Goal: Complete application form: Complete application form

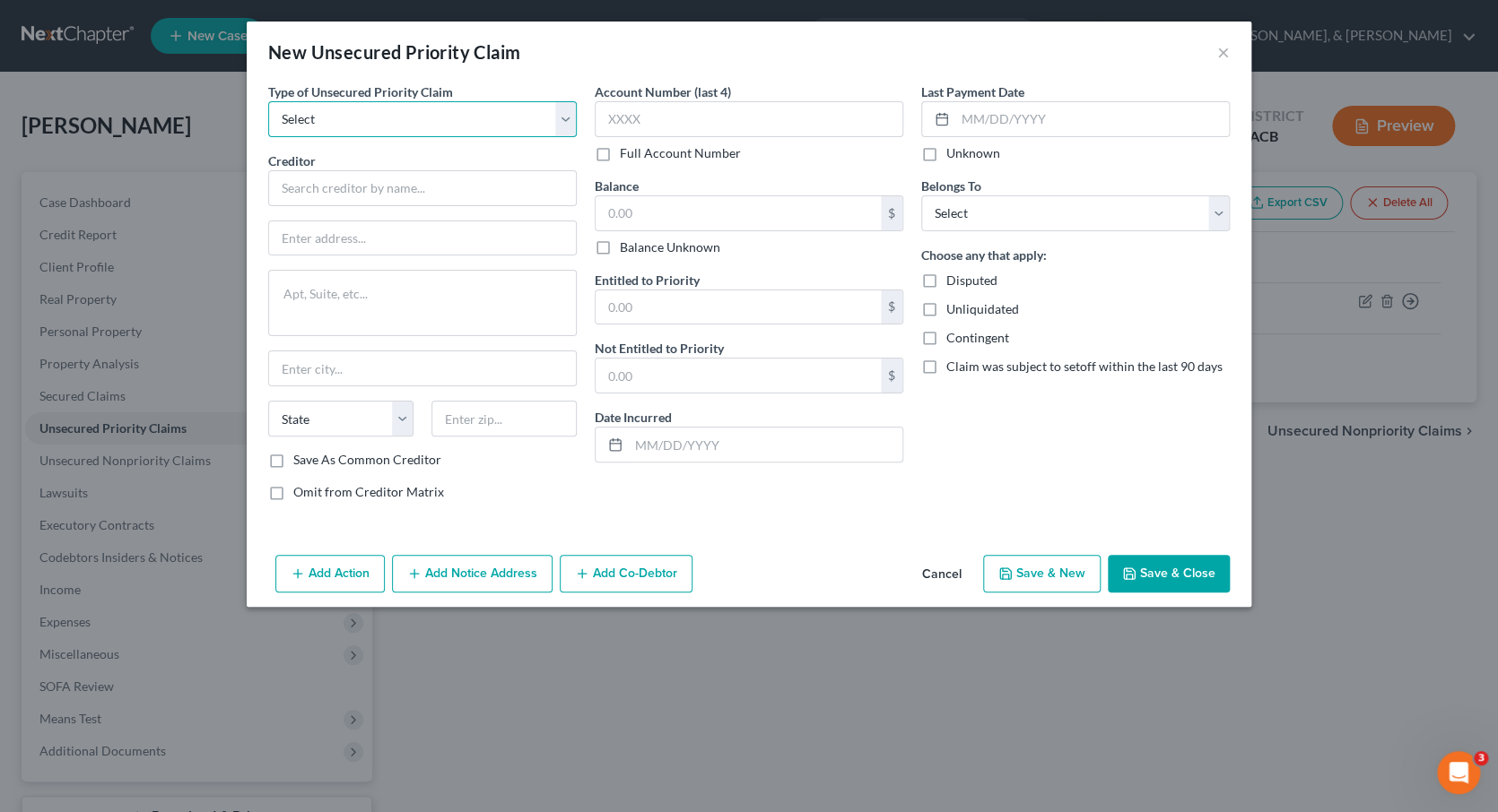
select select "9"
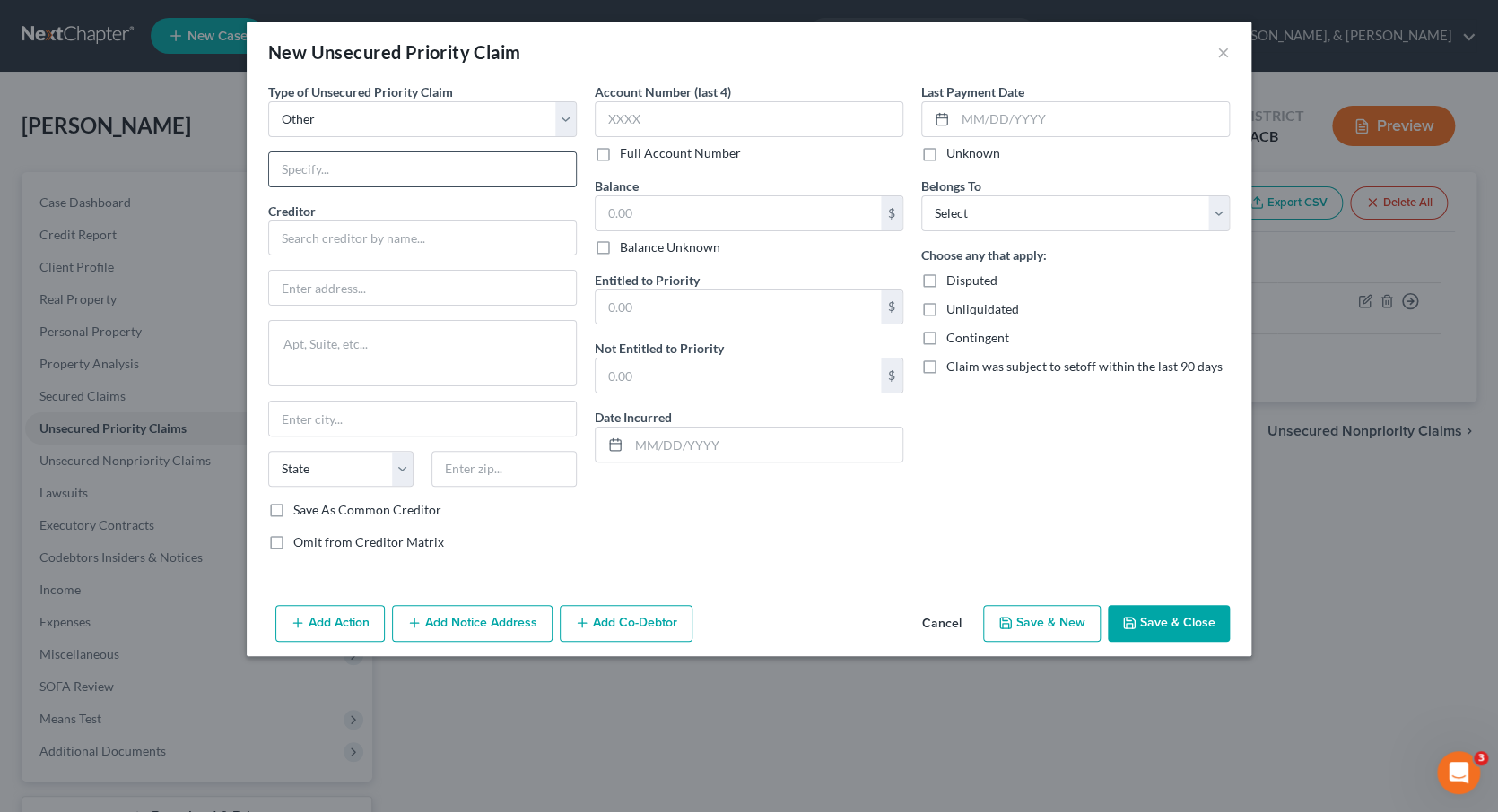
click at [359, 180] on input "text" at bounding box center [422, 169] width 306 height 34
type input "Labor dispute"
type input "[PERSON_NAME]"
type input "[STREET_ADDRESS]"
type textarea "#348"
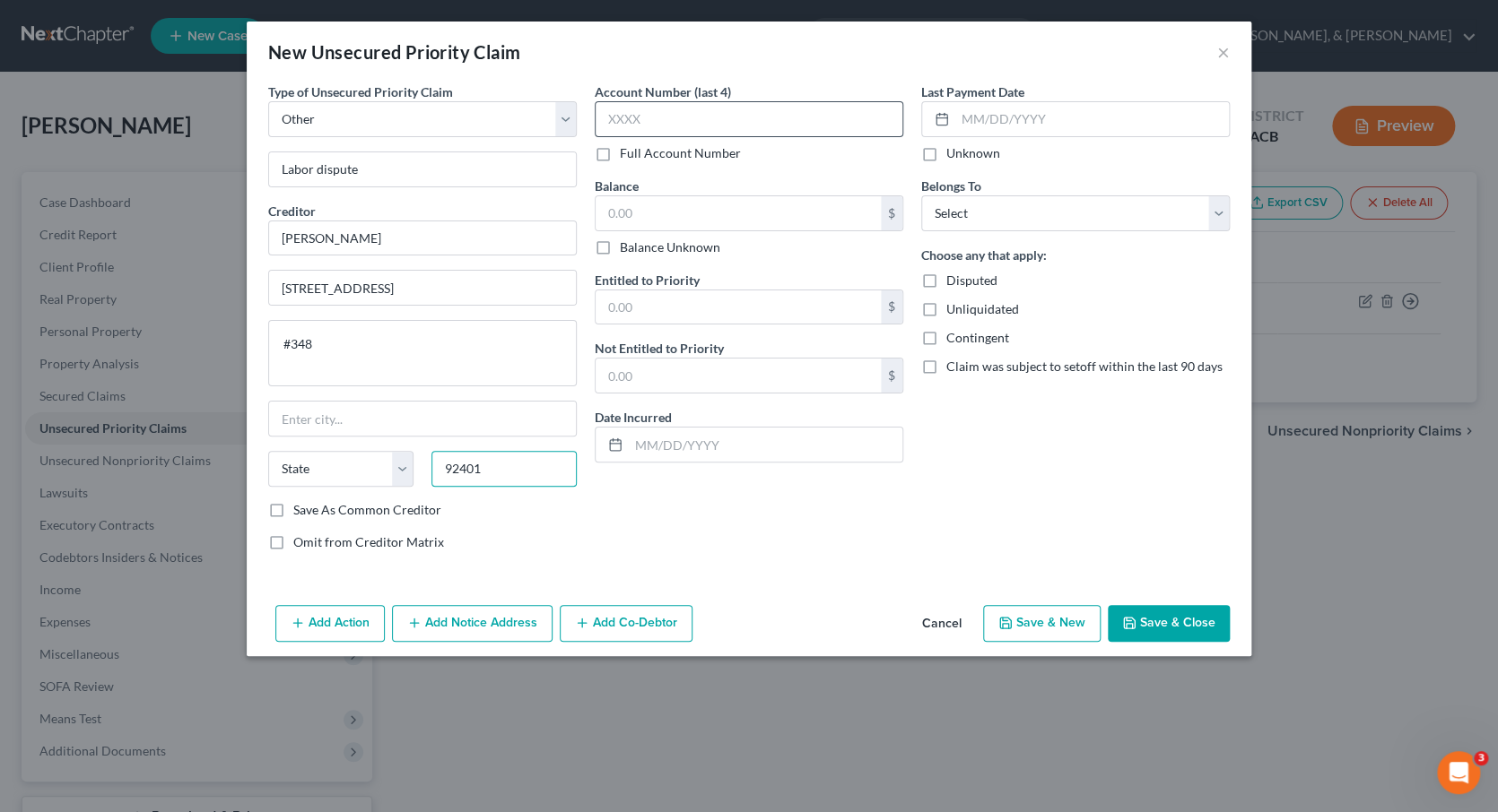
type input "92401"
type input "[GEOGRAPHIC_DATA]"
select select "4"
type input "5681"
click at [733, 218] on input "text" at bounding box center [738, 213] width 286 height 34
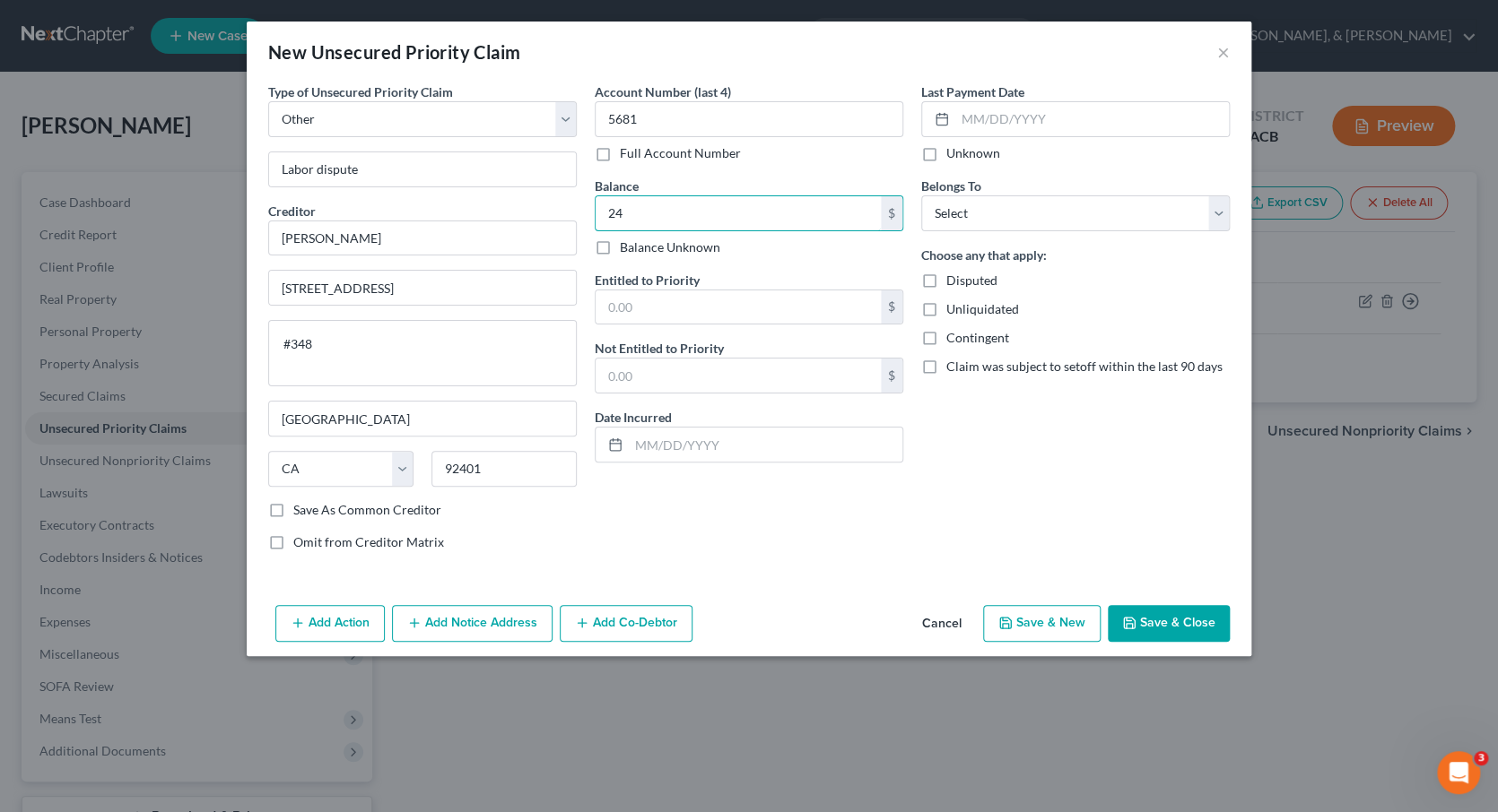
type input "2"
type input "17,245"
select select "0"
click at [947, 275] on label "Disputed" at bounding box center [972, 281] width 51 height 18
click at [954, 275] on input "Disputed" at bounding box center [959, 278] width 12 height 12
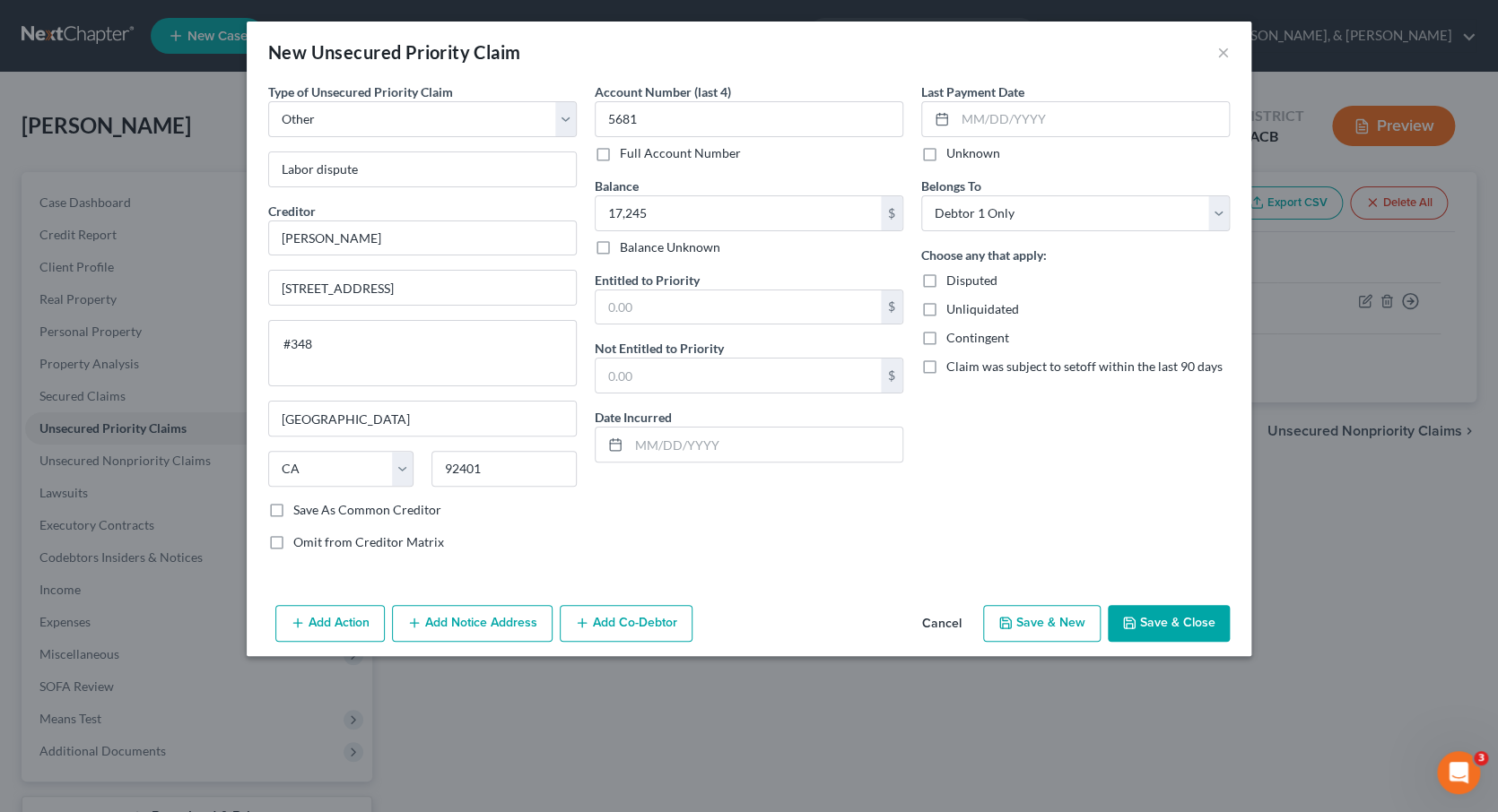
checkbox input "true"
click at [1172, 627] on button "Save & Close" at bounding box center [1168, 624] width 122 height 38
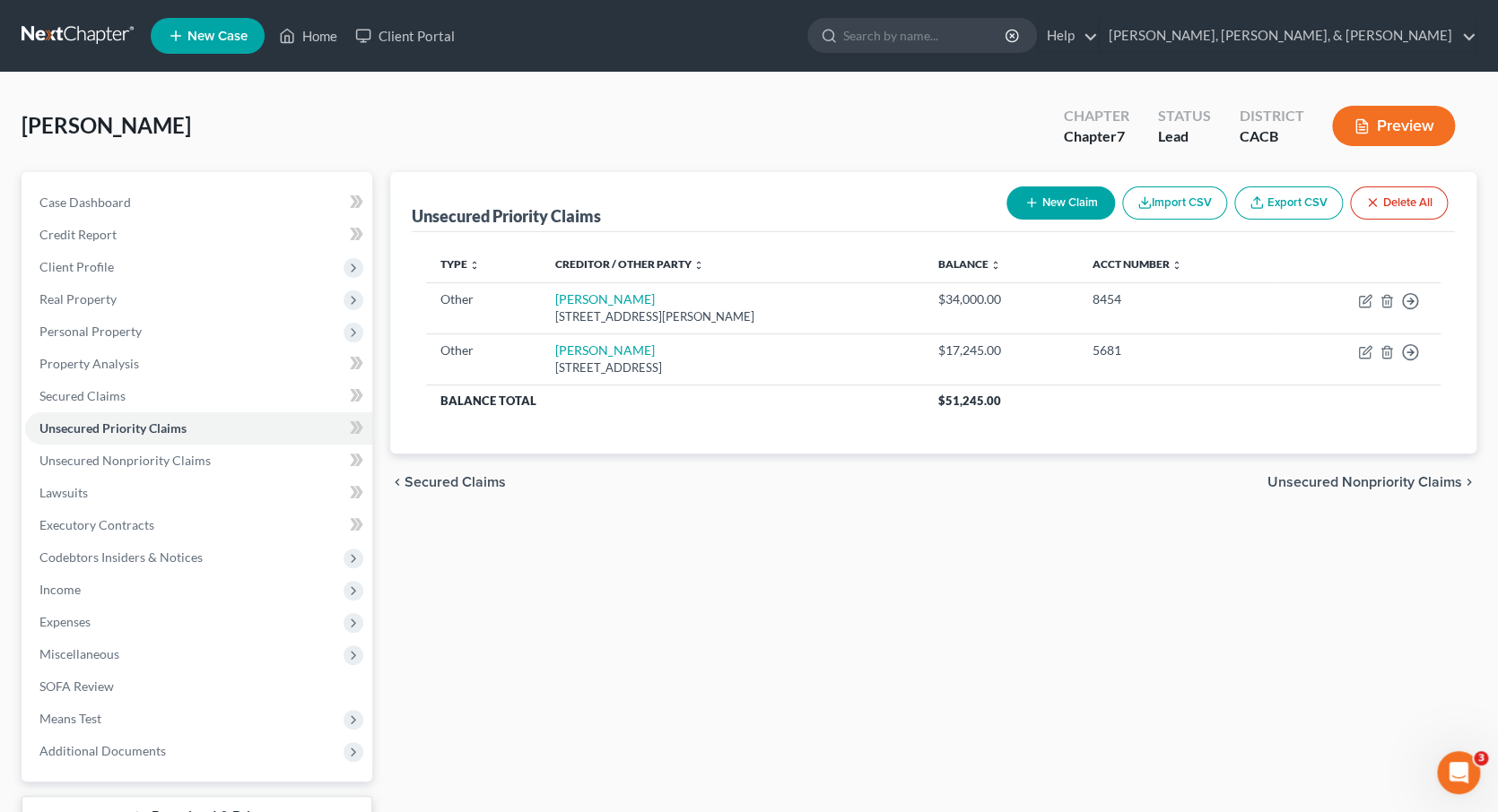
click at [1311, 477] on span "Unsecured Nonpriority Claims" at bounding box center [1365, 482] width 195 height 15
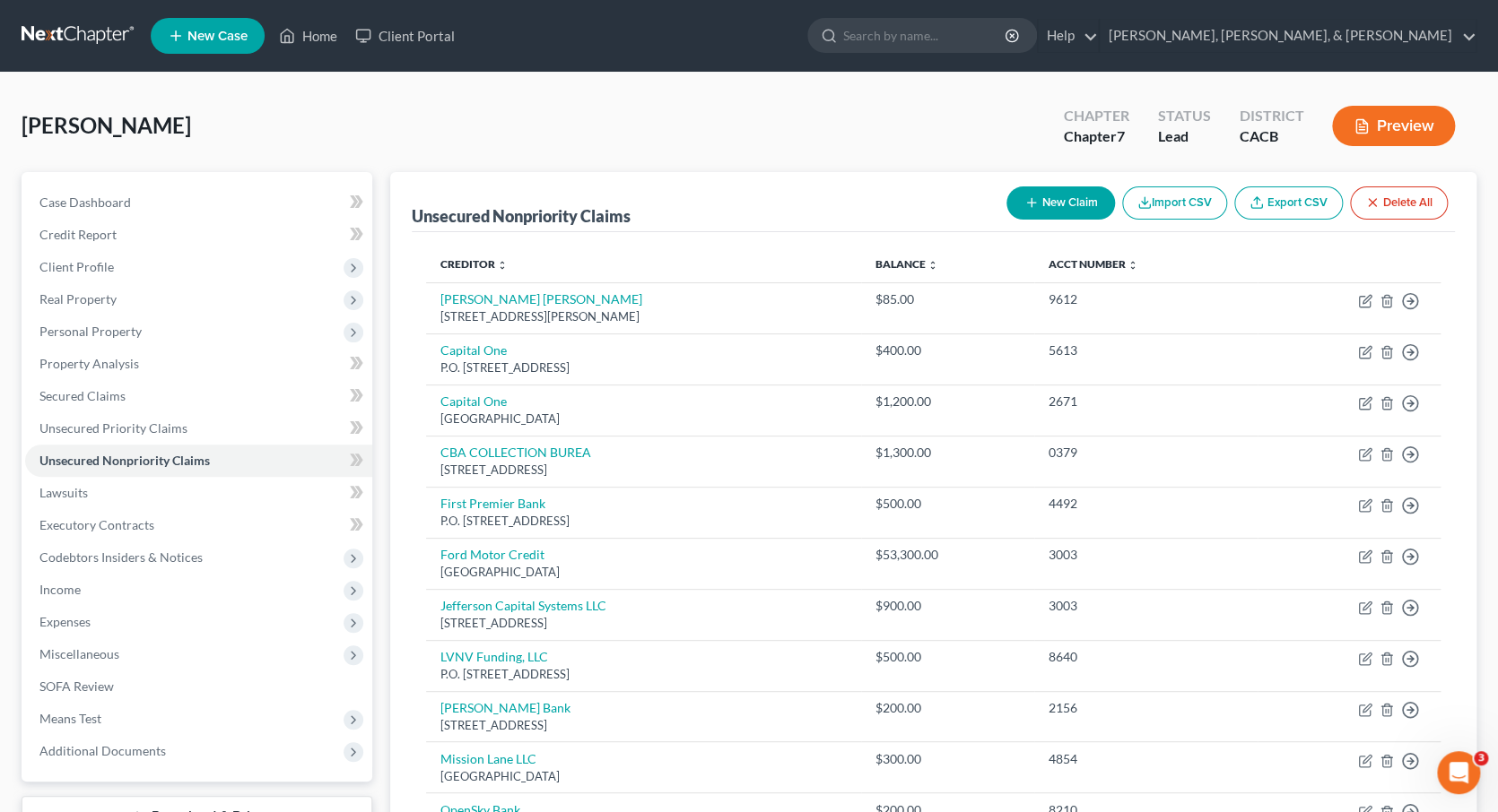
click at [1067, 200] on button "New Claim" at bounding box center [1060, 203] width 109 height 34
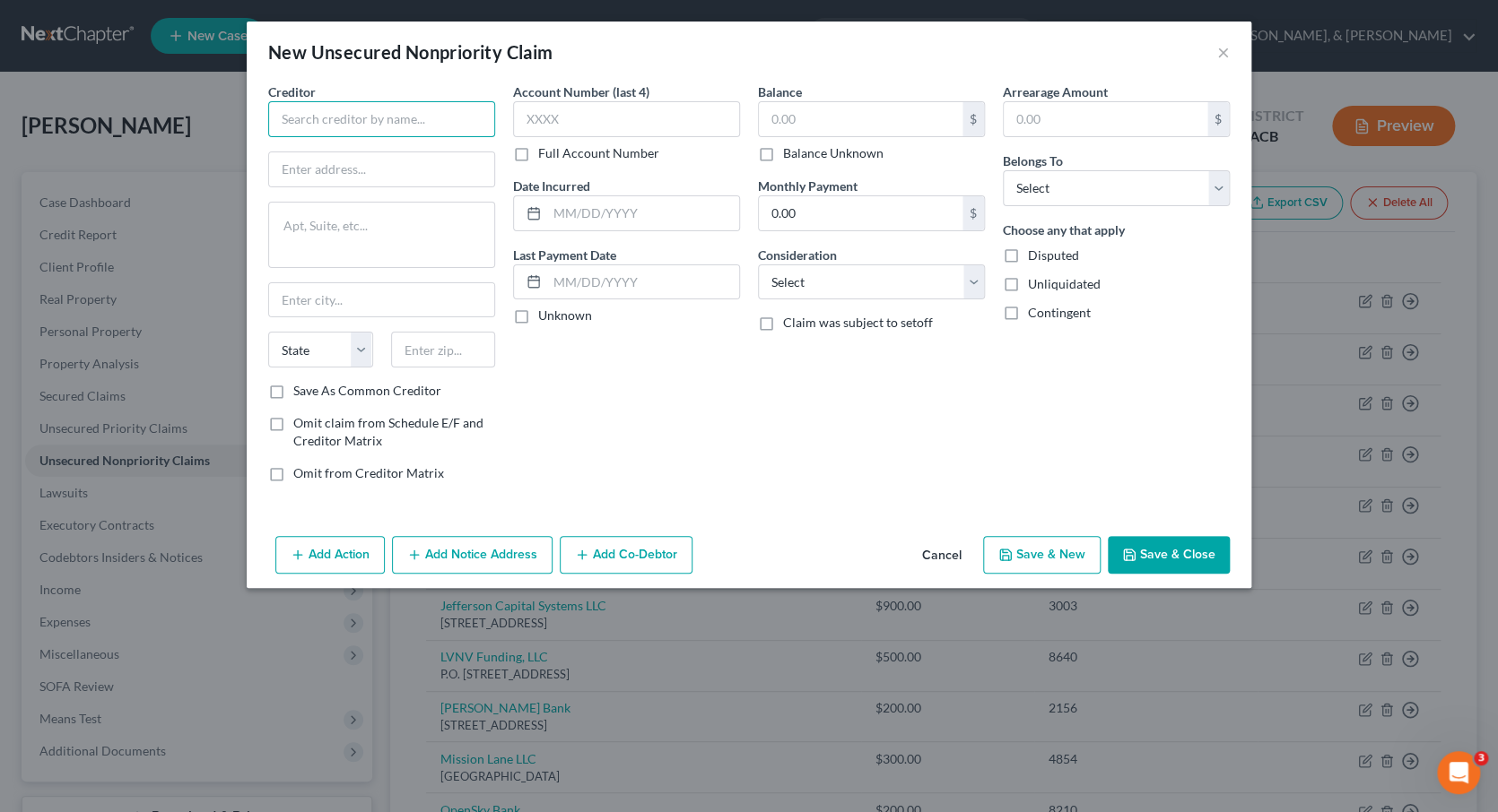
click at [413, 109] on input "text" at bounding box center [381, 120] width 227 height 36
type input "[PERSON_NAME]"
type input "[STREET_ADDRESS]"
type input "91335"
type input "Reseda"
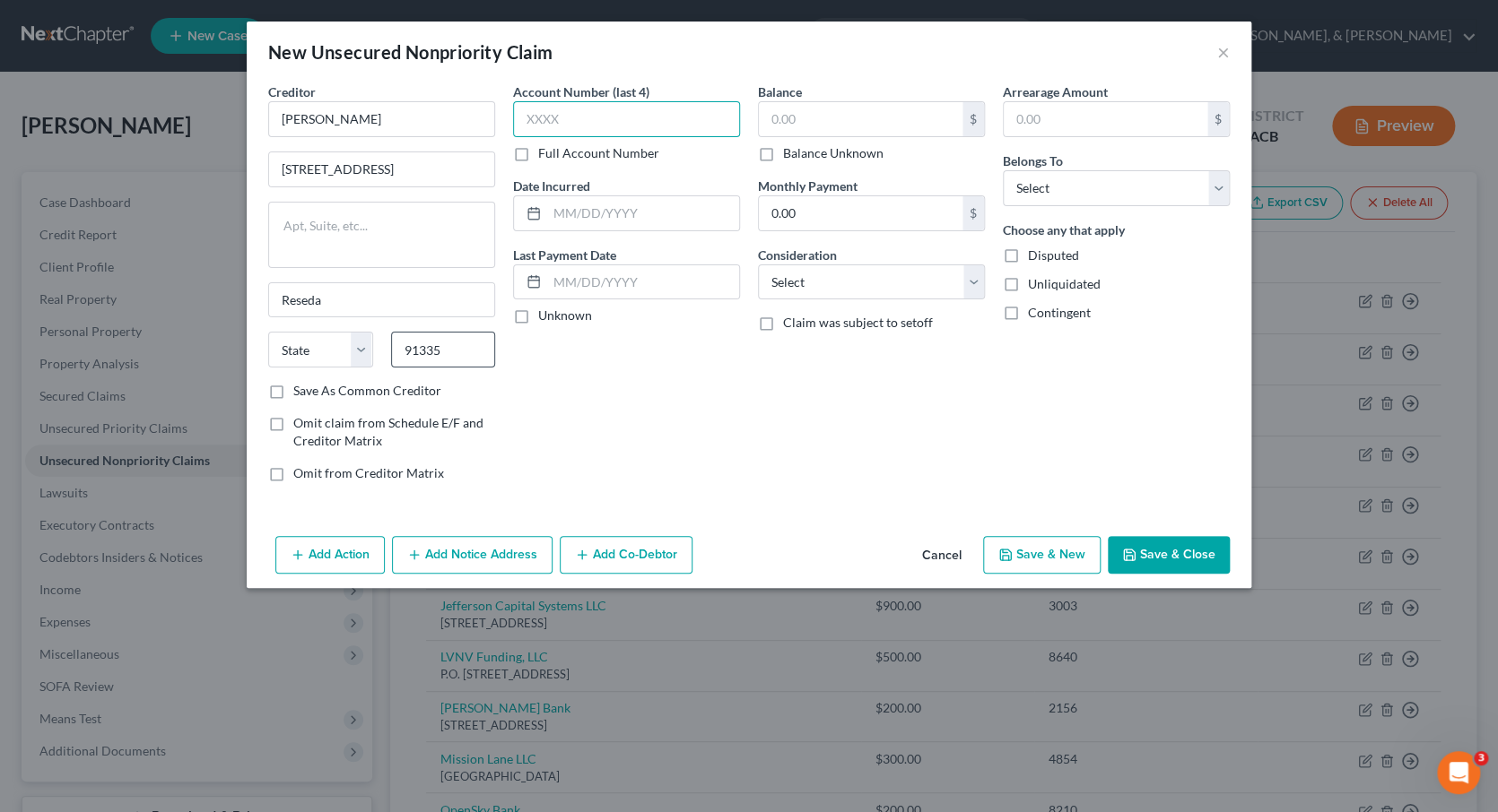
select select "4"
type input "8454"
type input "9,915"
select select "0"
click at [1028, 553] on button "Save & New" at bounding box center [1041, 555] width 118 height 38
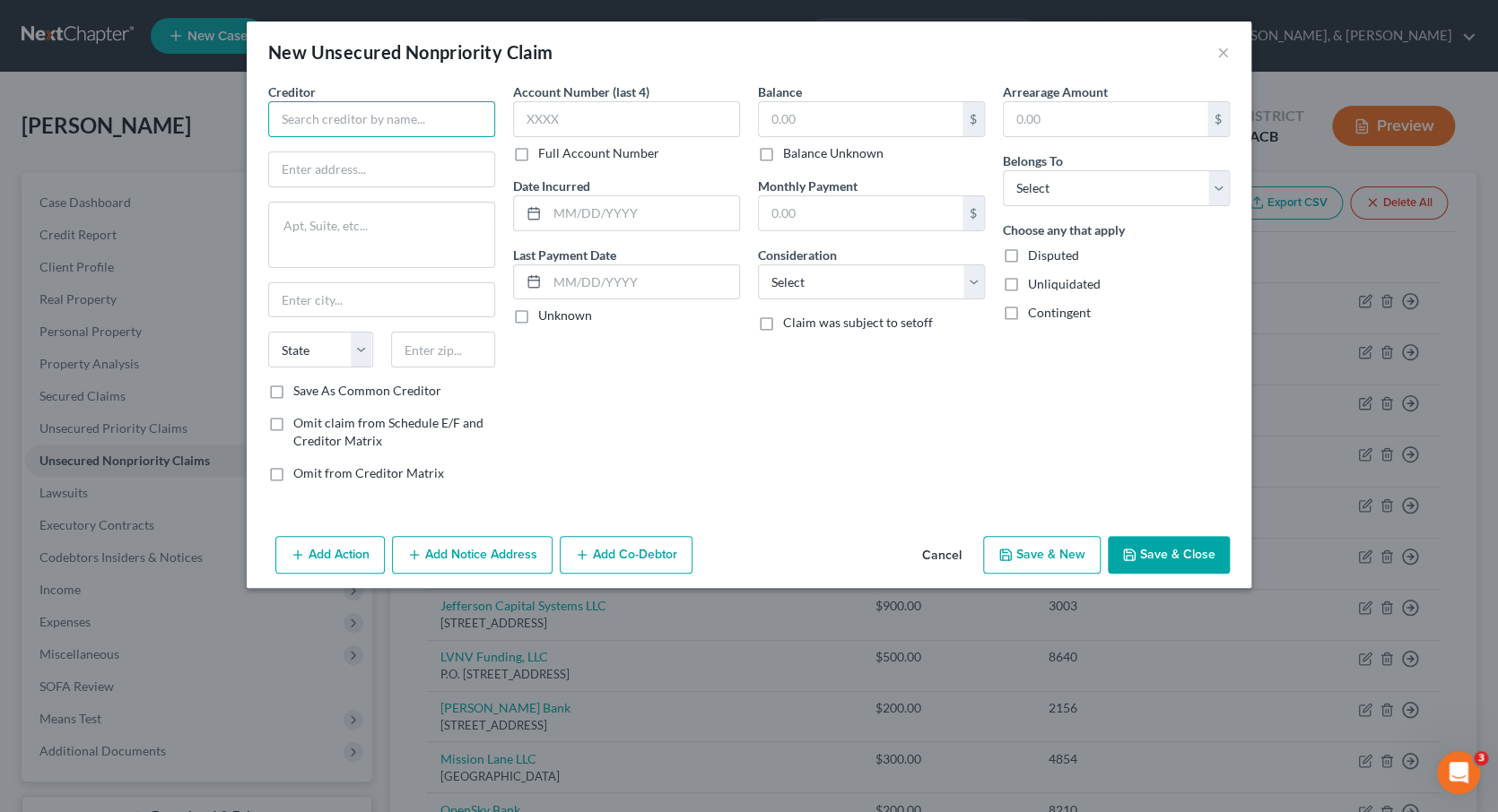
click at [355, 113] on input "text" at bounding box center [381, 120] width 227 height 36
type input "[PERSON_NAME]"
type input "[STREET_ADDRESS]"
type textarea "#2"
type input "29579"
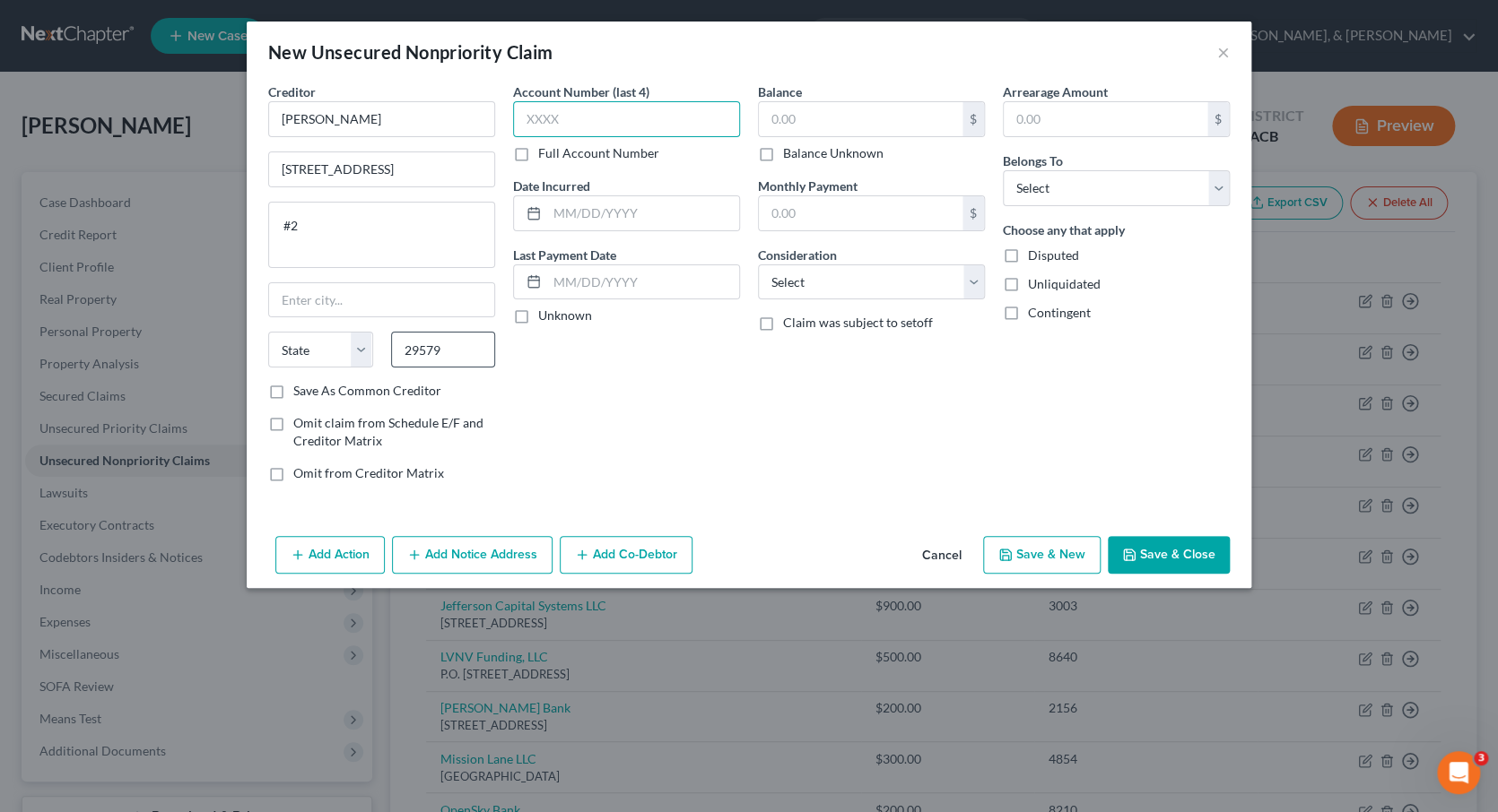
type input "[GEOGRAPHIC_DATA]"
select select "42"
type input "8454"
click at [794, 123] on input "text" at bounding box center [861, 119] width 204 height 34
type input "9,000"
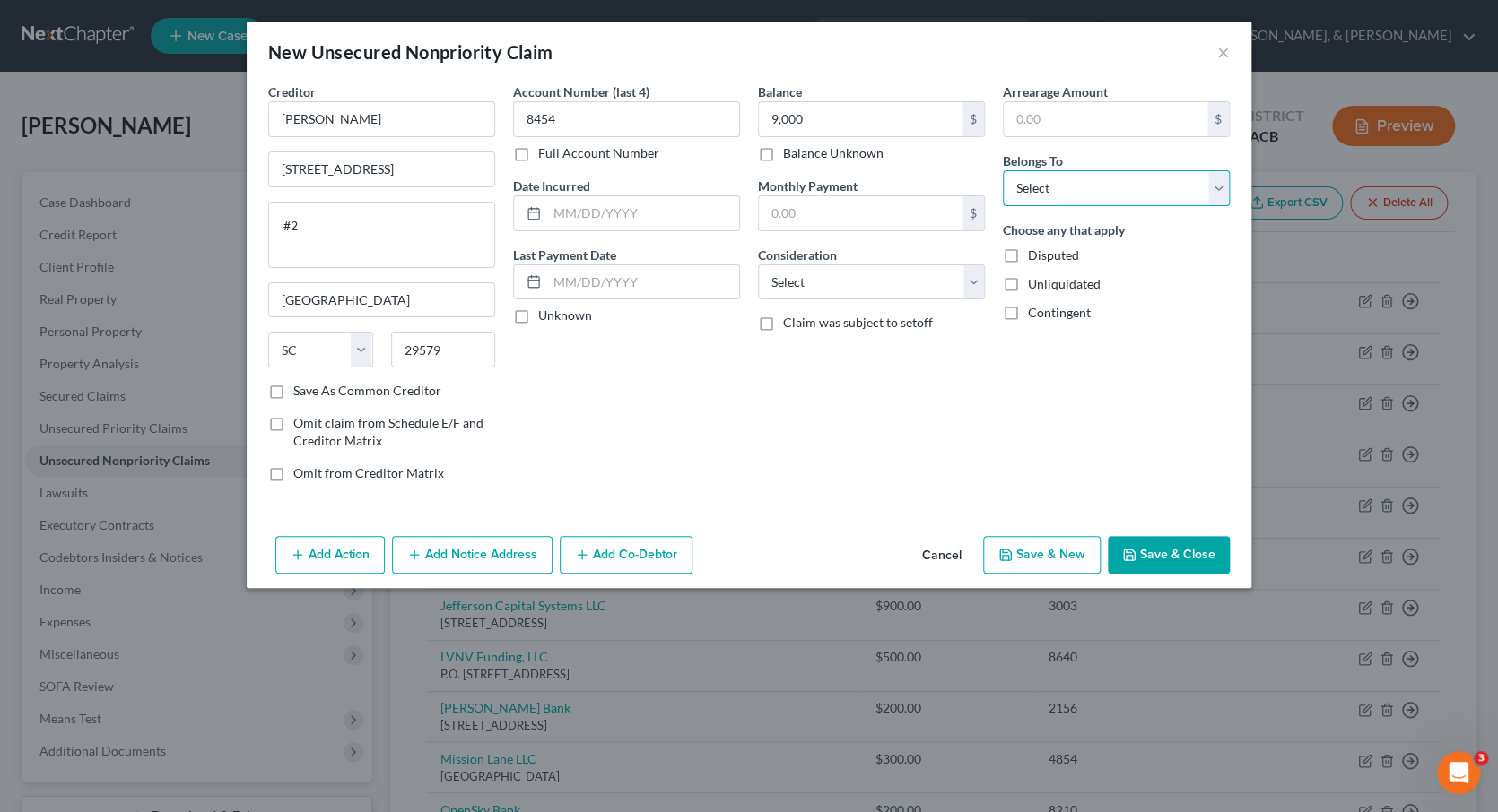
select select "0"
click at [1047, 551] on button "Save & New" at bounding box center [1041, 555] width 118 height 38
click at [380, 121] on input "text" at bounding box center [381, 120] width 227 height 36
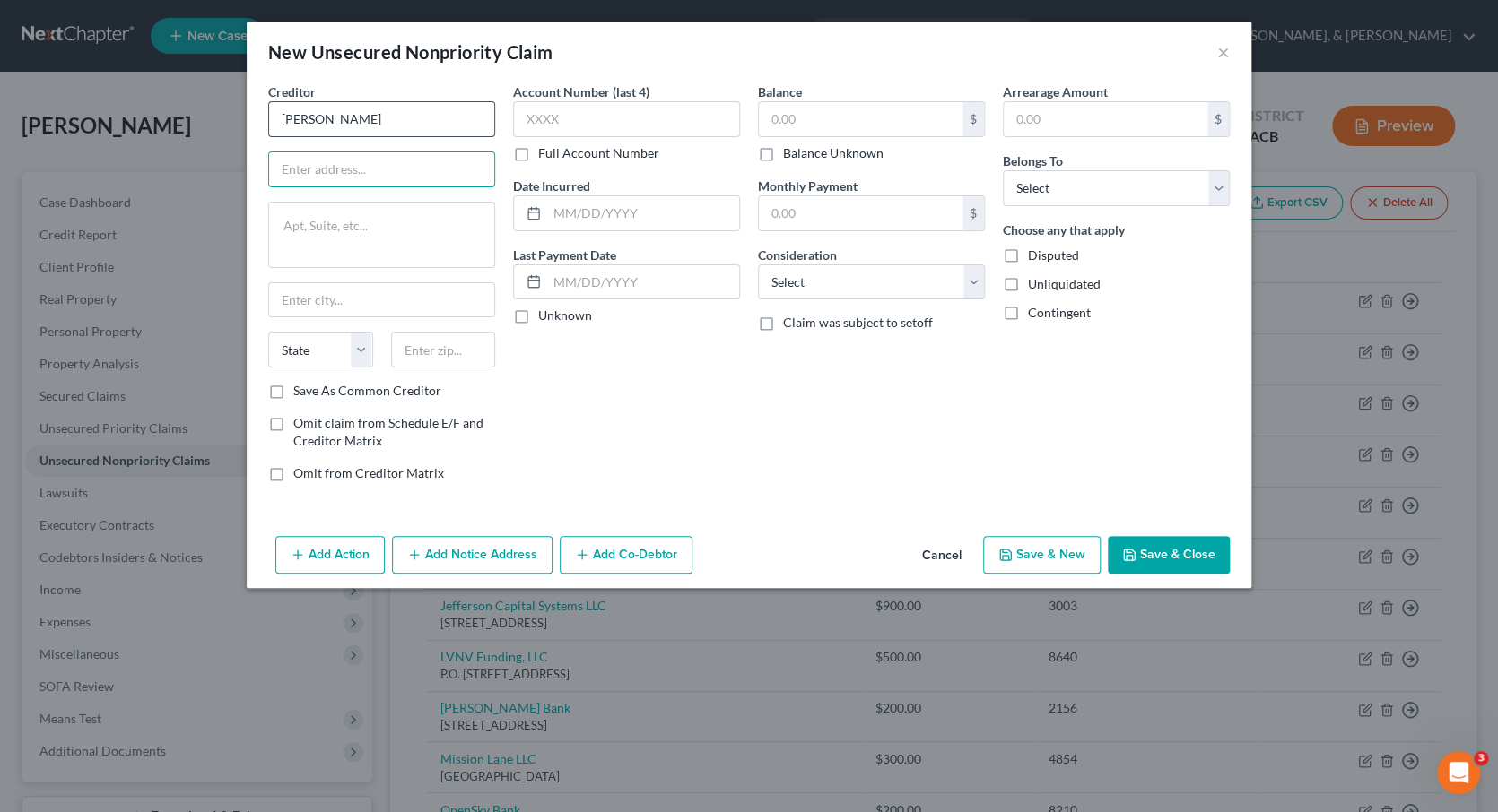
type input "[PERSON_NAME]"
type input "107"
click at [371, 122] on input "[PERSON_NAME]" at bounding box center [381, 120] width 227 height 36
type input "[PERSON_NAME]"
click at [349, 161] on input "107" at bounding box center [381, 169] width 225 height 34
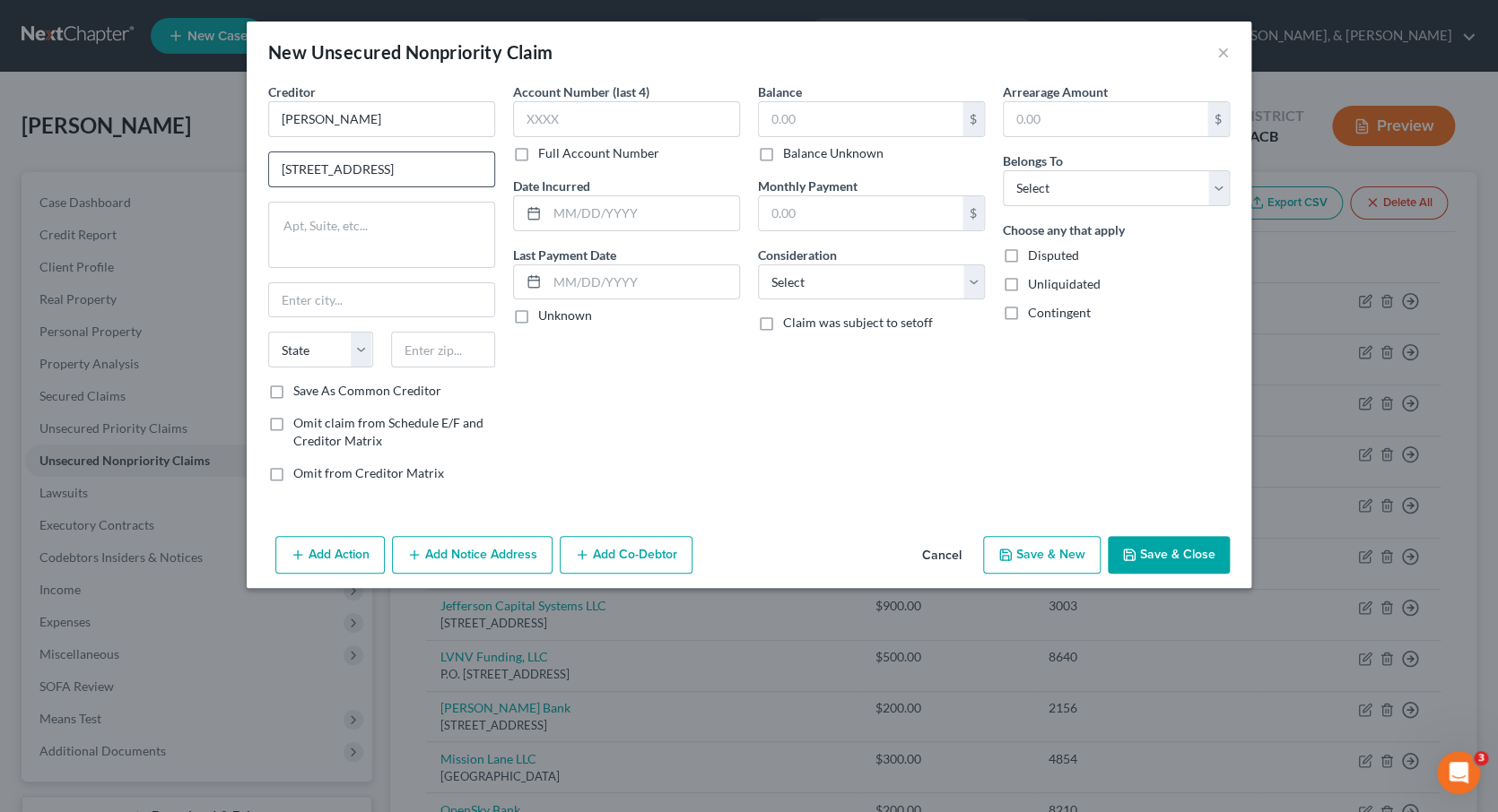
type input "[STREET_ADDRESS]"
type textarea "#100"
type input "91730"
type input "[GEOGRAPHIC_DATA]"
select select "4"
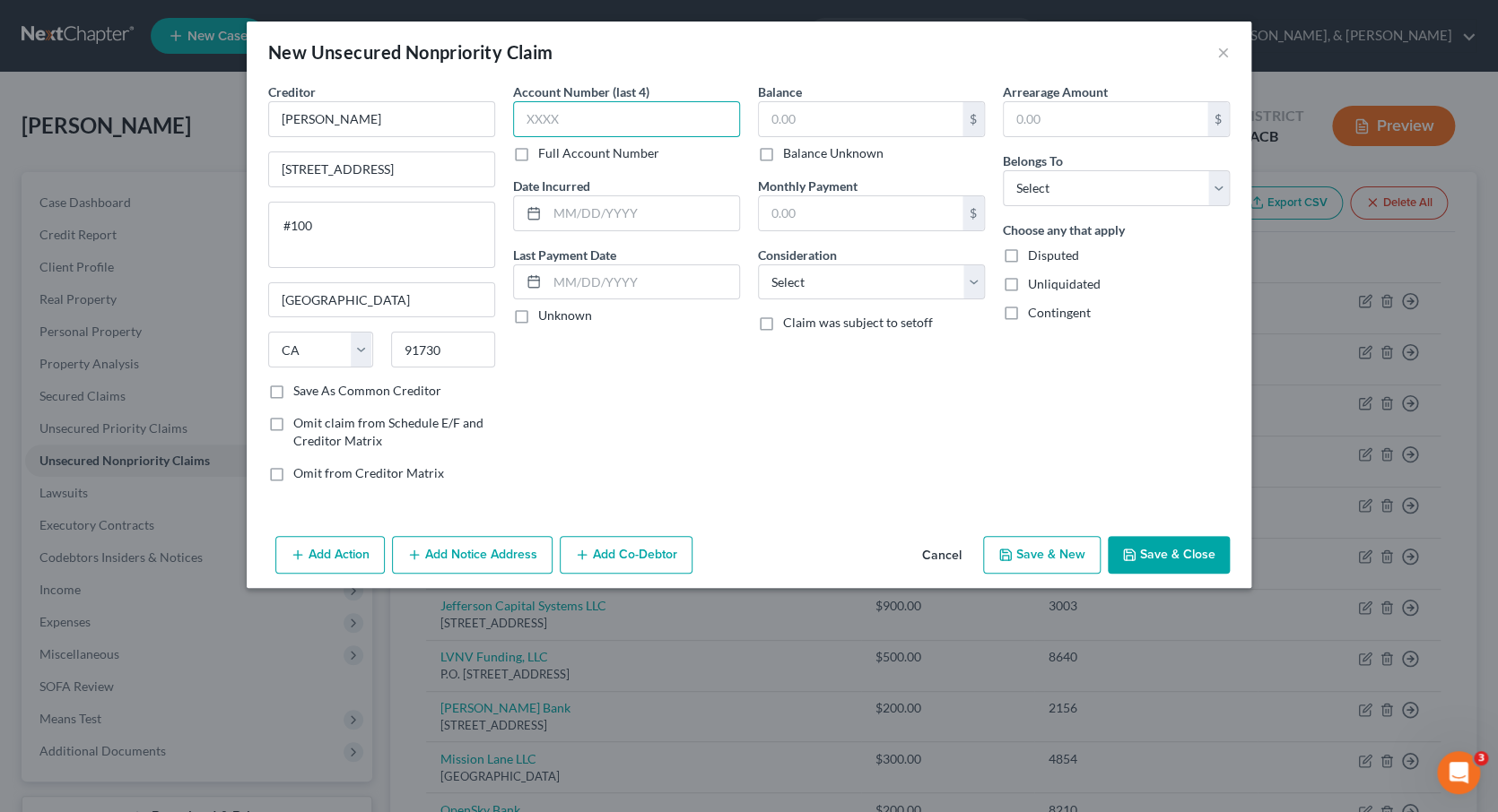
click at [556, 117] on input "text" at bounding box center [626, 120] width 227 height 36
type input "8454"
click at [776, 117] on input "text" at bounding box center [861, 119] width 204 height 34
type input "91,500"
select select "1"
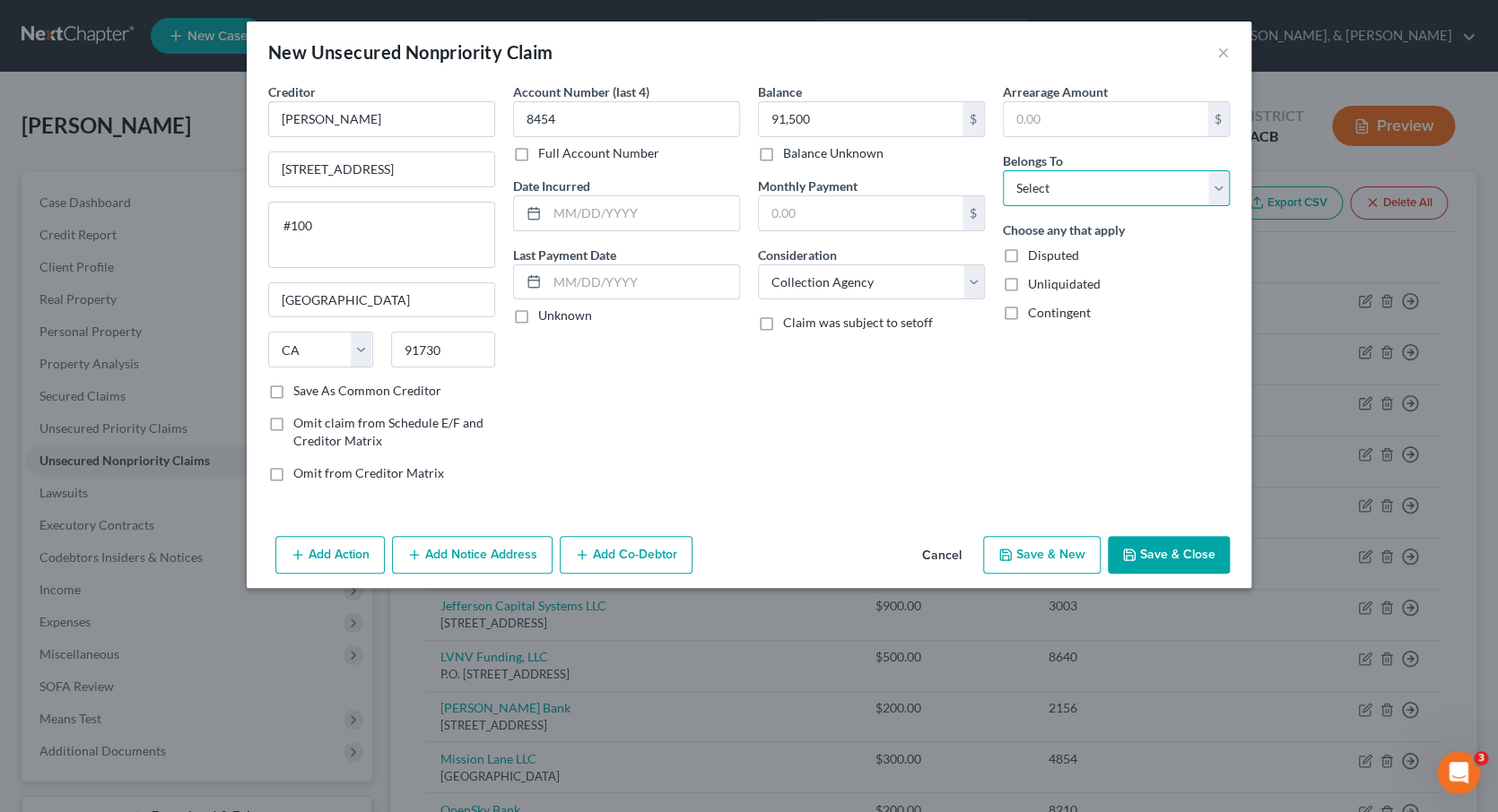
select select "0"
click at [1034, 551] on button "Save & New" at bounding box center [1041, 555] width 118 height 38
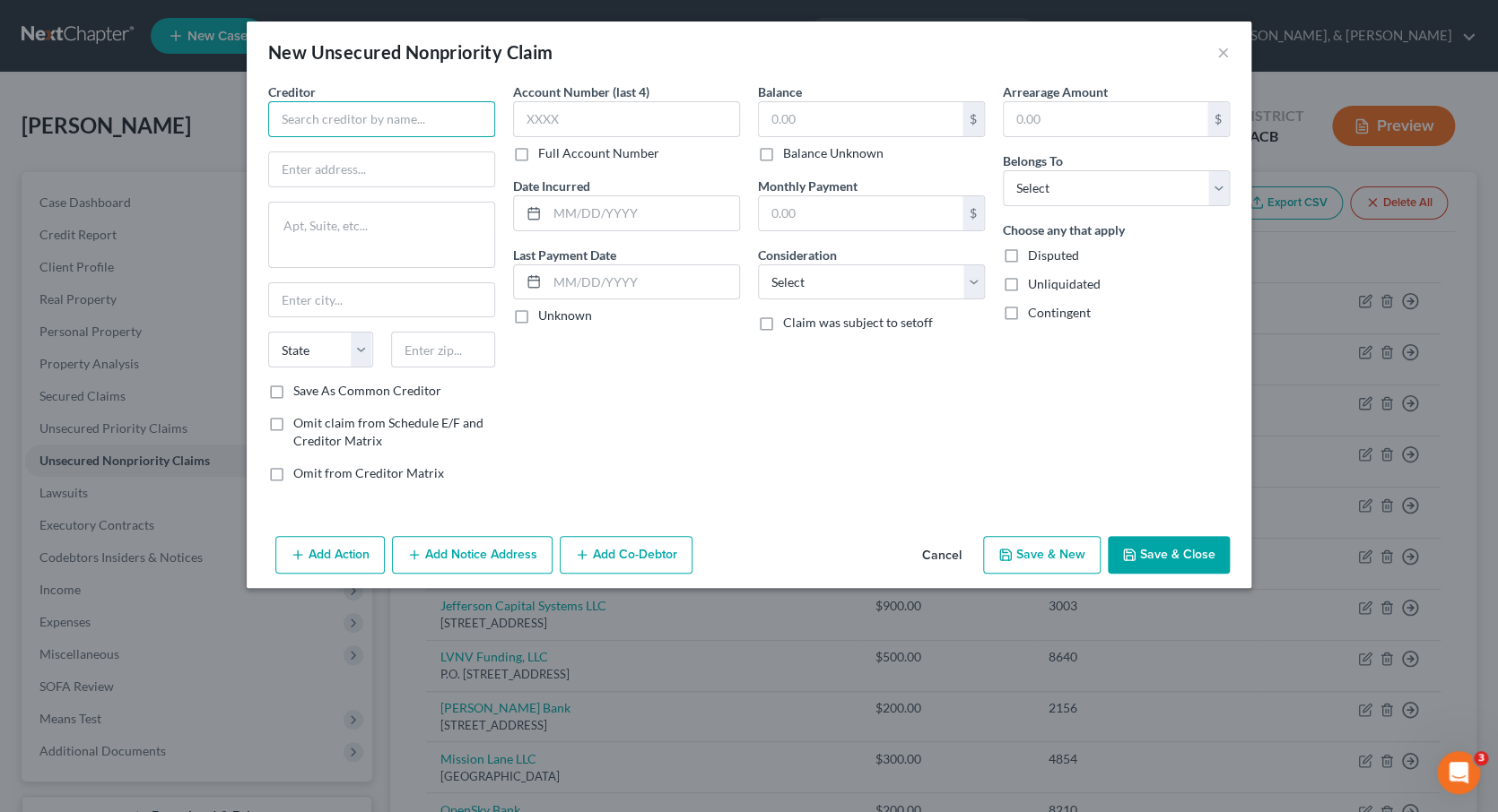
click at [396, 131] on input "text" at bounding box center [381, 120] width 227 height 36
type input "Noon & Associates"
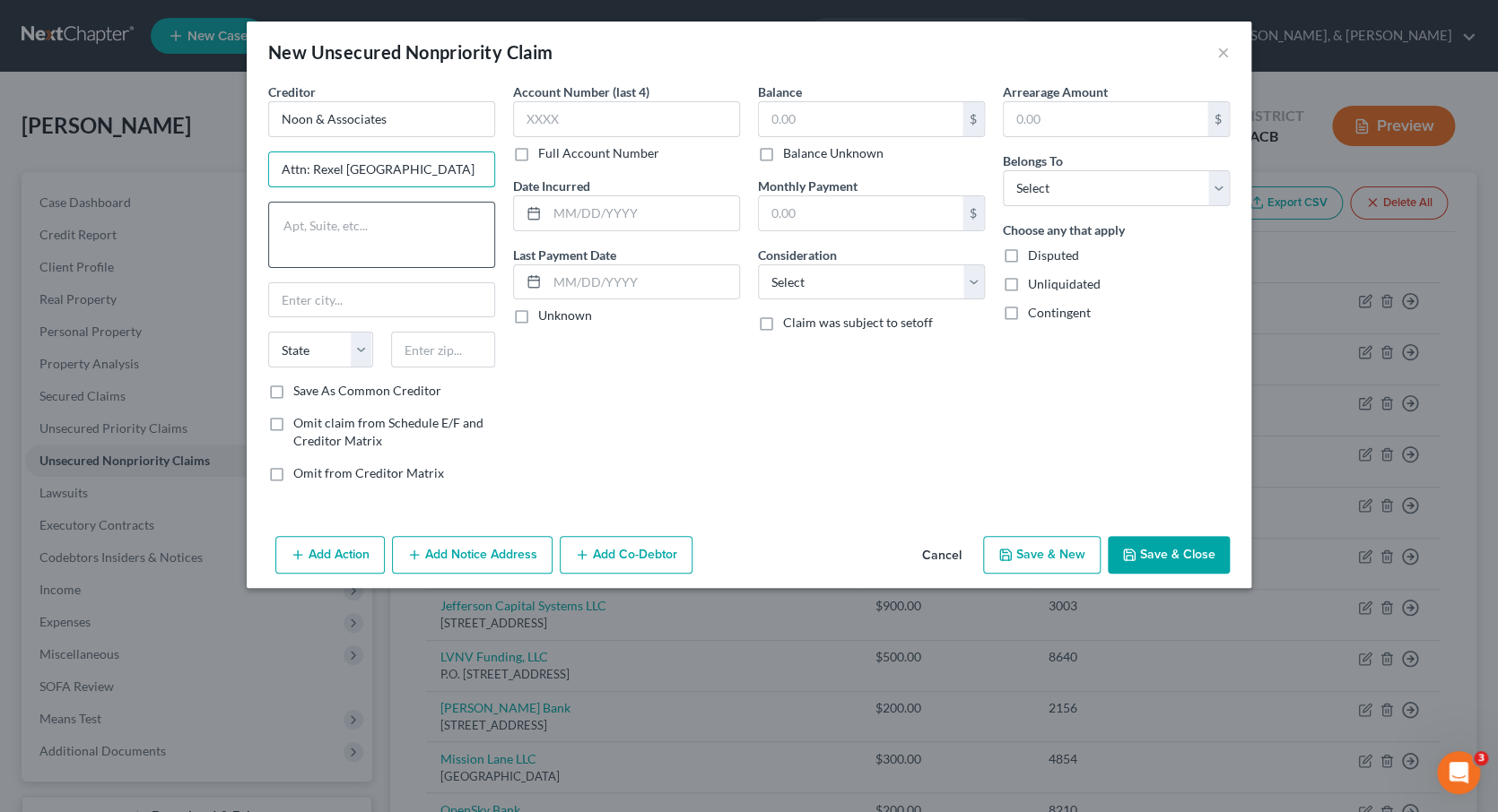
type input "Attn: Rexel [GEOGRAPHIC_DATA]"
click at [357, 224] on textarea at bounding box center [381, 234] width 227 height 66
paste textarea "[STREET_ADDRESS]"
type textarea "[STREET_ADDRESS]"
type input "92101"
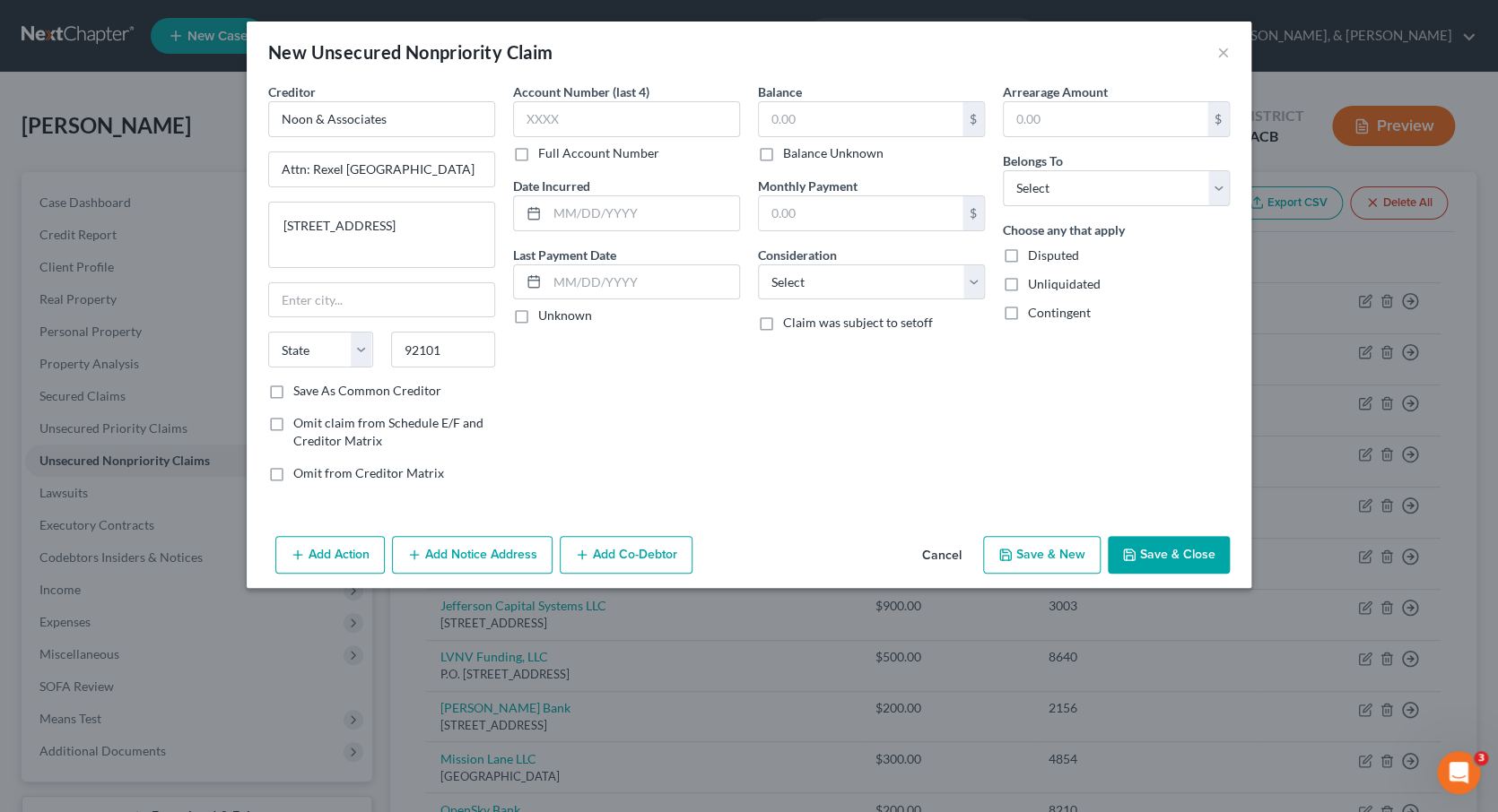
click at [293, 394] on label "Save As Common Creditor" at bounding box center [368, 391] width 148 height 18
click at [300, 393] on input "Save As Common Creditor" at bounding box center [306, 388] width 12 height 12
checkbox input "true"
type input "[GEOGRAPHIC_DATA]"
select select "4"
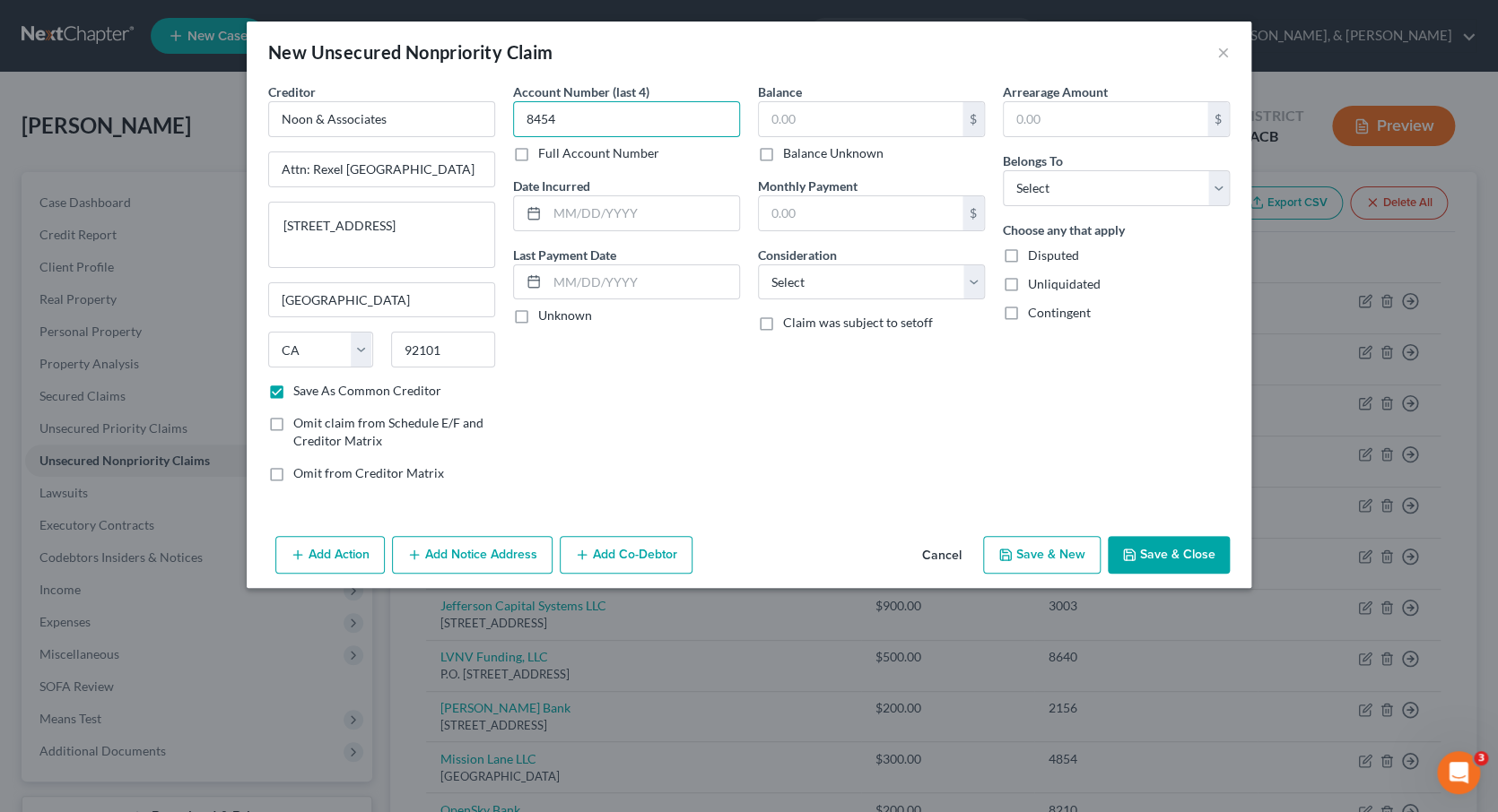
type input "8454"
type input "8"
type input "81,500"
select select "0"
click at [1169, 562] on button "Save & Close" at bounding box center [1168, 555] width 122 height 38
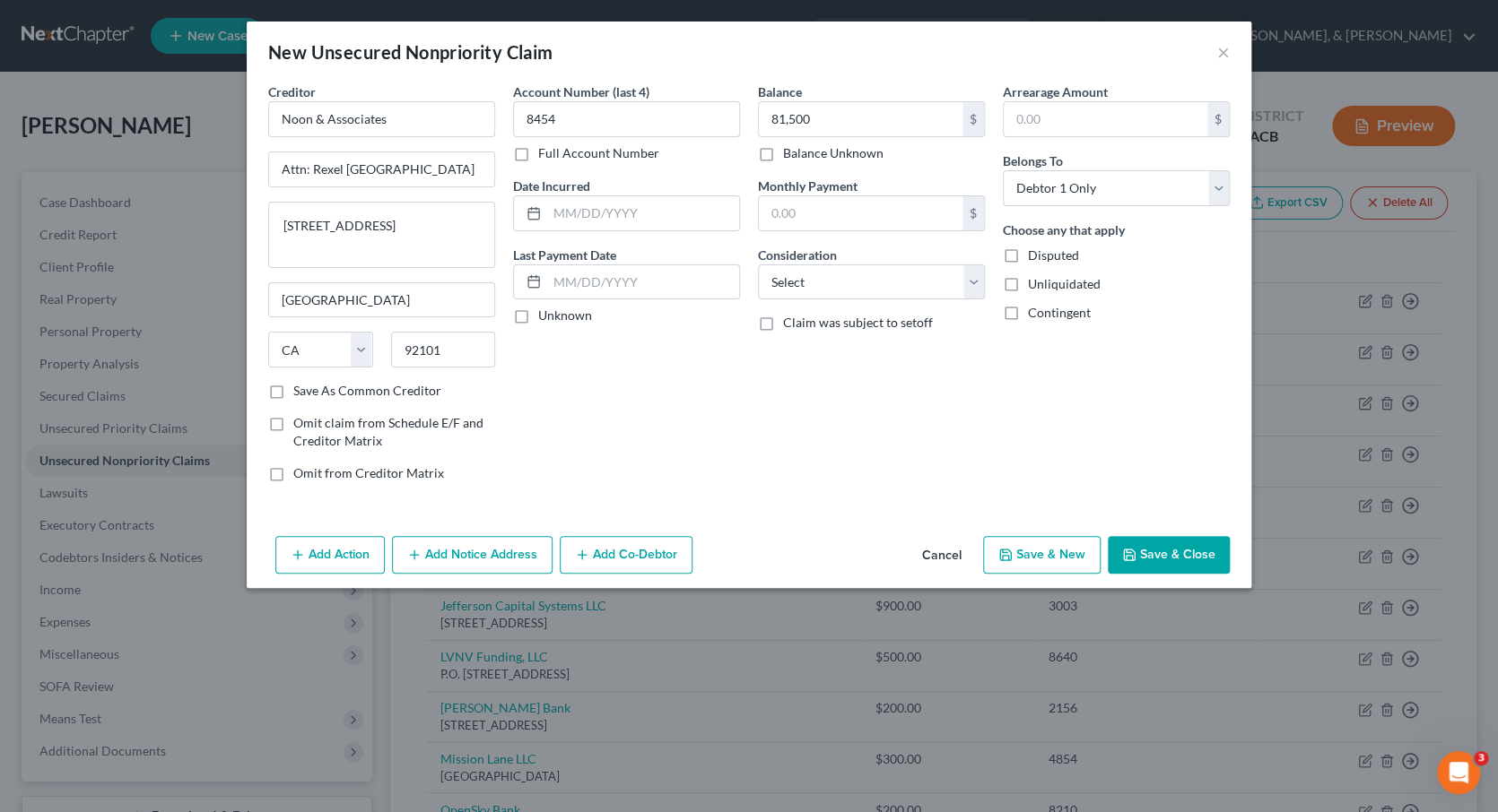
checkbox input "false"
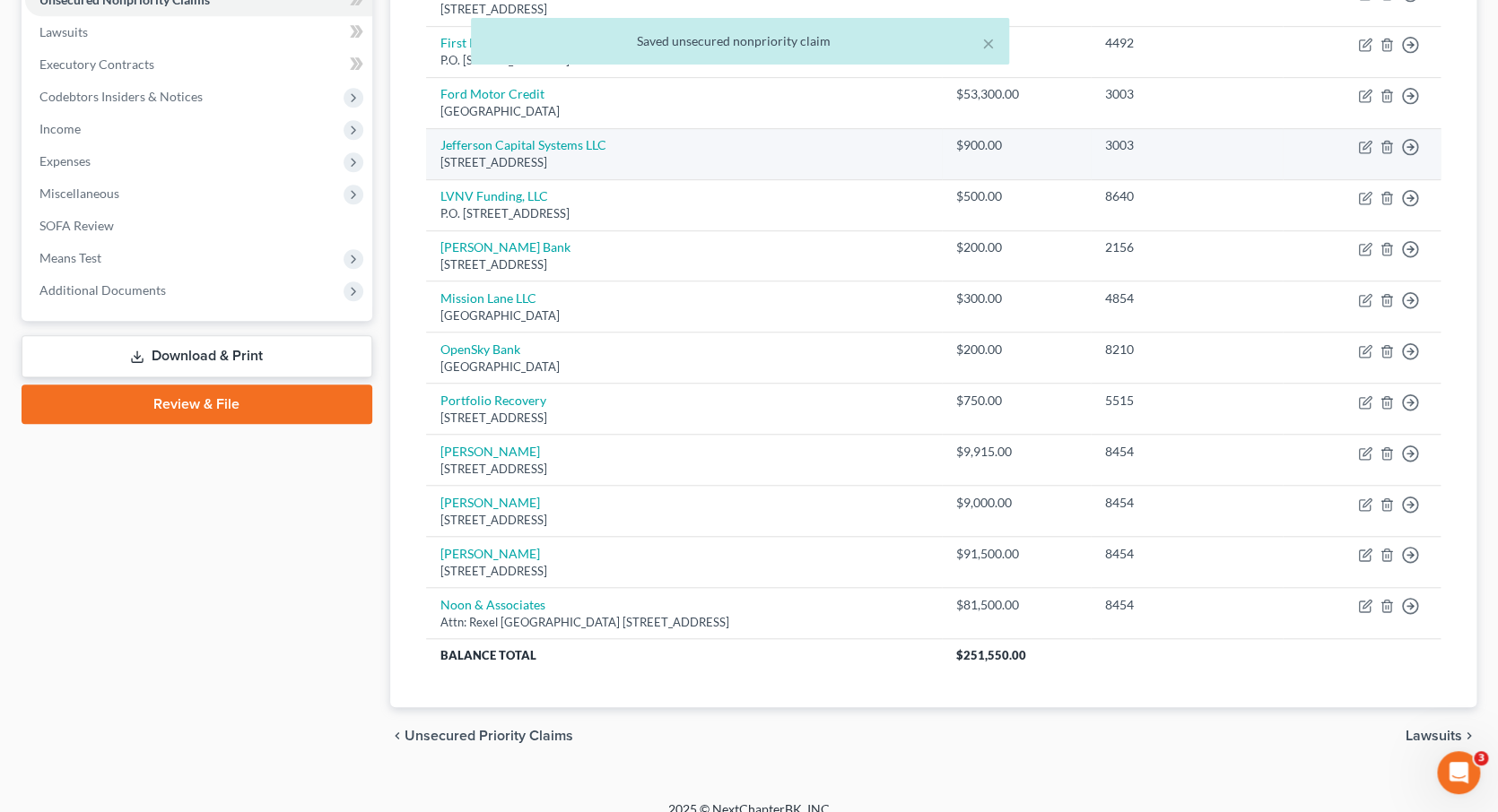
scroll to position [460, 0]
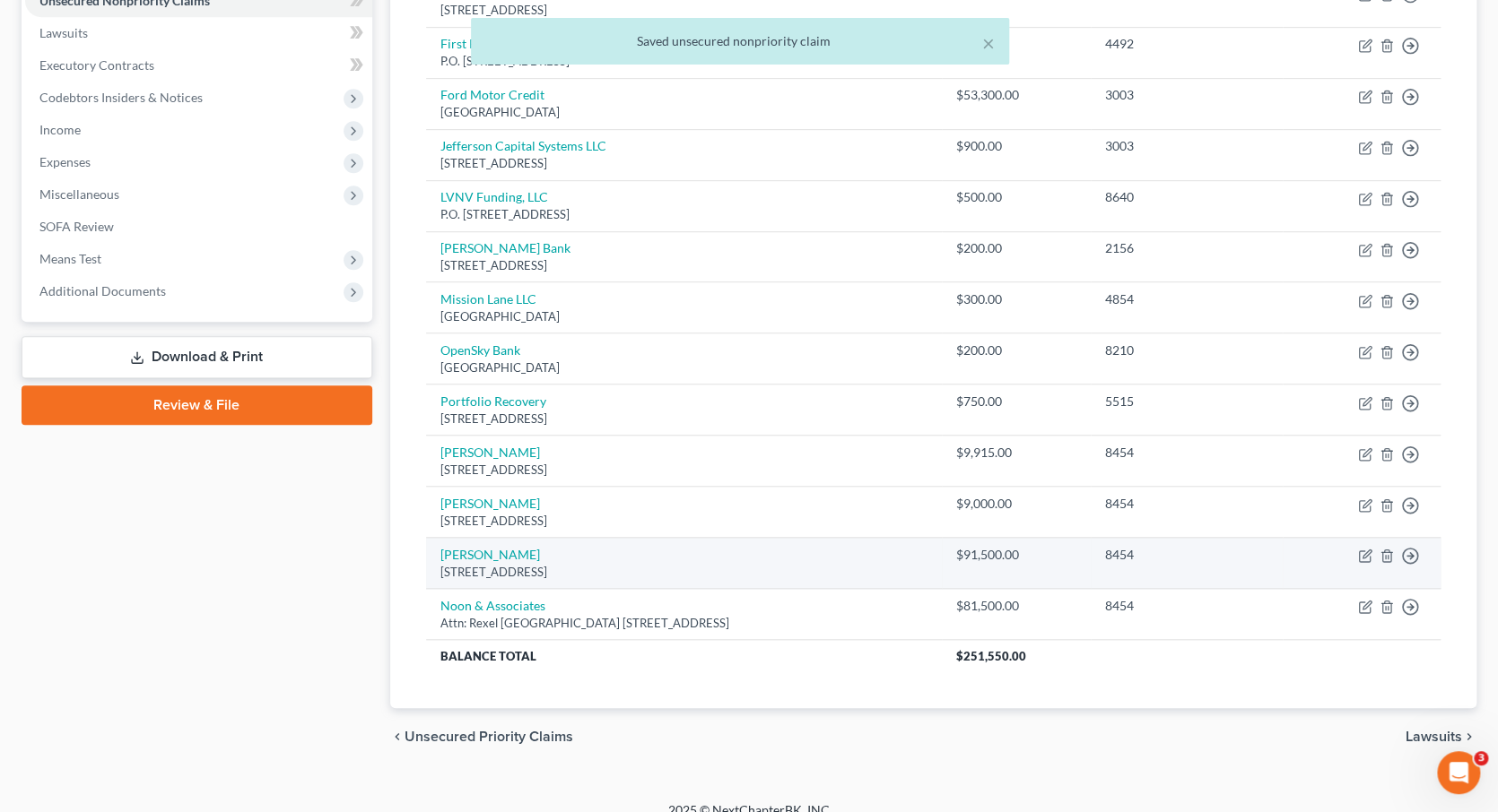
click at [794, 538] on td "[PERSON_NAME] [STREET_ADDRESS]" at bounding box center [684, 564] width 517 height 51
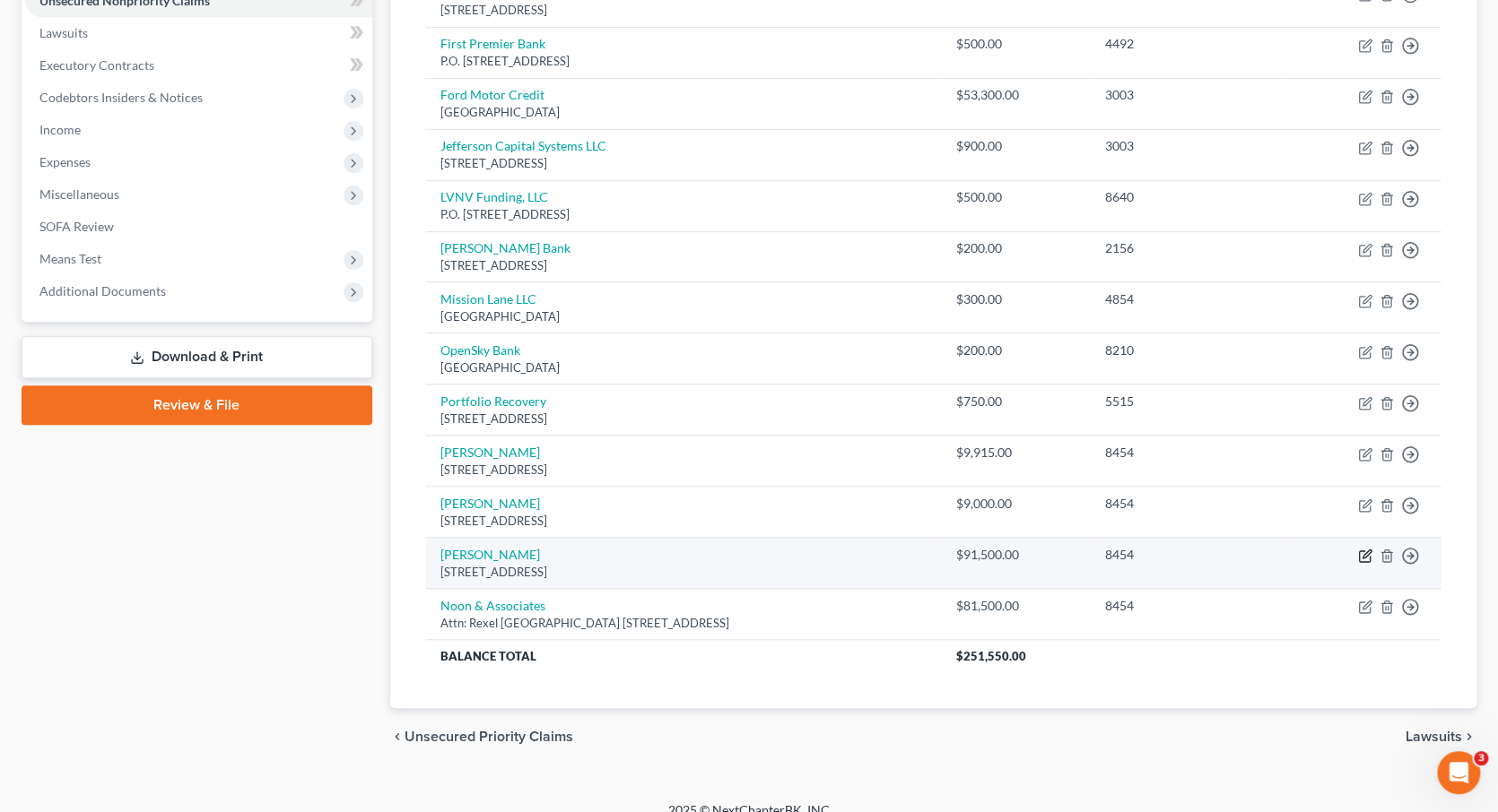
click at [1360, 549] on icon "button" at bounding box center [1365, 556] width 15 height 15
select select "4"
select select "1"
select select "0"
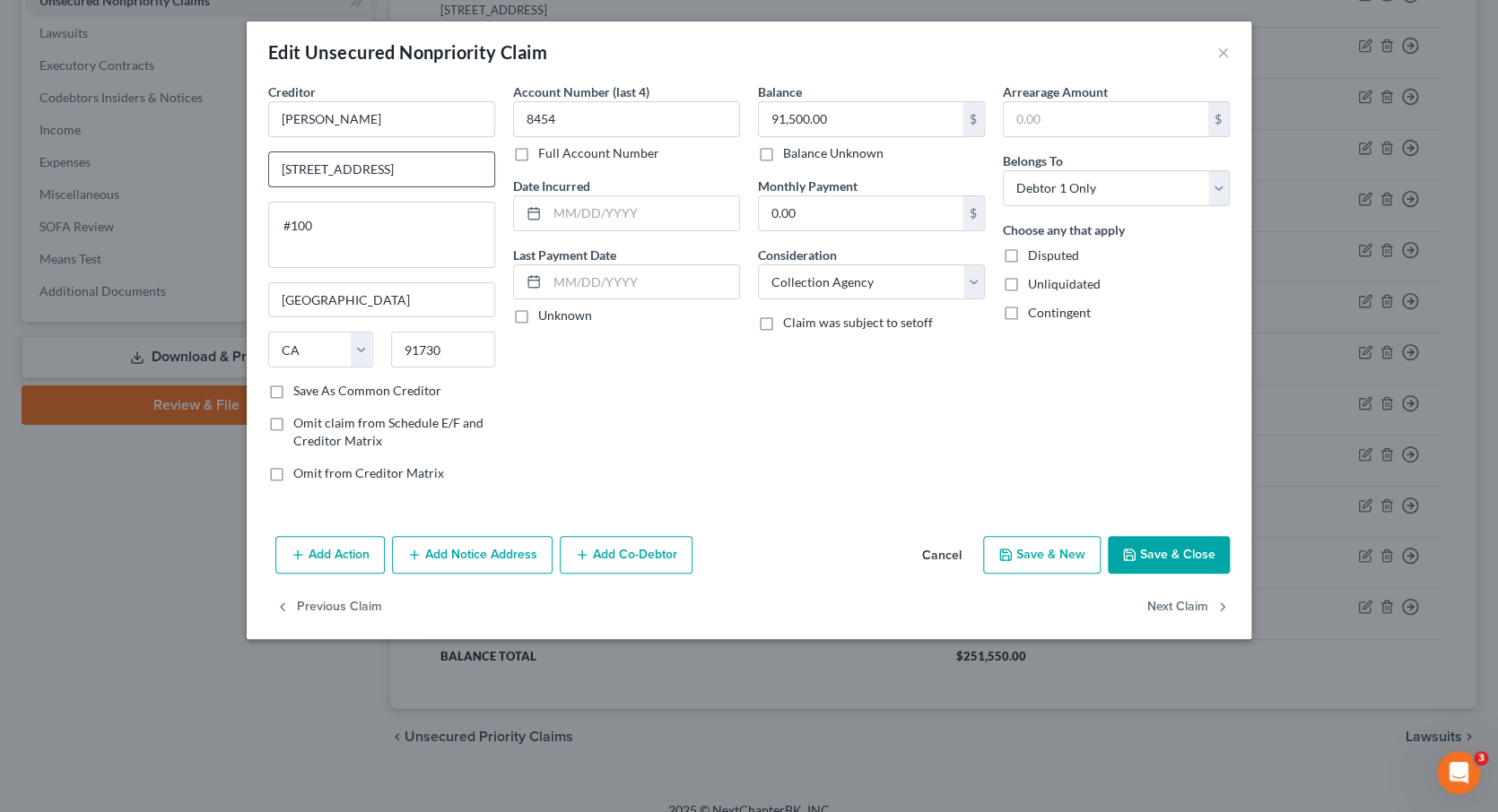
click at [427, 172] on input "[STREET_ADDRESS]" at bounding box center [381, 169] width 225 height 34
click at [277, 208] on textarea "#100" at bounding box center [381, 234] width 227 height 66
paste textarea "[STREET_ADDRESS]"
type textarea "[STREET_ADDRESS]"
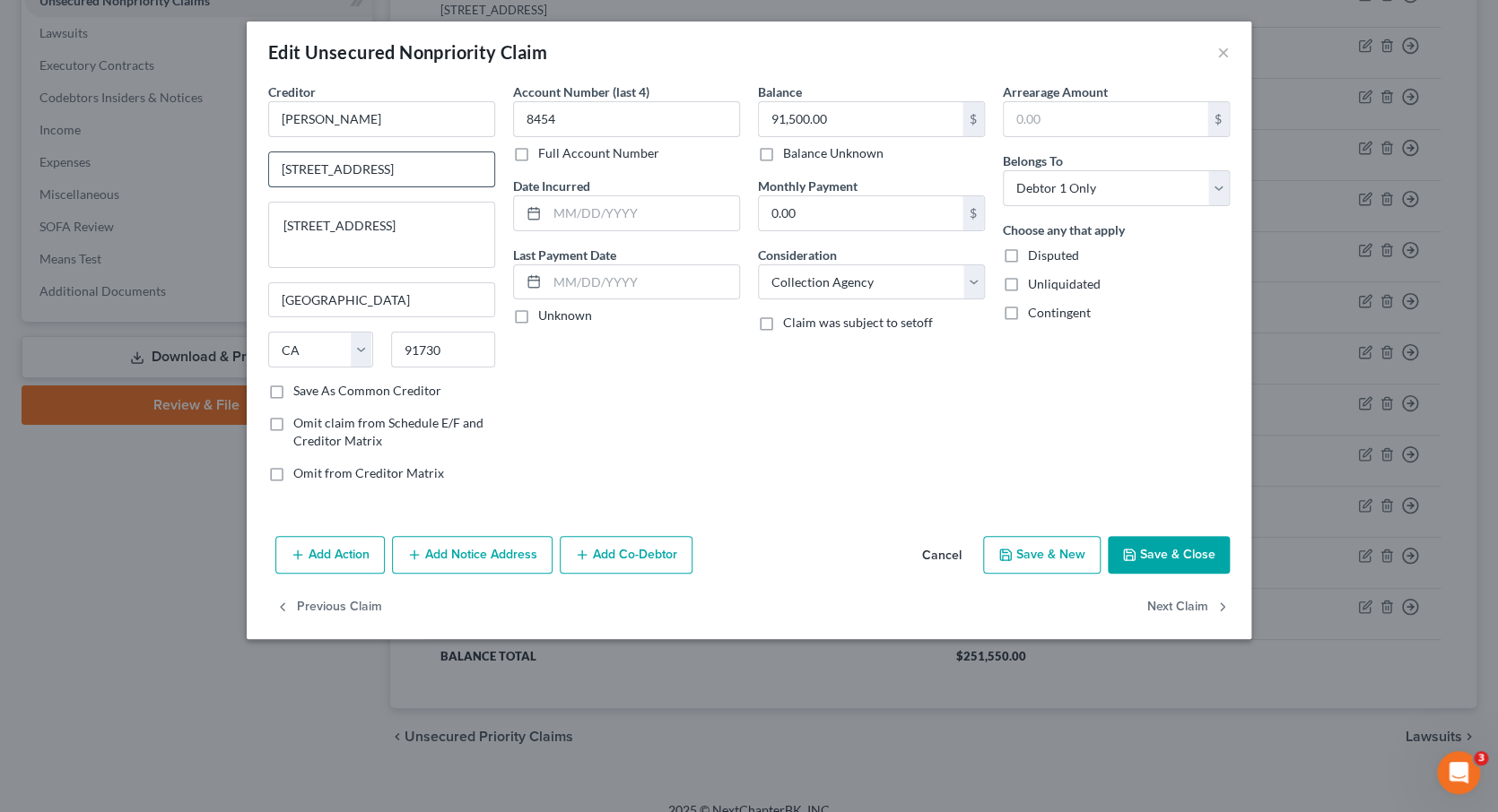
click at [429, 170] on input "[STREET_ADDRESS]" at bounding box center [381, 169] width 225 height 34
type input "Law Office of [PERSON_NAME]"
click at [1165, 553] on button "Save & Close" at bounding box center [1168, 555] width 122 height 38
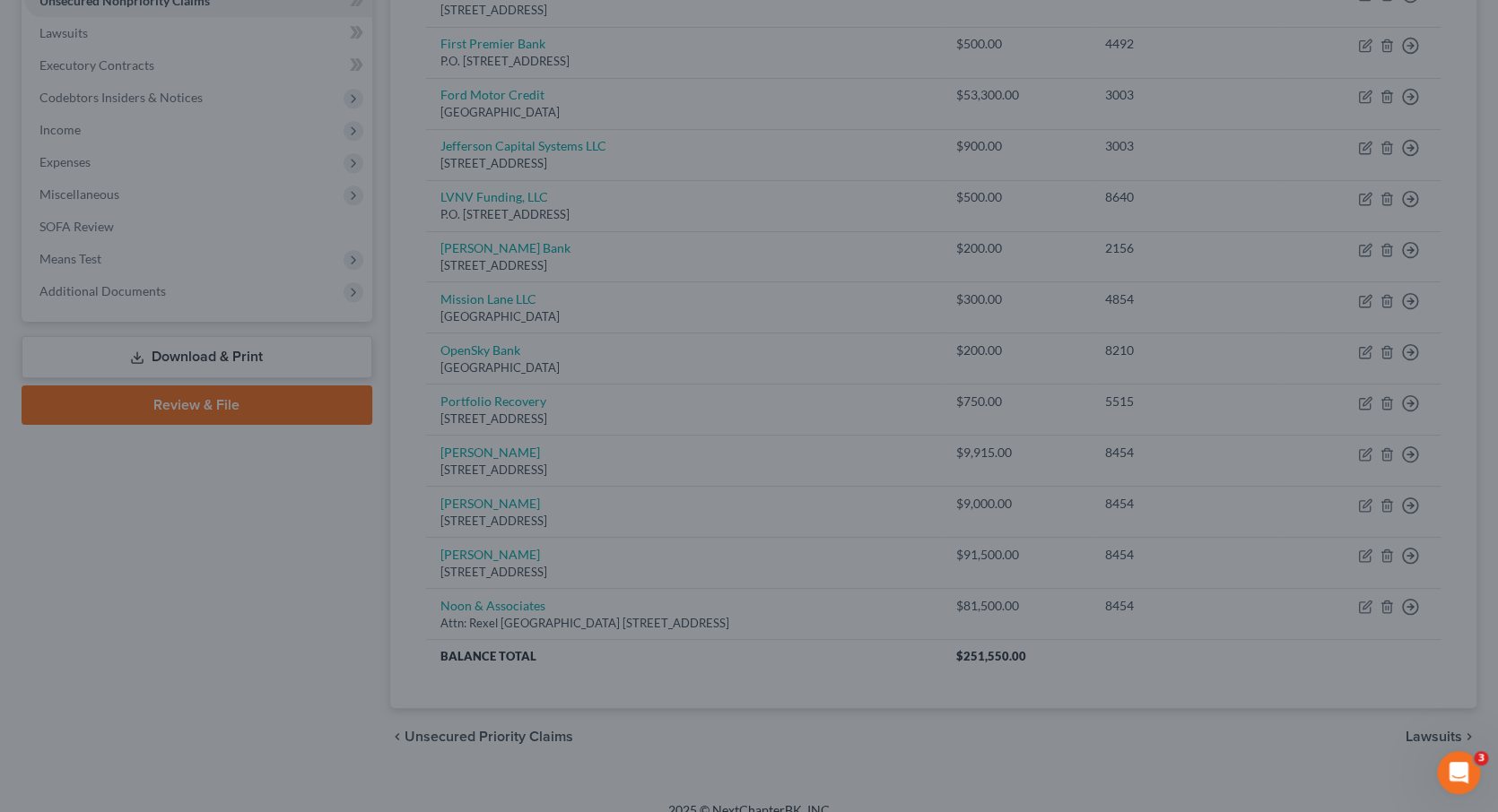
type input "0"
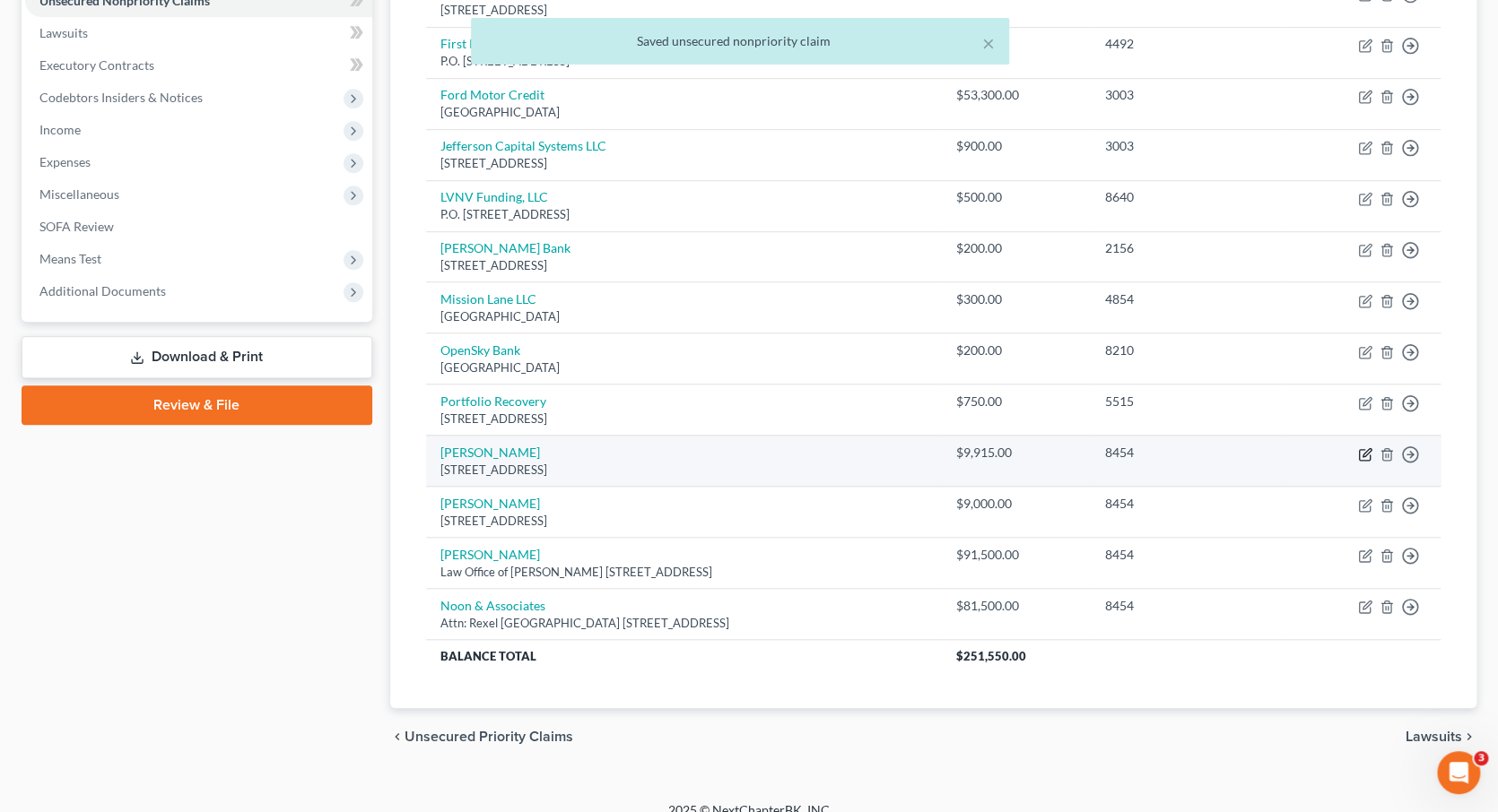
click at [1364, 447] on icon "button" at bounding box center [1365, 454] width 15 height 15
select select "4"
select select "0"
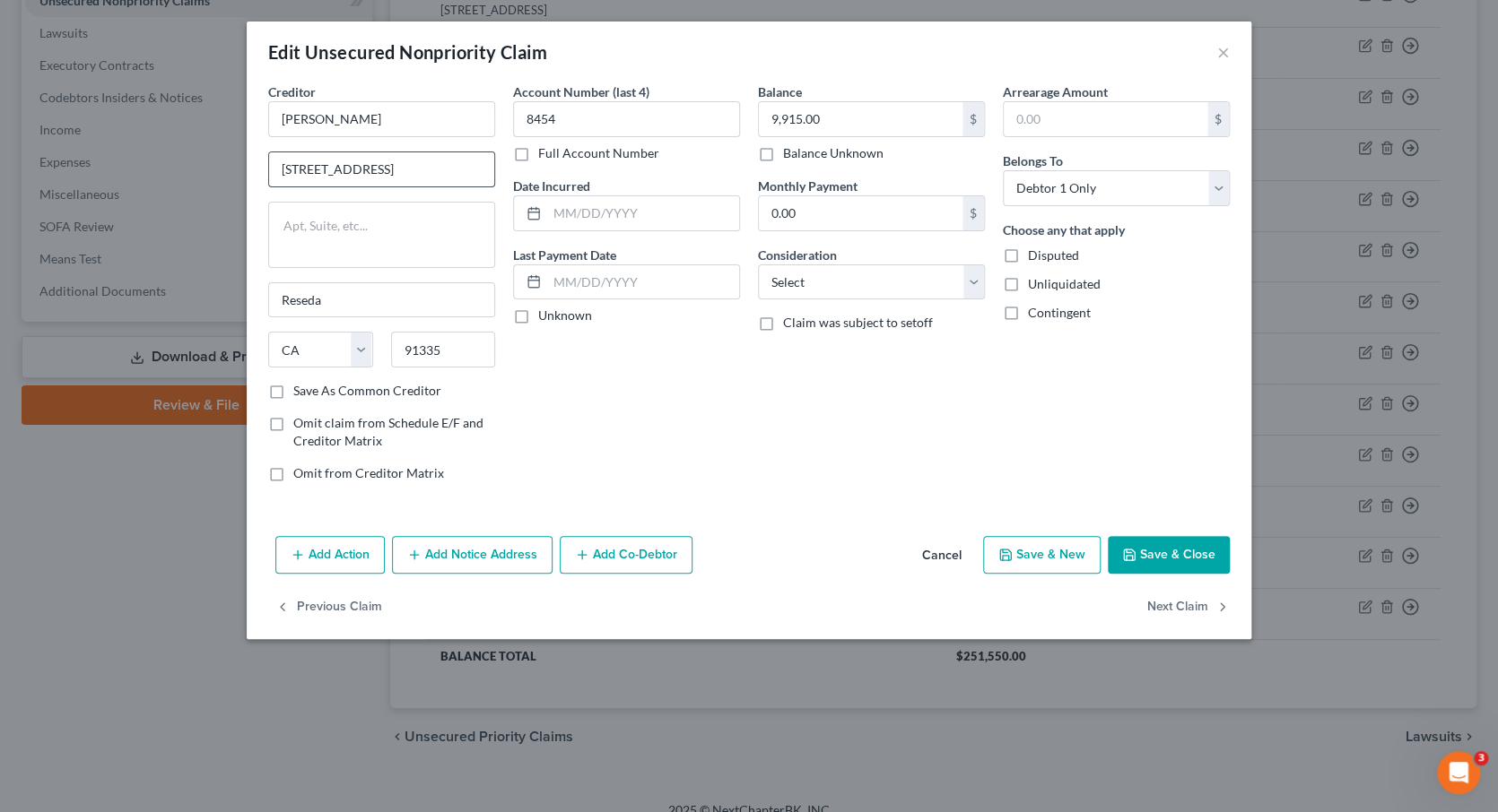
click at [438, 170] on input "[STREET_ADDRESS]" at bounding box center [381, 169] width 225 height 34
click at [370, 227] on textarea at bounding box center [381, 234] width 227 height 66
paste textarea "[STREET_ADDRESS]"
type textarea "[STREET_ADDRESS]"
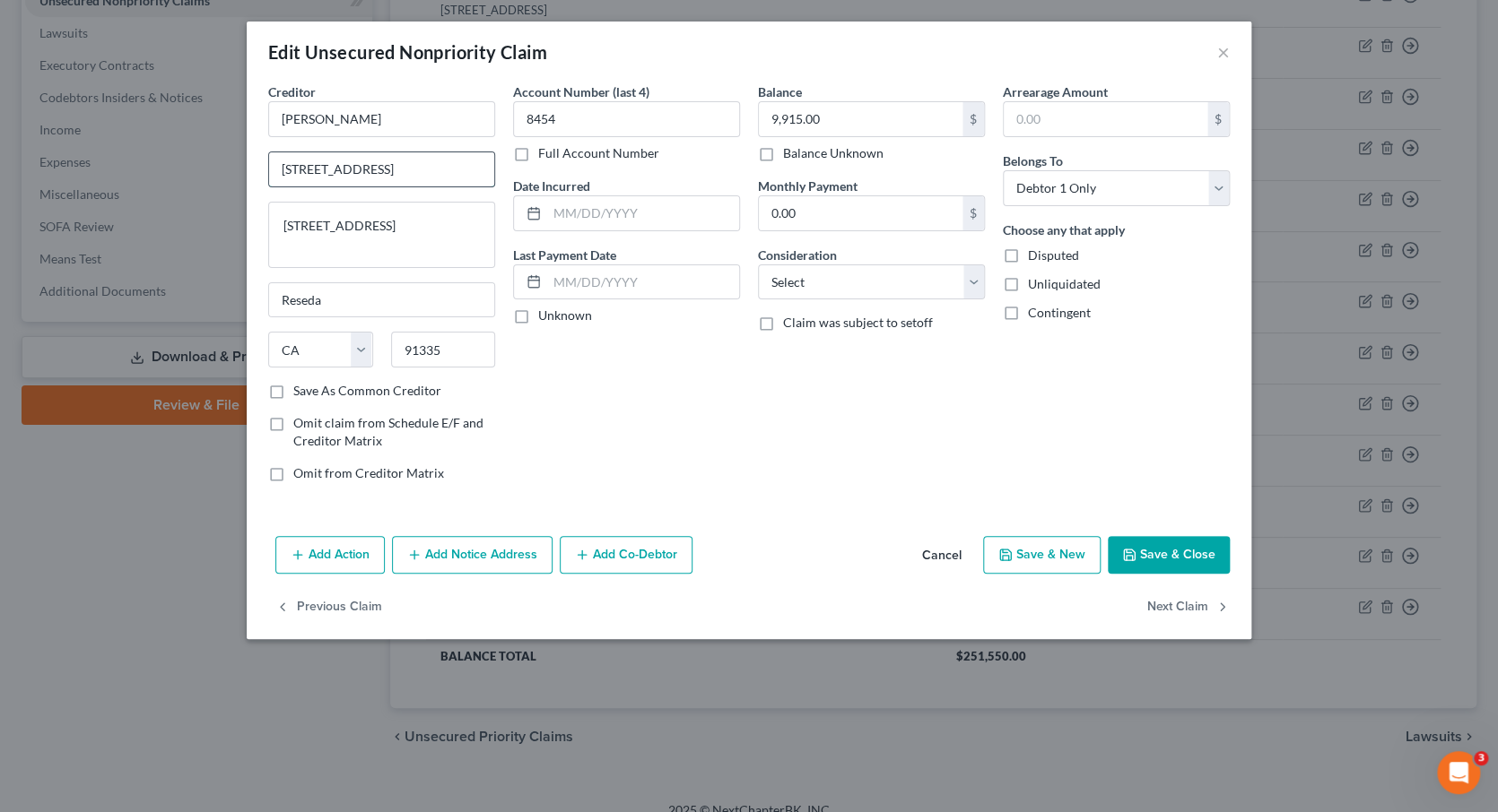
click at [423, 169] on input "[STREET_ADDRESS]" at bounding box center [381, 169] width 225 height 34
type input "Snap On Tools"
click at [809, 404] on div "Balance 9,915.00 $ Balance Unknown Balance Undetermined 9,915.00 $ Balance Unkn…" at bounding box center [872, 289] width 245 height 414
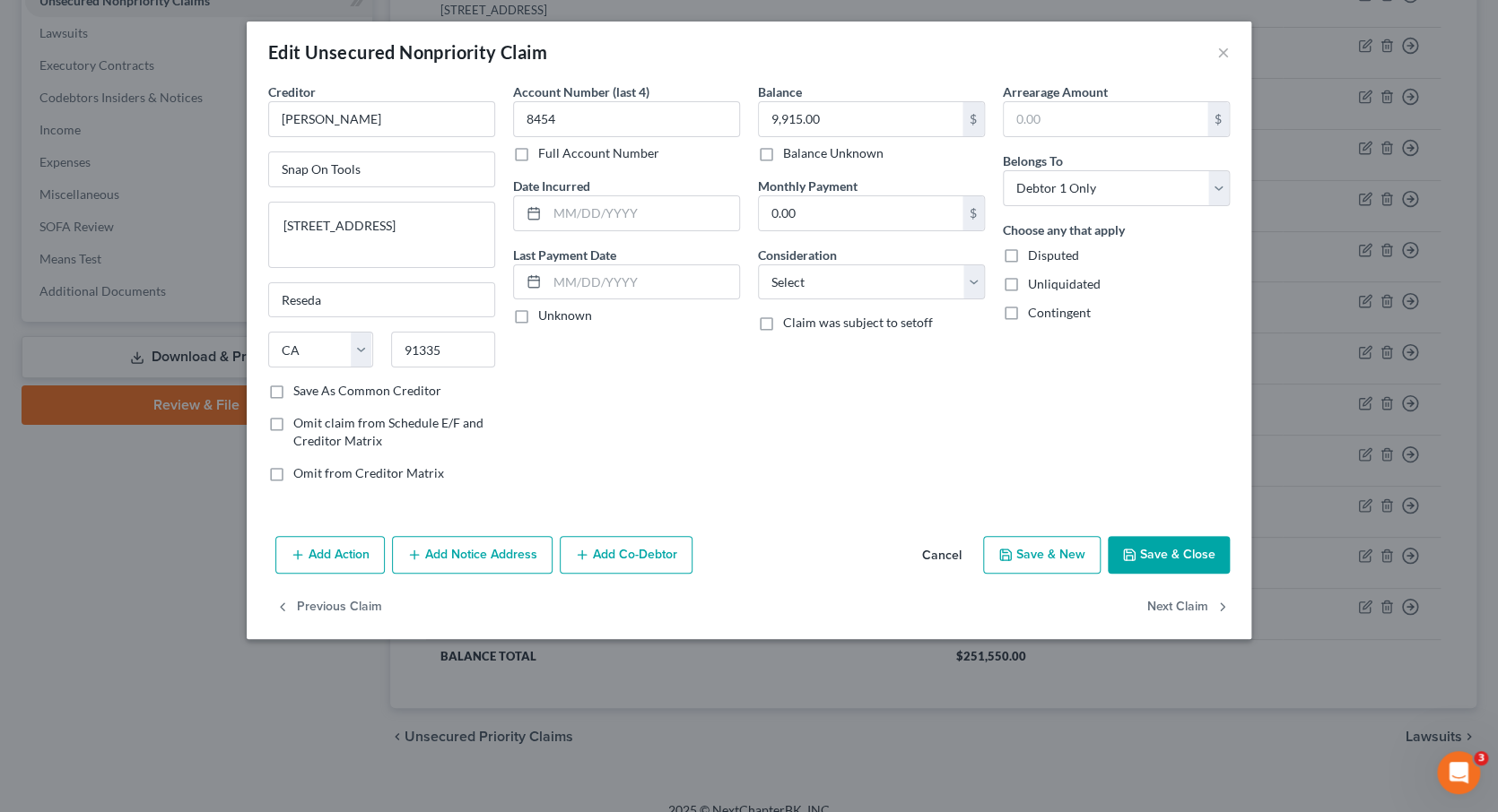
click at [1171, 545] on button "Save & Close" at bounding box center [1168, 555] width 122 height 38
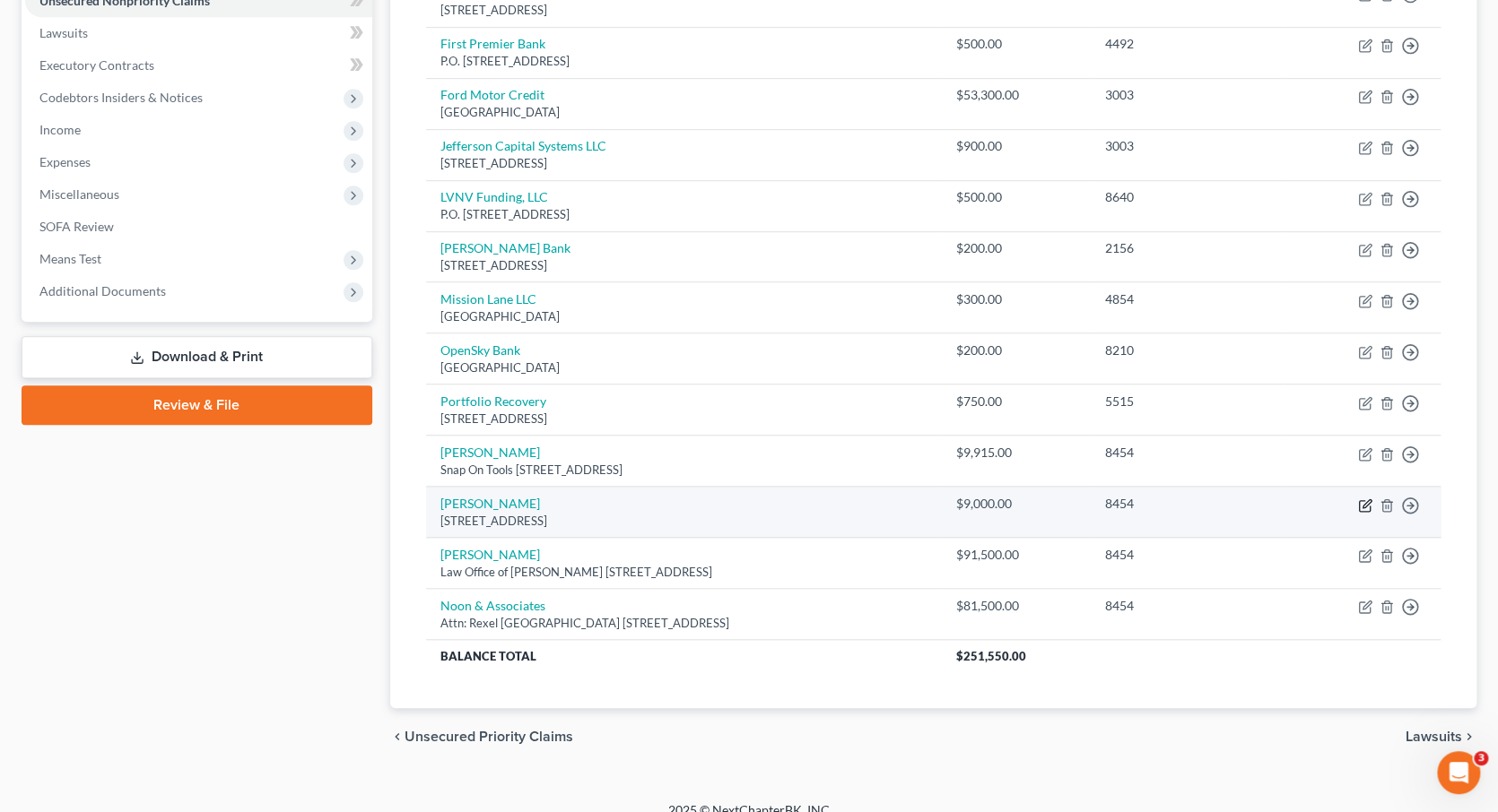
click at [1365, 500] on icon "button" at bounding box center [1364, 505] width 11 height 11
select select "42"
select select "0"
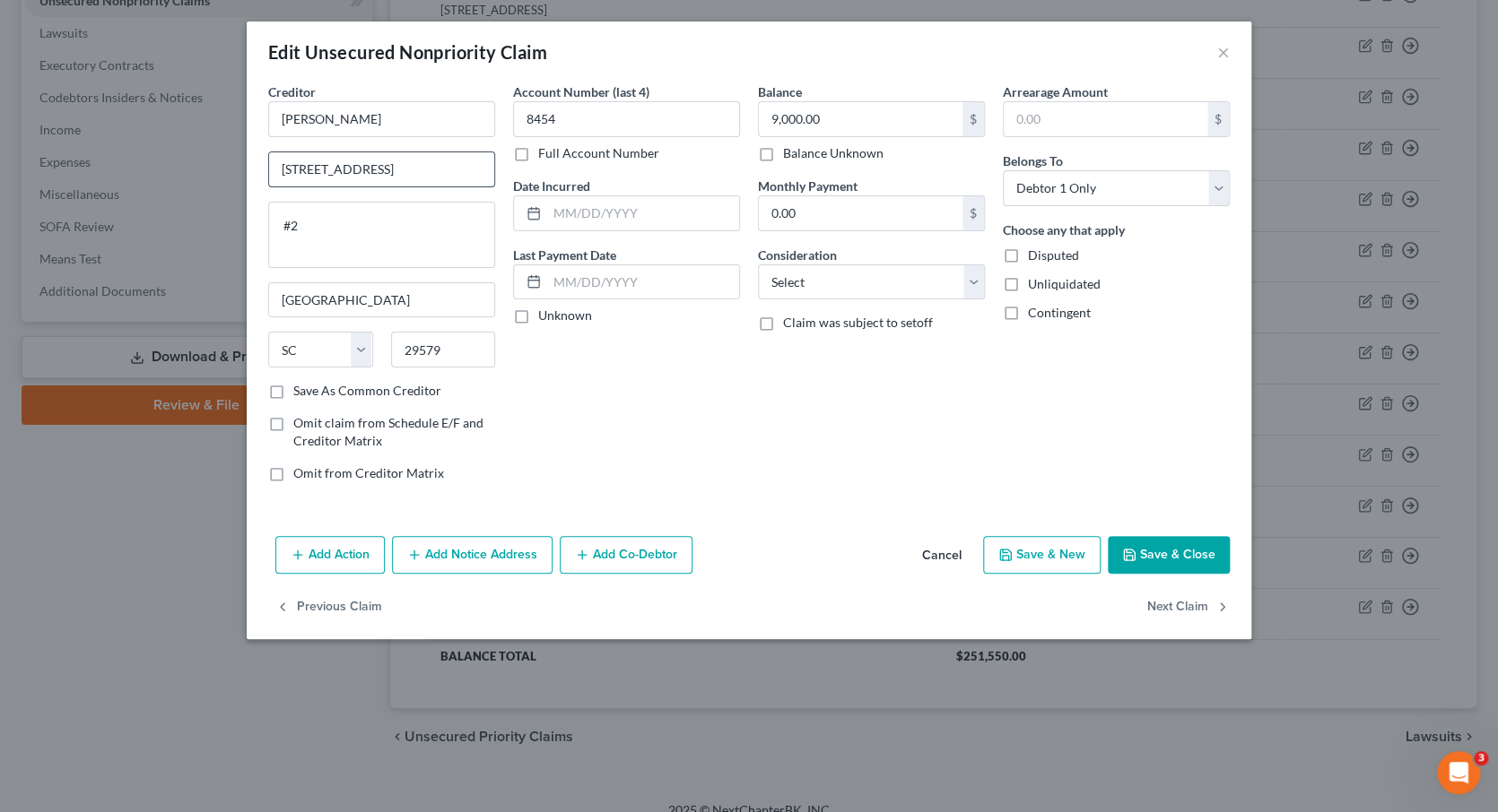
click at [426, 167] on input "[STREET_ADDRESS]" at bounding box center [381, 169] width 225 height 34
click at [282, 220] on textarea "#2" at bounding box center [381, 234] width 227 height 66
paste textarea "[STREET_ADDRESS]"
type textarea "[STREET_ADDRESS]"
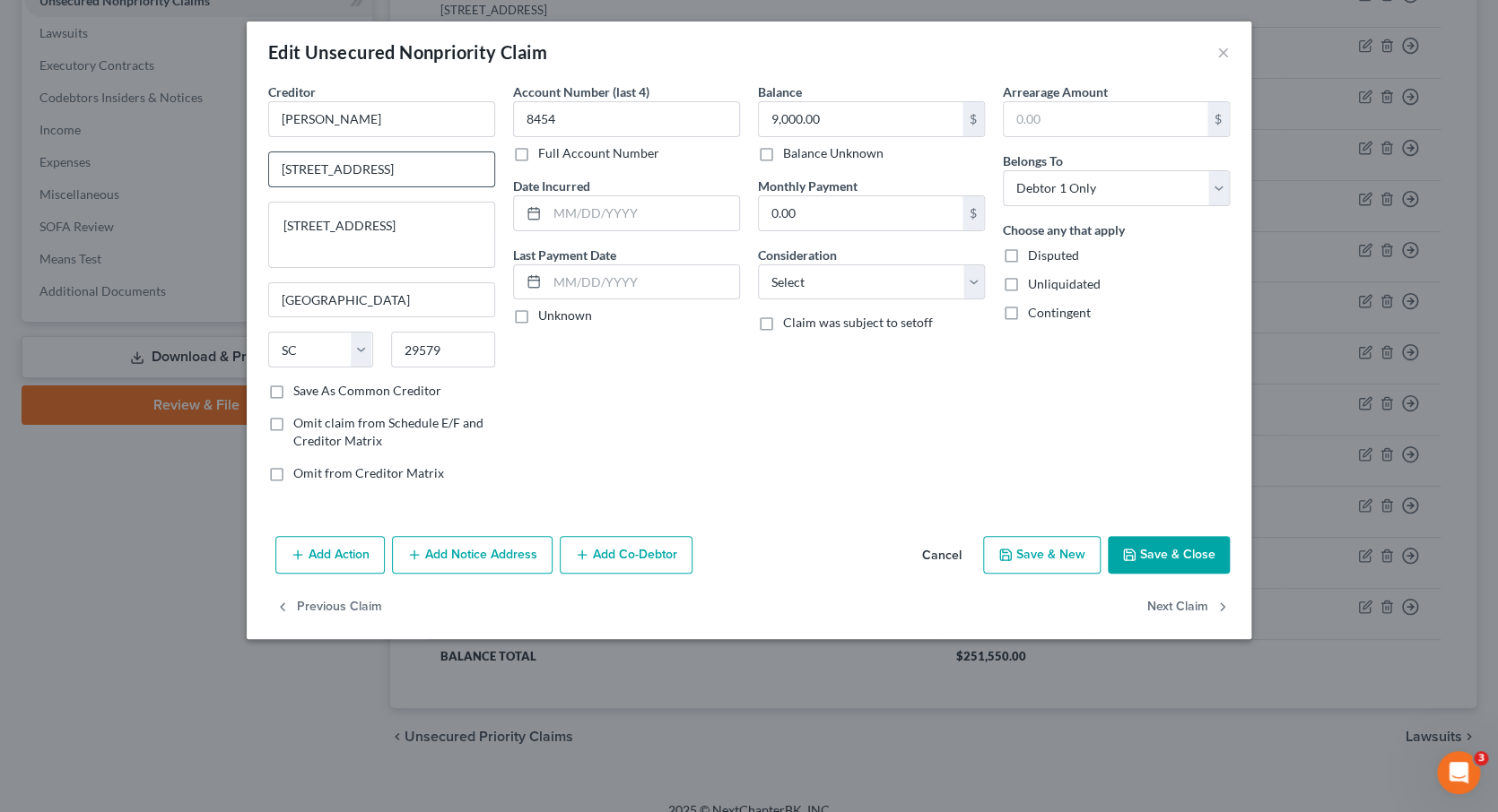
click at [405, 167] on input "[STREET_ADDRESS]" at bounding box center [381, 169] width 225 height 34
type input "\"
type input "L"
drag, startPoint x: 394, startPoint y: 224, endPoint x: 277, endPoint y: 225, distance: 117.0
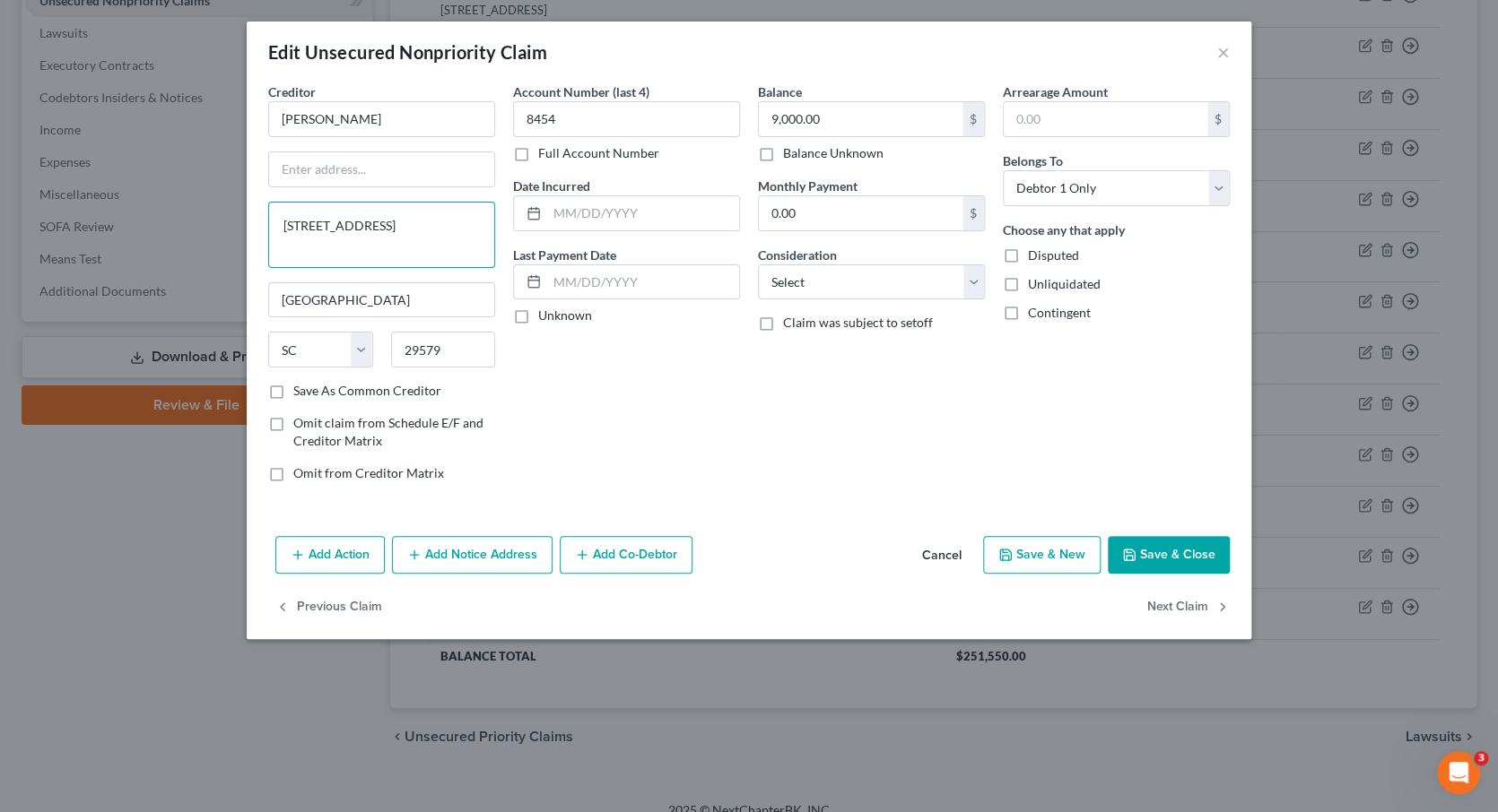
click at [277, 224] on textarea "[STREET_ADDRESS]" at bounding box center [381, 234] width 227 height 66
type textarea "#2"
click at [316, 170] on input "text" at bounding box center [381, 169] width 225 height 34
paste input "[STREET_ADDRESS]"
type input "[STREET_ADDRESS]"
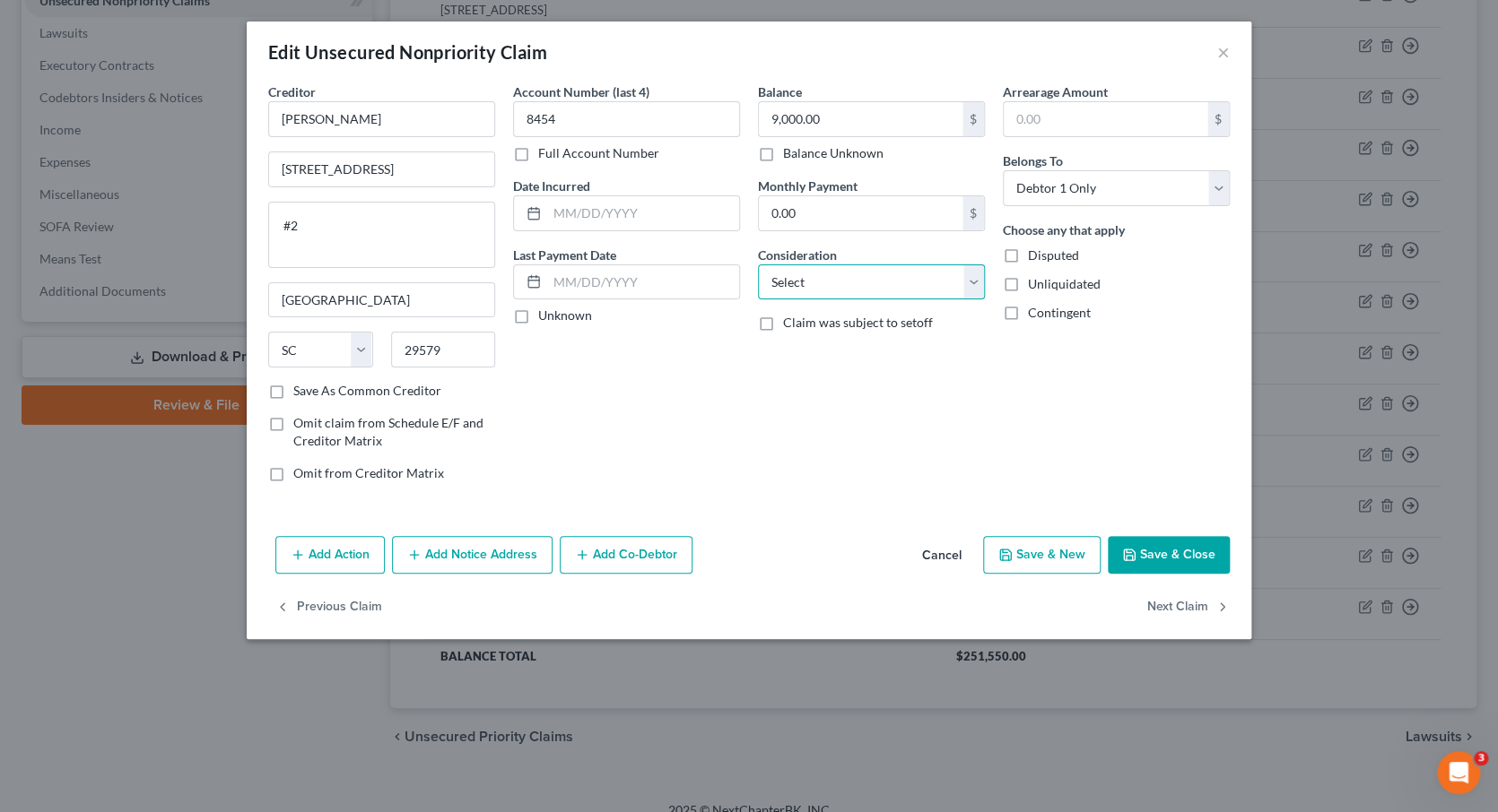
select select "1"
click at [1183, 550] on button "Save & Close" at bounding box center [1168, 555] width 122 height 38
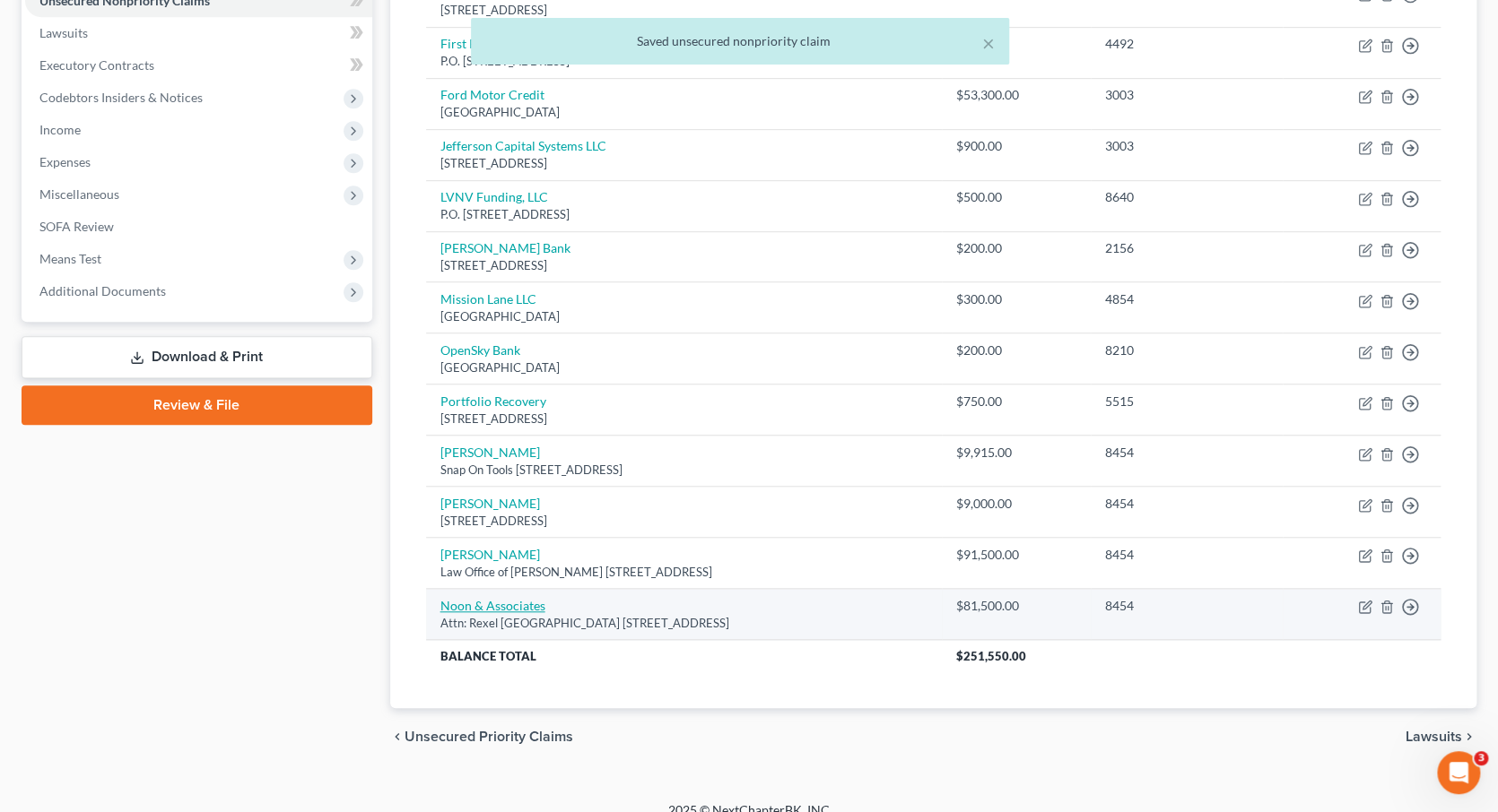
click at [501, 598] on link "Noon & Associates" at bounding box center [493, 605] width 105 height 15
select select "4"
select select "0"
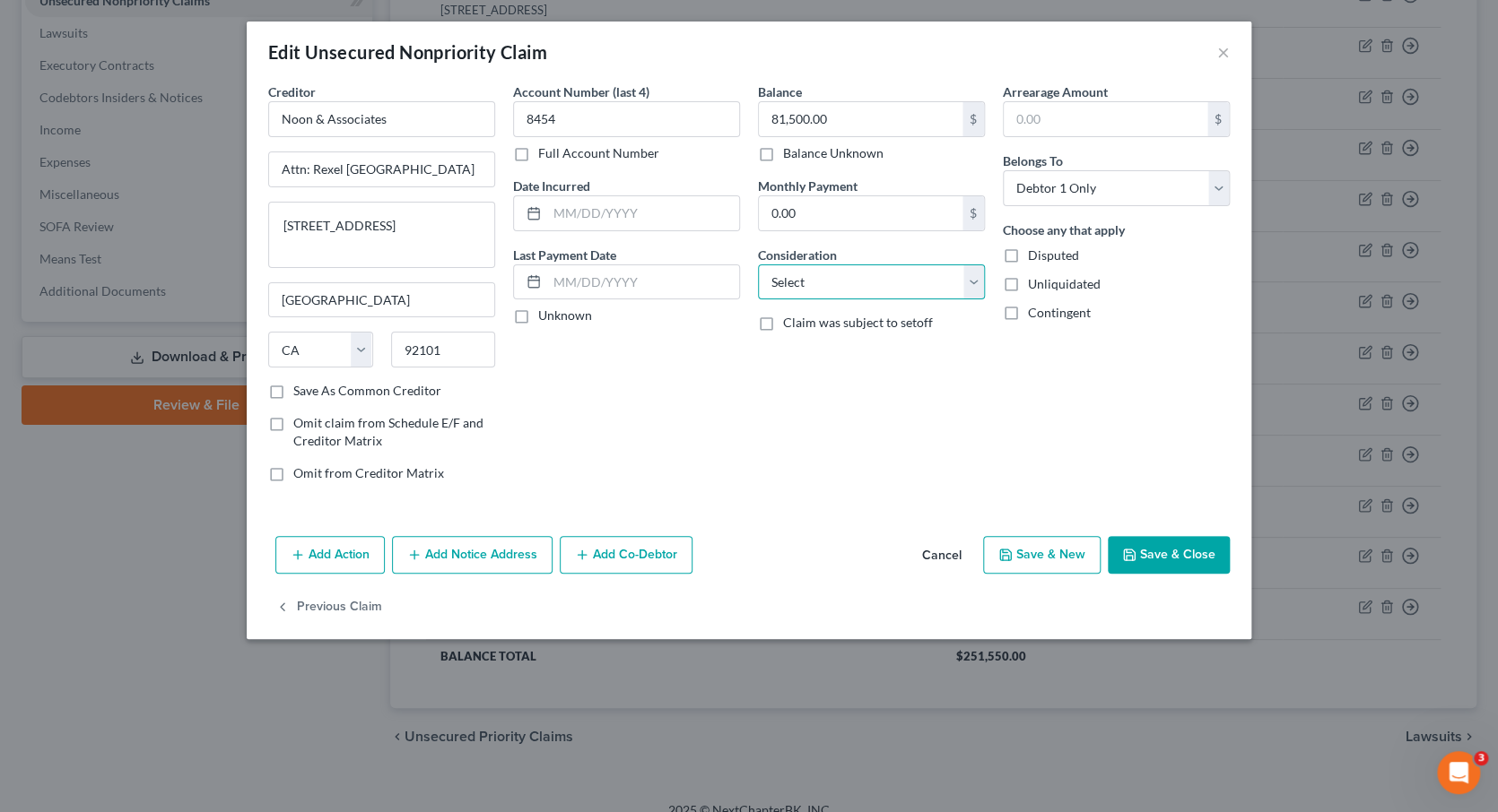
select select "1"
click at [1178, 555] on button "Save & Close" at bounding box center [1168, 555] width 122 height 38
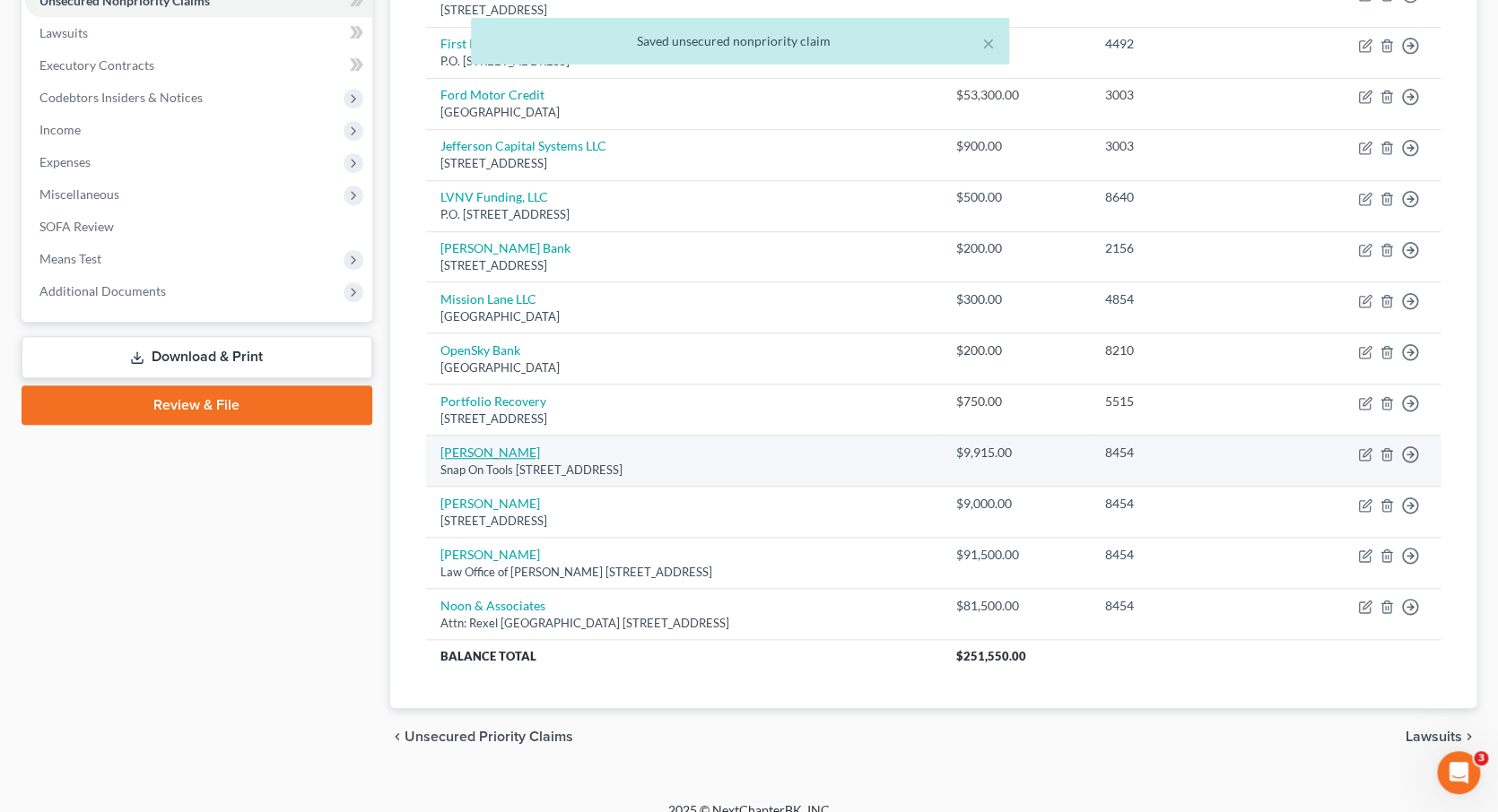
click at [520, 445] on link "[PERSON_NAME]" at bounding box center [490, 451] width 100 height 15
select select "4"
select select "0"
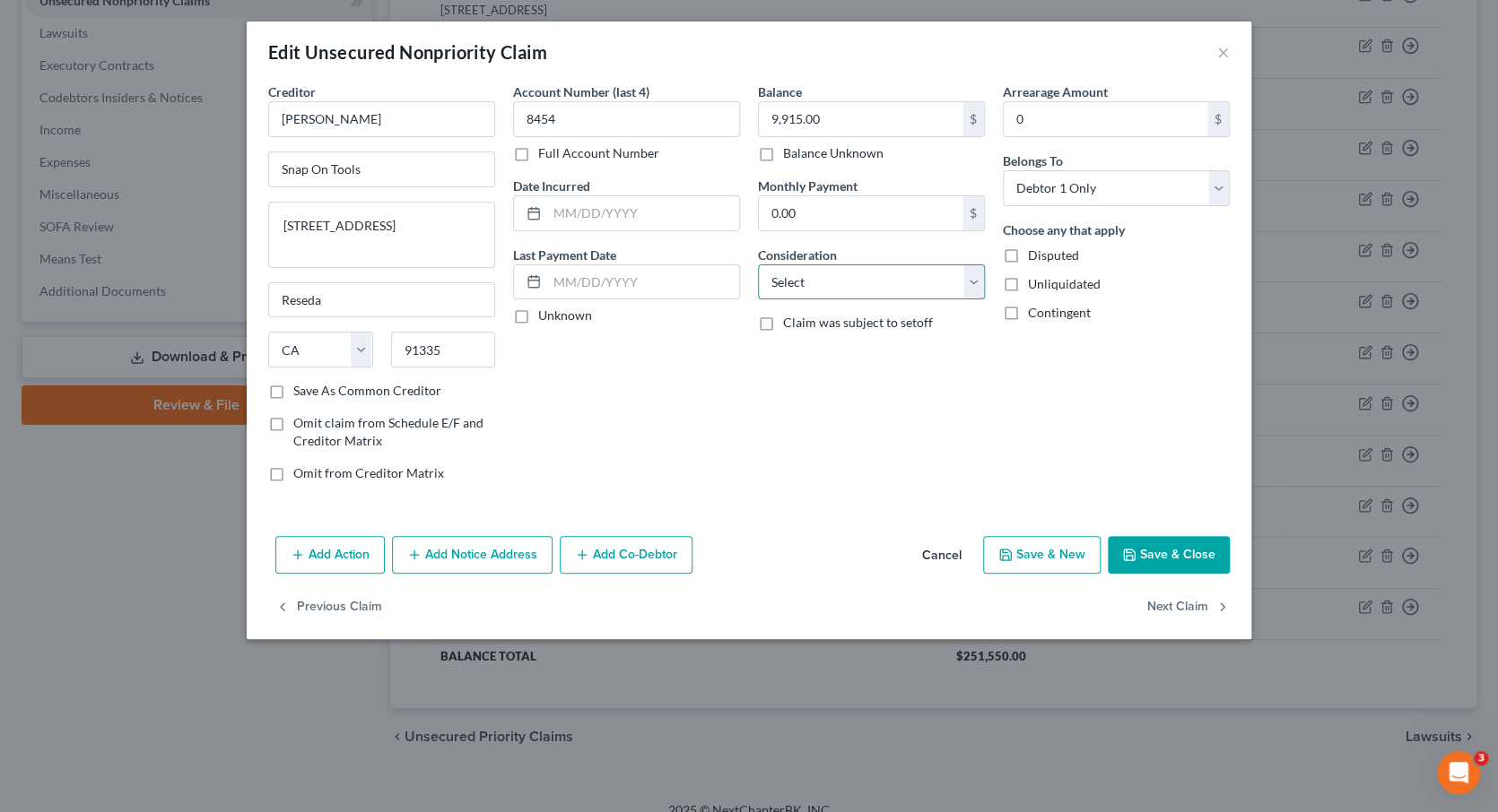
select select "1"
click at [1174, 556] on button "Save & Close" at bounding box center [1168, 555] width 122 height 38
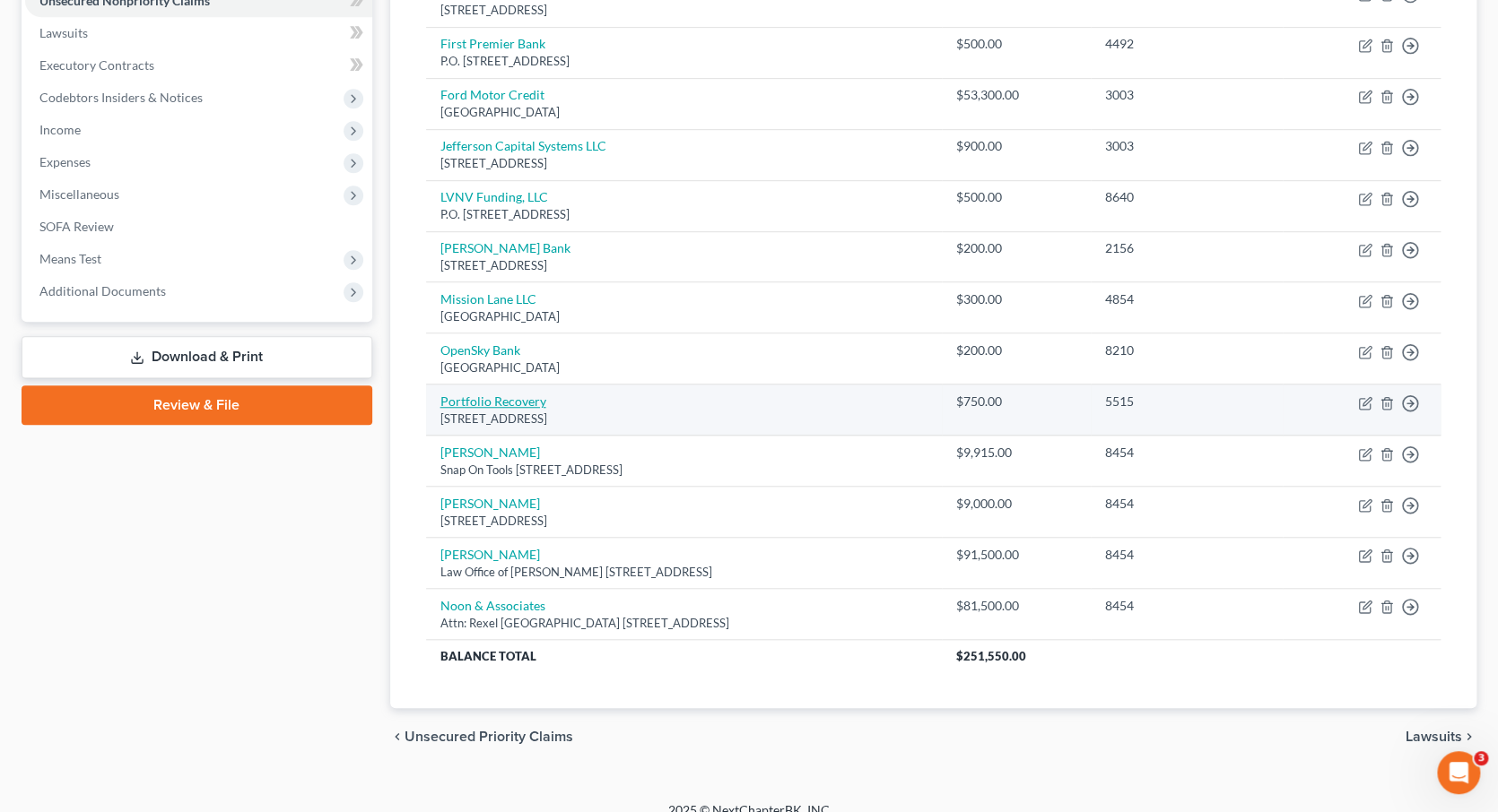
click at [508, 393] on link "Portfolio Recovery" at bounding box center [493, 400] width 106 height 15
select select "48"
select select "0"
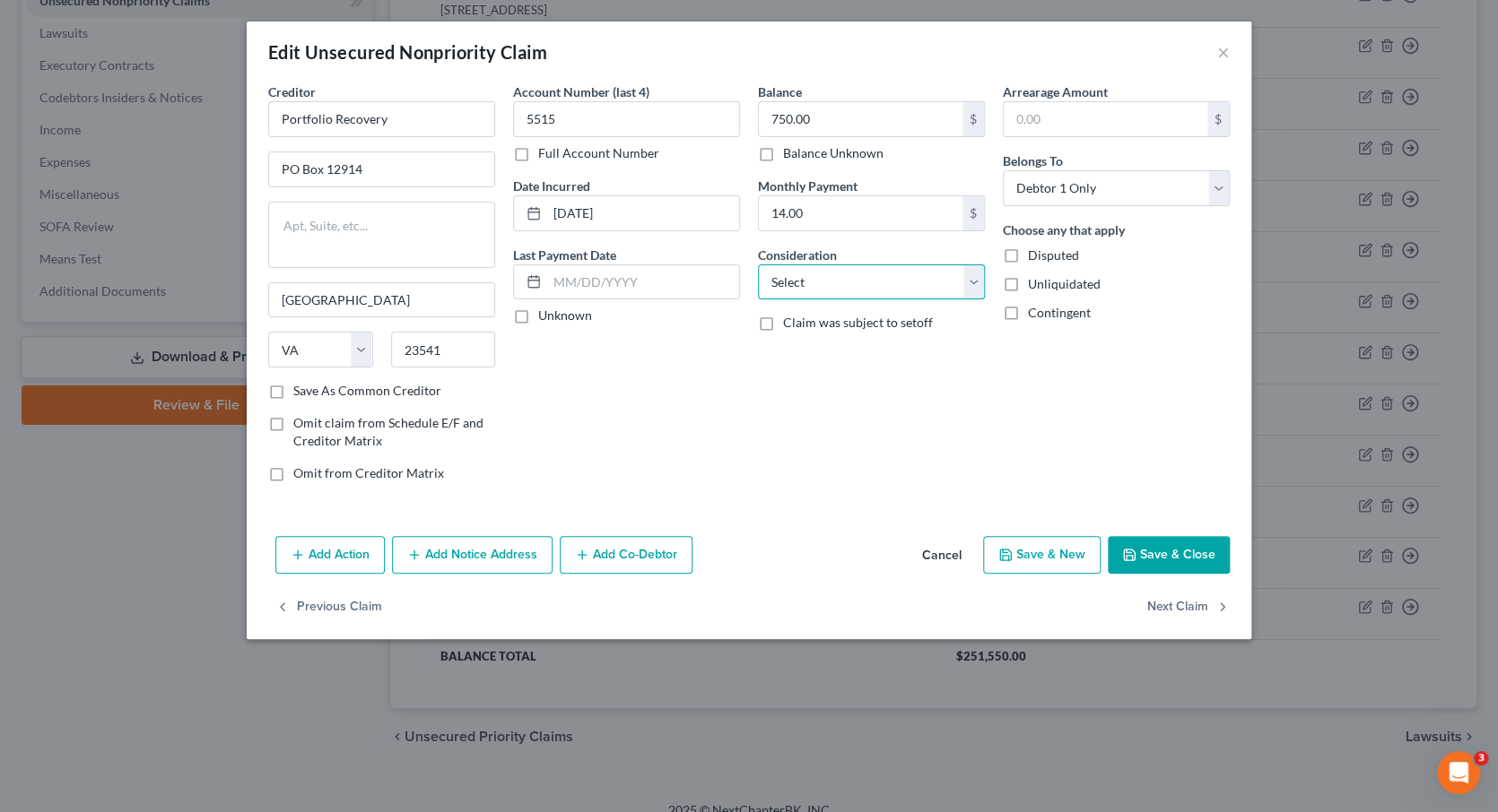
select select "1"
click at [1161, 549] on button "Save & Close" at bounding box center [1168, 555] width 122 height 38
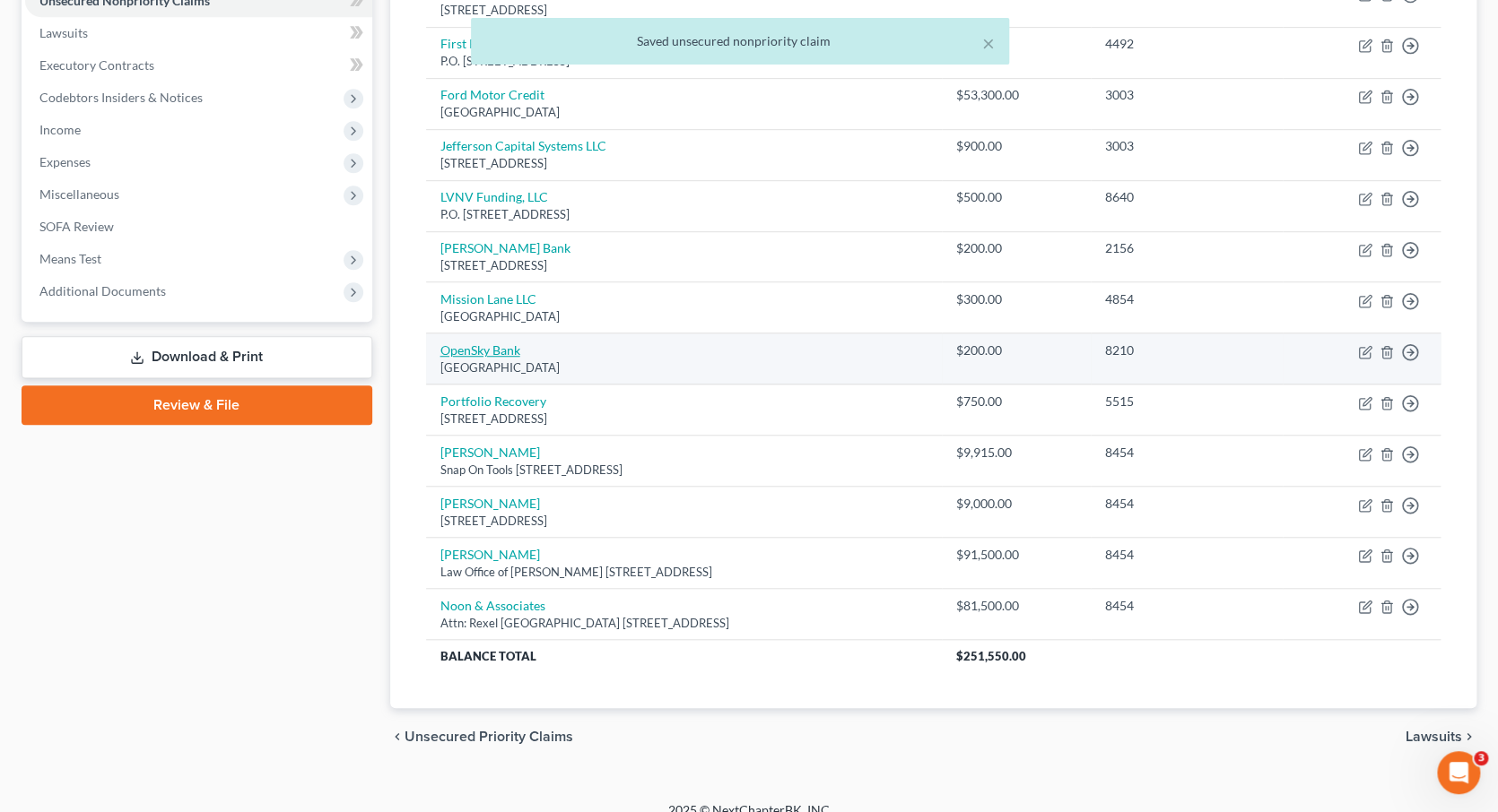
click at [512, 343] on link "OpenSky Bank" at bounding box center [480, 350] width 80 height 15
select select "45"
select select "0"
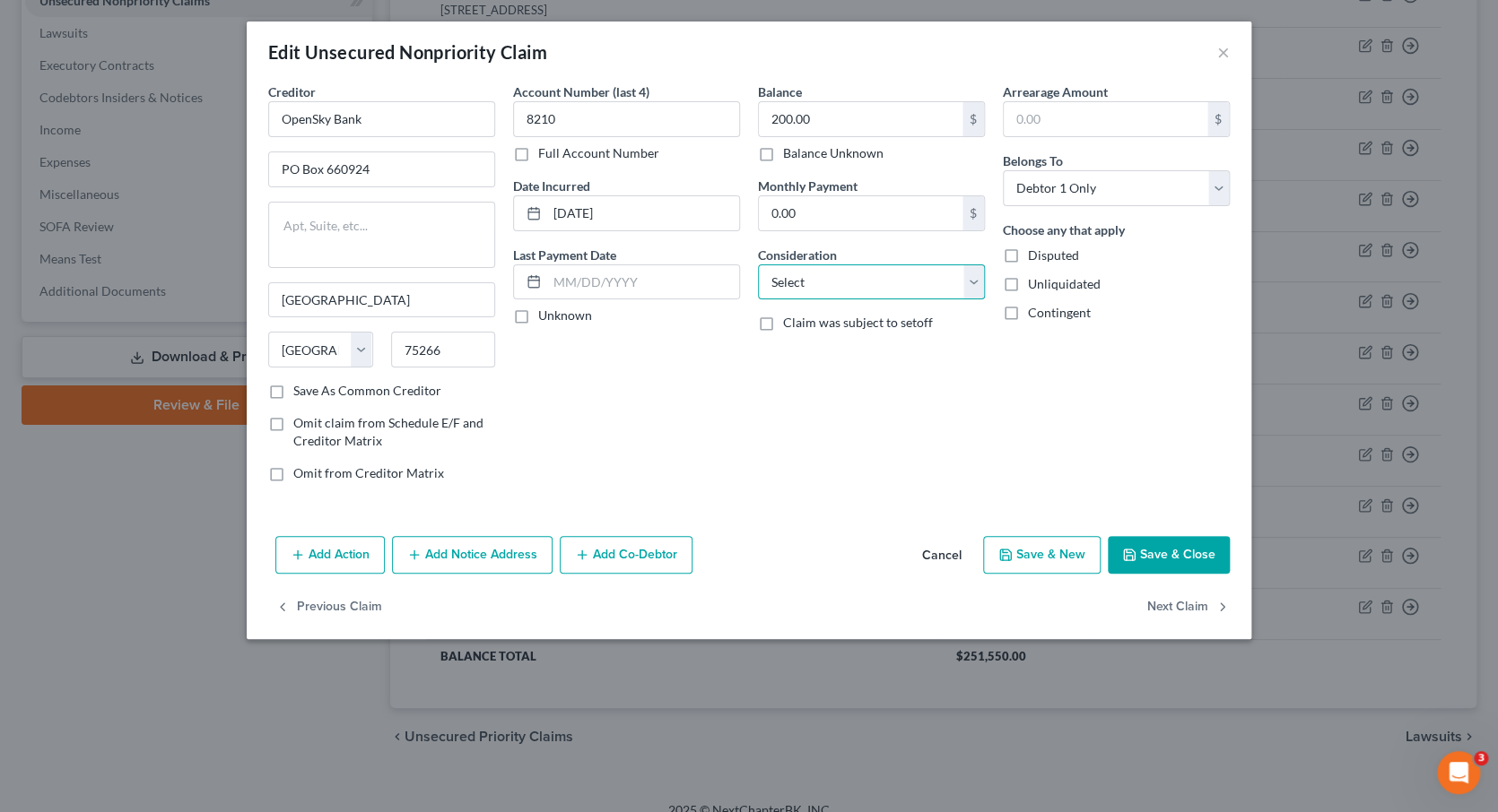
select select "2"
click at [1191, 551] on button "Save & Close" at bounding box center [1168, 555] width 122 height 38
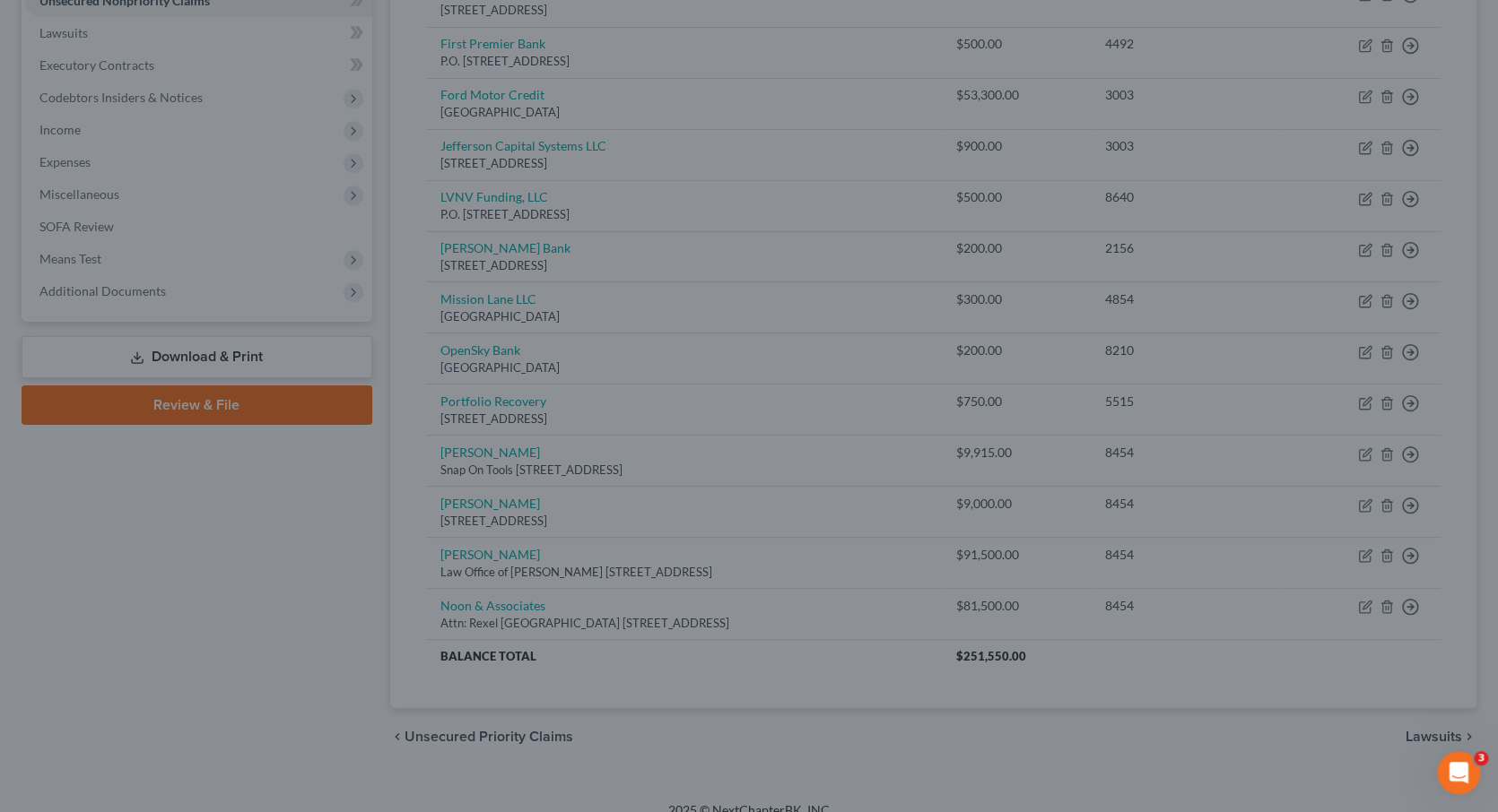
type input "0"
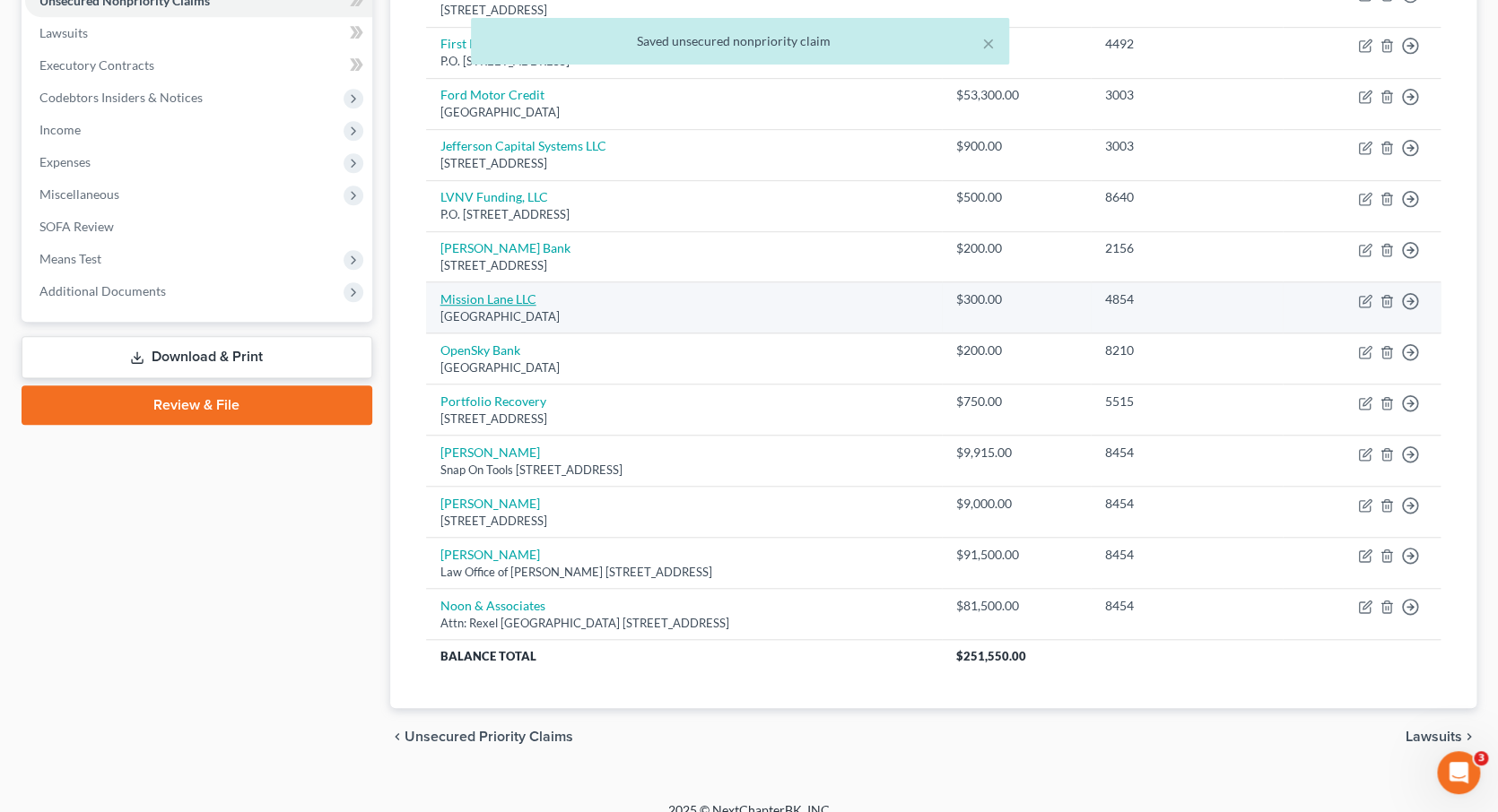
click at [498, 291] on link "Mission Lane LLC" at bounding box center [488, 298] width 96 height 15
select select "28"
select select "0"
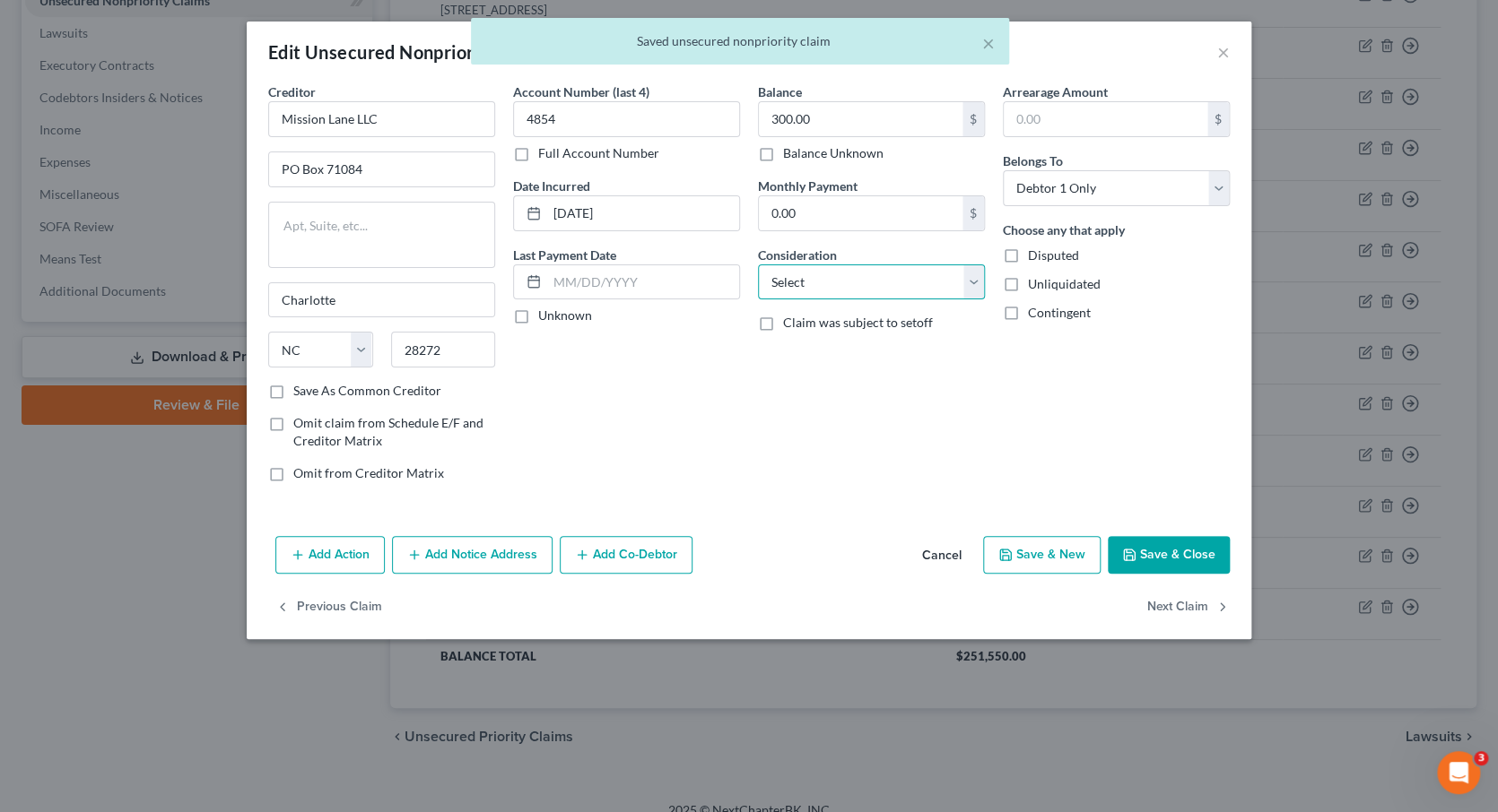
select select "1"
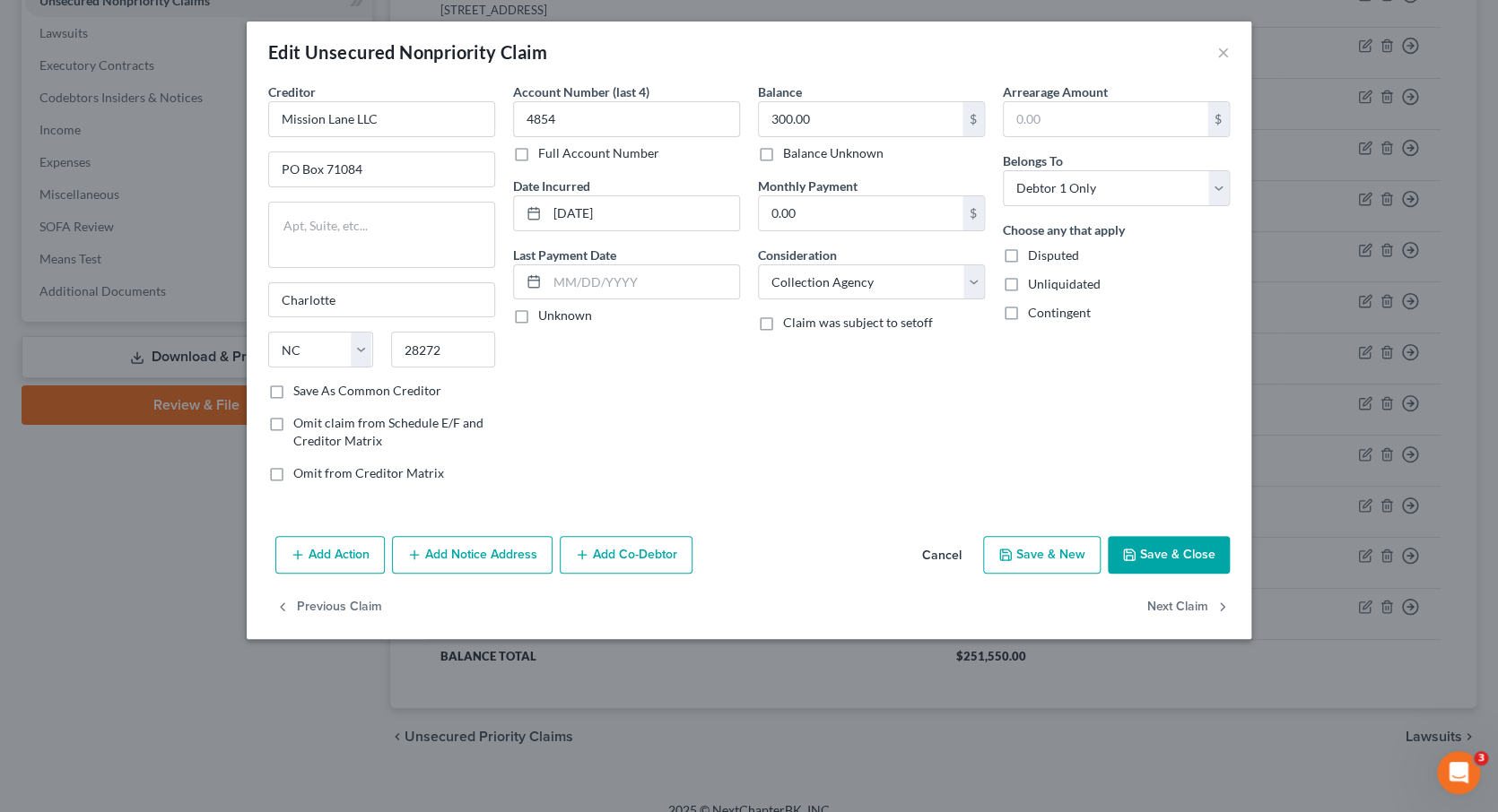
click at [1181, 544] on button "Save & Close" at bounding box center [1168, 555] width 122 height 38
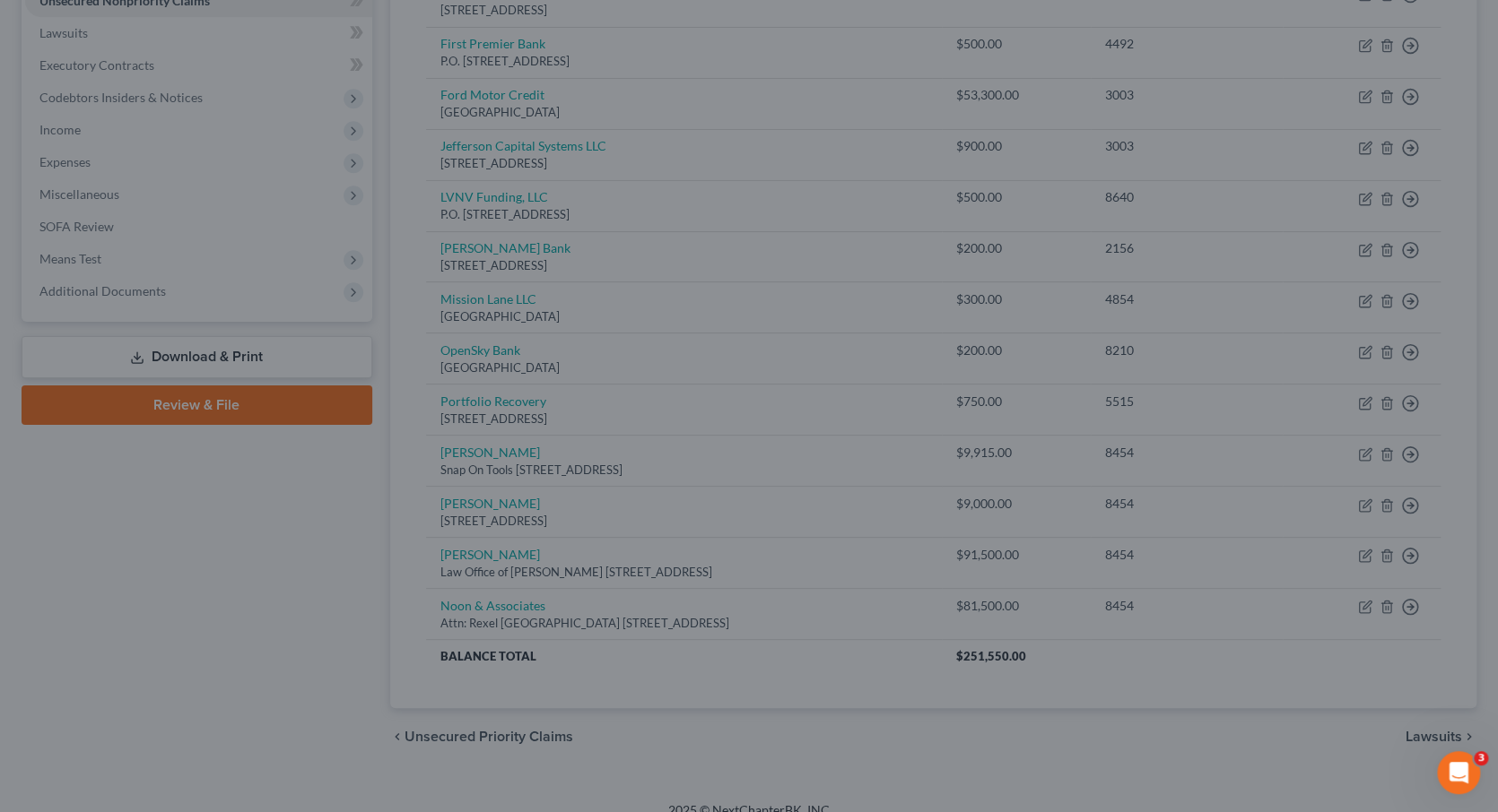
type input "0"
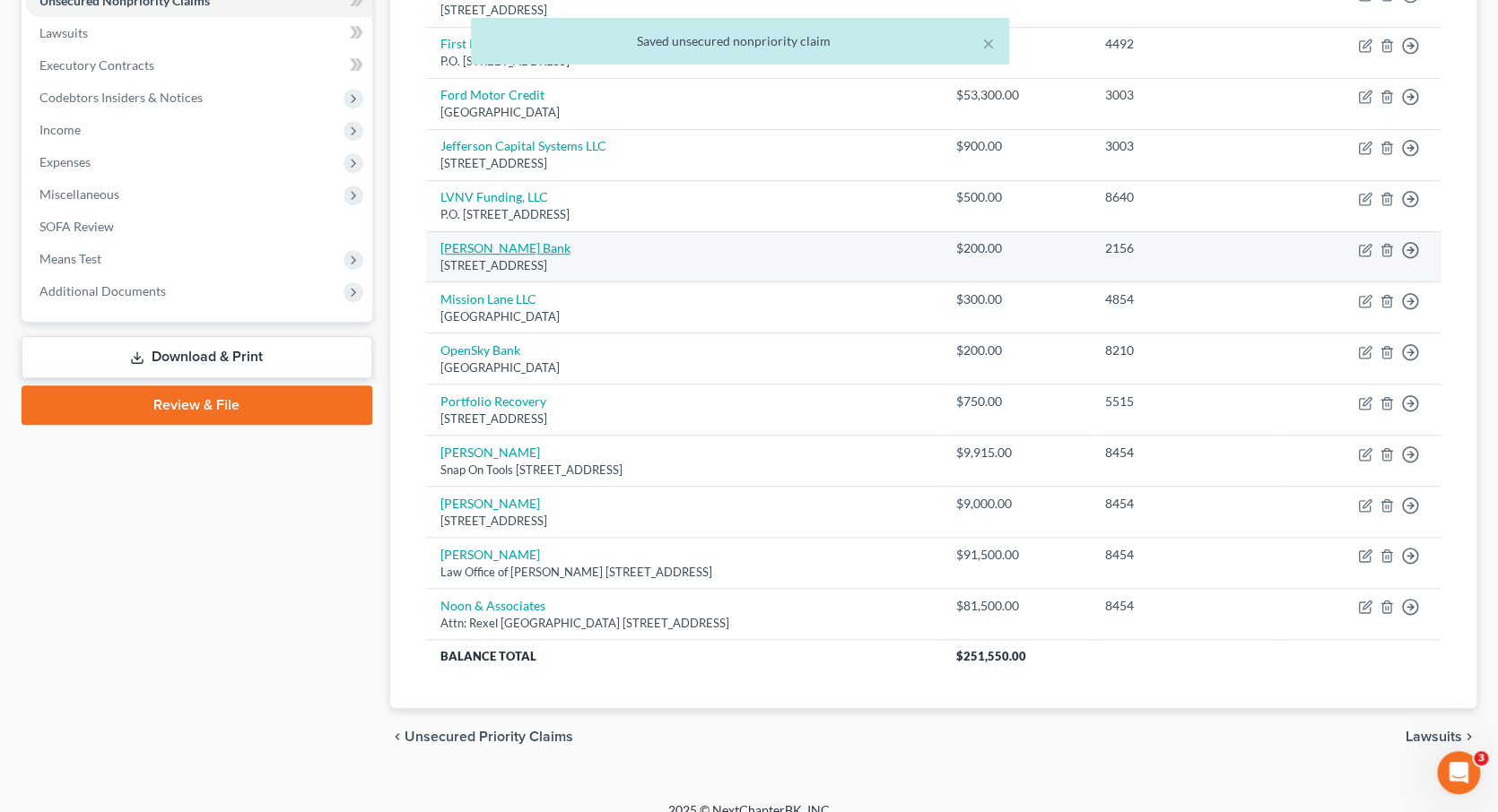
click at [487, 240] on link "[PERSON_NAME] Bank" at bounding box center [506, 247] width 130 height 15
select select "46"
select select "0"
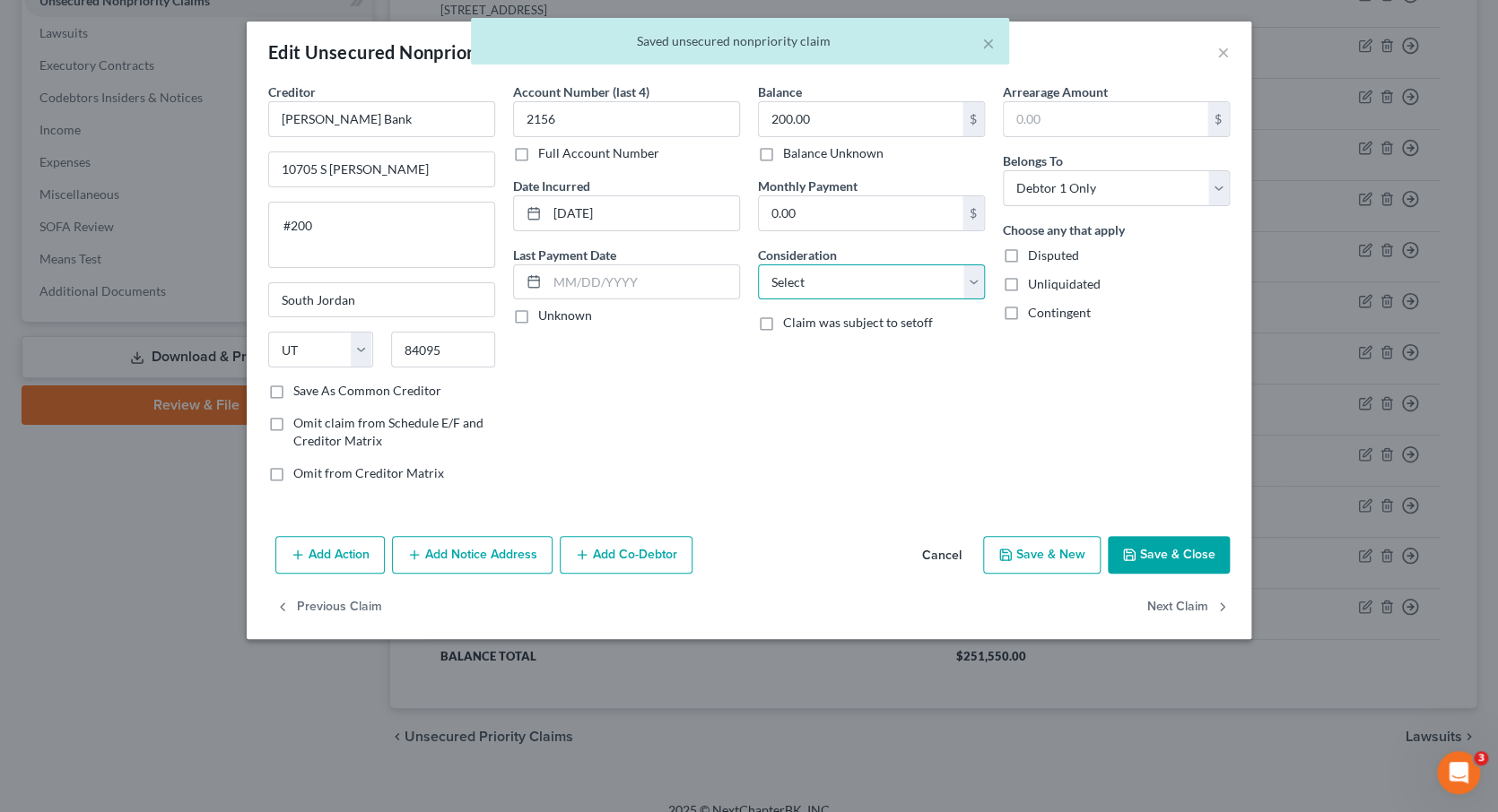
select select "2"
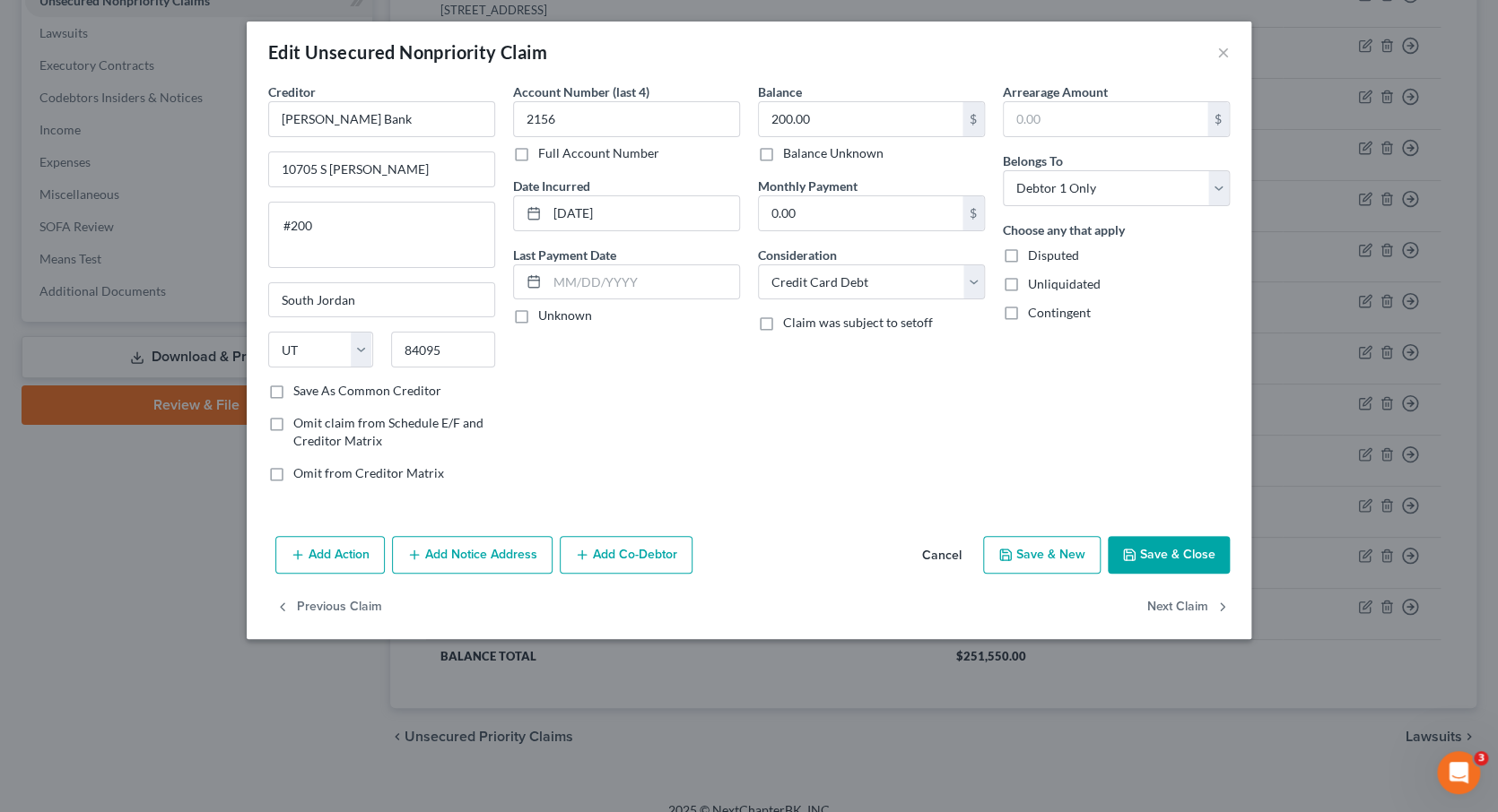
click at [1177, 549] on button "Save & Close" at bounding box center [1168, 555] width 122 height 38
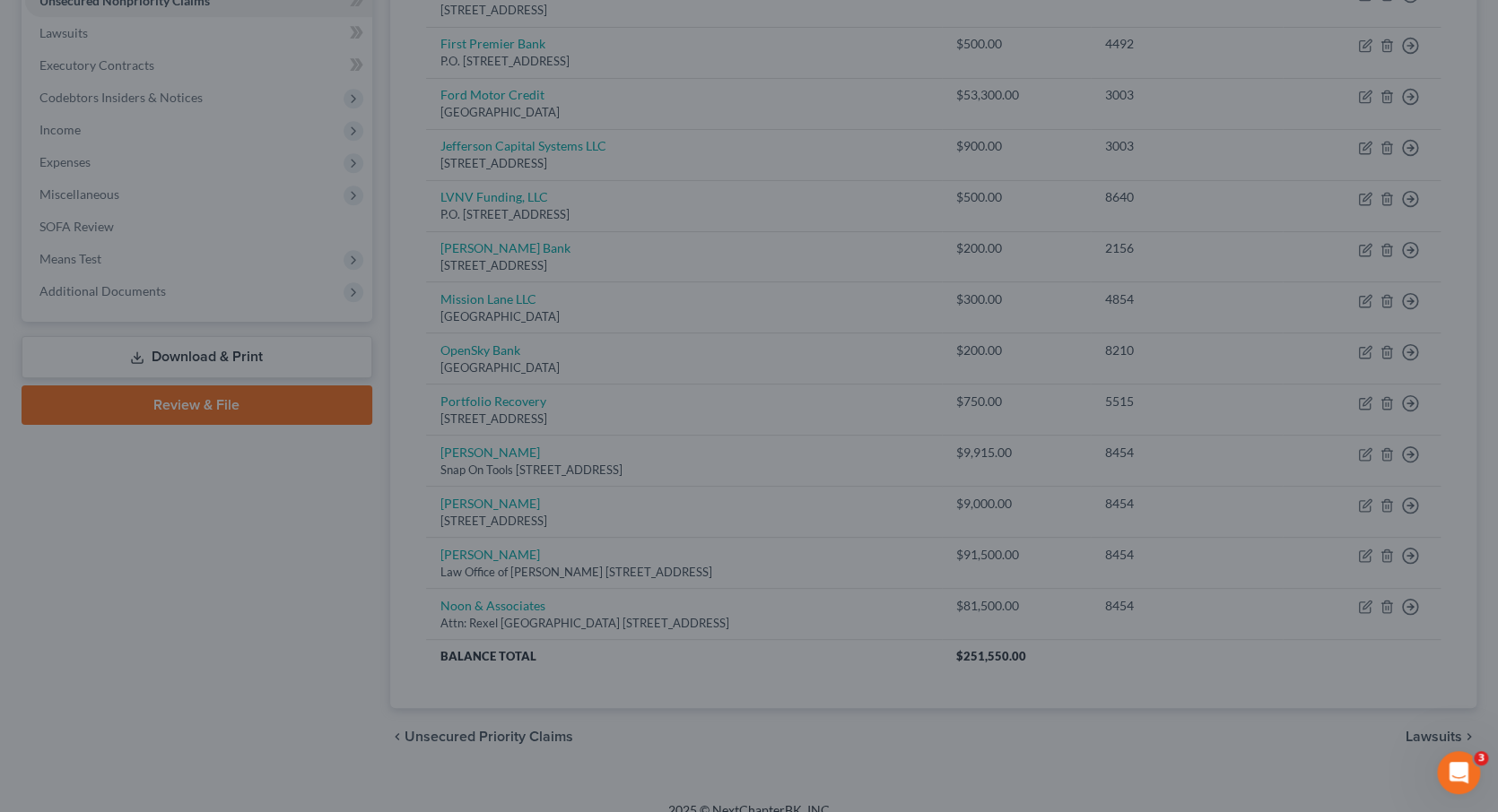
type input "0"
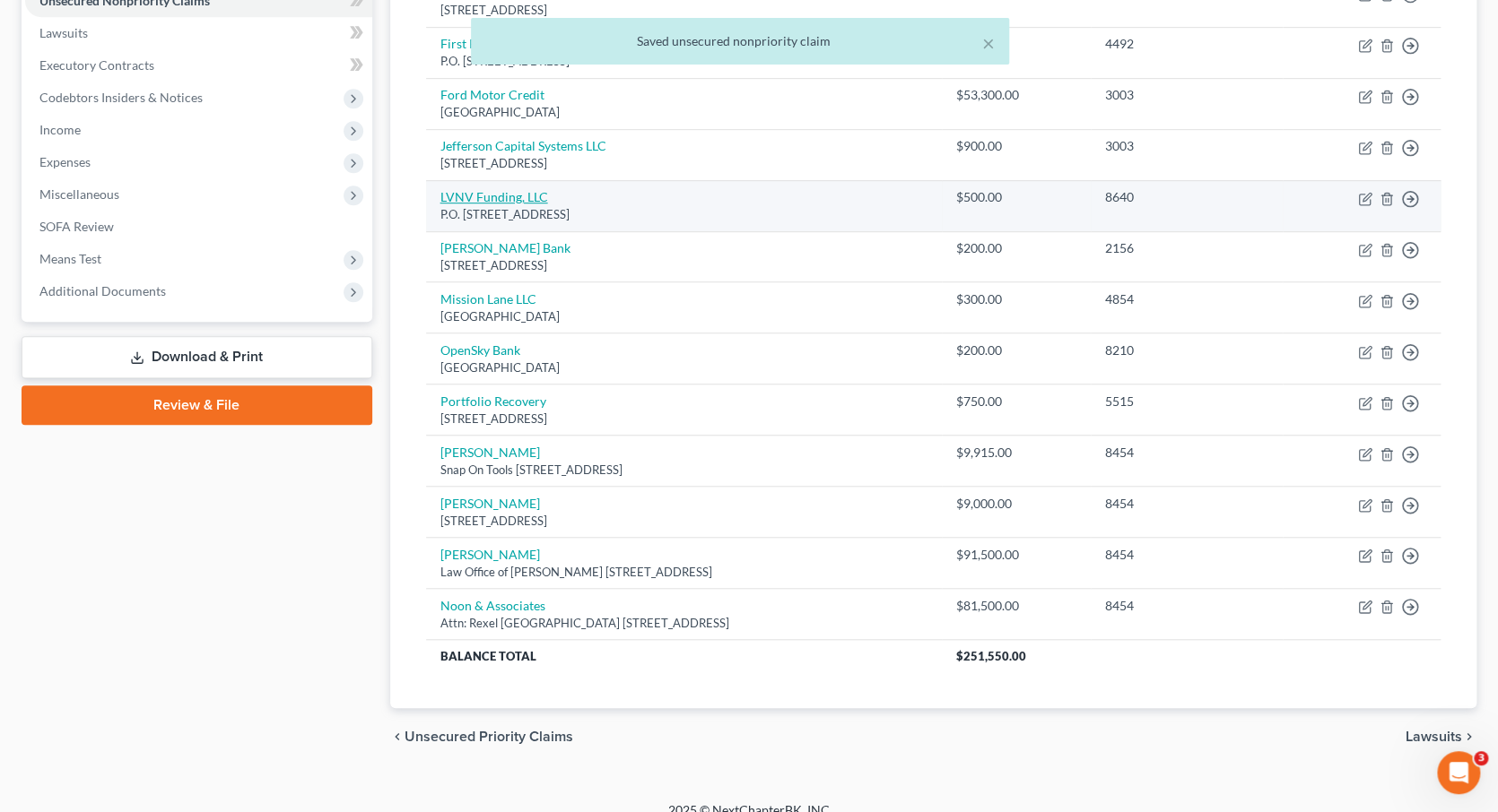
click at [498, 190] on link "LVNV Funding, LLC" at bounding box center [494, 197] width 108 height 15
select select "42"
select select "0"
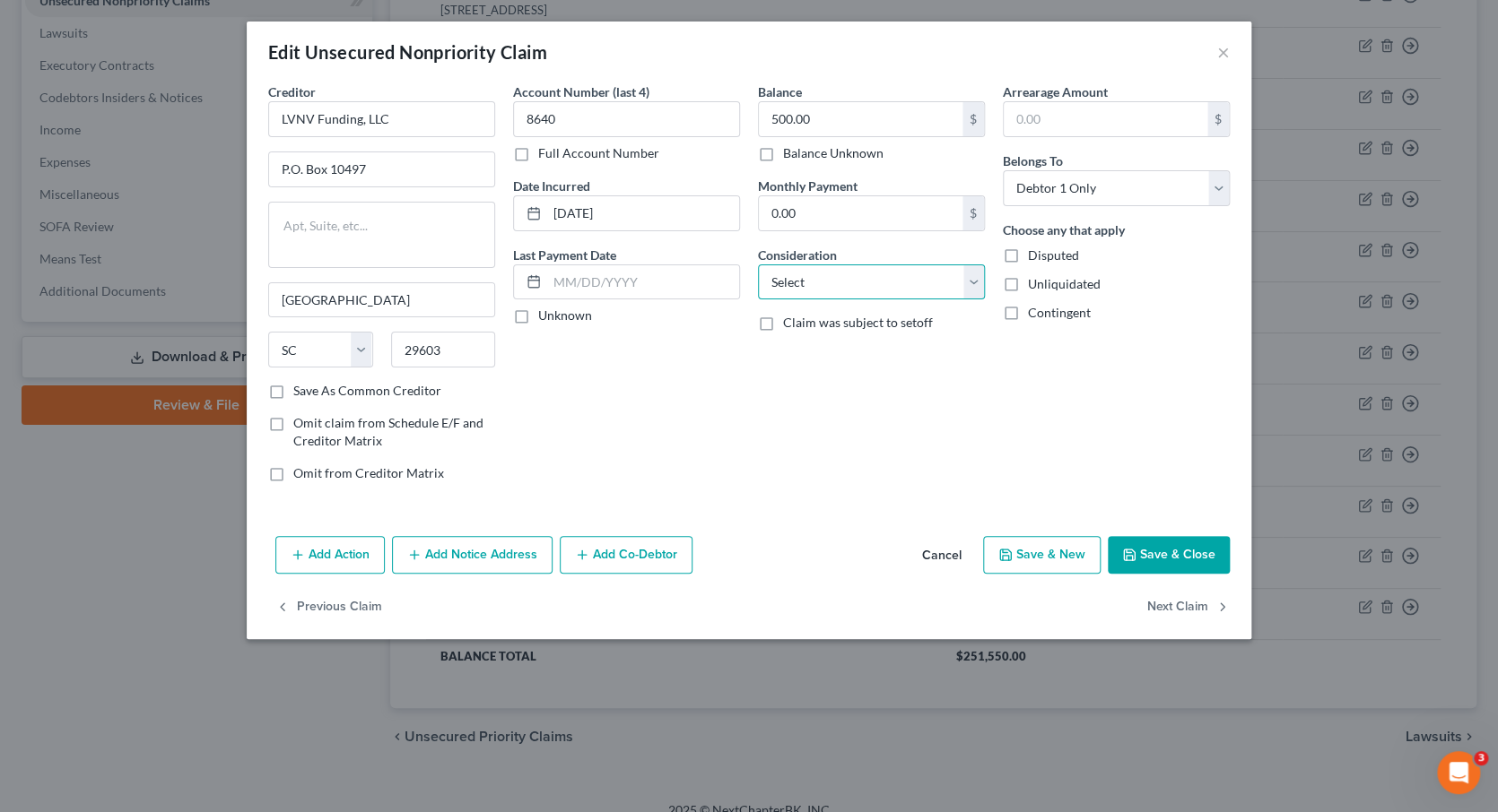
select select "1"
click at [1179, 550] on button "Save & Close" at bounding box center [1168, 555] width 122 height 38
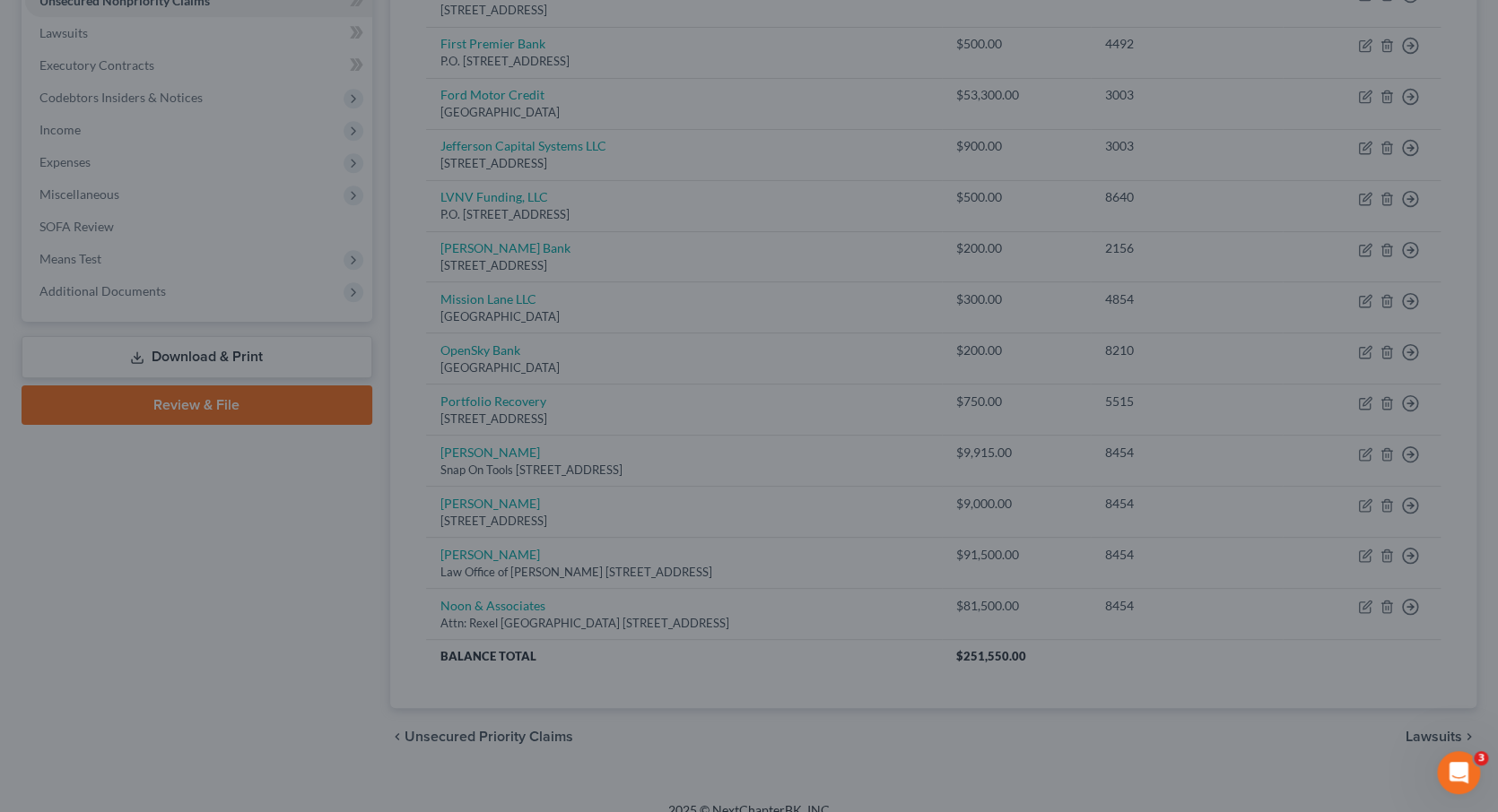
type input "0"
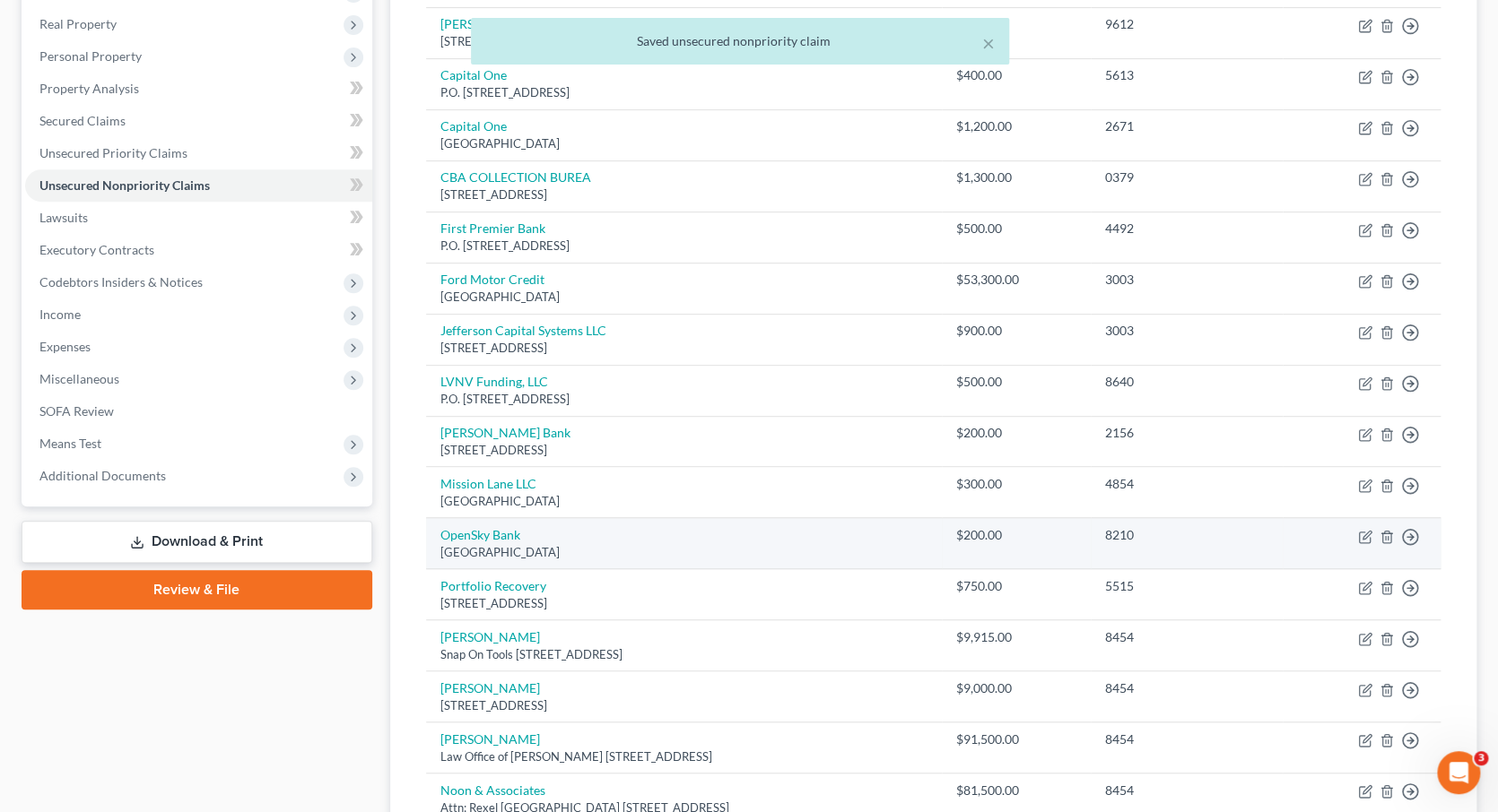
scroll to position [275, 0]
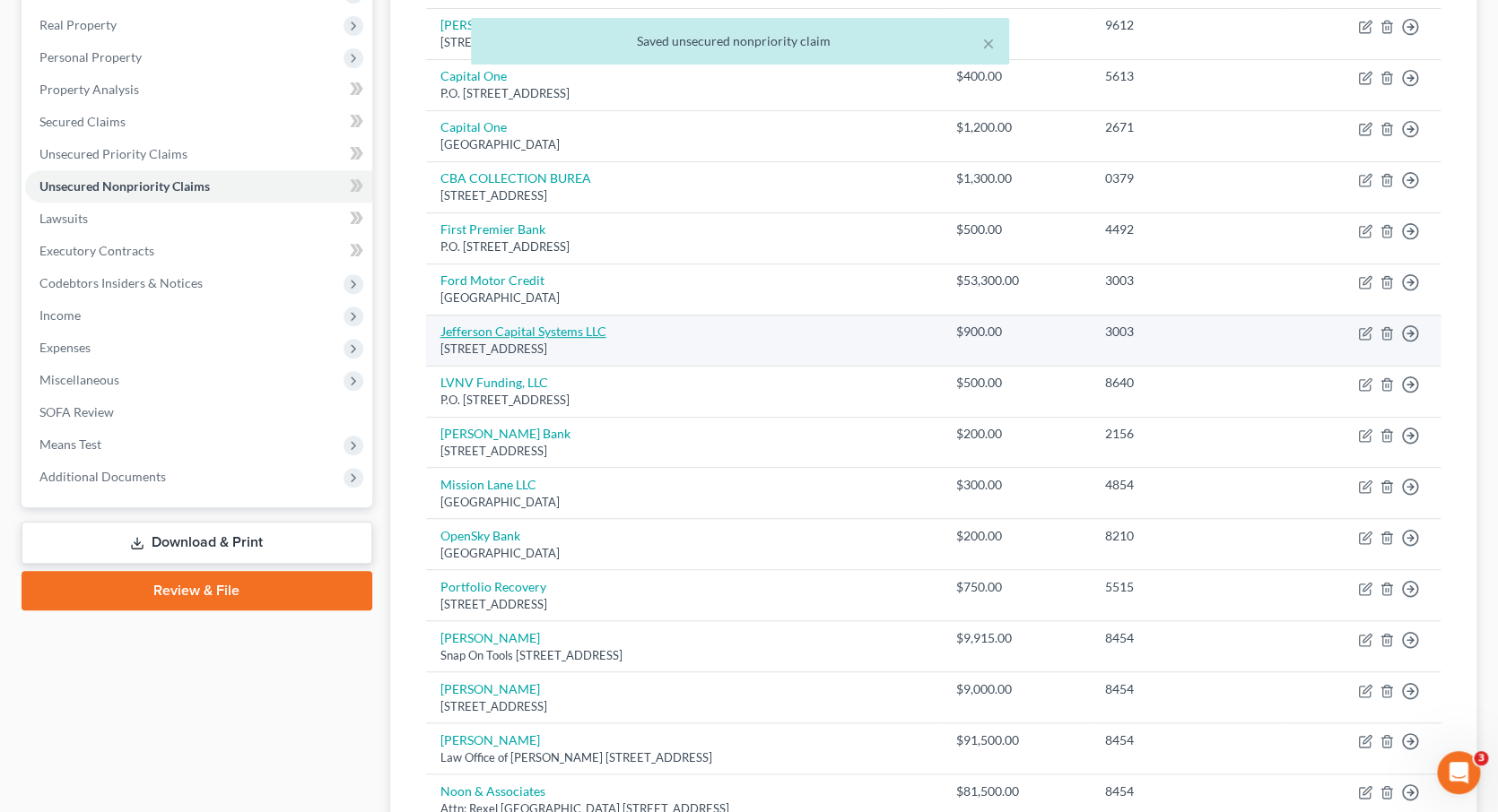
click at [577, 324] on link "Jefferson Capital Systems LLC" at bounding box center [524, 331] width 166 height 15
select select "24"
select select "0"
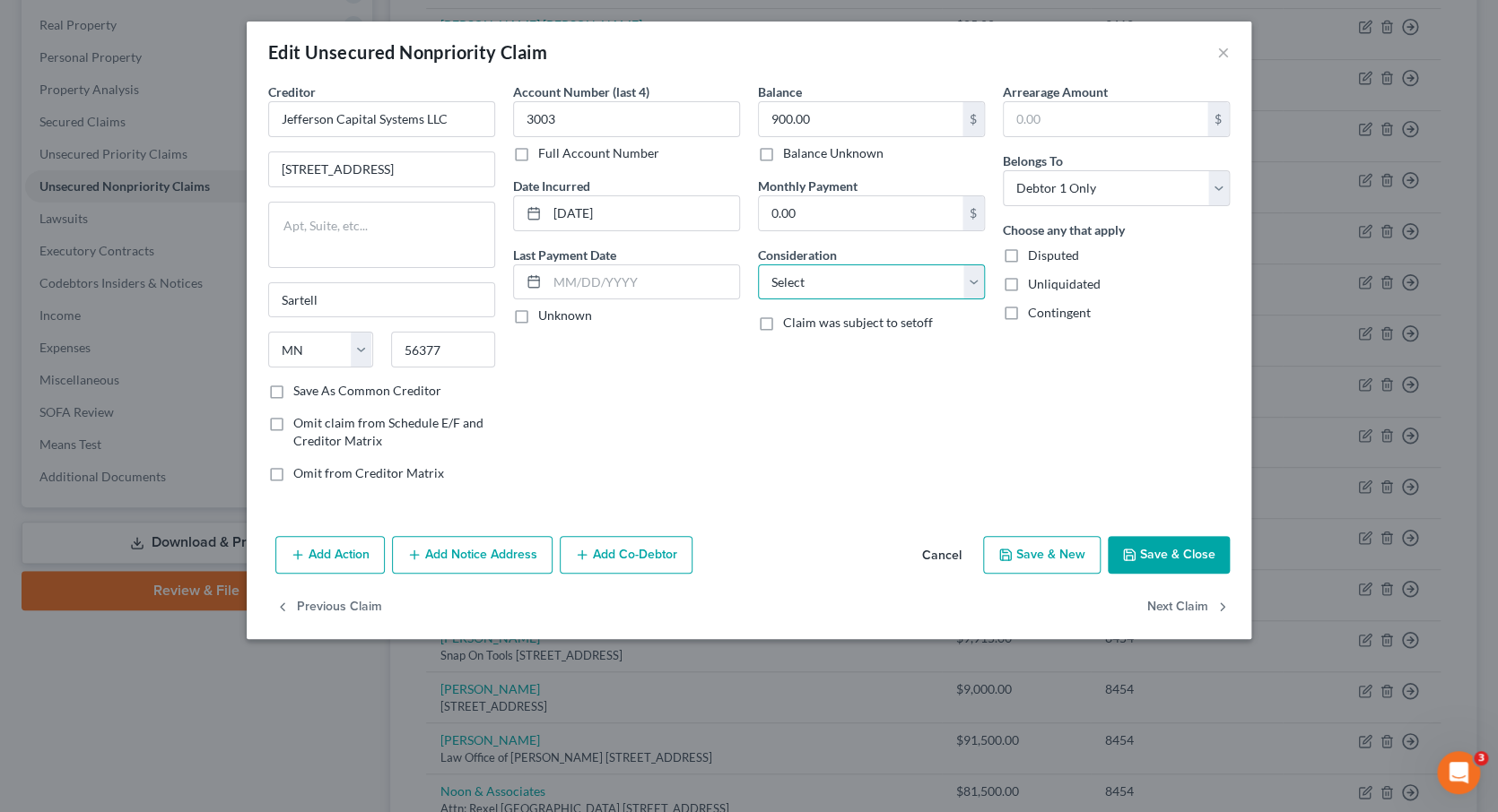
select select "1"
click at [1172, 546] on button "Save & Close" at bounding box center [1168, 555] width 122 height 38
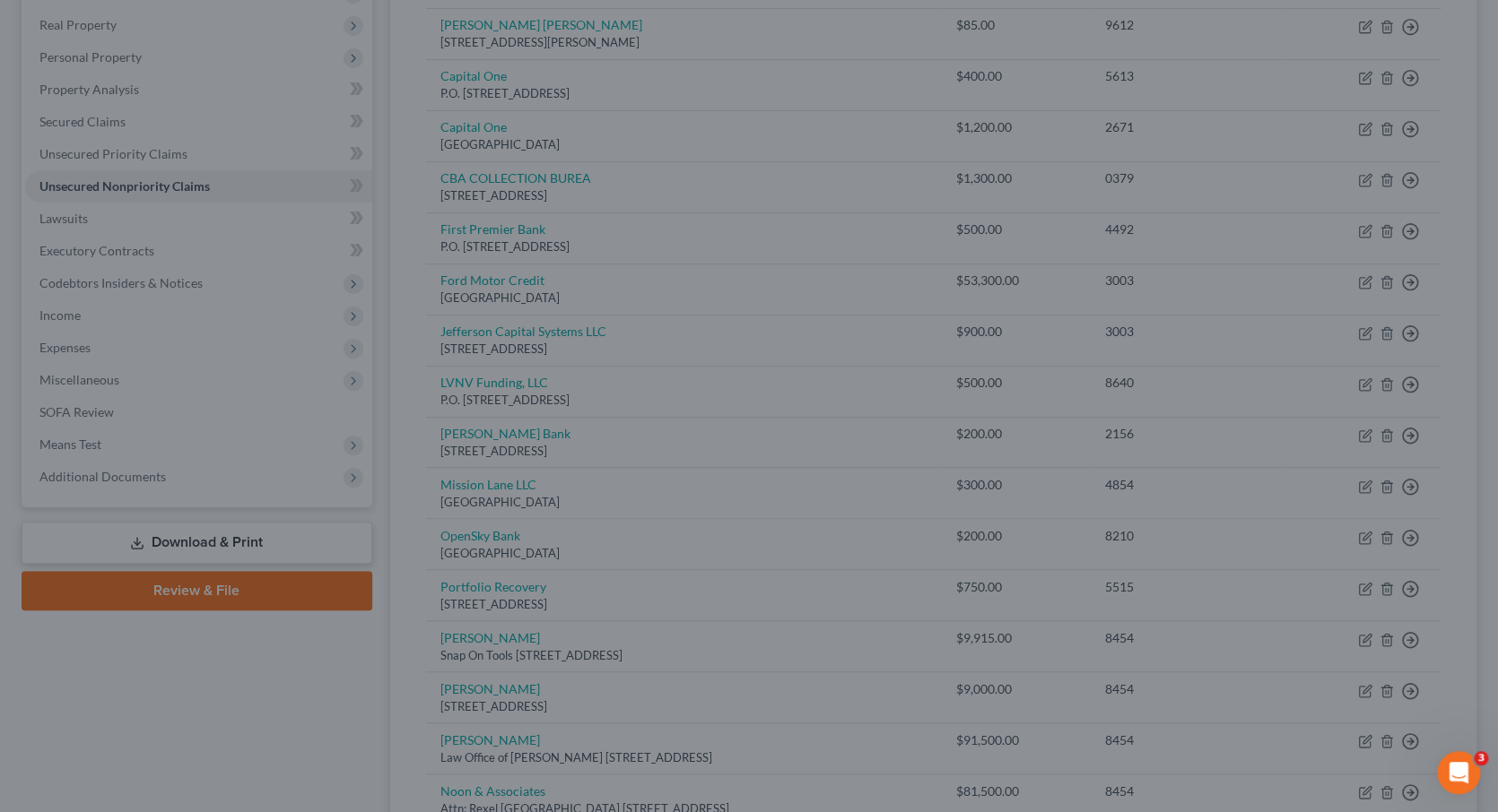
type input "0"
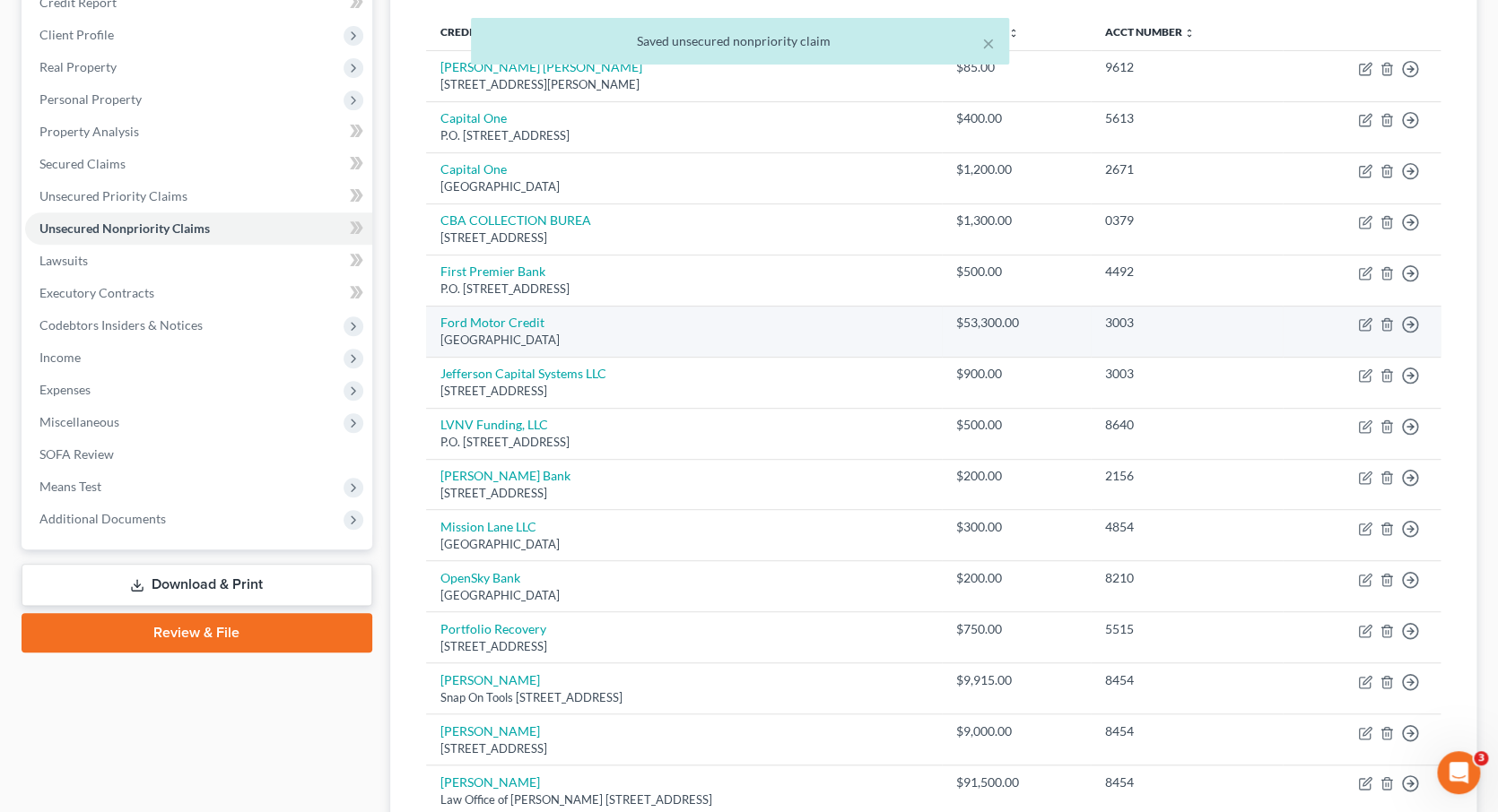
scroll to position [229, 0]
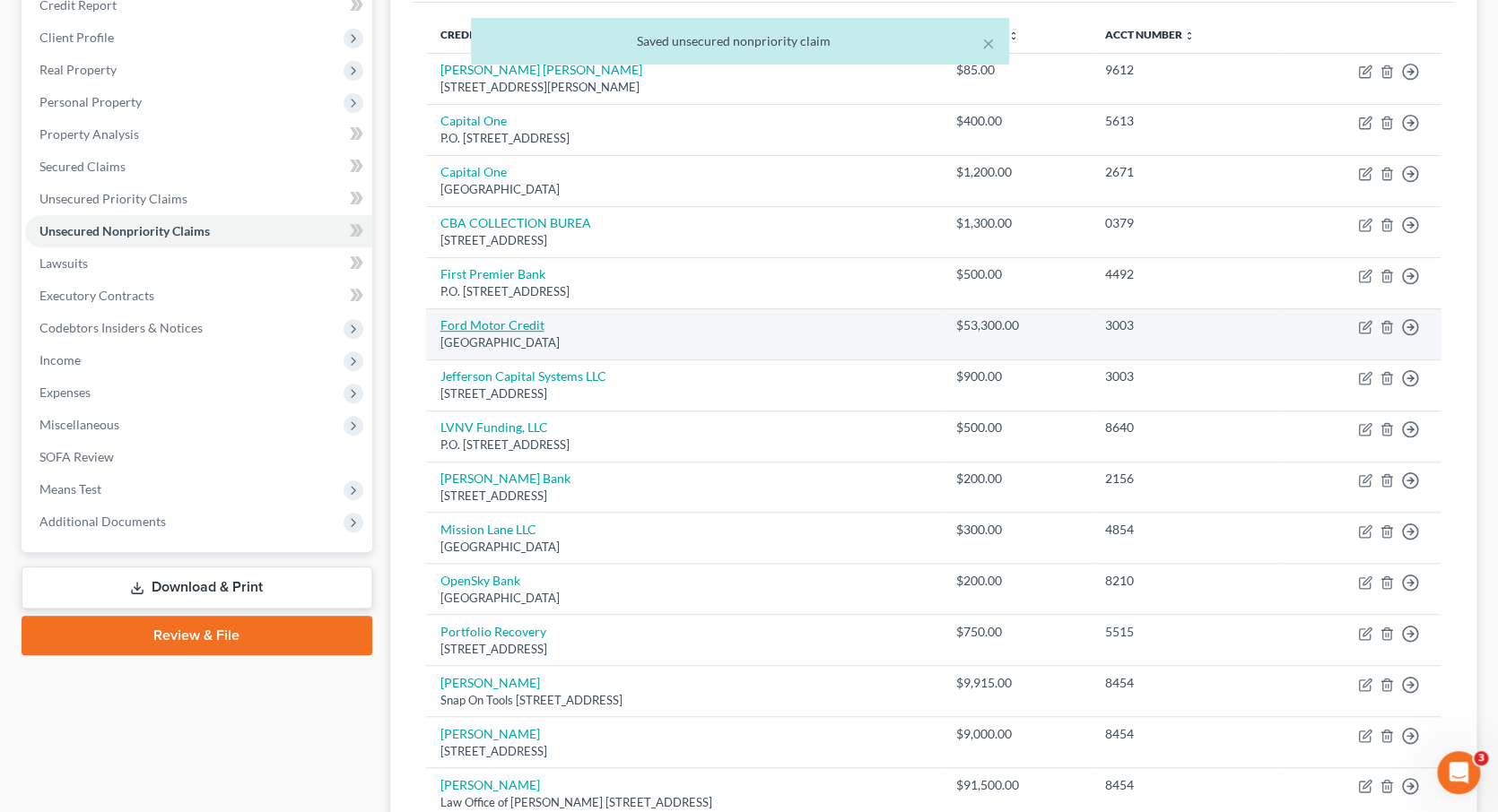
click at [502, 317] on link "Ford Motor Credit" at bounding box center [492, 324] width 104 height 15
select select "45"
select select "0"
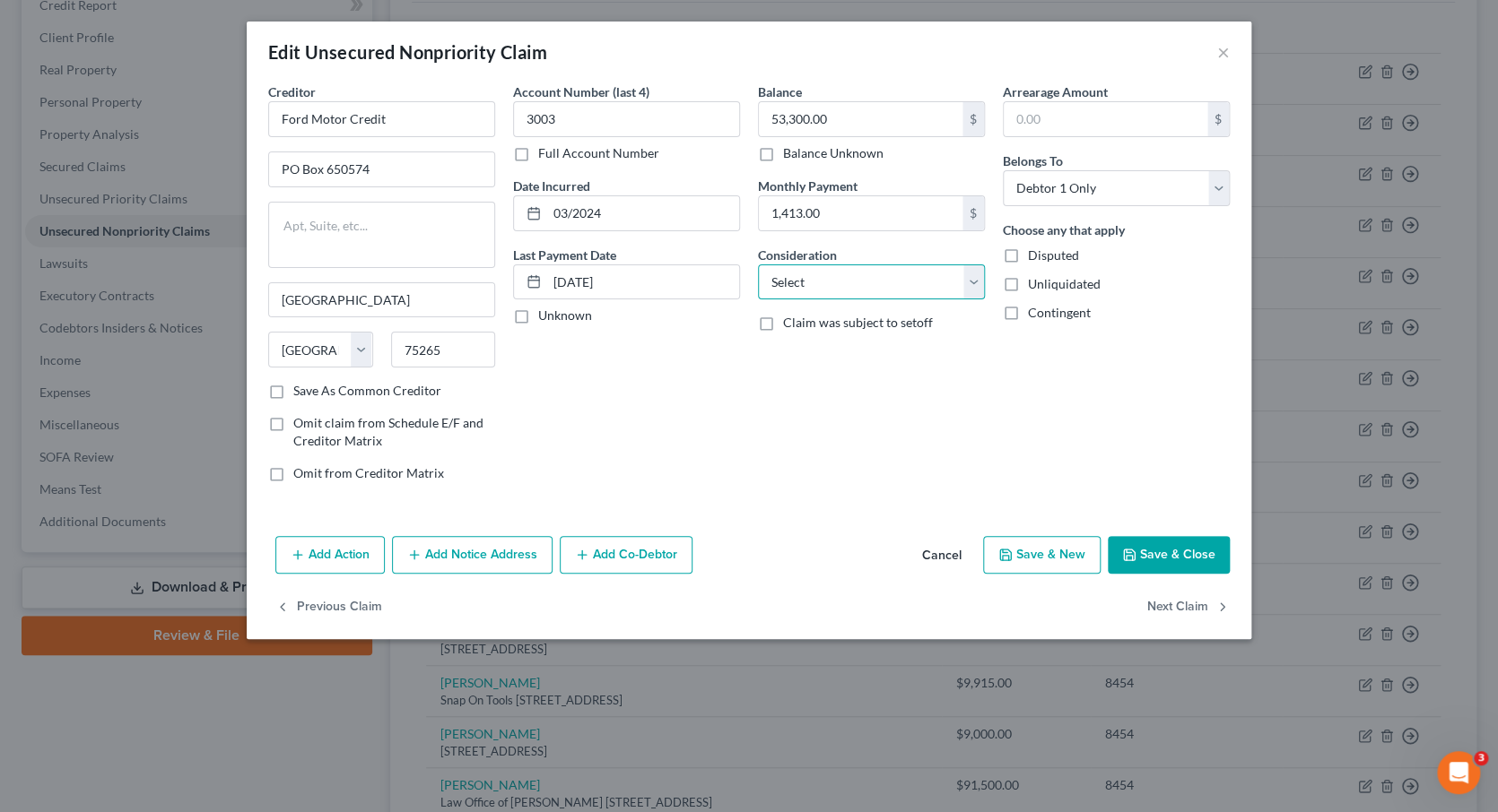
select select "14"
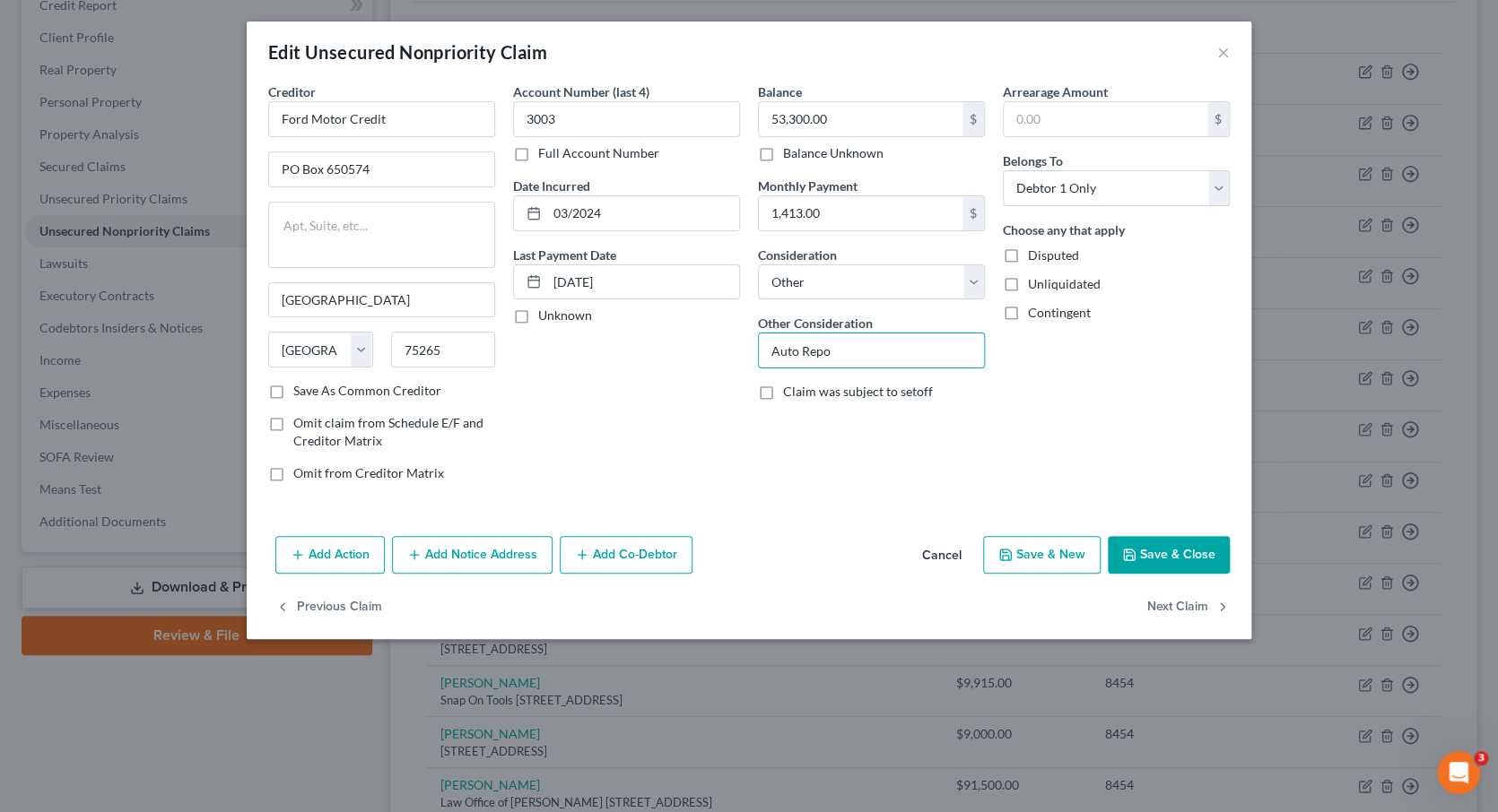
type input "Auto Repo"
click at [1158, 556] on button "Save & Close" at bounding box center [1168, 555] width 122 height 38
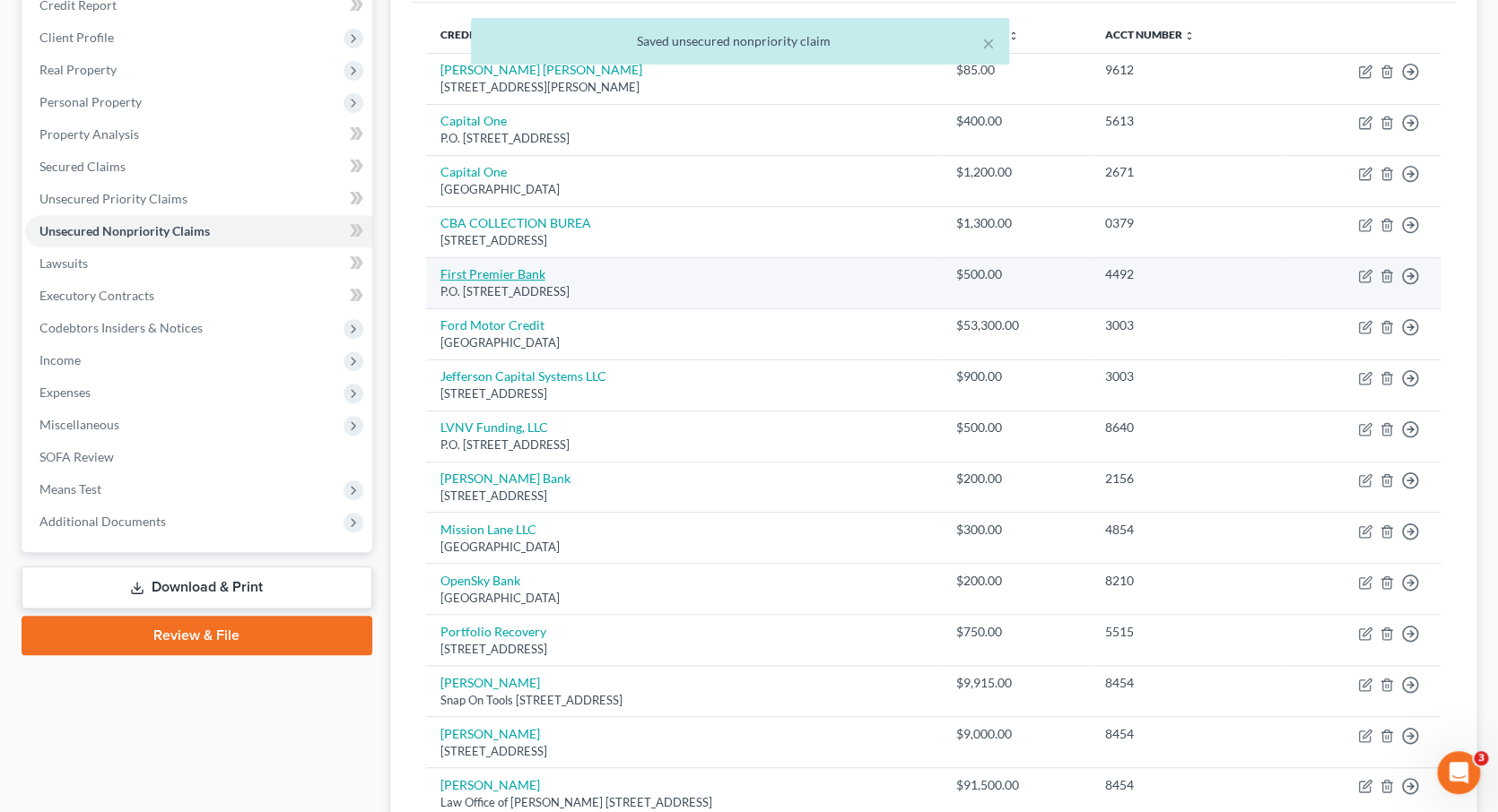
click at [513, 267] on link "First Premier Bank" at bounding box center [493, 274] width 105 height 15
select select "43"
select select "0"
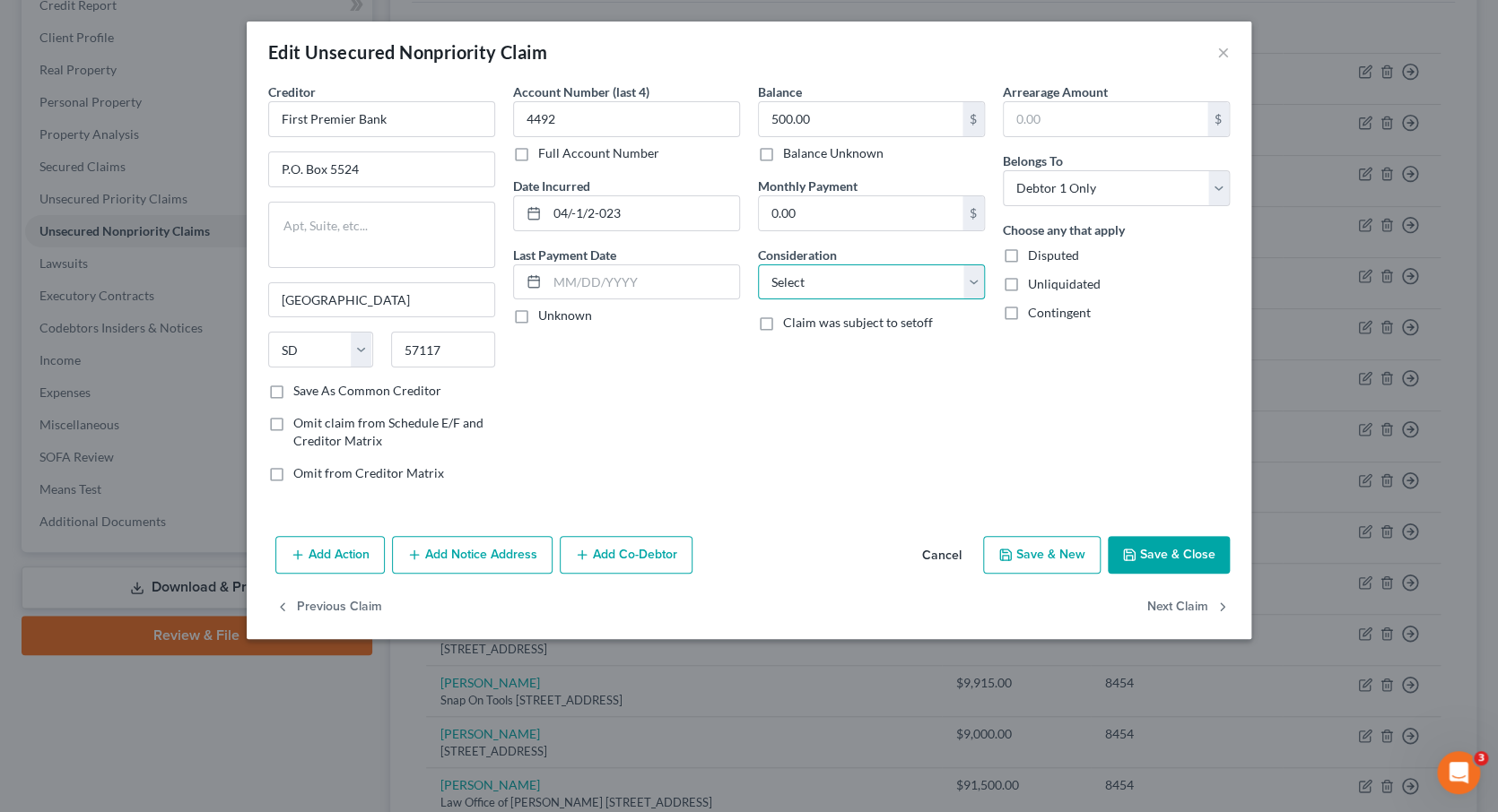
select select "2"
click at [1160, 544] on button "Save & Close" at bounding box center [1168, 555] width 122 height 38
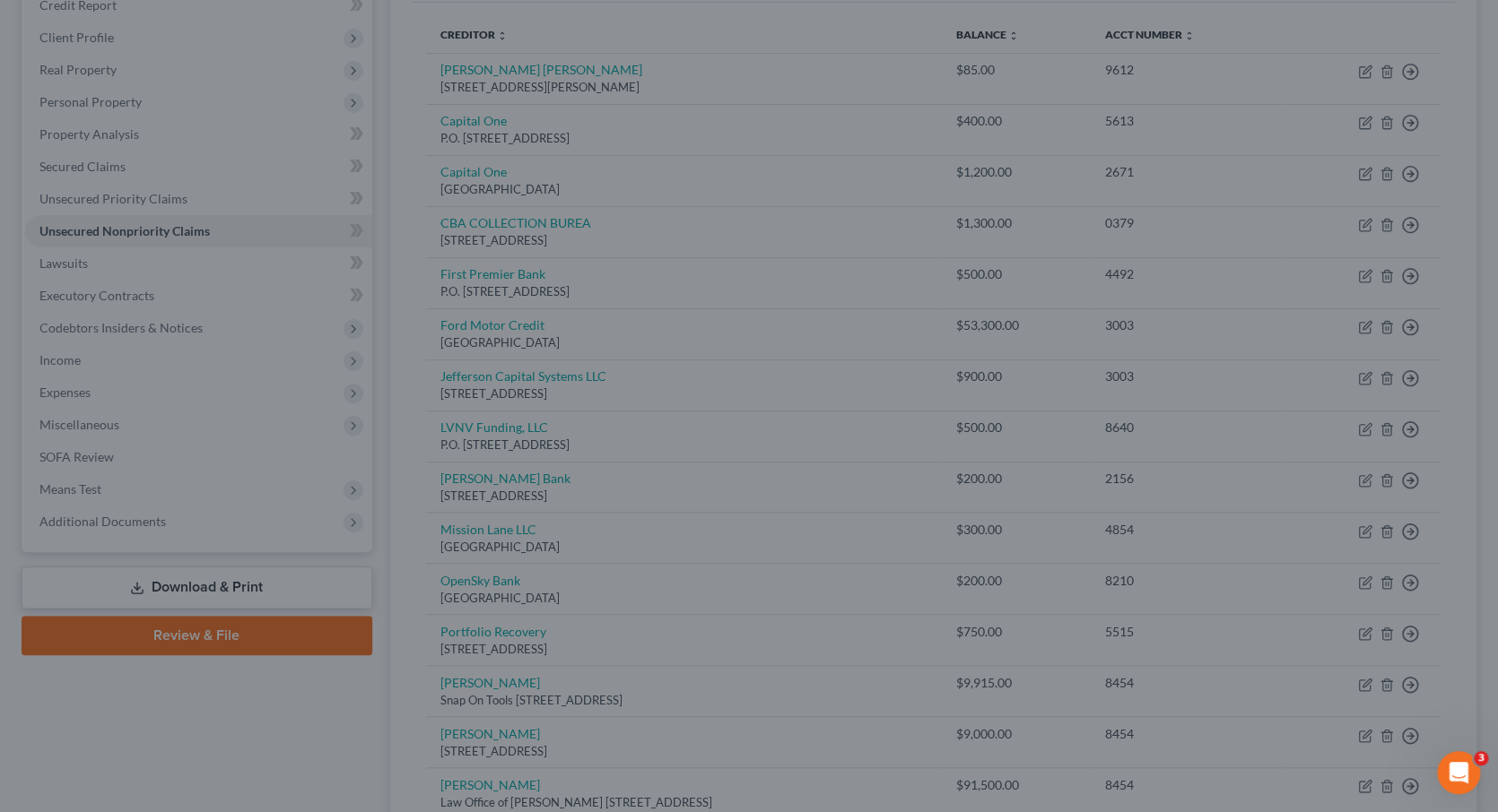
type input "0"
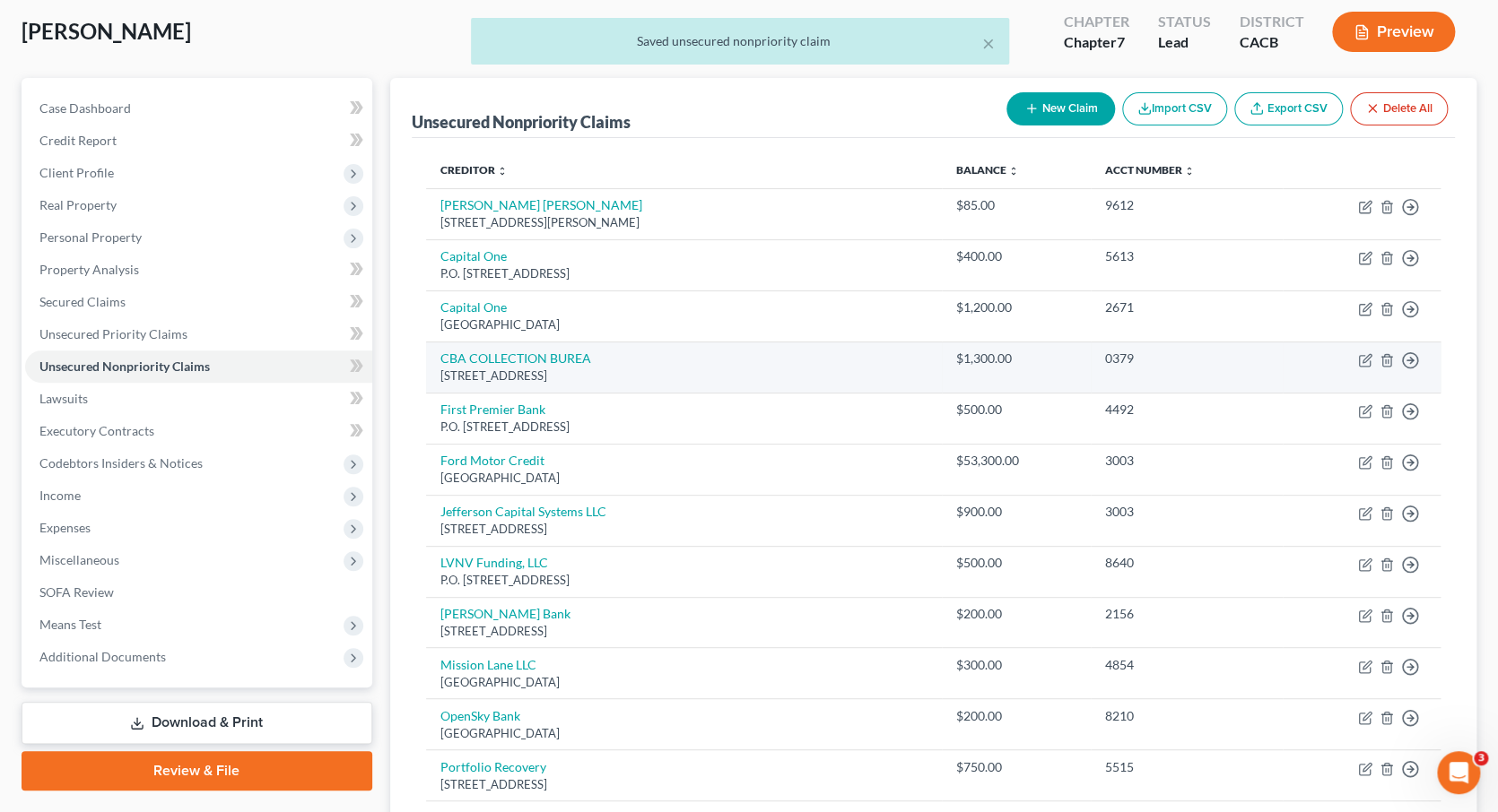
scroll to position [93, 0]
click at [477, 353] on link "CBA COLLECTION BUREA" at bounding box center [516, 359] width 150 height 15
select select "4"
select select "0"
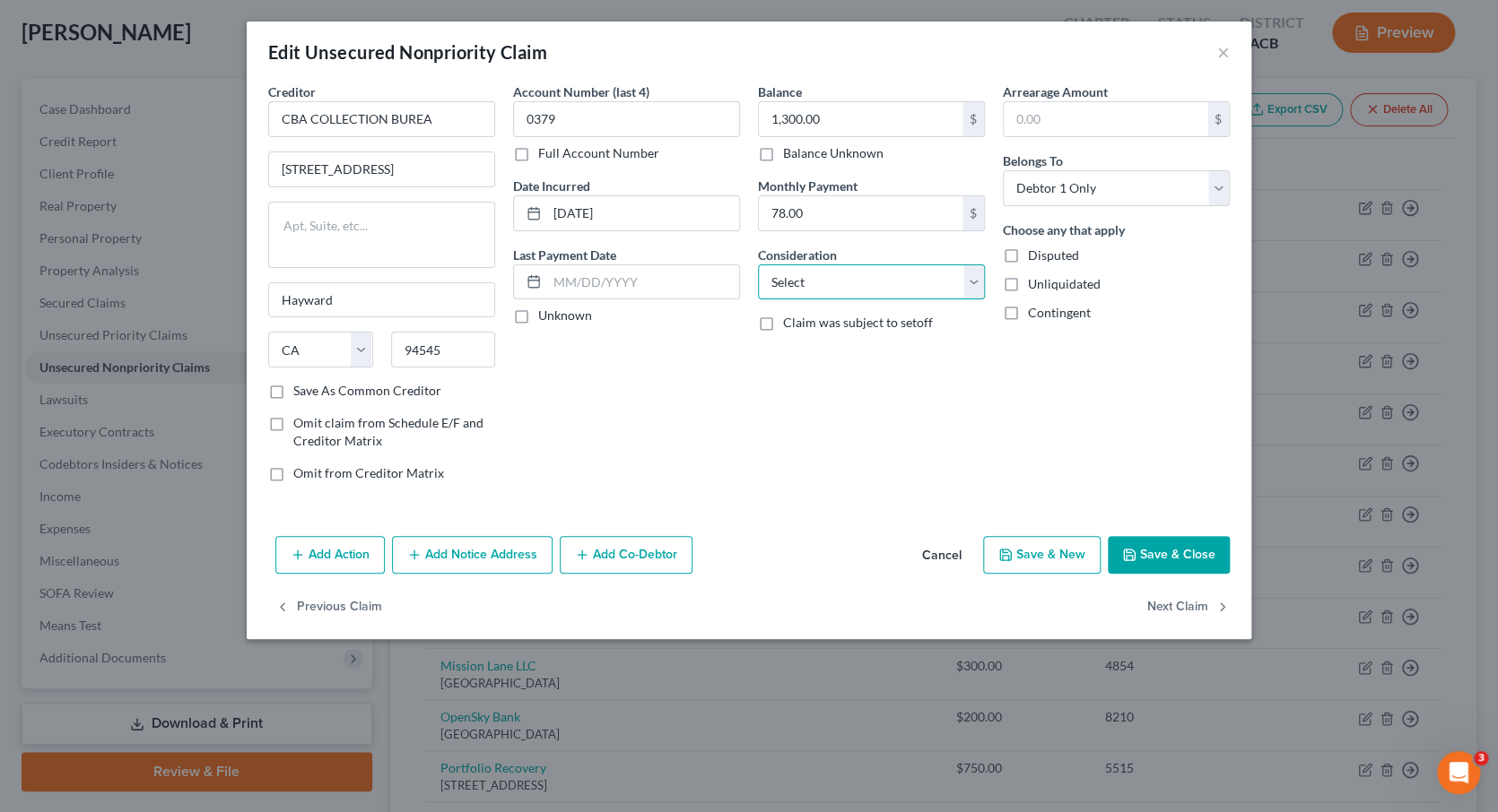
select select "1"
click at [1202, 554] on button "Save & Close" at bounding box center [1168, 555] width 122 height 38
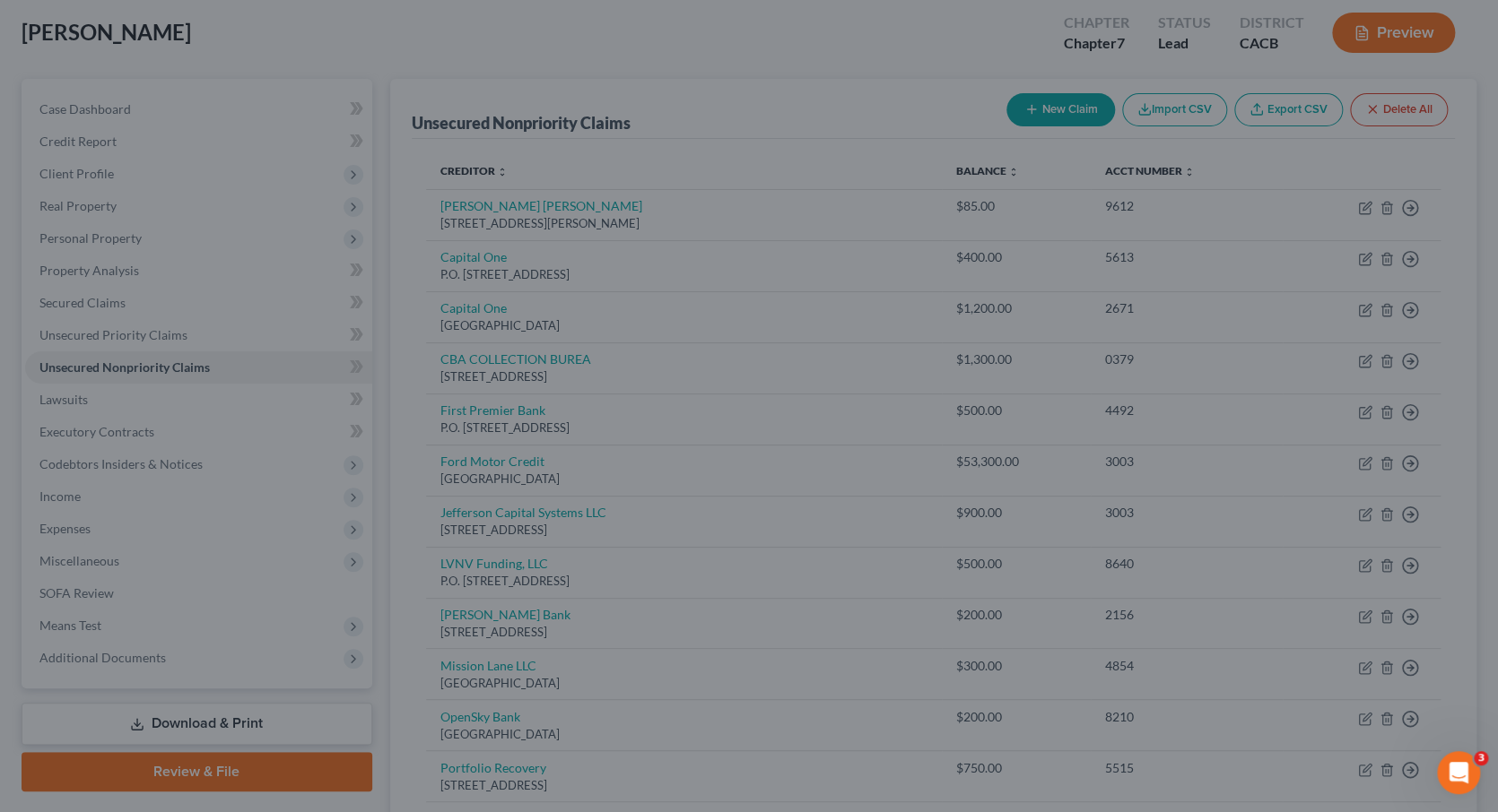
type input "0"
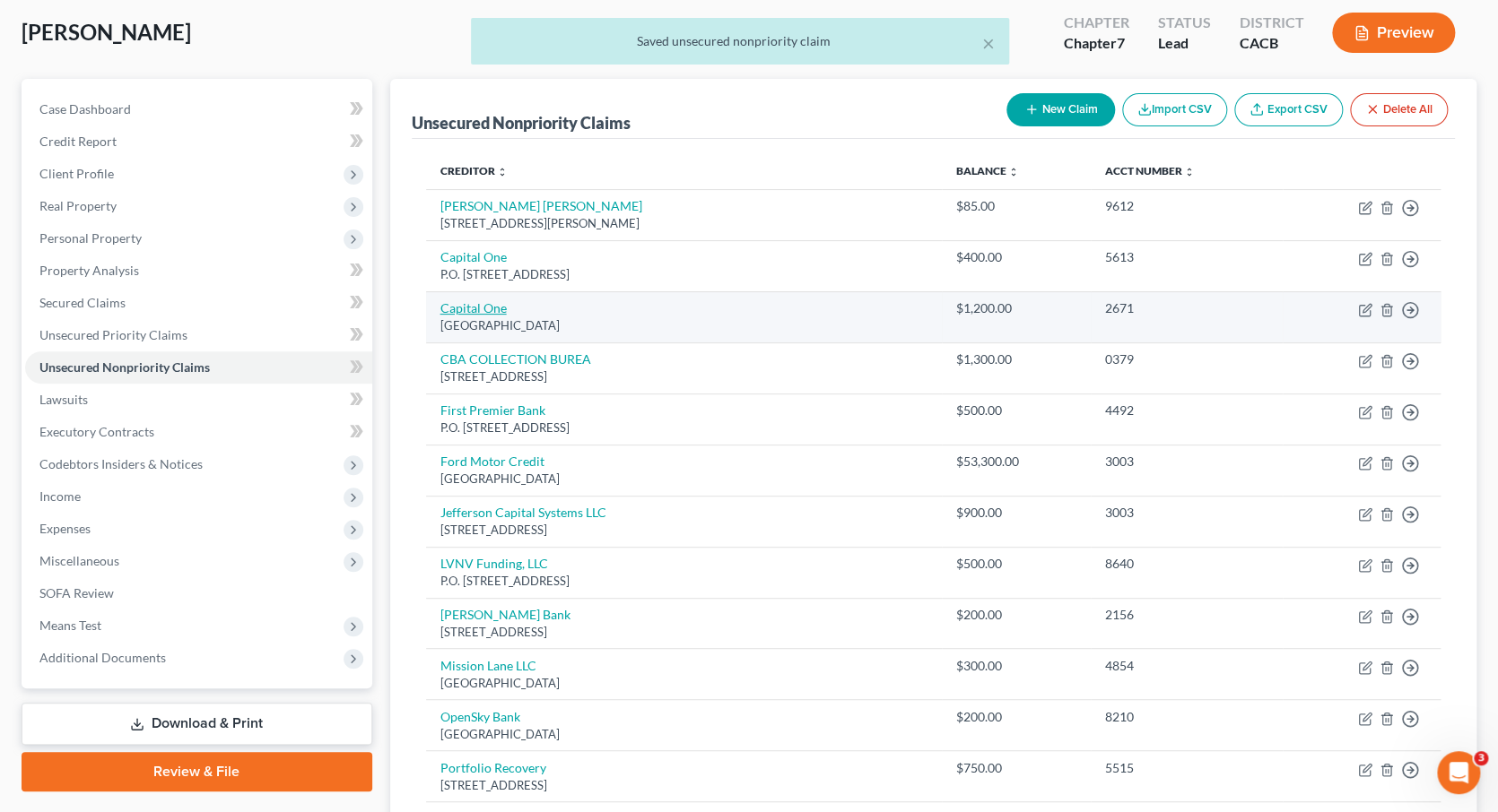
click at [479, 303] on link "Capital One" at bounding box center [473, 307] width 66 height 15
select select "28"
select select "0"
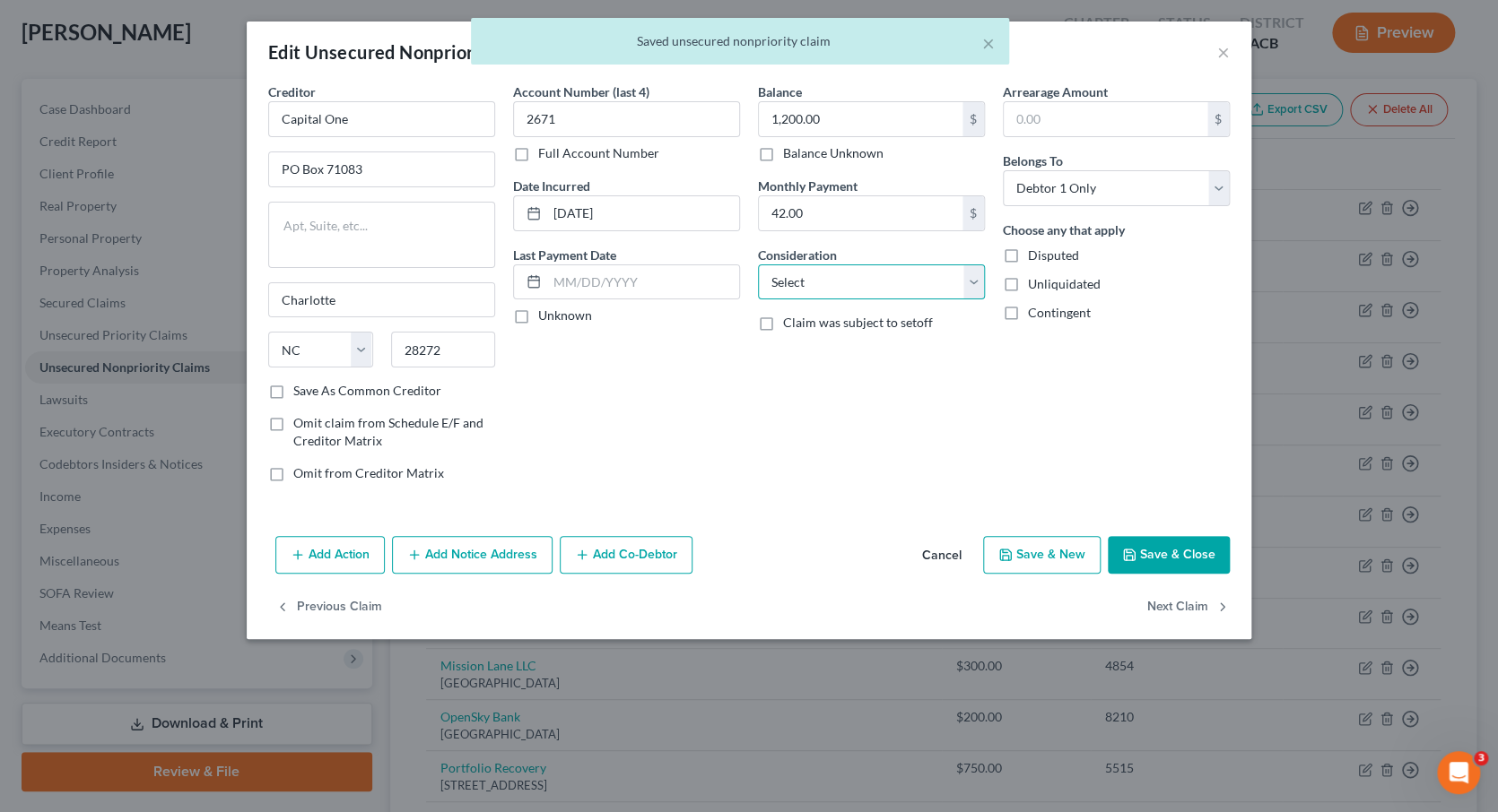
select select "2"
click at [1202, 552] on button "Save & Close" at bounding box center [1168, 555] width 122 height 38
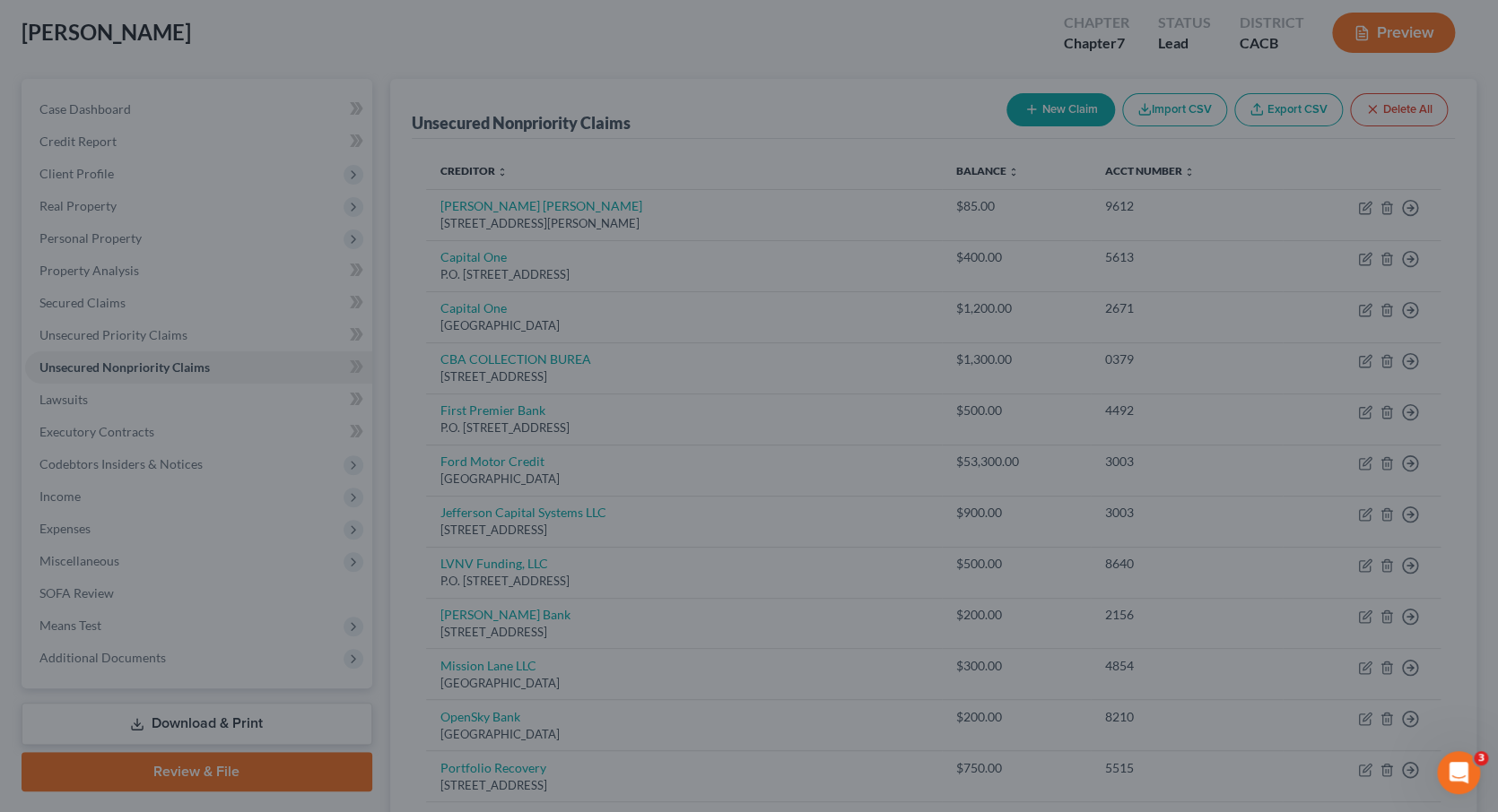
type input "0"
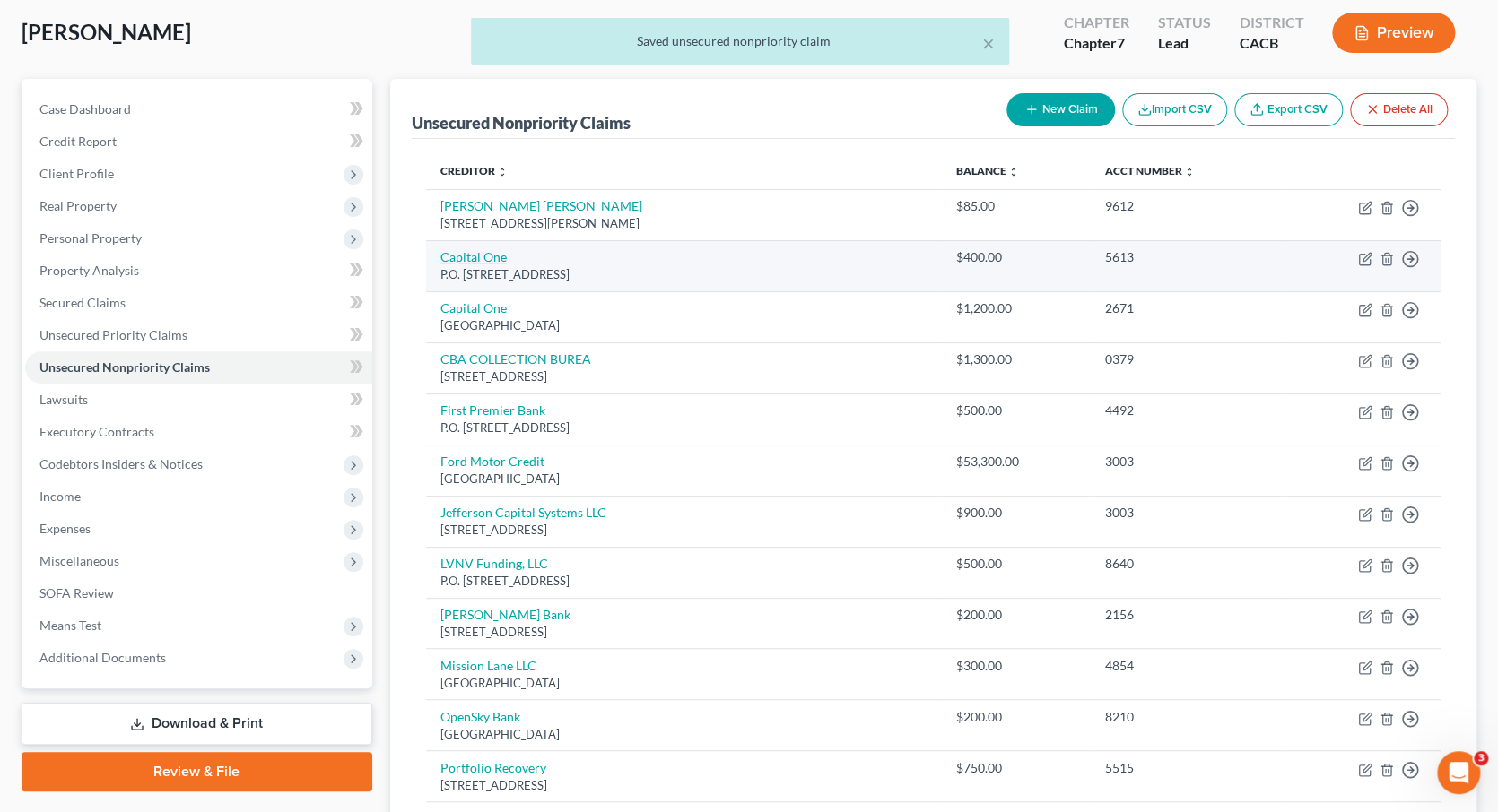
click at [478, 252] on link "Capital One" at bounding box center [473, 256] width 66 height 15
select select "46"
select select "0"
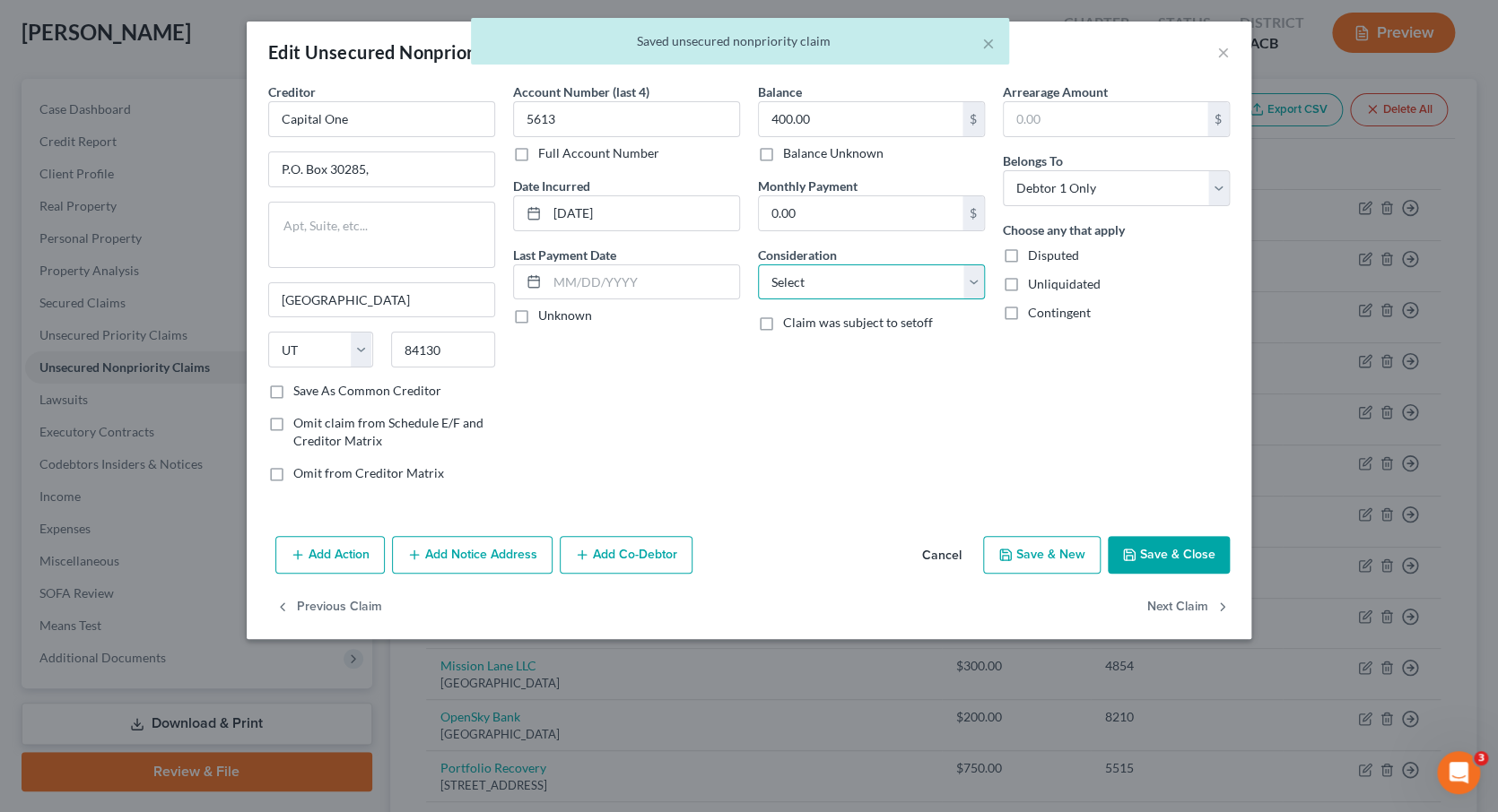
select select "2"
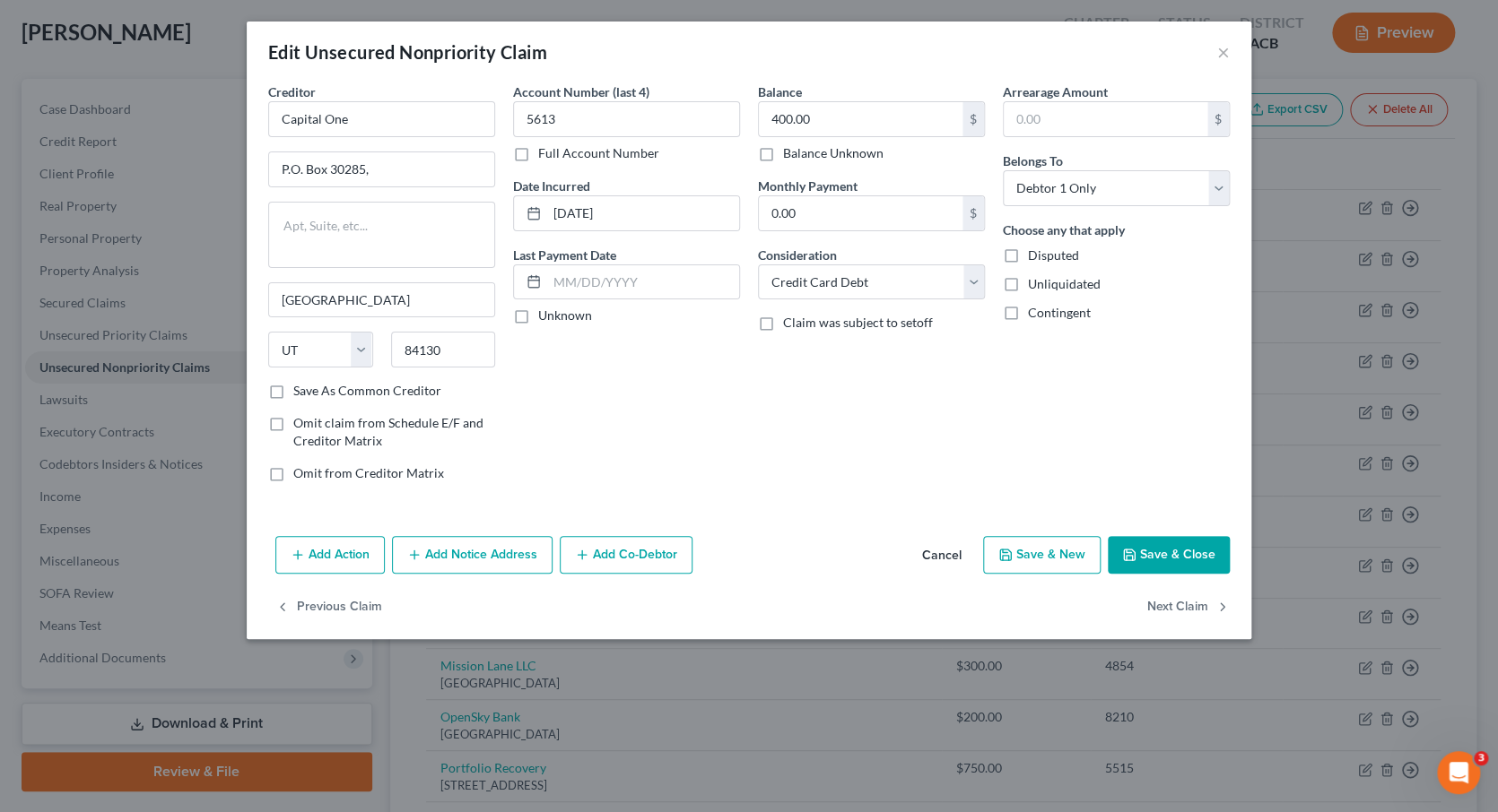
click at [1179, 553] on button "Save & Close" at bounding box center [1168, 555] width 122 height 38
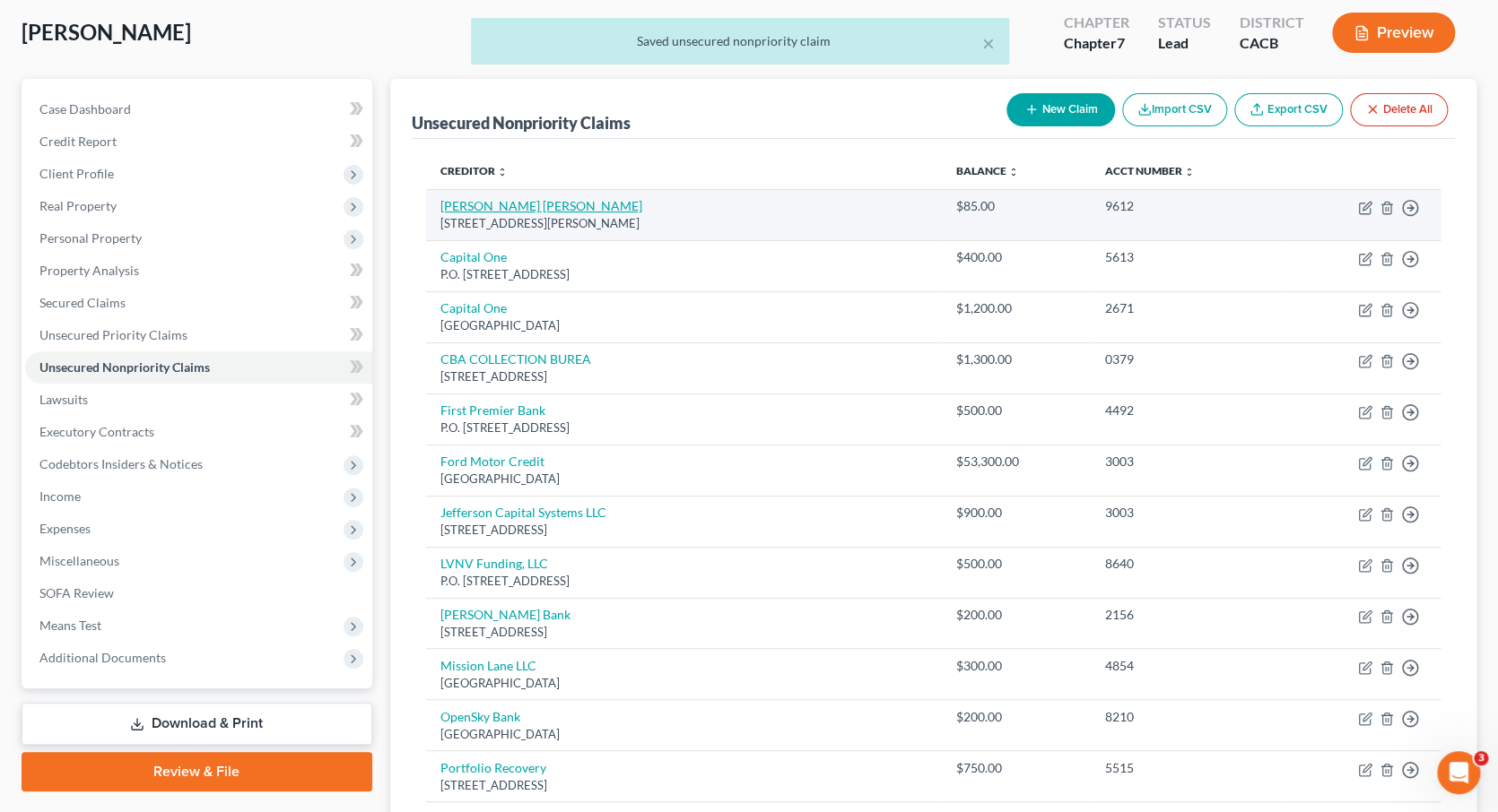
click at [509, 205] on link "[PERSON_NAME] [PERSON_NAME]" at bounding box center [541, 205] width 202 height 15
select select "4"
select select "0"
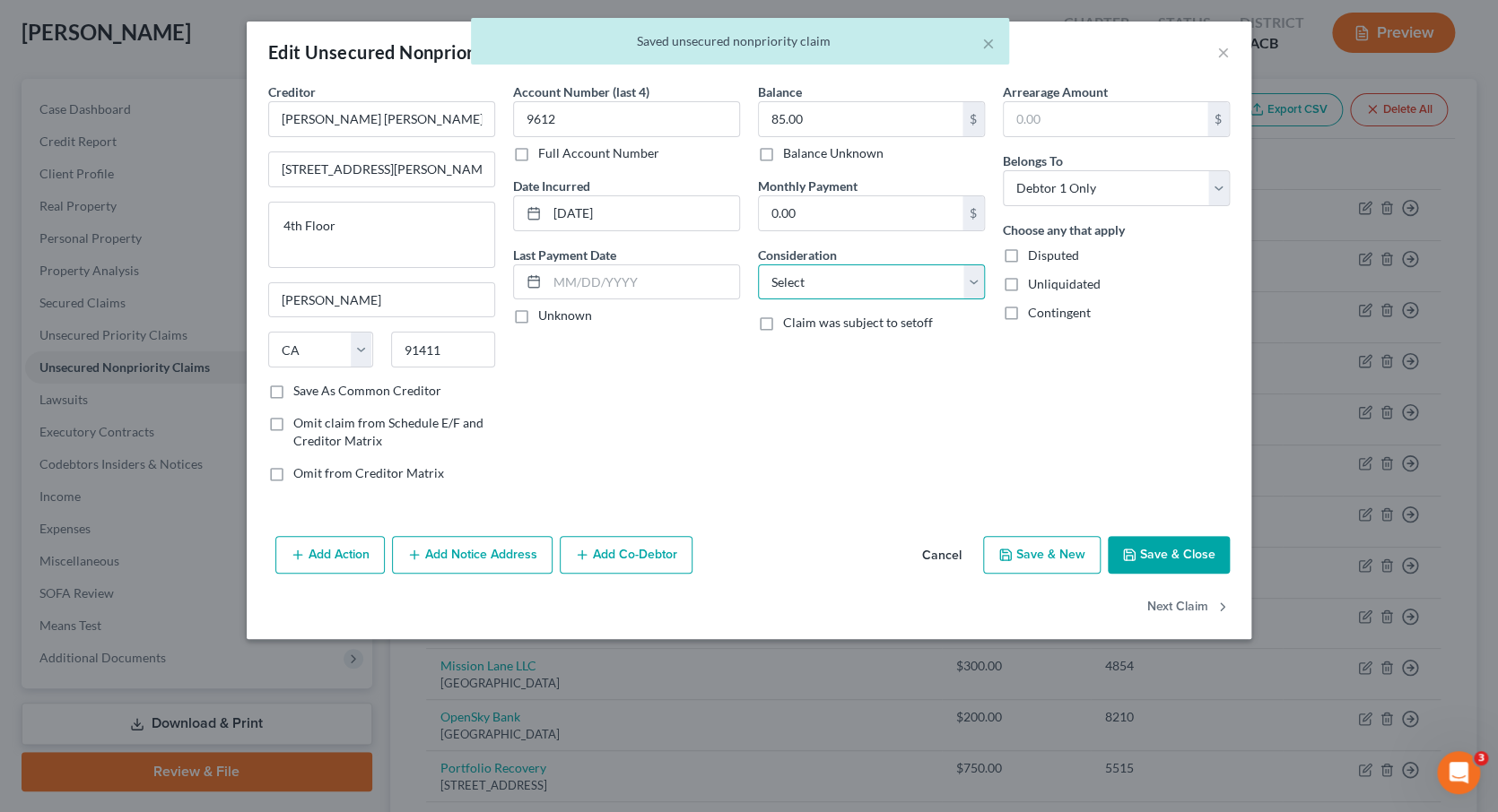
select select "1"
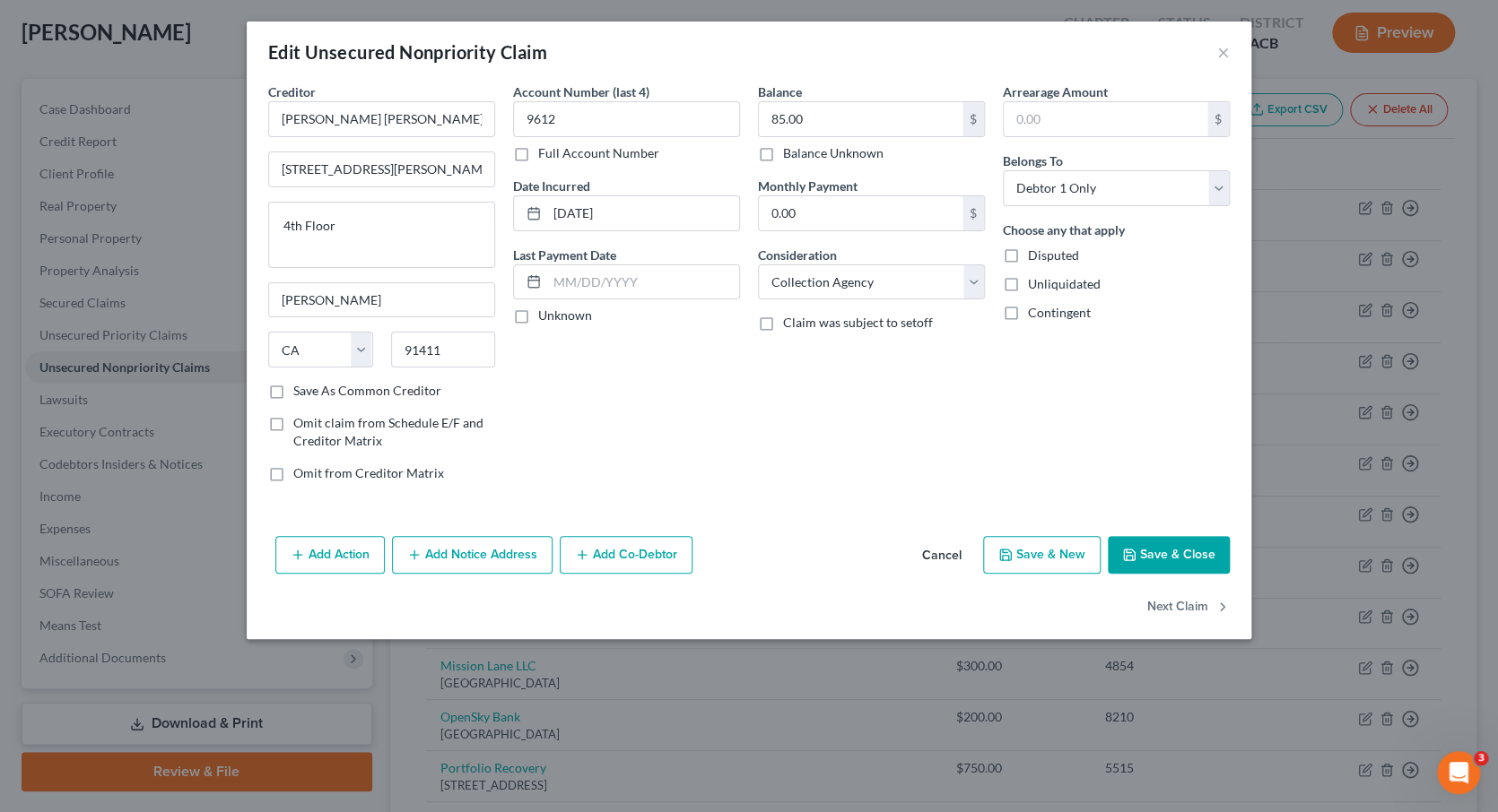
click at [1187, 544] on button "Save & Close" at bounding box center [1168, 555] width 122 height 38
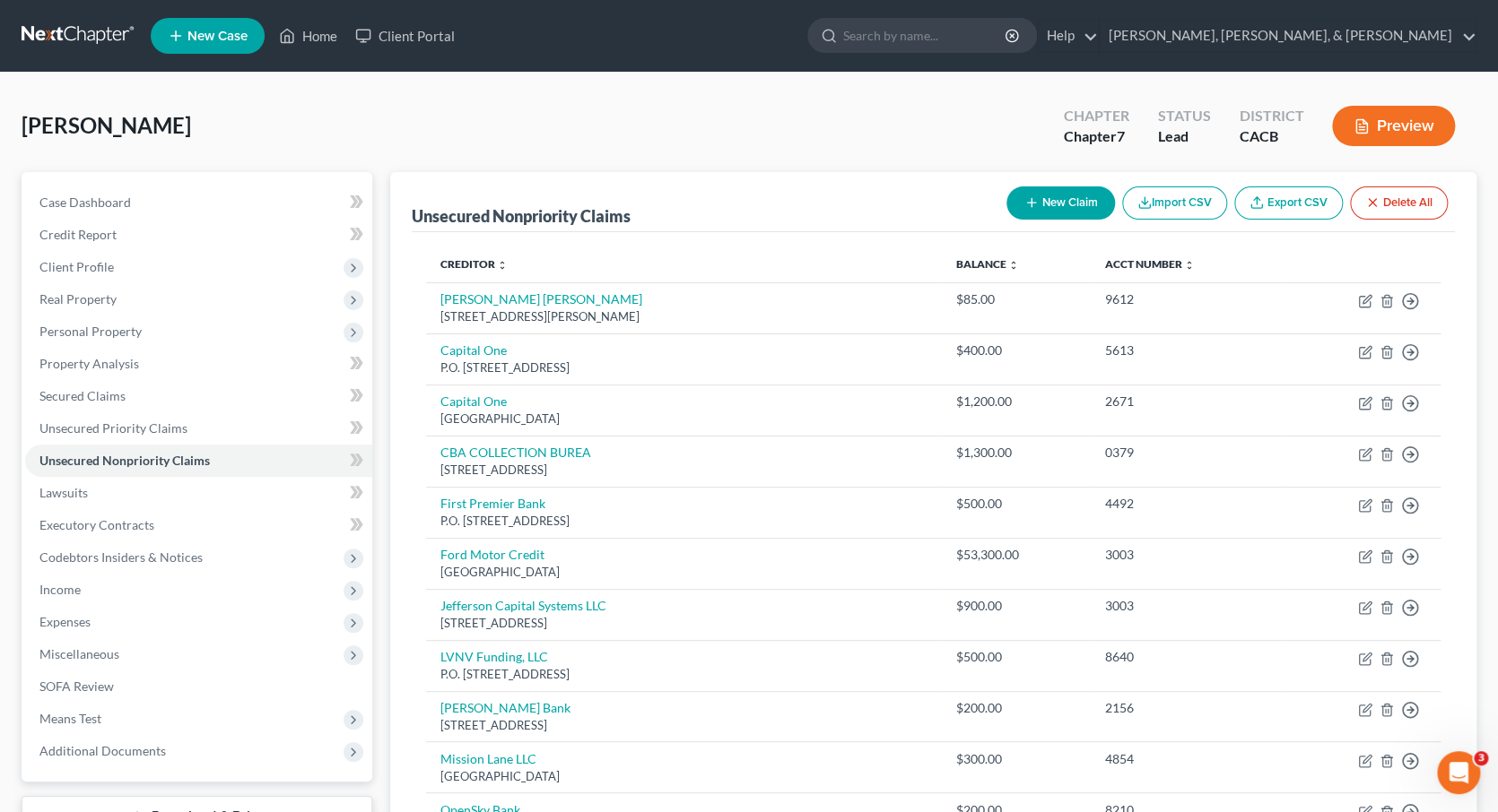
scroll to position [0, 0]
click at [1065, 208] on button "New Claim" at bounding box center [1060, 203] width 109 height 34
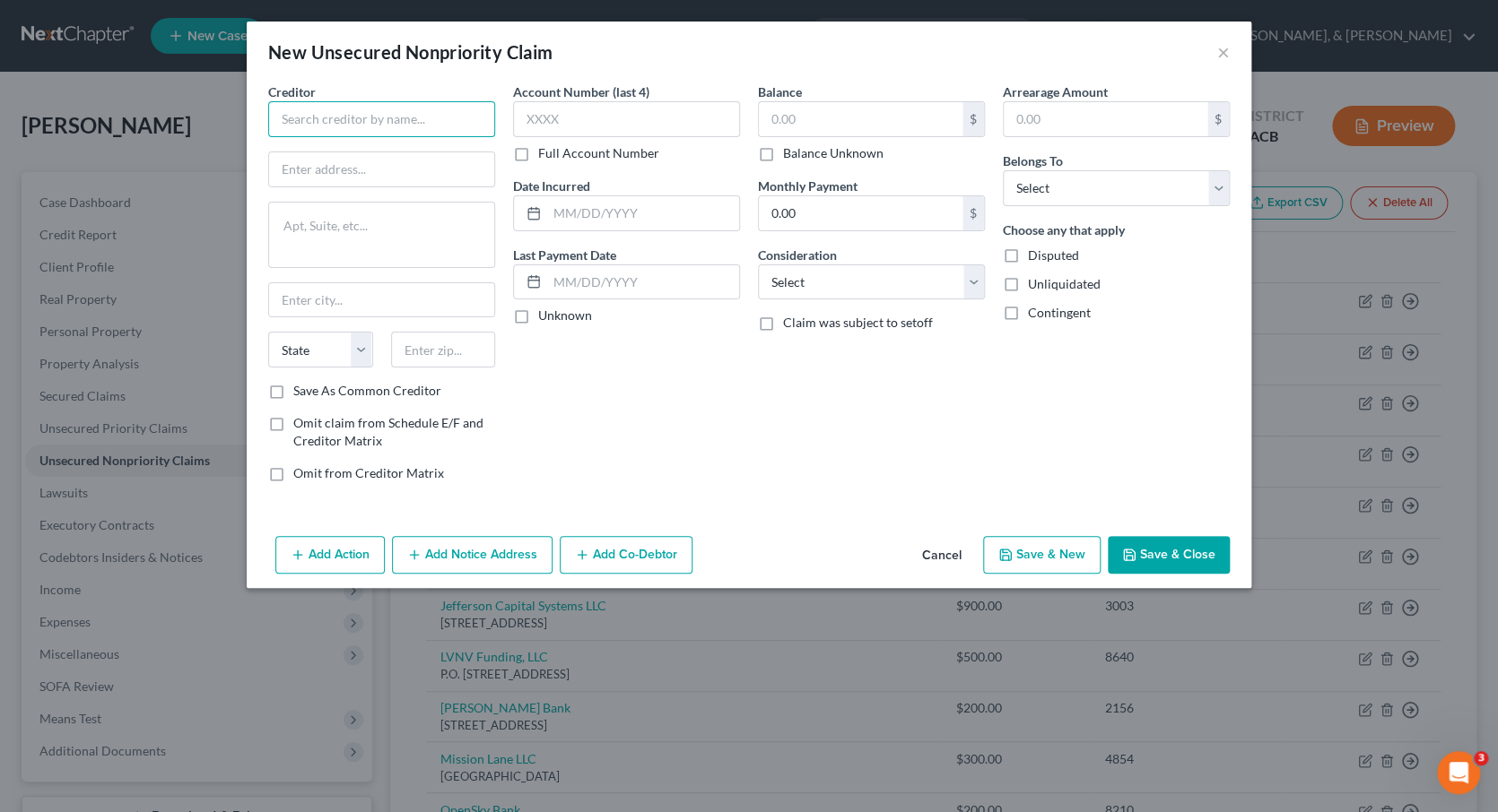
click at [316, 117] on input "text" at bounding box center [381, 120] width 227 height 36
click at [345, 117] on input "Chrispoz" at bounding box center [381, 120] width 227 height 36
type input "[PERSON_NAME]"
type input "[STREET_ADDRESS]"
type textarea "@"
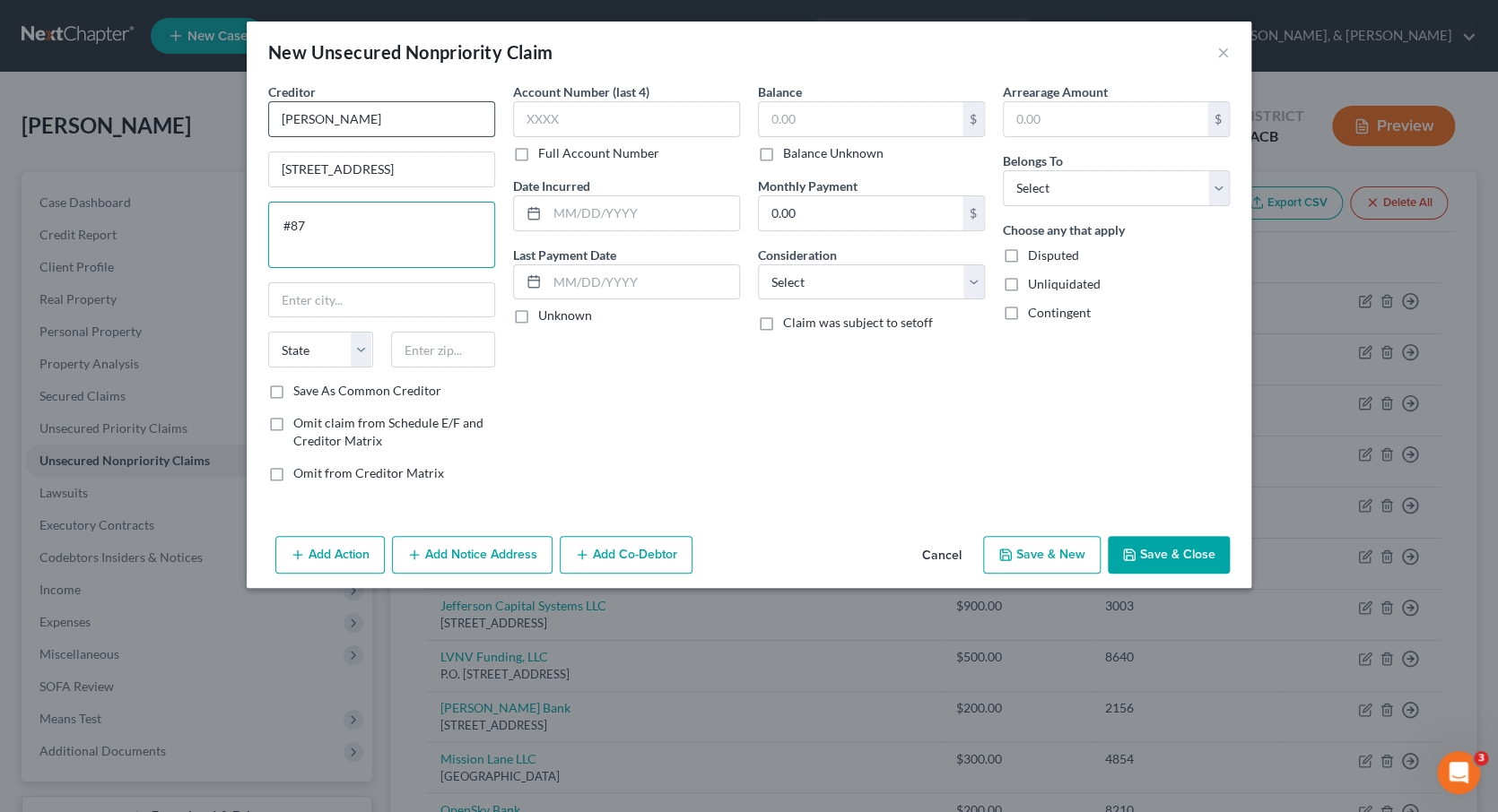
type textarea "#87"
type input "90621"
type input "[GEOGRAPHIC_DATA]"
select select "4"
type input "8454"
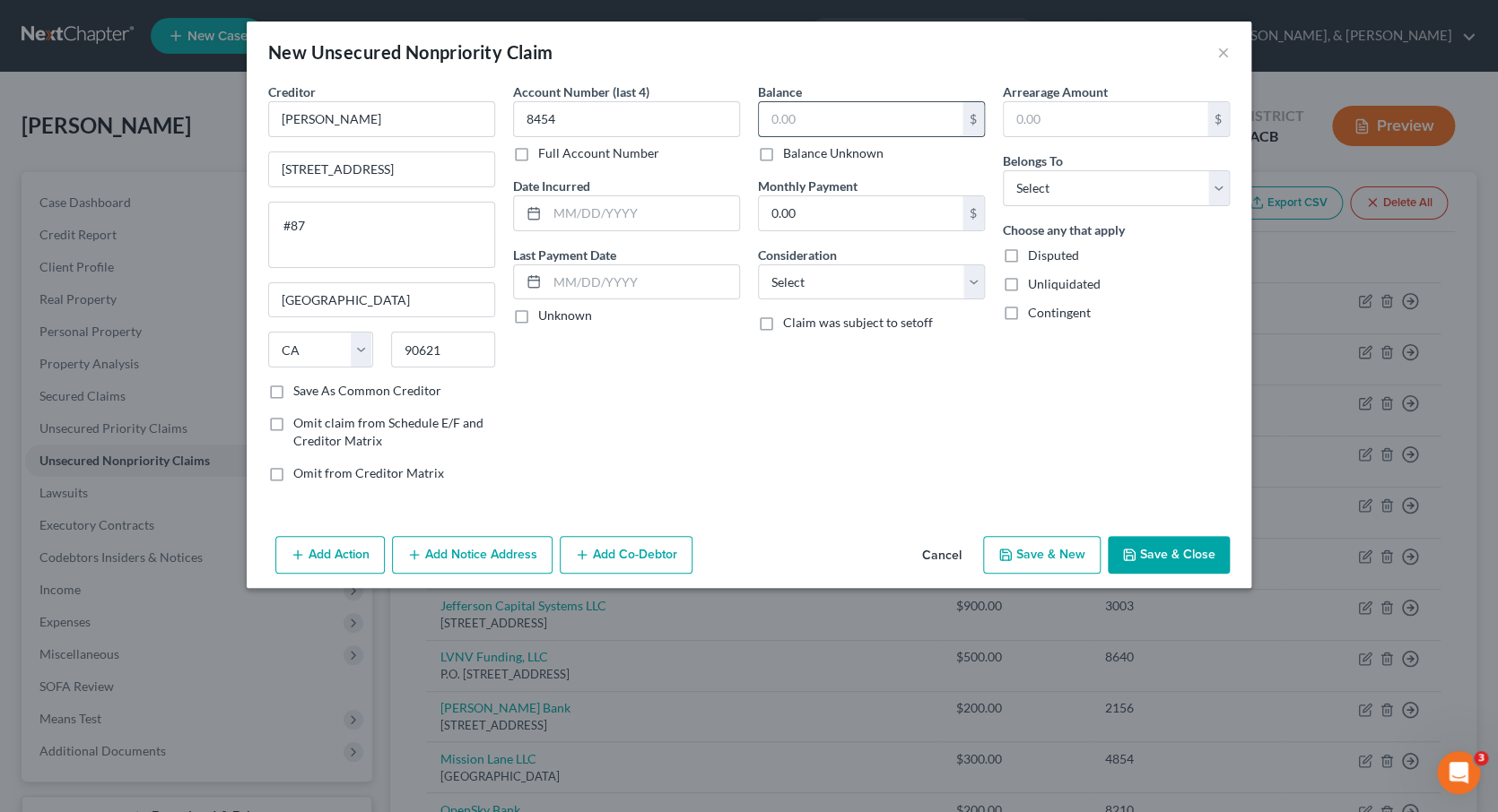
click at [786, 122] on input "text" at bounding box center [861, 119] width 204 height 34
type input "4,400"
select select "0"
select select "10"
click at [1153, 551] on button "Save & Close" at bounding box center [1168, 555] width 122 height 38
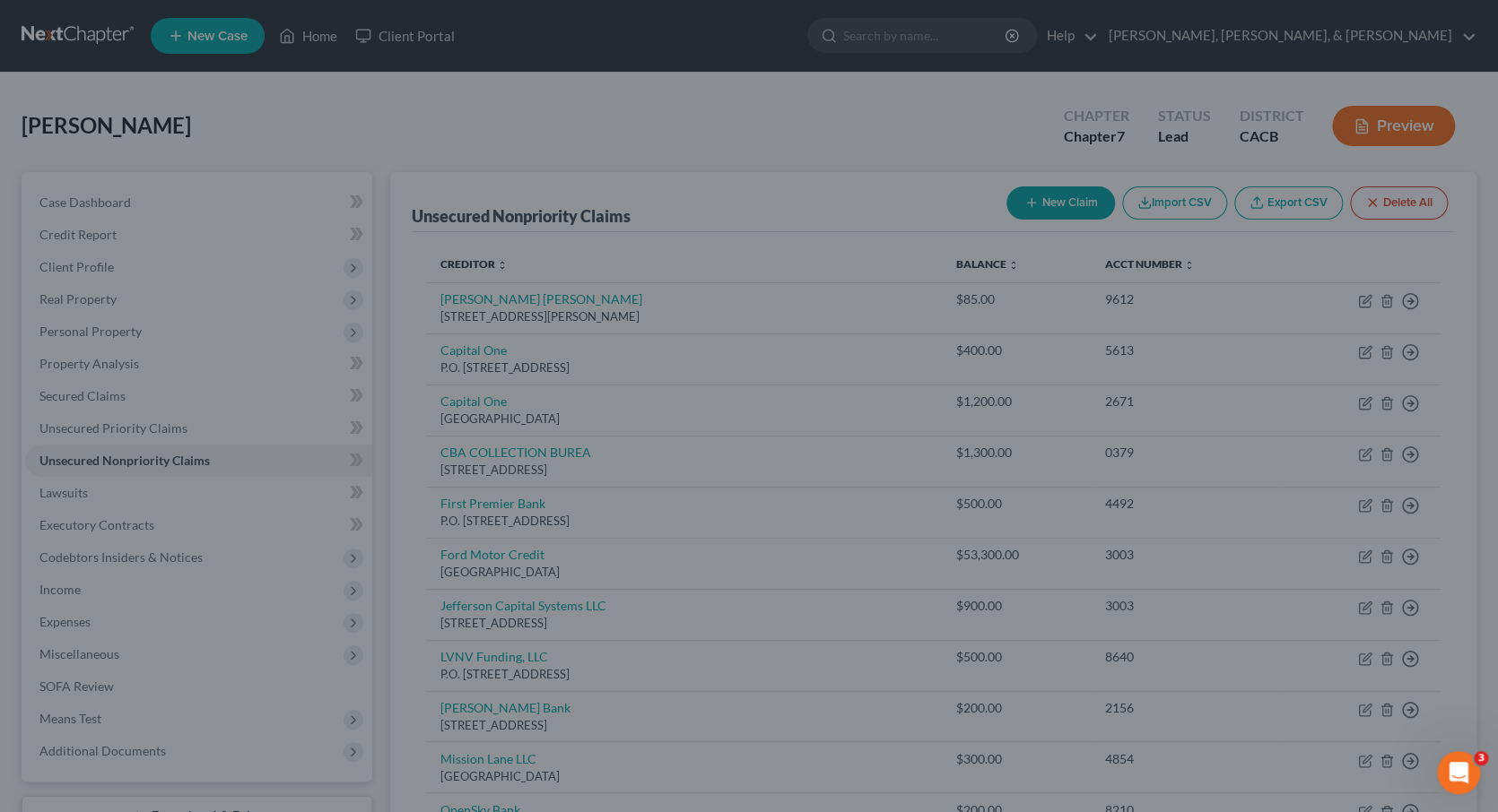
type input "4,400.00"
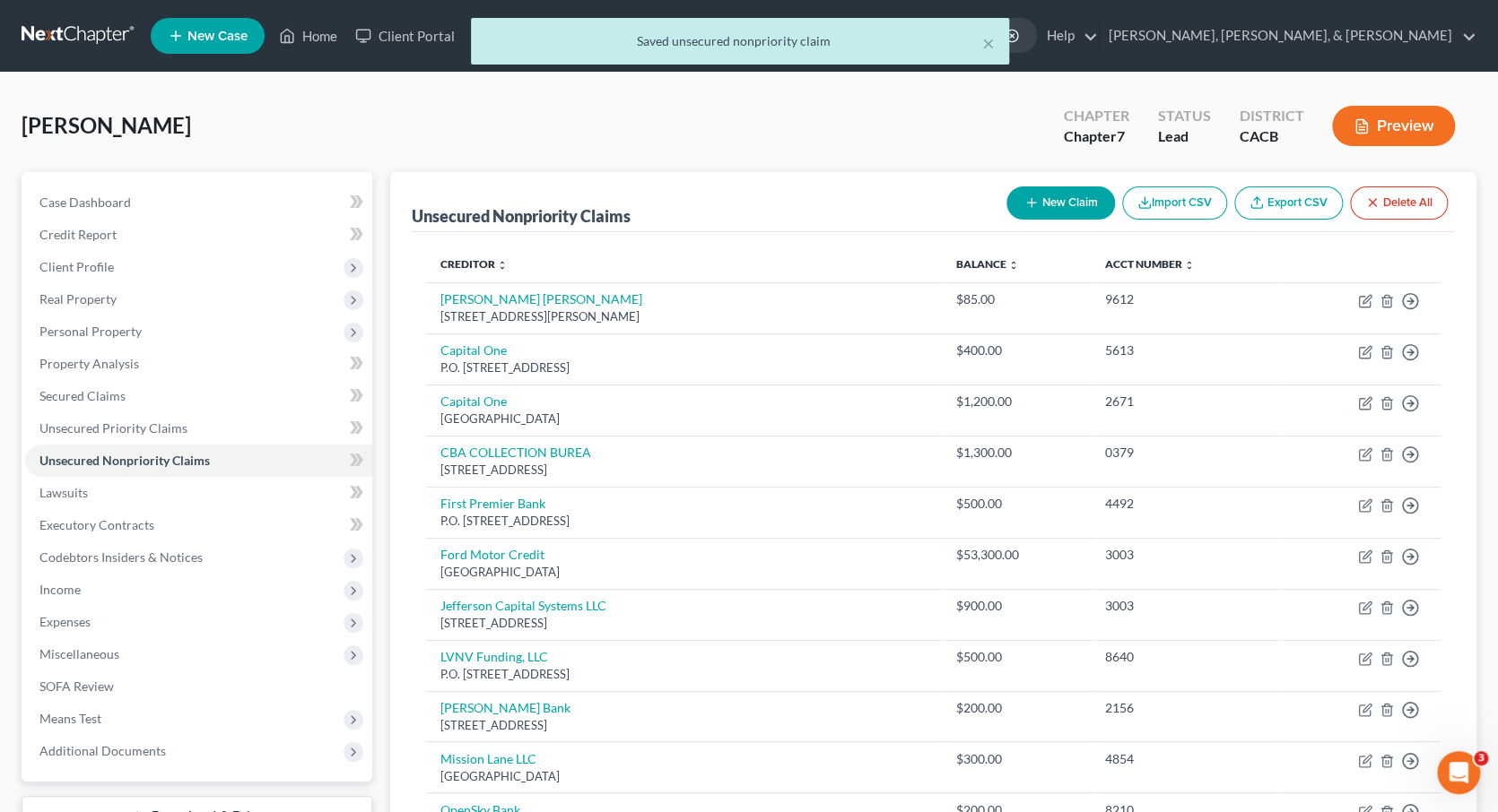
click at [1050, 210] on button "New Claim" at bounding box center [1060, 203] width 109 height 34
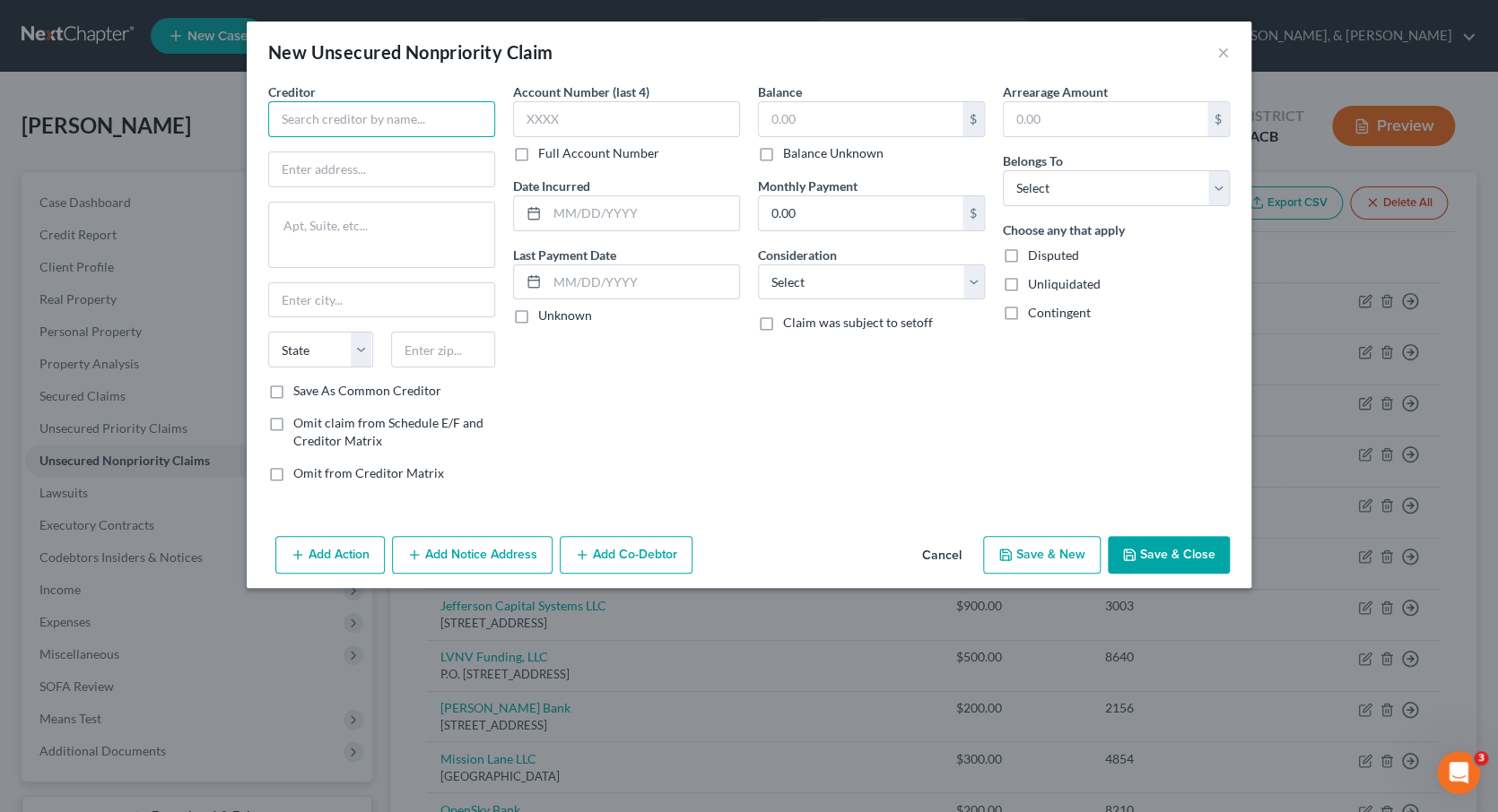
click at [313, 115] on input "text" at bounding box center [381, 120] width 227 height 36
type input "[PERSON_NAME]"
type input "[GEOGRAPHIC_DATA]"
type input "93352"
type input "8454"
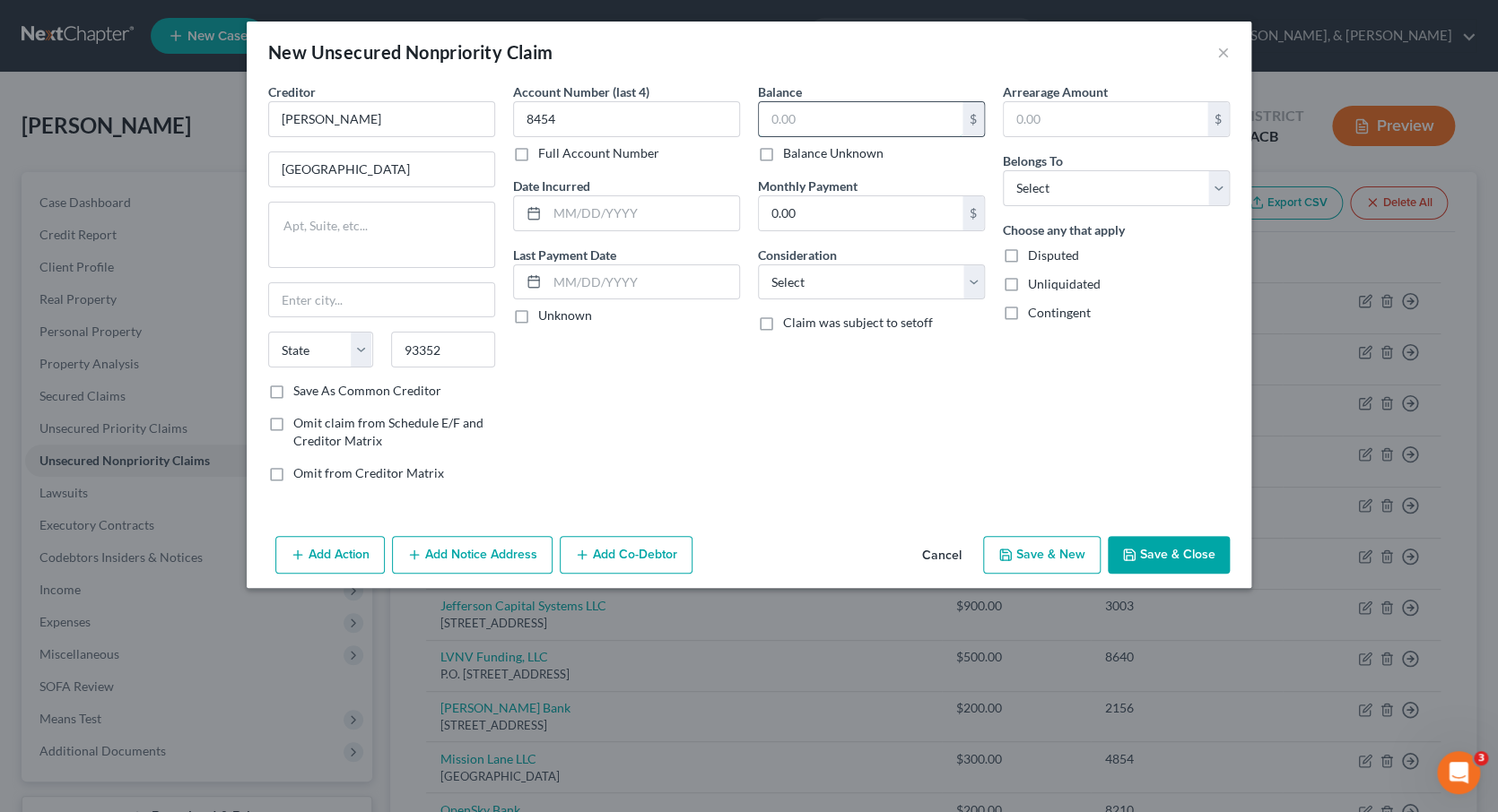
click at [839, 120] on input "text" at bounding box center [861, 119] width 204 height 34
type input "2,190"
select select "0"
click at [1035, 552] on button "Save & New" at bounding box center [1041, 555] width 118 height 38
type input "2,190.00"
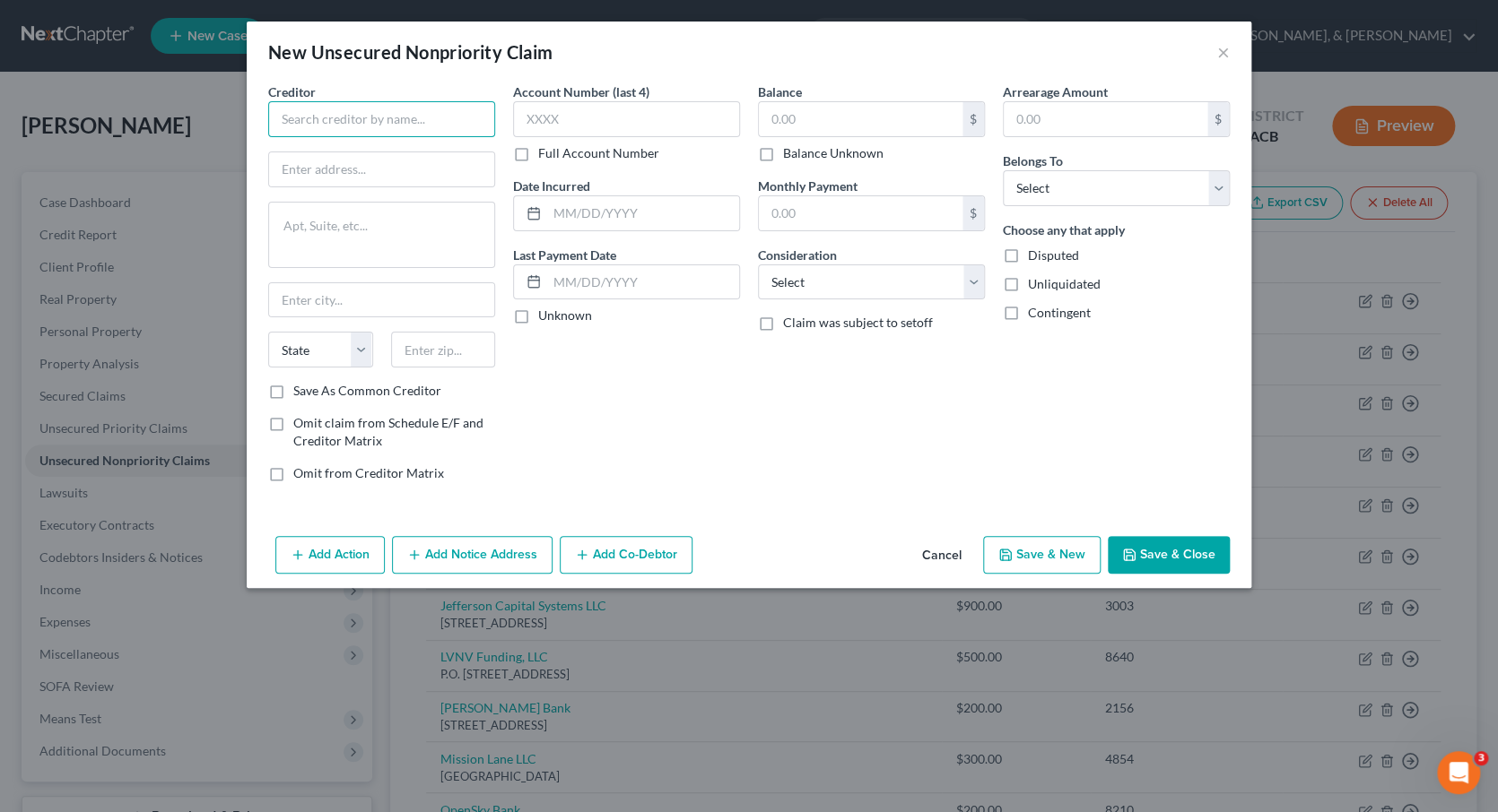
click at [437, 120] on input "text" at bounding box center [381, 120] width 227 height 36
type input "[PERSON_NAME]'s Concrete"
type input "[STREET_ADDRESS][PERSON_NAME]"
type input "92886"
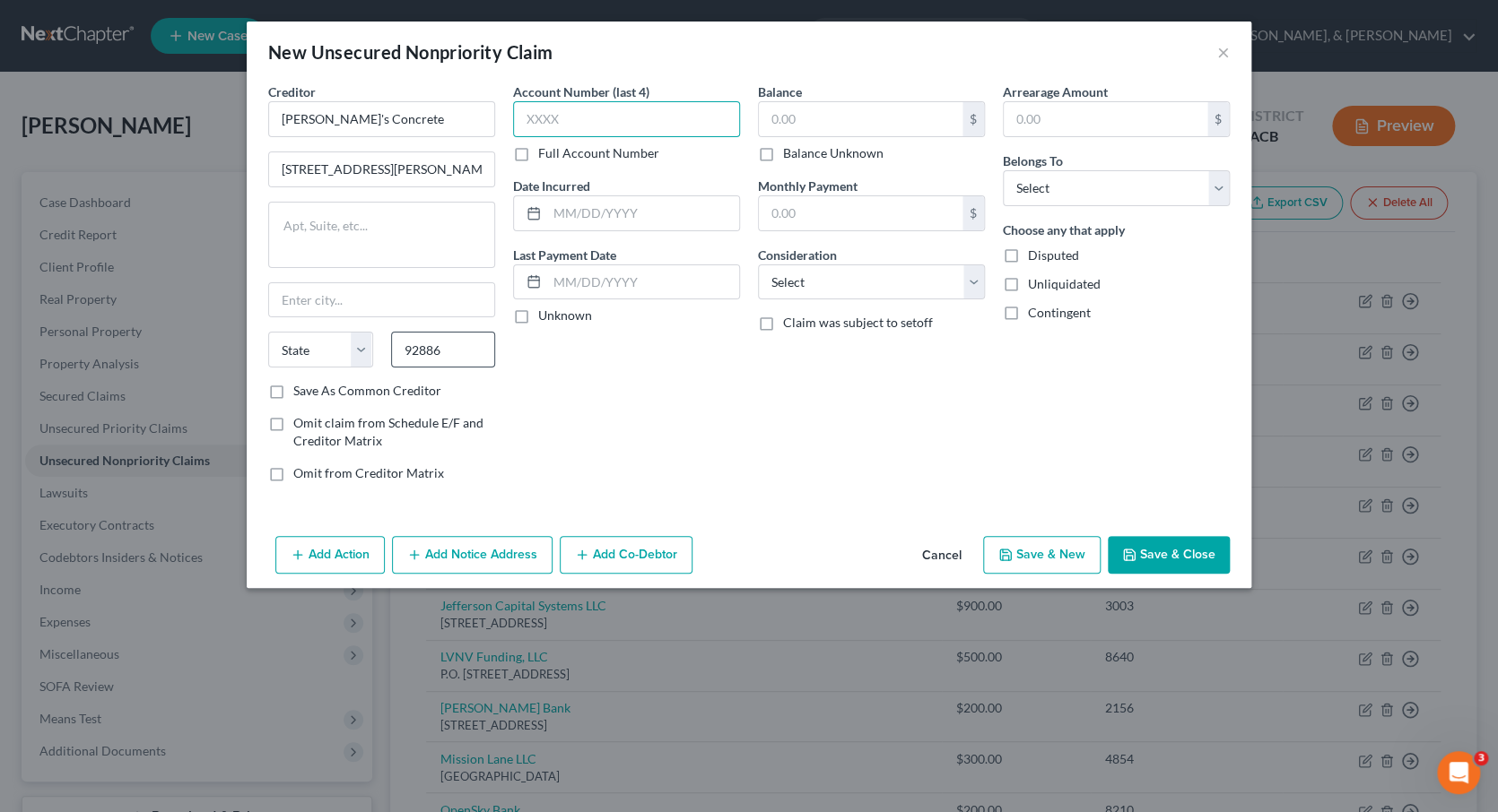
type input "[PERSON_NAME]"
select select "4"
type input "8454"
click at [810, 124] on input "text" at bounding box center [861, 119] width 204 height 34
type input "1,350"
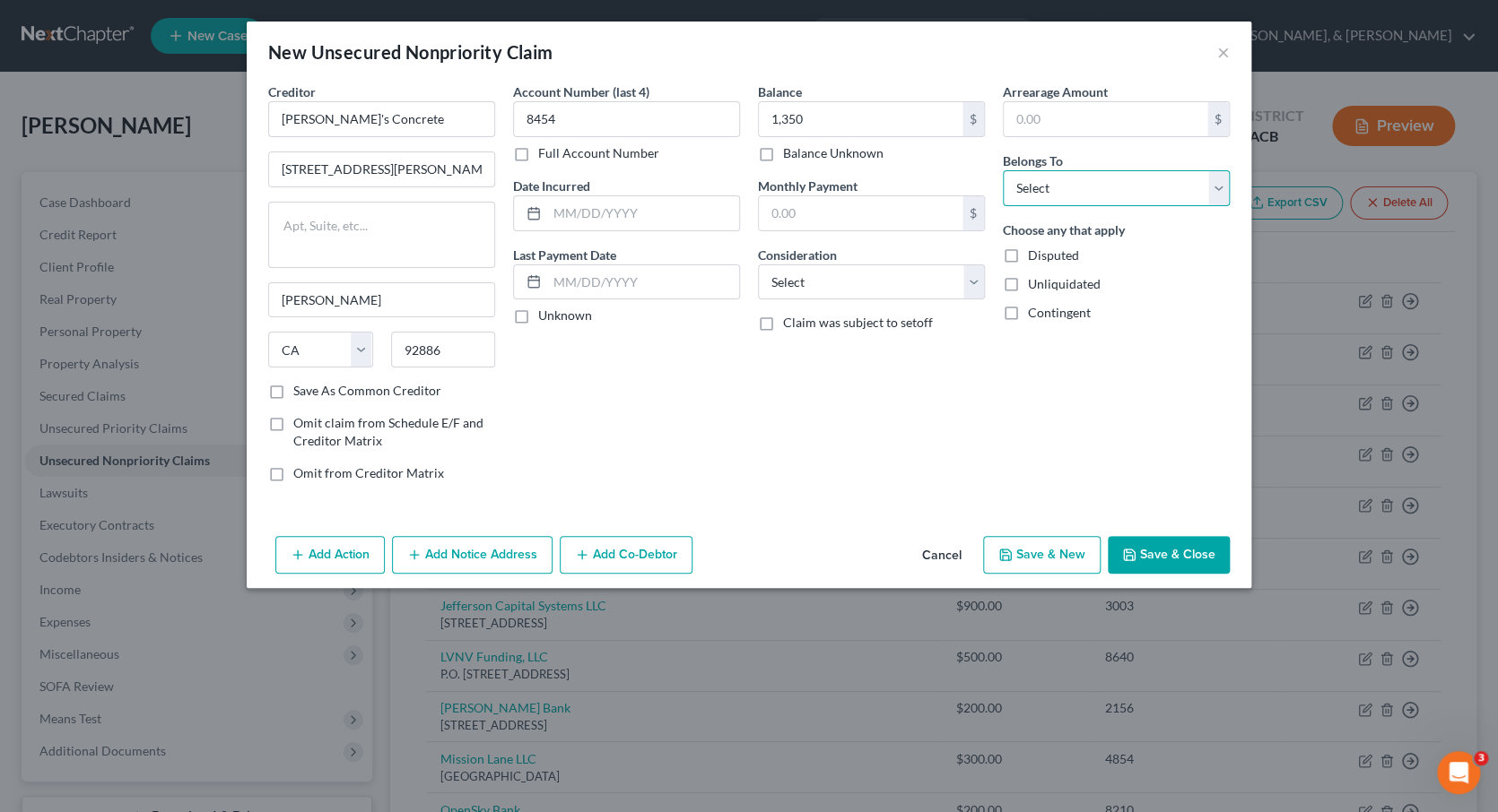
select select "0"
click at [1064, 545] on button "Save & New" at bounding box center [1041, 555] width 118 height 38
type input "1,350.00"
type input "0.00"
click at [415, 127] on input "text" at bounding box center [381, 120] width 227 height 36
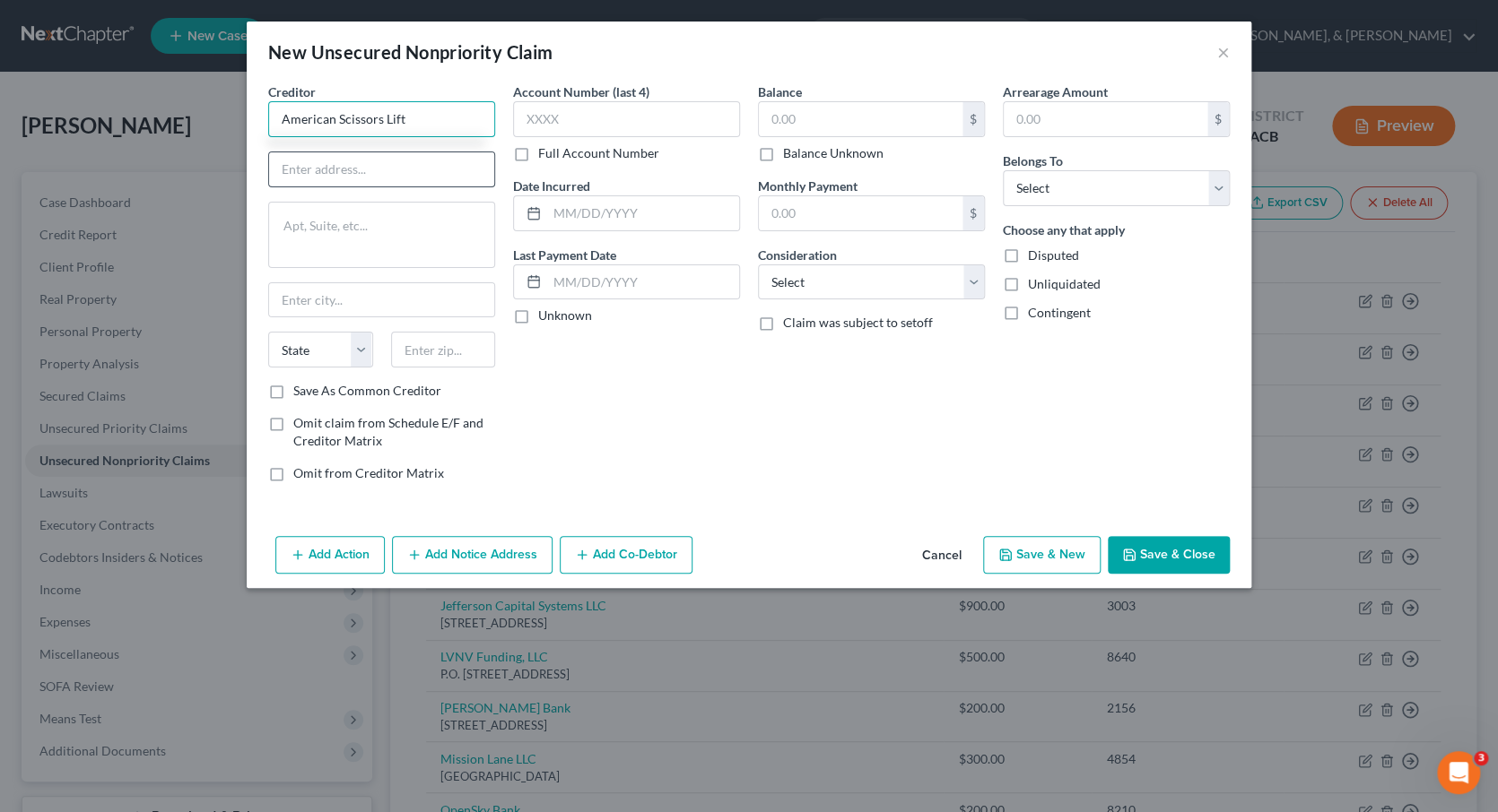
type input "American Scissors Lift"
type input "[STREET_ADDRESS]"
type input "92806"
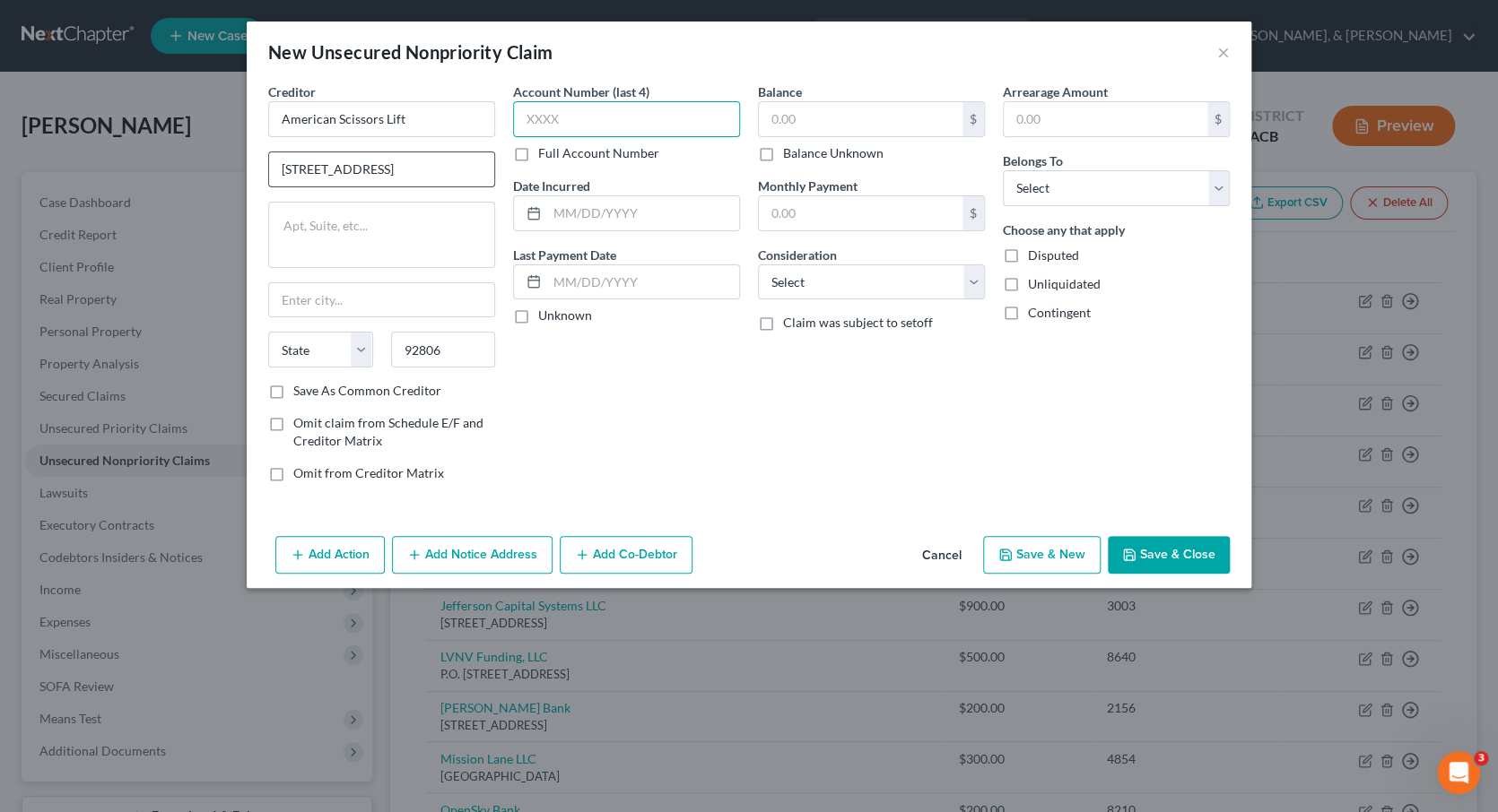
type input "[GEOGRAPHIC_DATA]"
select select "4"
type input "8454"
click at [814, 113] on input "text" at bounding box center [861, 119] width 204 height 34
click at [939, 550] on button "Cancel" at bounding box center [942, 556] width 68 height 36
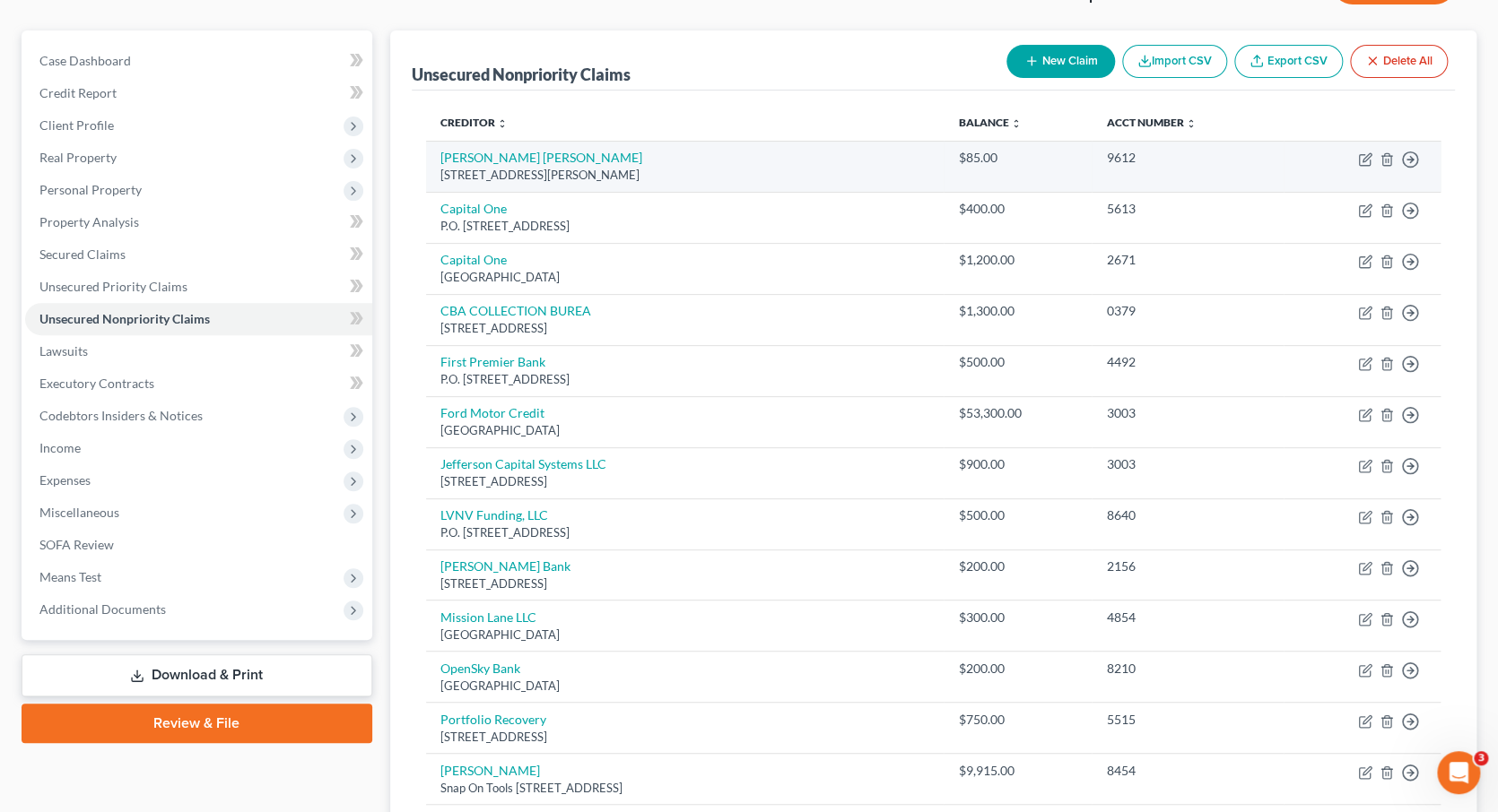
scroll to position [149, 0]
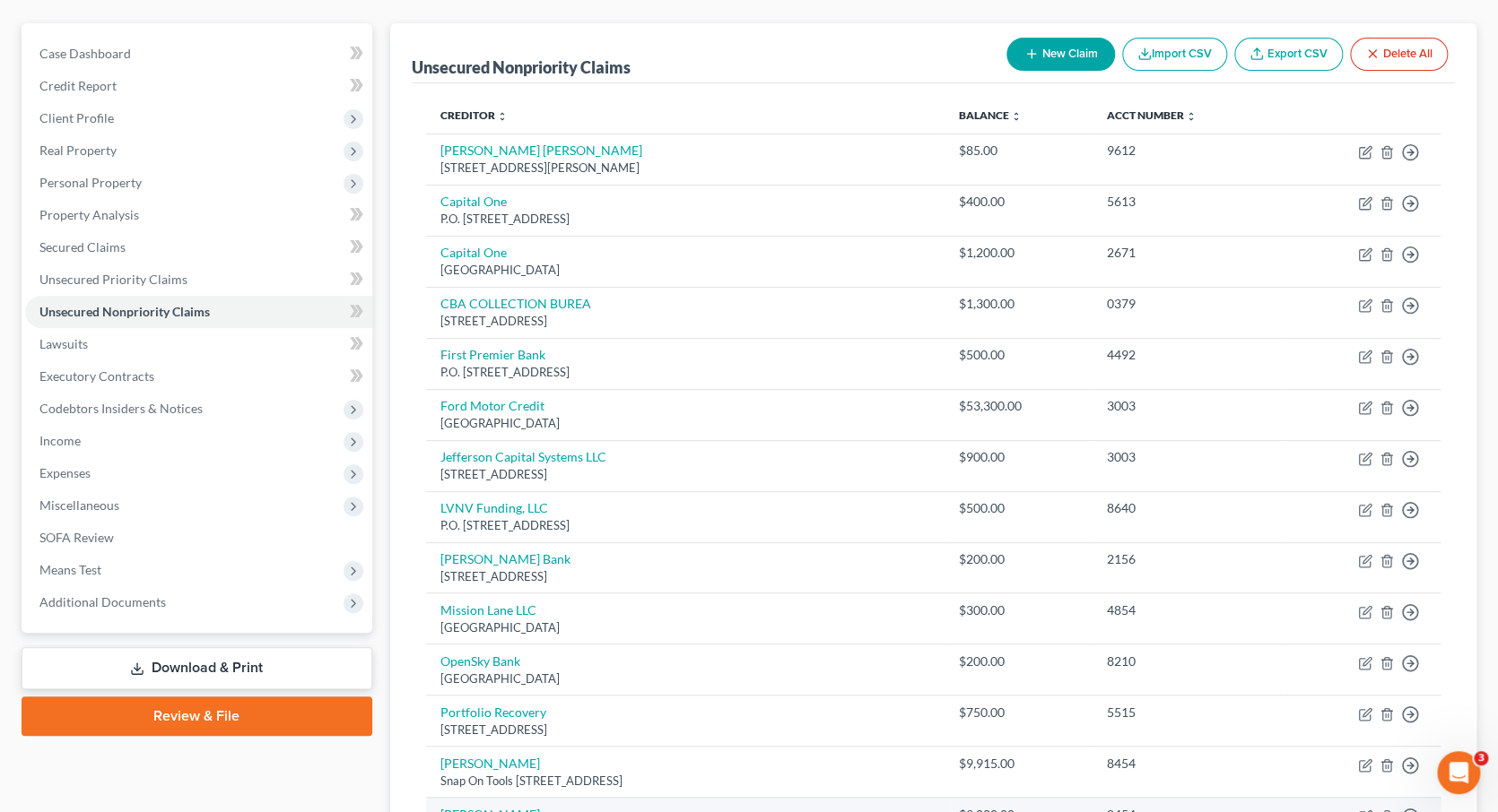
click at [1092, 798] on td "$9,000.00" at bounding box center [1018, 824] width 148 height 51
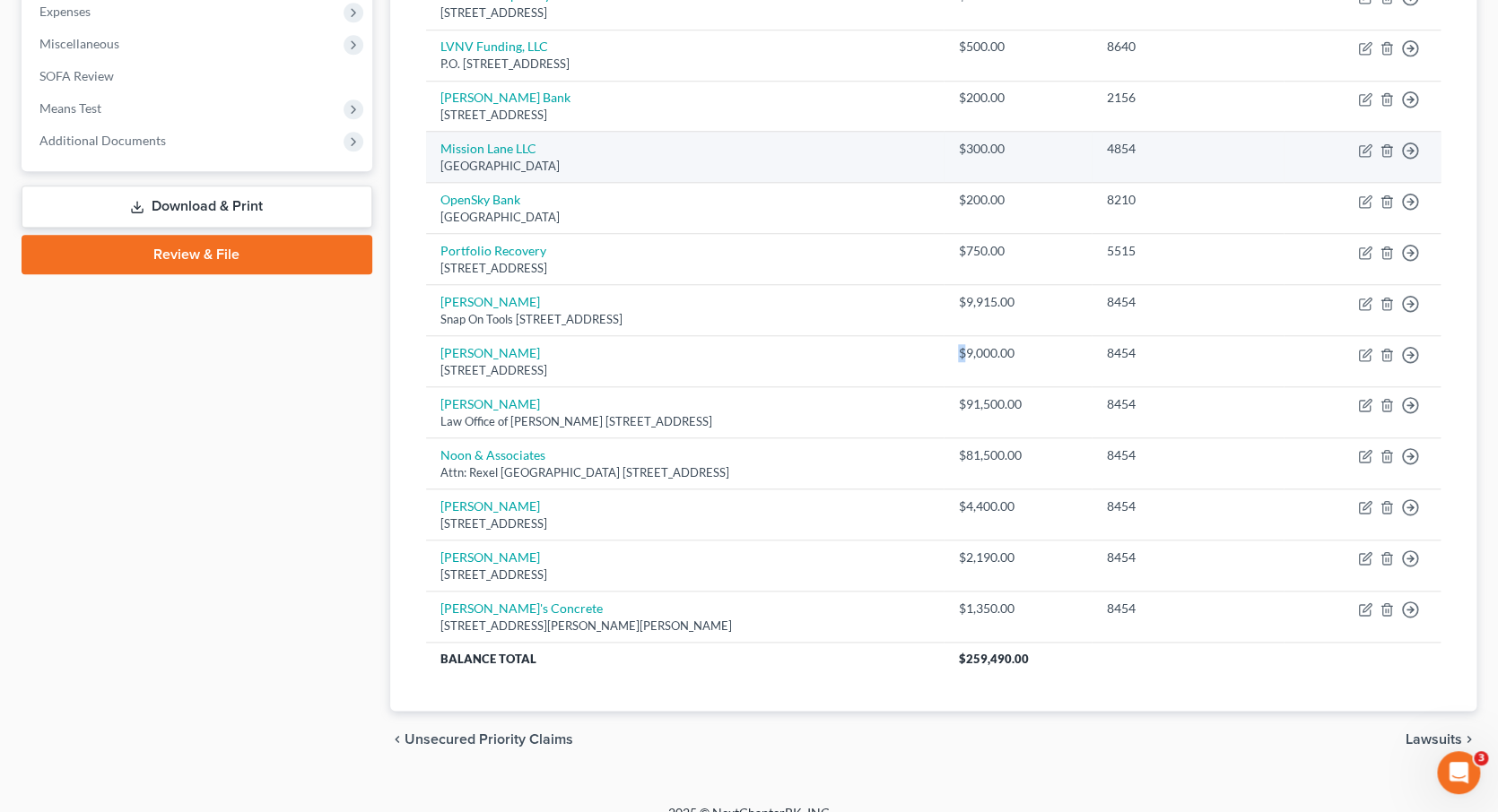
scroll to position [609, 0]
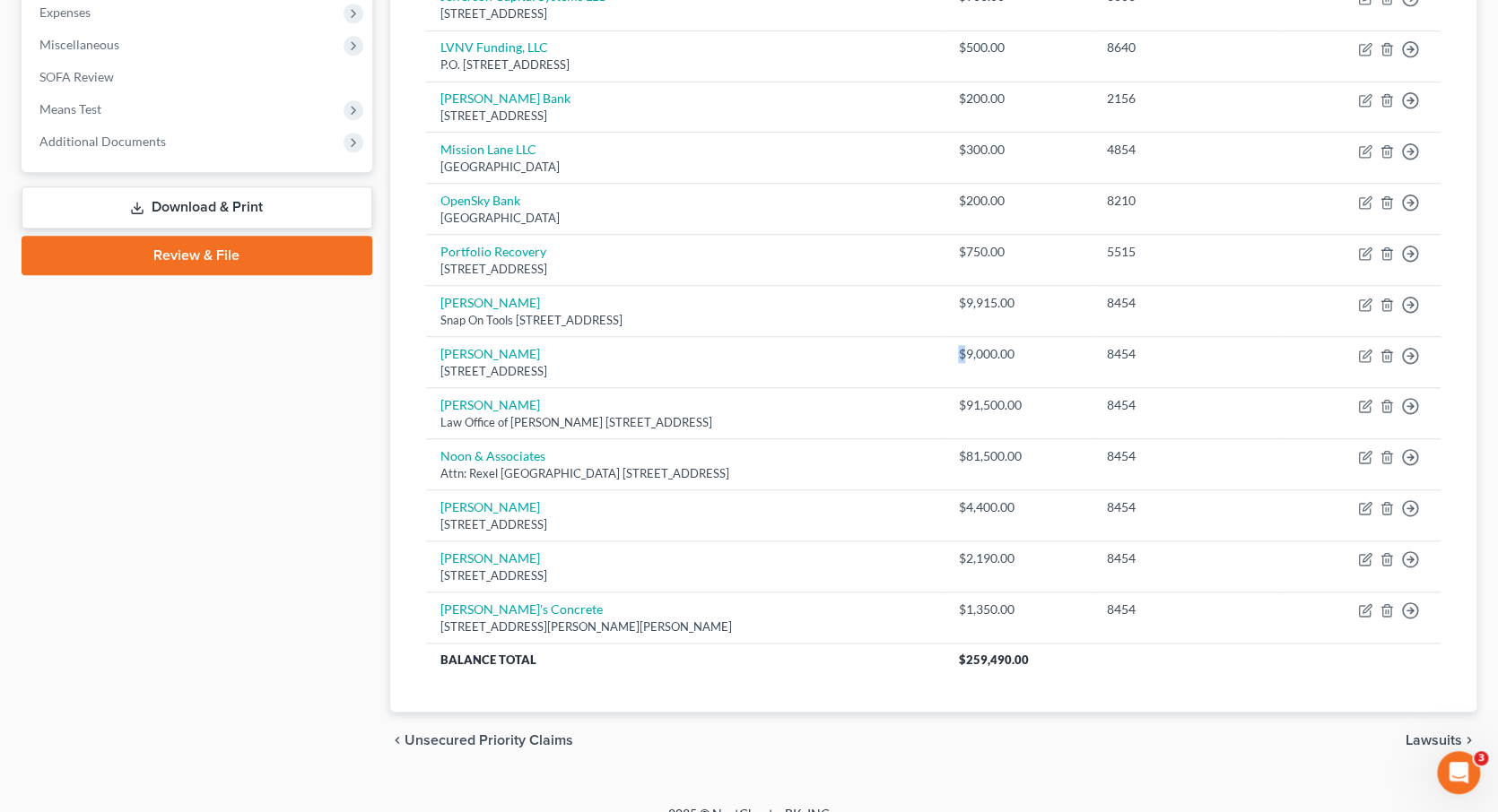
click at [439, 733] on span "Unsecured Priority Claims" at bounding box center [488, 740] width 169 height 15
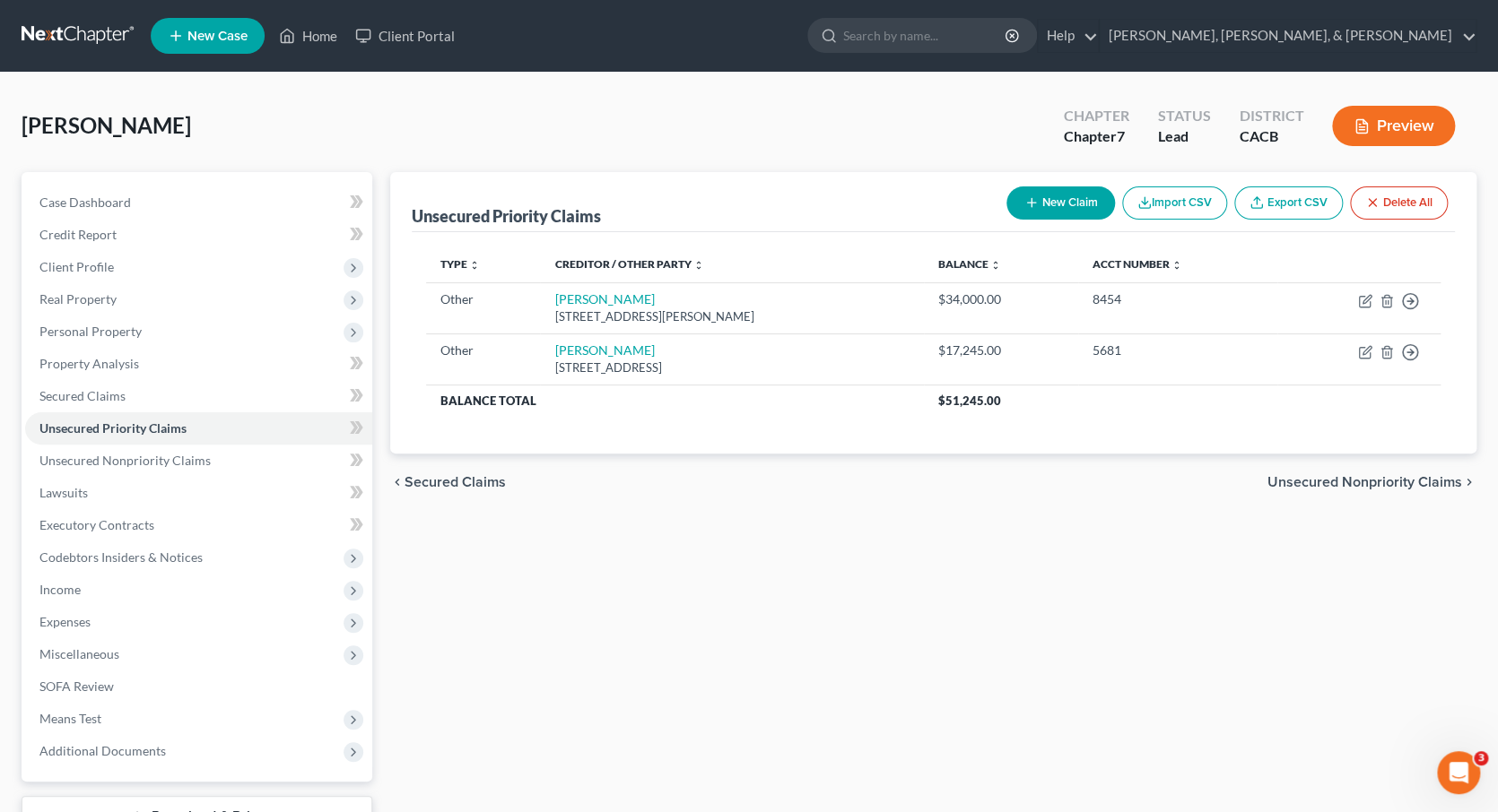
click at [1324, 478] on span "Unsecured Nonpriority Claims" at bounding box center [1365, 482] width 195 height 15
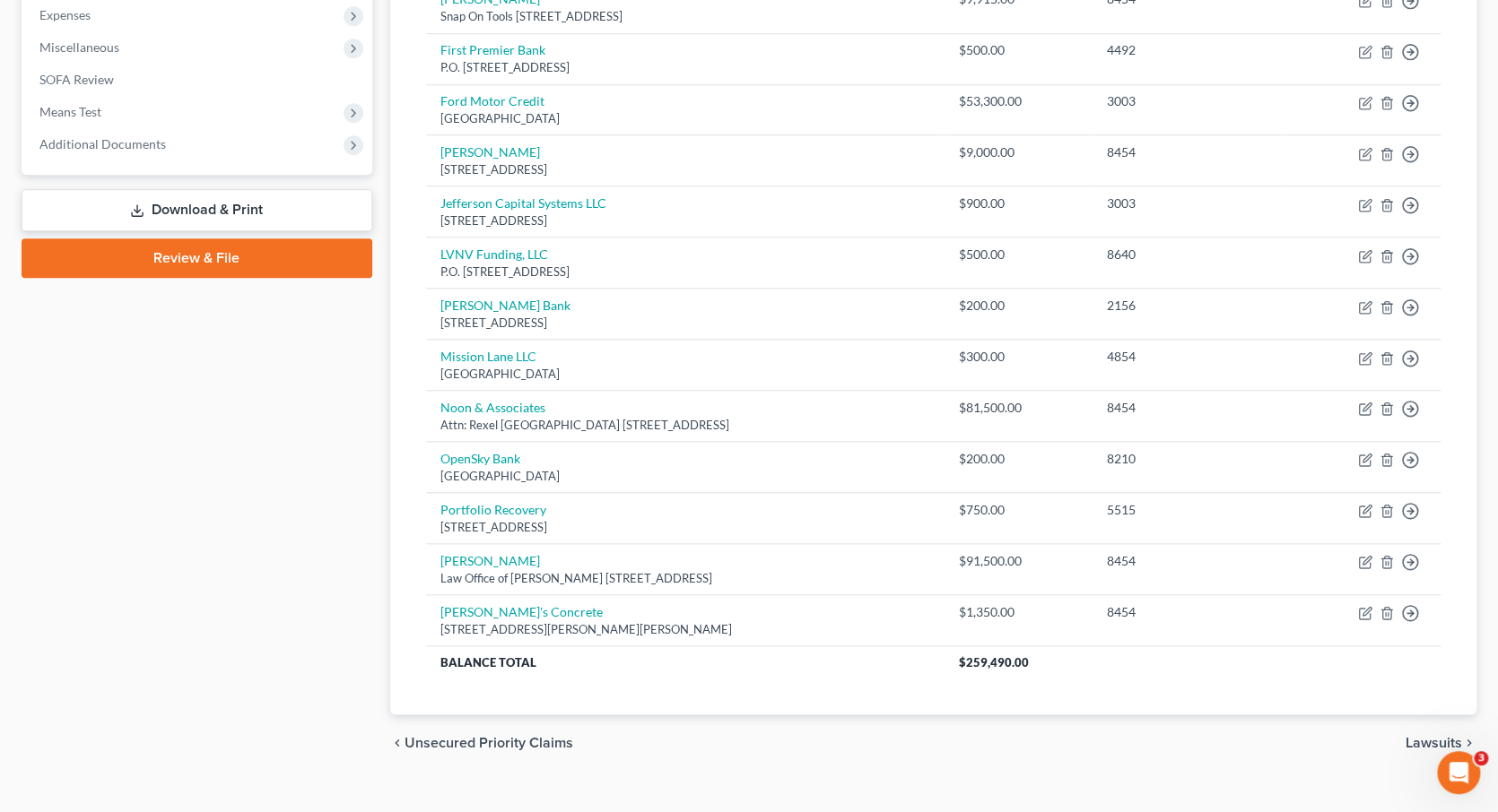
scroll to position [609, 0]
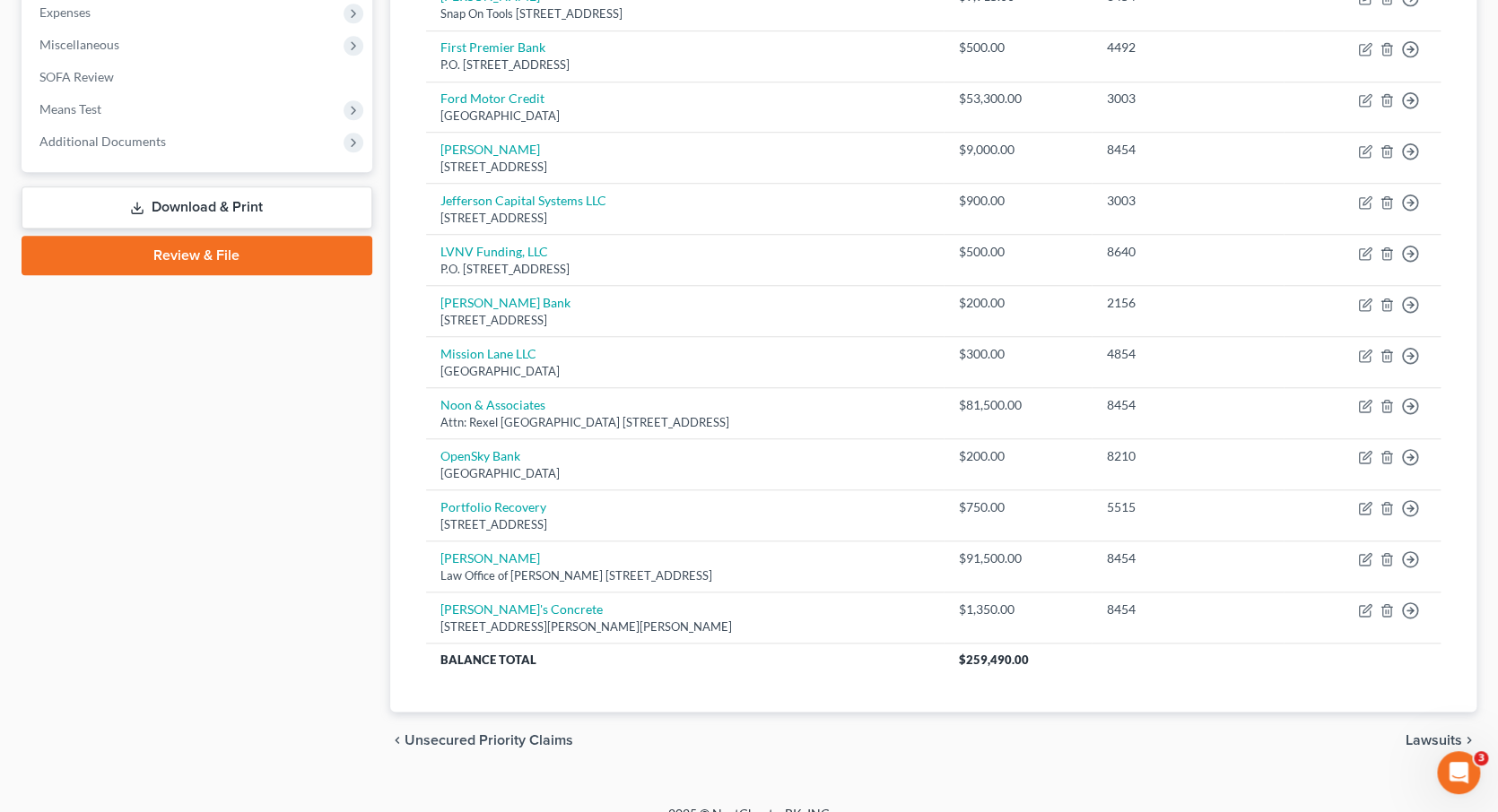
click at [1435, 733] on span "Lawsuits" at bounding box center [1433, 740] width 56 height 15
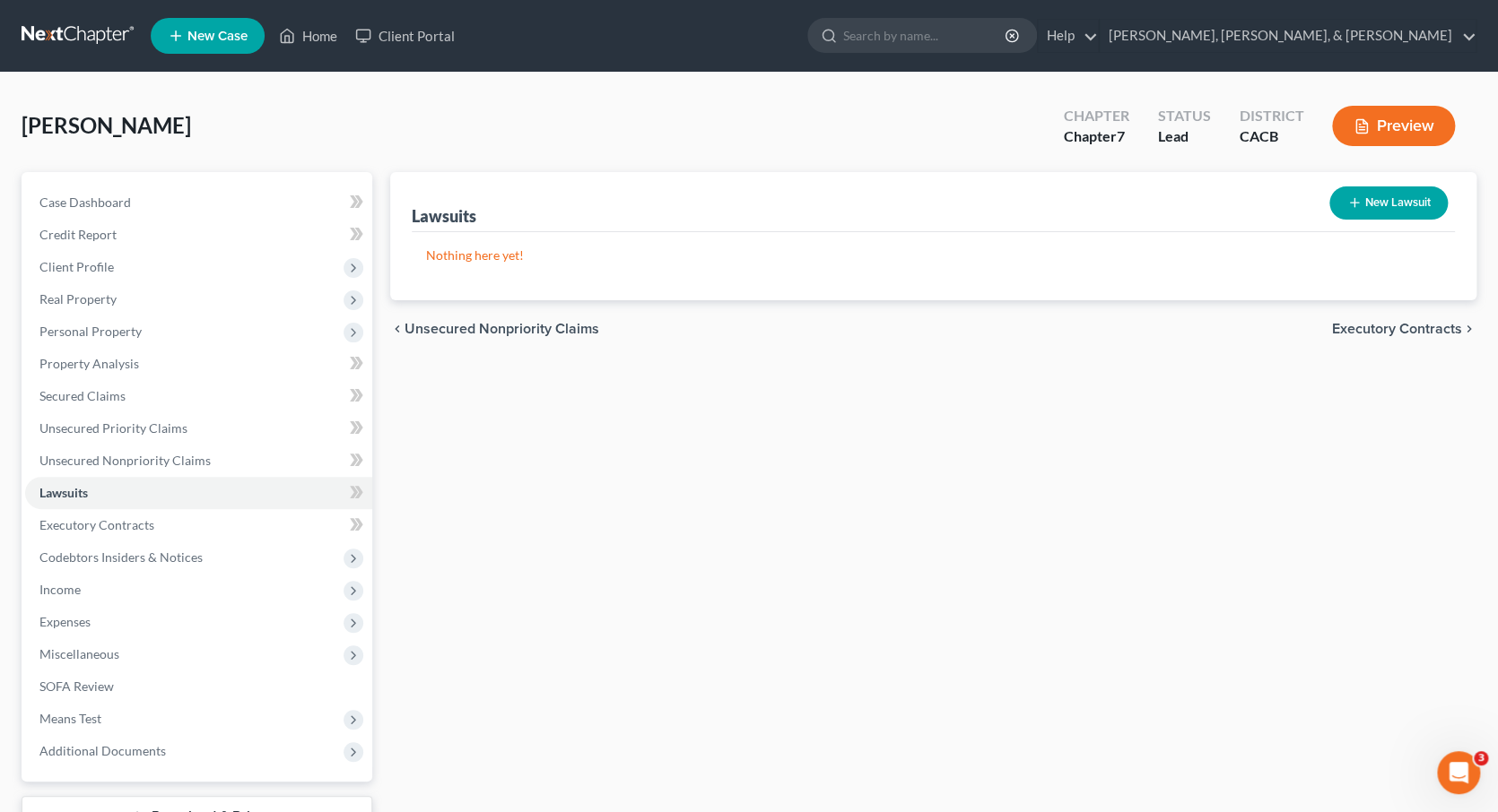
click at [1361, 328] on span "Executory Contracts" at bounding box center [1397, 329] width 130 height 15
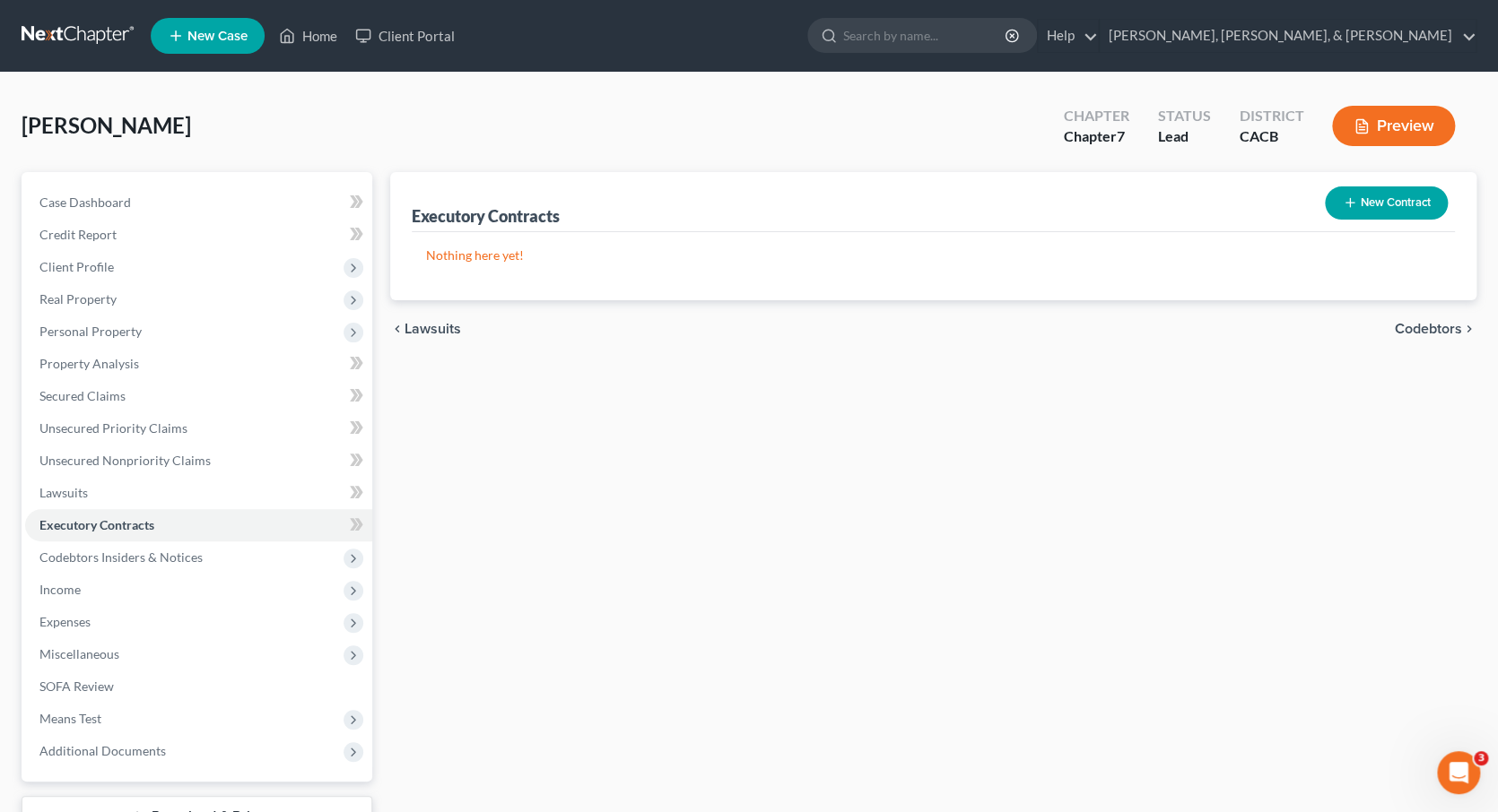
click at [1411, 323] on span "Codebtors" at bounding box center [1428, 329] width 67 height 15
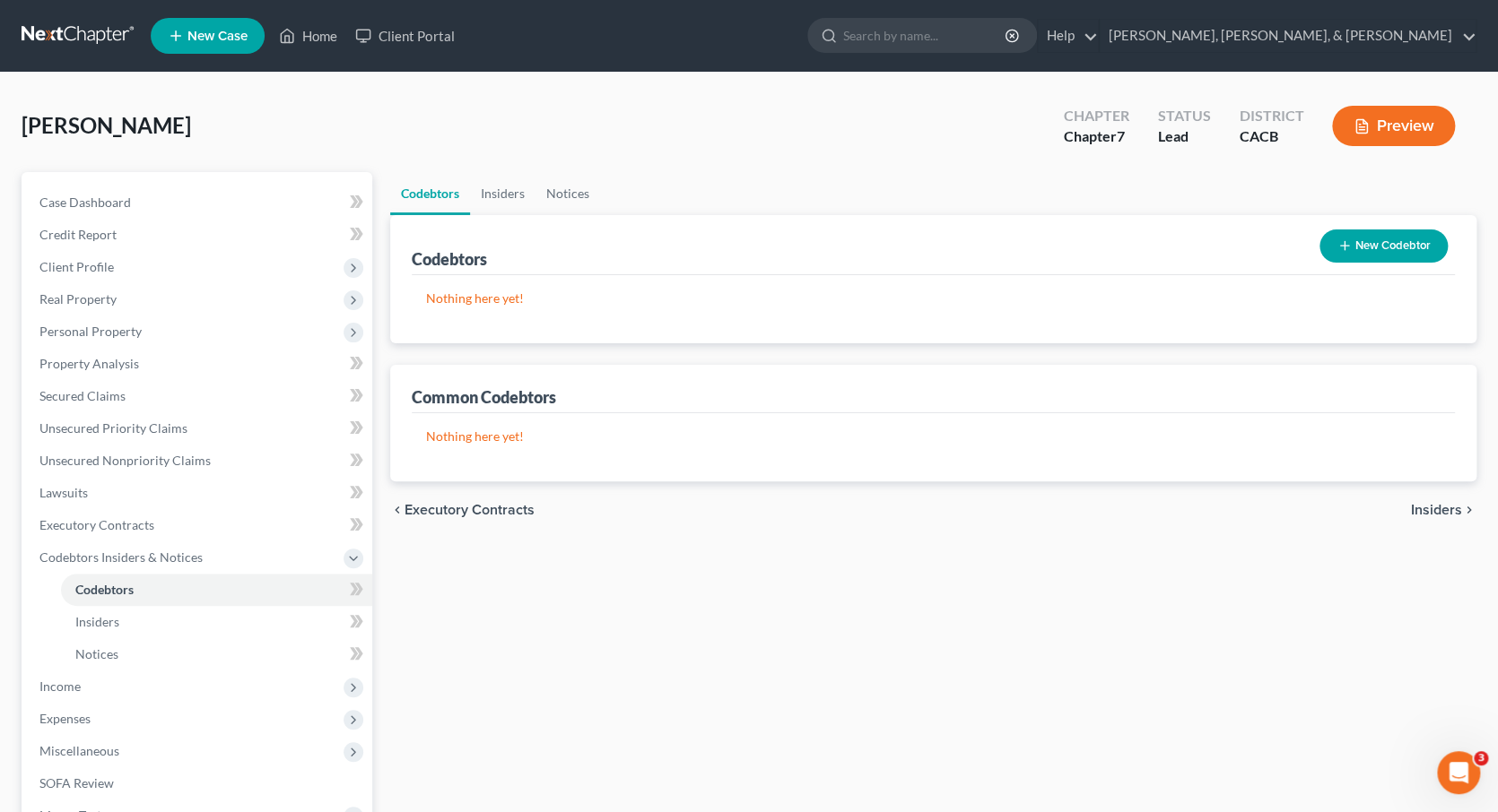
click at [1454, 503] on span "Insiders" at bounding box center [1437, 510] width 51 height 15
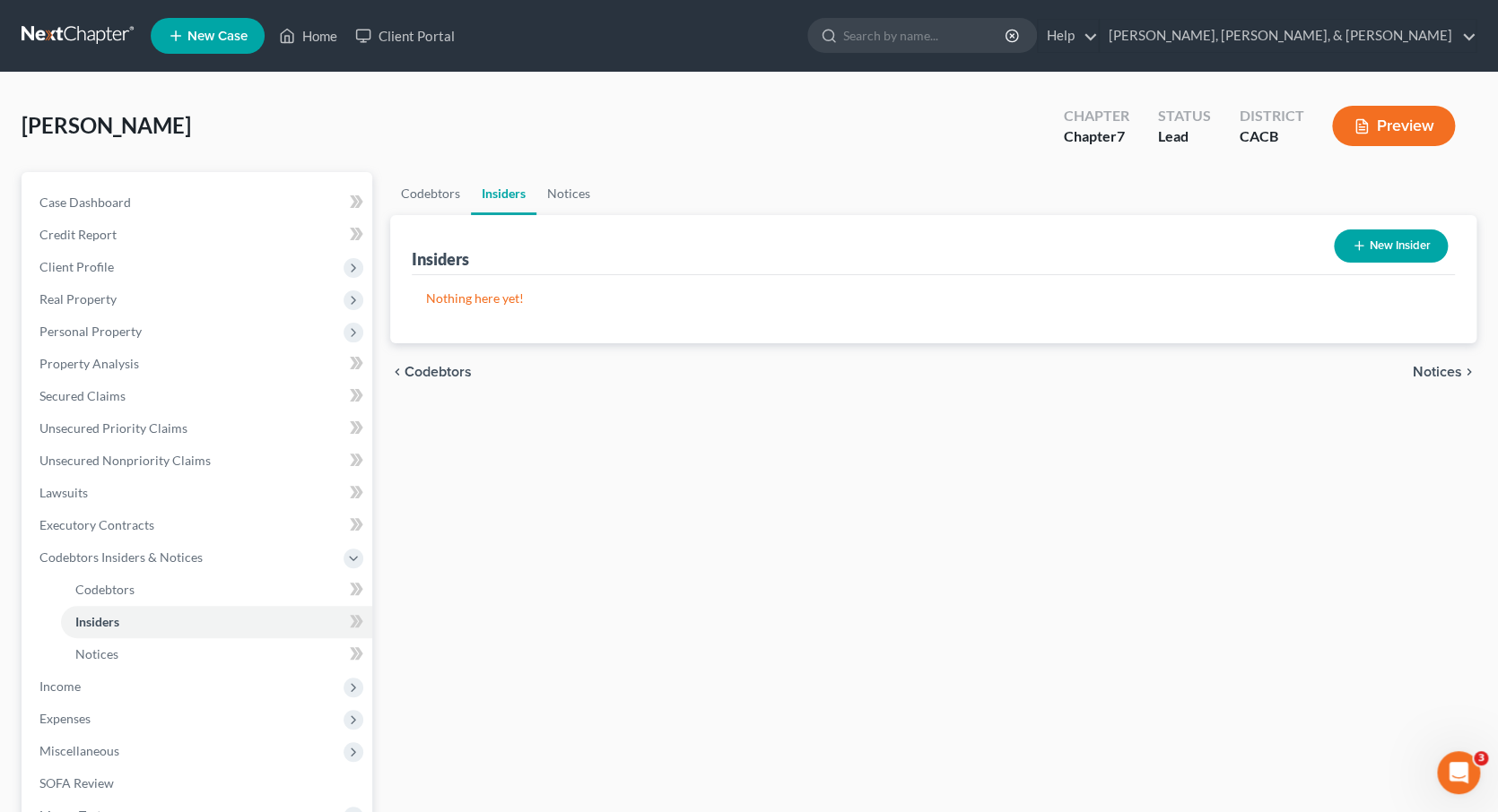
click at [1427, 365] on span "Notices" at bounding box center [1438, 371] width 49 height 15
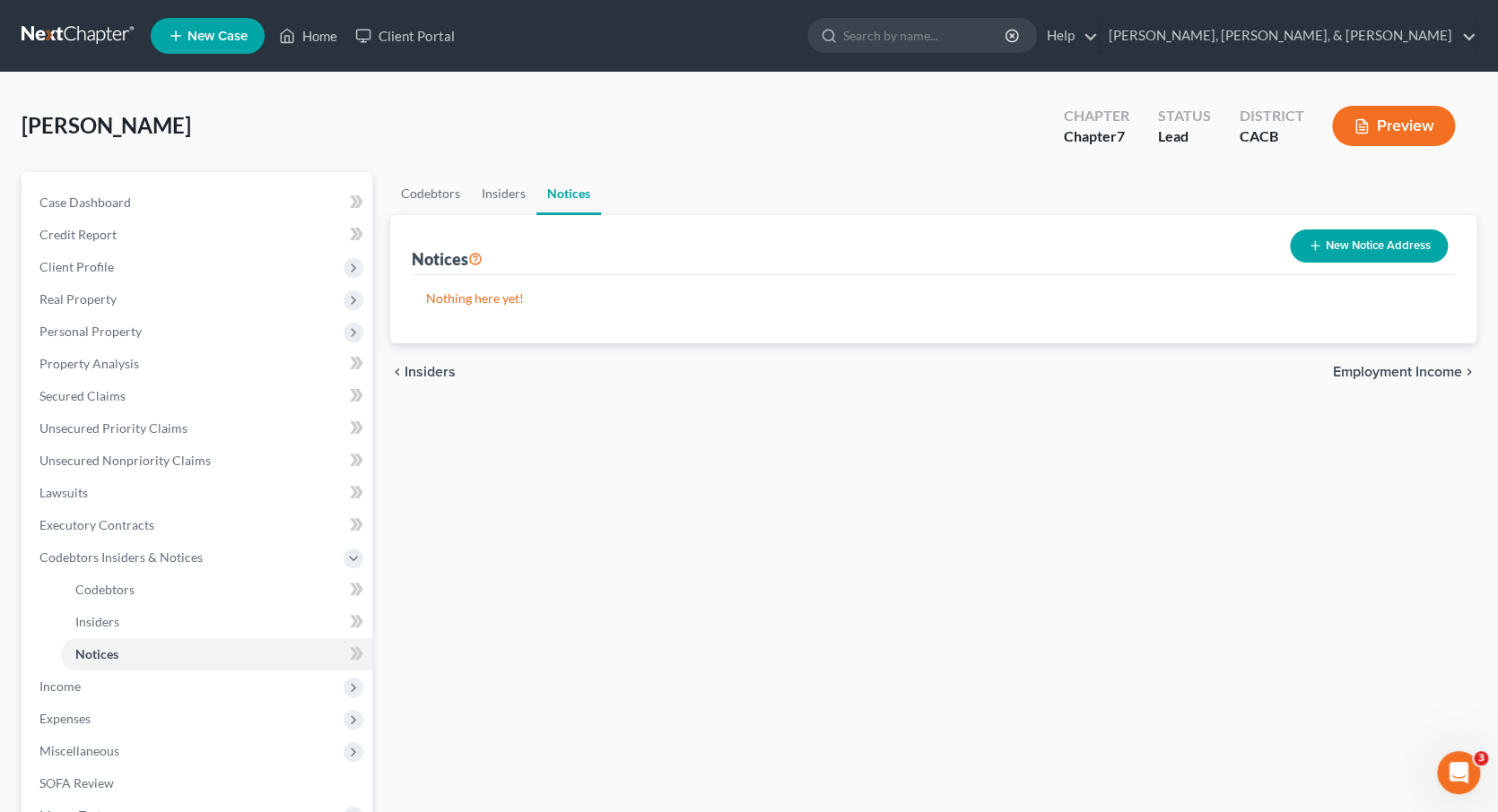
click at [1399, 373] on span "Employment Income" at bounding box center [1397, 371] width 129 height 15
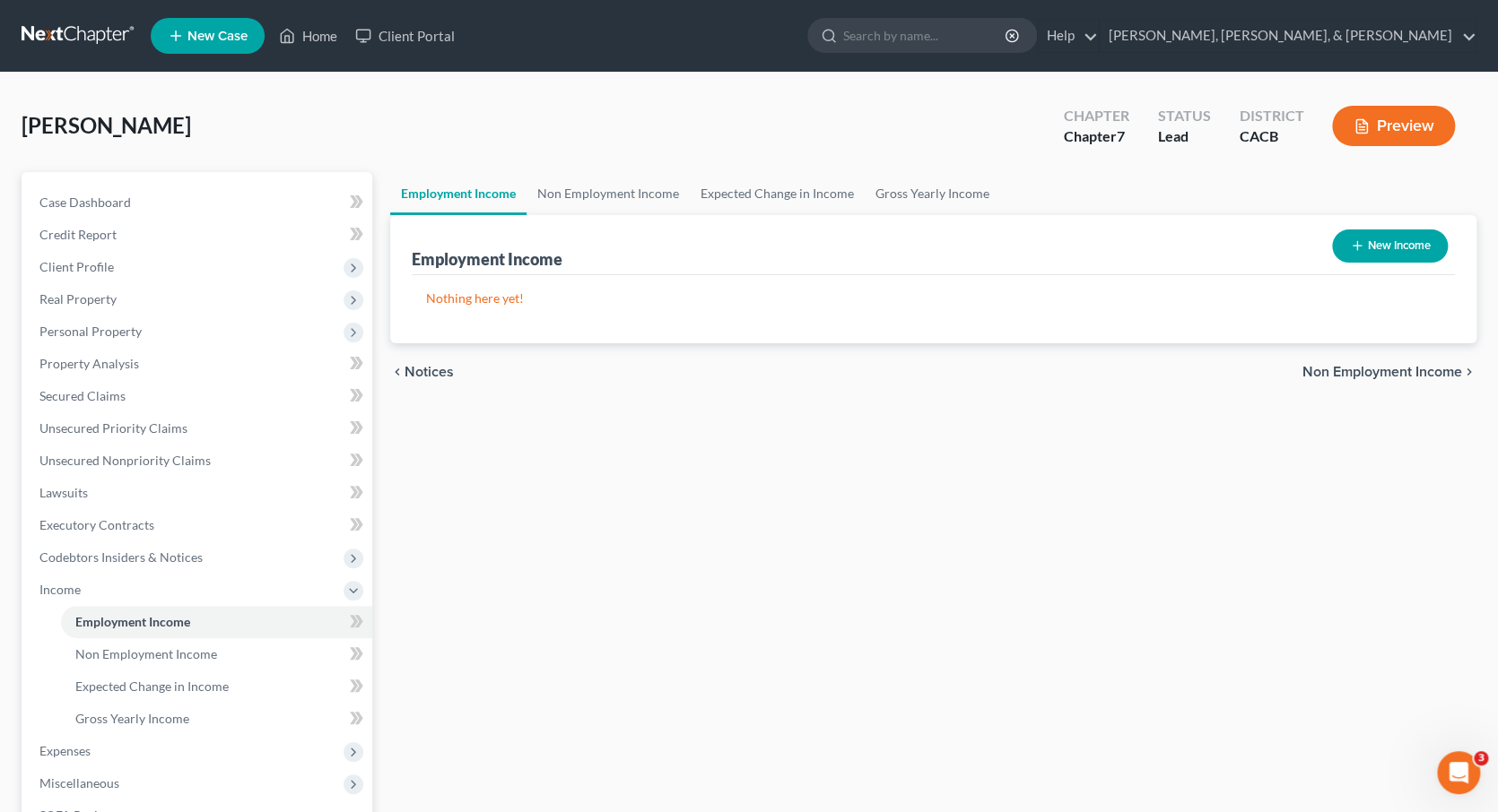
click at [1390, 370] on span "Non Employment Income" at bounding box center [1382, 371] width 160 height 15
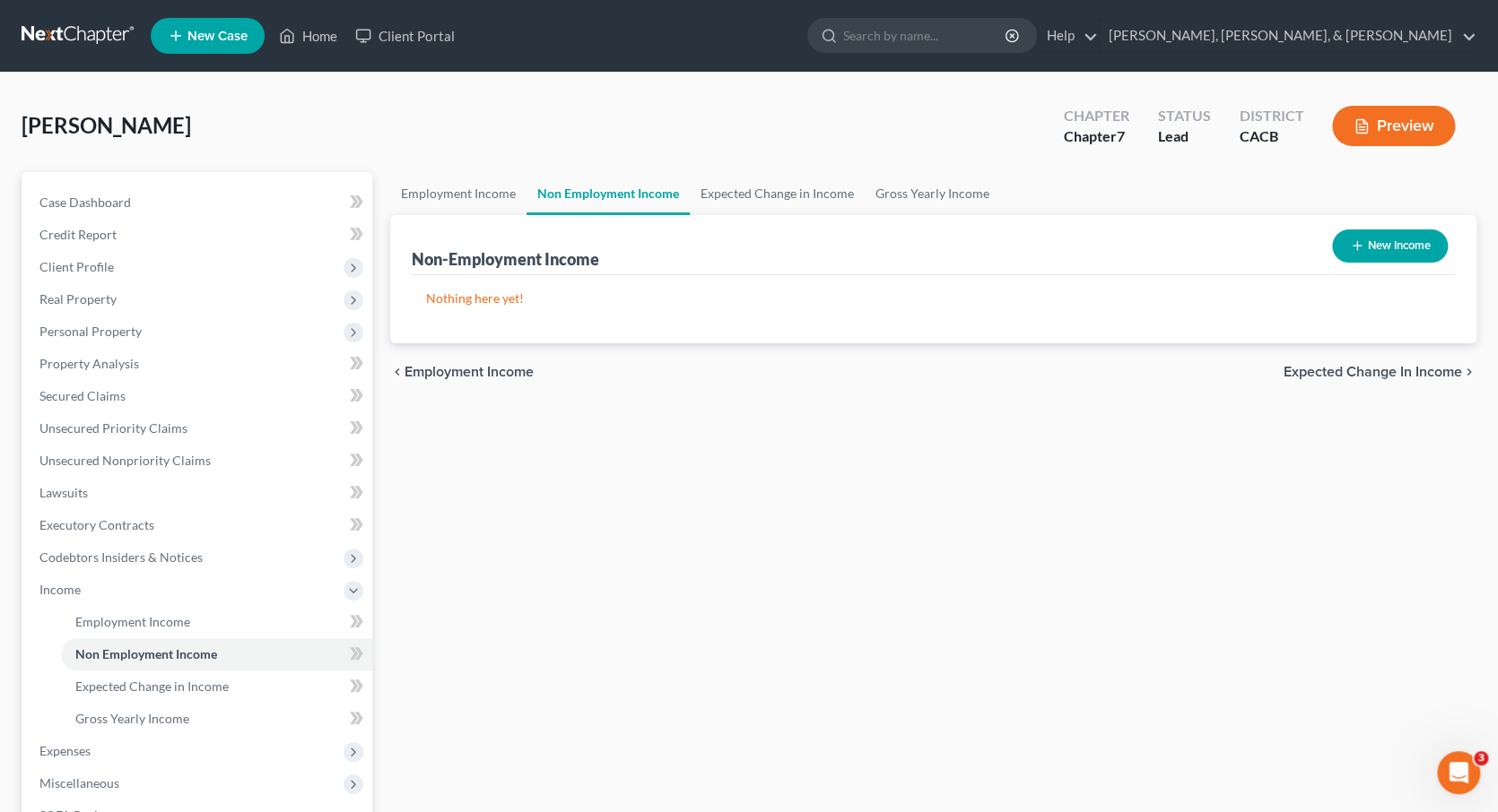
click at [1378, 239] on button "New Income" at bounding box center [1389, 246] width 116 height 34
select select "0"
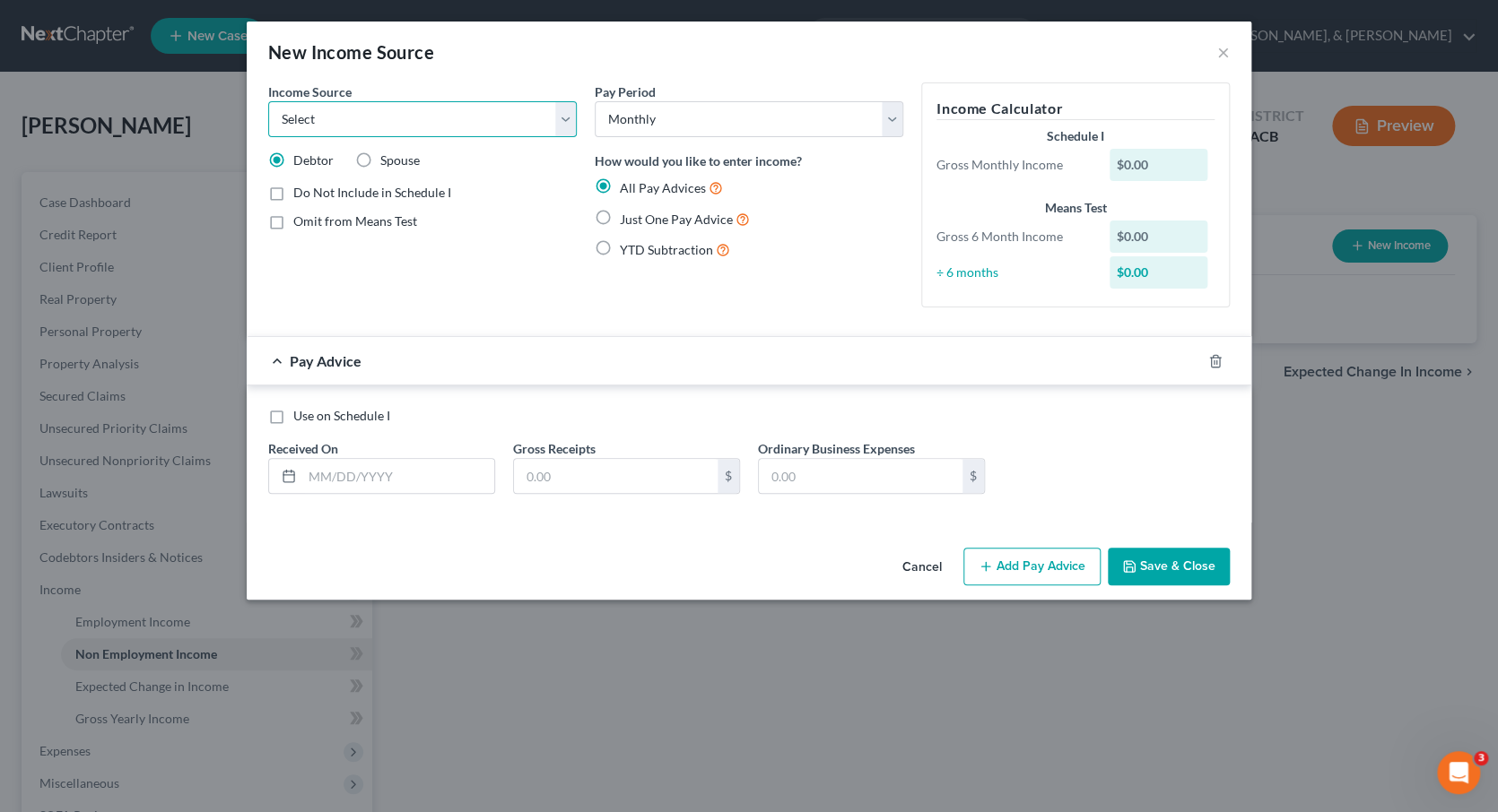
select select "13"
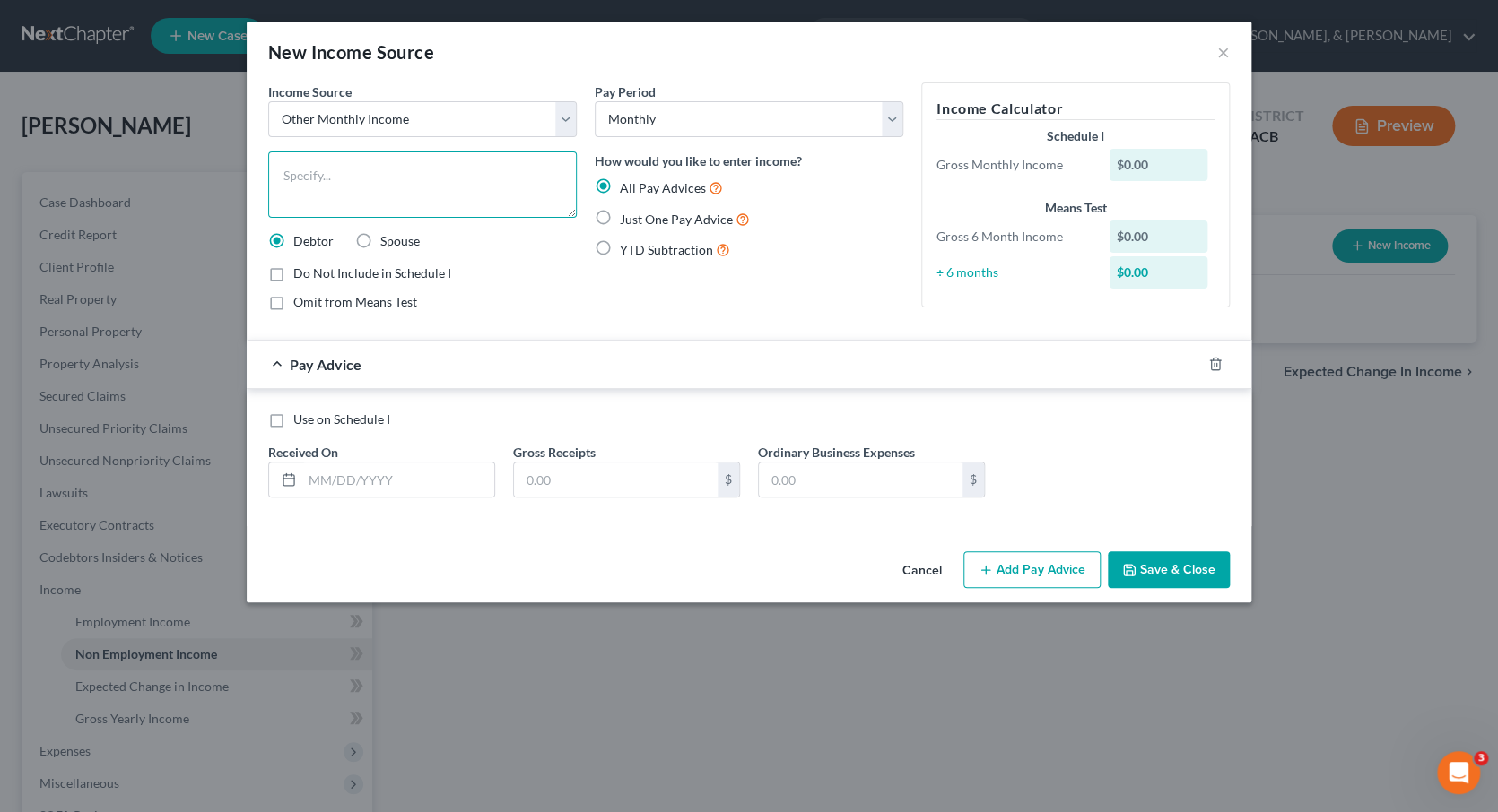
click at [365, 187] on textarea at bounding box center [422, 184] width 308 height 66
type textarea "Parents"
select select "2"
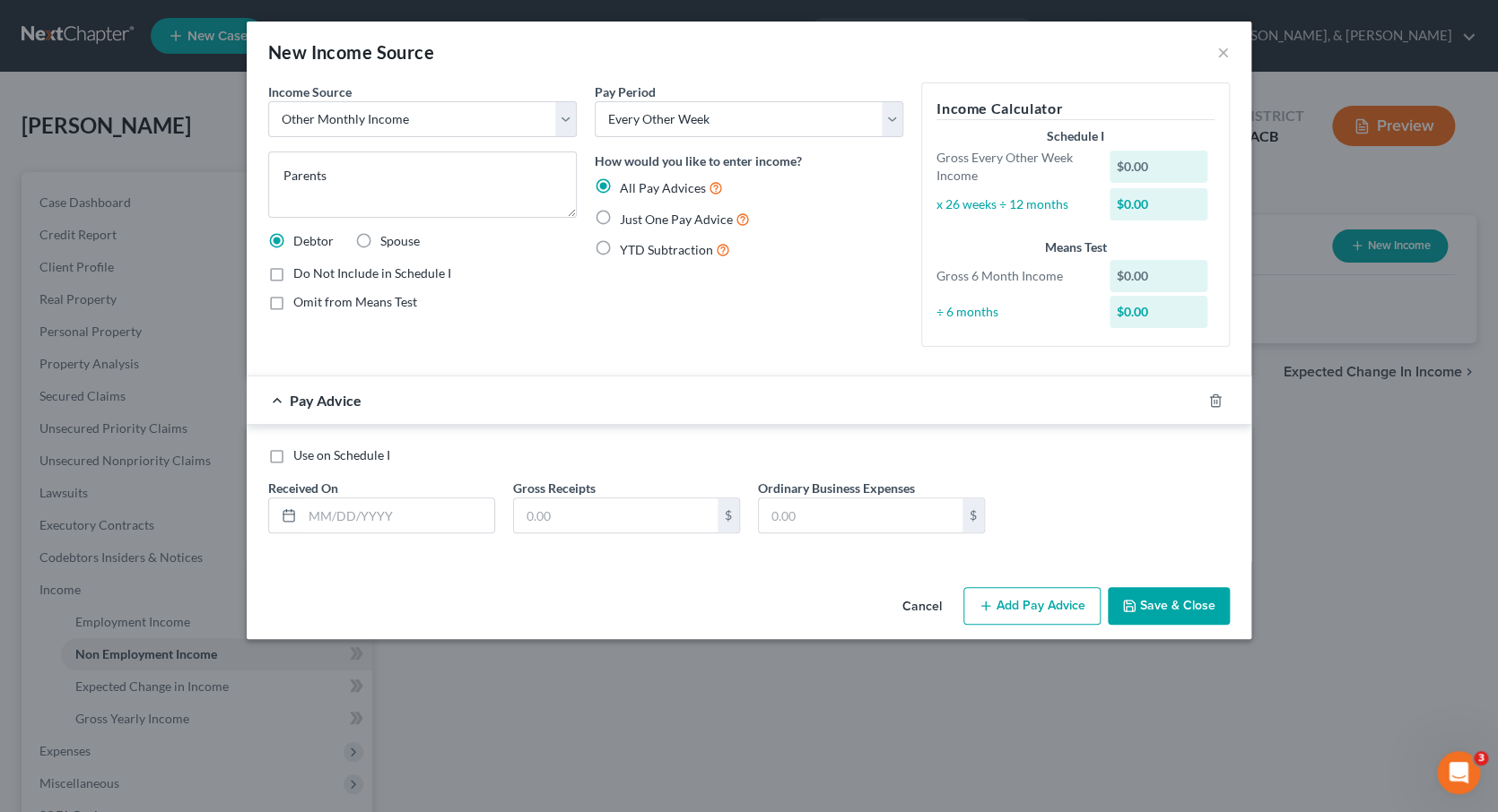
click at [927, 601] on button "Cancel" at bounding box center [922, 607] width 68 height 36
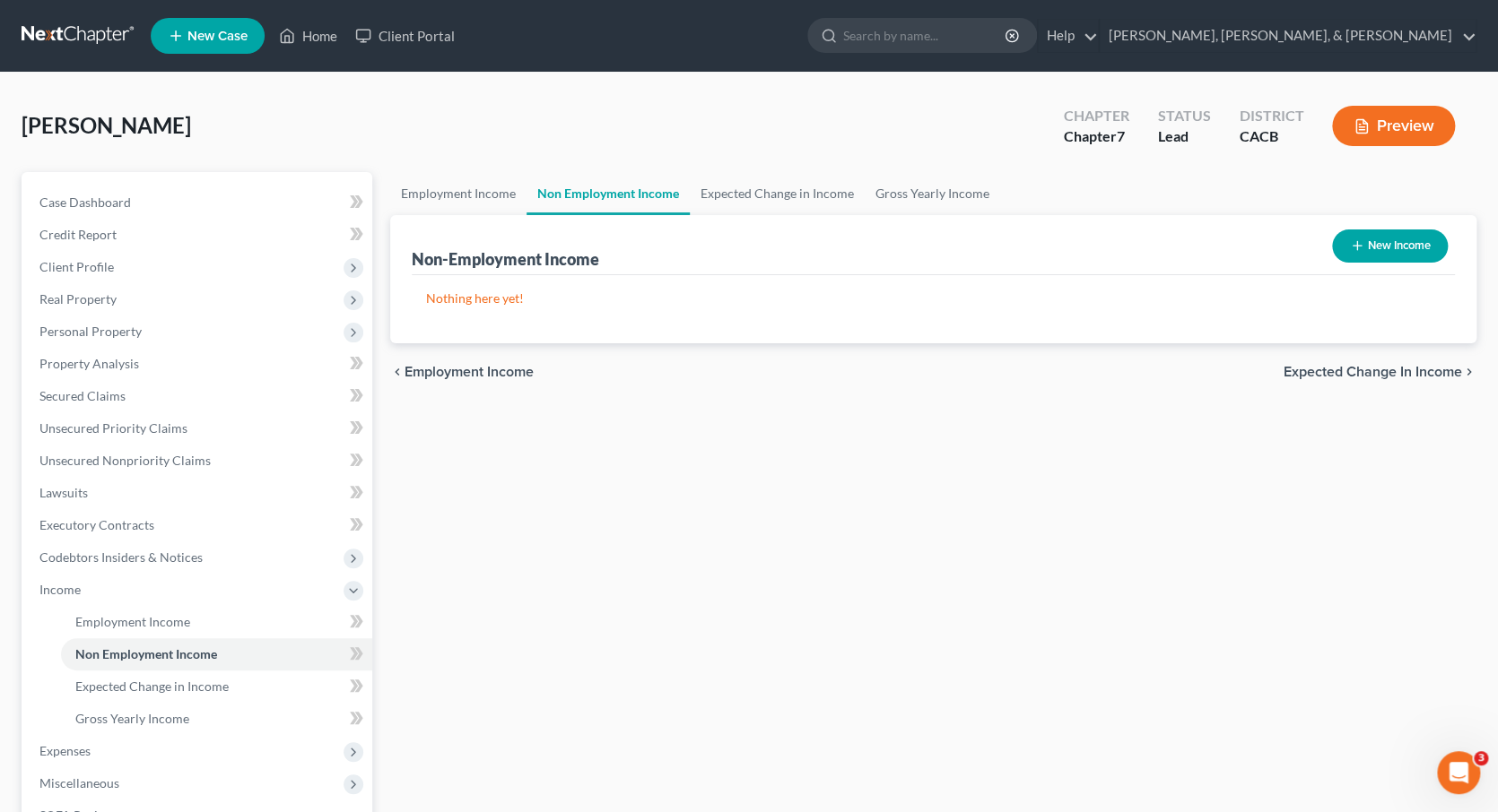
click at [1365, 368] on span "Expected Change in Income" at bounding box center [1373, 371] width 179 height 15
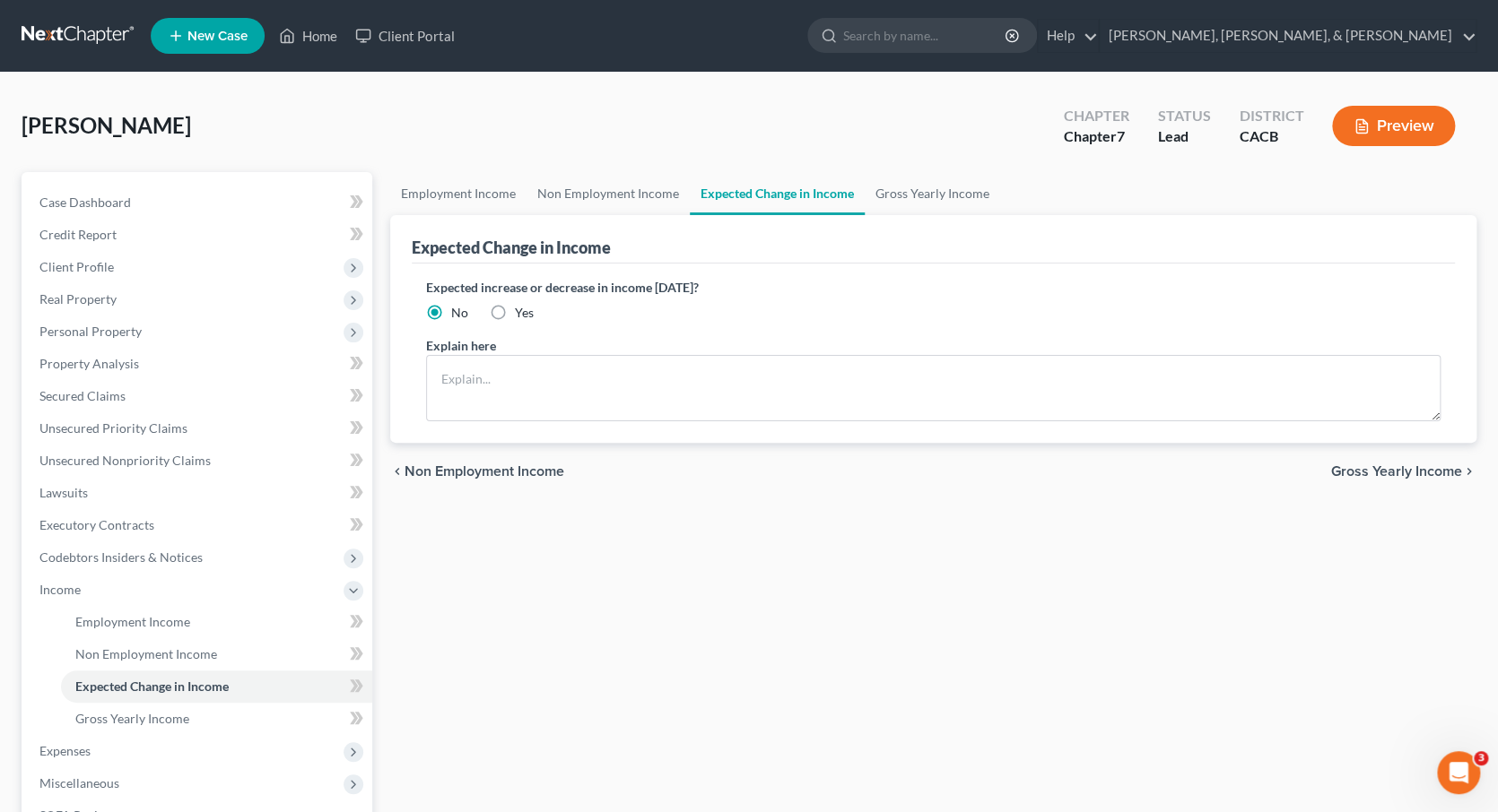
click at [1373, 471] on span "Gross Yearly Income" at bounding box center [1396, 471] width 131 height 15
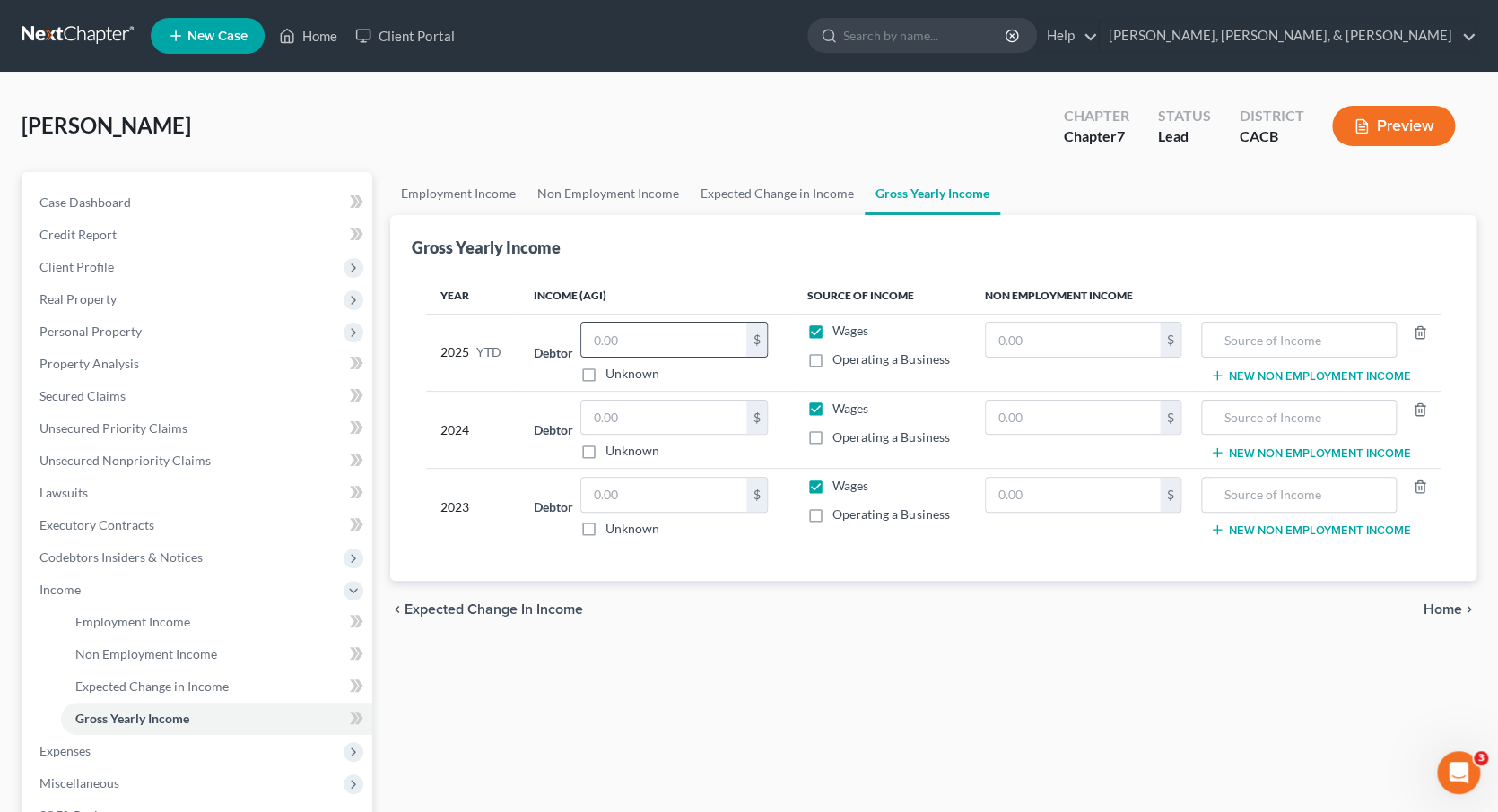
click at [642, 335] on input "text" at bounding box center [663, 340] width 165 height 34
type input "14,000"
click at [695, 335] on input "14,000" at bounding box center [663, 340] width 165 height 34
type input "13,800"
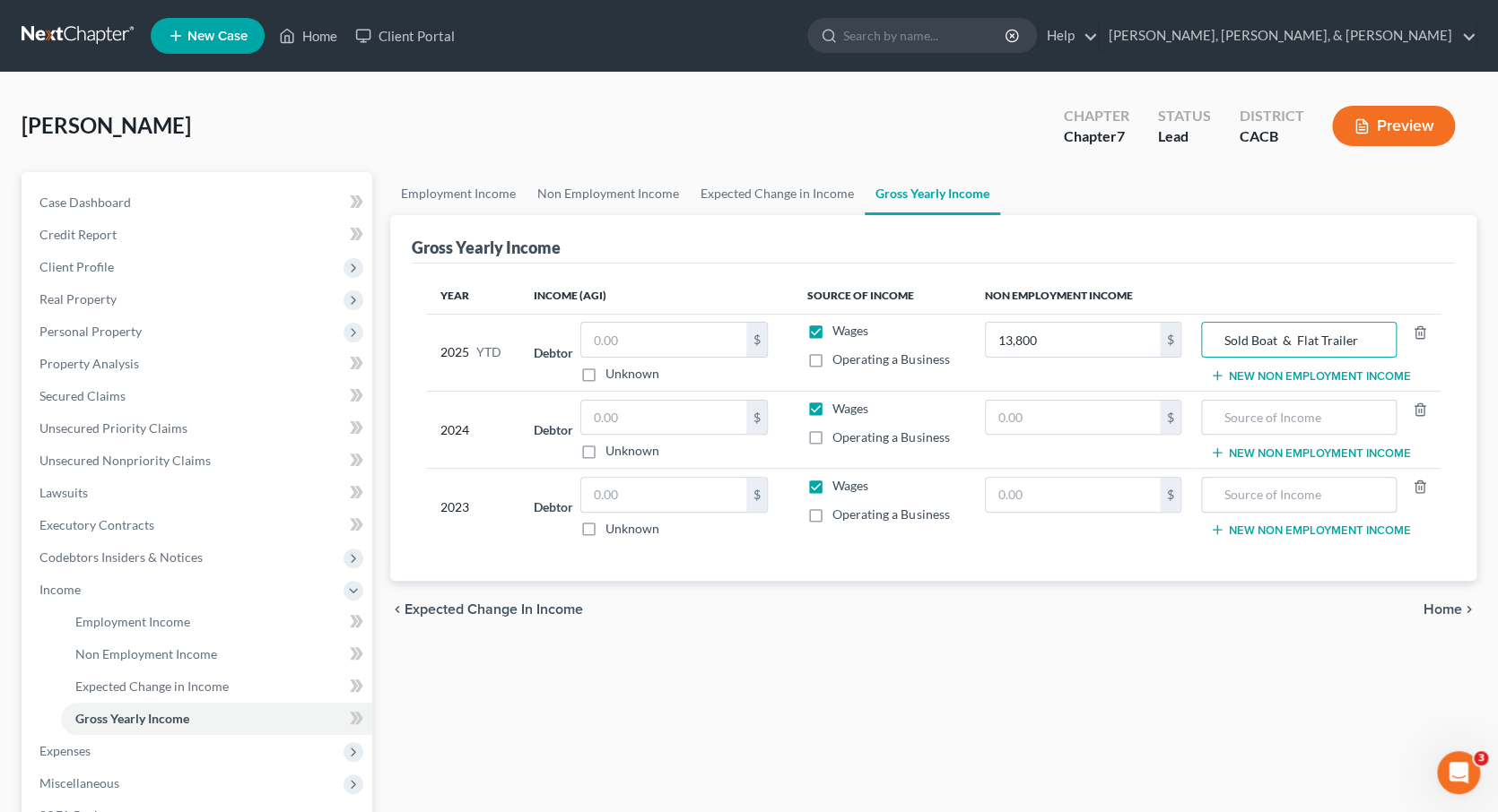
type input "Sold Boat & Flat Trailer"
click at [945, 606] on div "chevron_left Expected Change in Income Home chevron_right" at bounding box center [934, 609] width 1087 height 57
click at [1430, 604] on span "Home" at bounding box center [1443, 609] width 39 height 15
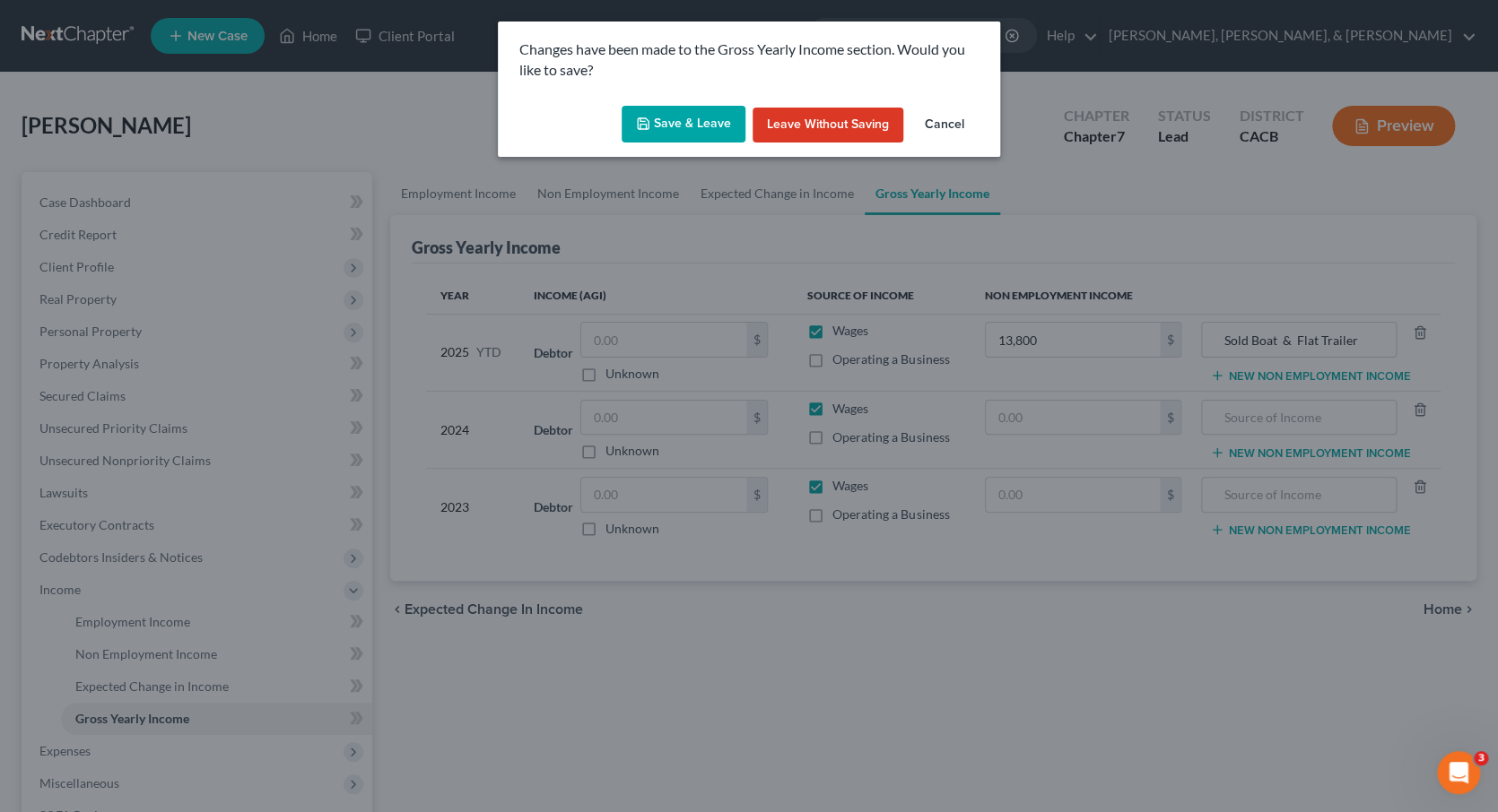
click at [700, 128] on button "Save & Leave" at bounding box center [683, 124] width 124 height 38
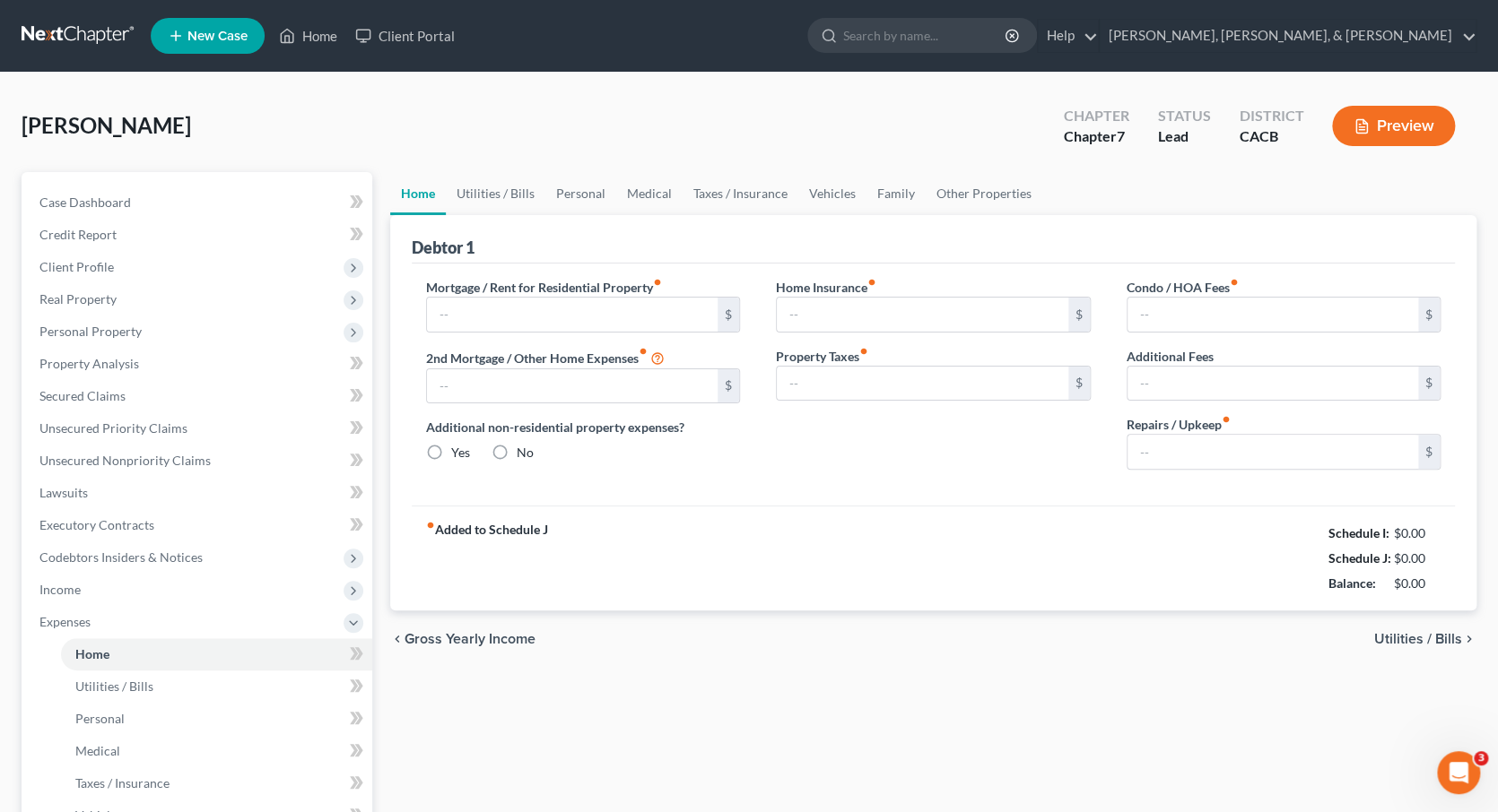
type input "0.00"
radio input "true"
type input "0.00"
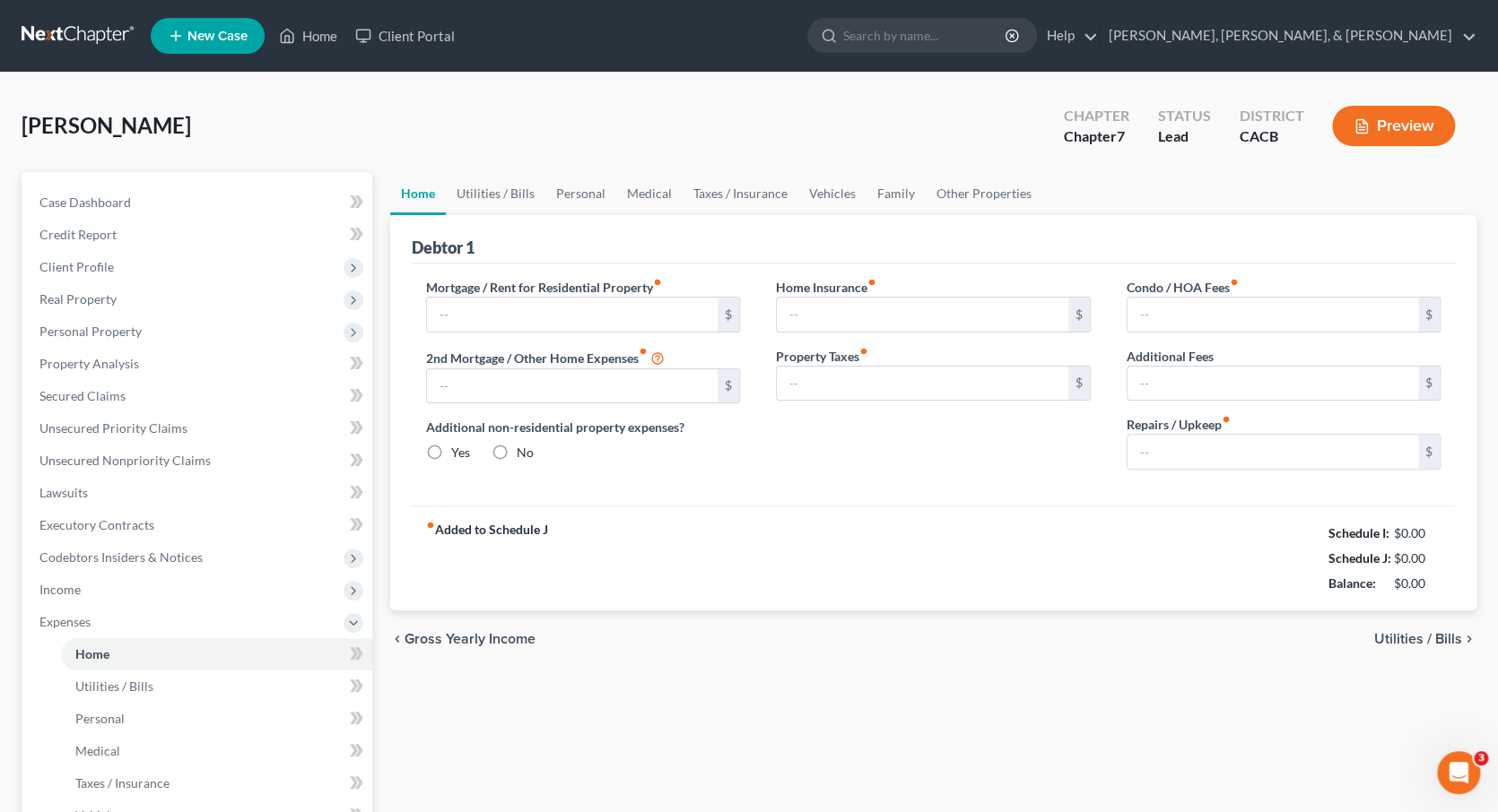
type input "0.00"
click at [1417, 632] on span "Utilities / Bills" at bounding box center [1418, 639] width 88 height 15
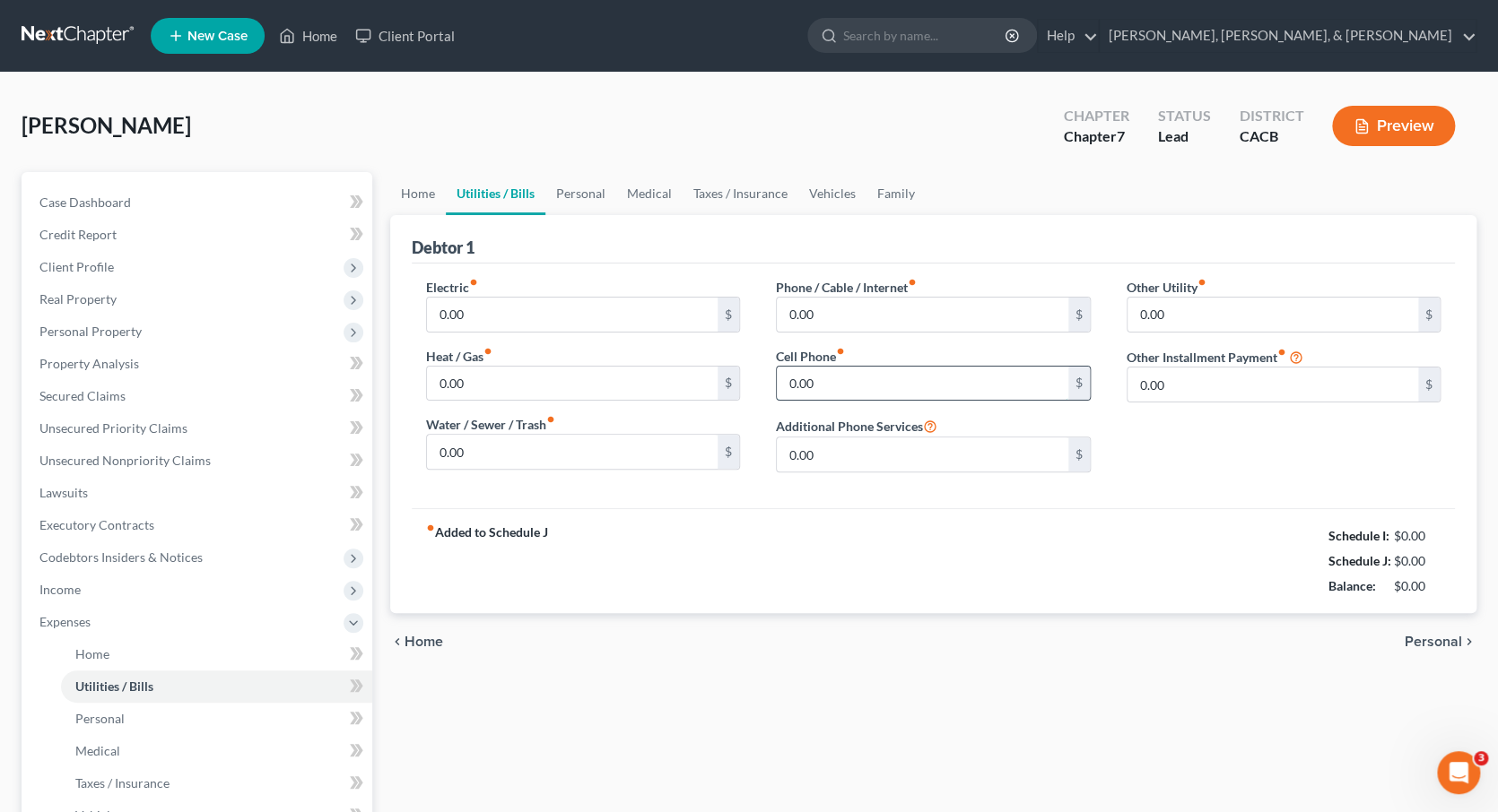
click at [826, 381] on input "0.00" at bounding box center [922, 383] width 291 height 34
type input "200"
click at [1427, 635] on span "Personal" at bounding box center [1433, 642] width 57 height 15
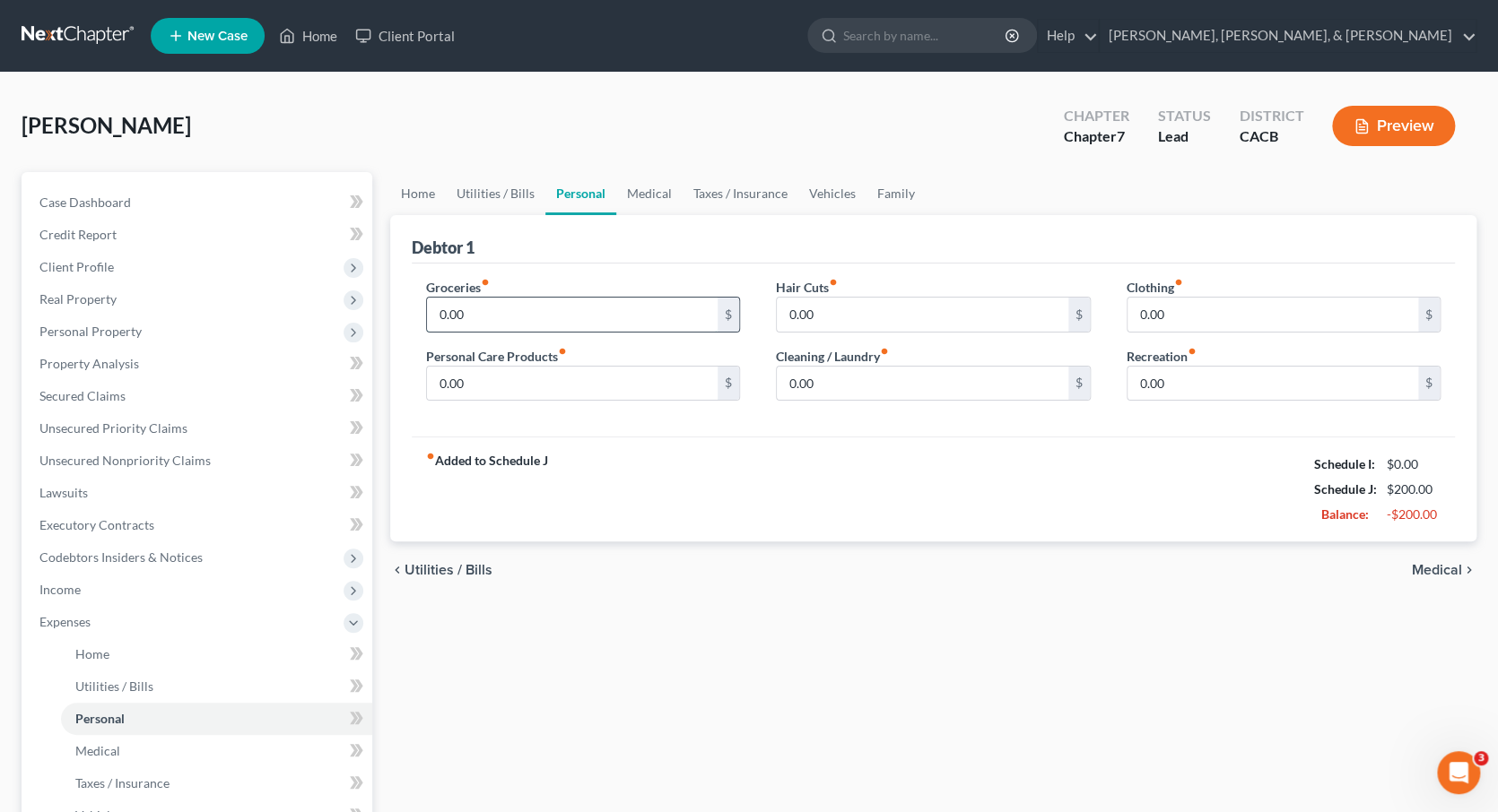
click at [602, 312] on input "0.00" at bounding box center [572, 314] width 291 height 34
type input "300"
type input "30"
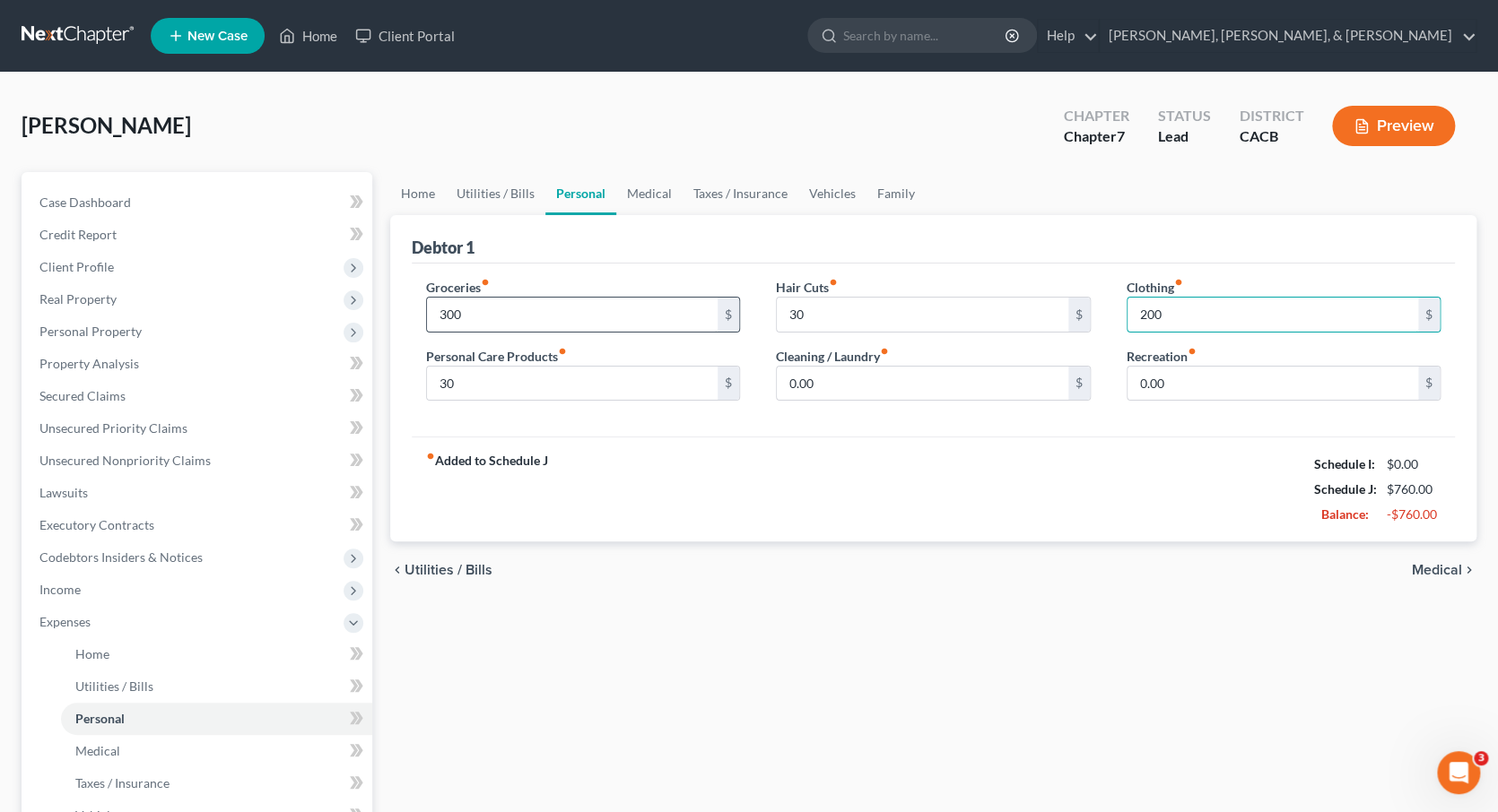
type input "200"
type input "1"
click at [1167, 316] on input "200" at bounding box center [1273, 314] width 291 height 34
click at [1432, 563] on span "Medical" at bounding box center [1437, 570] width 50 height 15
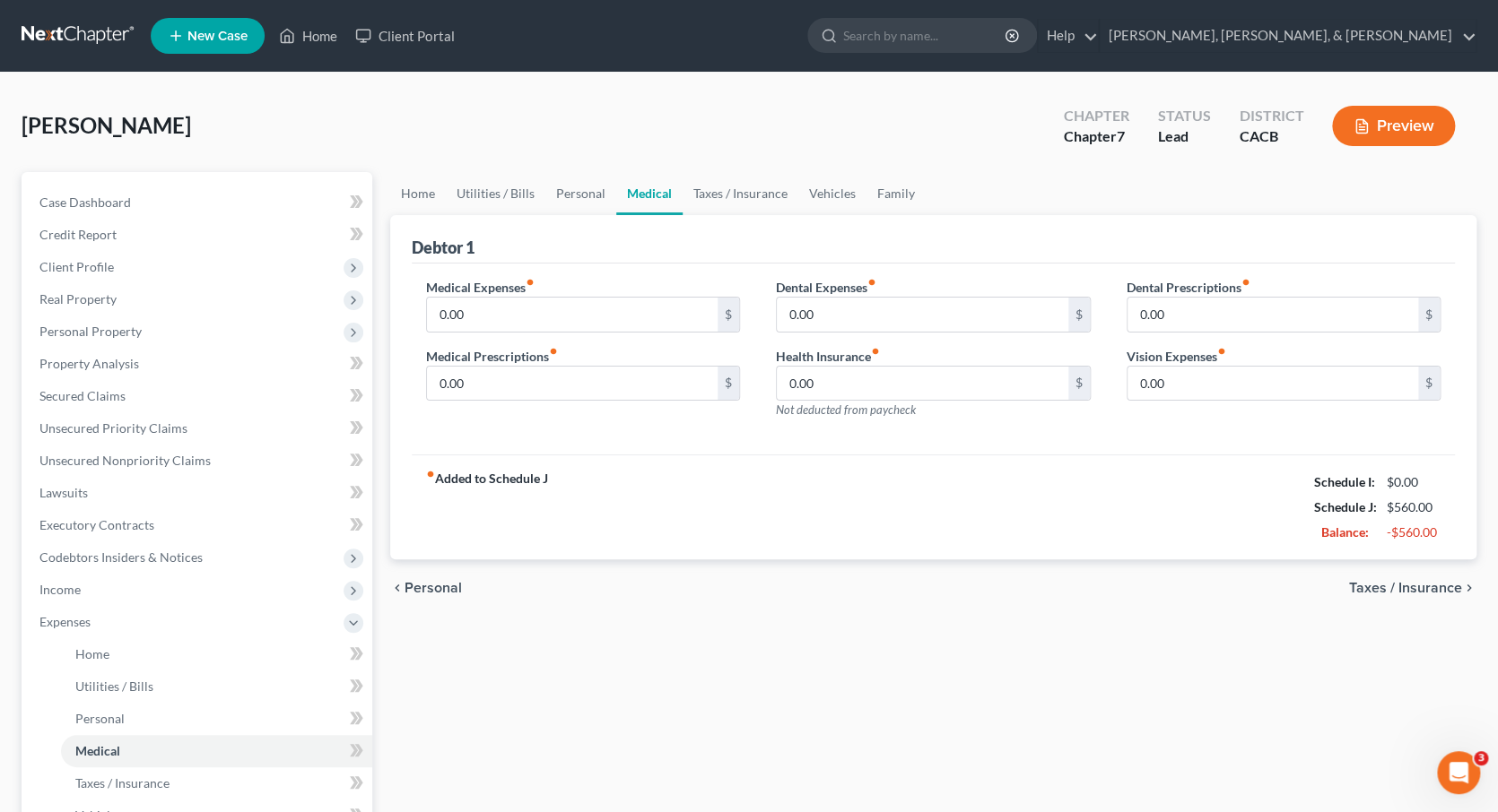
click at [1390, 581] on span "Taxes / Insurance" at bounding box center [1405, 588] width 113 height 15
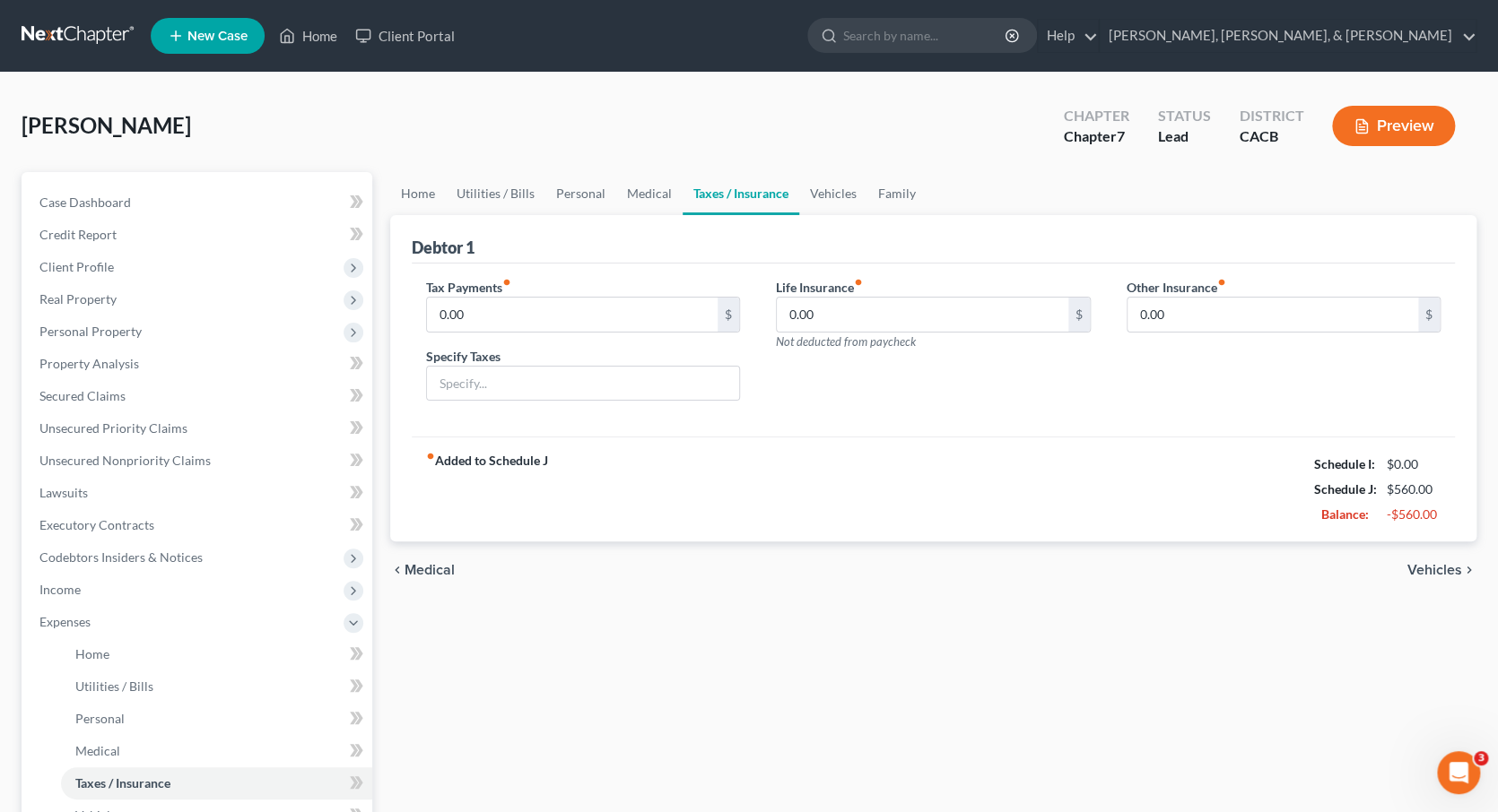
click at [1428, 563] on span "Vehicles" at bounding box center [1434, 570] width 54 height 15
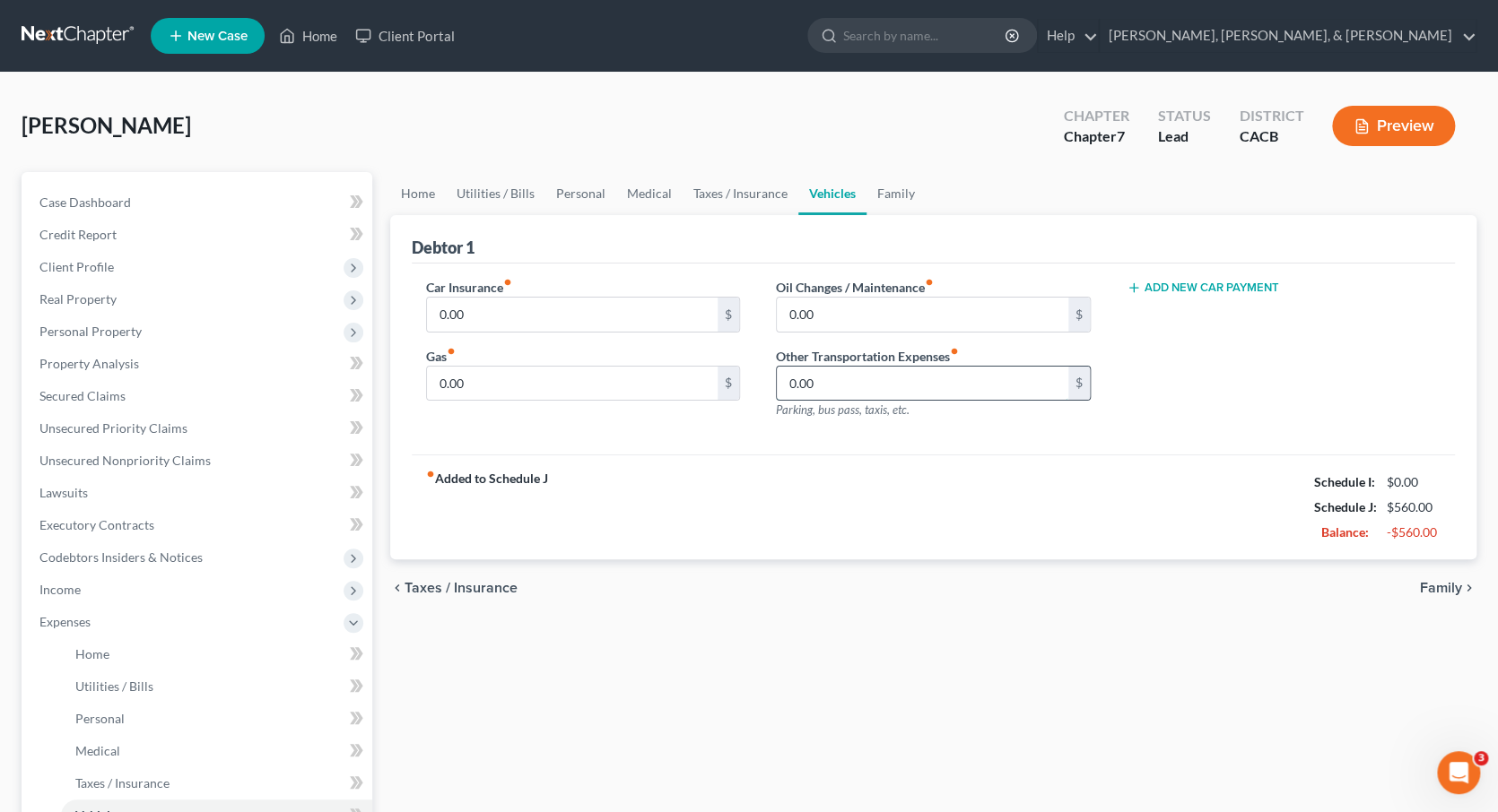
click at [952, 385] on input "0.00" at bounding box center [922, 383] width 291 height 34
type input "200"
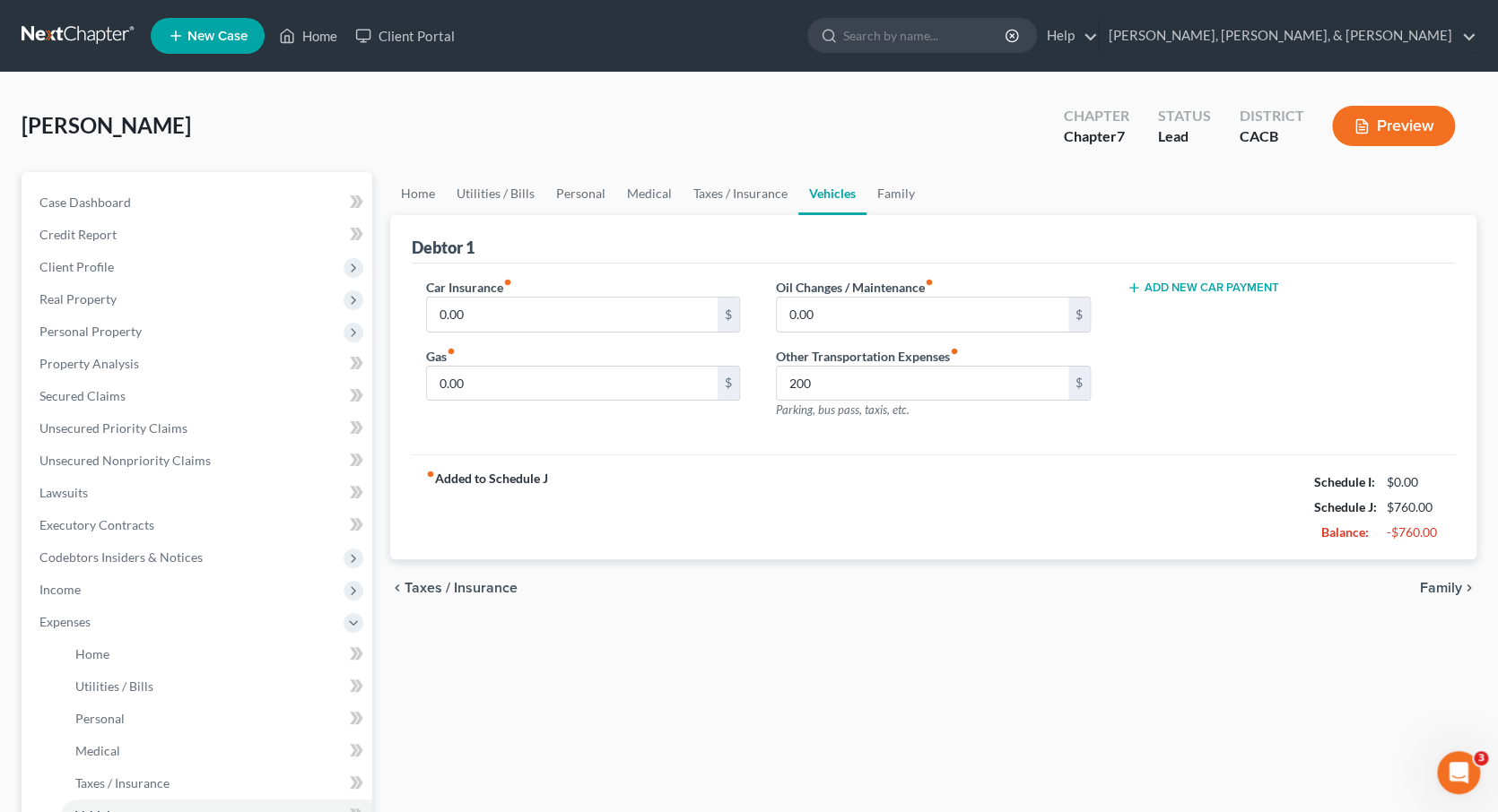
click at [465, 581] on span "Taxes / Insurance" at bounding box center [460, 588] width 113 height 15
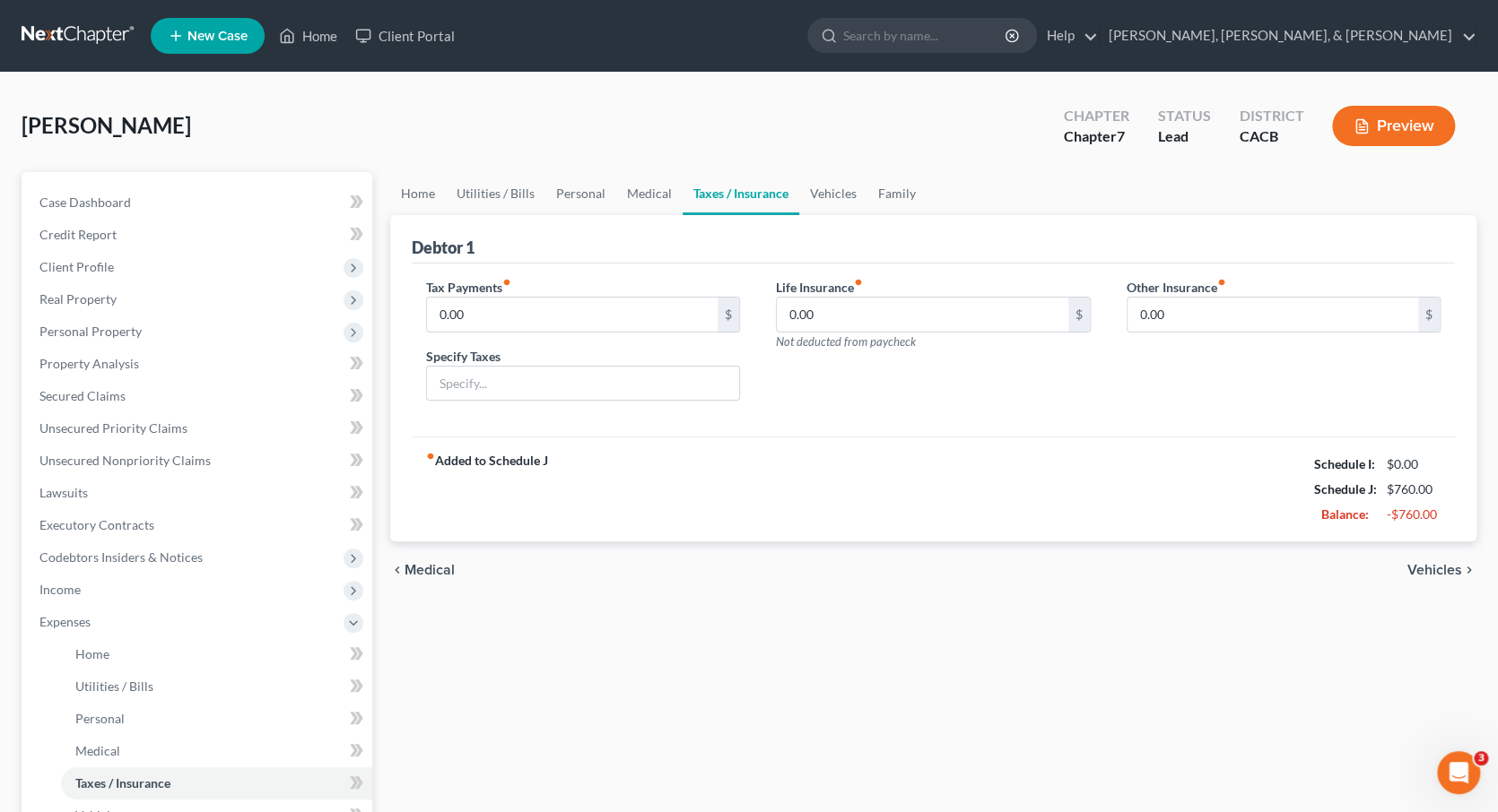
click at [433, 565] on span "Medical" at bounding box center [429, 570] width 50 height 15
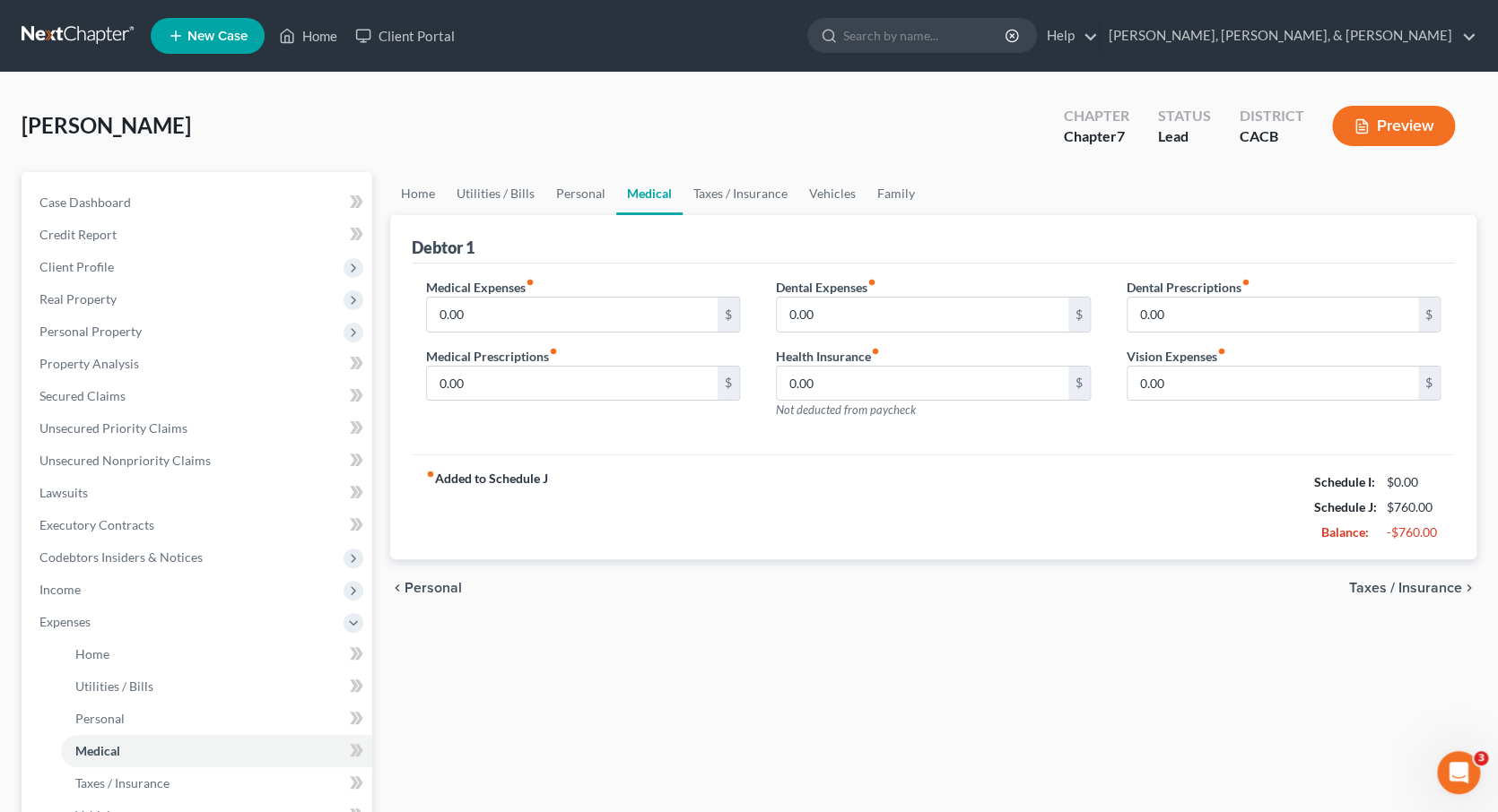
click at [428, 583] on span "Personal" at bounding box center [433, 588] width 57 height 15
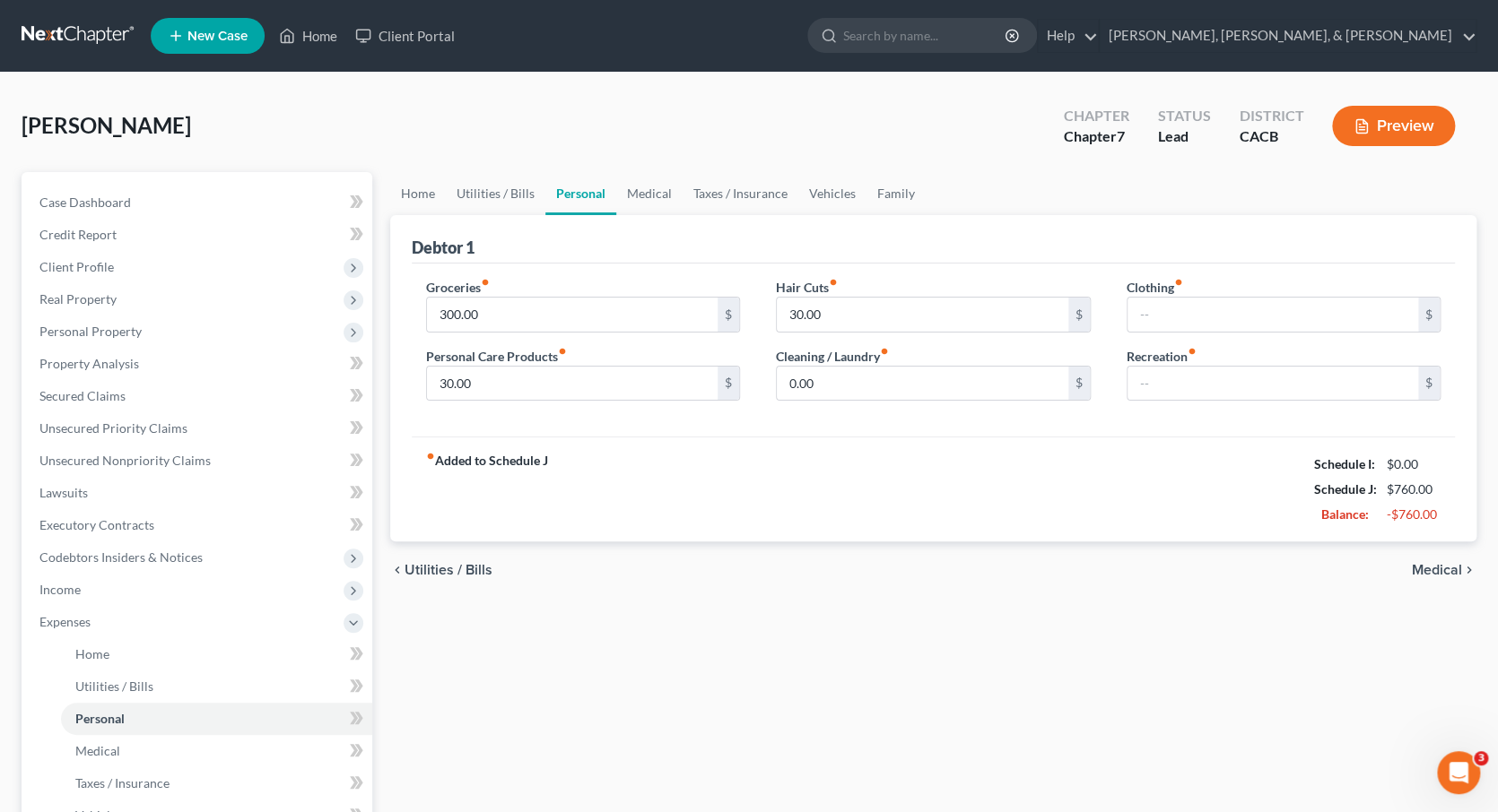
click at [436, 563] on span "Utilities / Bills" at bounding box center [448, 570] width 88 height 15
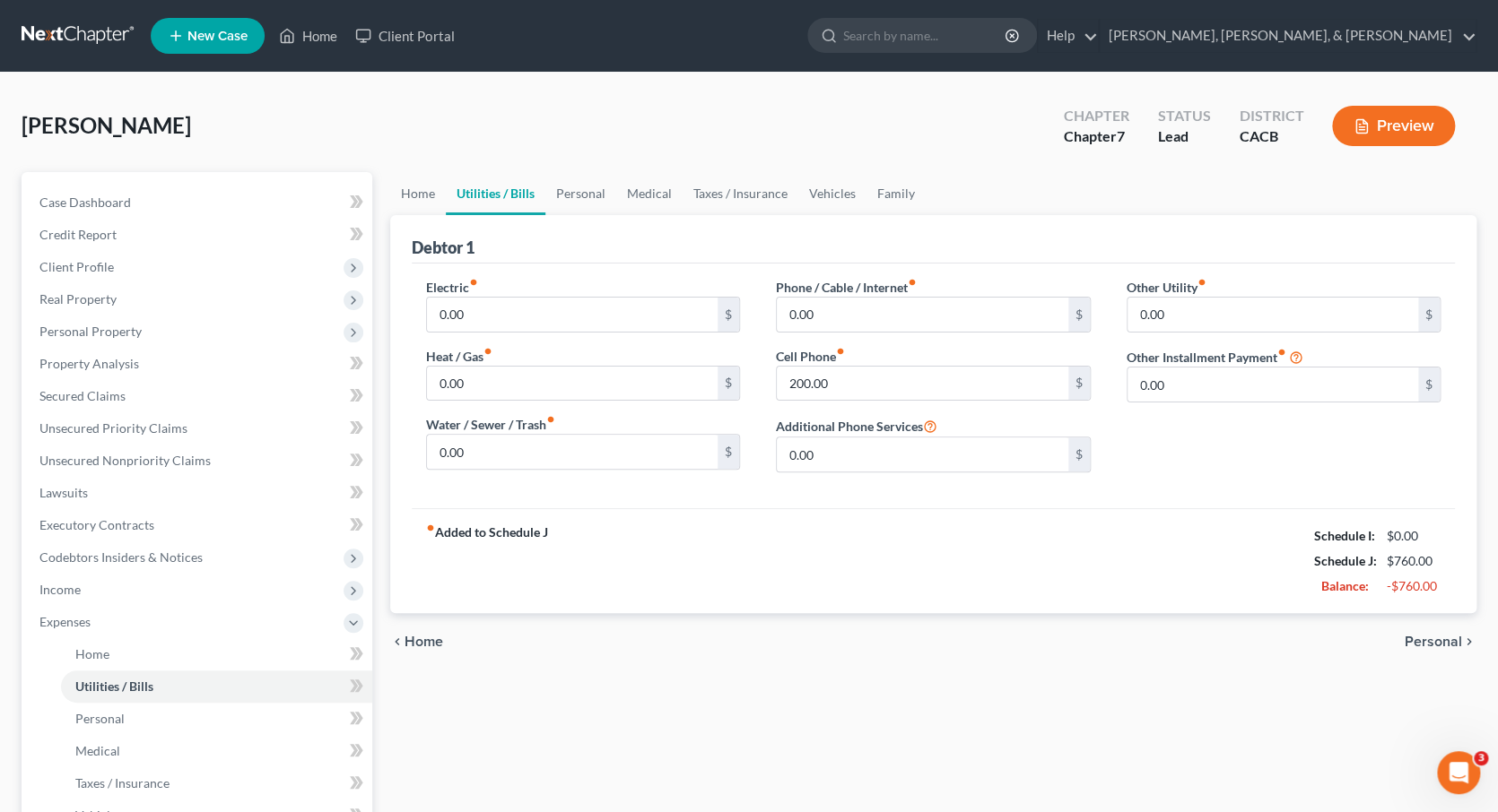
click at [420, 637] on span "Home" at bounding box center [423, 642] width 39 height 15
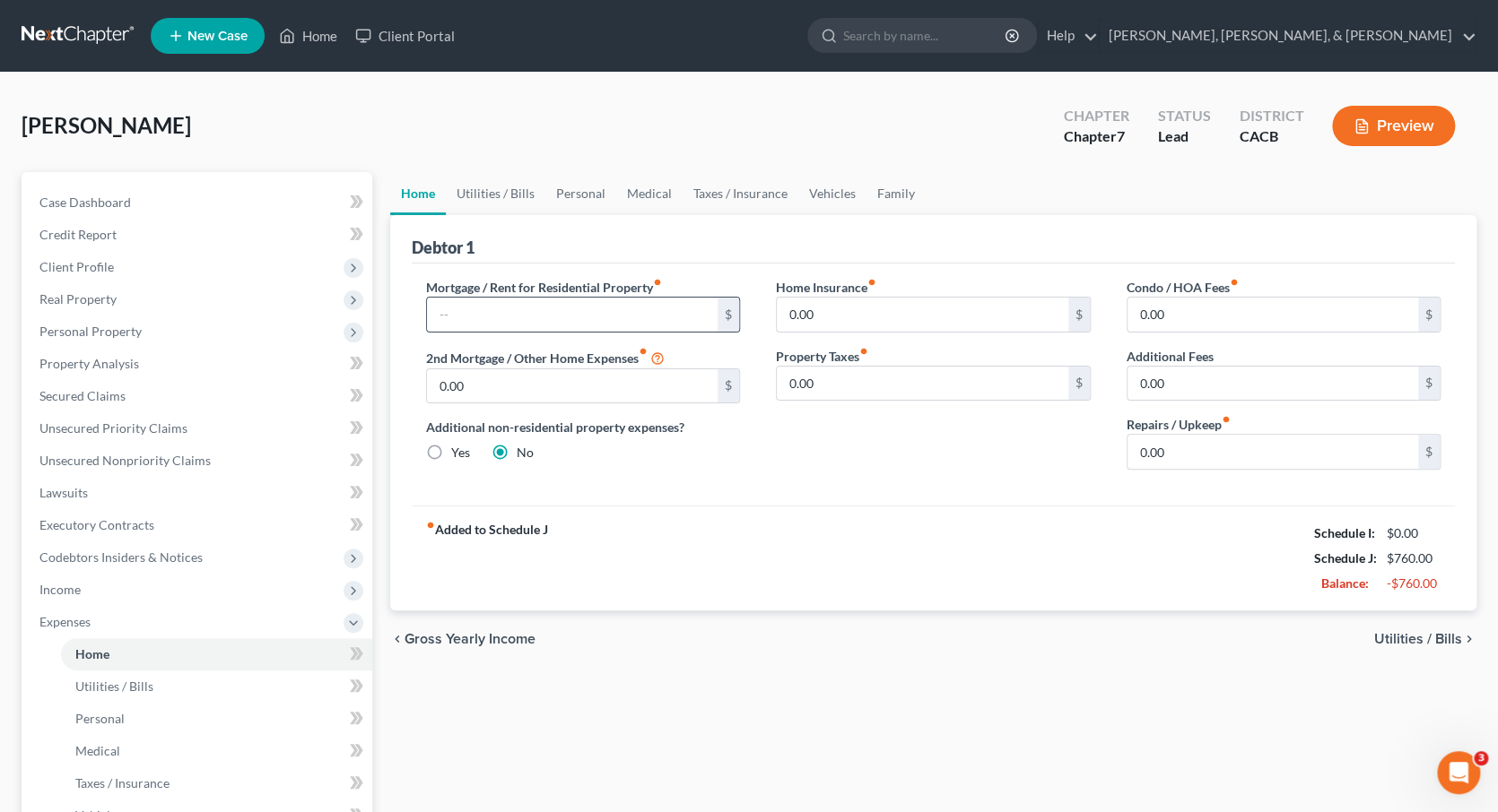
click at [472, 304] on input "text" at bounding box center [572, 314] width 291 height 34
type input "600"
click at [1415, 632] on span "Utilities / Bills" at bounding box center [1418, 639] width 88 height 15
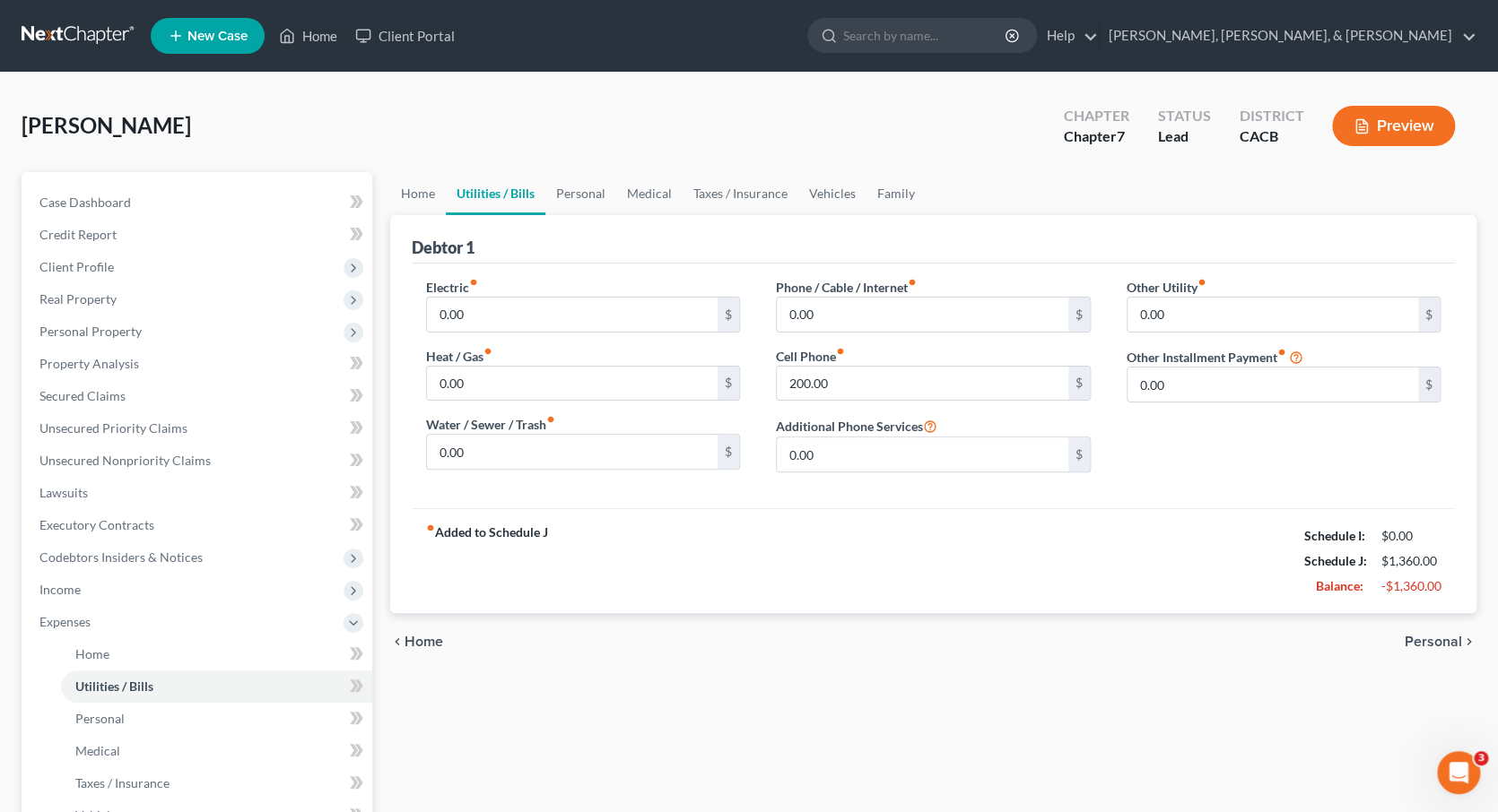
click at [1432, 635] on span "Personal" at bounding box center [1433, 642] width 57 height 15
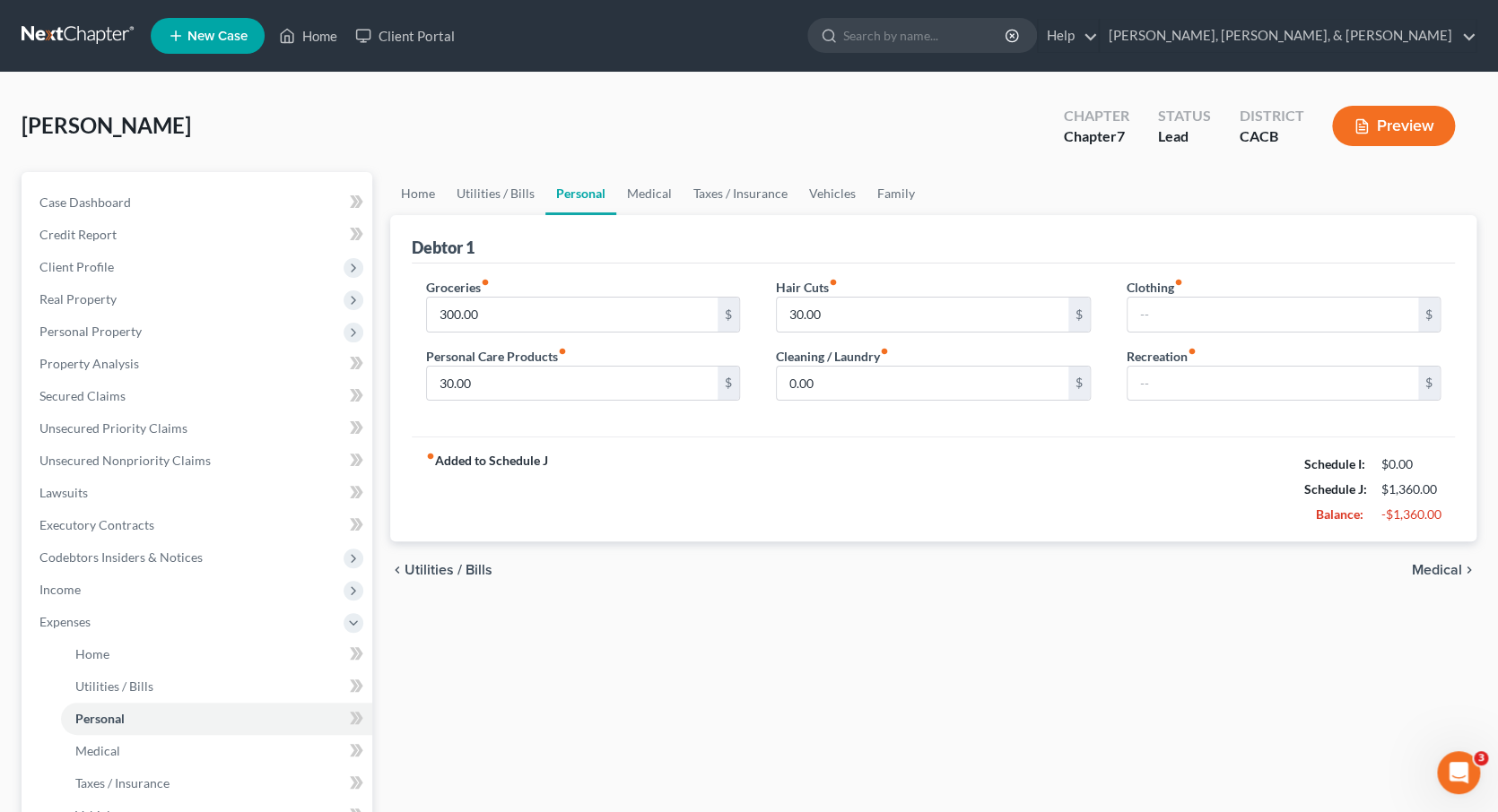
click at [449, 563] on span "Utilities / Bills" at bounding box center [448, 570] width 88 height 15
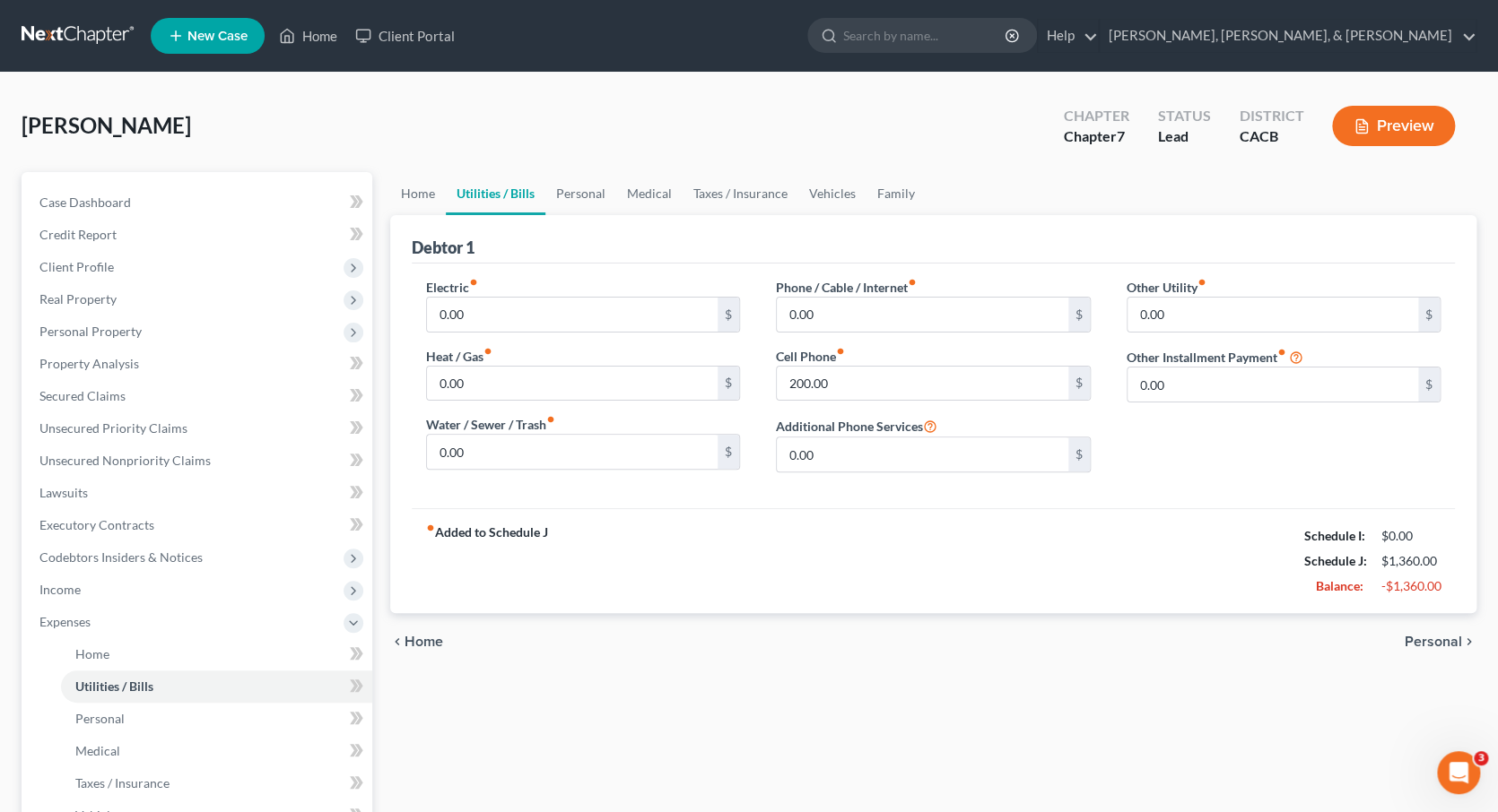
click at [413, 639] on span "Home" at bounding box center [423, 642] width 39 height 15
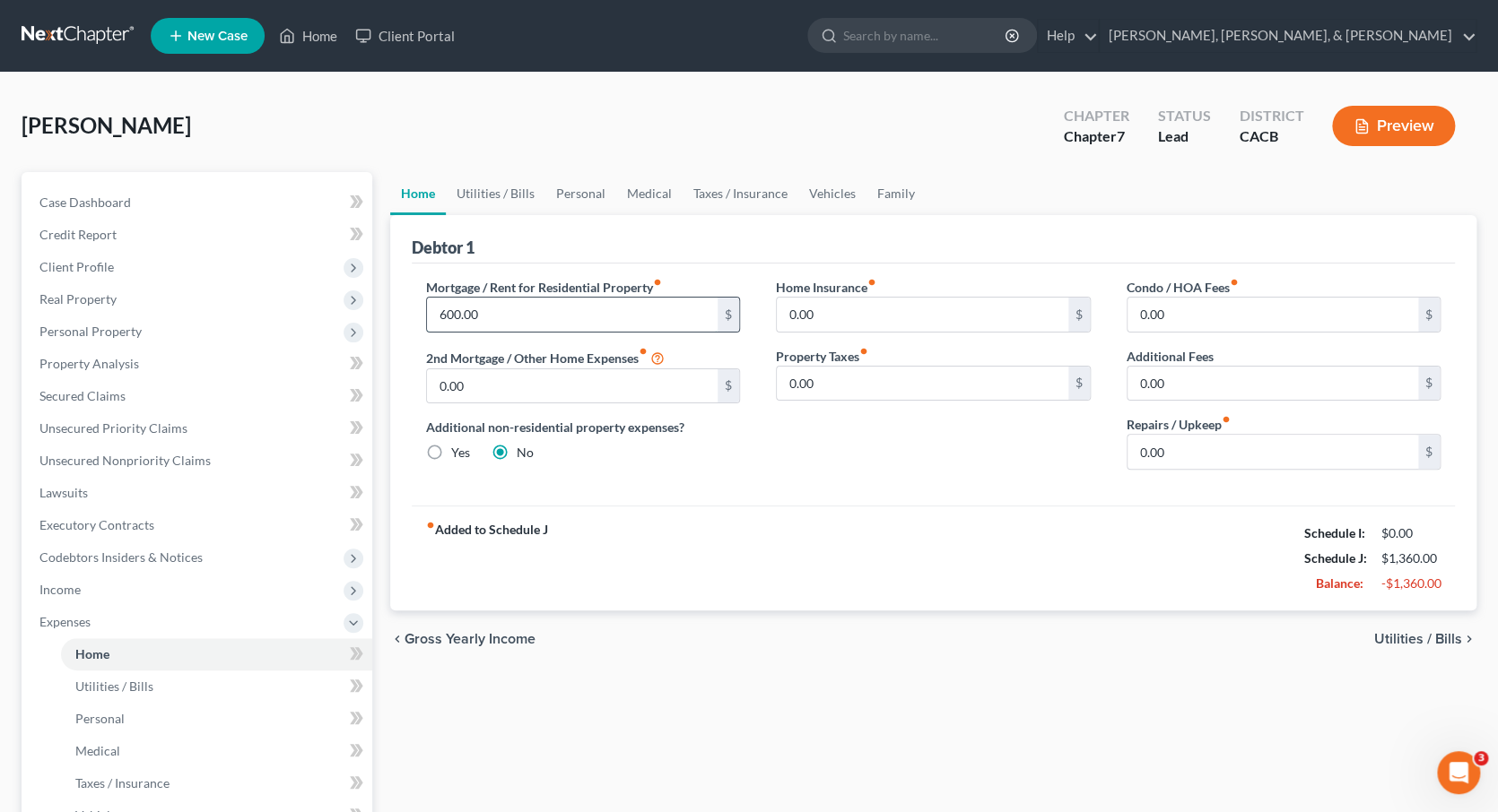
click at [446, 316] on input "600.00" at bounding box center [572, 314] width 291 height 34
type input "800.00"
click at [798, 610] on div "chevron_left Gross Yearly Income Utilities / Bills chevron_right" at bounding box center [934, 639] width 1087 height 57
click at [1397, 638] on span "Utilities / Bills" at bounding box center [1418, 639] width 88 height 15
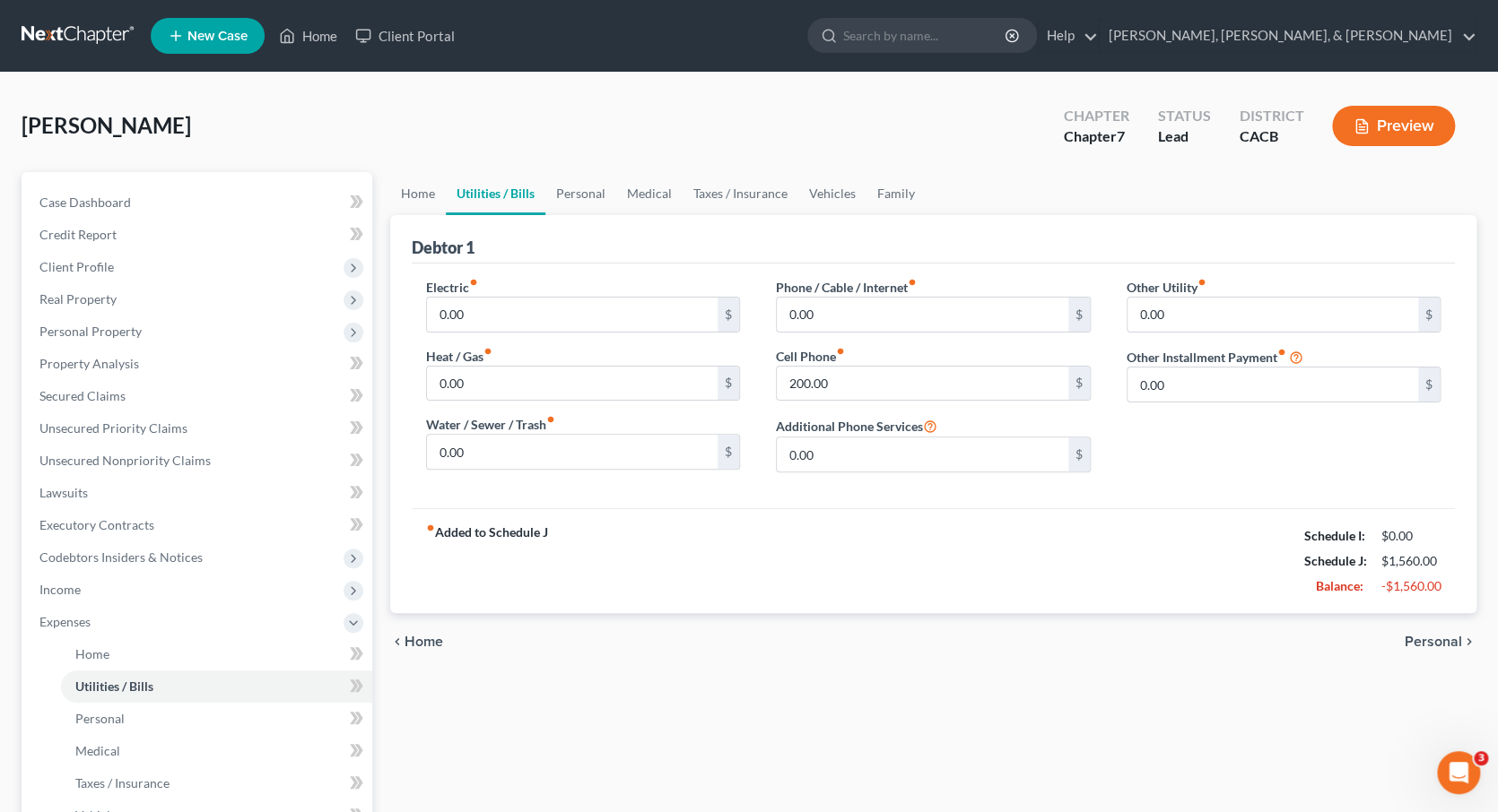
click at [1423, 635] on span "Personal" at bounding box center [1433, 642] width 57 height 15
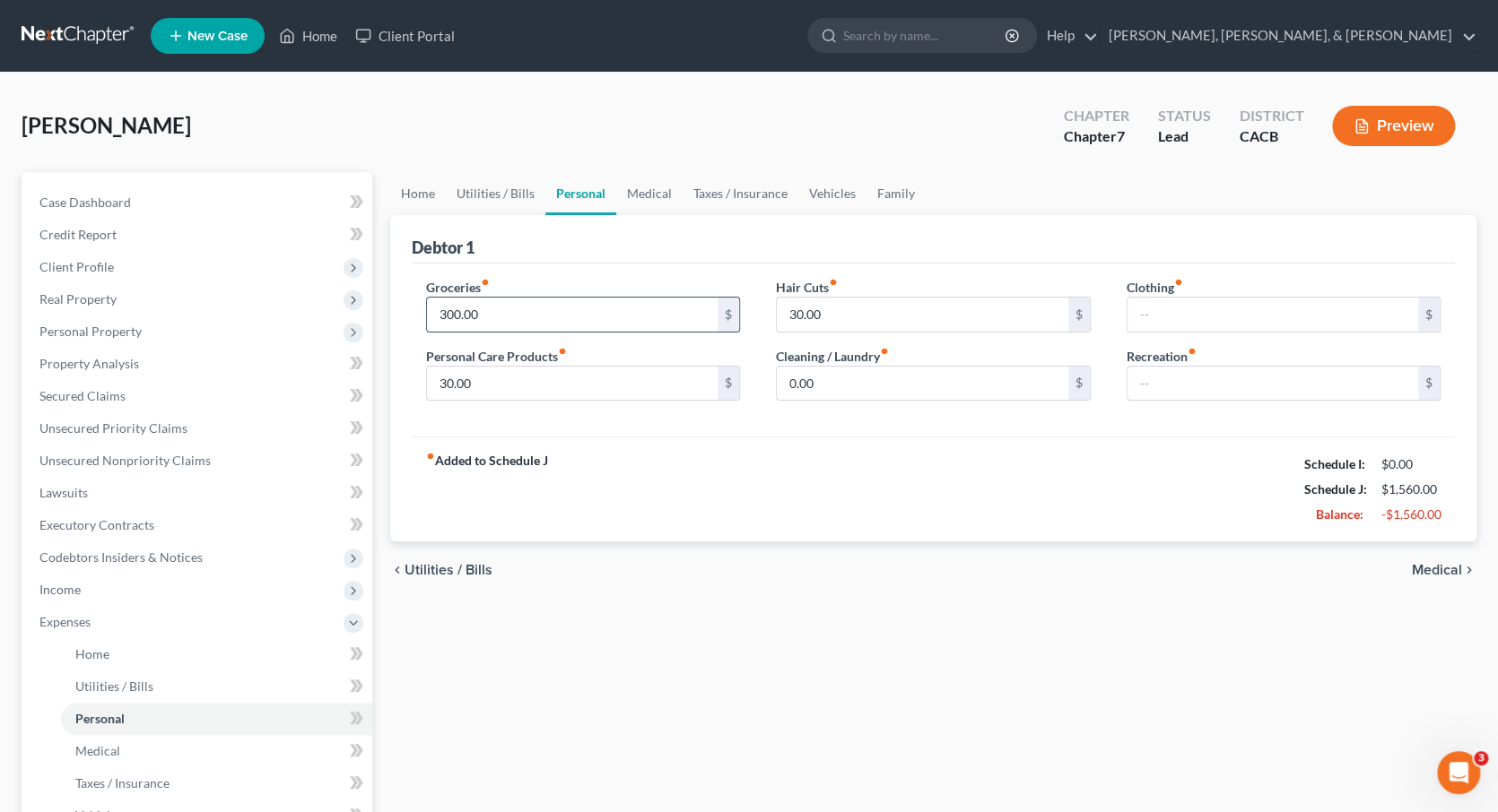
click at [446, 315] on input "300.00" at bounding box center [572, 314] width 291 height 34
type input "400.00"
click at [664, 372] on input "30.00" at bounding box center [572, 383] width 291 height 34
type input "3"
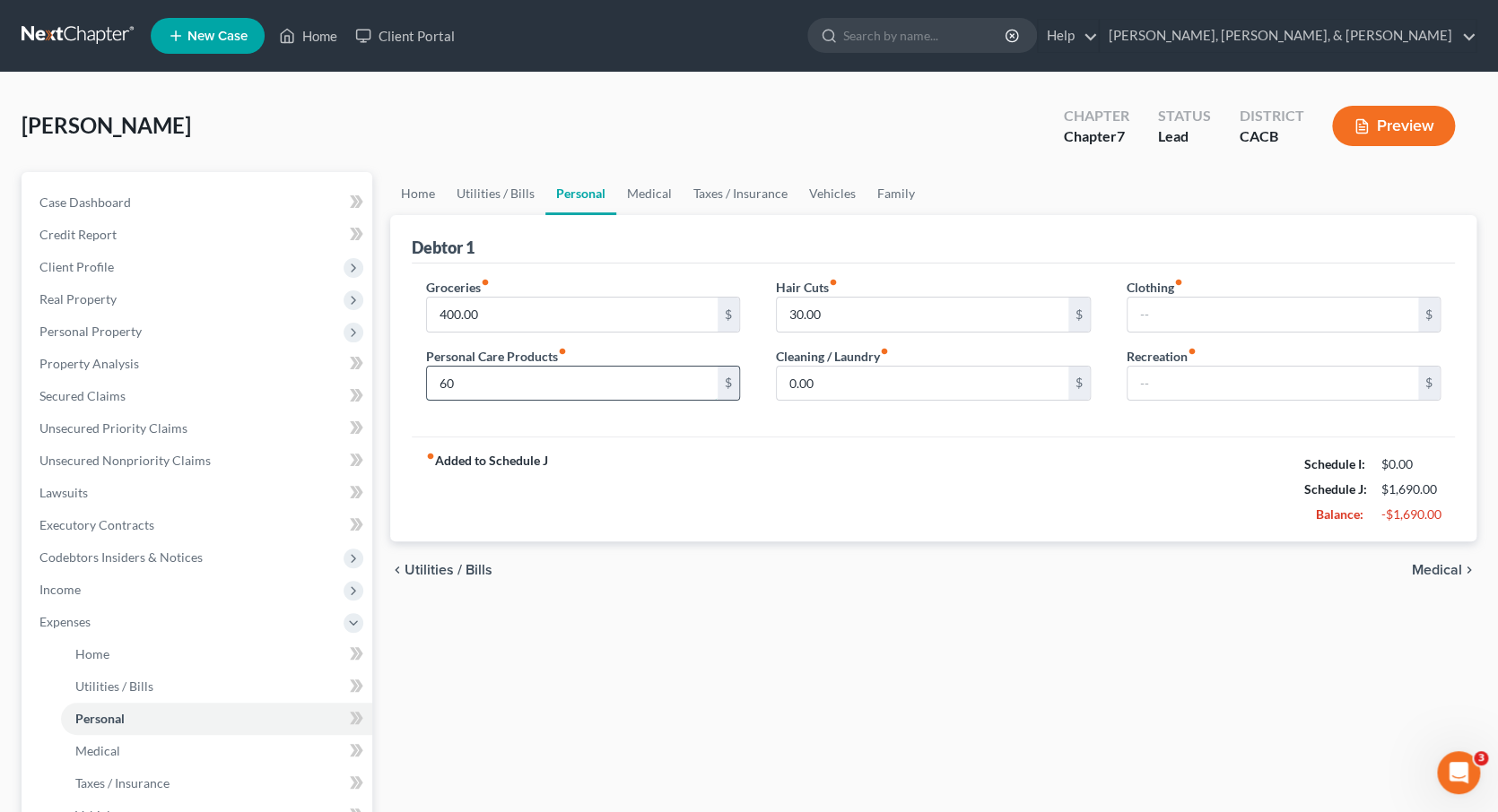
type input "60"
type input "100"
type input "1"
type input "200"
type input "300"
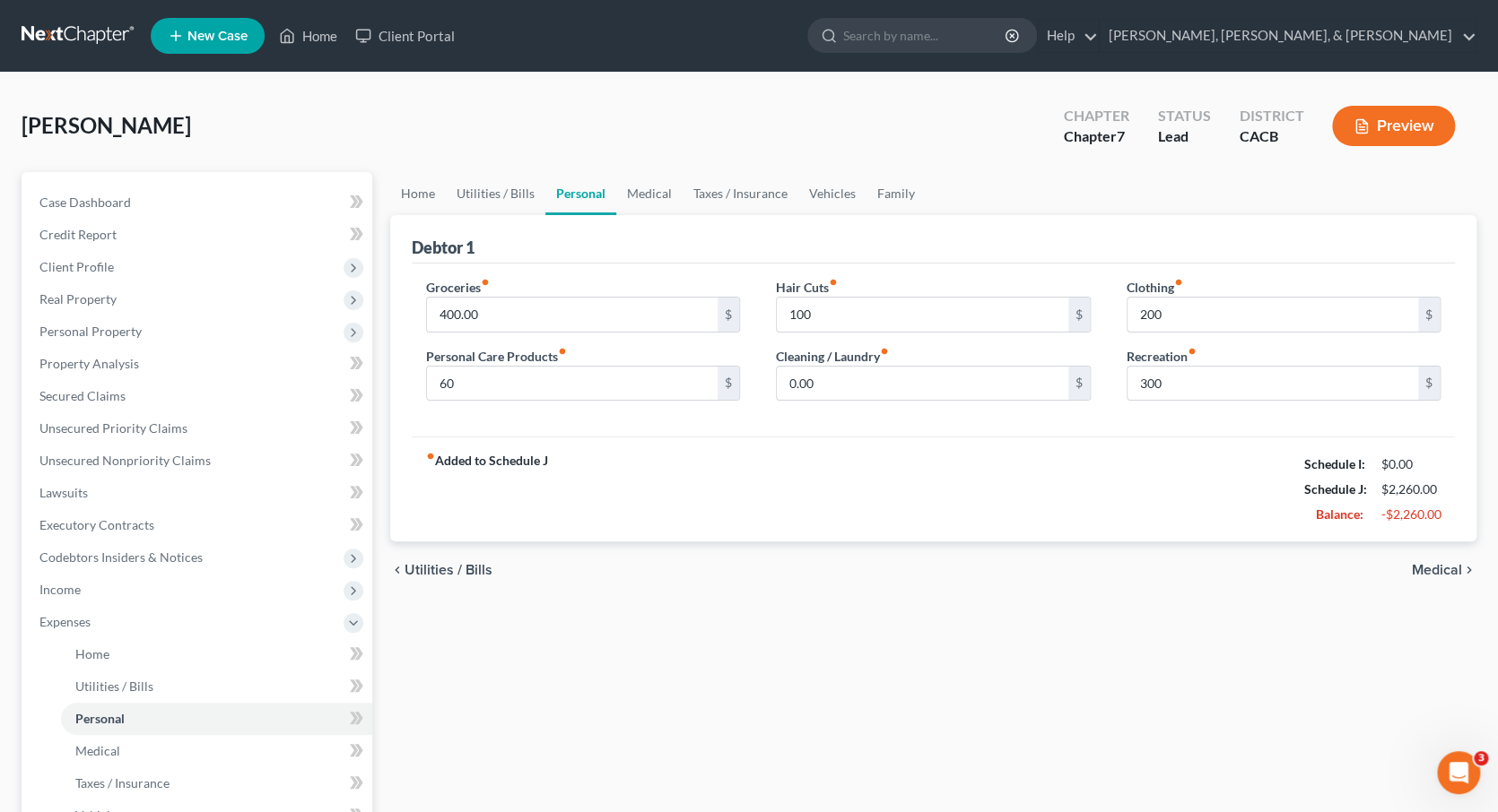
click at [1439, 564] on span "Medical" at bounding box center [1437, 570] width 50 height 15
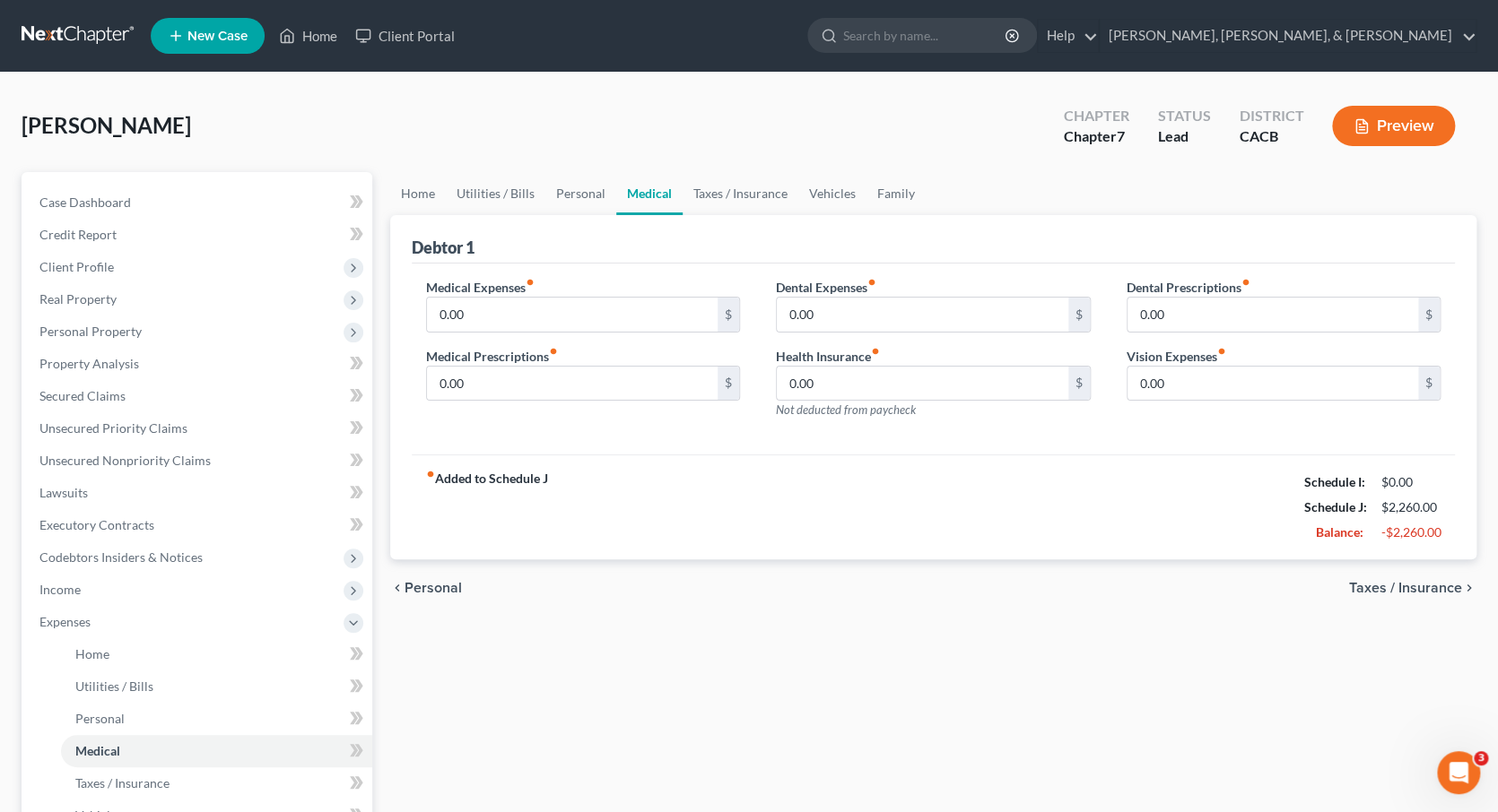
click at [1398, 586] on span "Taxes / Insurance" at bounding box center [1405, 588] width 113 height 15
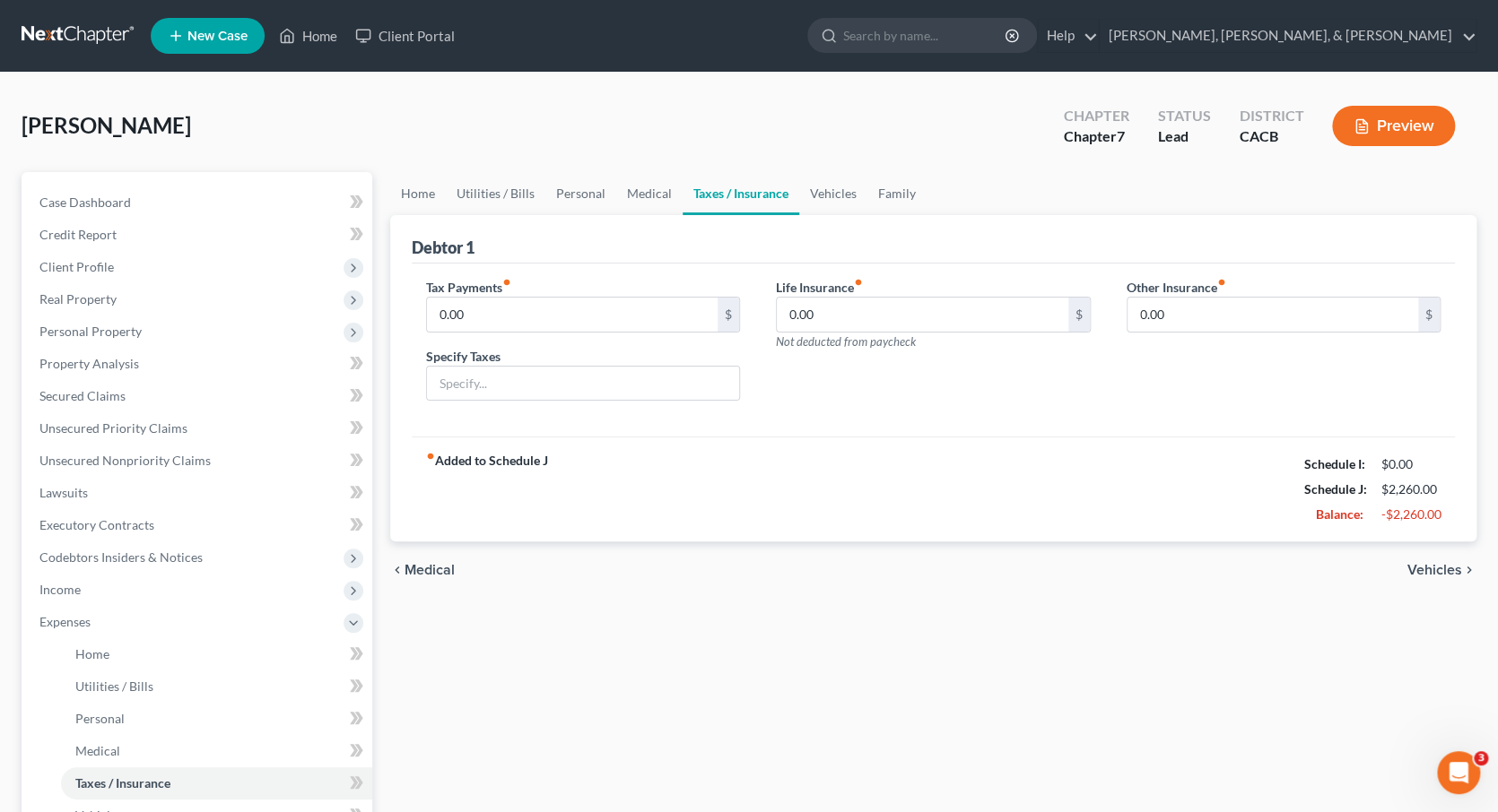
click at [1398, 586] on div "chevron_left Medical Vehicles chevron_right" at bounding box center [934, 570] width 1087 height 57
click at [1444, 555] on div "chevron_left Medical Vehicles chevron_right" at bounding box center [934, 570] width 1087 height 57
click at [1444, 563] on span "Vehicles" at bounding box center [1434, 570] width 54 height 15
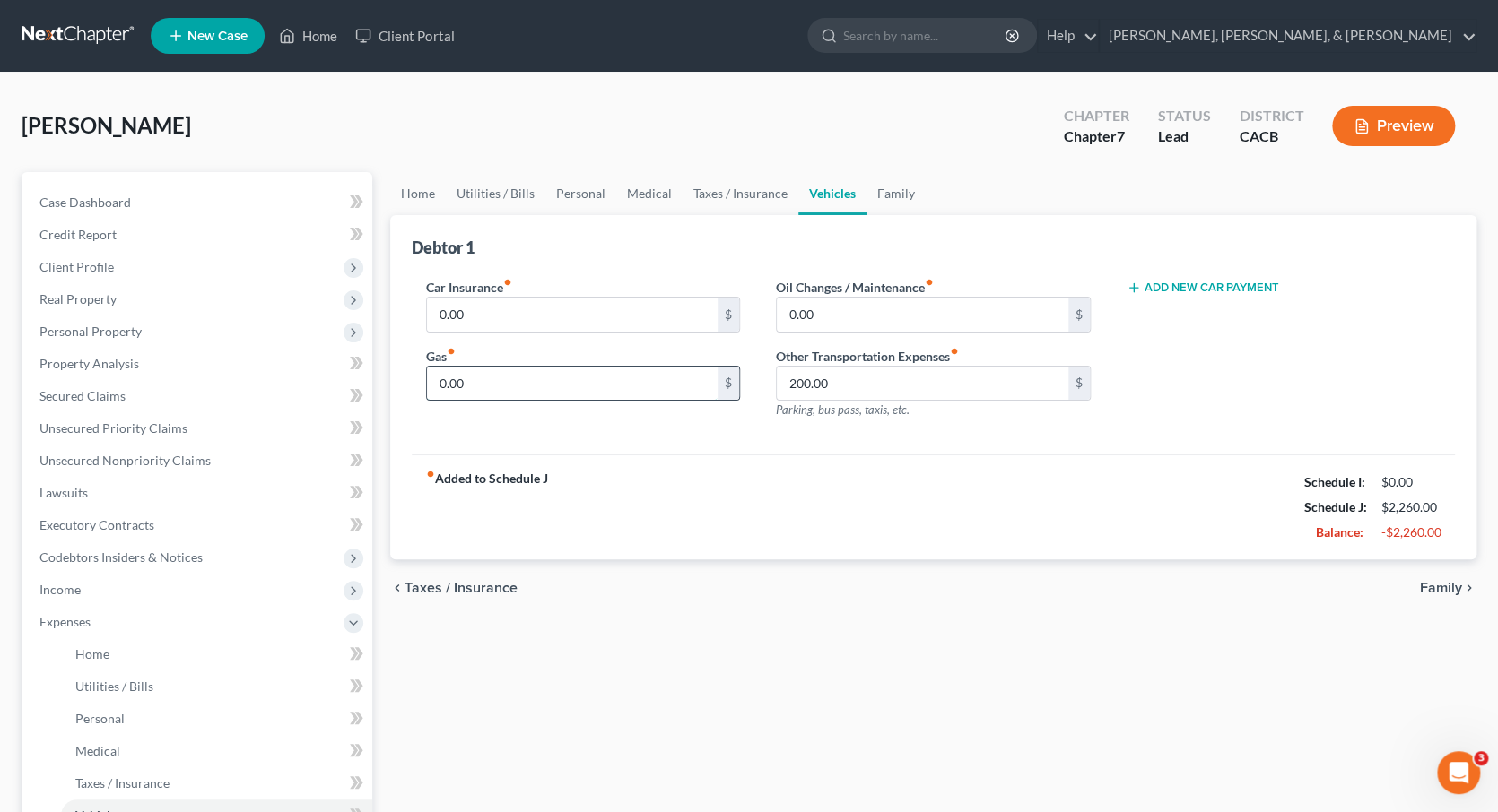
click at [590, 380] on input "0.00" at bounding box center [572, 383] width 291 height 34
type input "600"
click at [856, 384] on input "200.00" at bounding box center [922, 383] width 291 height 34
type input "2"
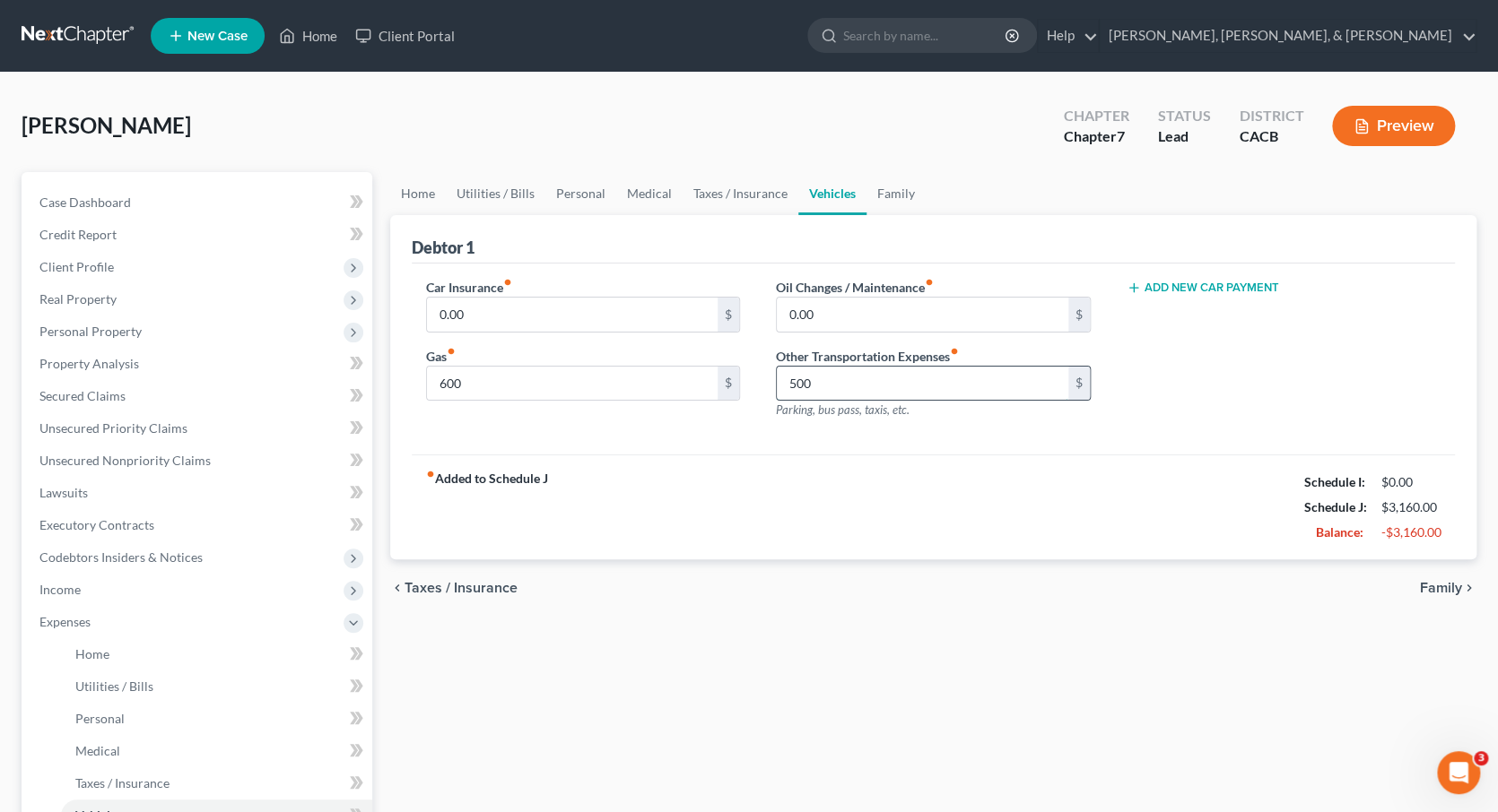
click at [793, 380] on input "500" at bounding box center [922, 383] width 291 height 34
type input "600"
click at [884, 482] on div "fiber_manual_record Added to Schedule J Schedule I: $0.00 Schedule J: $3,260.00…" at bounding box center [934, 507] width 1044 height 105
click at [443, 380] on input "600" at bounding box center [572, 383] width 291 height 34
type input "700"
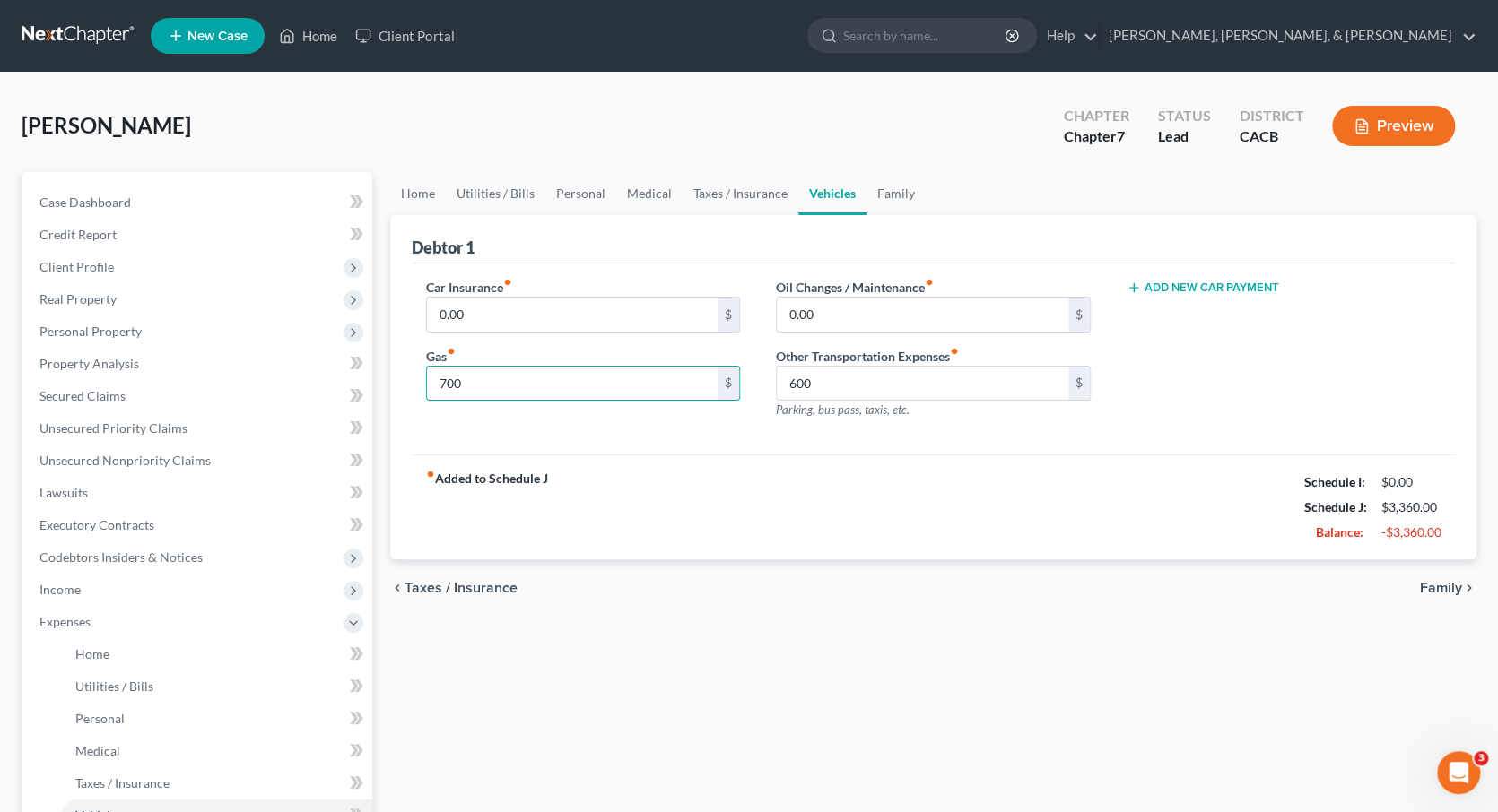
click at [747, 541] on div "fiber_manual_record Added to Schedule J Schedule I: $0.00 Schedule J: $3,360.00…" at bounding box center [934, 507] width 1044 height 105
click at [1431, 581] on span "Family" at bounding box center [1441, 588] width 42 height 15
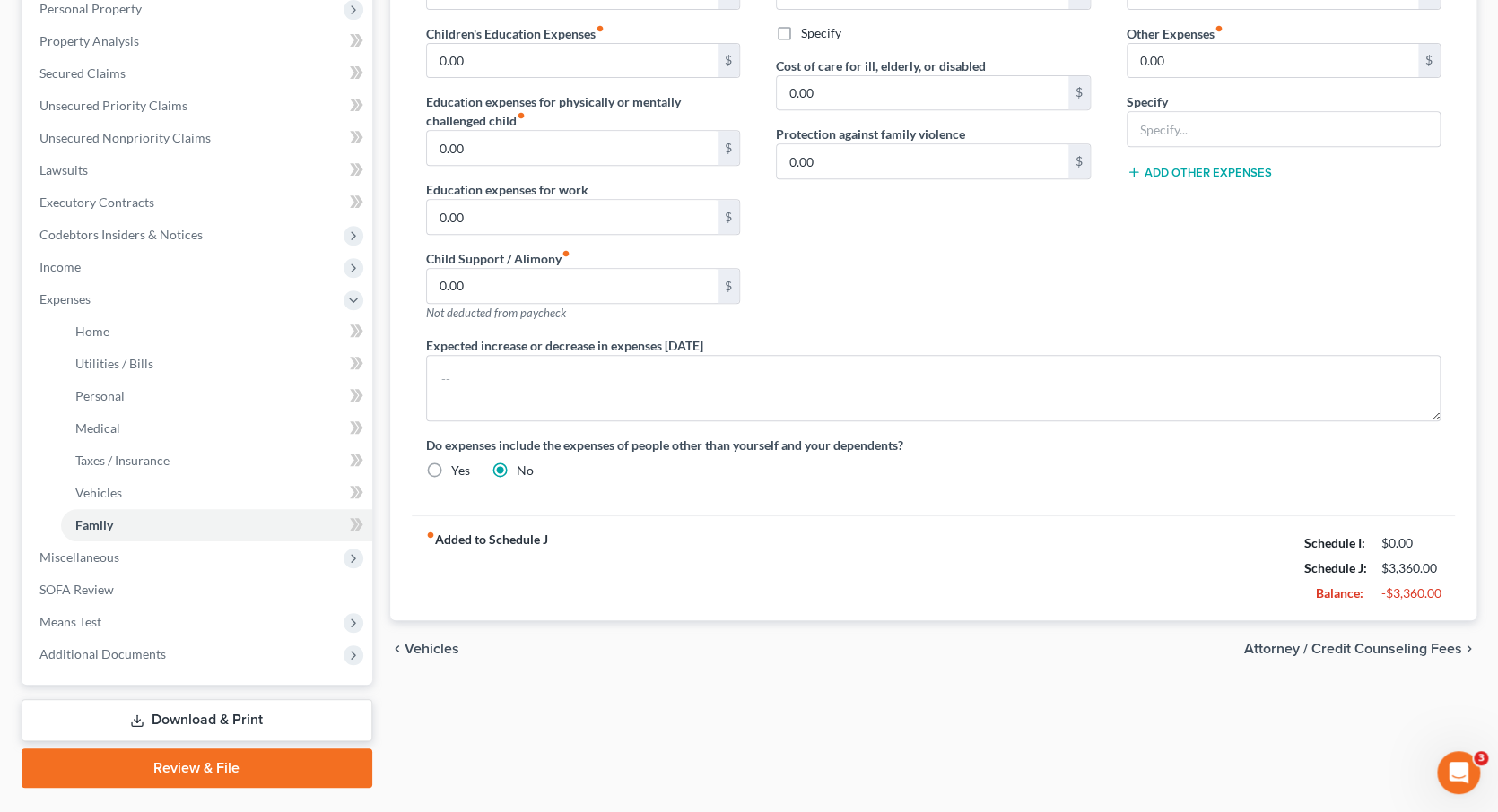
scroll to position [328, 0]
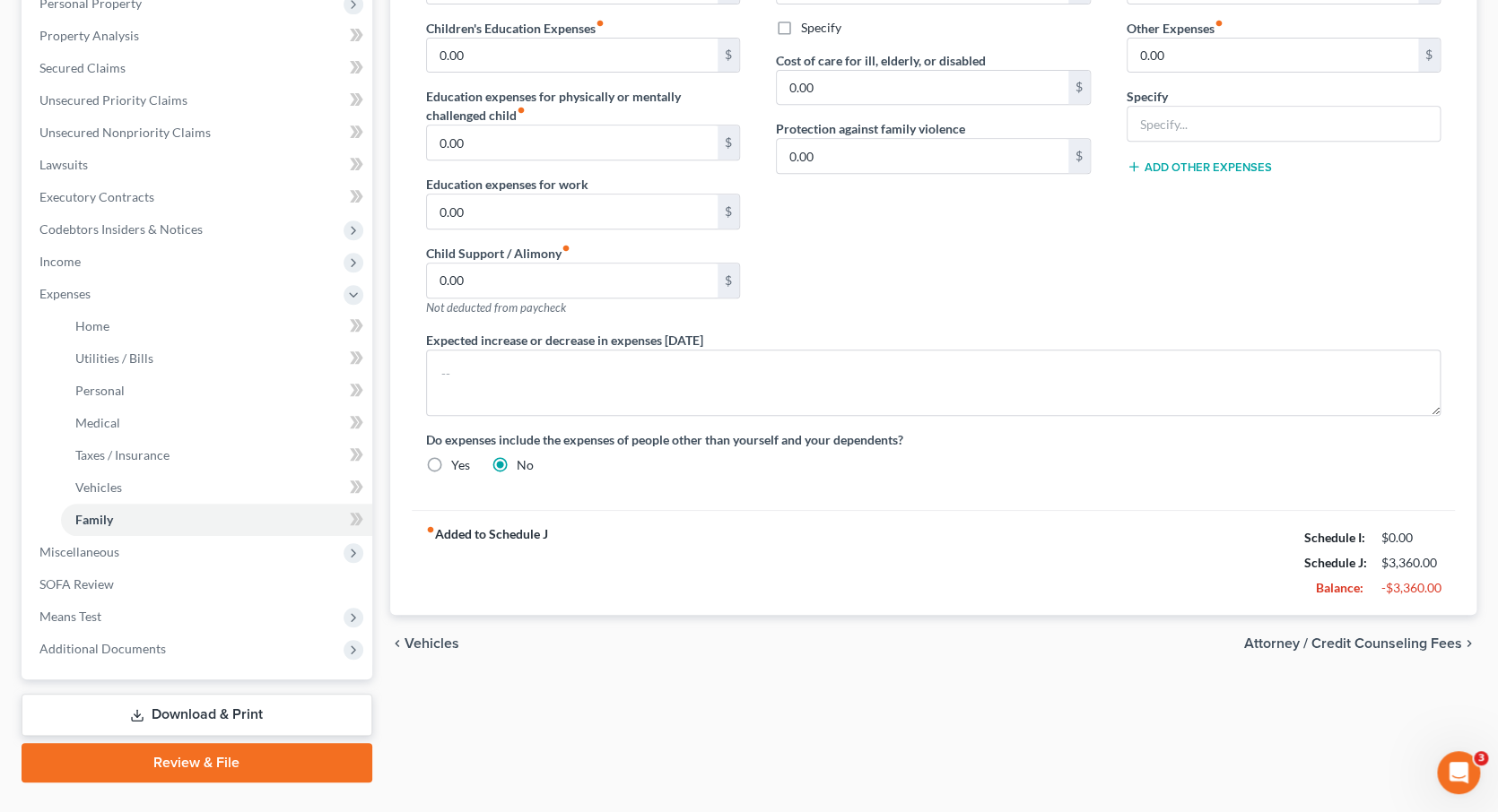
click at [1378, 636] on span "Attorney / Credit Counseling Fees" at bounding box center [1353, 643] width 218 height 15
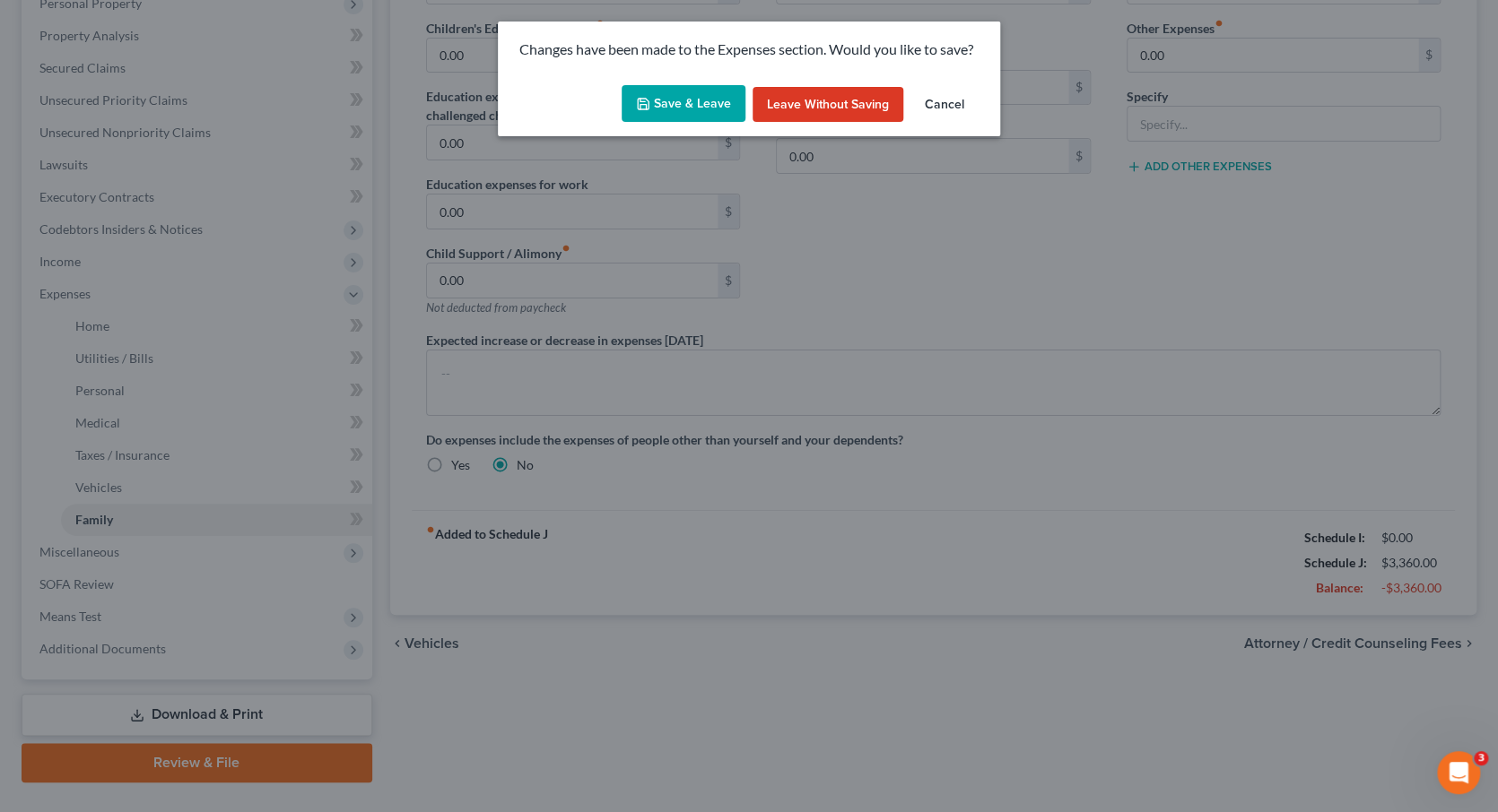
click at [692, 112] on button "Save & Leave" at bounding box center [683, 104] width 124 height 38
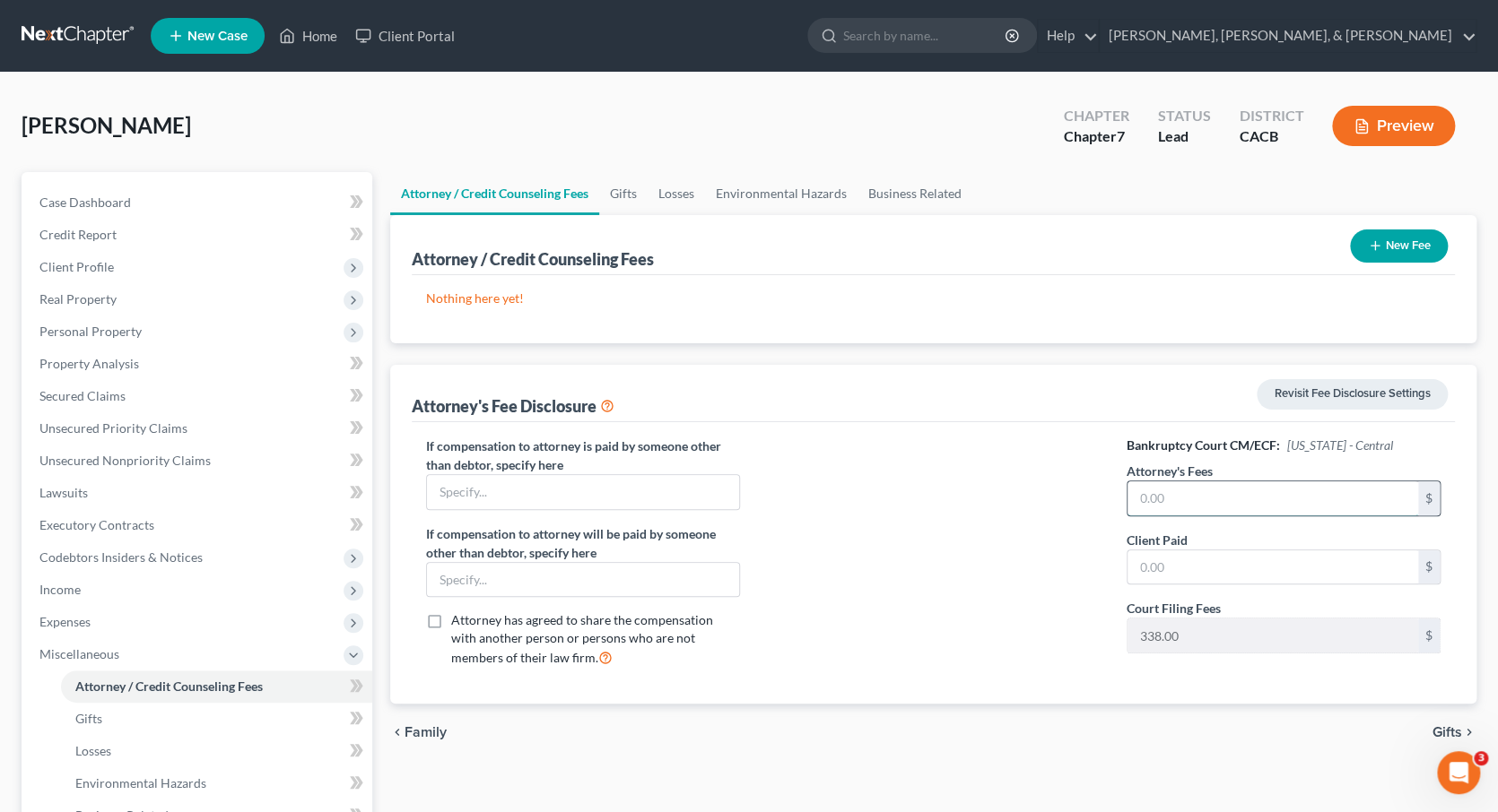
click at [1393, 500] on input "text" at bounding box center [1273, 498] width 291 height 34
type input "1,495"
click at [682, 570] on input "text" at bounding box center [583, 580] width 313 height 34
type input "P"
type input "[PERSON_NAME]'s Father"
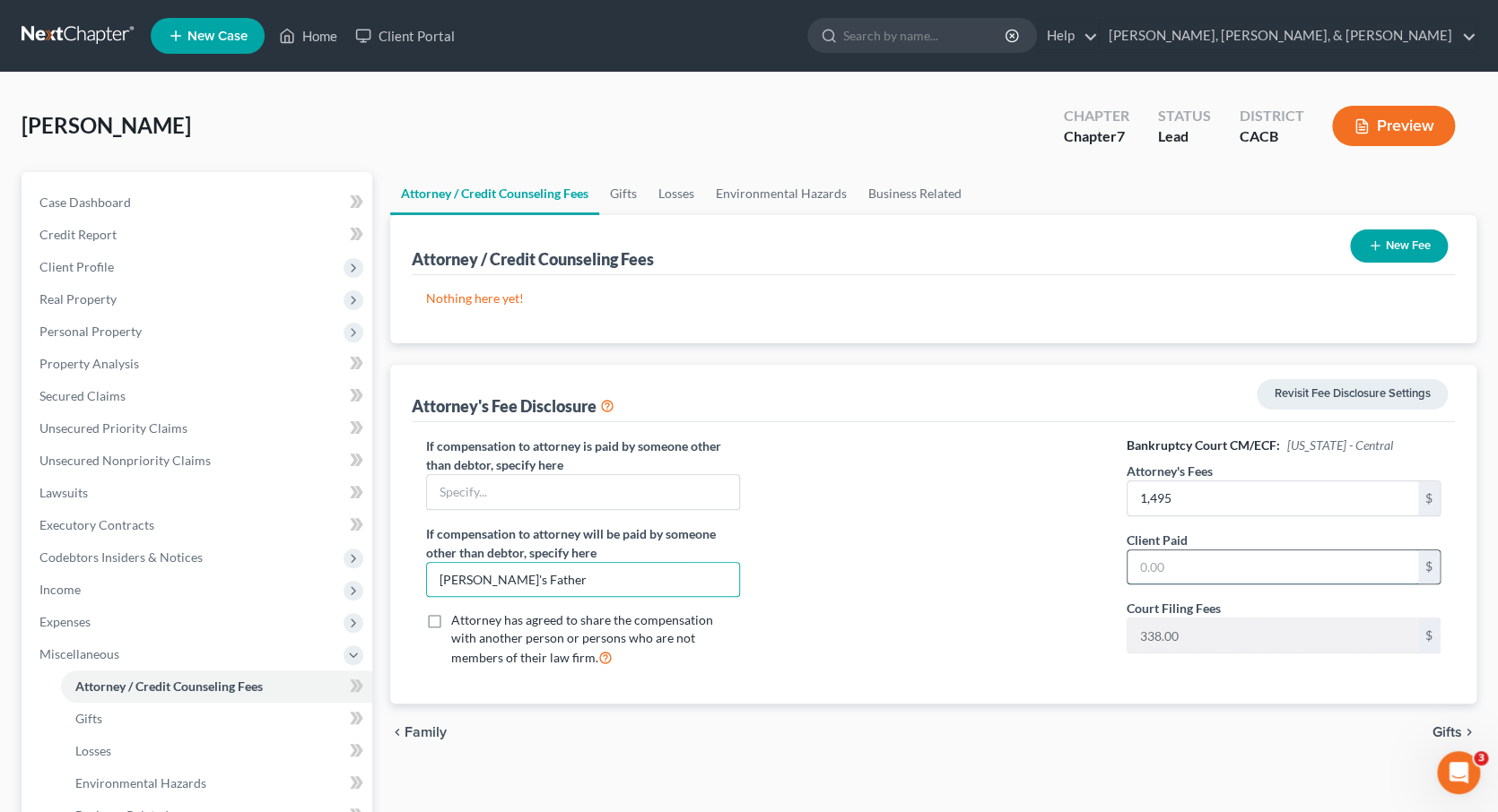
click at [1154, 567] on input "text" at bounding box center [1273, 567] width 291 height 34
type input "1,495"
click at [1042, 629] on div at bounding box center [933, 559] width 351 height 246
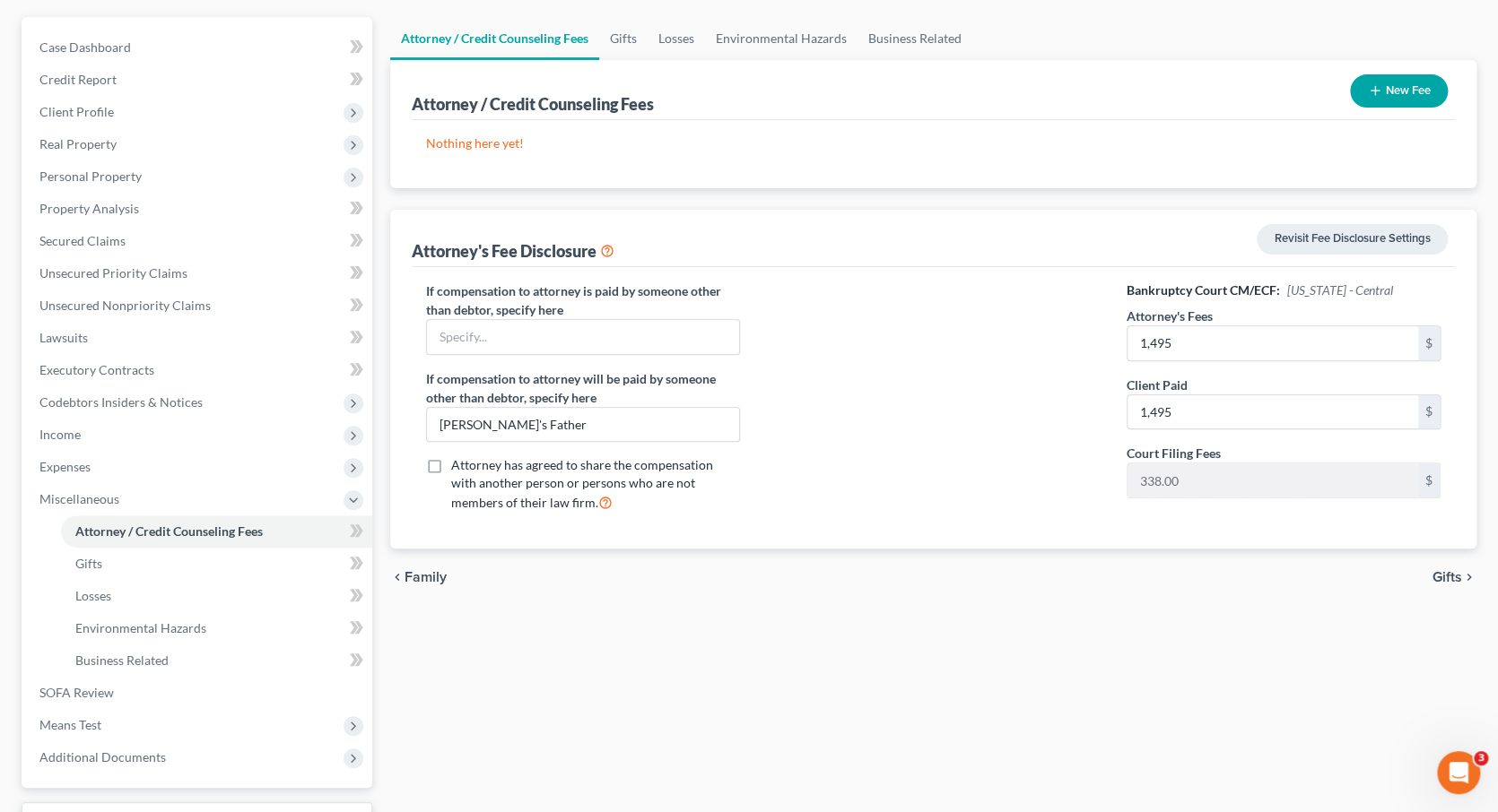
scroll to position [167, 0]
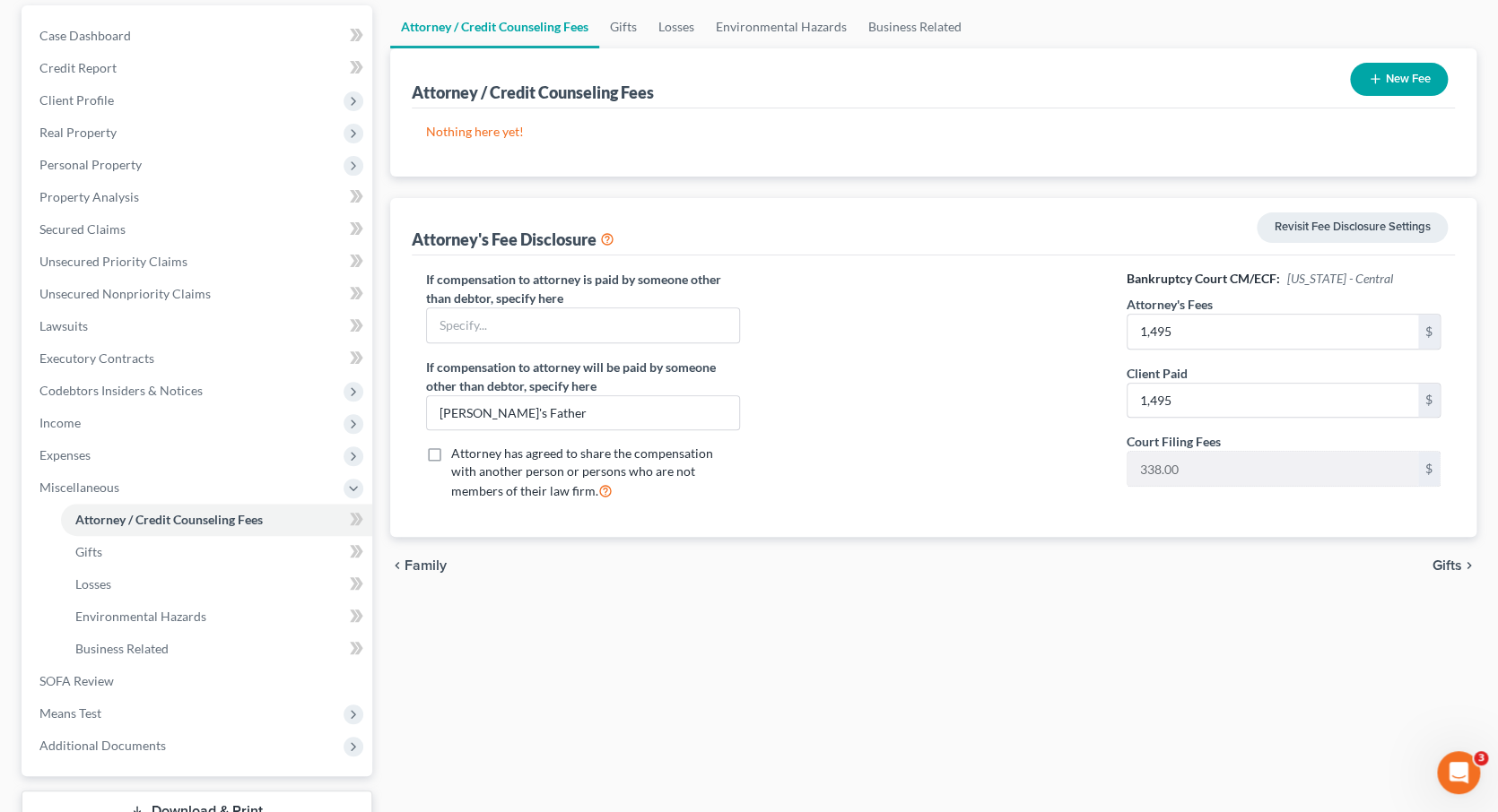
click at [1439, 562] on span "Gifts" at bounding box center [1448, 565] width 30 height 15
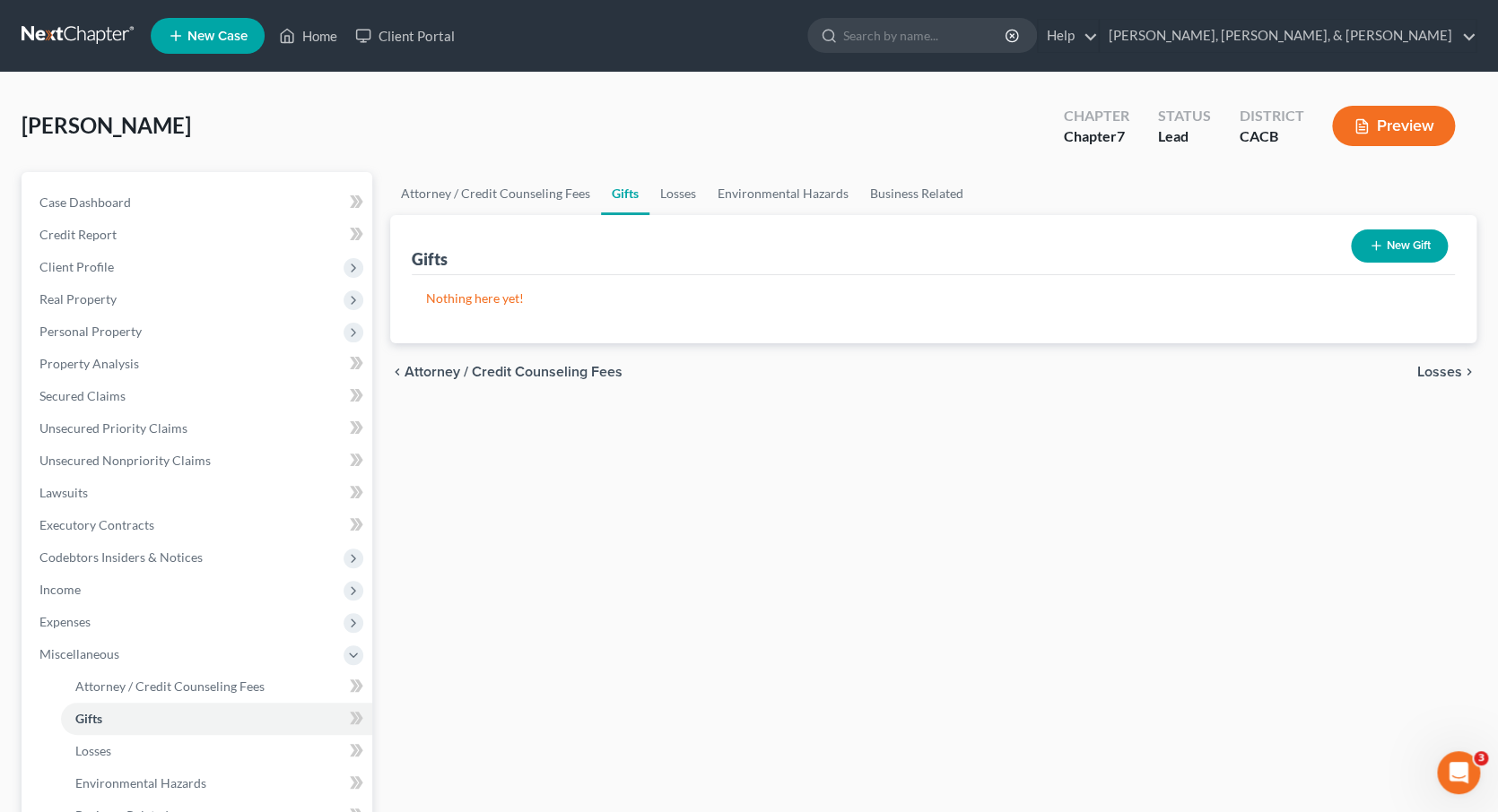
click at [1435, 373] on span "Losses" at bounding box center [1439, 371] width 44 height 15
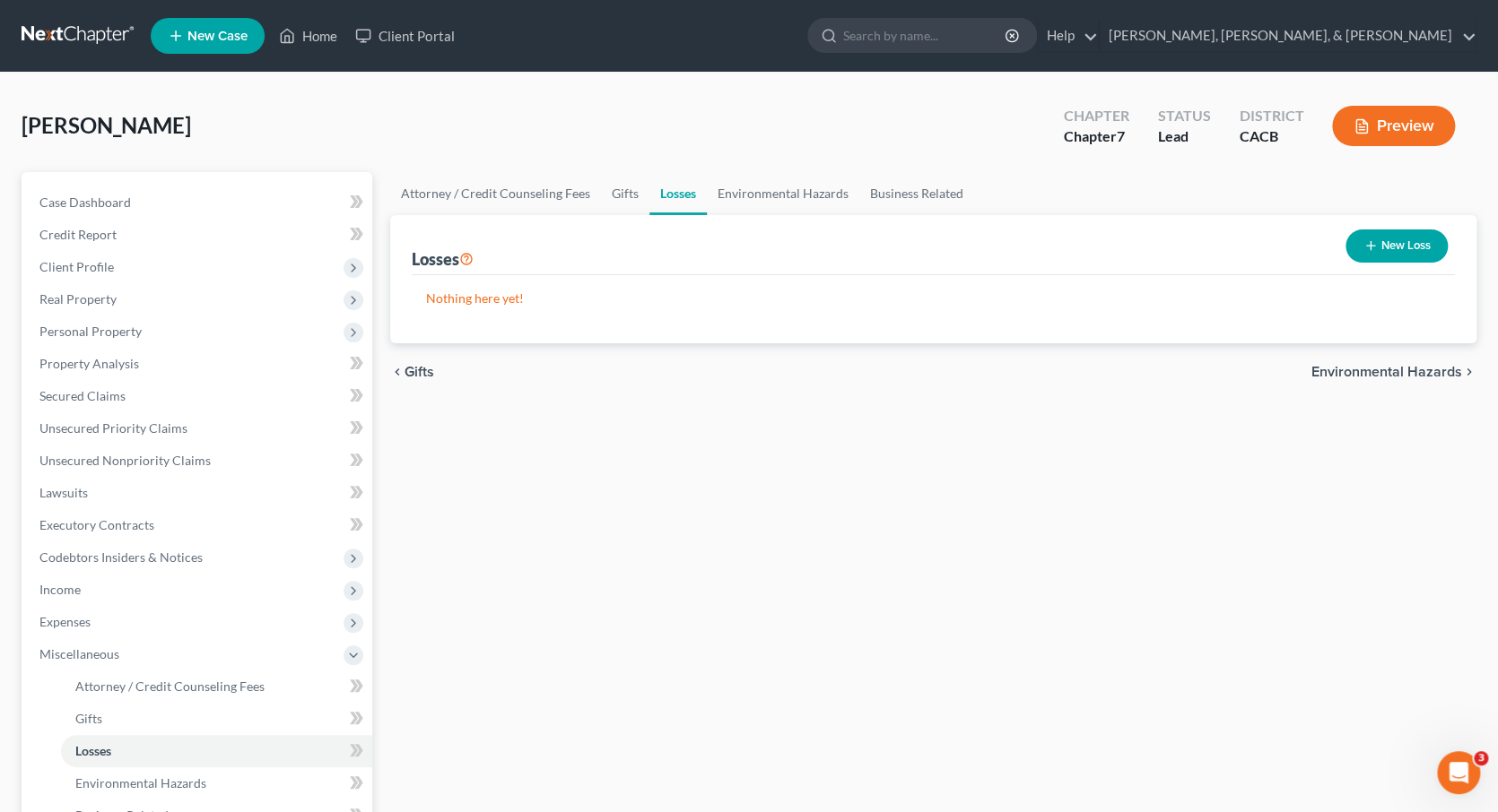
click at [1377, 371] on span "Environmental Hazards" at bounding box center [1386, 371] width 150 height 15
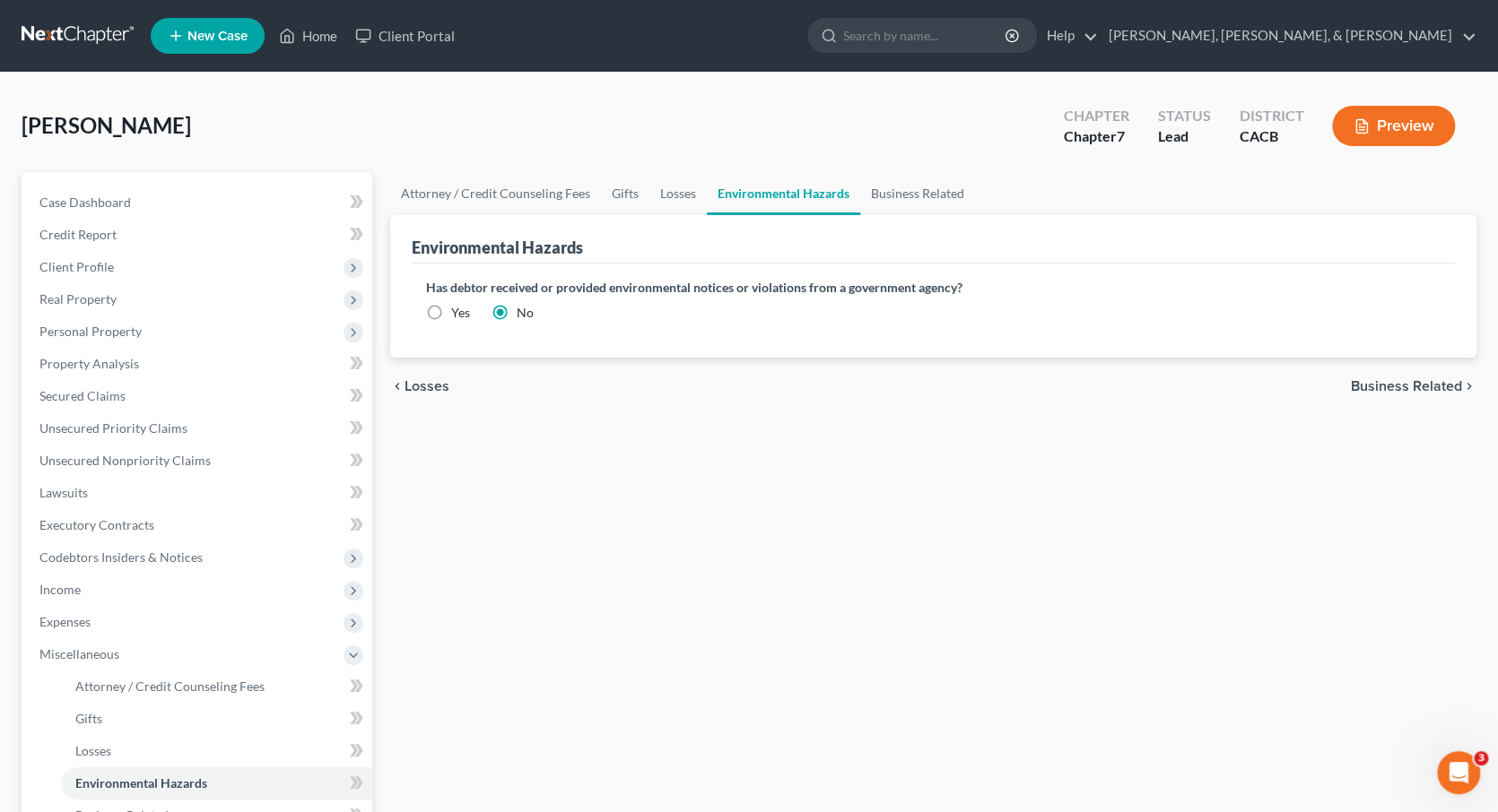
click at [1390, 380] on span "Business Related" at bounding box center [1406, 386] width 112 height 15
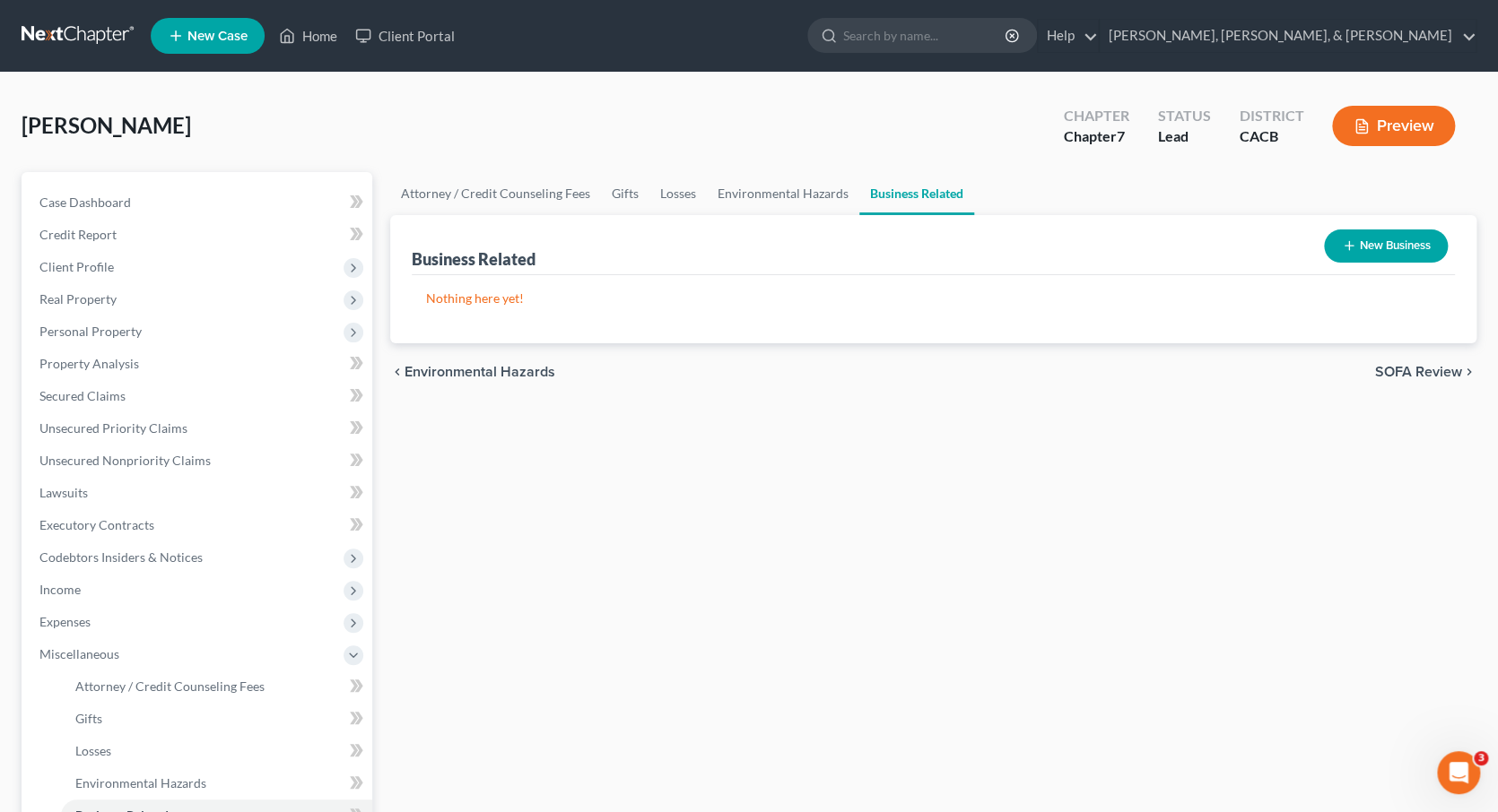
click at [1415, 367] on span "SOFA Review" at bounding box center [1418, 371] width 87 height 15
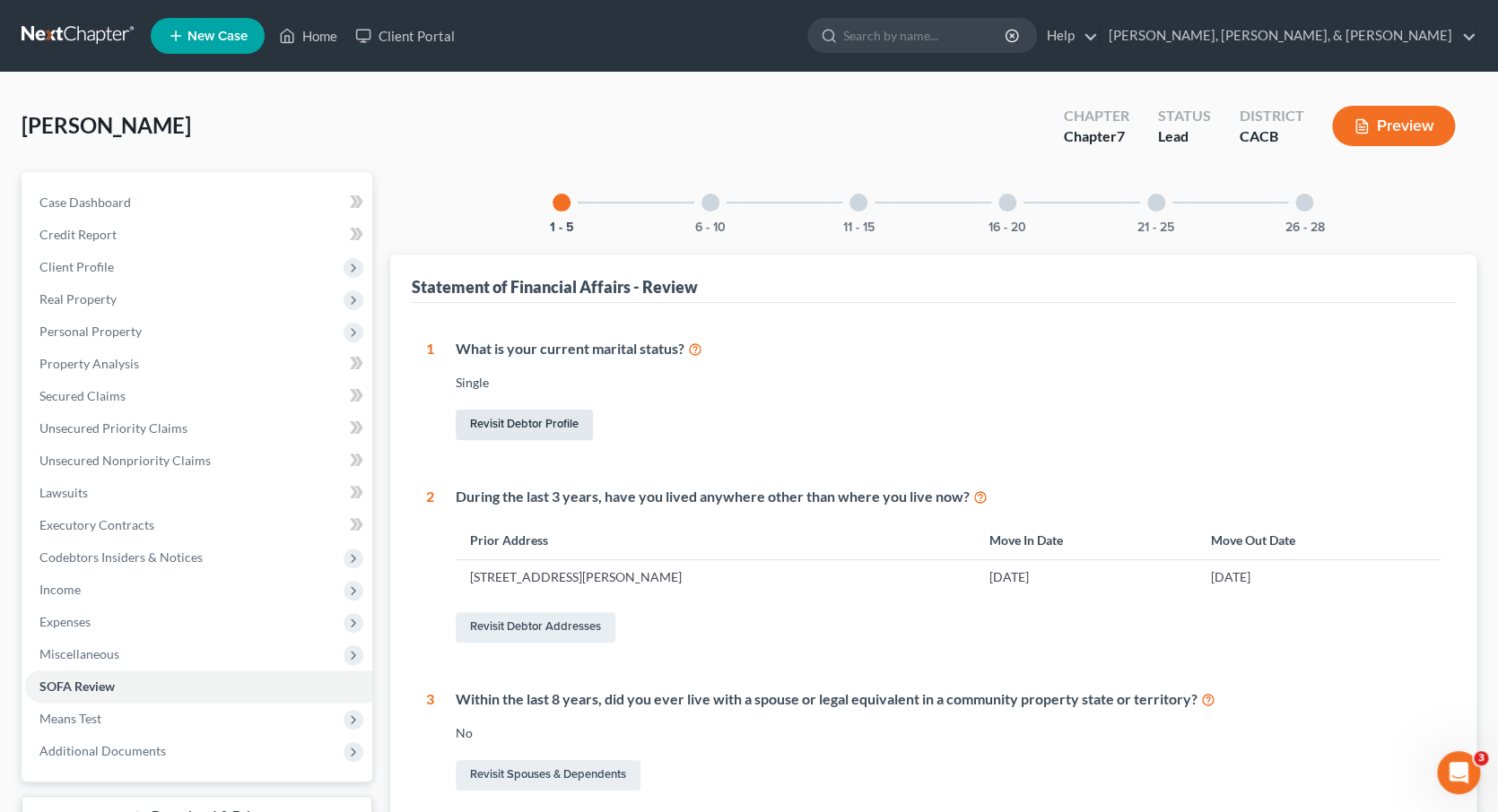
click at [525, 423] on link "Revisit Debtor Profile" at bounding box center [524, 425] width 137 height 31
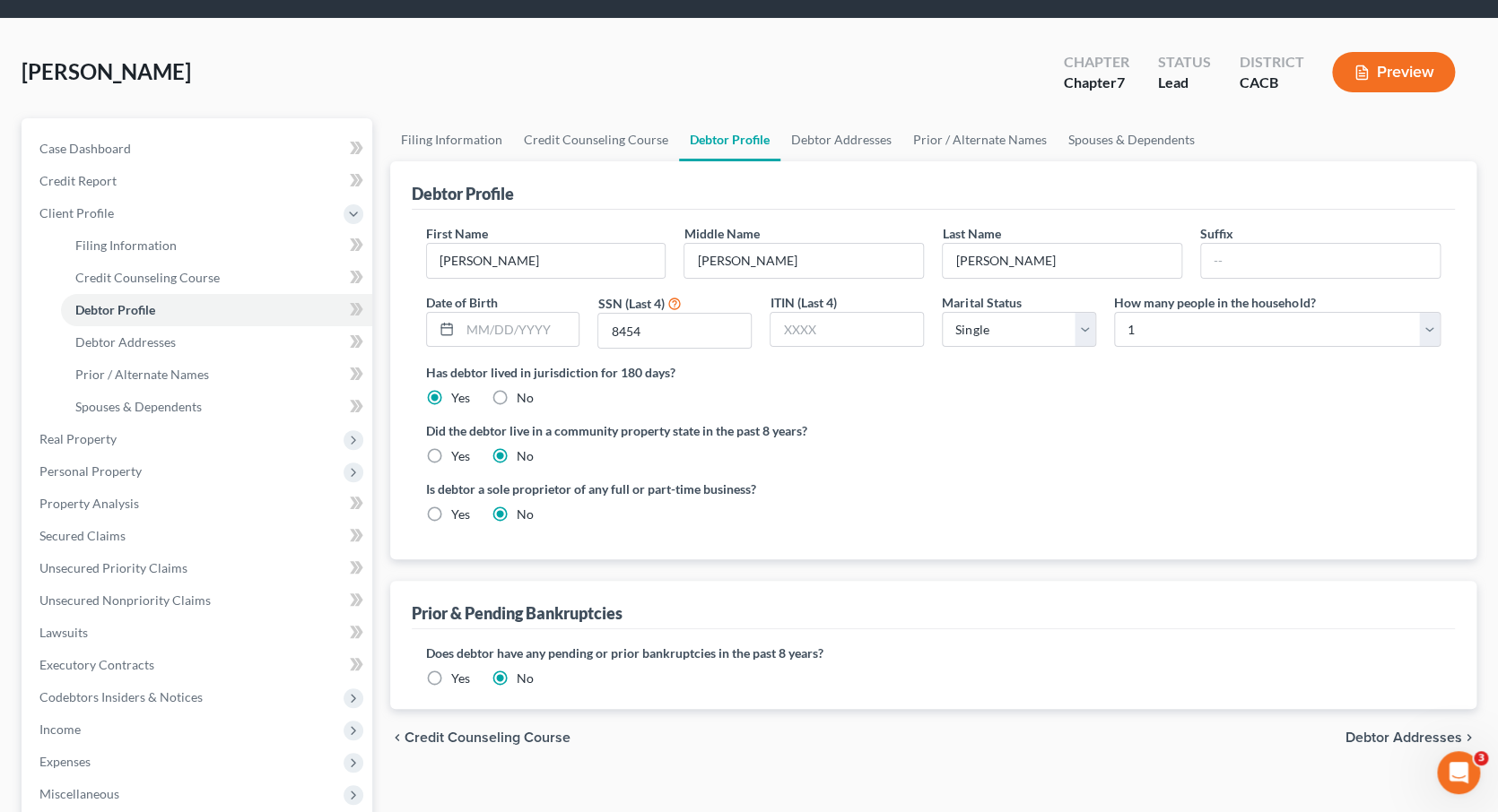
scroll to position [55, 0]
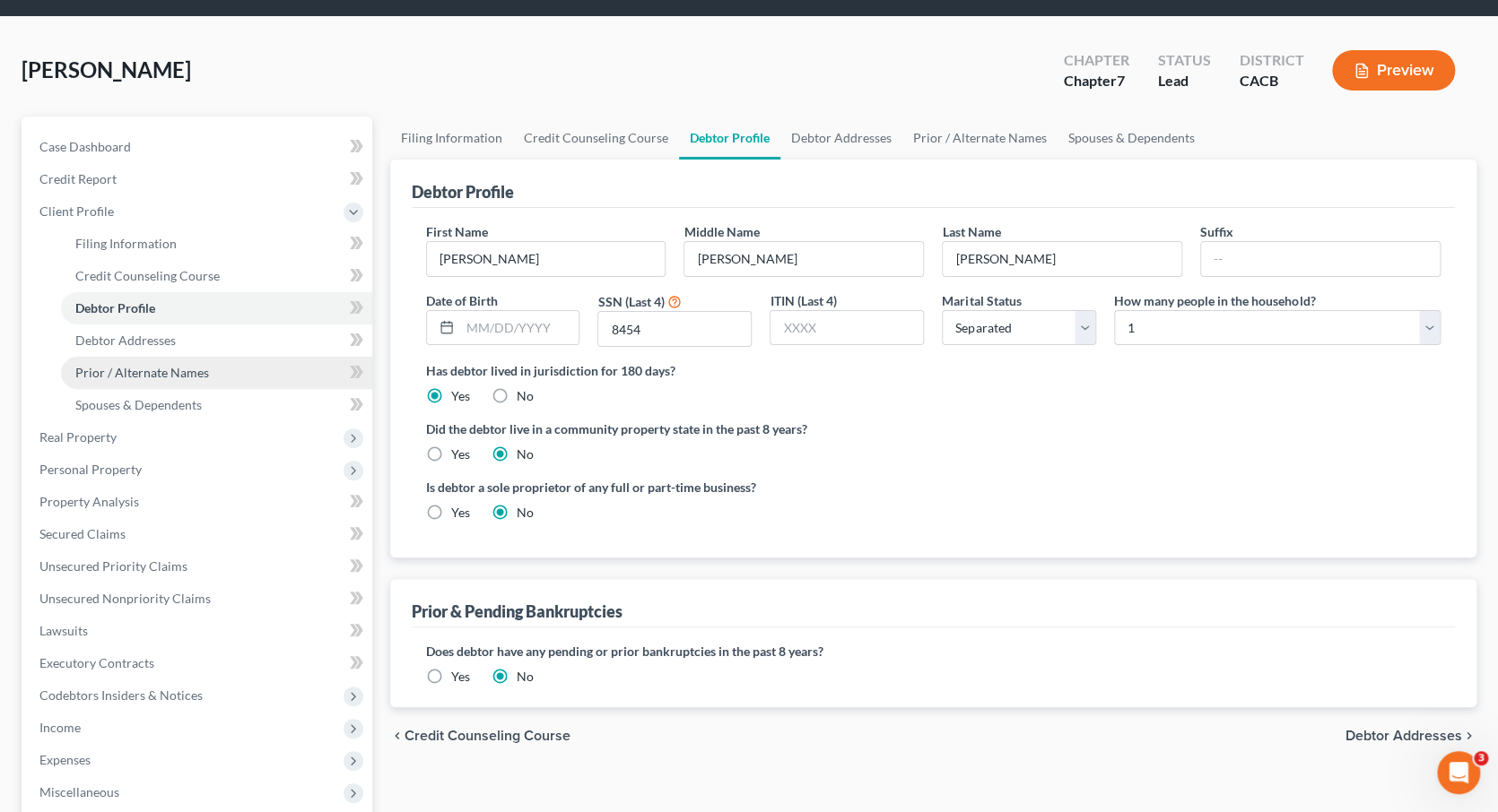
click at [161, 357] on link "Prior / Alternate Names" at bounding box center [216, 372] width 311 height 33
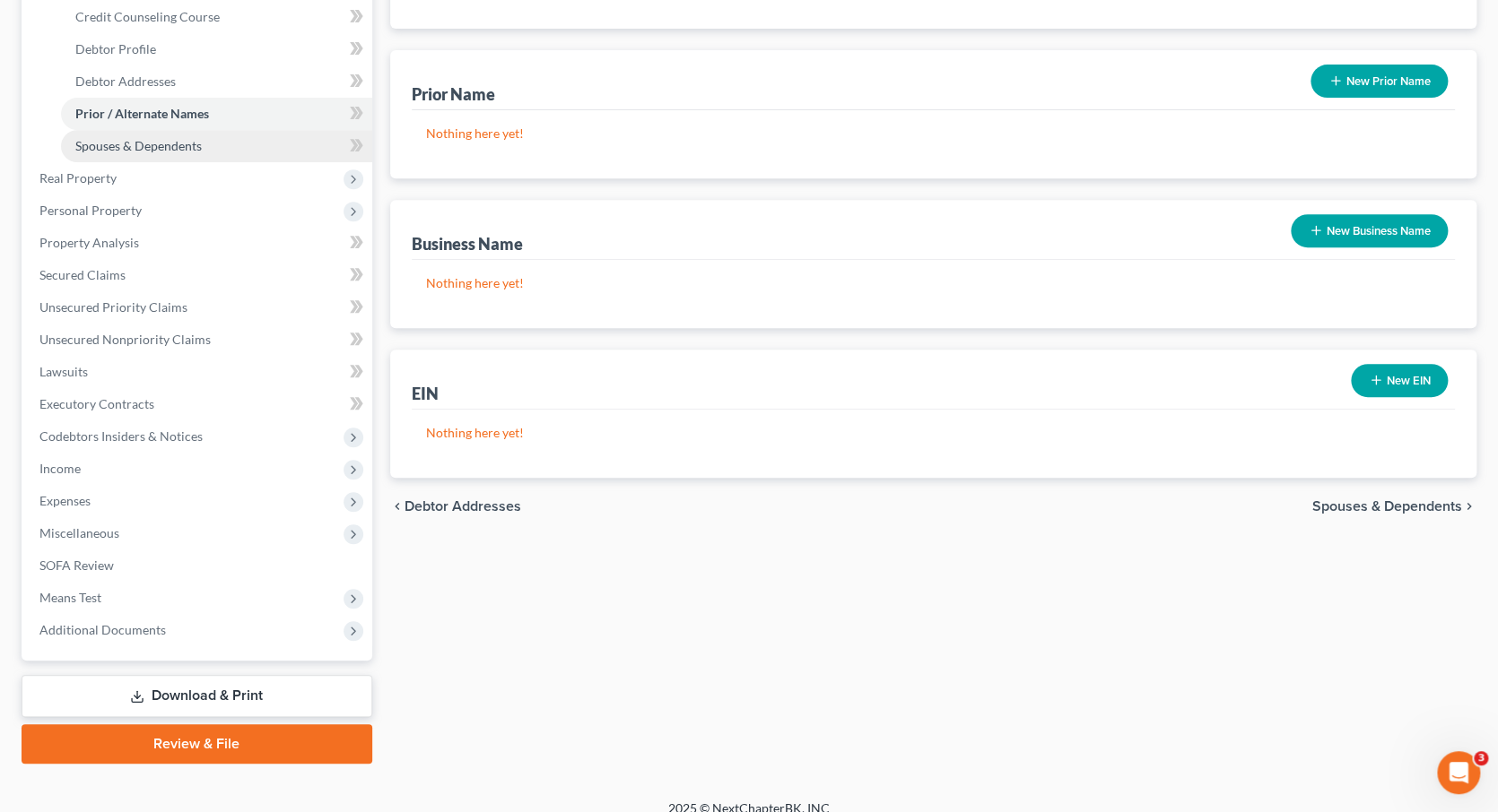
scroll to position [313, 0]
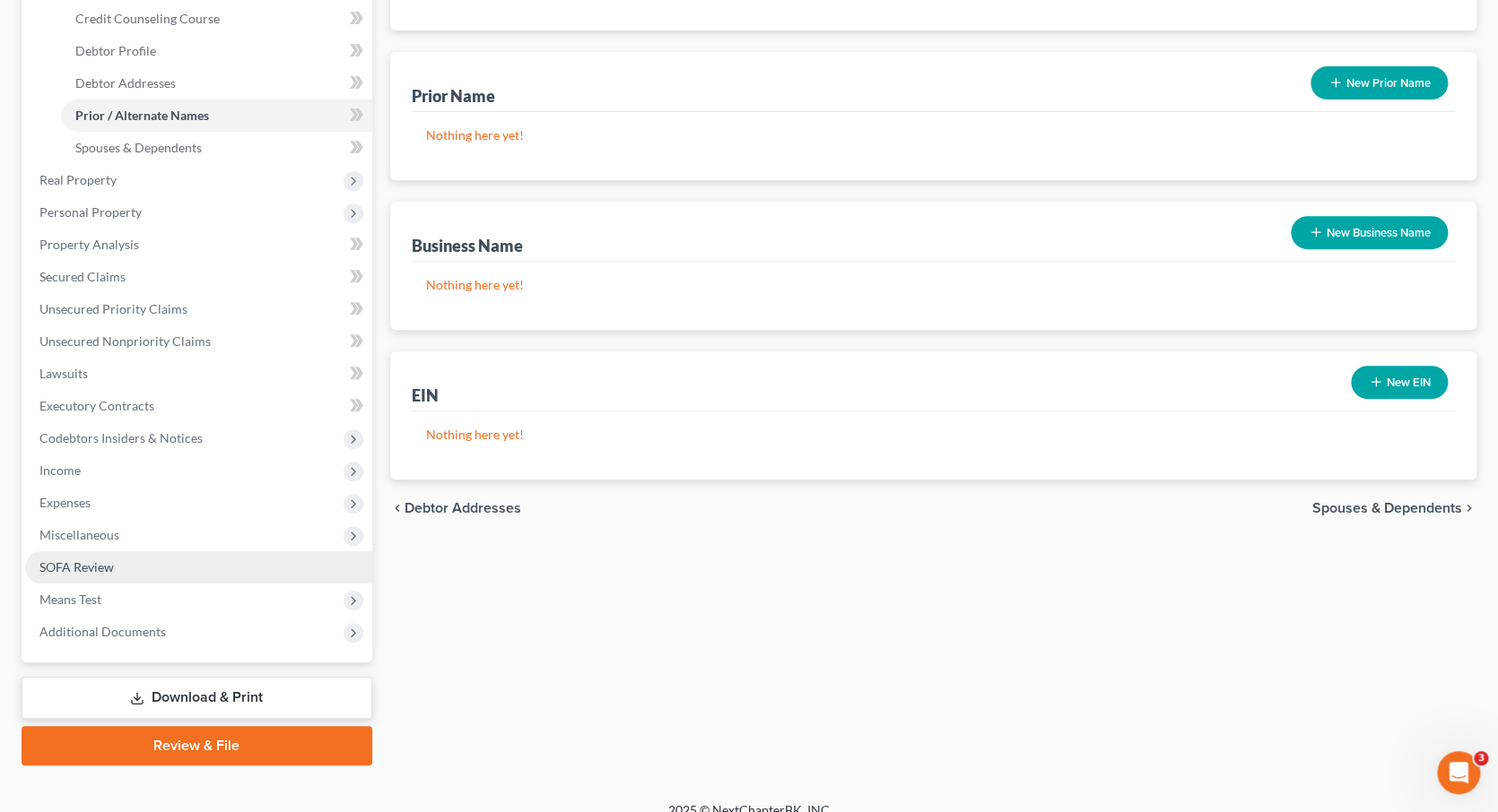
click at [97, 559] on span "SOFA Review" at bounding box center [76, 566] width 74 height 15
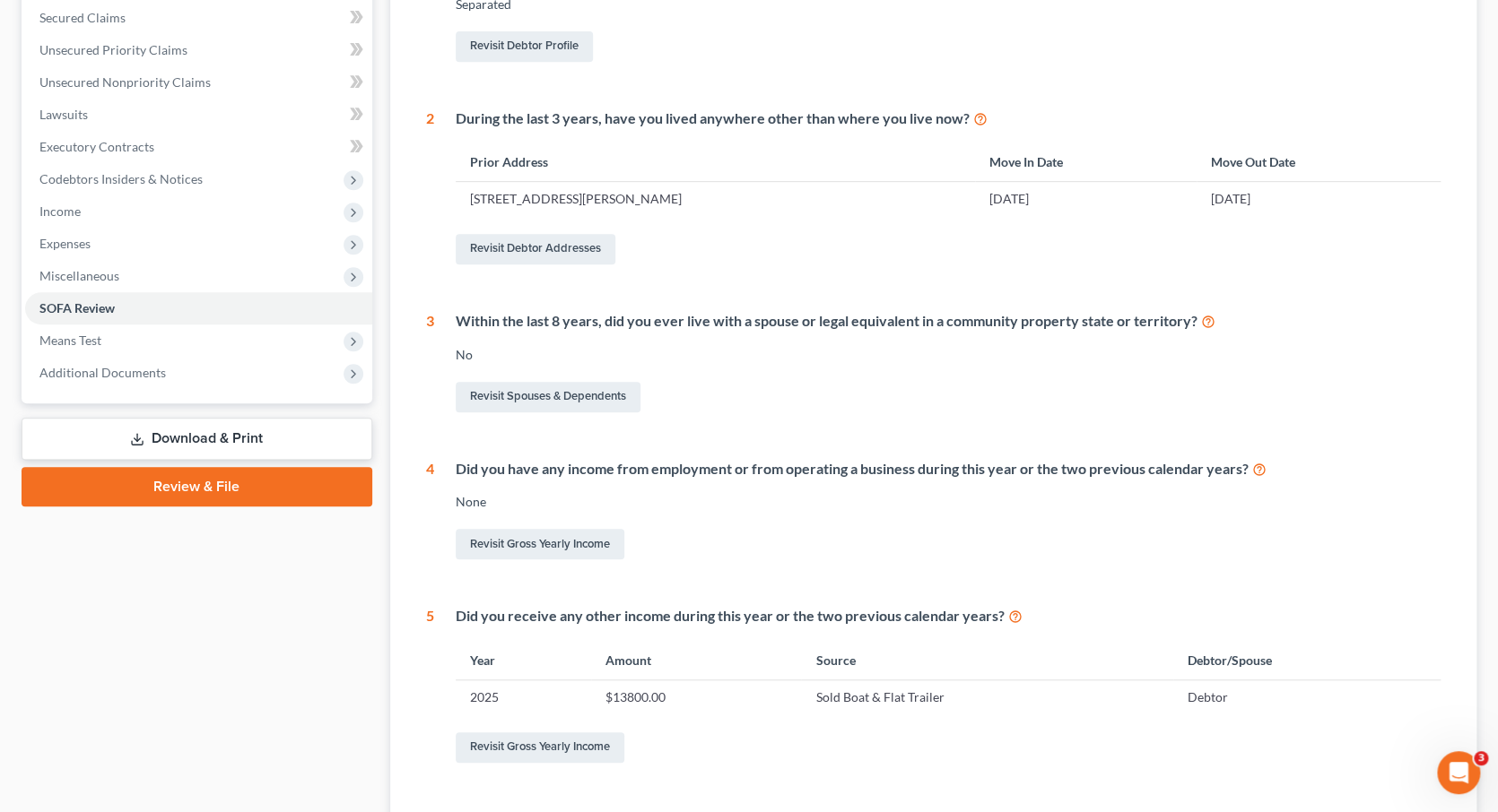
scroll to position [379, 0]
click at [552, 528] on link "Revisit Gross Yearly Income" at bounding box center [540, 543] width 169 height 31
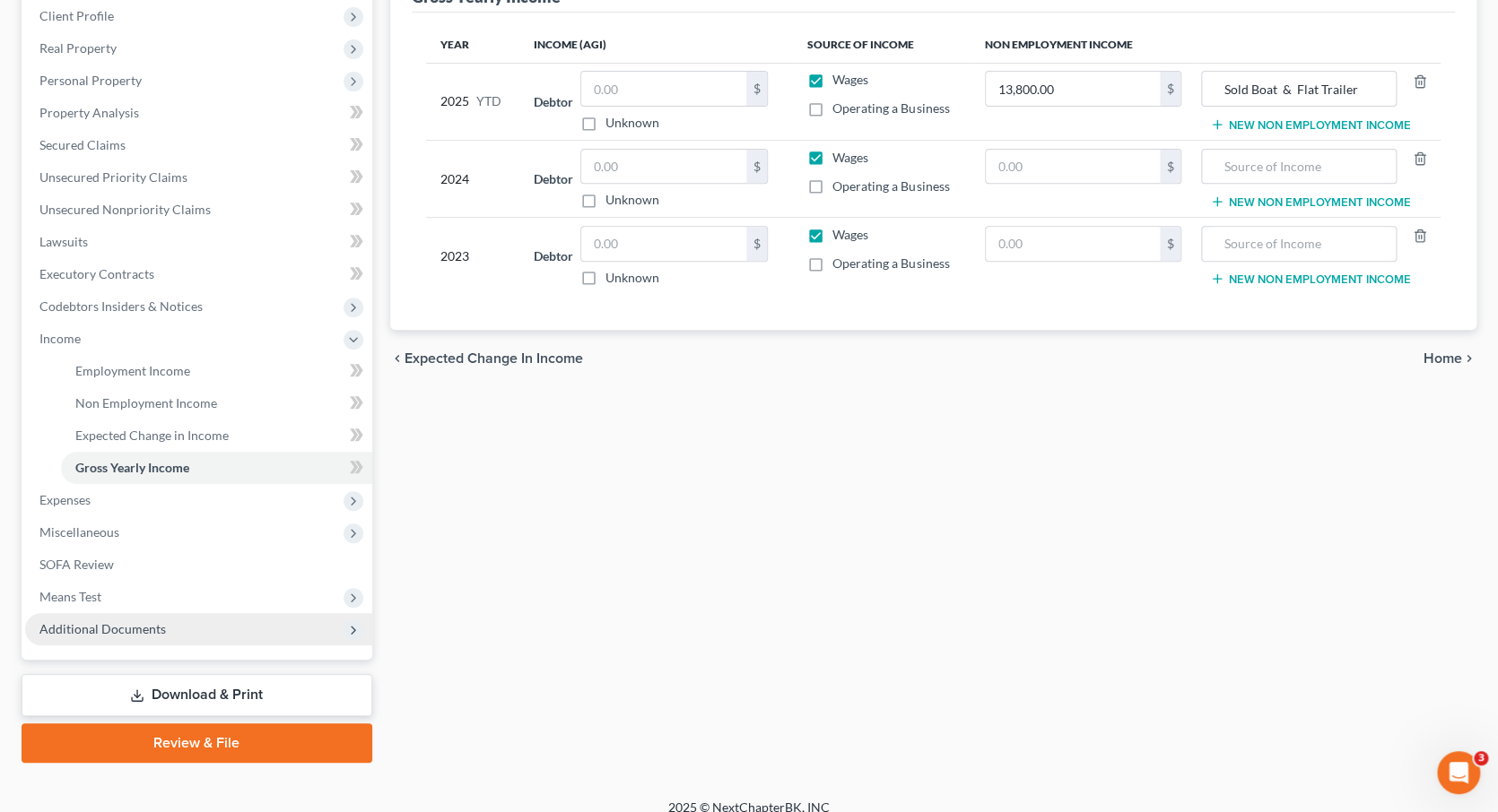
scroll to position [250, 0]
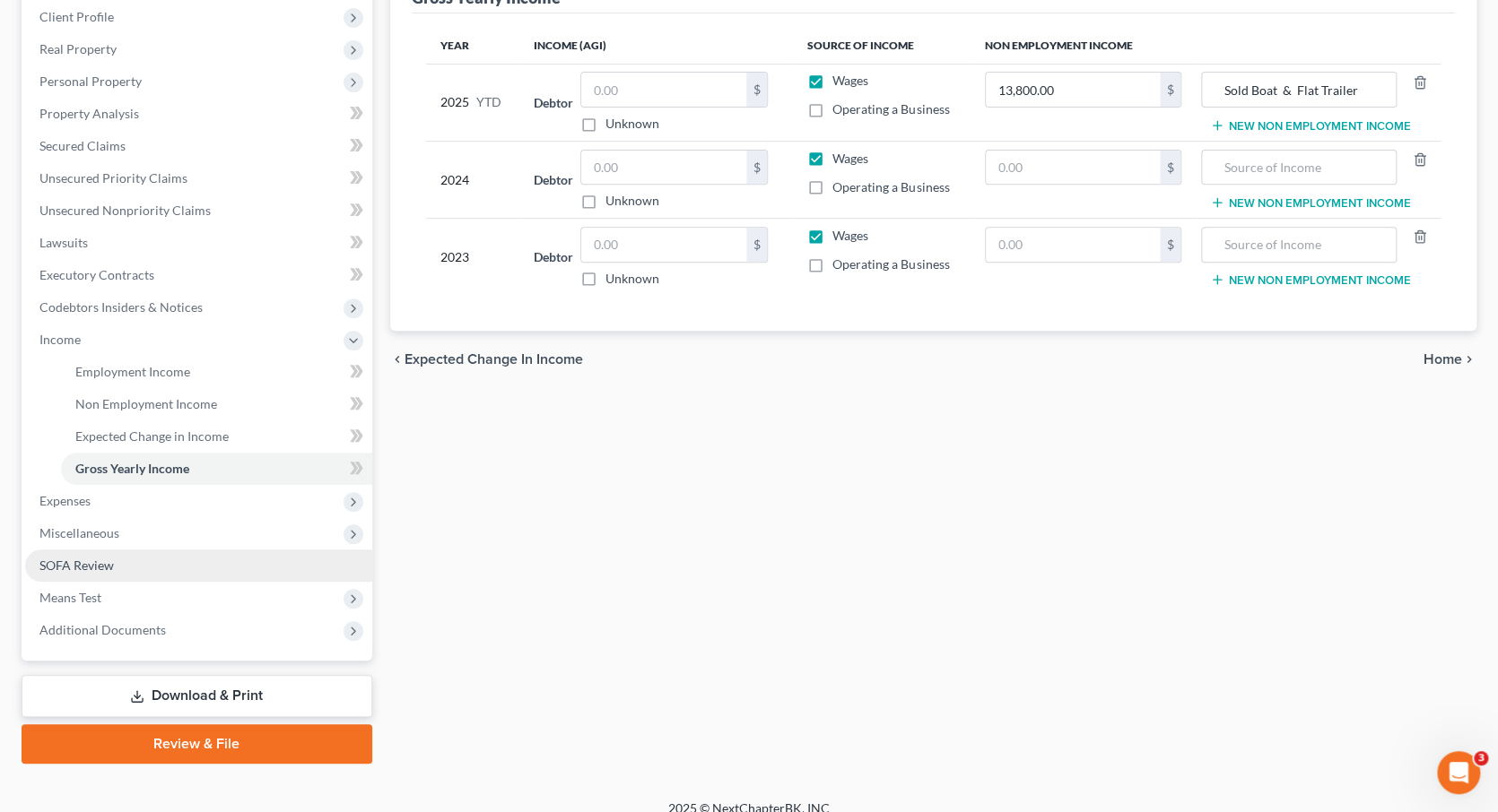
click at [103, 558] on span "SOFA Review" at bounding box center [76, 565] width 74 height 15
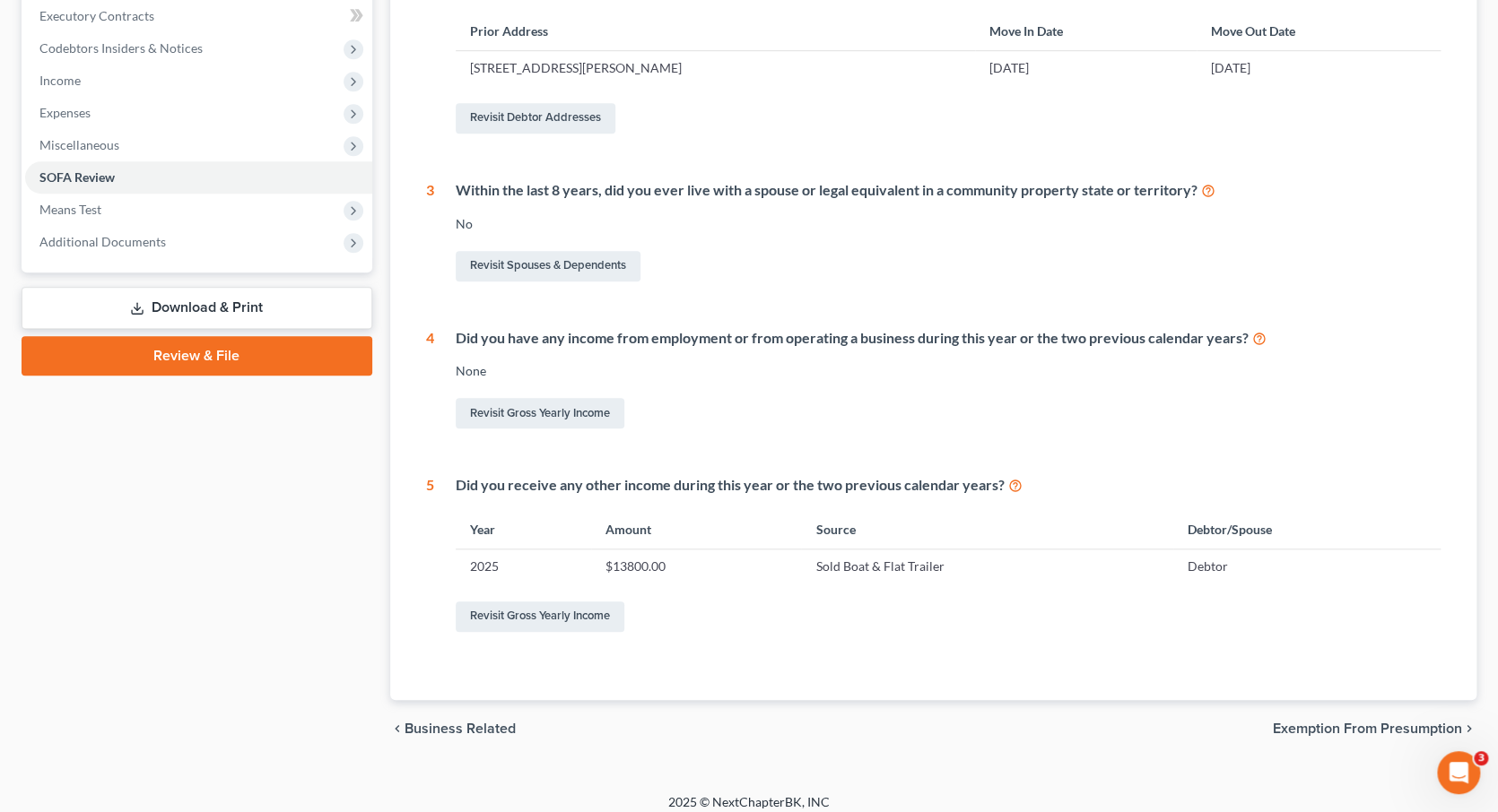
scroll to position [509, 0]
click at [1348, 723] on span "Exemption from Presumption" at bounding box center [1368, 730] width 190 height 15
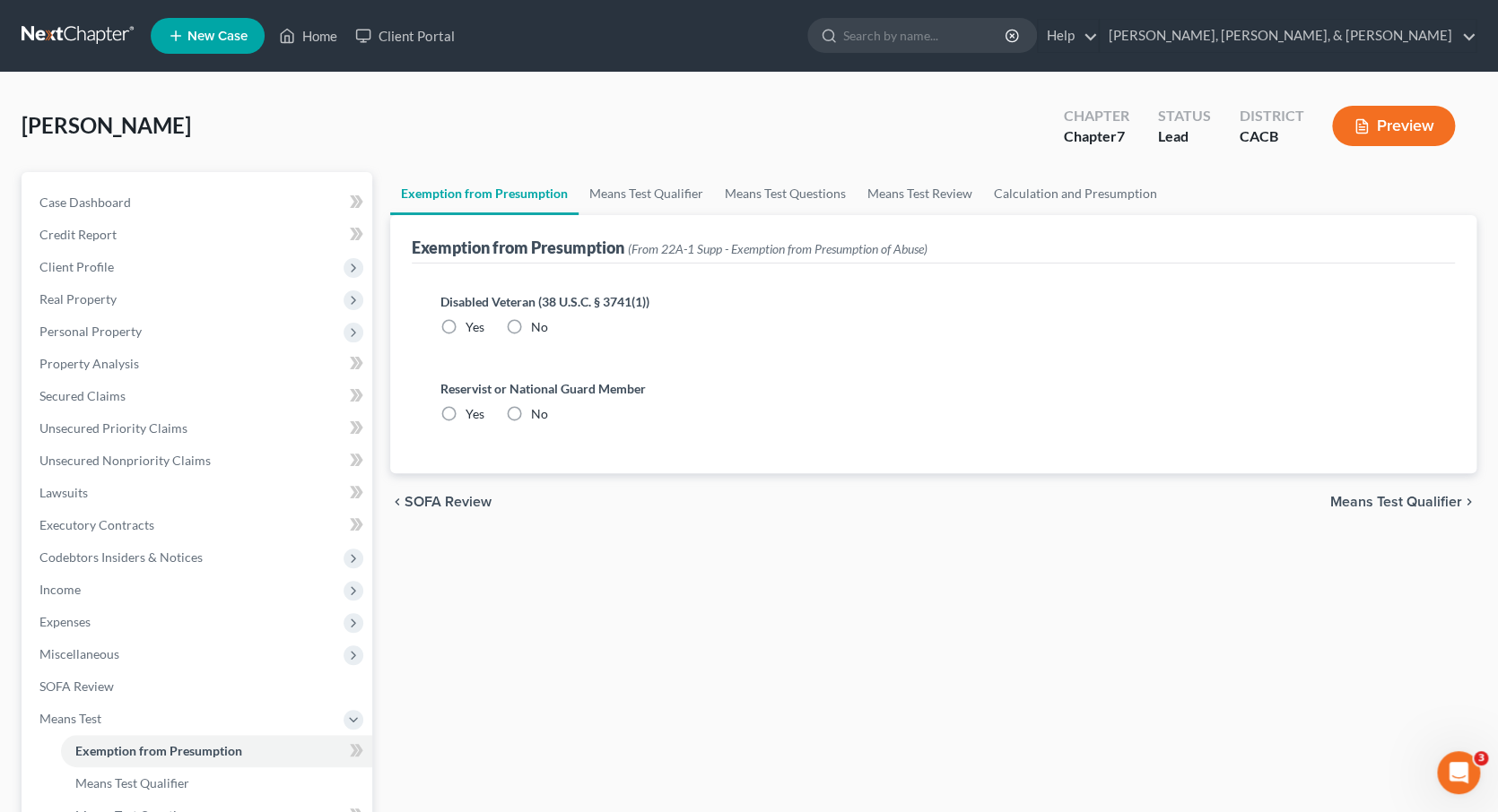
click at [467, 505] on span "SOFA Review" at bounding box center [448, 502] width 87 height 15
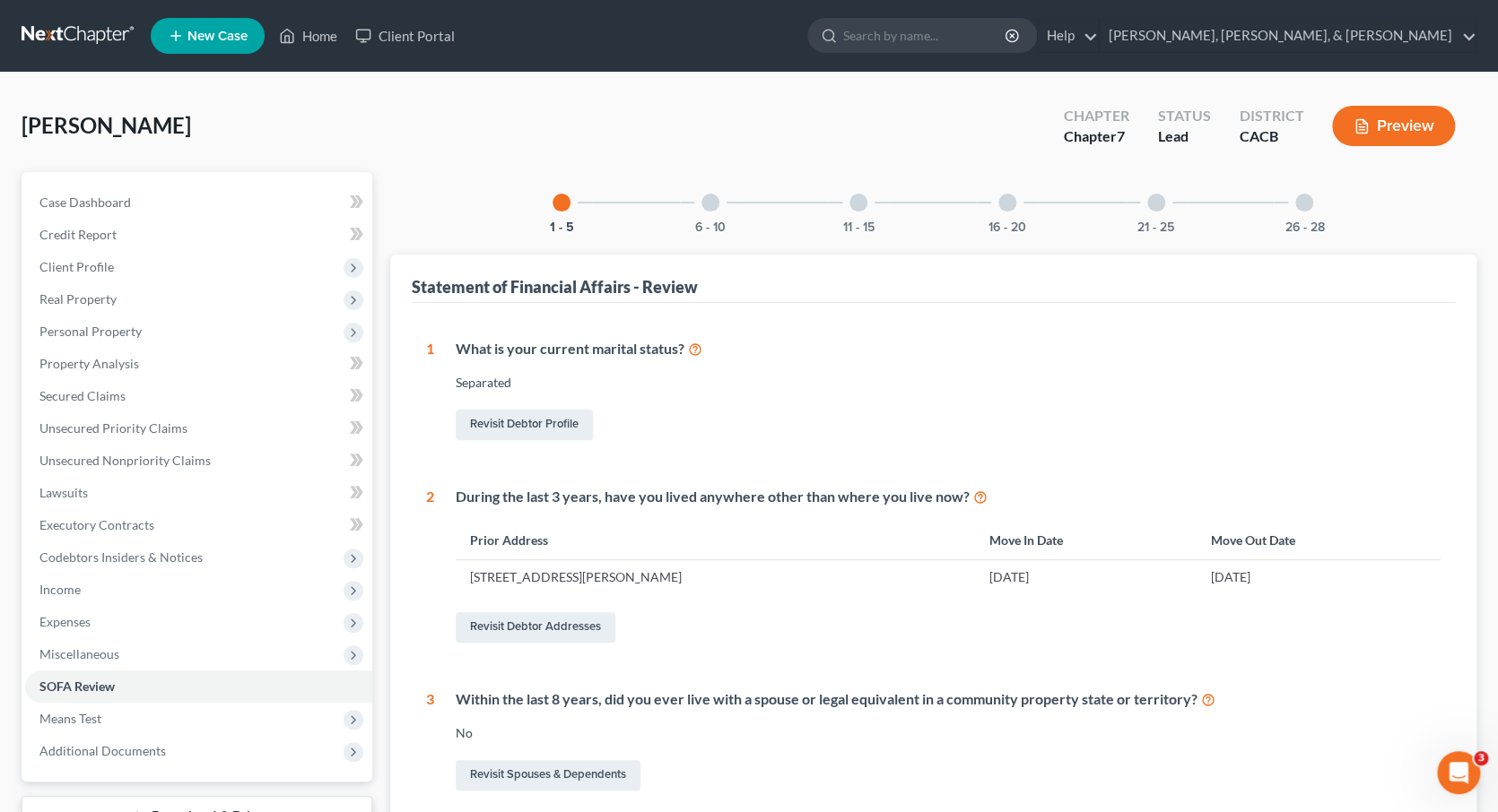
click at [708, 206] on div at bounding box center [710, 203] width 18 height 18
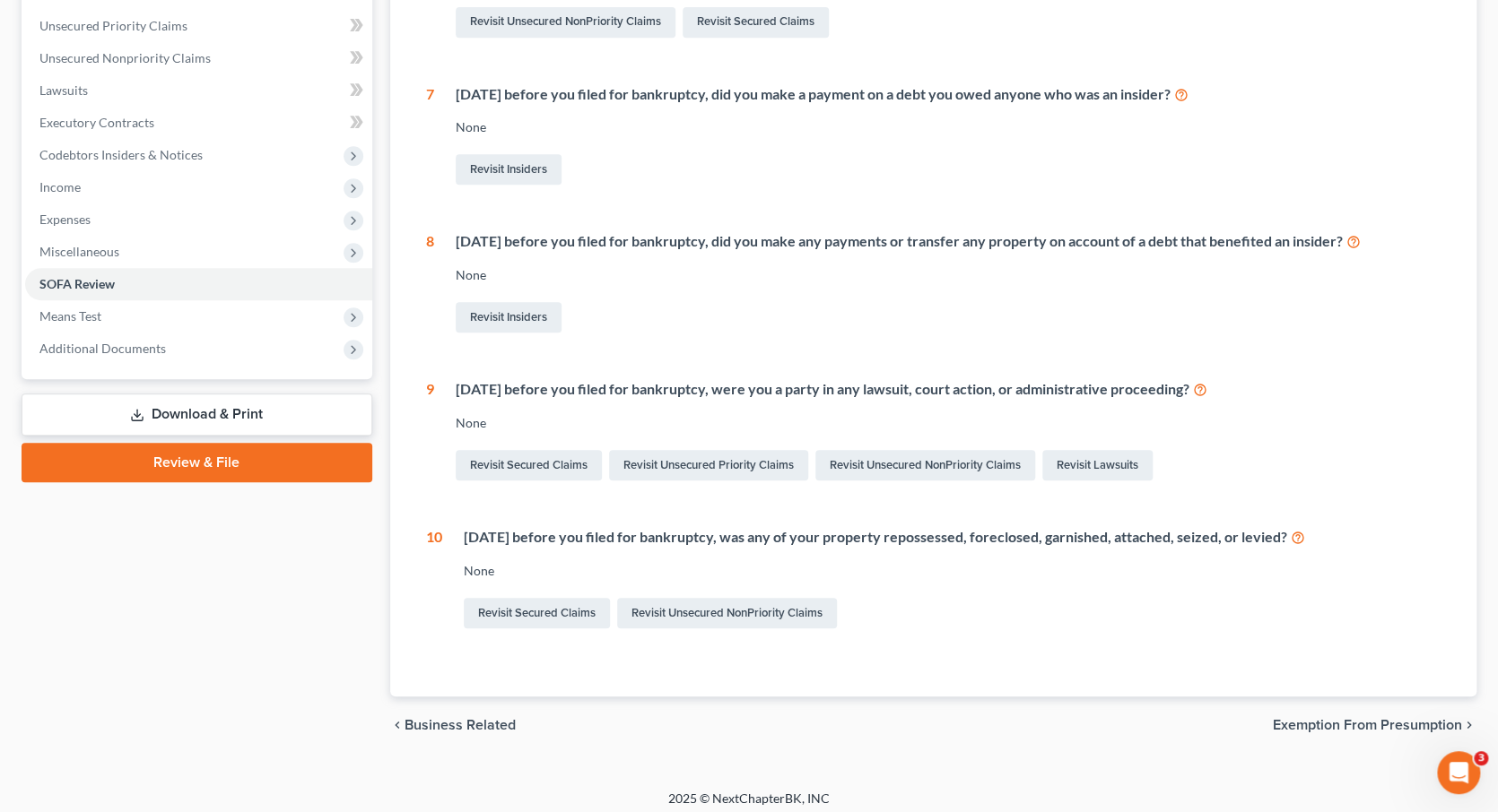
scroll to position [401, 0]
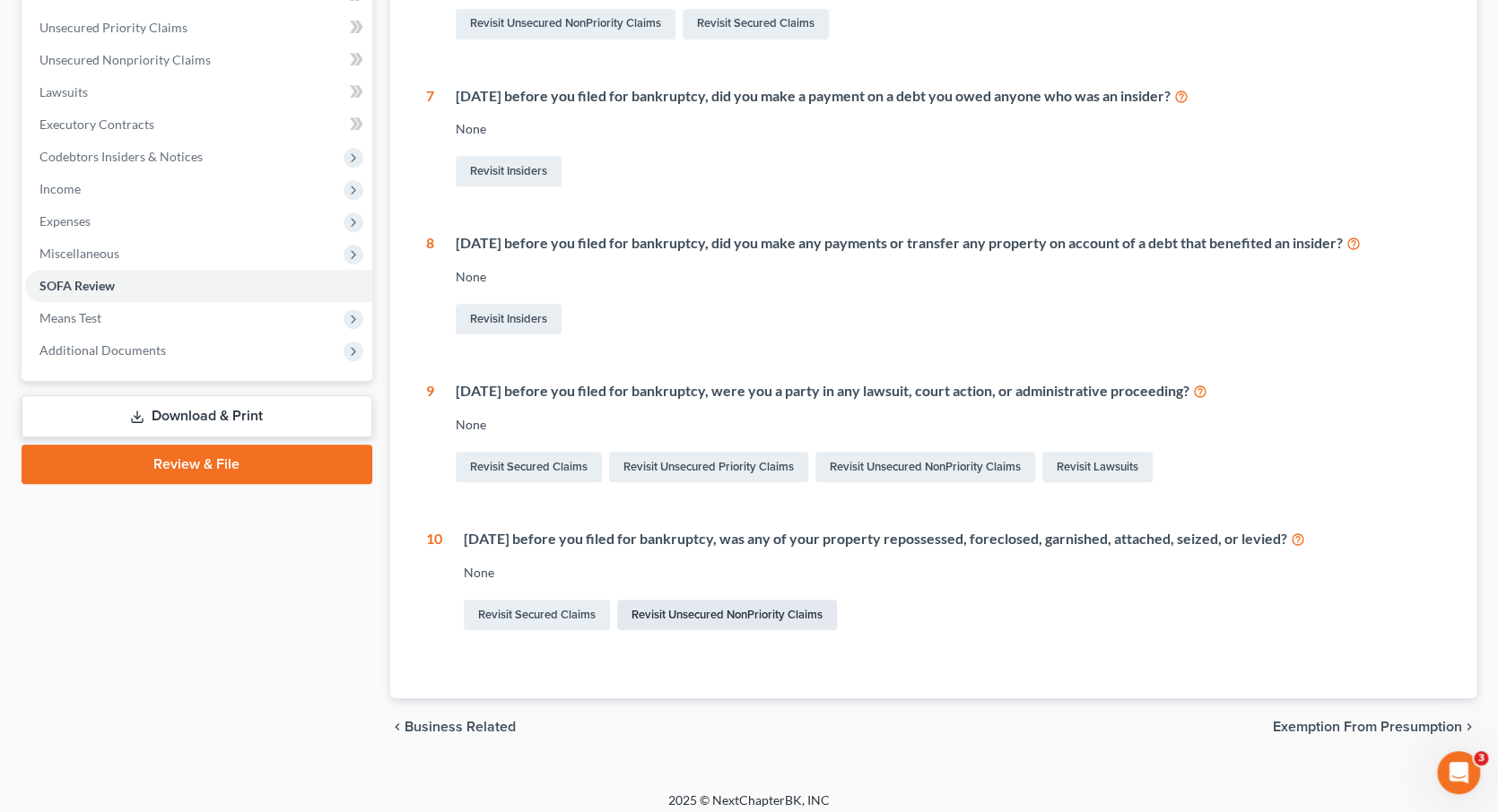
click at [714, 607] on link "Revisit Unsecured NonPriority Claims" at bounding box center [726, 614] width 219 height 31
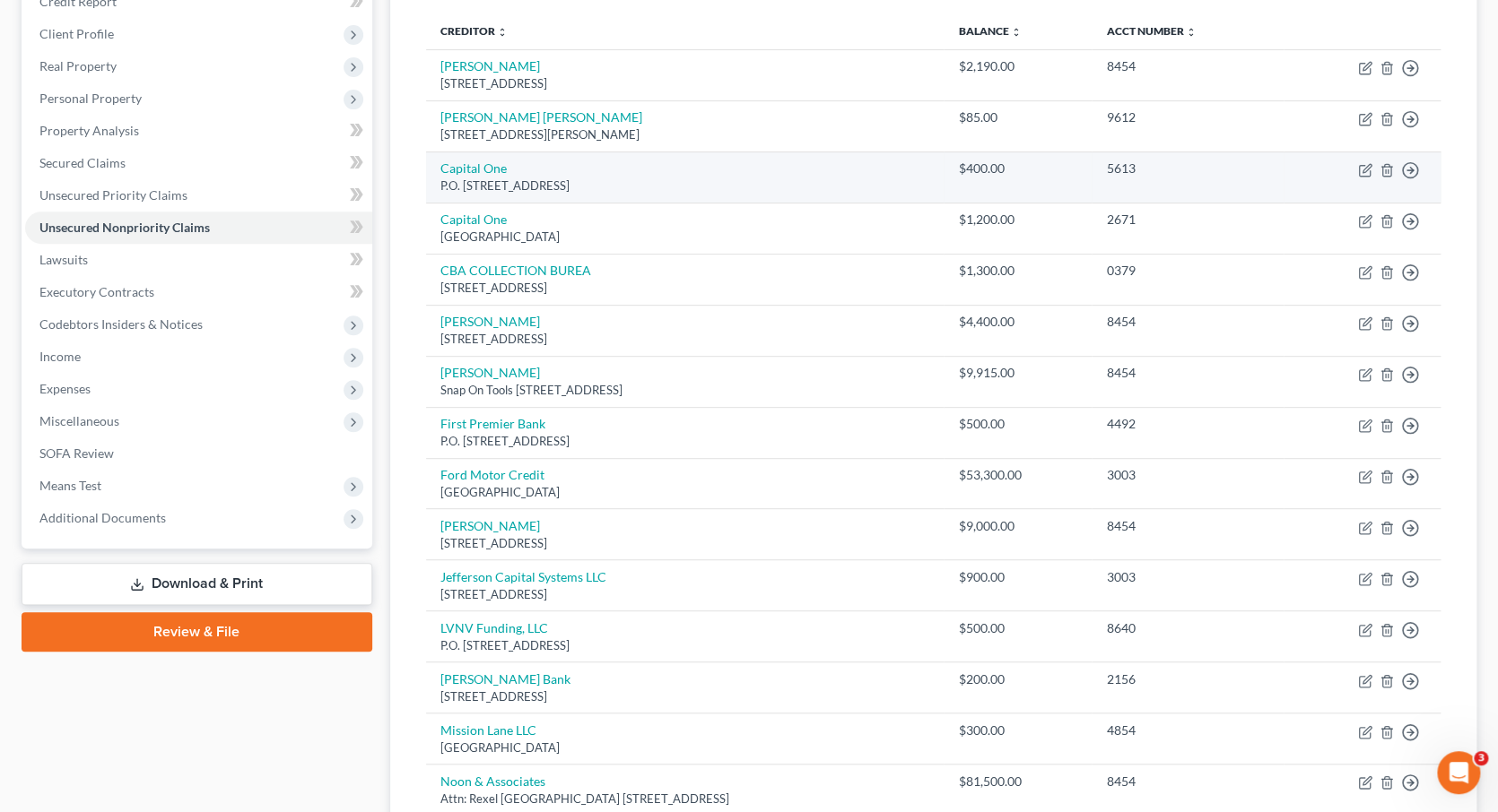
scroll to position [234, 0]
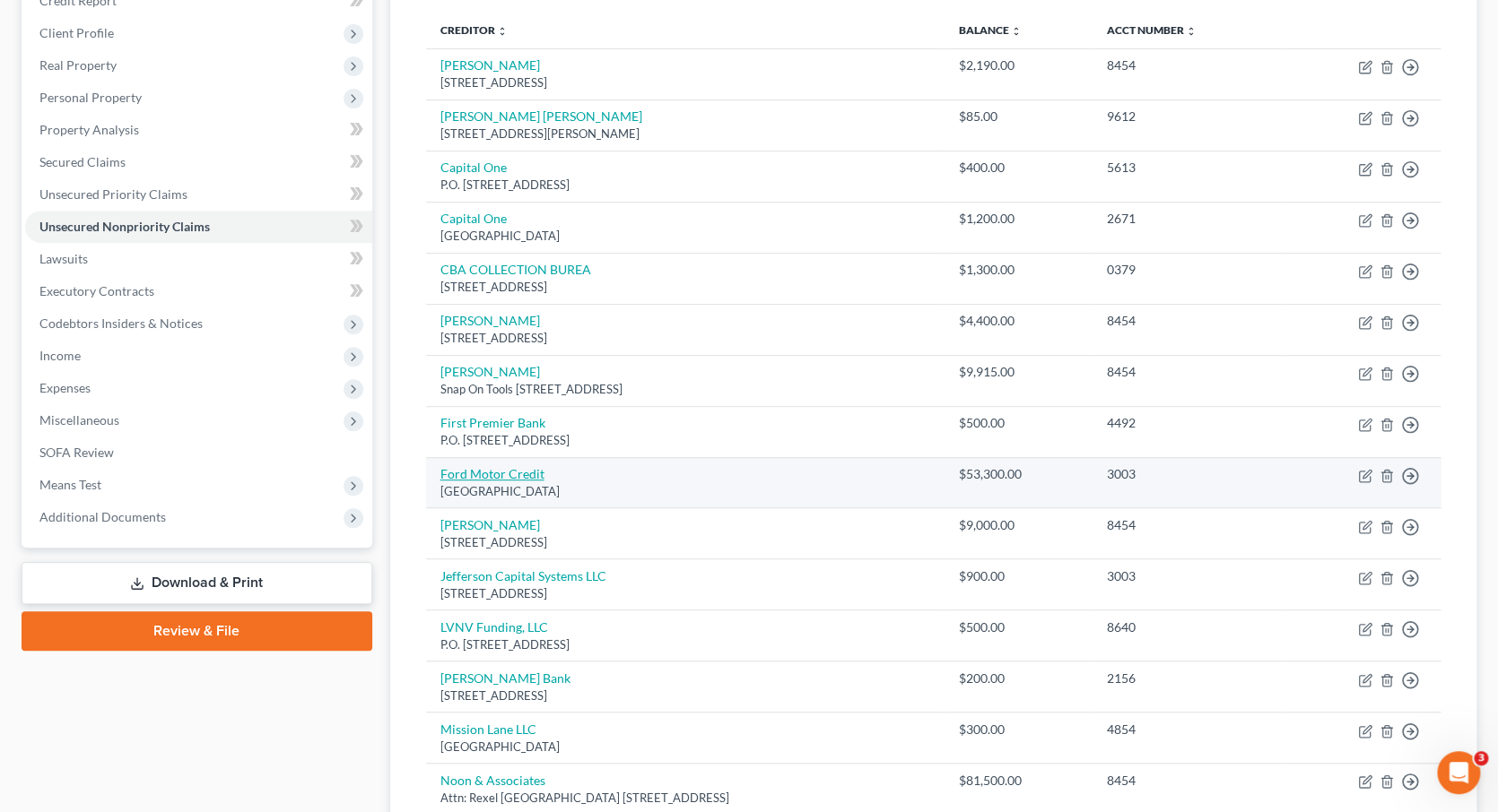
click at [512, 466] on link "Ford Motor Credit" at bounding box center [492, 473] width 104 height 15
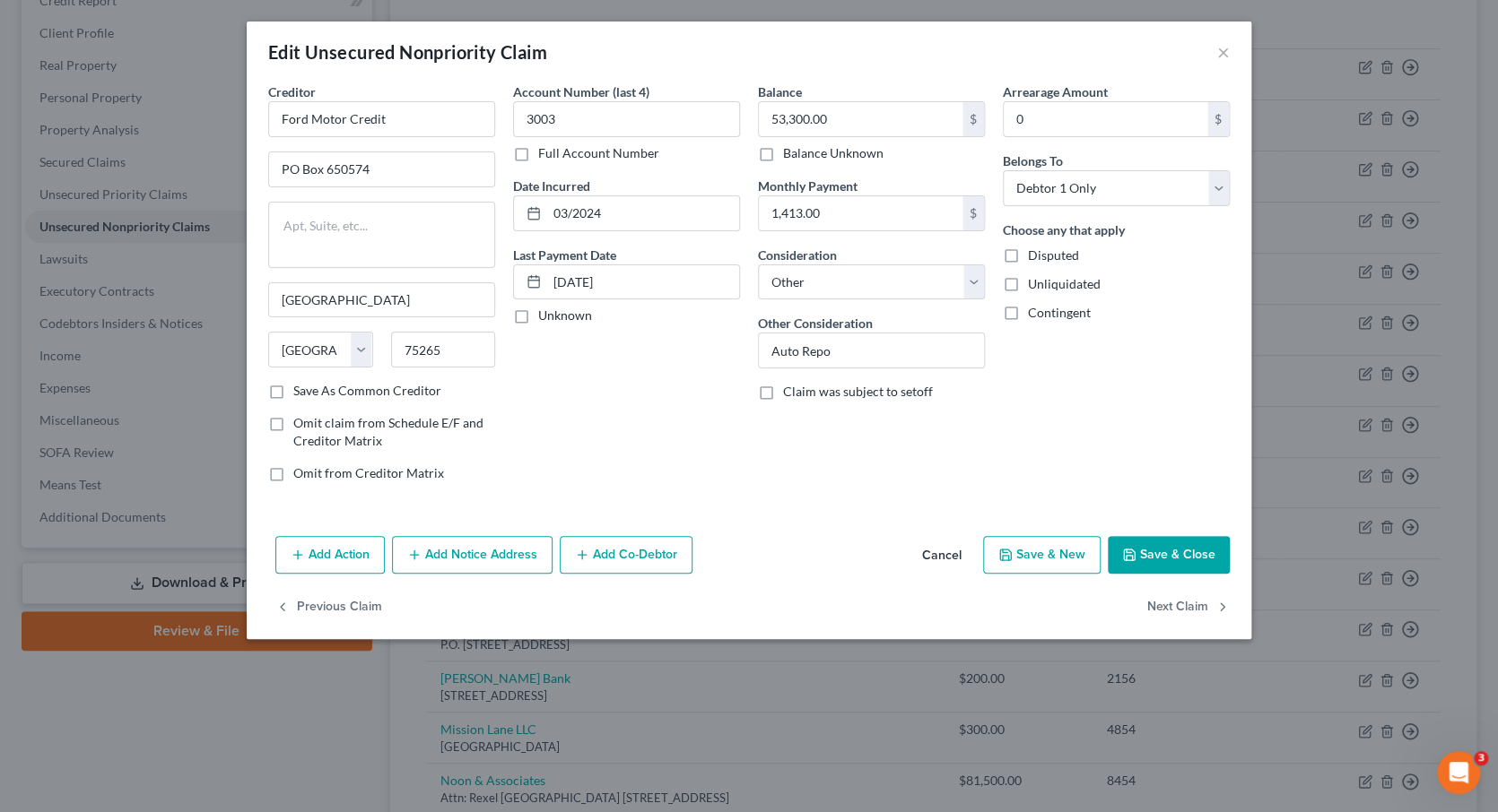
click at [296, 552] on icon "button" at bounding box center [297, 555] width 15 height 15
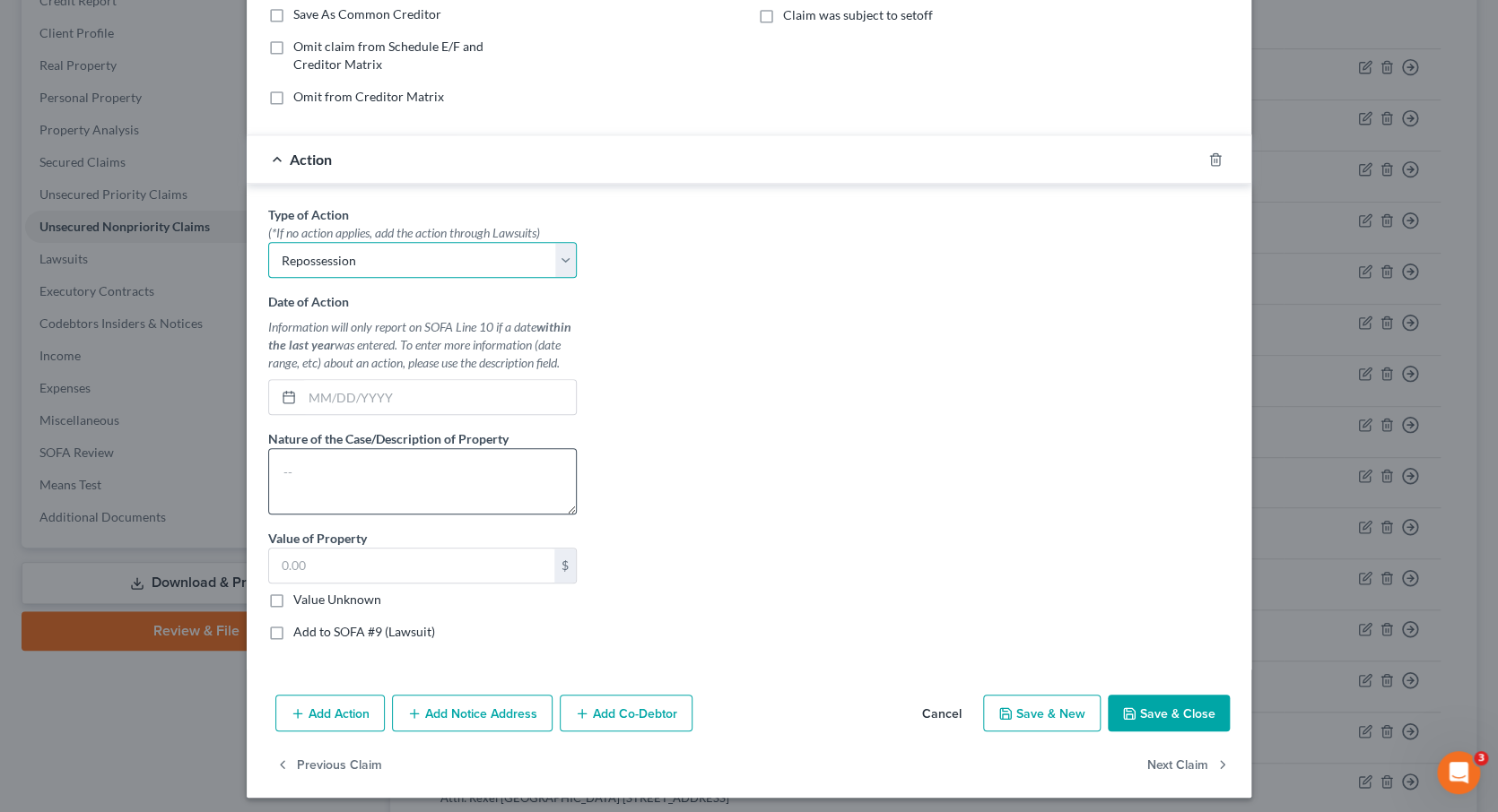
scroll to position [376, 0]
click at [326, 460] on textarea at bounding box center [422, 481] width 308 height 66
click at [793, 530] on div "Type of Action * (*If no action applies, add the action through Lawsuits) Selec…" at bounding box center [748, 430] width 979 height 449
click at [498, 563] on input "text" at bounding box center [411, 566] width 286 height 34
click at [293, 593] on label "Value Unknown" at bounding box center [337, 600] width 88 height 18
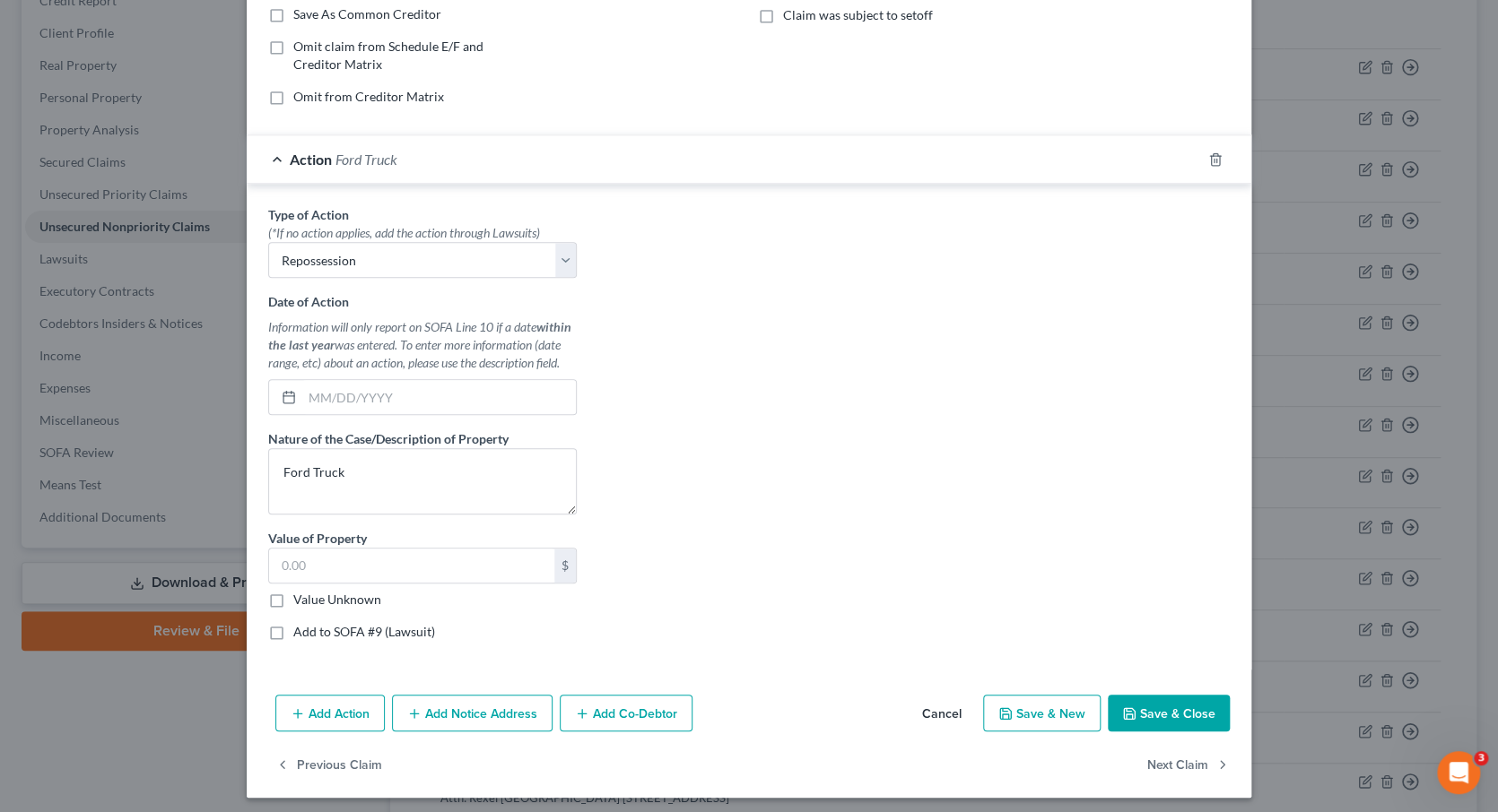
click at [300, 593] on input "Value Unknown" at bounding box center [306, 597] width 12 height 12
click at [825, 374] on div "Type of Action * (*If no action applies, add the action through Lawsuits) Selec…" at bounding box center [748, 430] width 979 height 449
click at [1185, 699] on button "Save & Close" at bounding box center [1168, 713] width 122 height 38
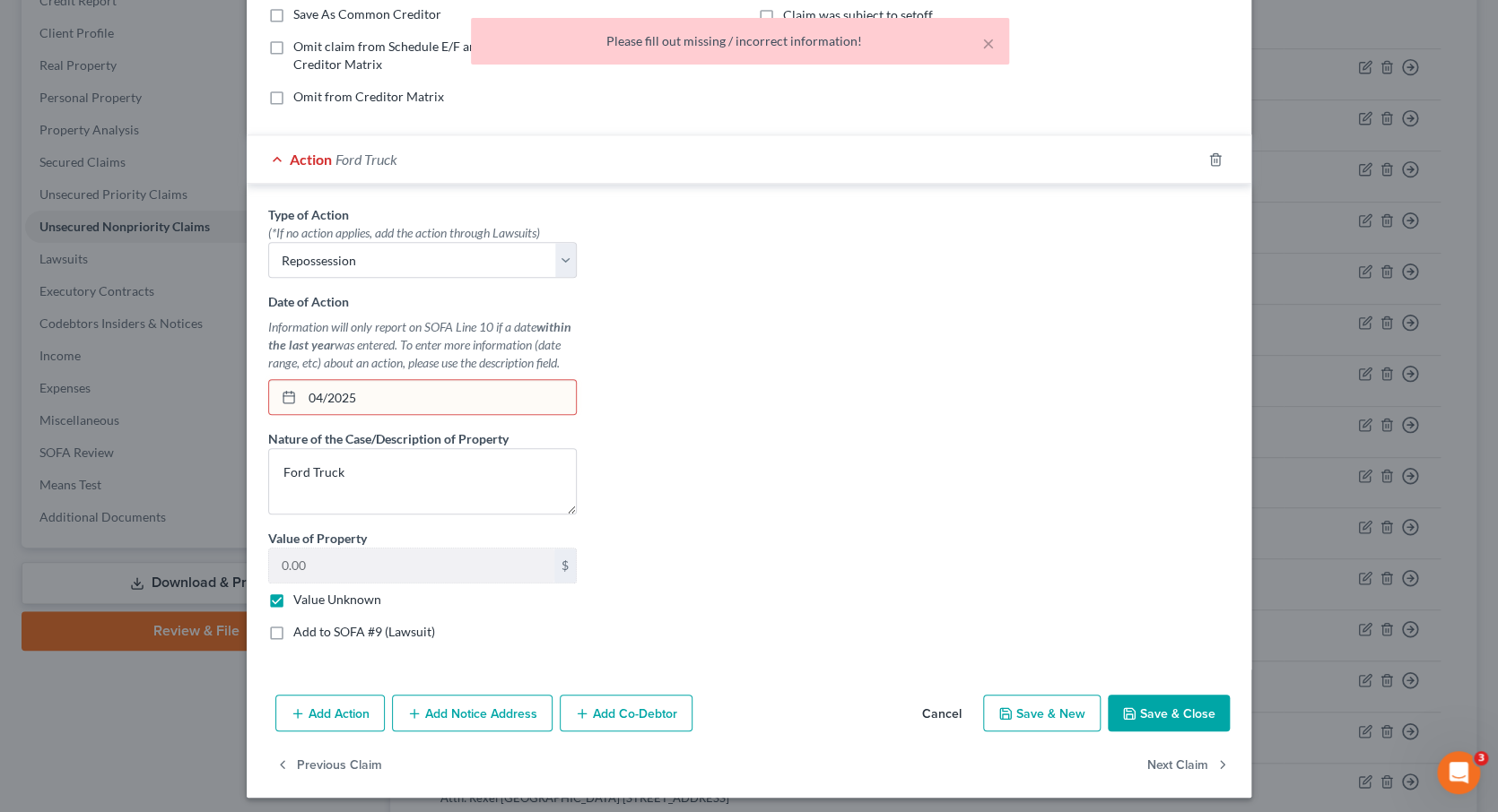
click at [326, 391] on input "04/2025" at bounding box center [439, 397] width 274 height 34
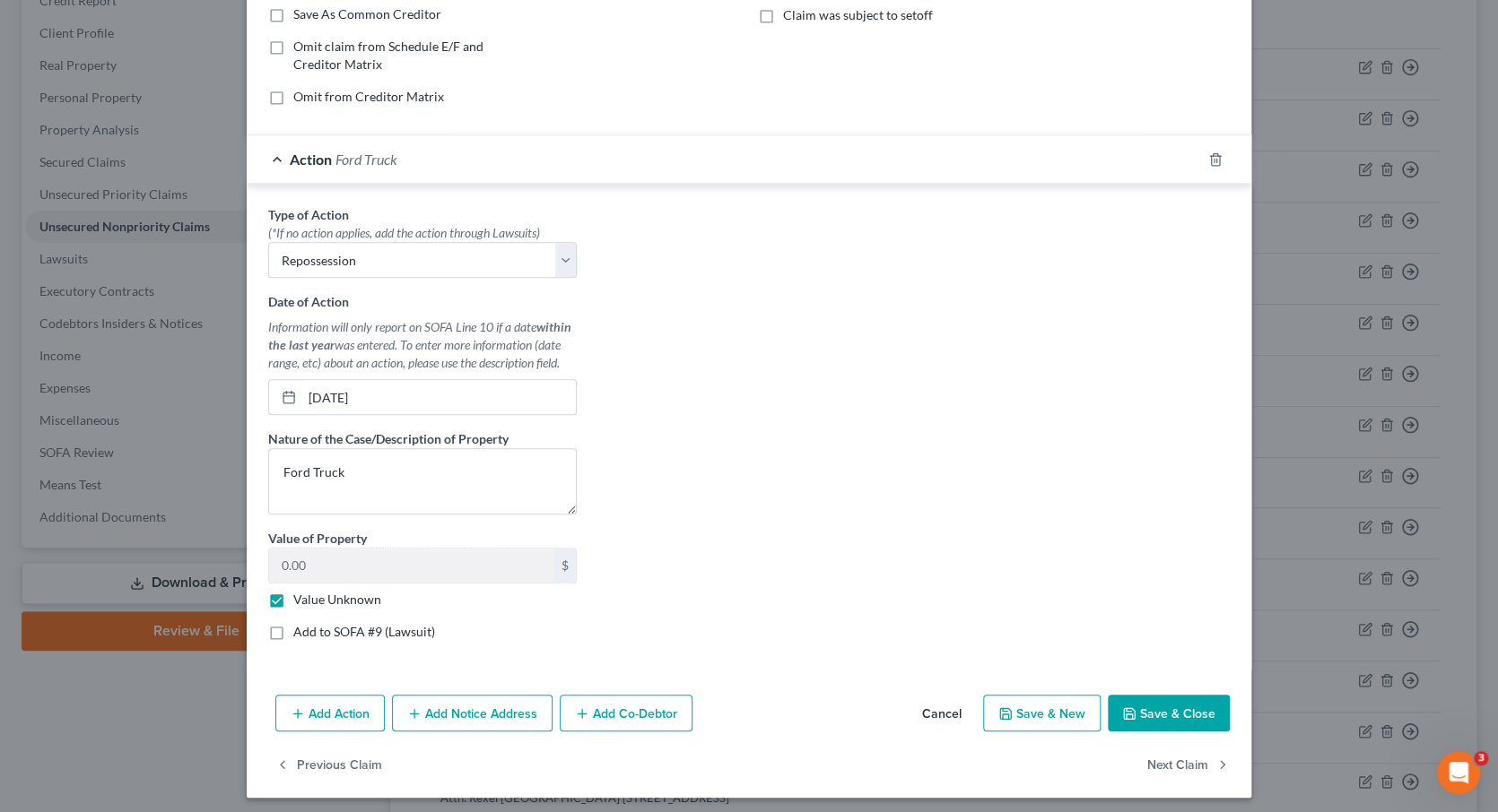
click at [1184, 711] on button "Save & Close" at bounding box center [1168, 713] width 122 height 38
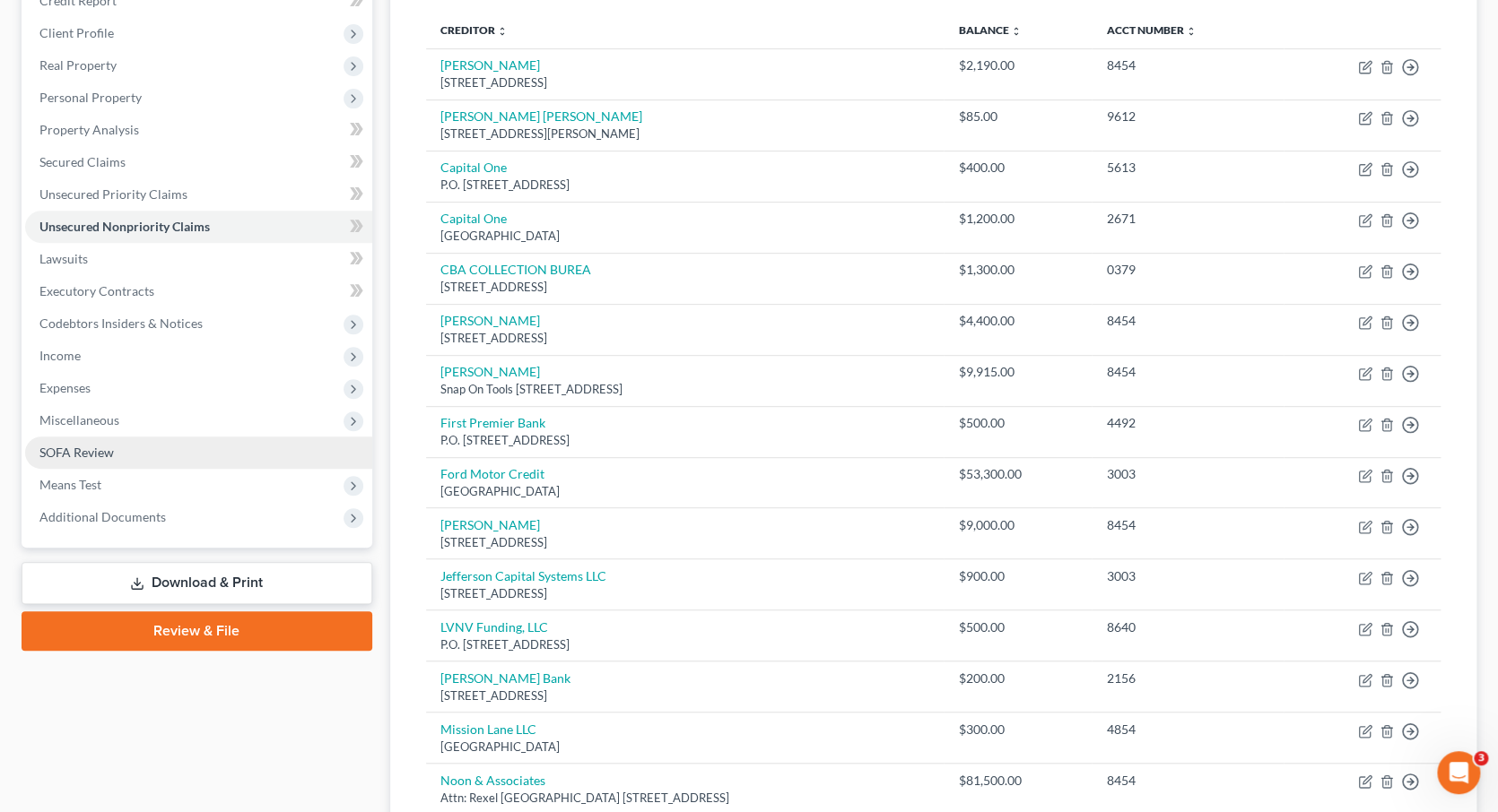
click at [110, 445] on span "SOFA Review" at bounding box center [76, 451] width 74 height 15
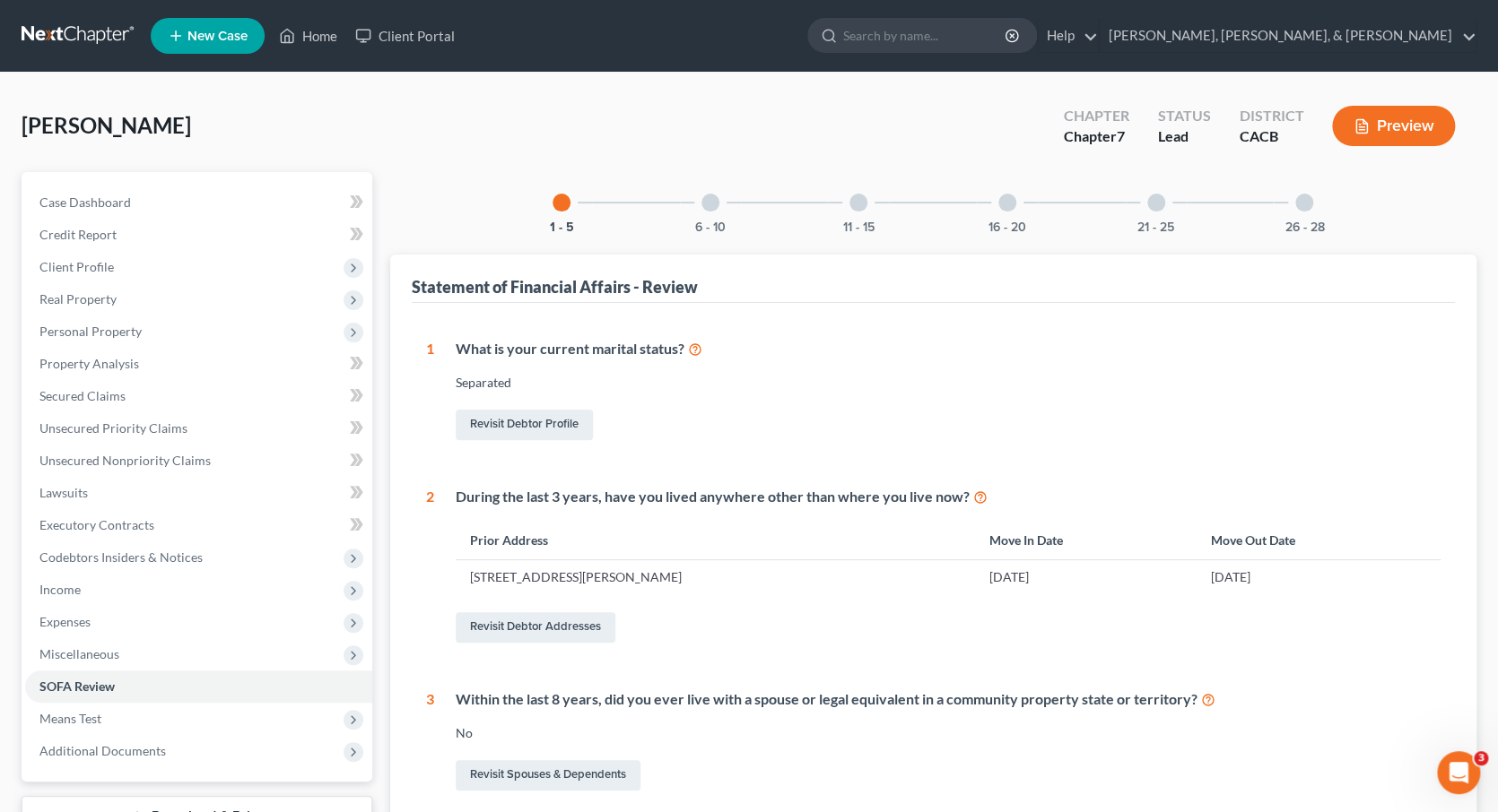
click at [713, 202] on div at bounding box center [710, 203] width 18 height 18
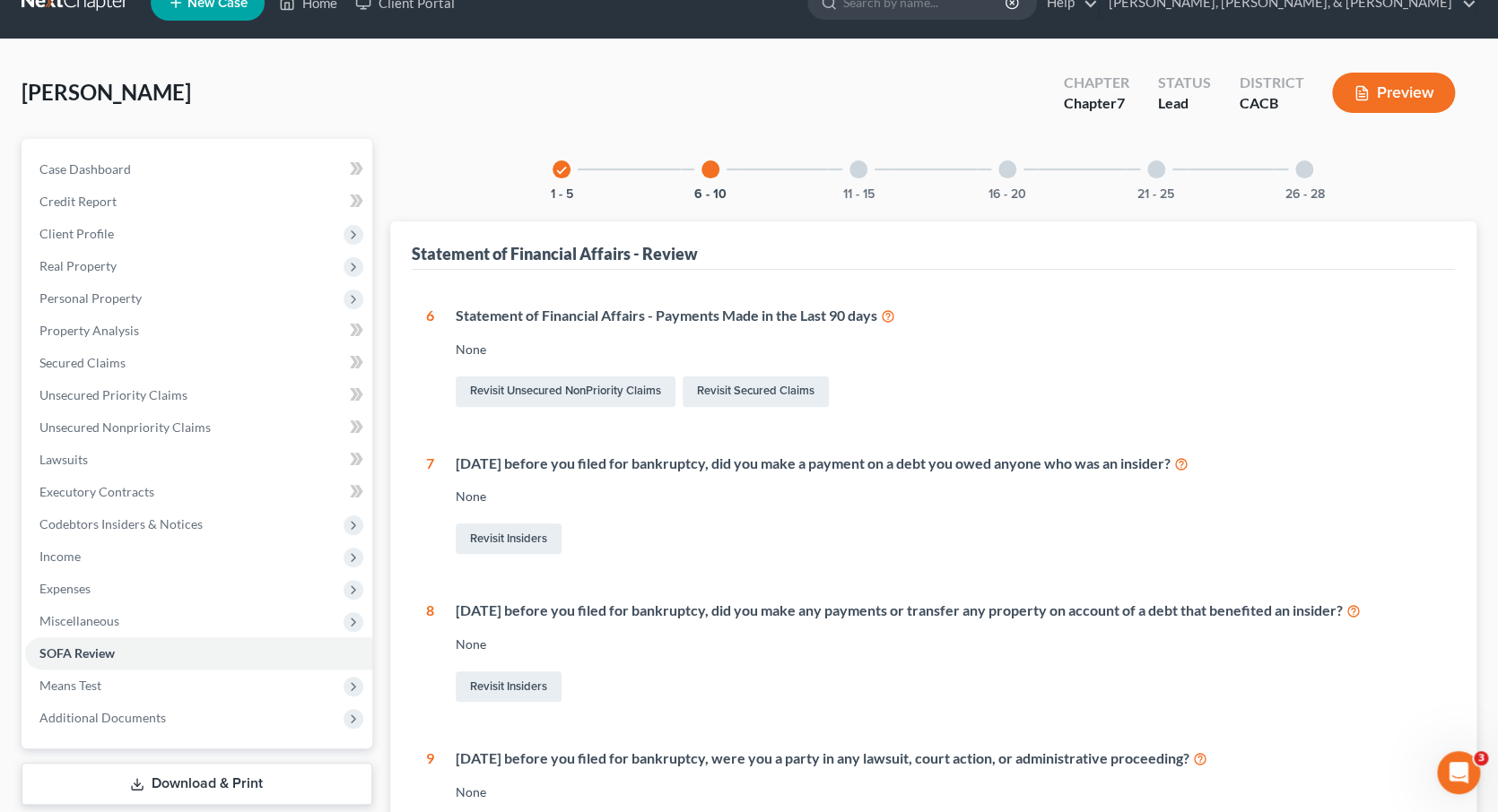
scroll to position [4, 0]
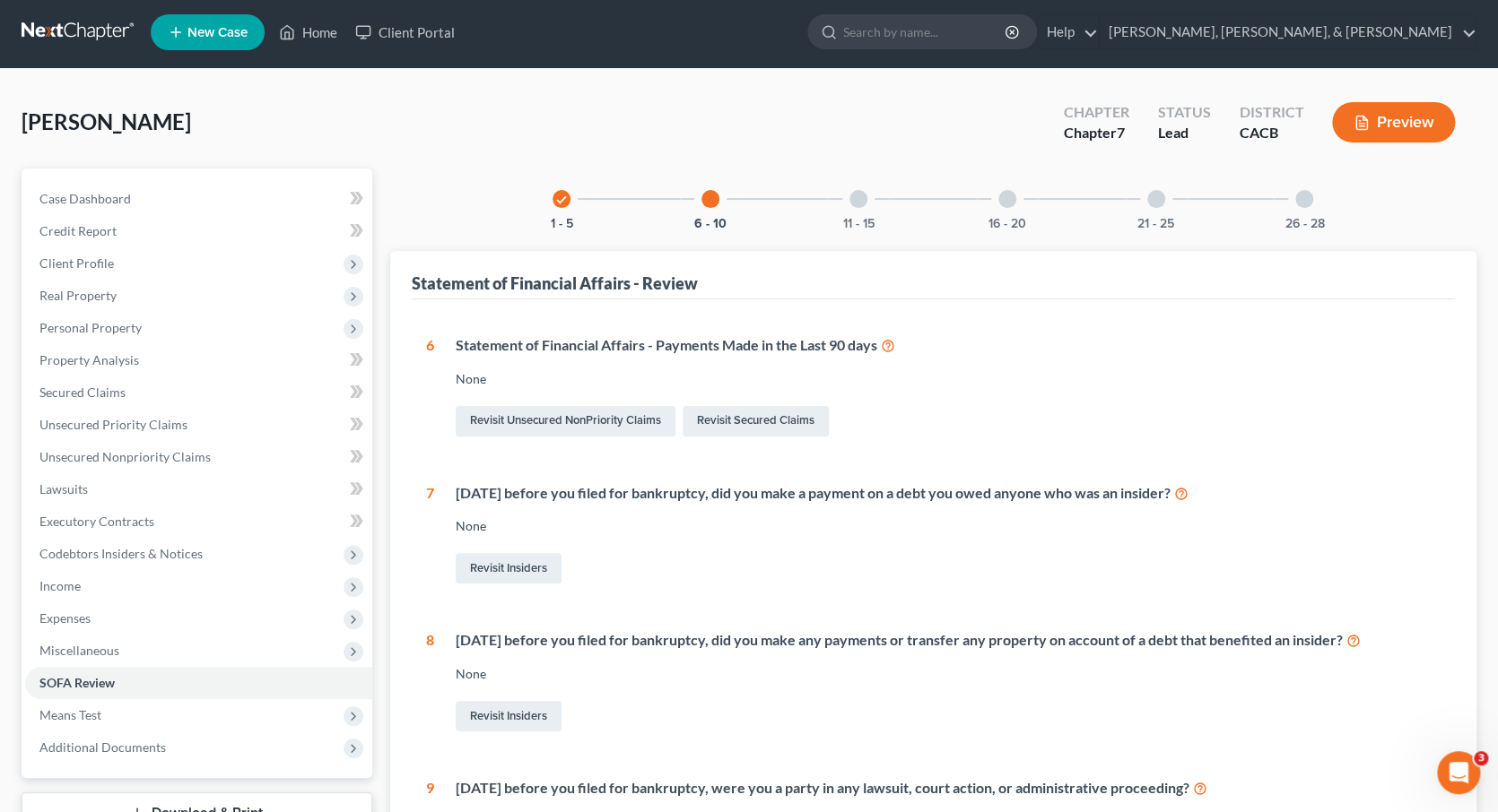
click at [856, 197] on div at bounding box center [859, 199] width 18 height 18
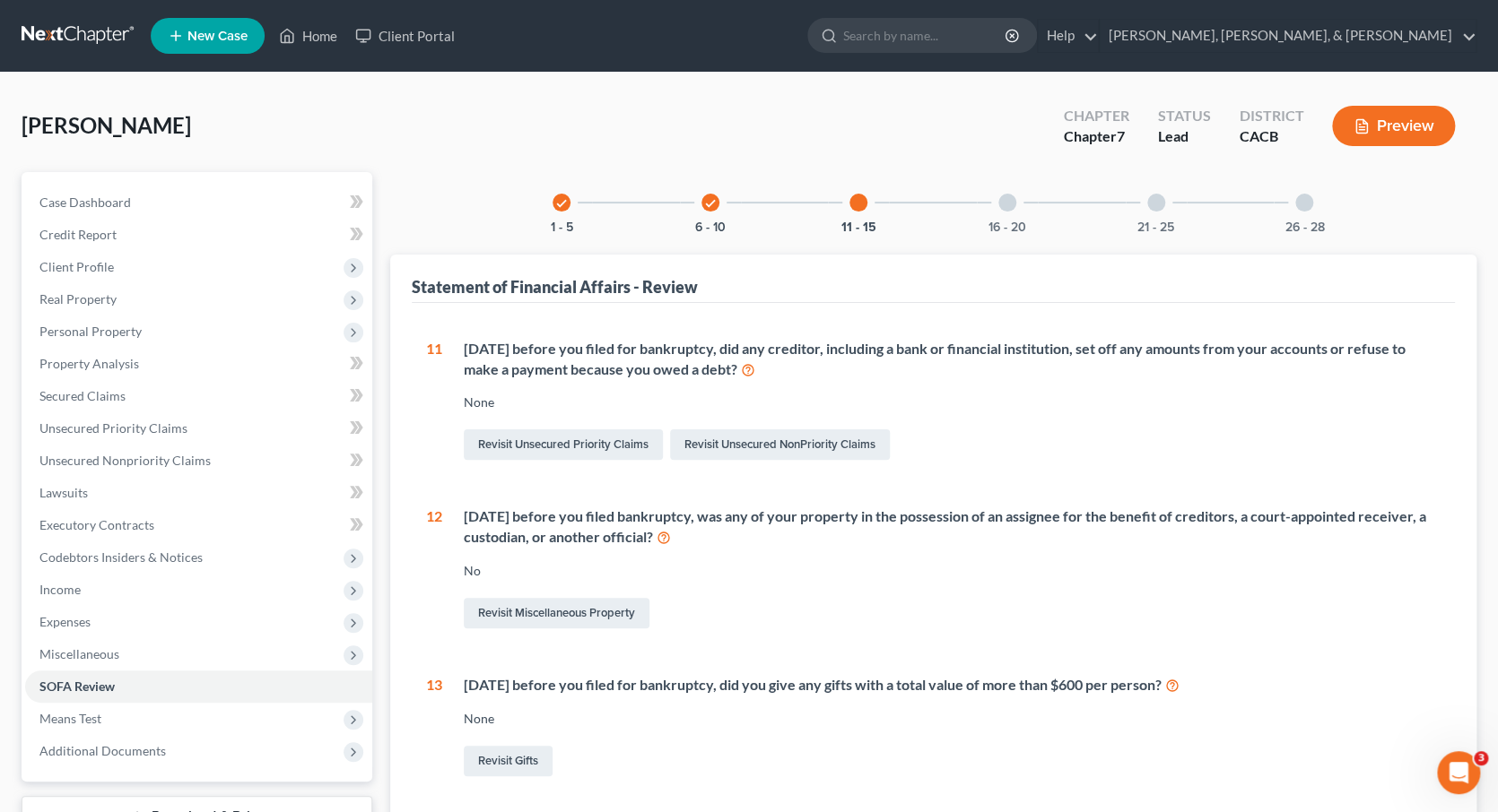
scroll to position [0, 0]
click at [1004, 201] on div at bounding box center [1007, 203] width 18 height 18
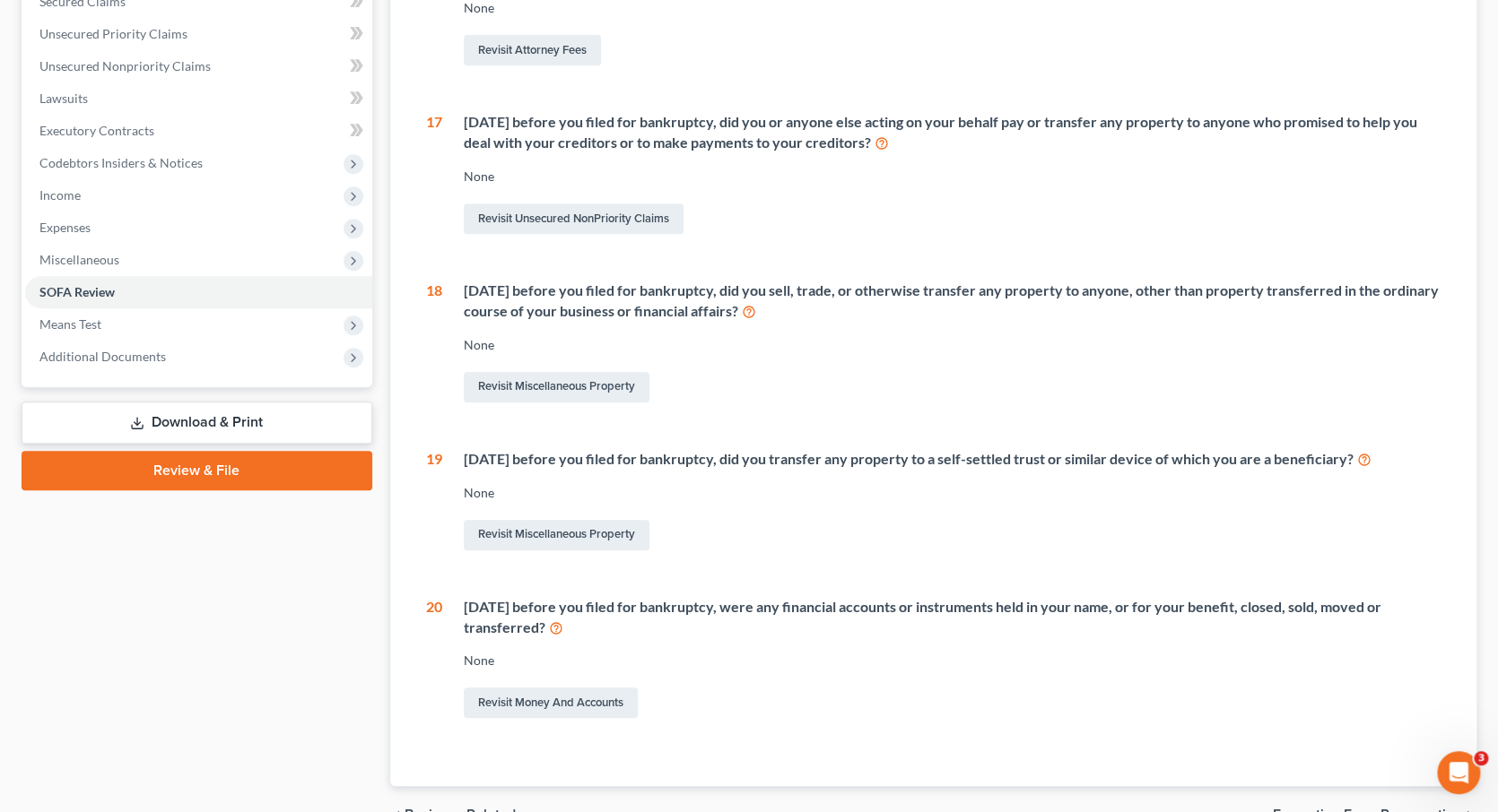
scroll to position [387, 0]
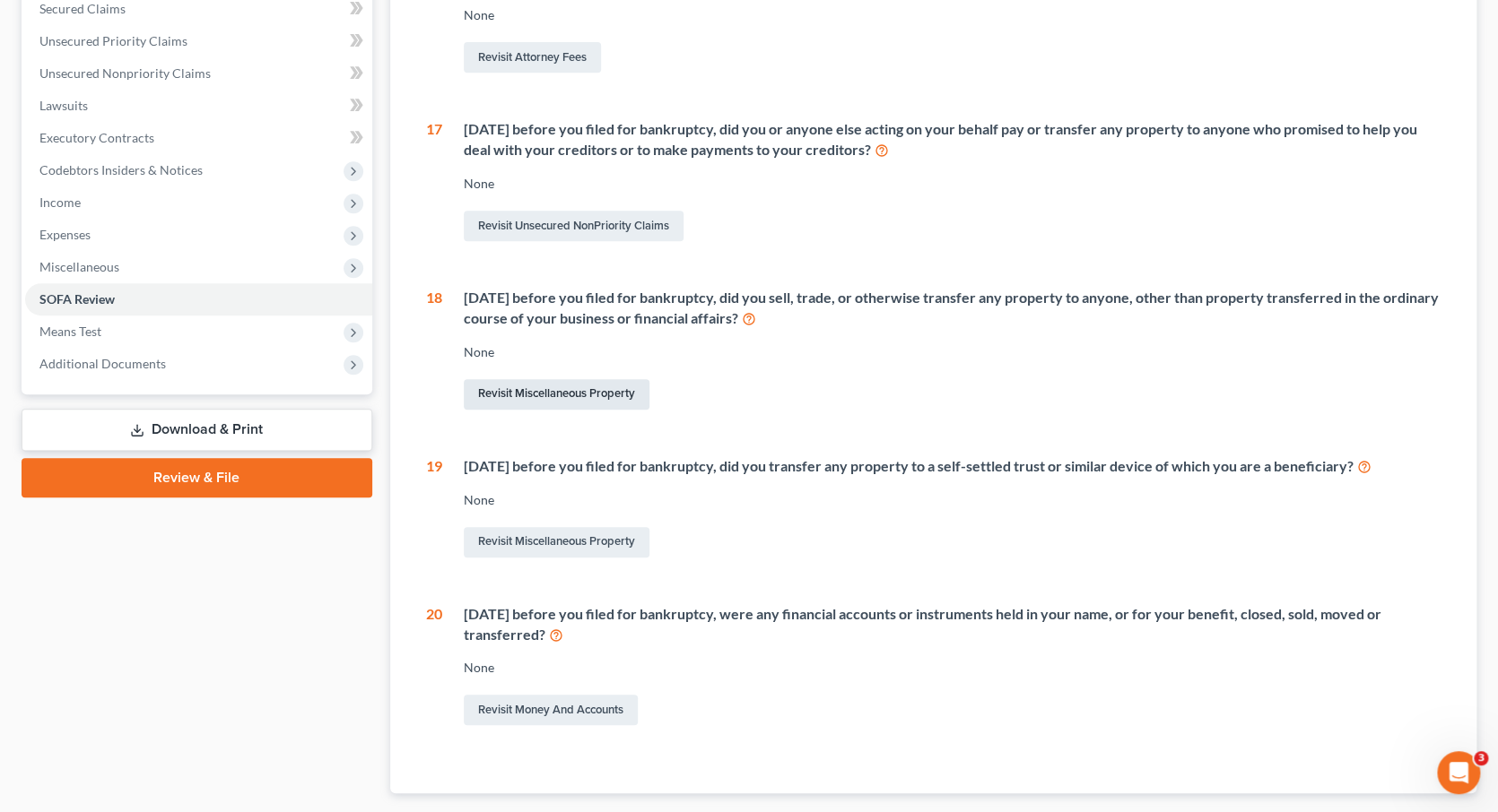
click at [567, 387] on link "Revisit Miscellaneous Property" at bounding box center [556, 394] width 186 height 31
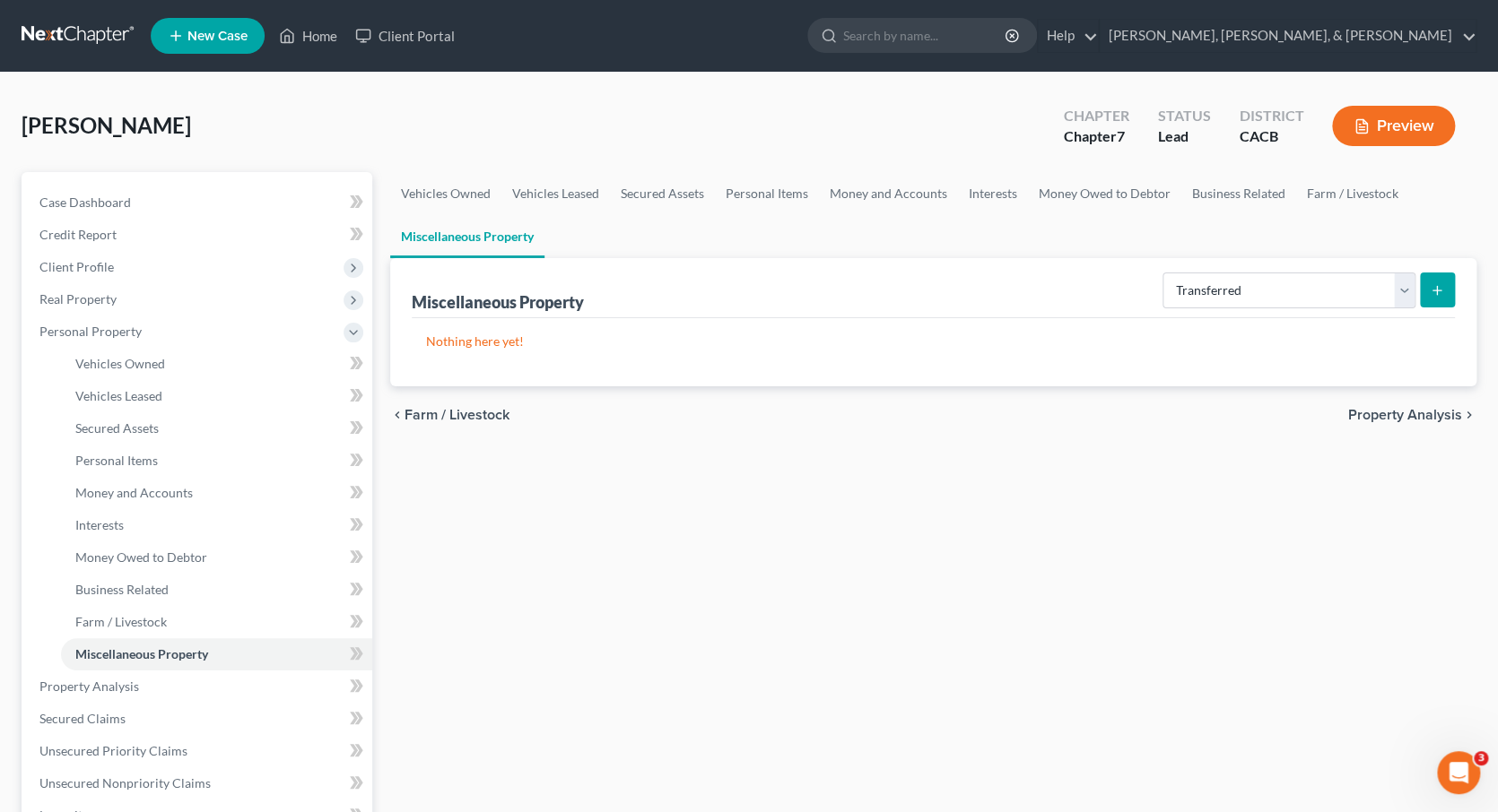
click at [1439, 289] on icon "submit" at bounding box center [1437, 290] width 15 height 15
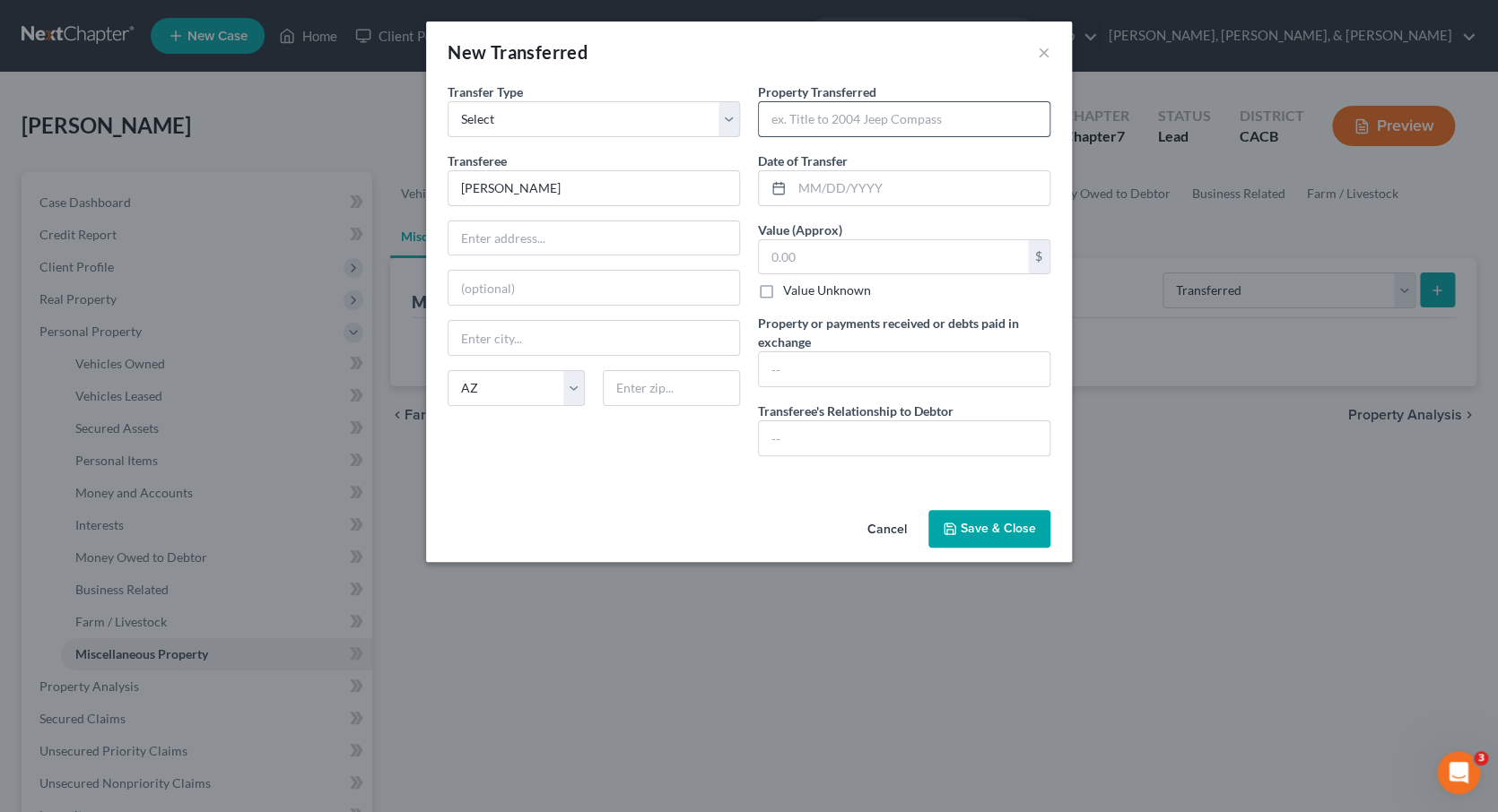
click at [845, 120] on input "text" at bounding box center [904, 119] width 291 height 34
click at [1030, 367] on input "text" at bounding box center [904, 369] width 291 height 34
click at [948, 361] on input "text" at bounding box center [904, 369] width 291 height 34
click at [798, 361] on input "text" at bounding box center [904, 369] width 291 height 34
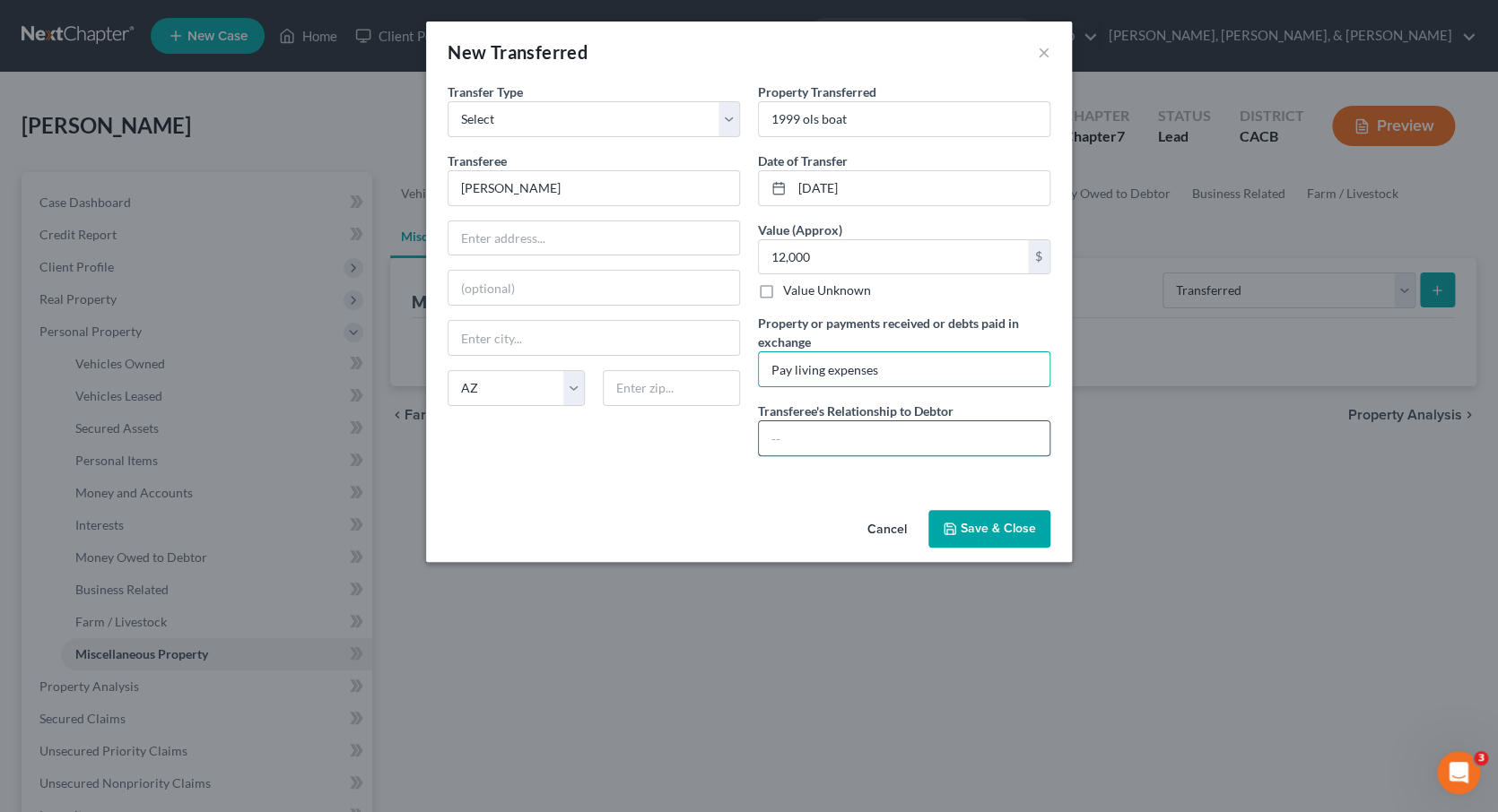
click at [807, 427] on input "text" at bounding box center [904, 439] width 291 height 34
click at [1019, 528] on button "Save & Close" at bounding box center [988, 528] width 122 height 38
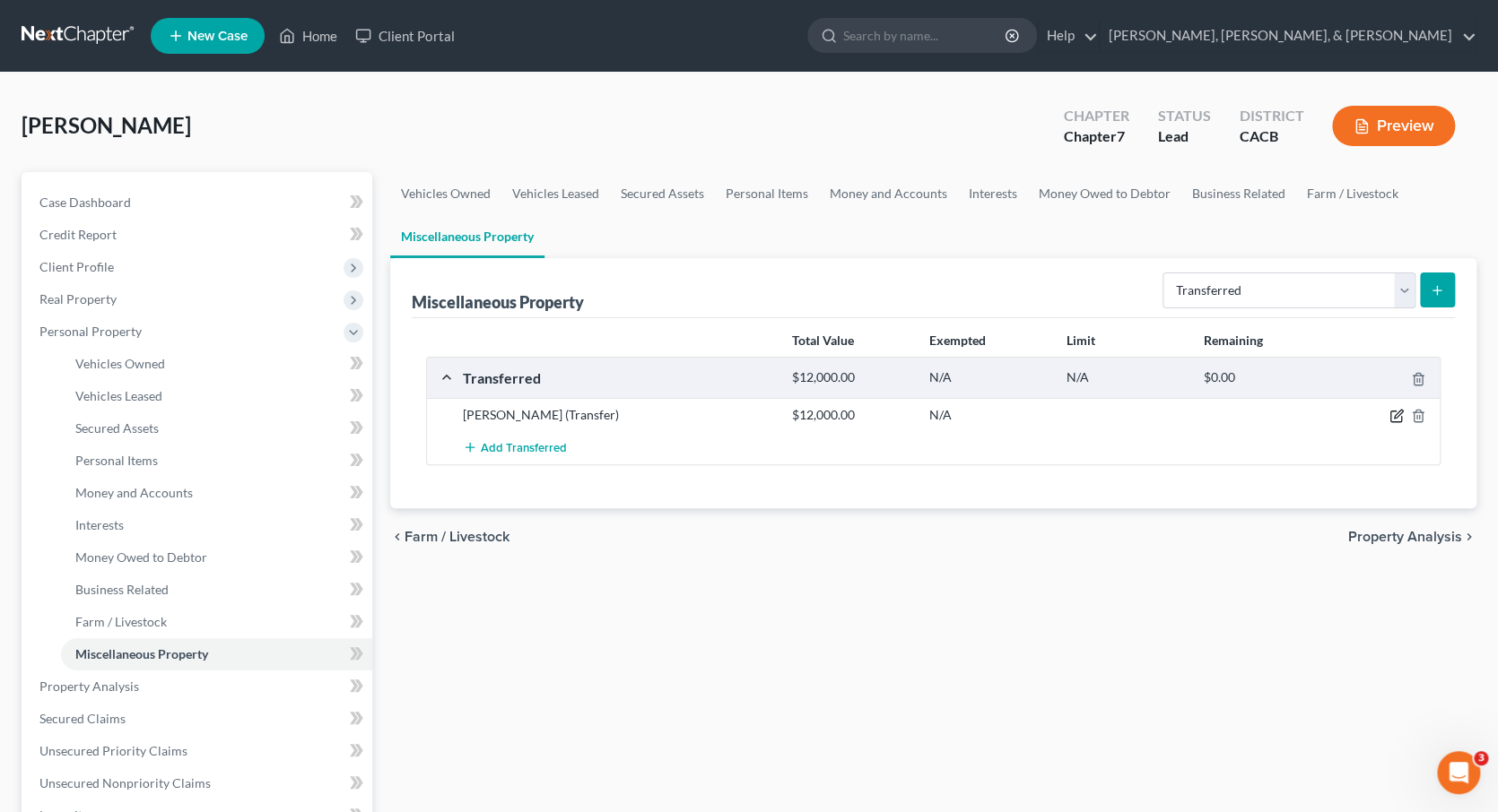
click at [1390, 413] on icon "button" at bounding box center [1395, 417] width 11 height 11
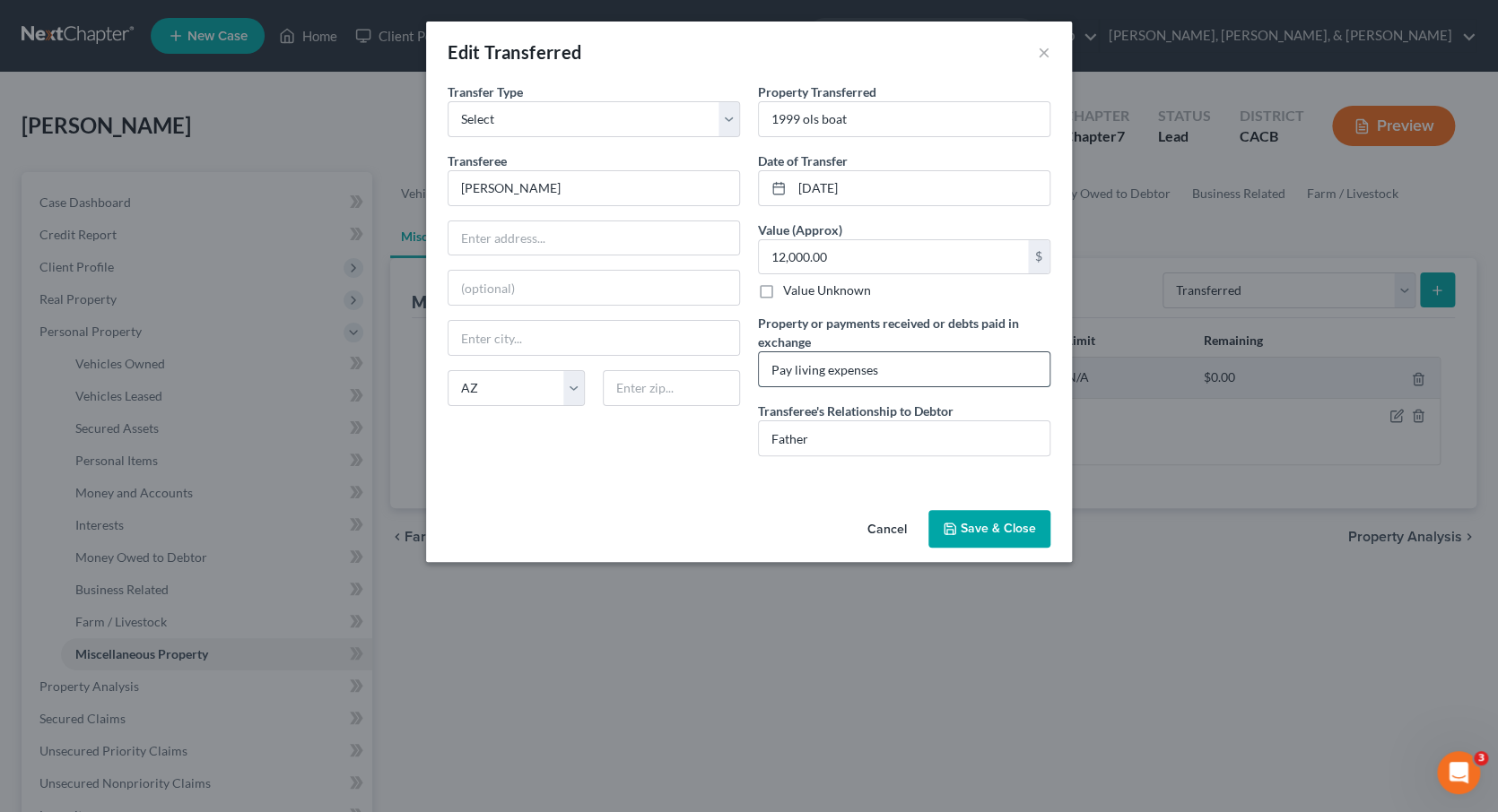
click at [894, 365] on input "Pay living expenses" at bounding box center [904, 369] width 291 height 34
click at [988, 533] on button "Save & Close" at bounding box center [988, 528] width 122 height 38
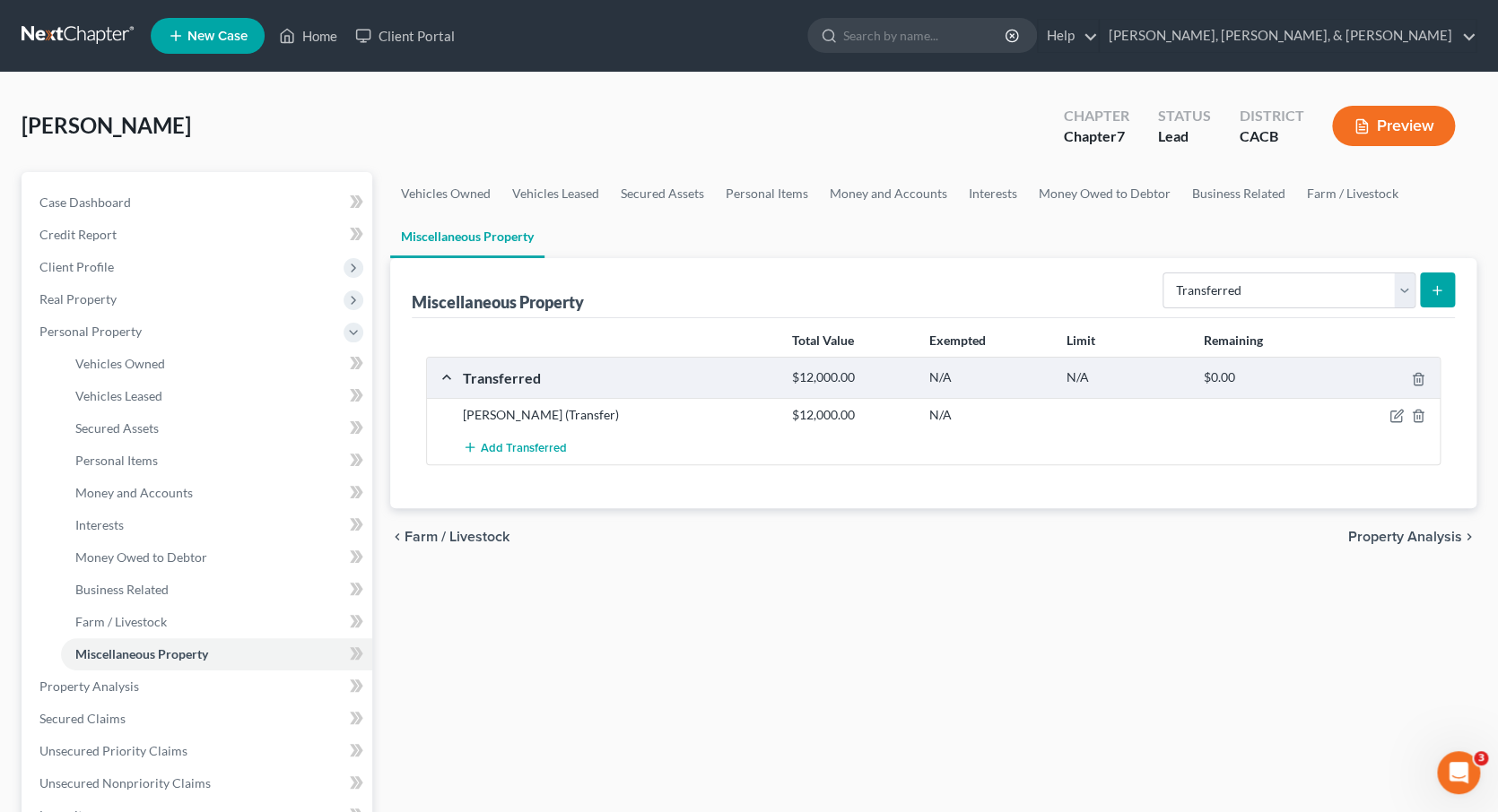
click at [1164, 376] on div "N/A" at bounding box center [1125, 377] width 137 height 17
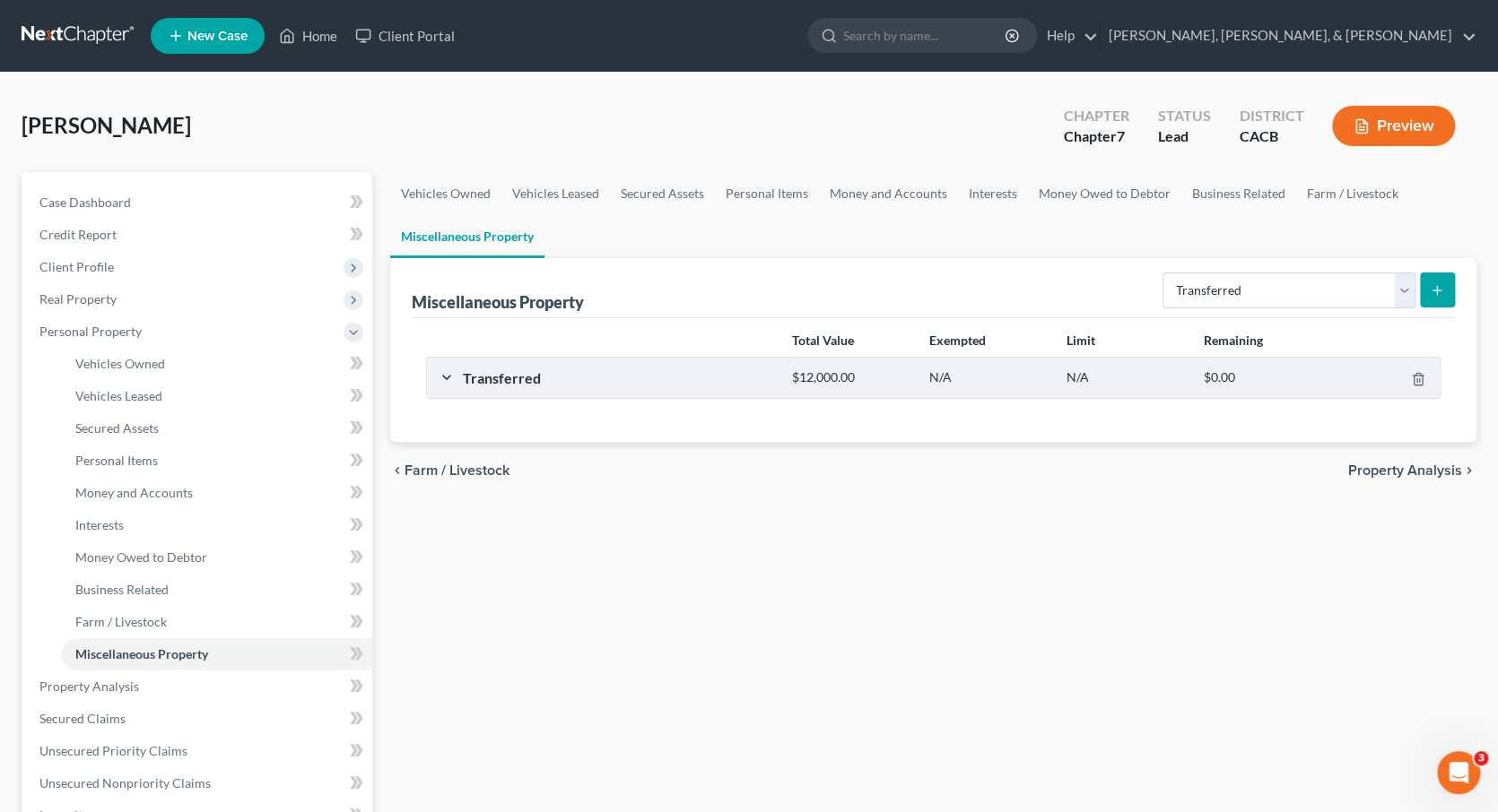
click at [1198, 379] on div "$0.00" at bounding box center [1263, 377] width 137 height 17
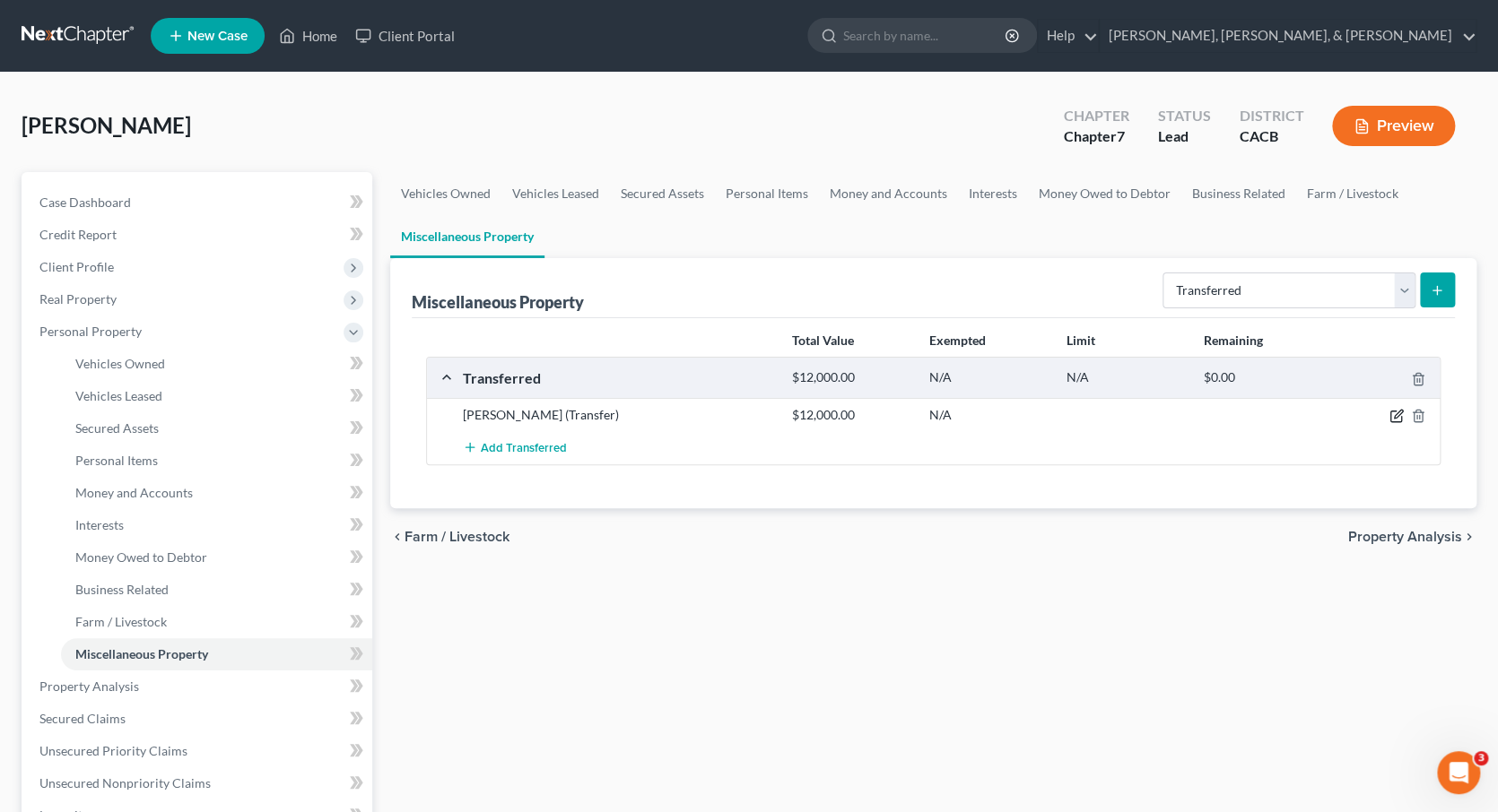
click at [1399, 413] on icon "button" at bounding box center [1396, 416] width 15 height 15
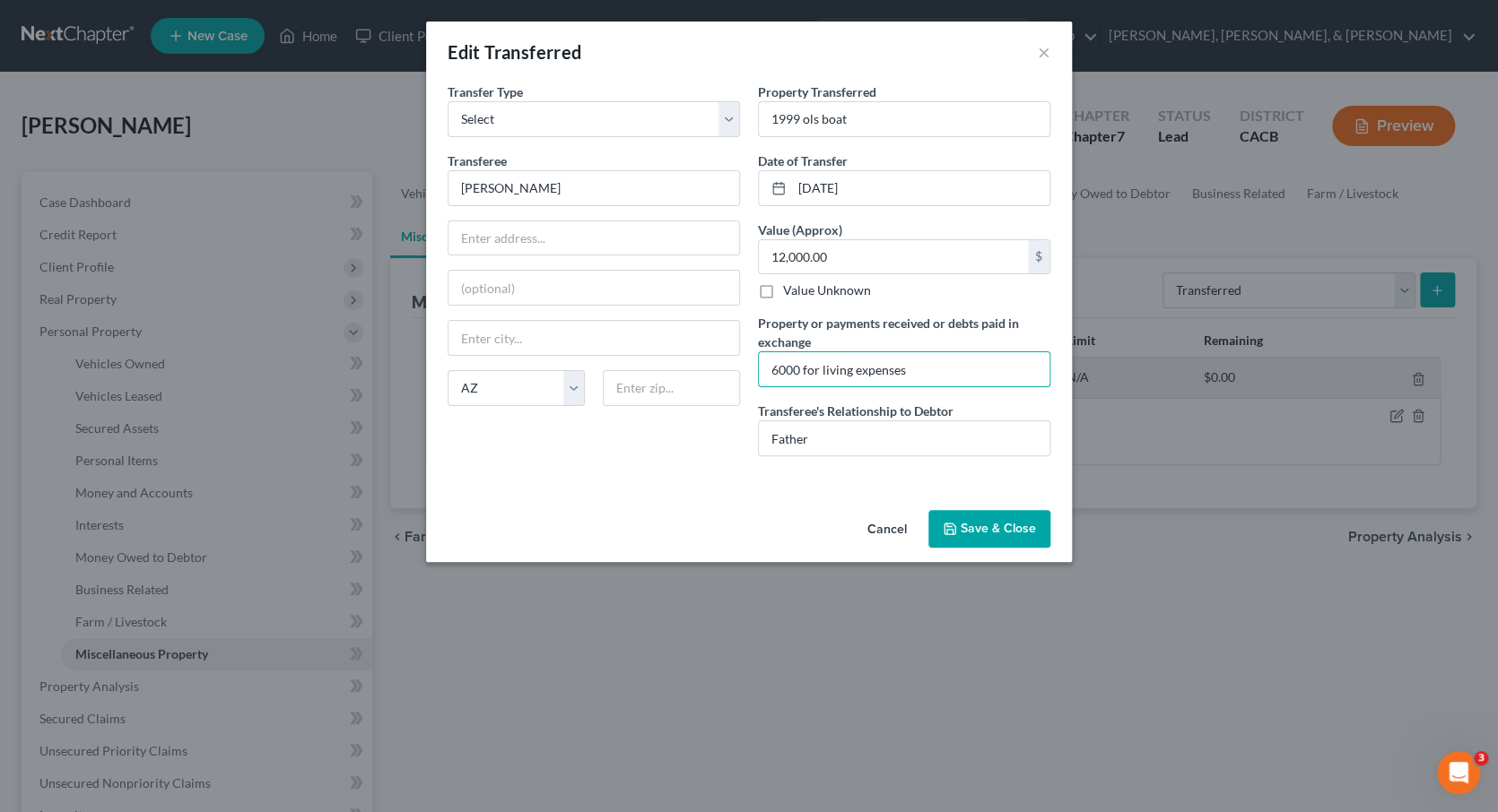
click at [1011, 527] on button "Save & Close" at bounding box center [988, 528] width 122 height 38
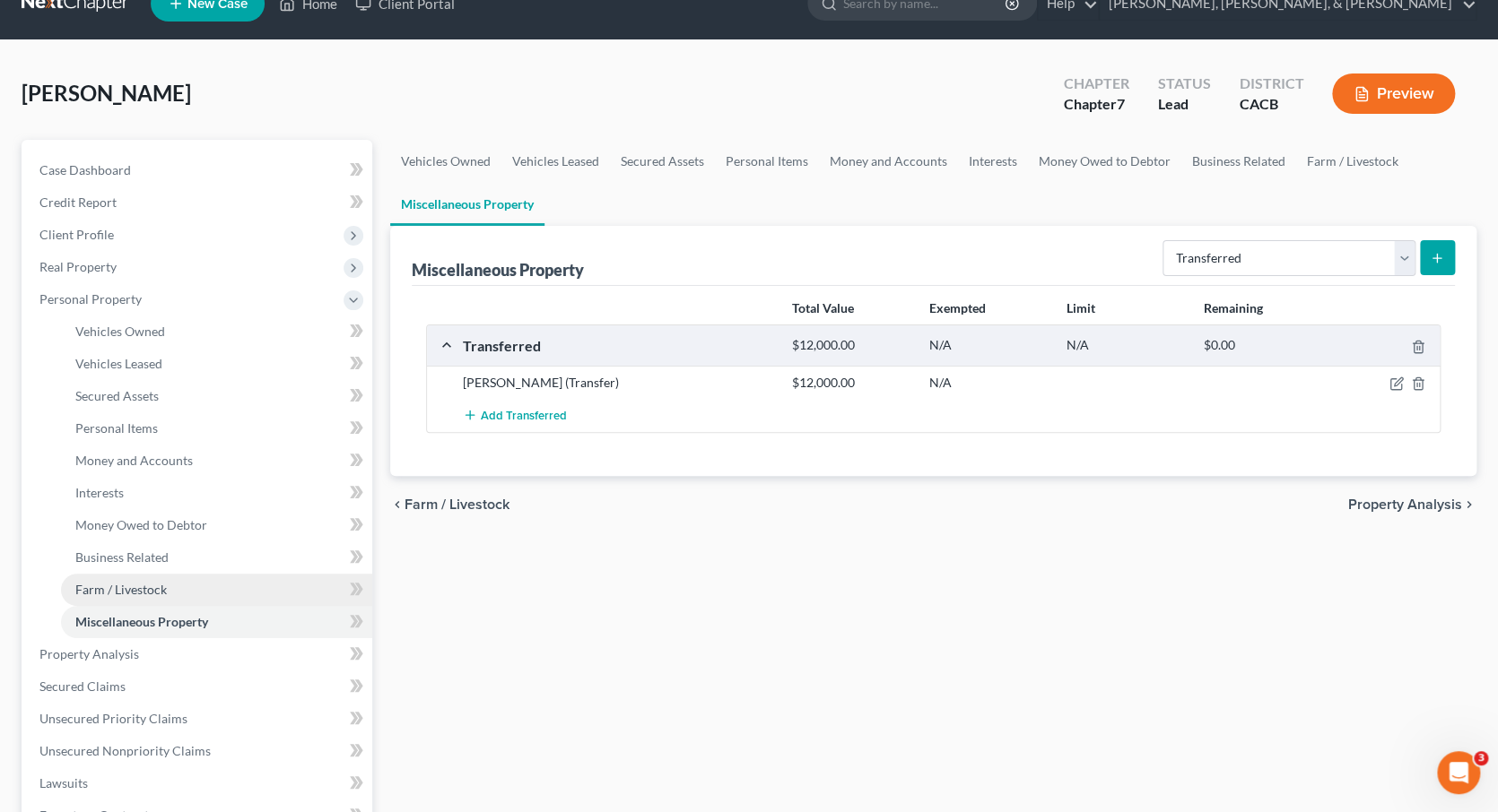
scroll to position [34, 0]
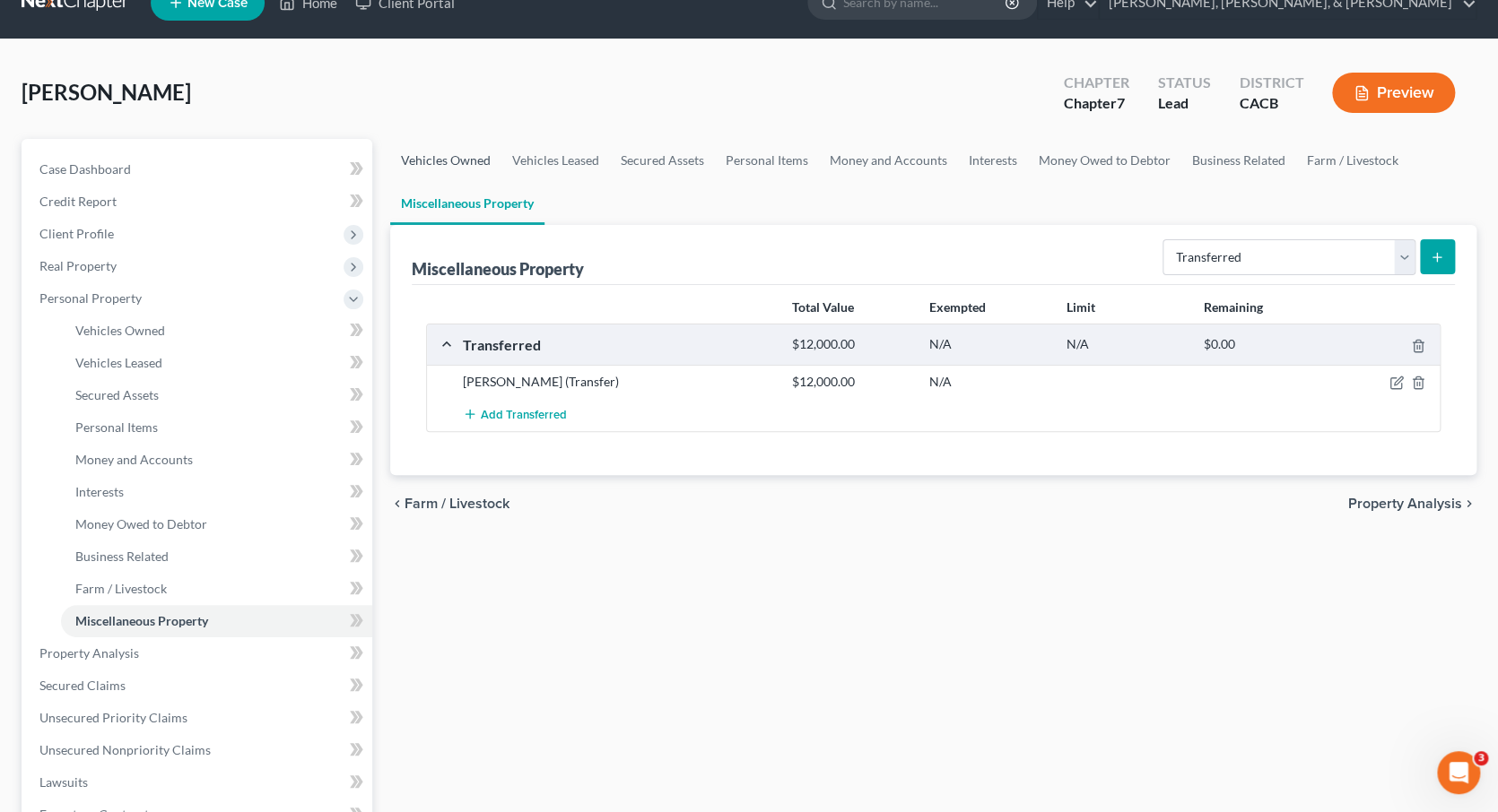
click at [478, 160] on link "Vehicles Owned" at bounding box center [446, 161] width 112 height 43
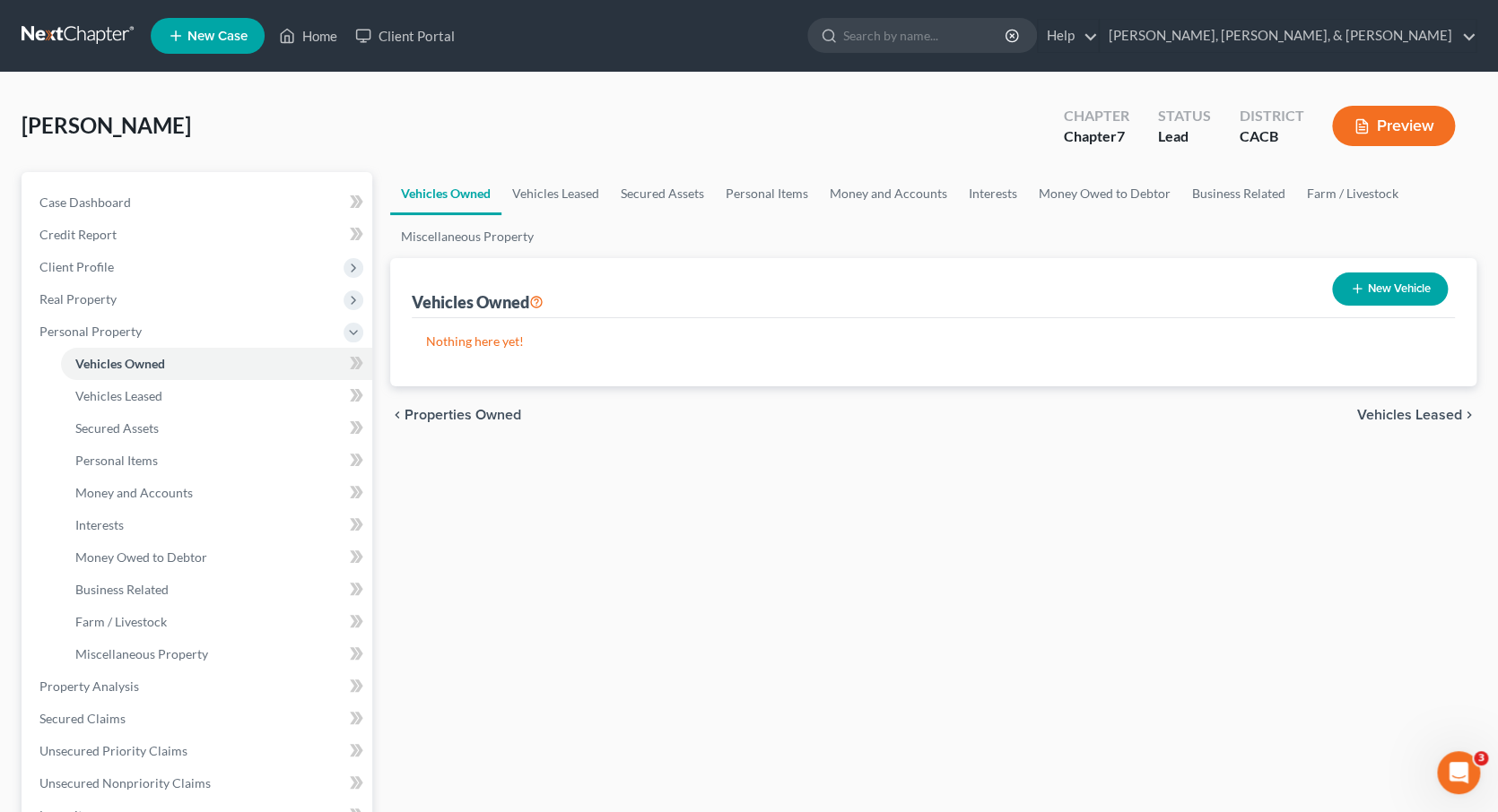
click at [1357, 290] on line "button" at bounding box center [1357, 289] width 0 height 8
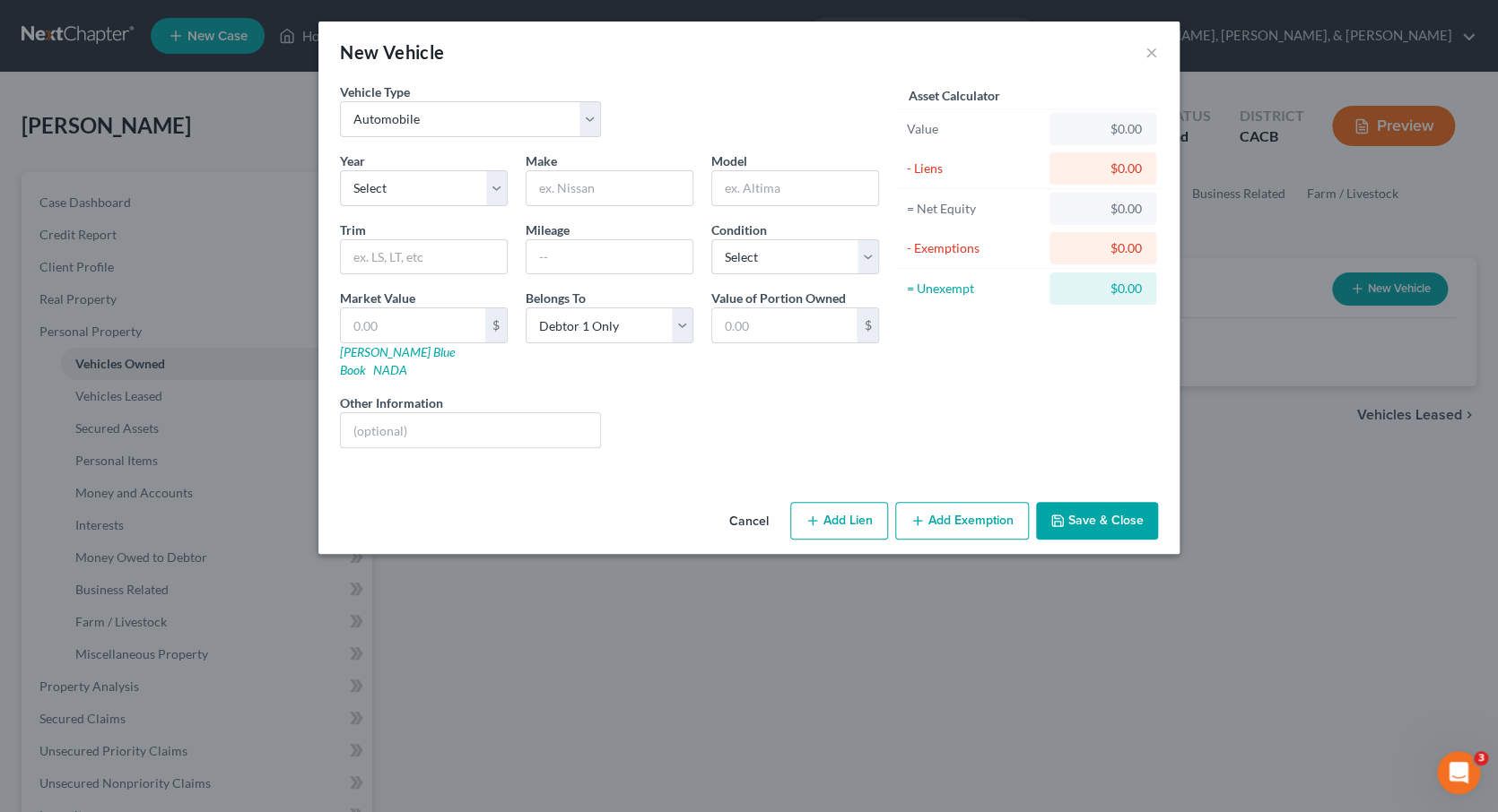
click at [600, 122] on div "Vehicle Type Select Automobile Truck Trailer Watercraft Aircraft Motor Home Atv…" at bounding box center [470, 110] width 279 height 54
click at [741, 504] on button "Cancel" at bounding box center [748, 522] width 68 height 36
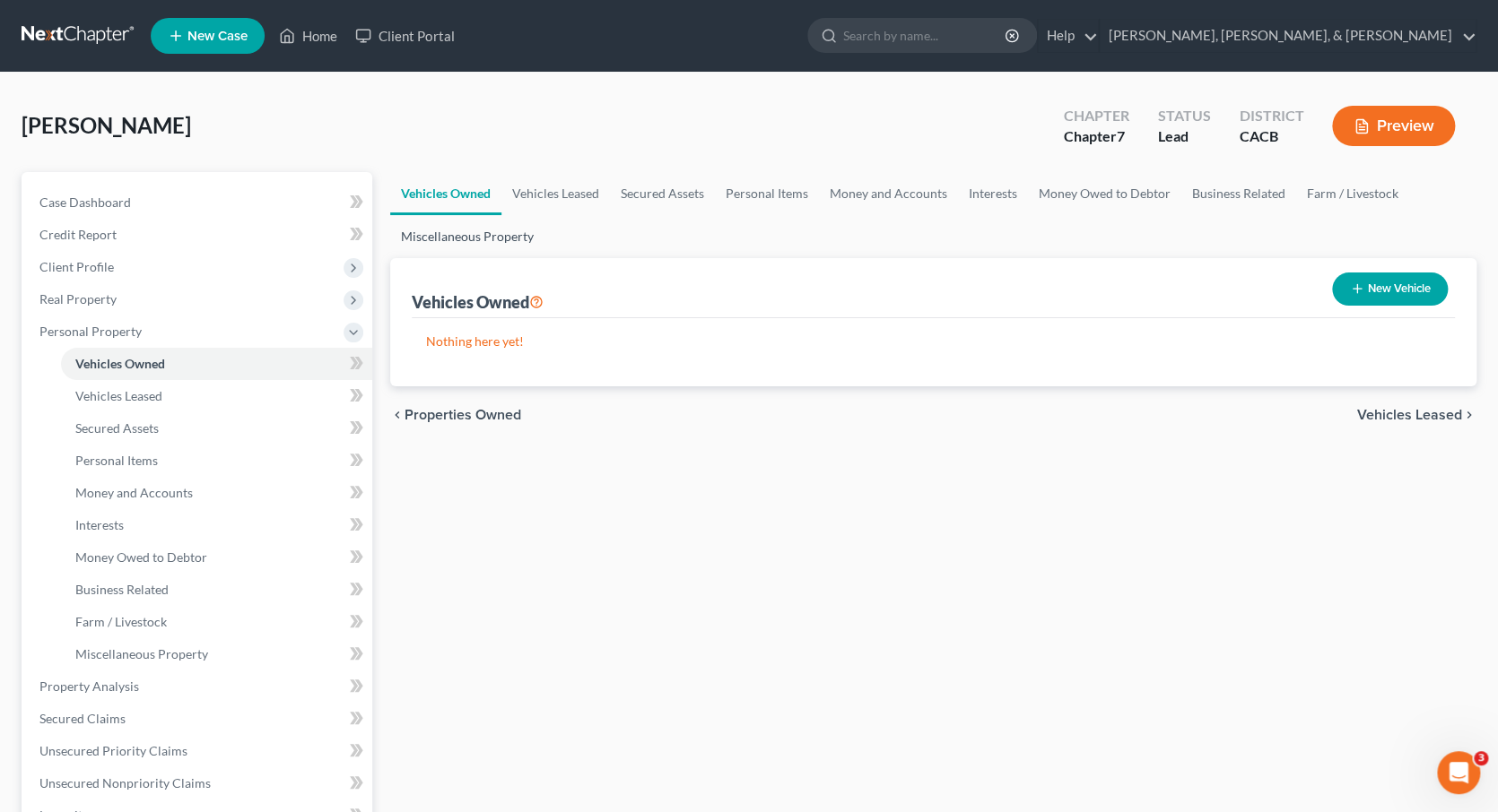
click at [496, 245] on link "Miscellaneous Property" at bounding box center [467, 237] width 154 height 43
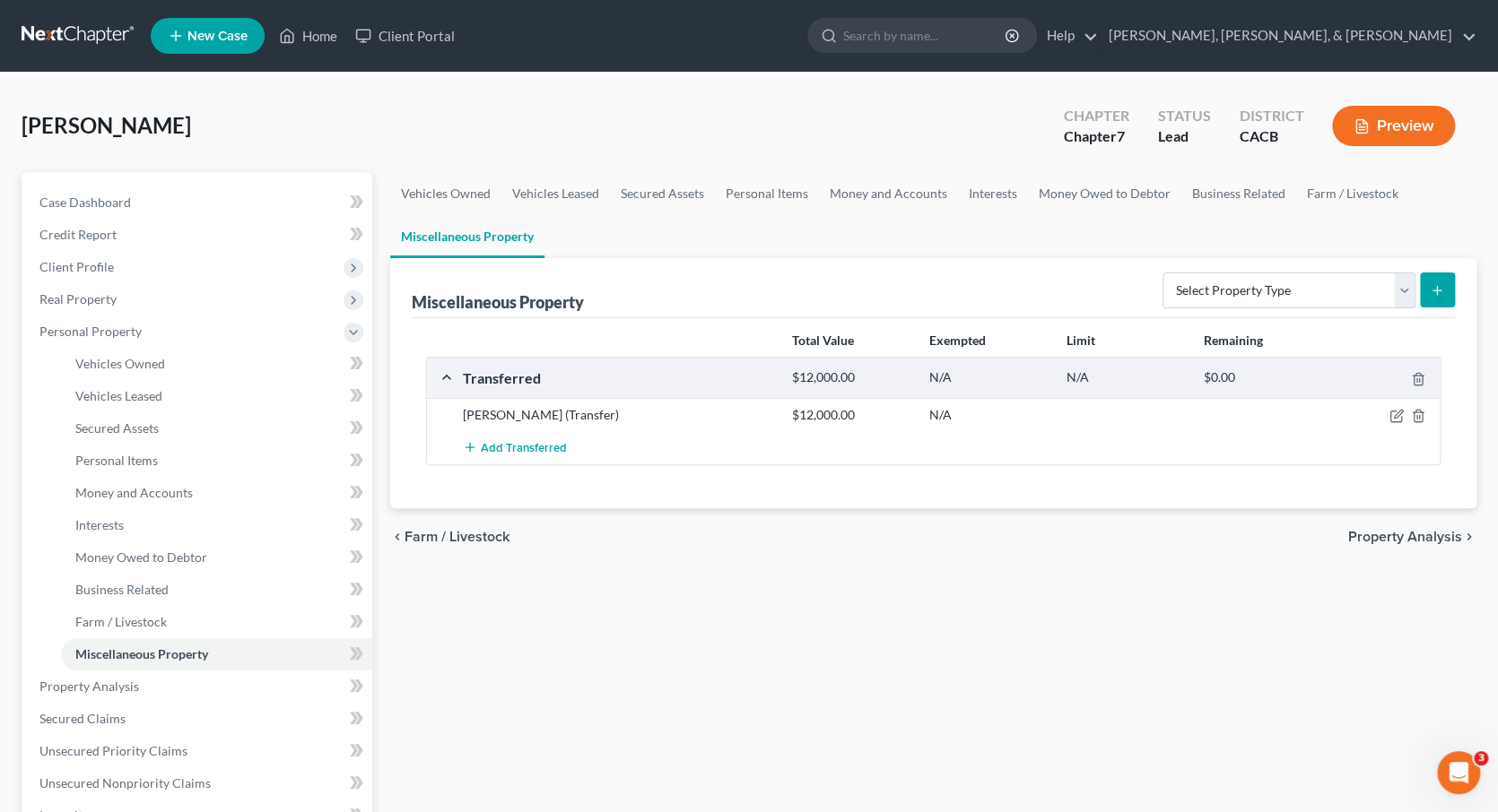
click at [939, 369] on div "N/A" at bounding box center [988, 377] width 137 height 17
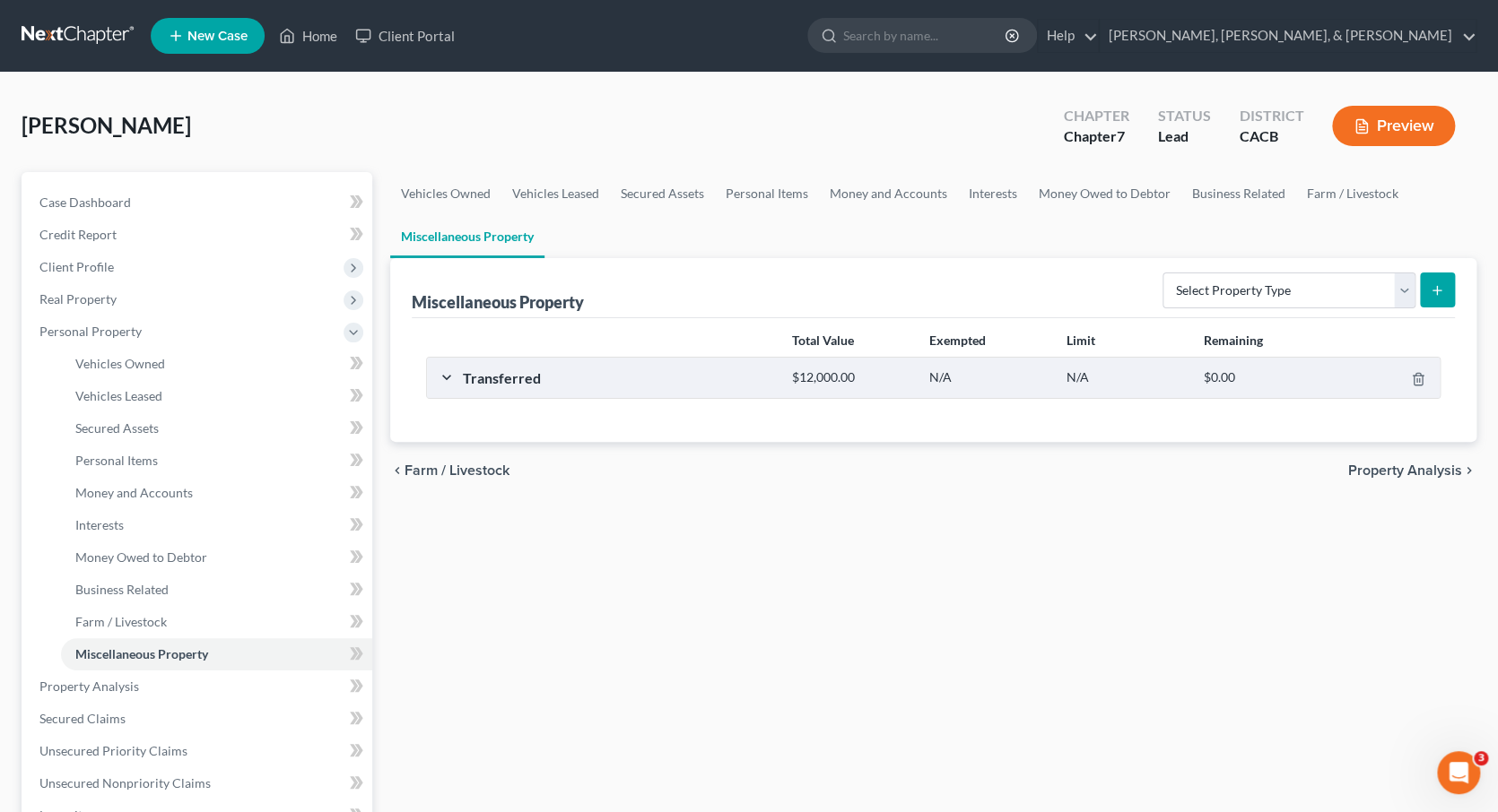
click at [939, 369] on div "N/A" at bounding box center [988, 377] width 137 height 17
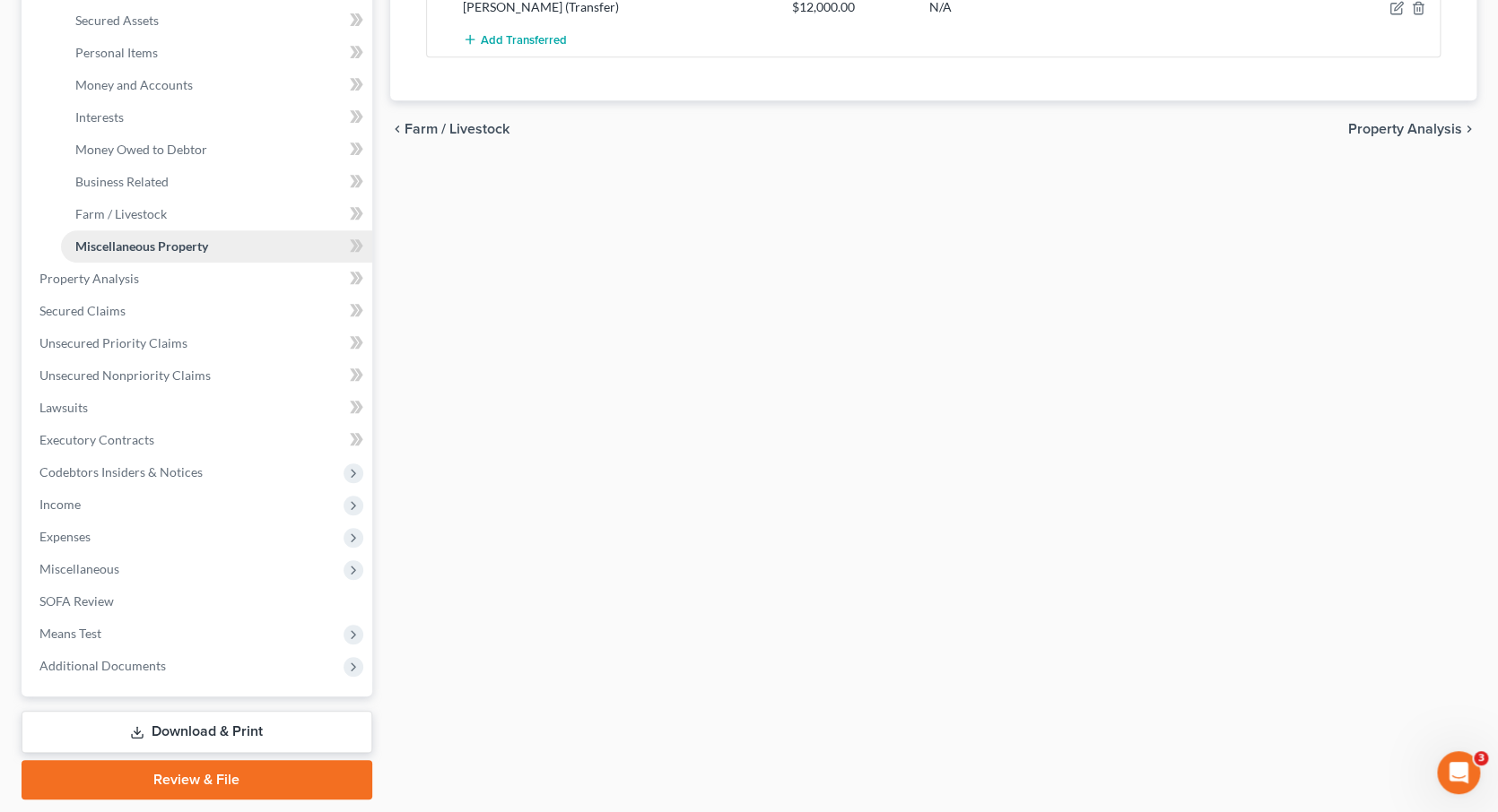
scroll to position [409, 0]
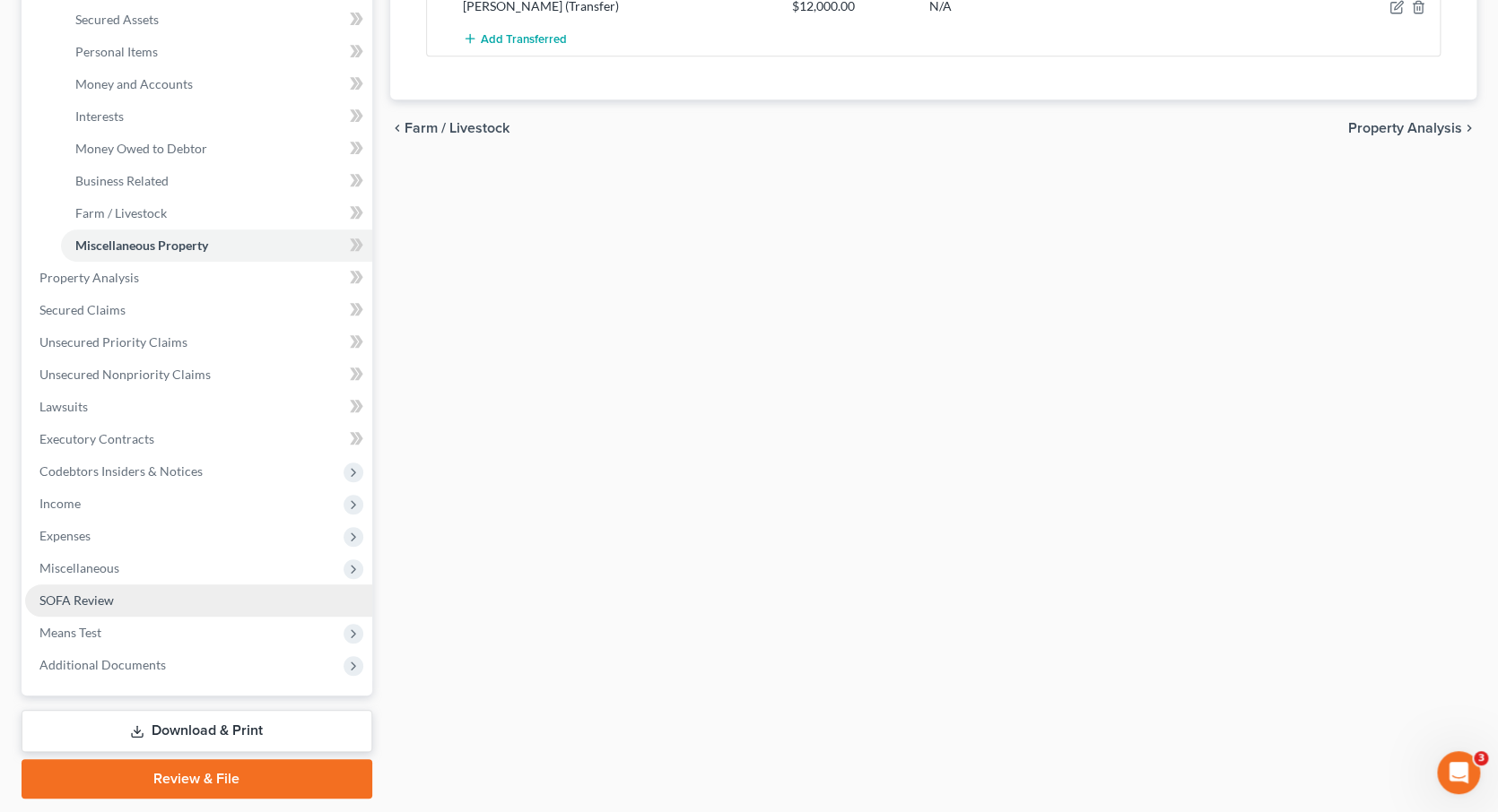
click at [120, 588] on link "SOFA Review" at bounding box center [198, 601] width 347 height 33
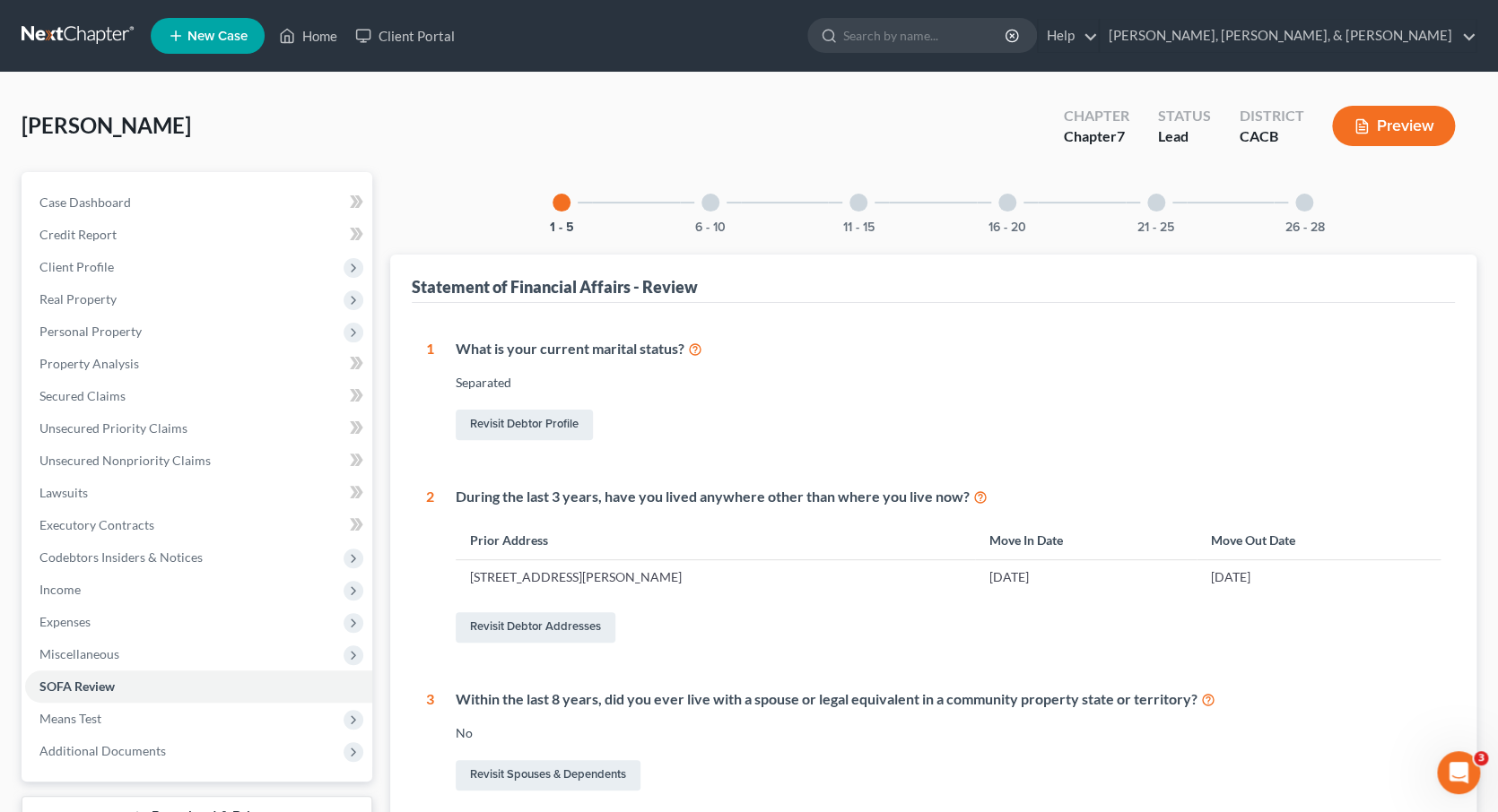
click at [855, 197] on div at bounding box center [859, 203] width 18 height 18
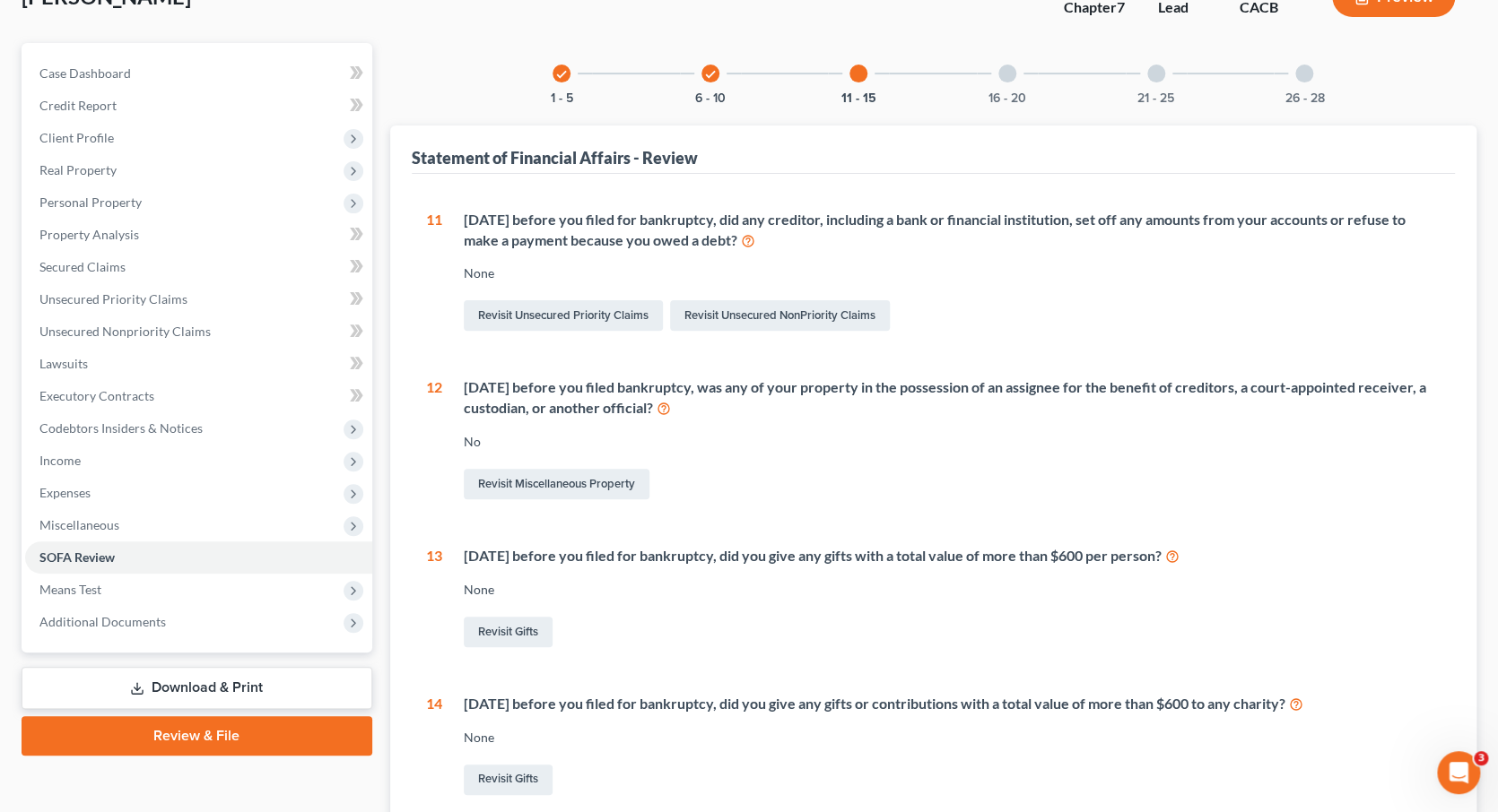
scroll to position [119, 0]
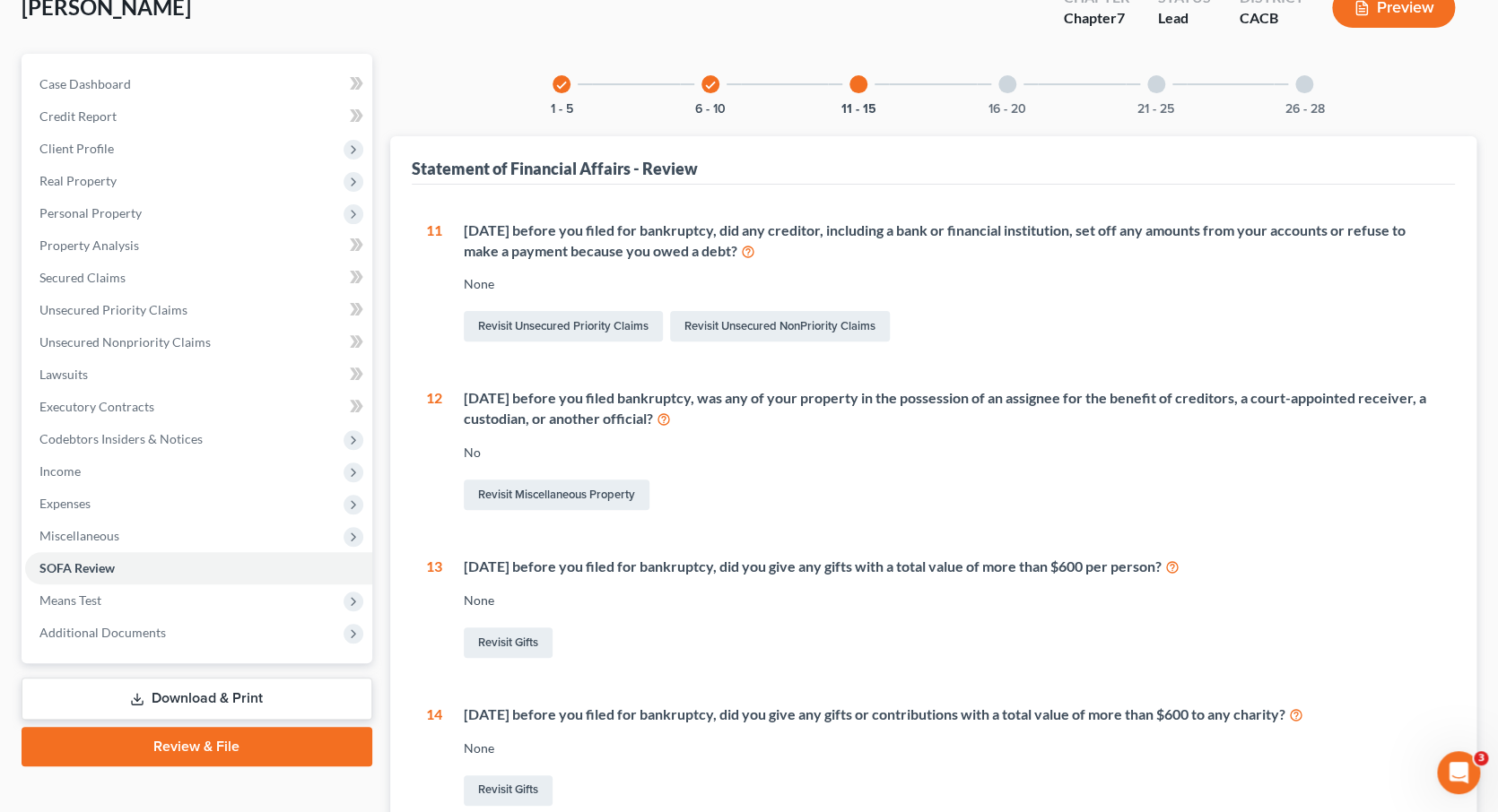
click at [1010, 83] on div at bounding box center [1007, 84] width 18 height 18
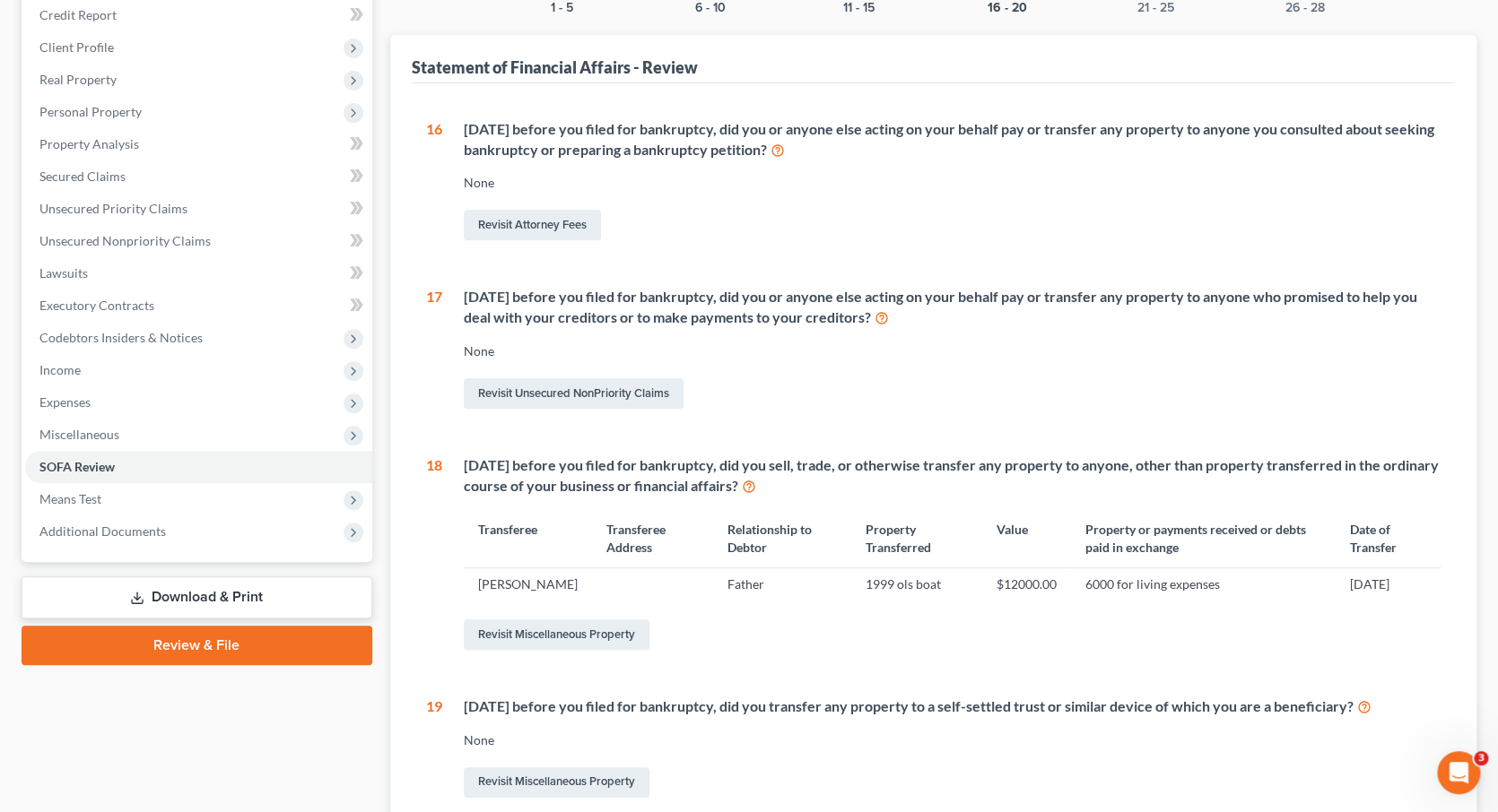
scroll to position [223, 0]
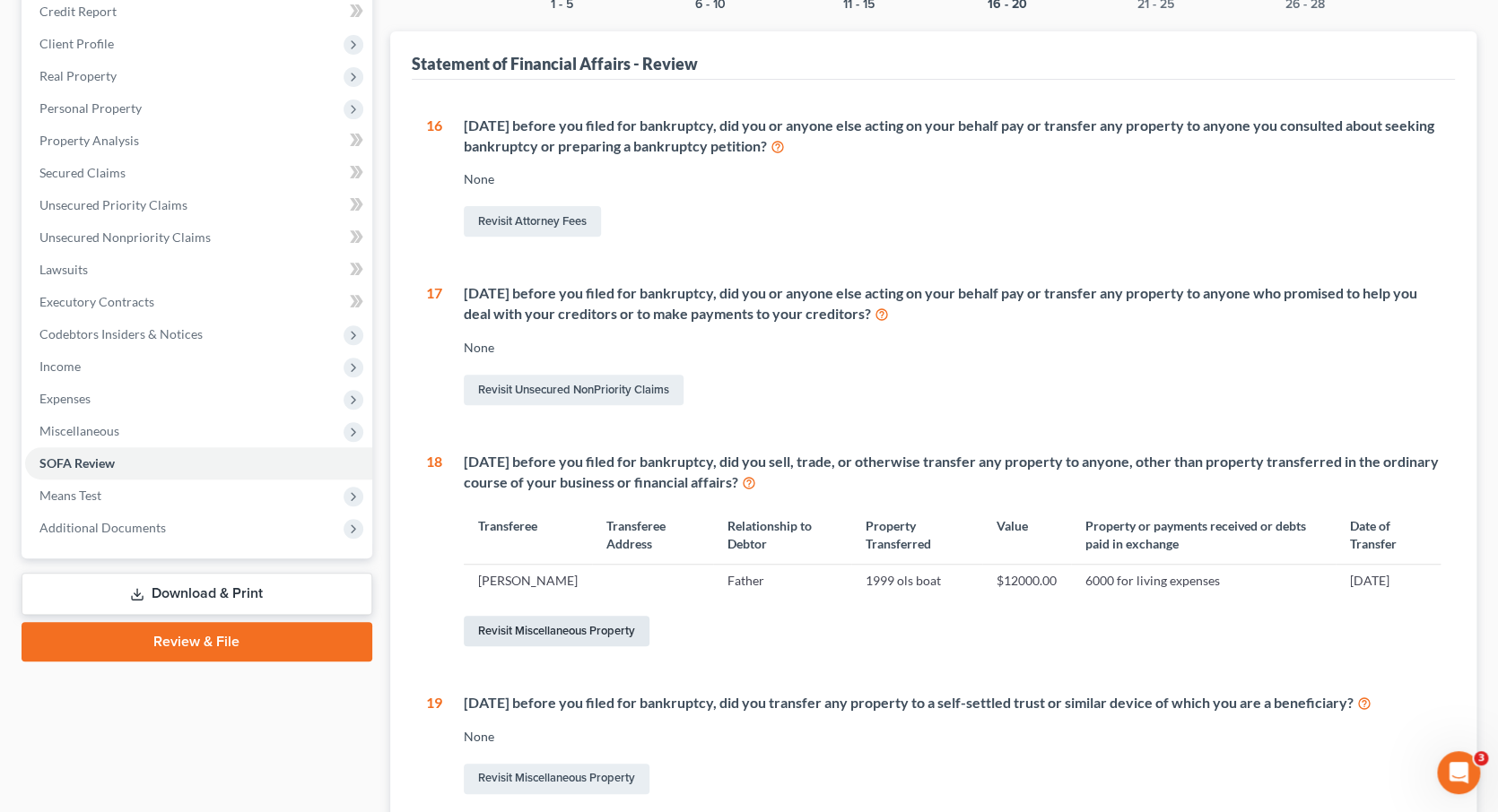
click at [579, 646] on link "Revisit Miscellaneous Property" at bounding box center [556, 631] width 186 height 31
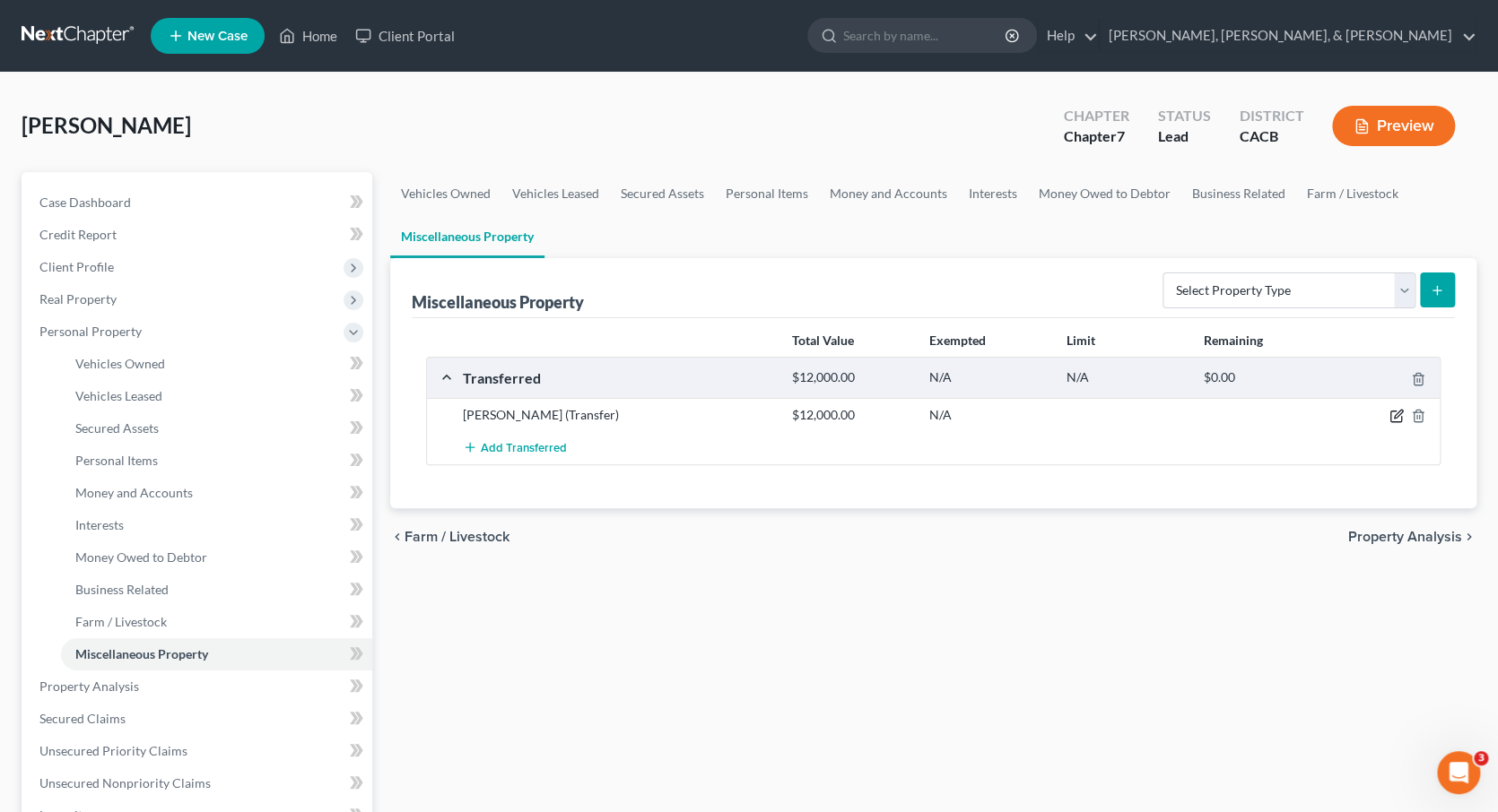
click at [1398, 413] on icon "button" at bounding box center [1398, 415] width 8 height 8
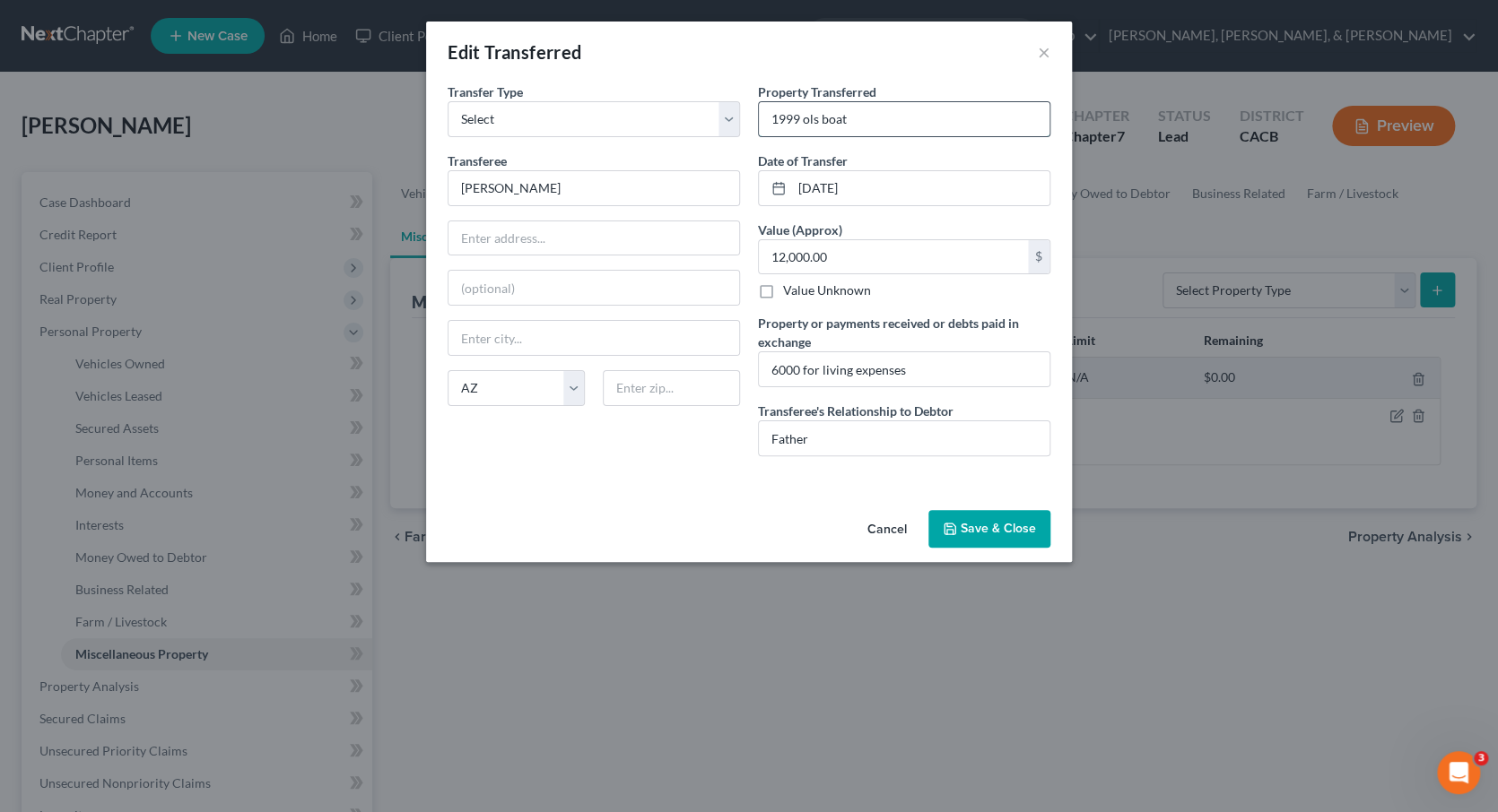
click at [819, 119] on input "1999 ols boat" at bounding box center [904, 119] width 291 height 34
click at [1016, 528] on button "Save & Close" at bounding box center [988, 528] width 122 height 38
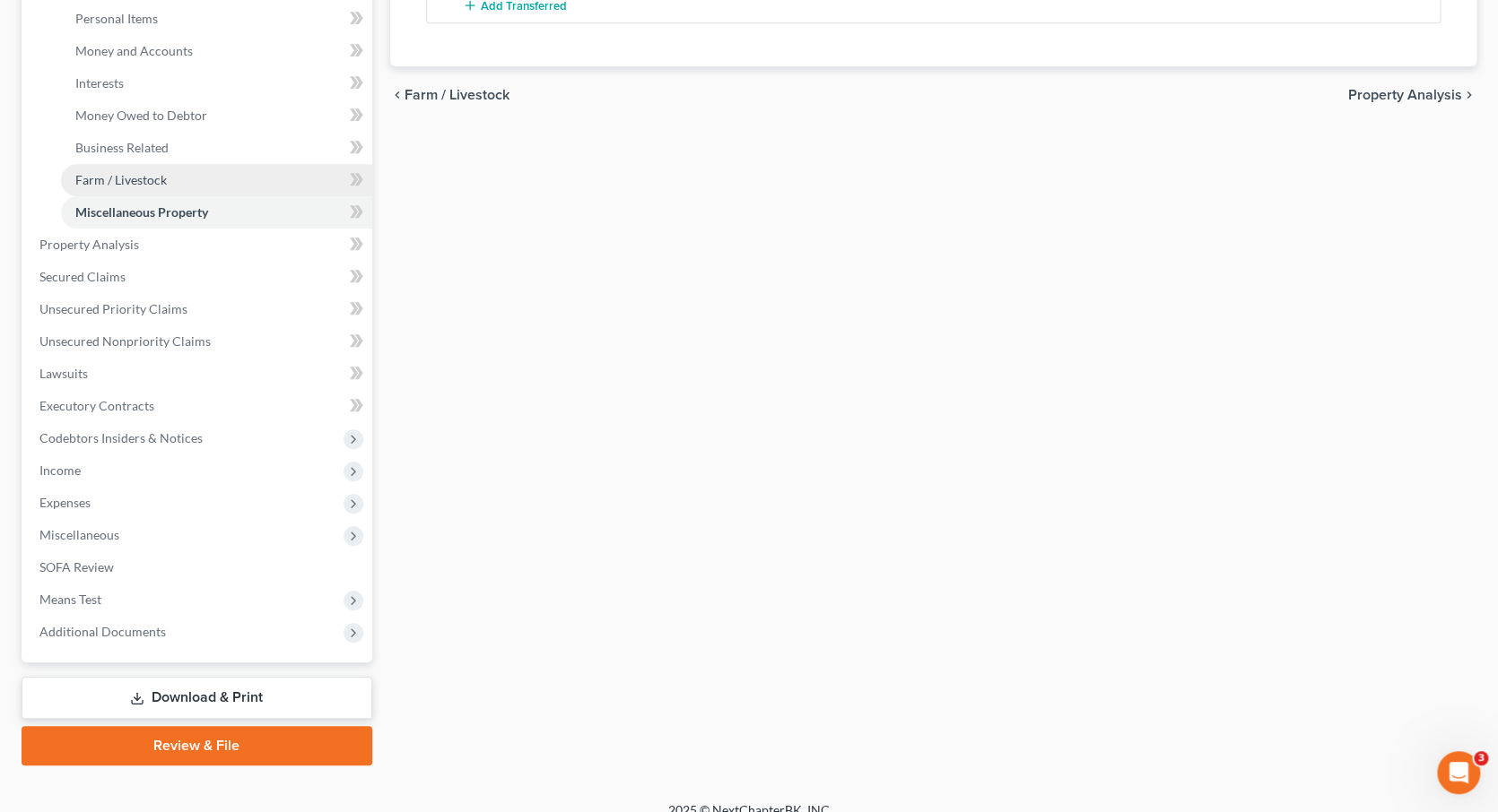
scroll to position [439, 0]
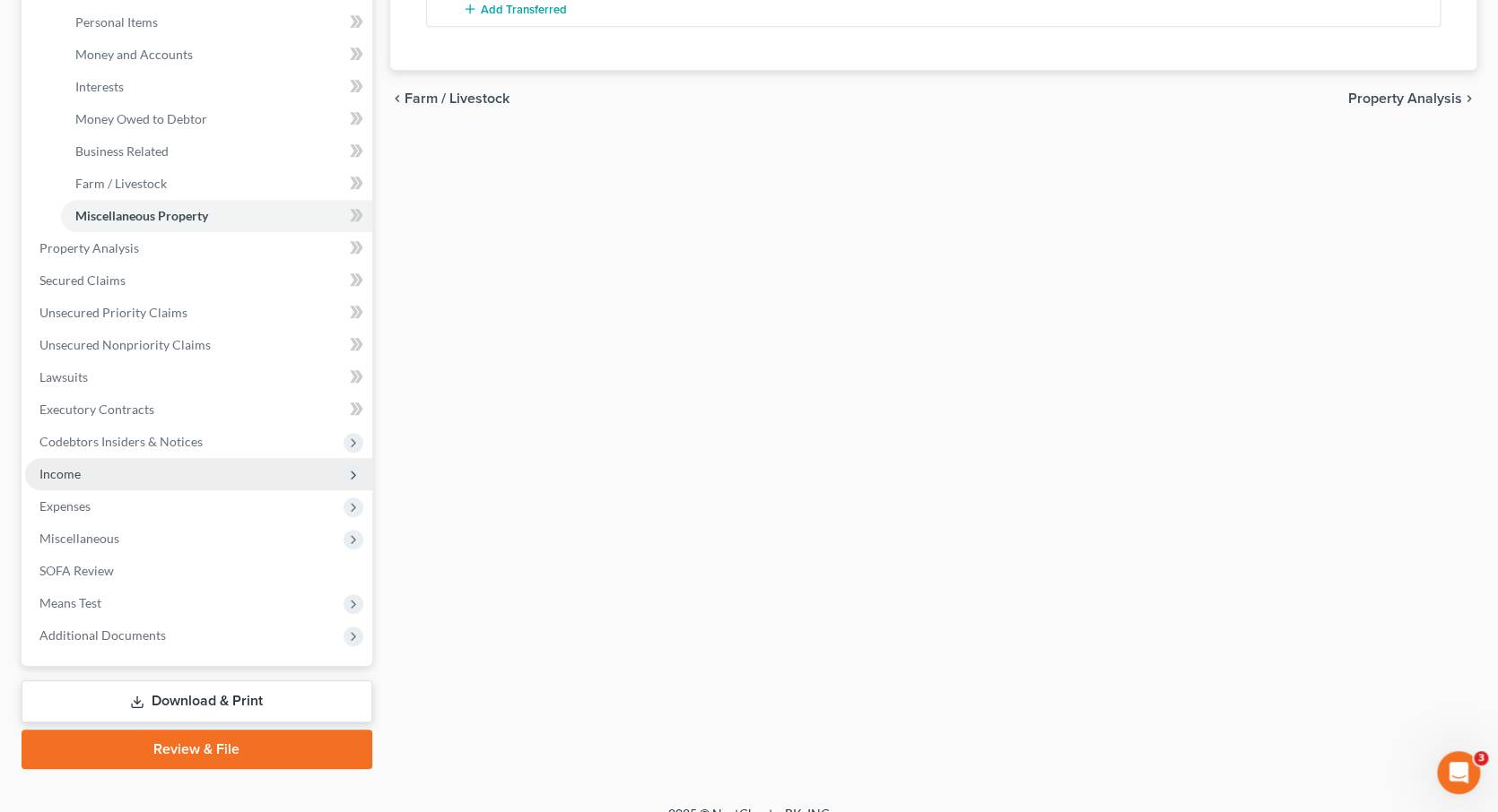
click at [121, 460] on span "Income" at bounding box center [198, 474] width 347 height 33
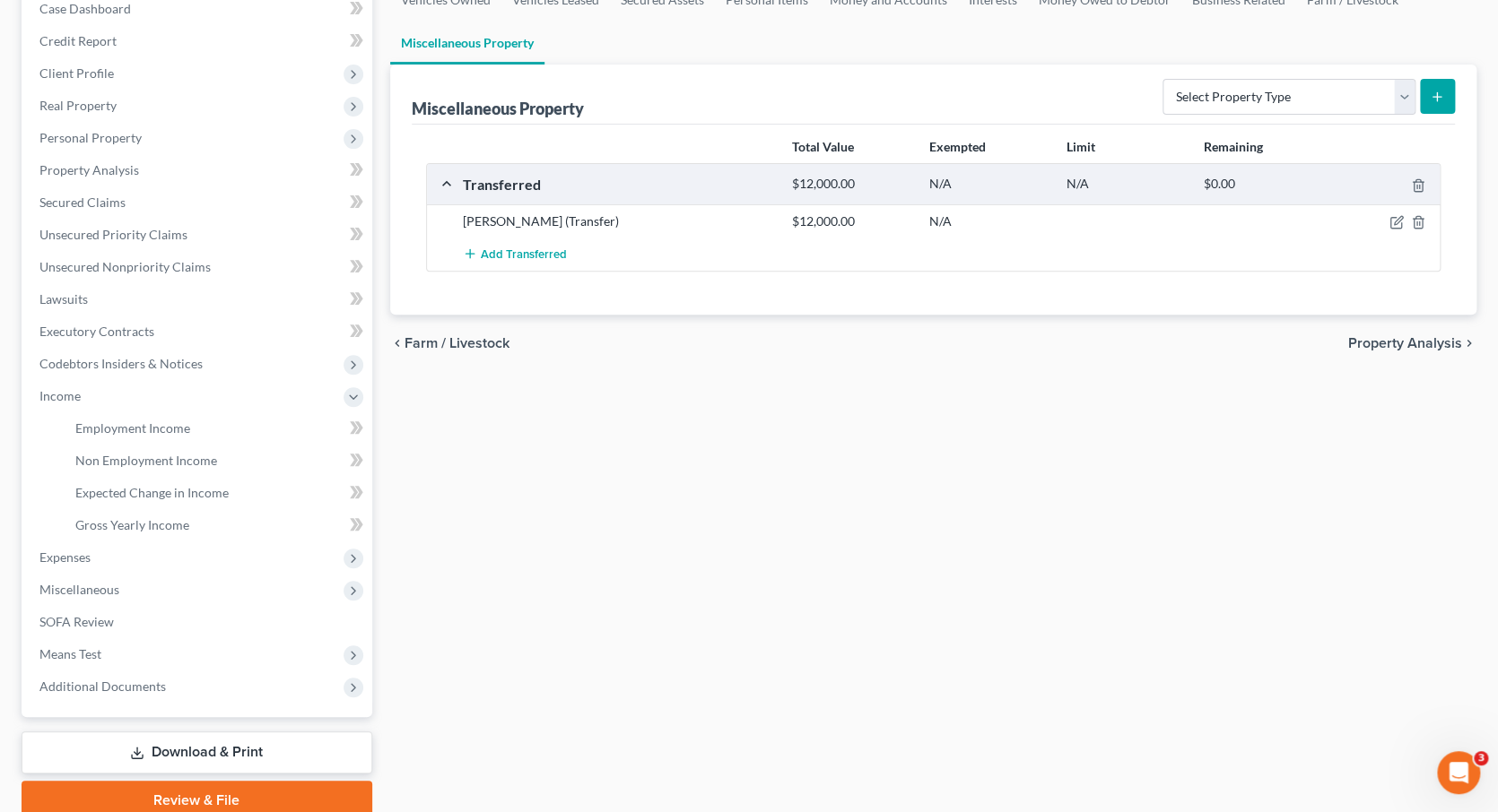
scroll to position [192, 0]
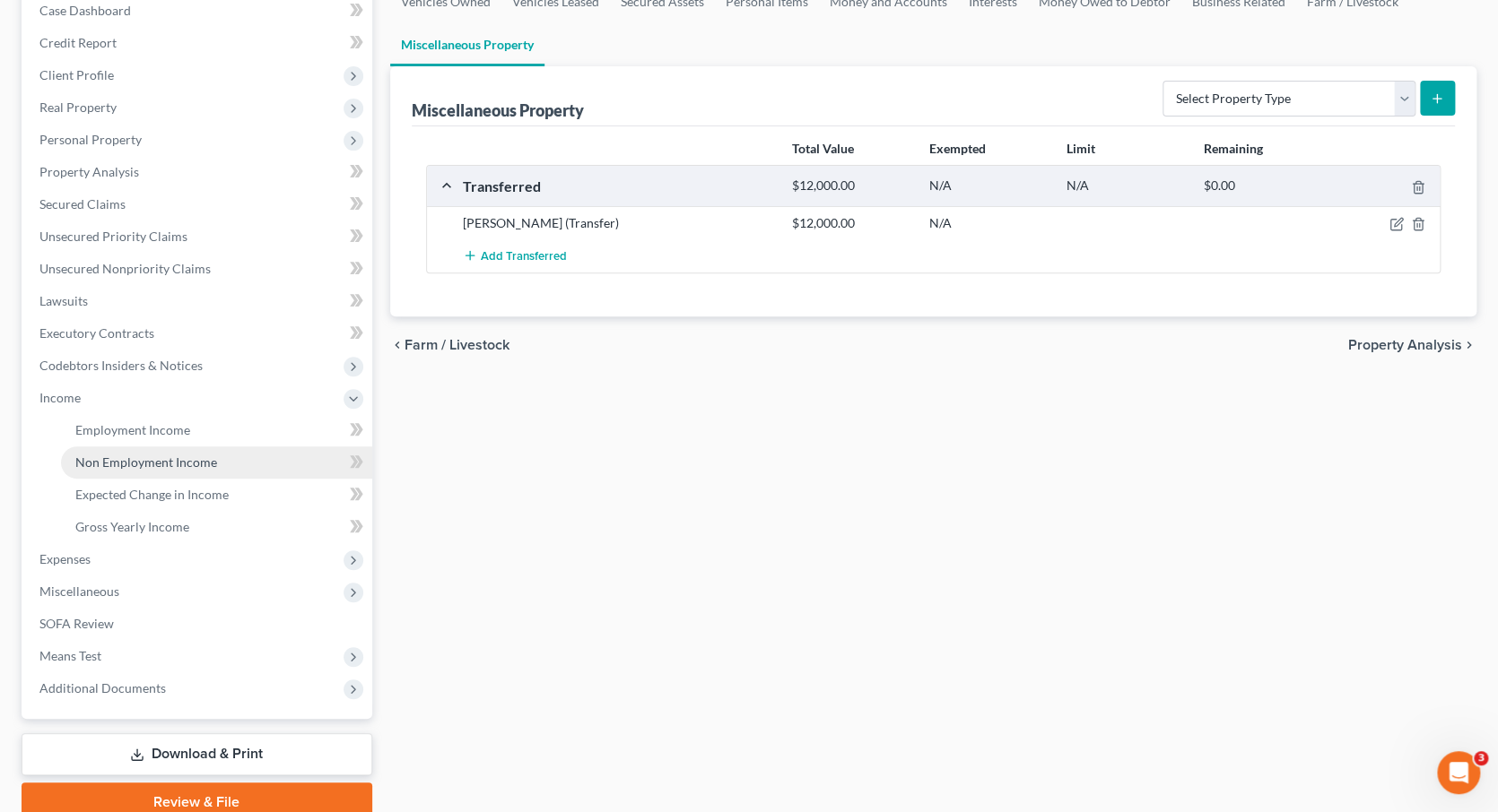
click at [208, 454] on span "Non Employment Income" at bounding box center [145, 461] width 141 height 15
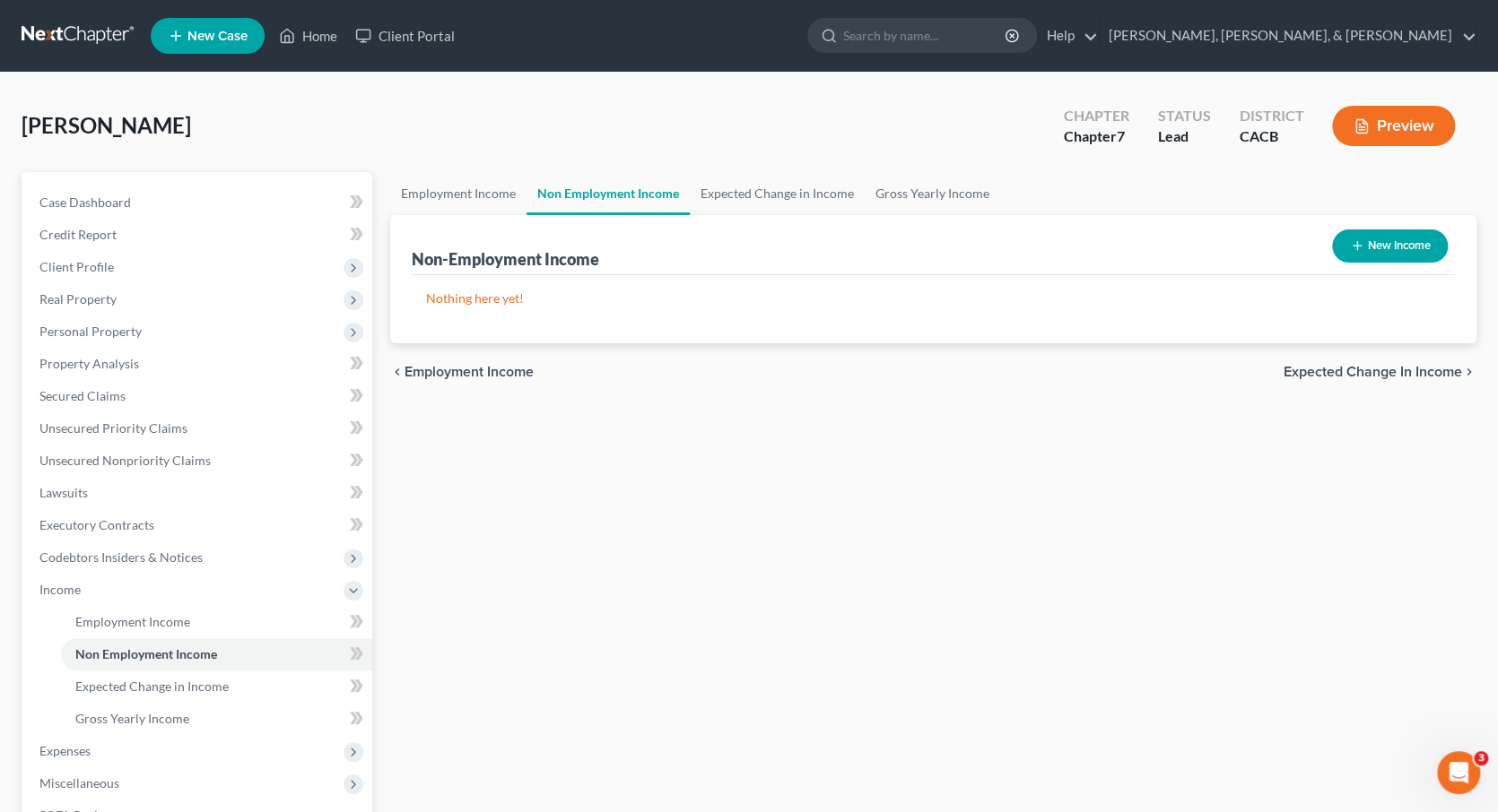
click at [1377, 240] on button "New Income" at bounding box center [1389, 246] width 116 height 34
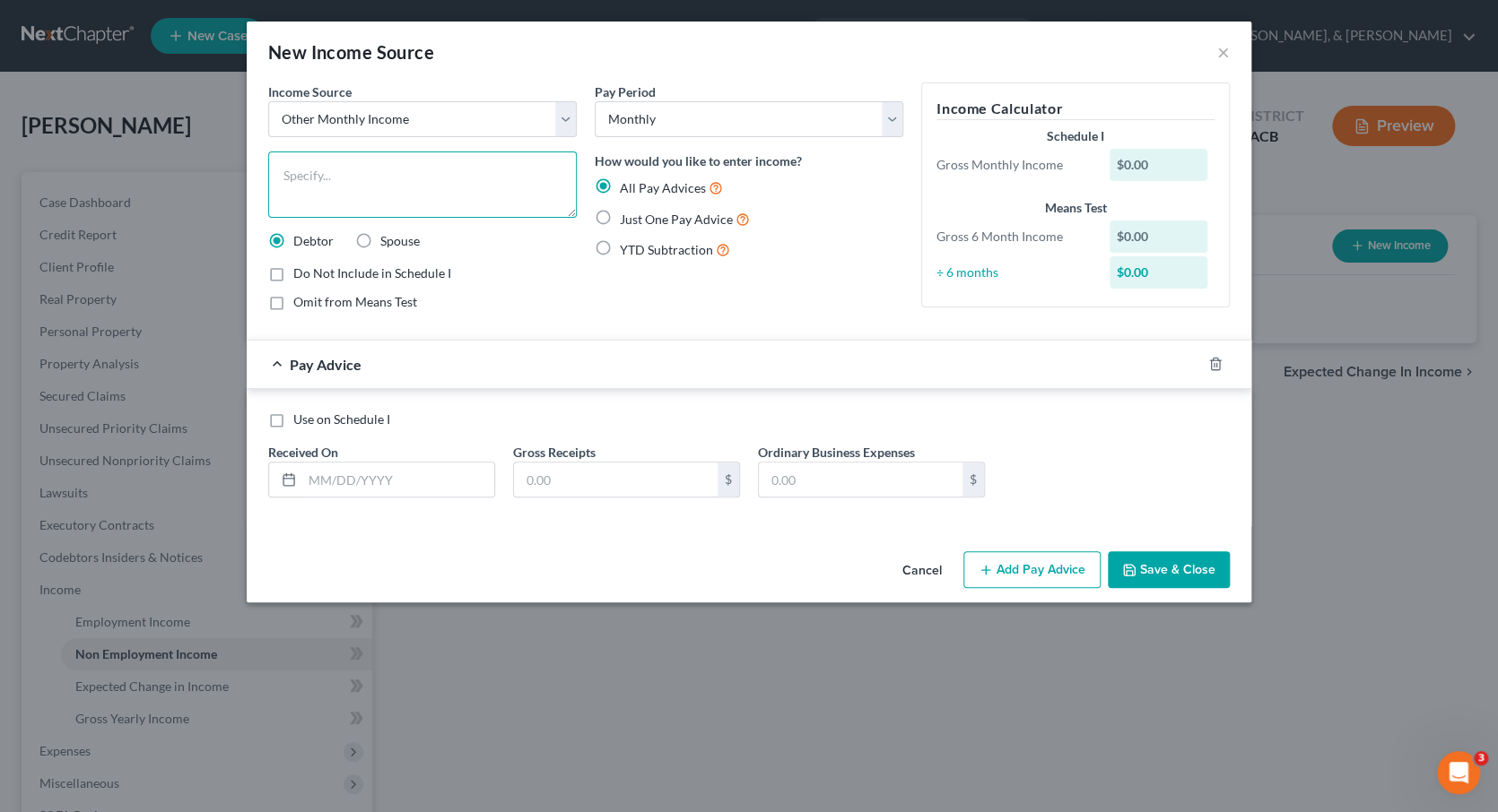
click at [359, 179] on textarea at bounding box center [422, 184] width 308 height 66
click at [567, 303] on div "Omit from Means Test" at bounding box center [422, 302] width 308 height 18
click at [304, 471] on input "text" at bounding box center [398, 479] width 192 height 34
click at [568, 477] on input "text" at bounding box center [616, 479] width 204 height 34
click at [790, 557] on div "Cancel Add Pay Advice Save & Close" at bounding box center [749, 574] width 1005 height 59
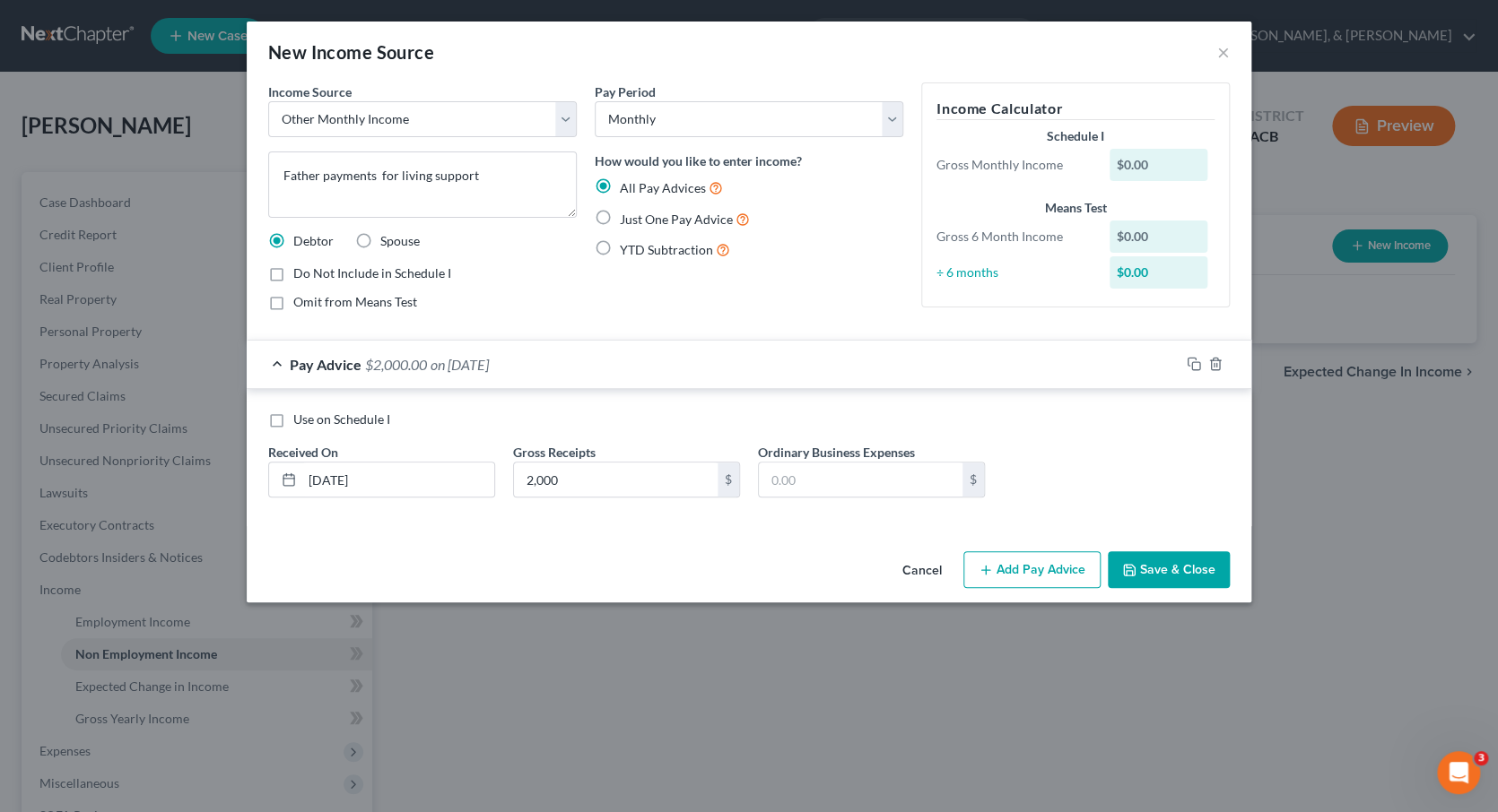
click at [1182, 572] on button "Save & Close" at bounding box center [1168, 570] width 122 height 38
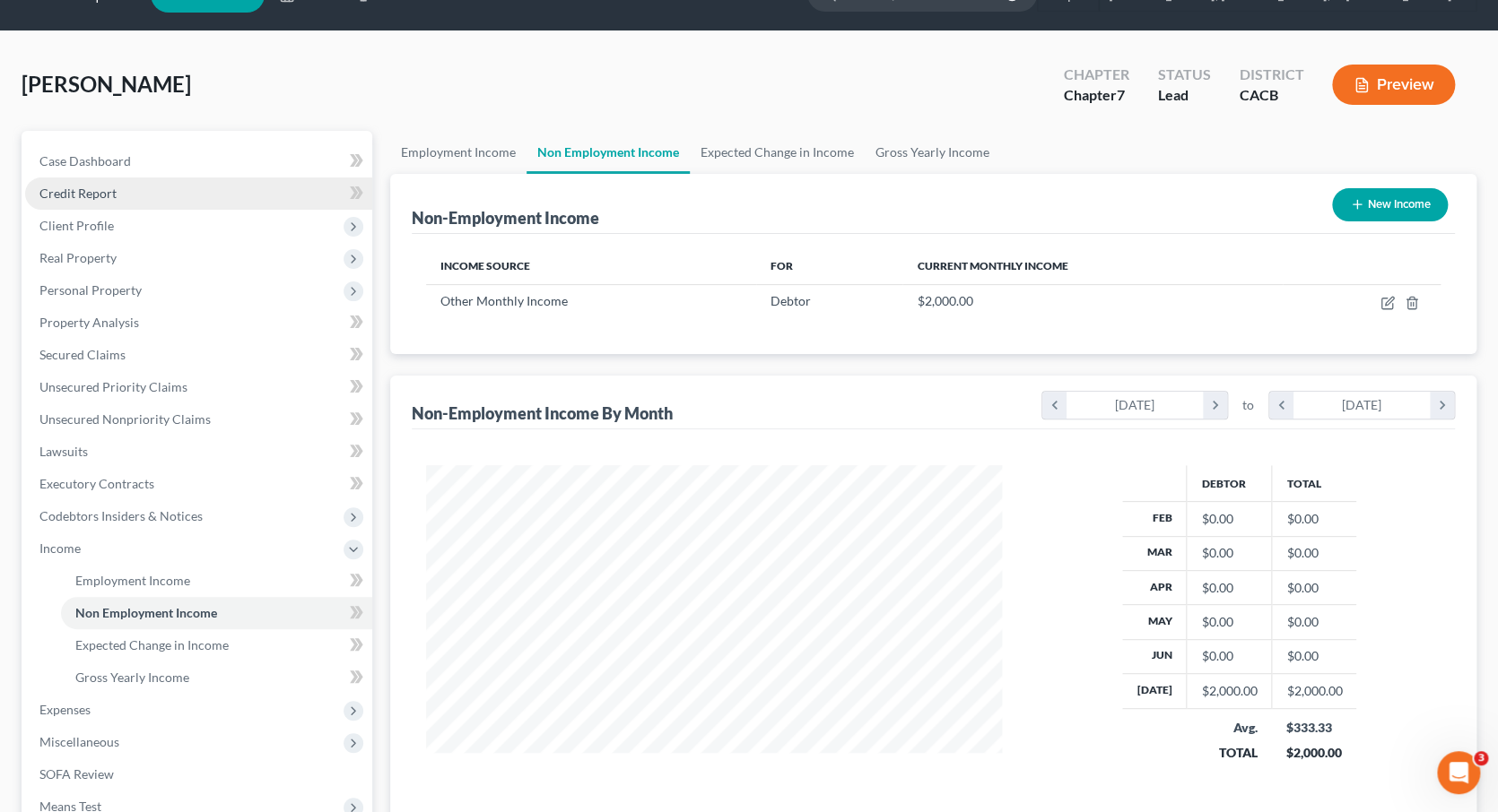
scroll to position [42, 0]
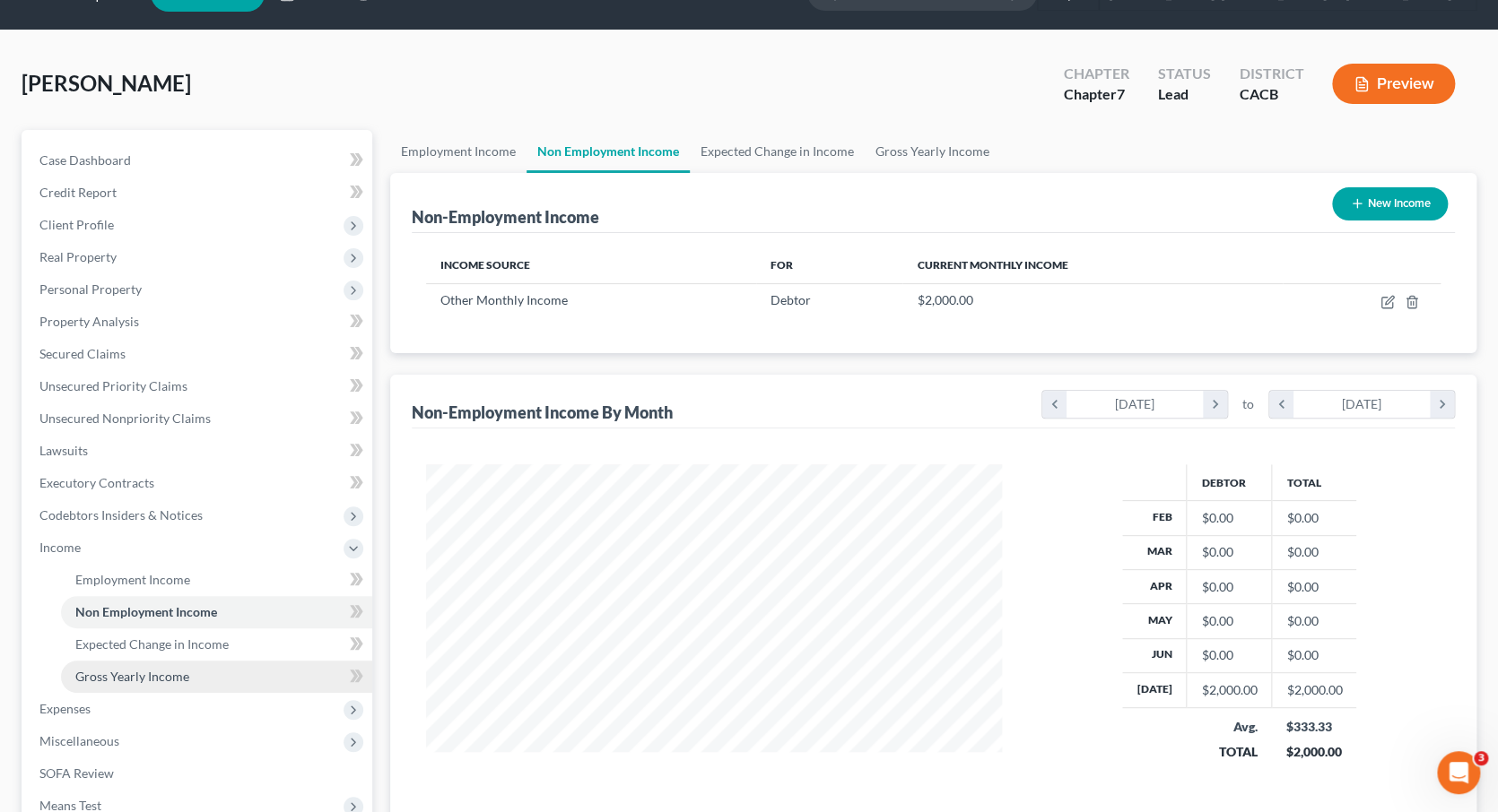
click at [151, 669] on span "Gross Yearly Income" at bounding box center [131, 676] width 114 height 15
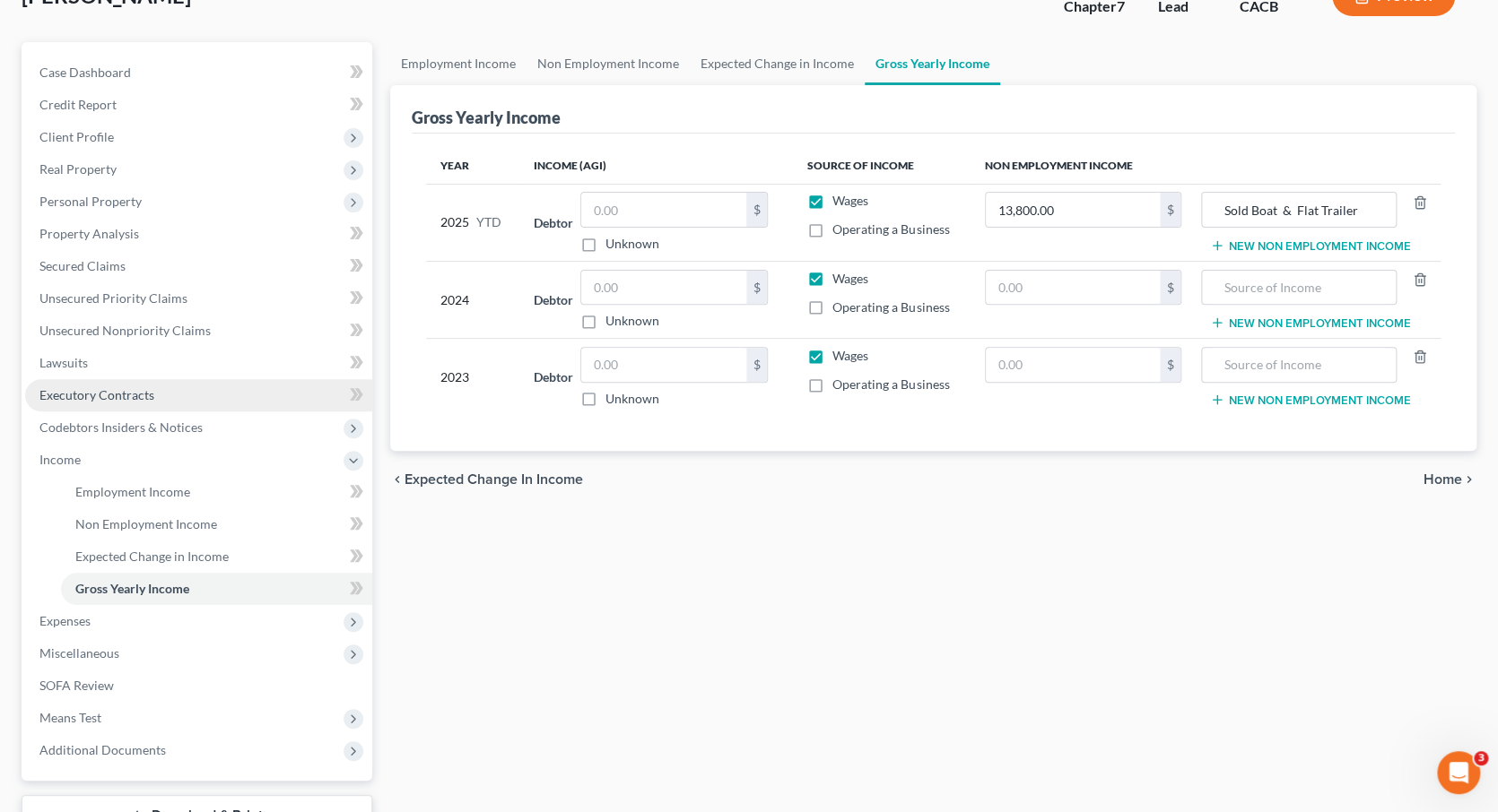
scroll to position [131, 0]
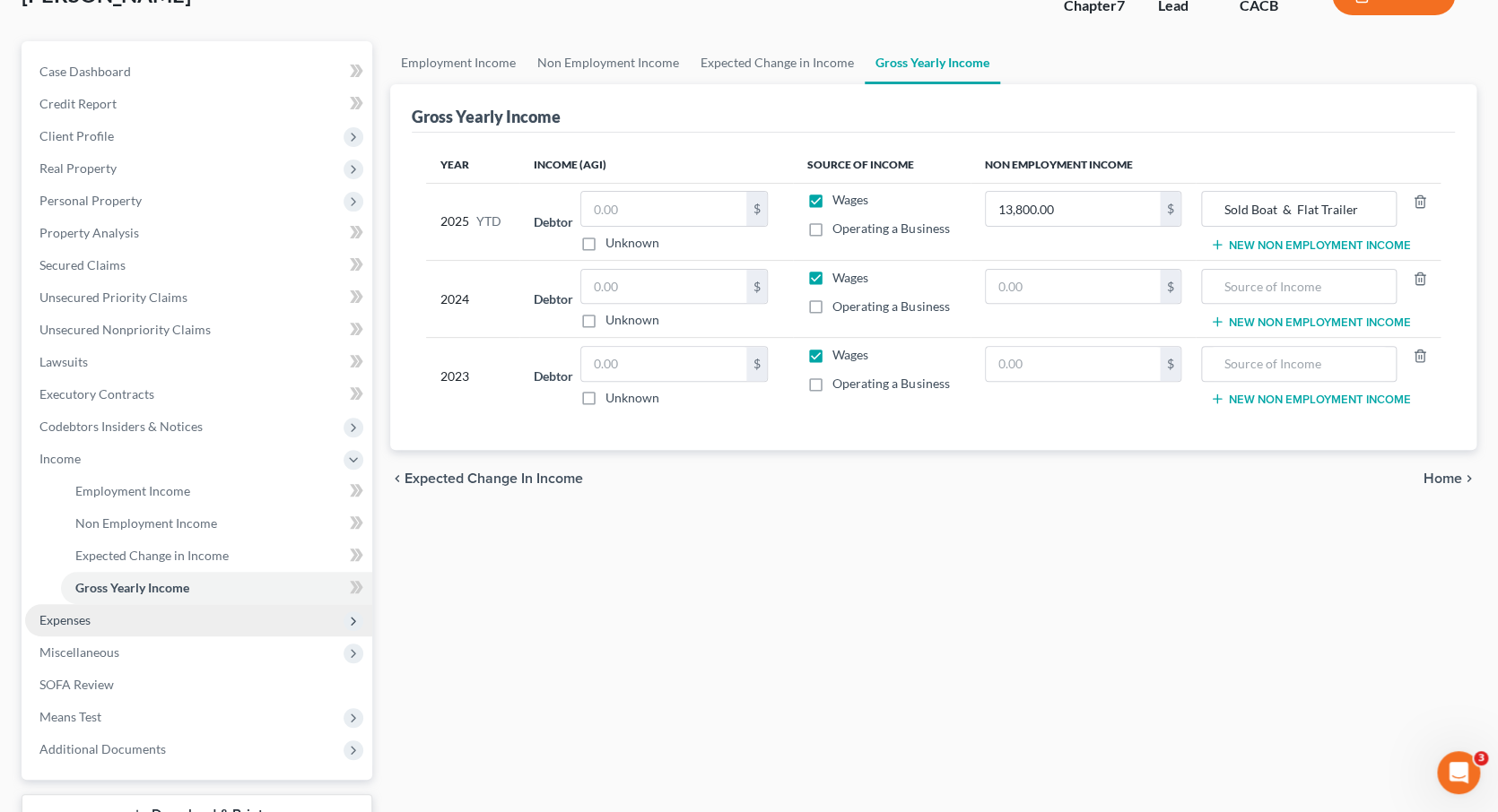
click at [198, 608] on span "Expenses" at bounding box center [198, 620] width 347 height 33
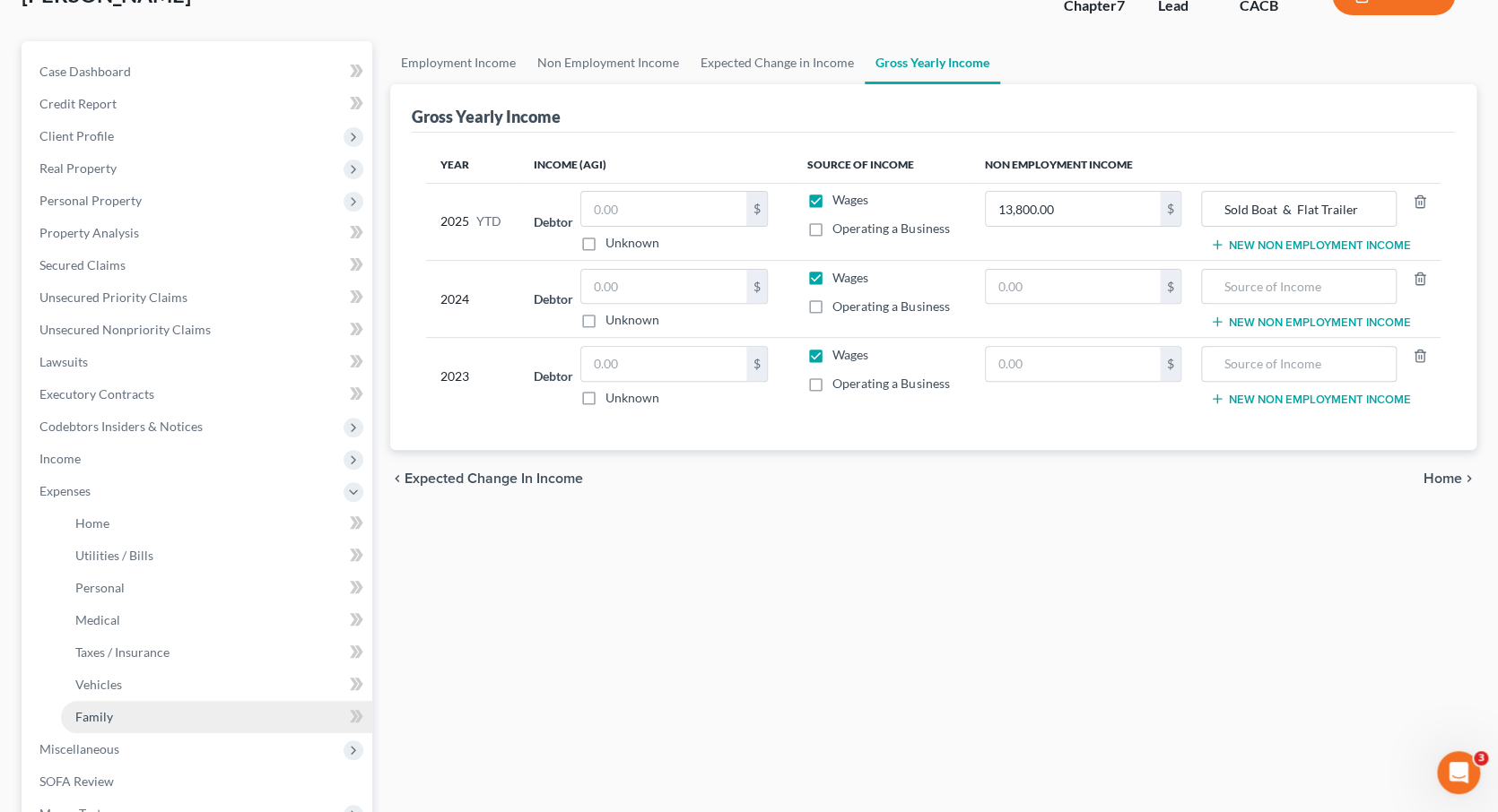
click at [185, 701] on link "Family" at bounding box center [216, 717] width 311 height 33
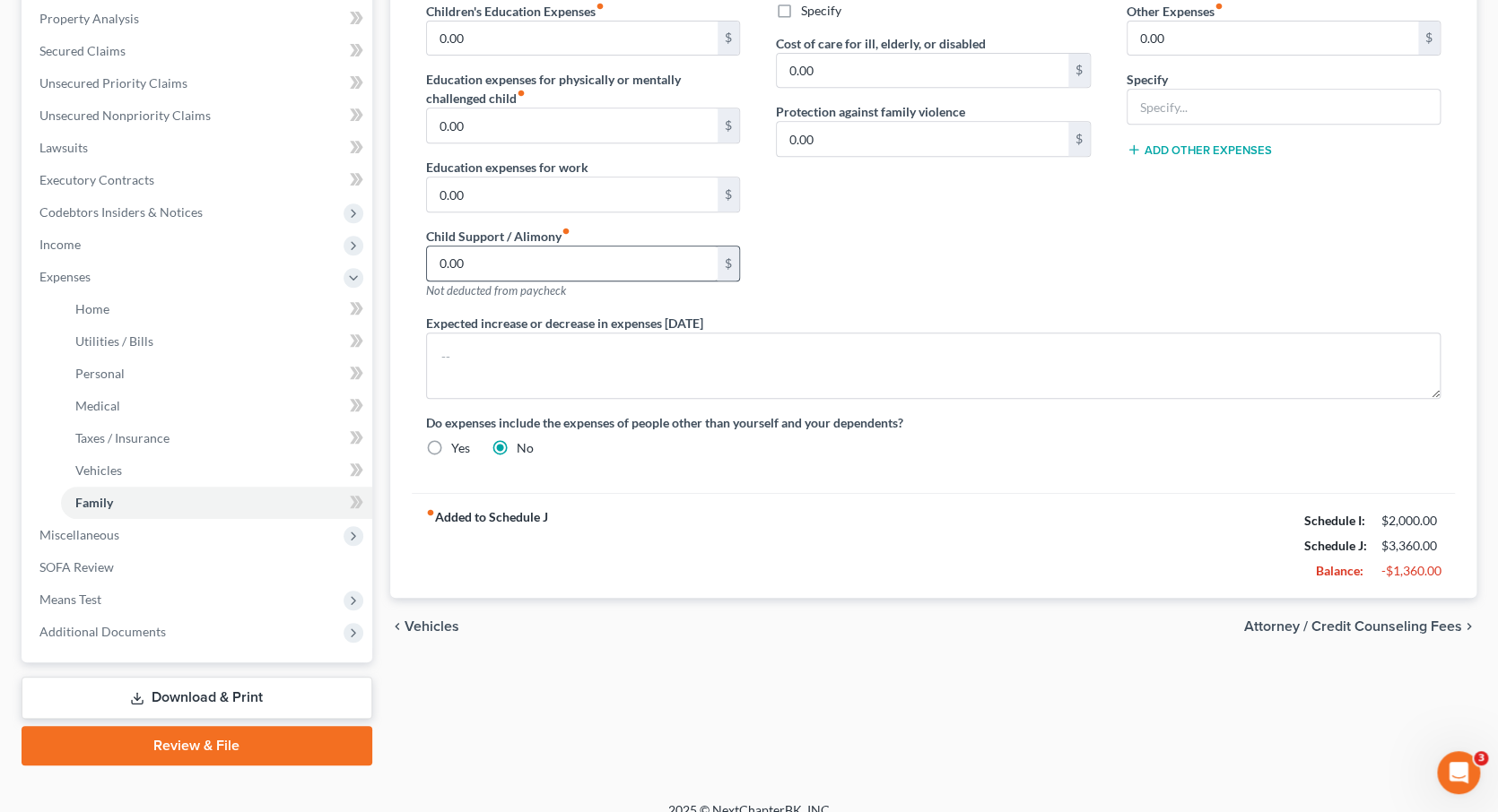
scroll to position [345, 0]
click at [132, 552] on link "SOFA Review" at bounding box center [198, 568] width 347 height 33
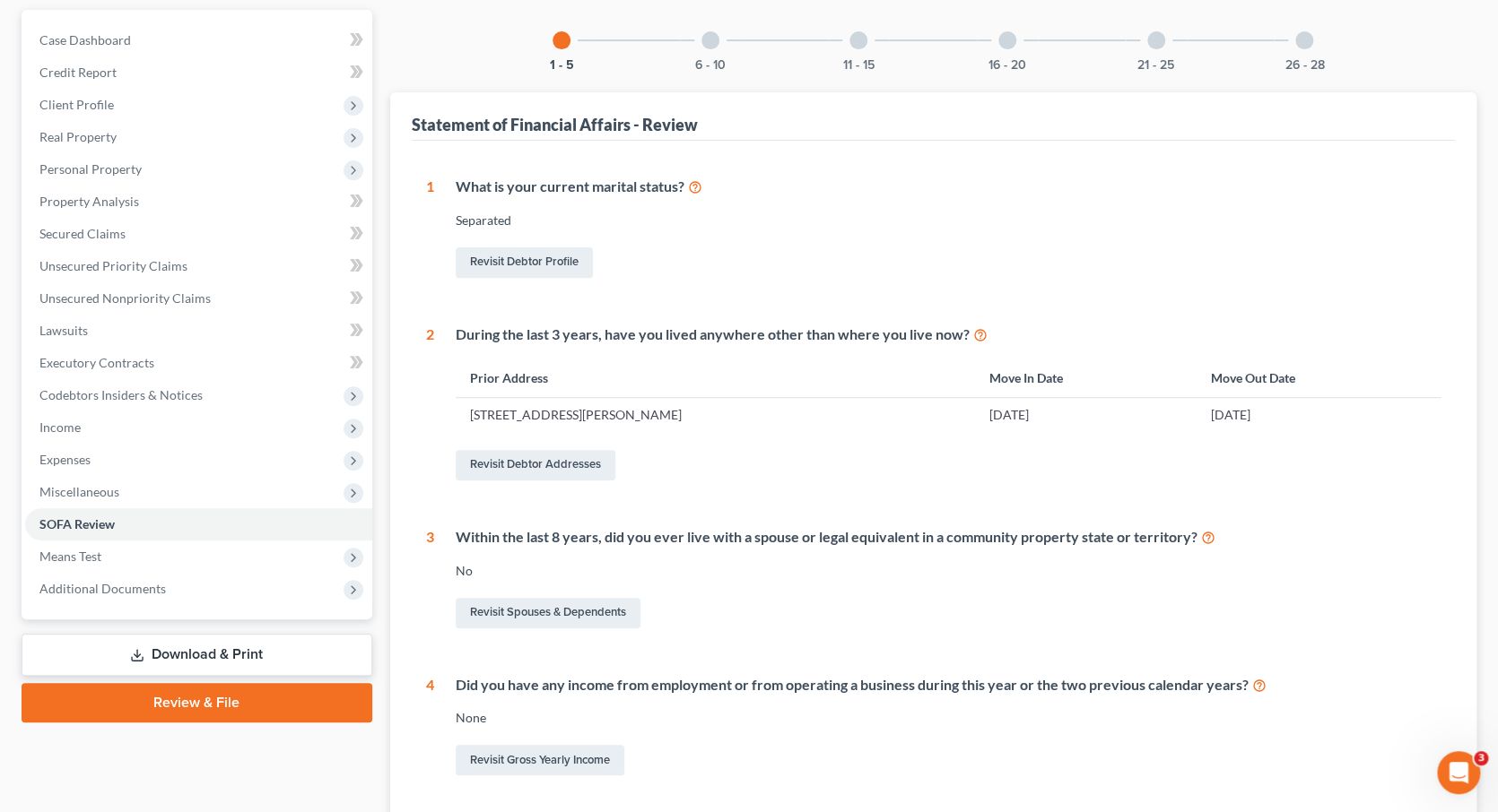
scroll to position [83, 0]
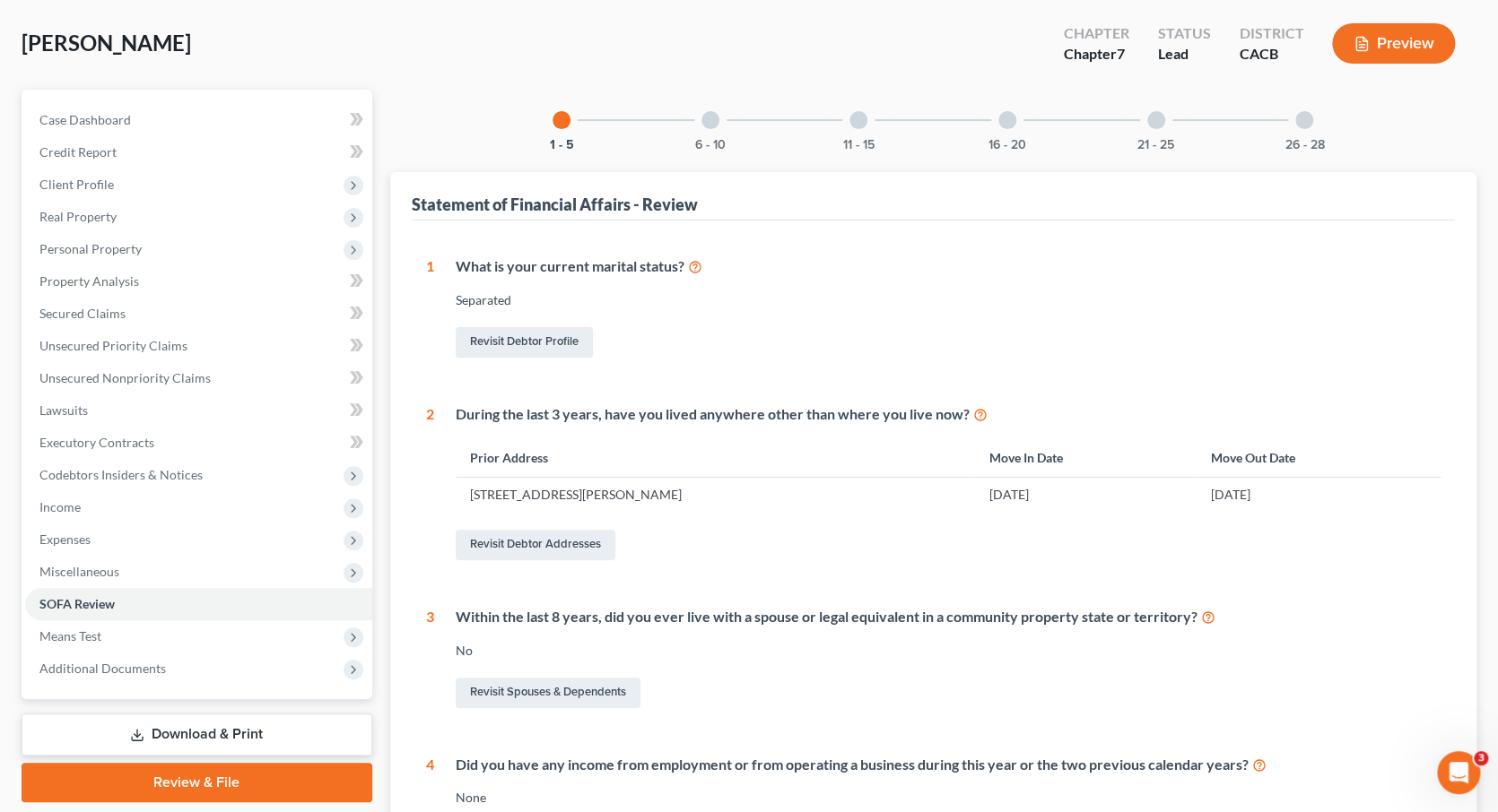
click at [860, 123] on div at bounding box center [859, 121] width 18 height 18
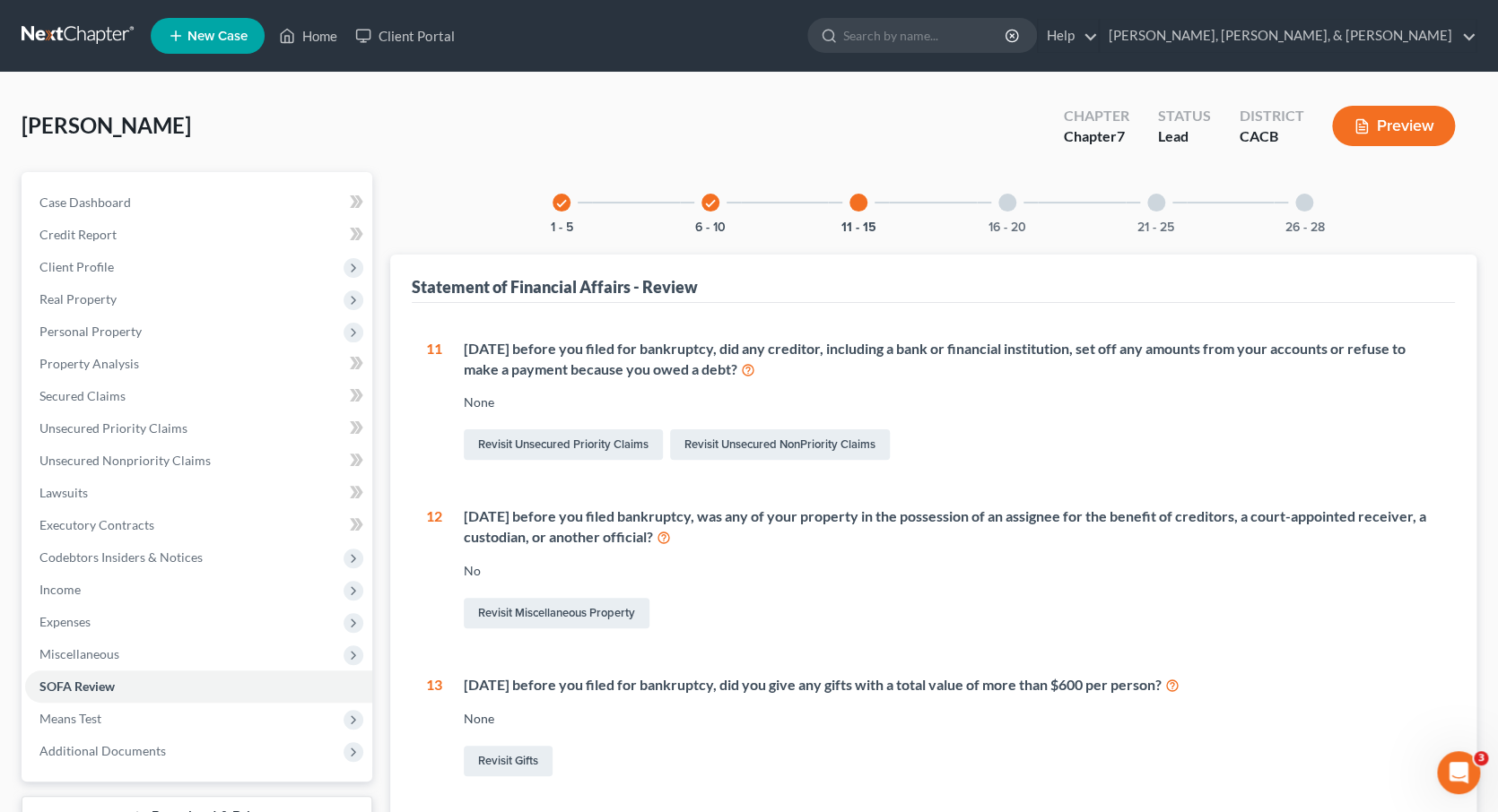
scroll to position [0, 0]
click at [1006, 195] on div at bounding box center [1007, 203] width 18 height 18
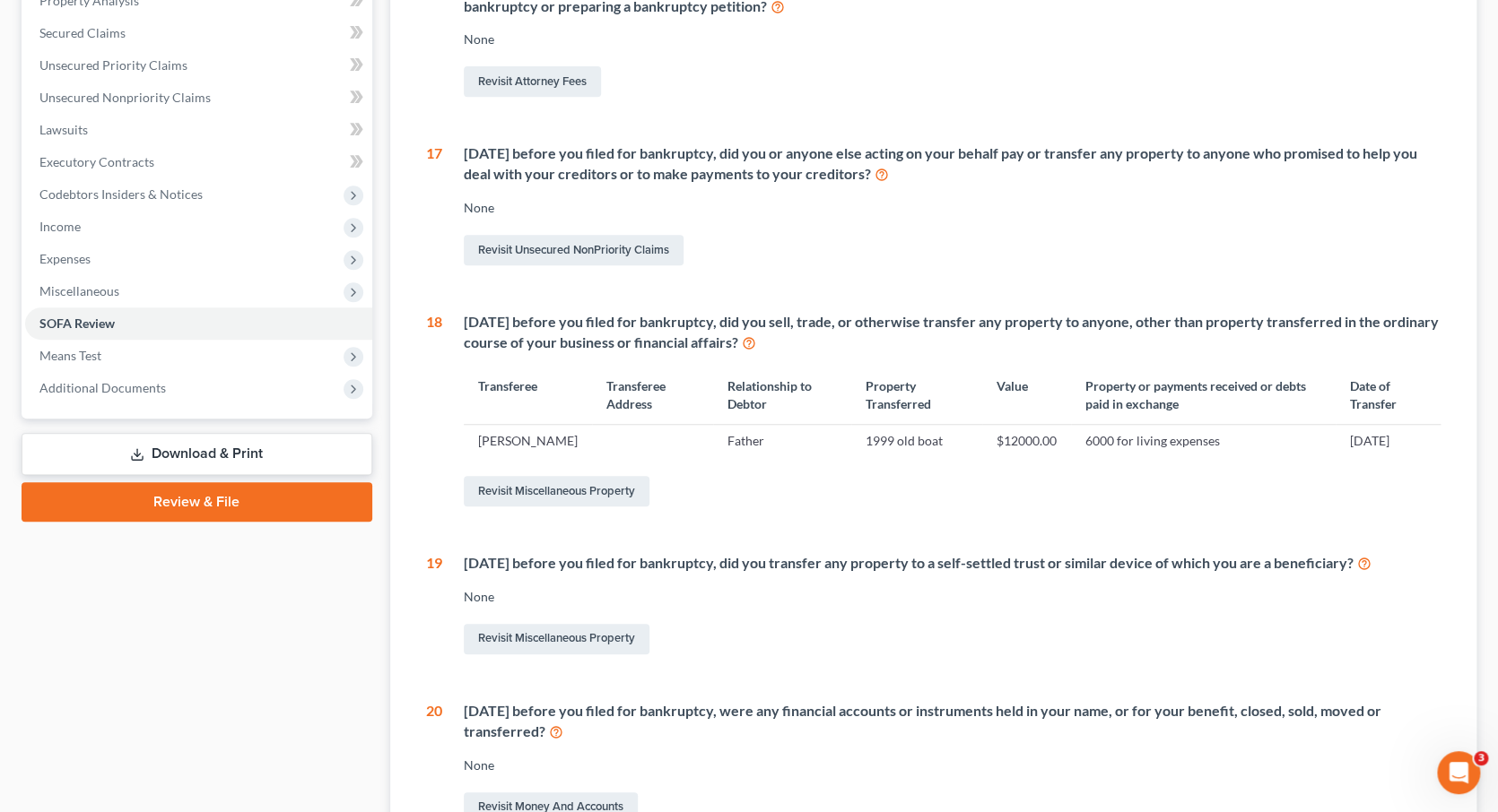
scroll to position [370, 0]
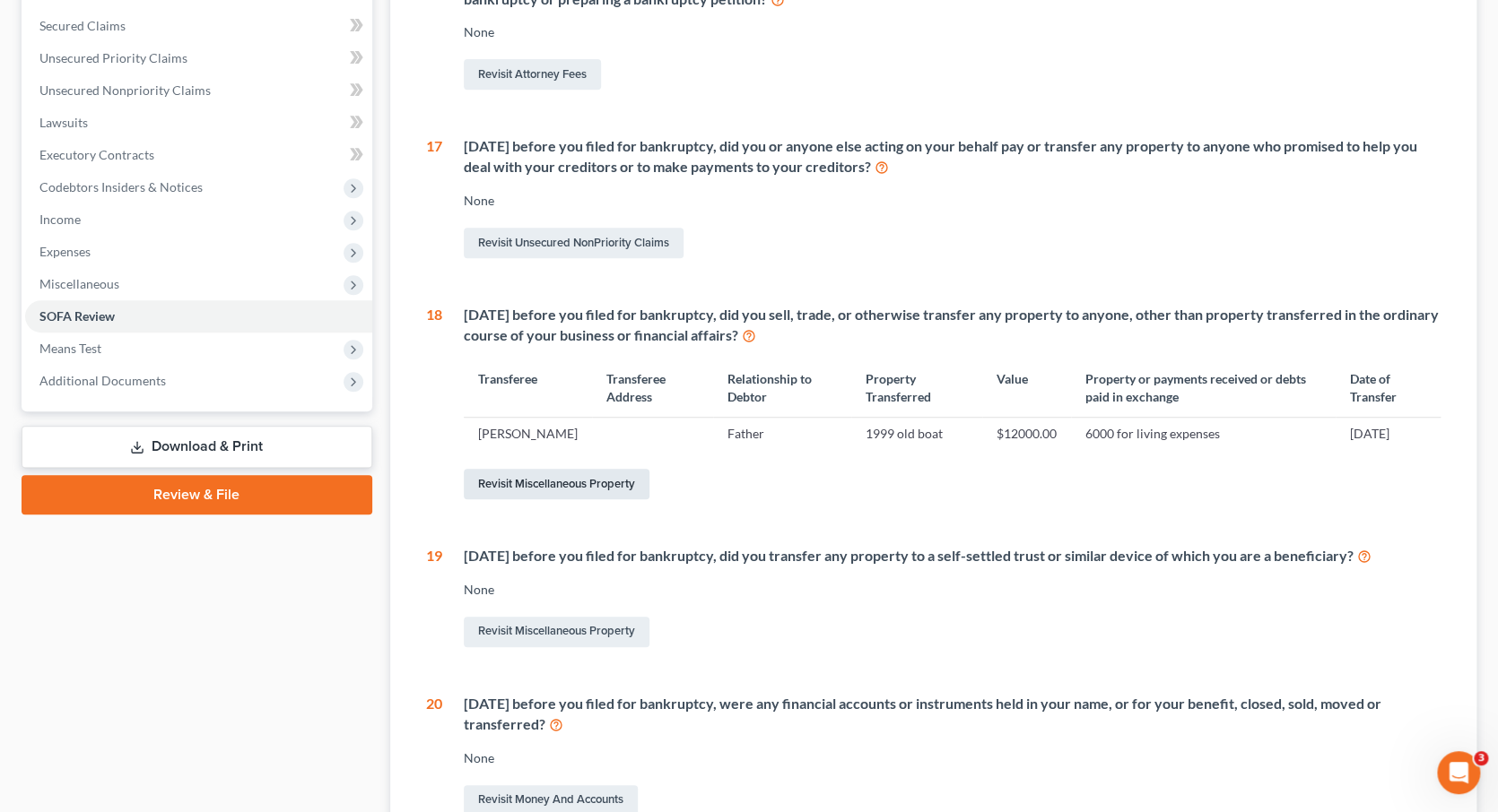
click at [607, 485] on link "Revisit Miscellaneous Property" at bounding box center [556, 484] width 186 height 31
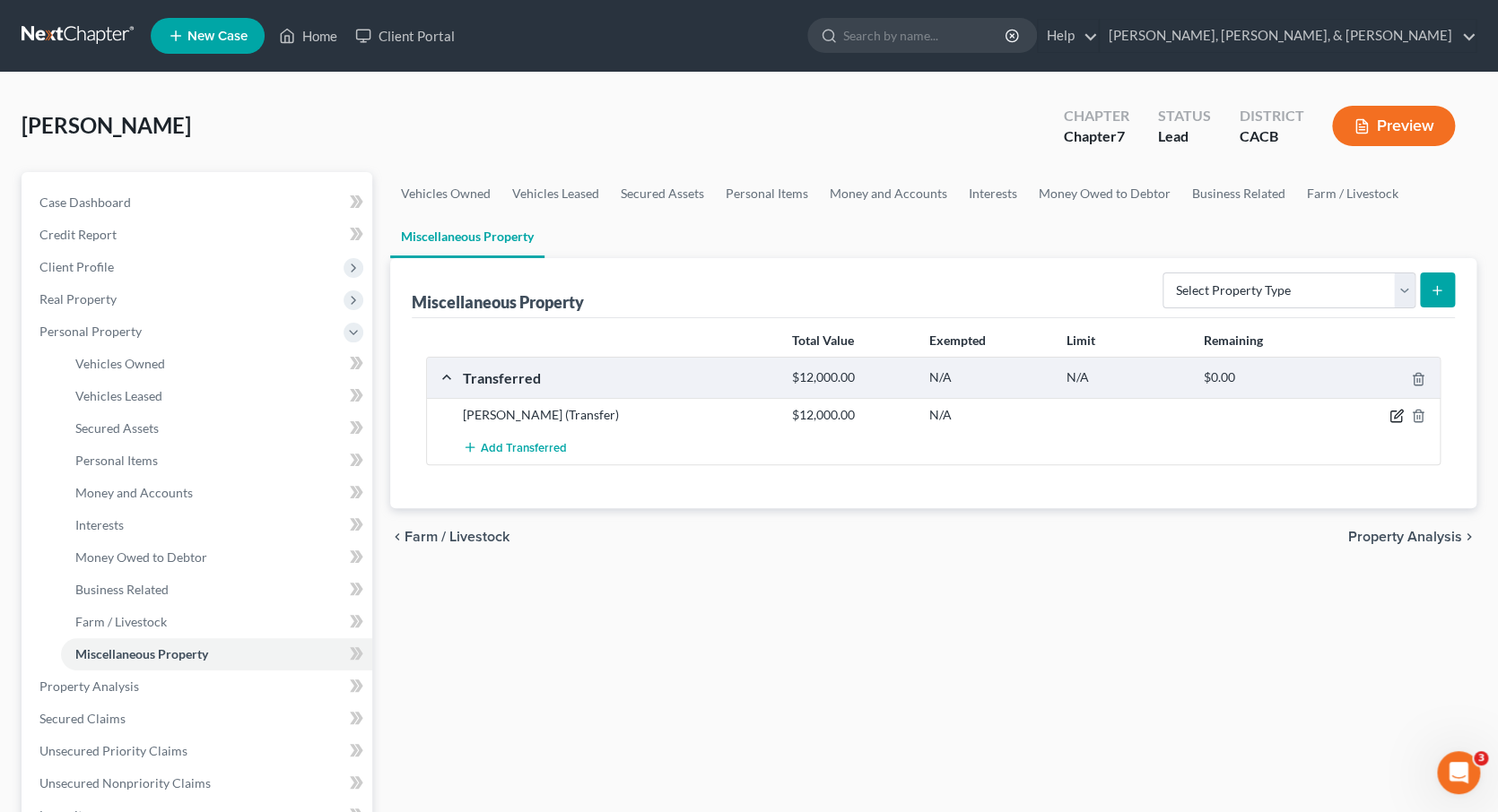
click at [1394, 413] on icon "button" at bounding box center [1398, 415] width 8 height 8
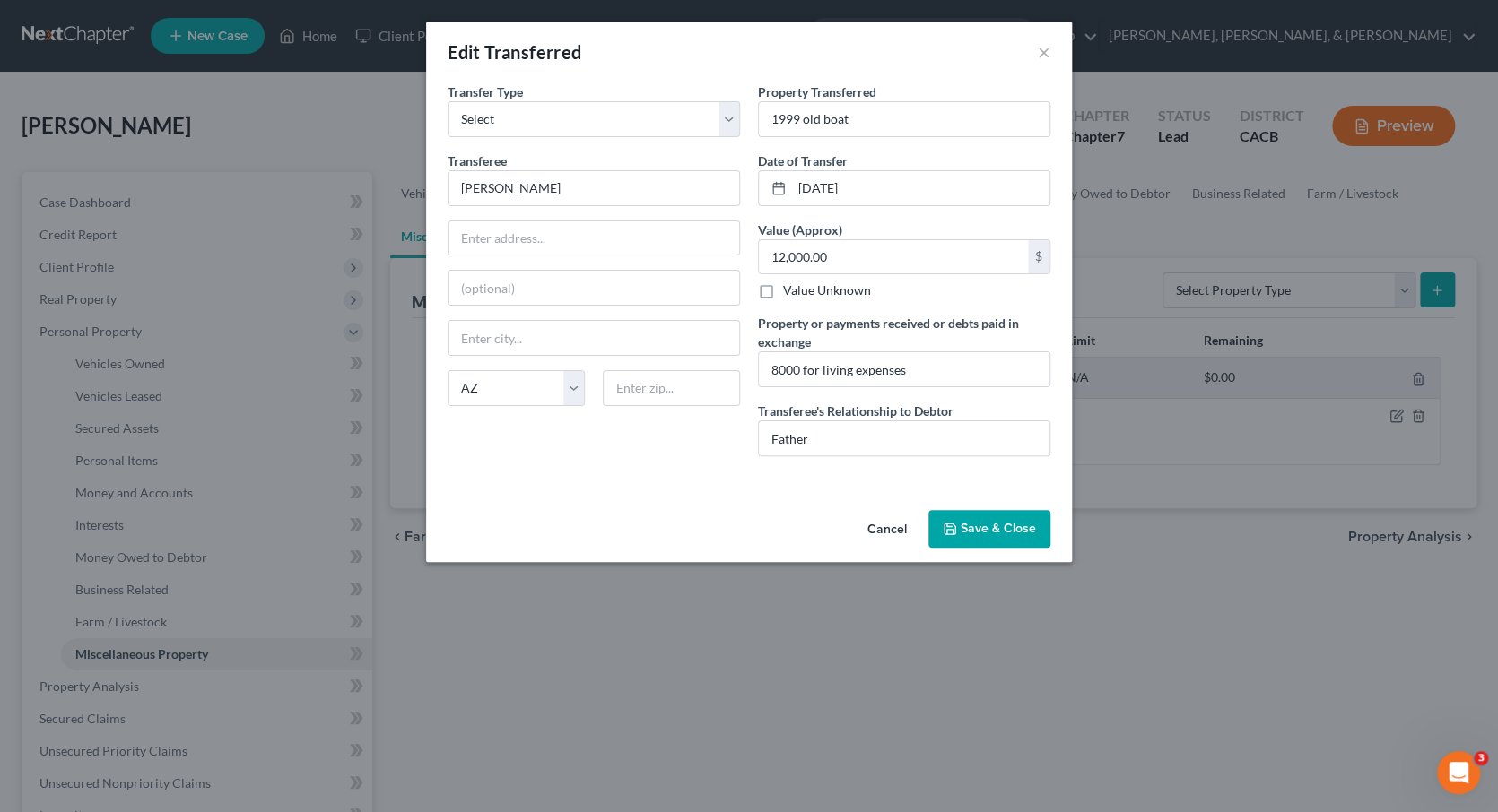
click at [990, 528] on button "Save & Close" at bounding box center [988, 528] width 122 height 38
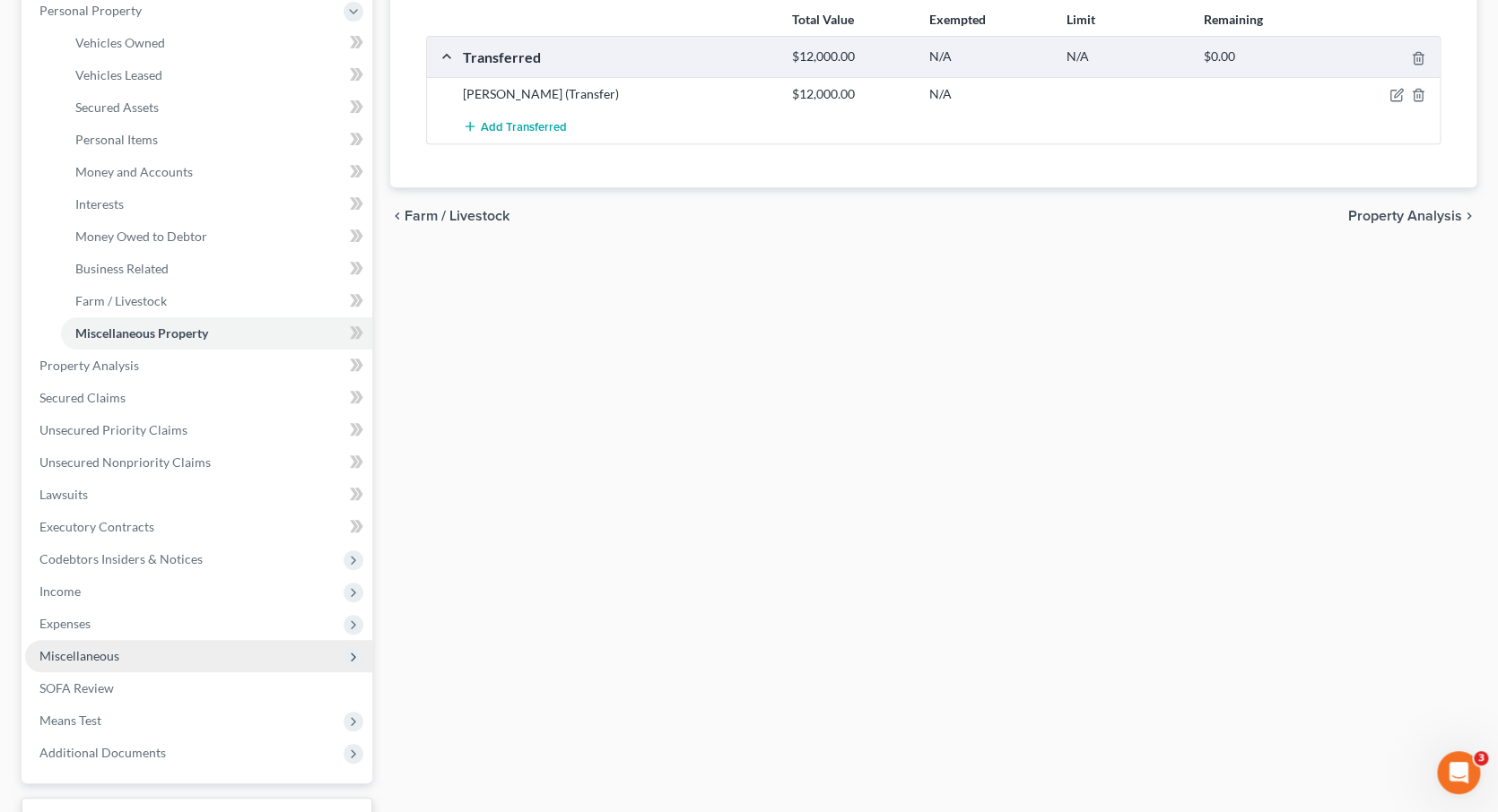
scroll to position [320, 0]
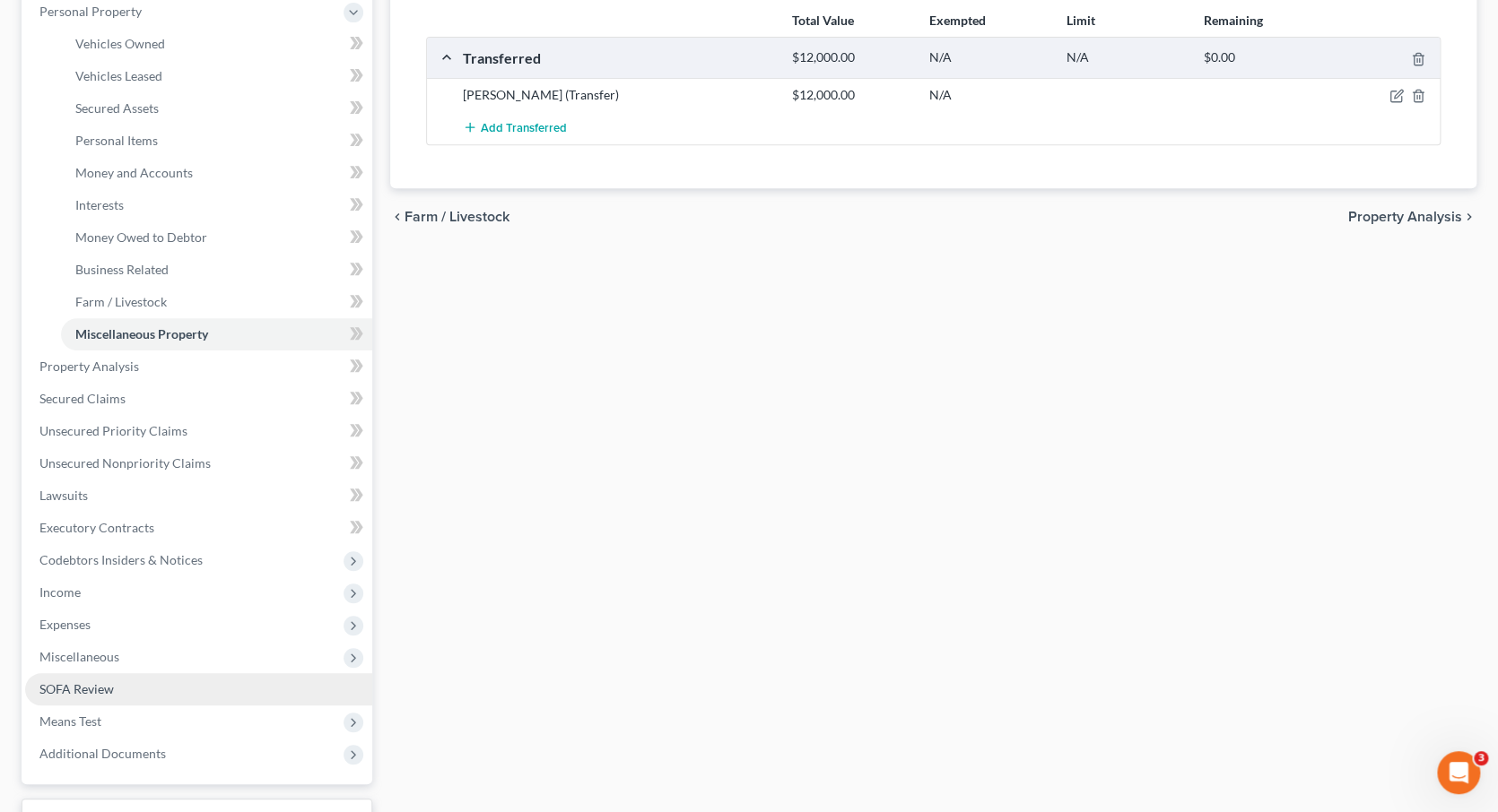
click at [208, 674] on link "SOFA Review" at bounding box center [198, 690] width 347 height 33
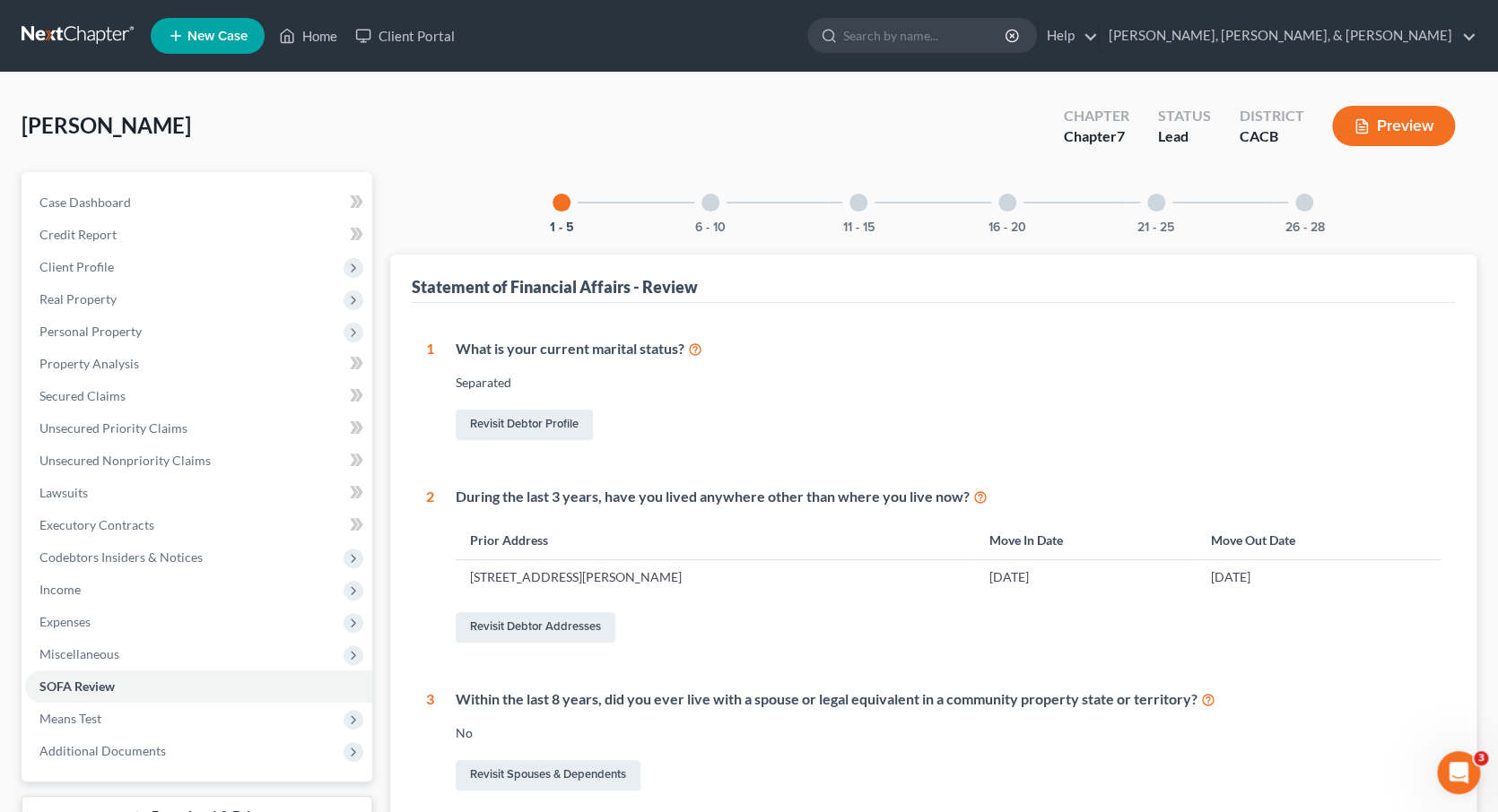
click at [1002, 203] on div at bounding box center [1007, 203] width 18 height 18
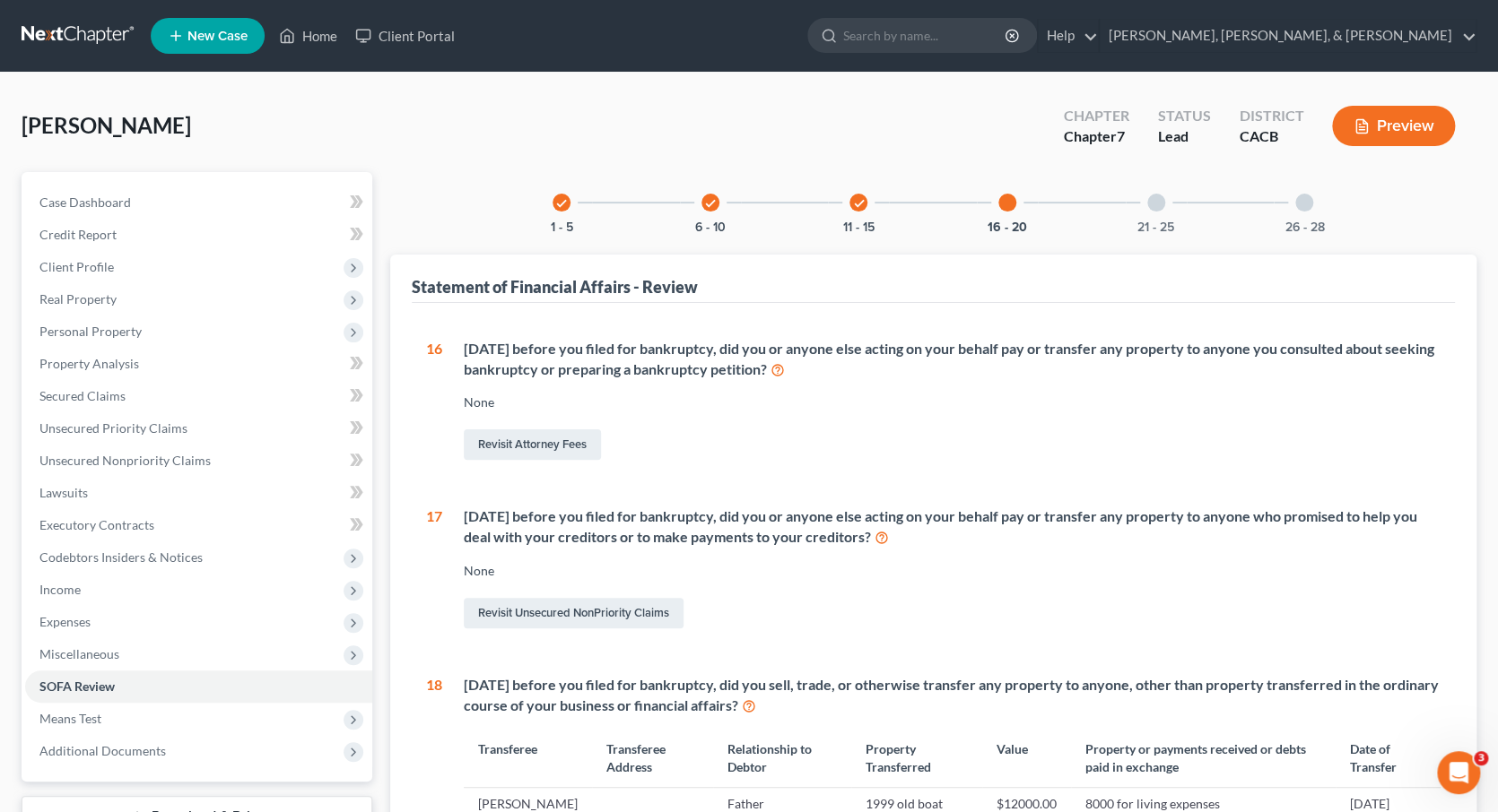
click at [1157, 203] on div at bounding box center [1156, 203] width 18 height 18
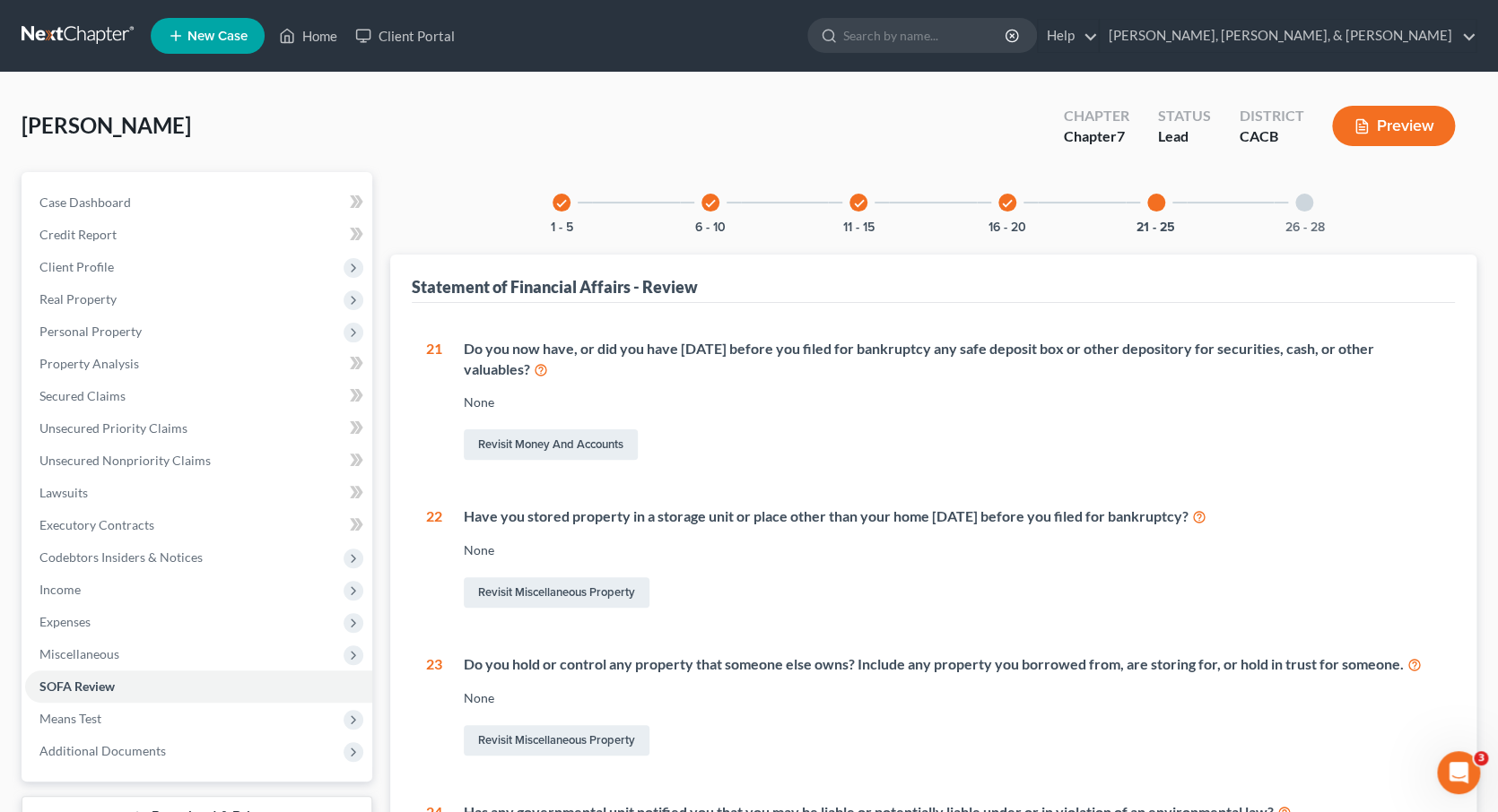
click at [1307, 203] on div at bounding box center [1304, 203] width 18 height 18
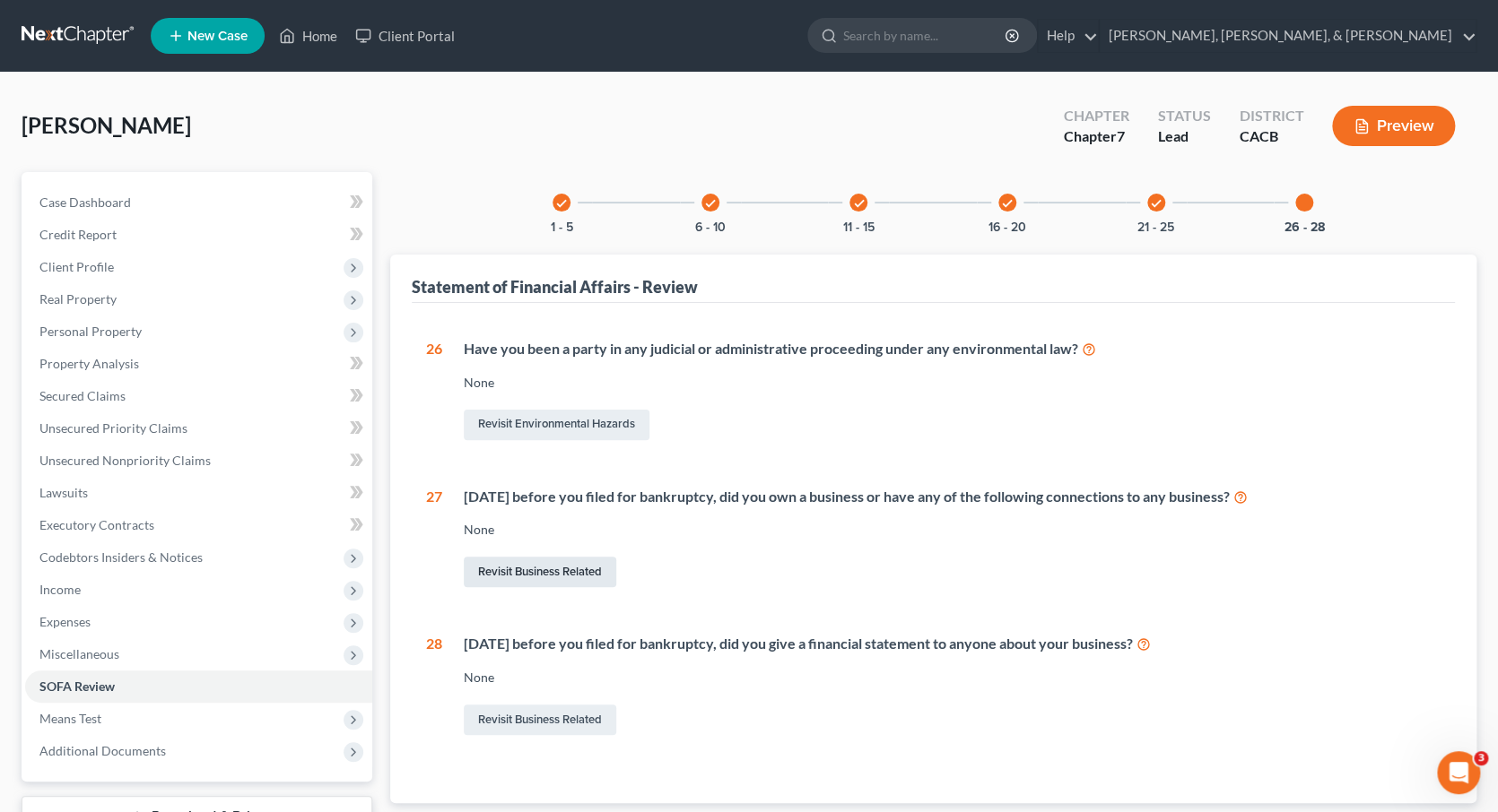
click at [568, 563] on link "Revisit Business Related" at bounding box center [540, 572] width 152 height 31
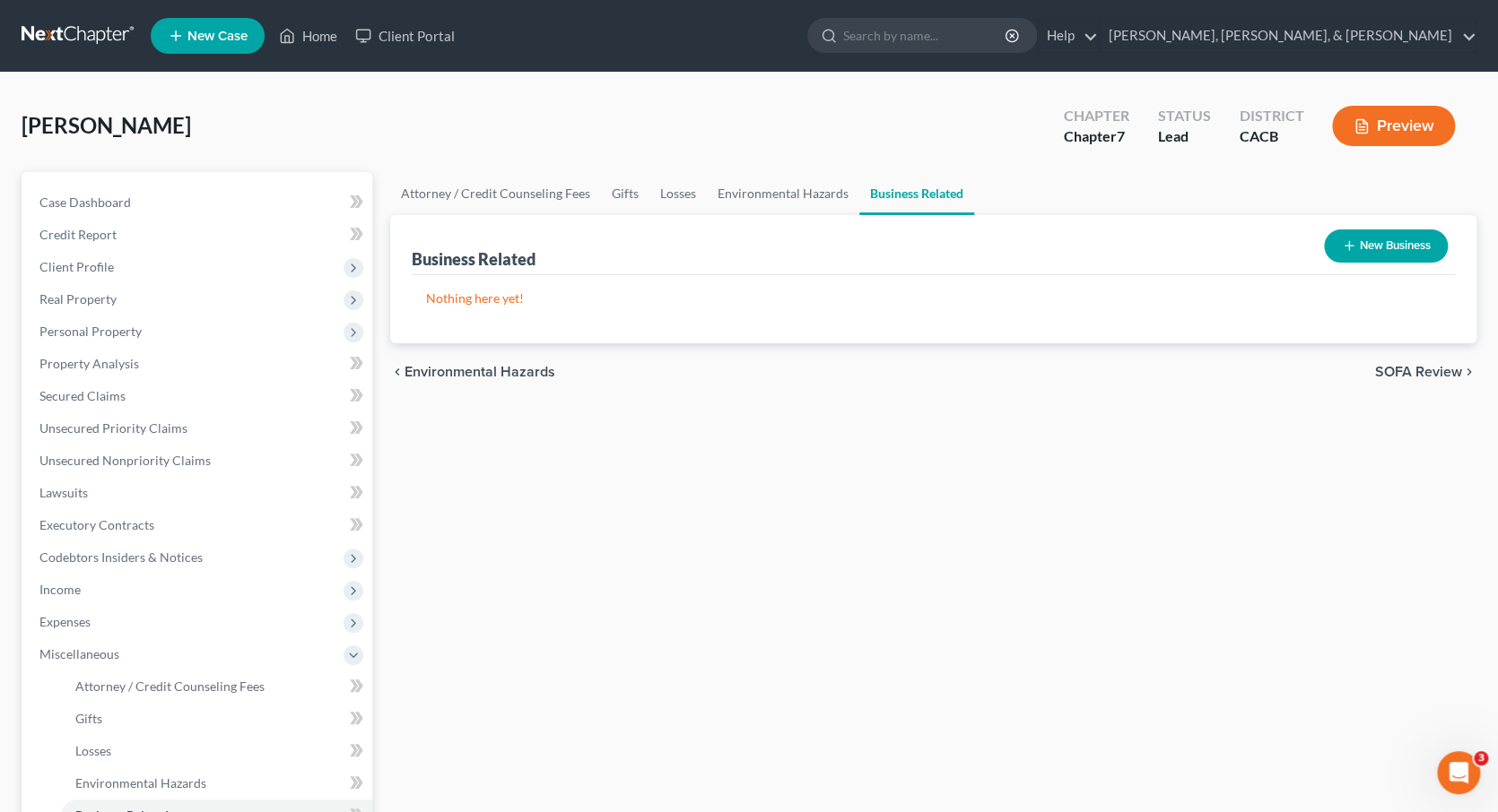
click at [1381, 251] on button "New Business" at bounding box center [1385, 246] width 124 height 34
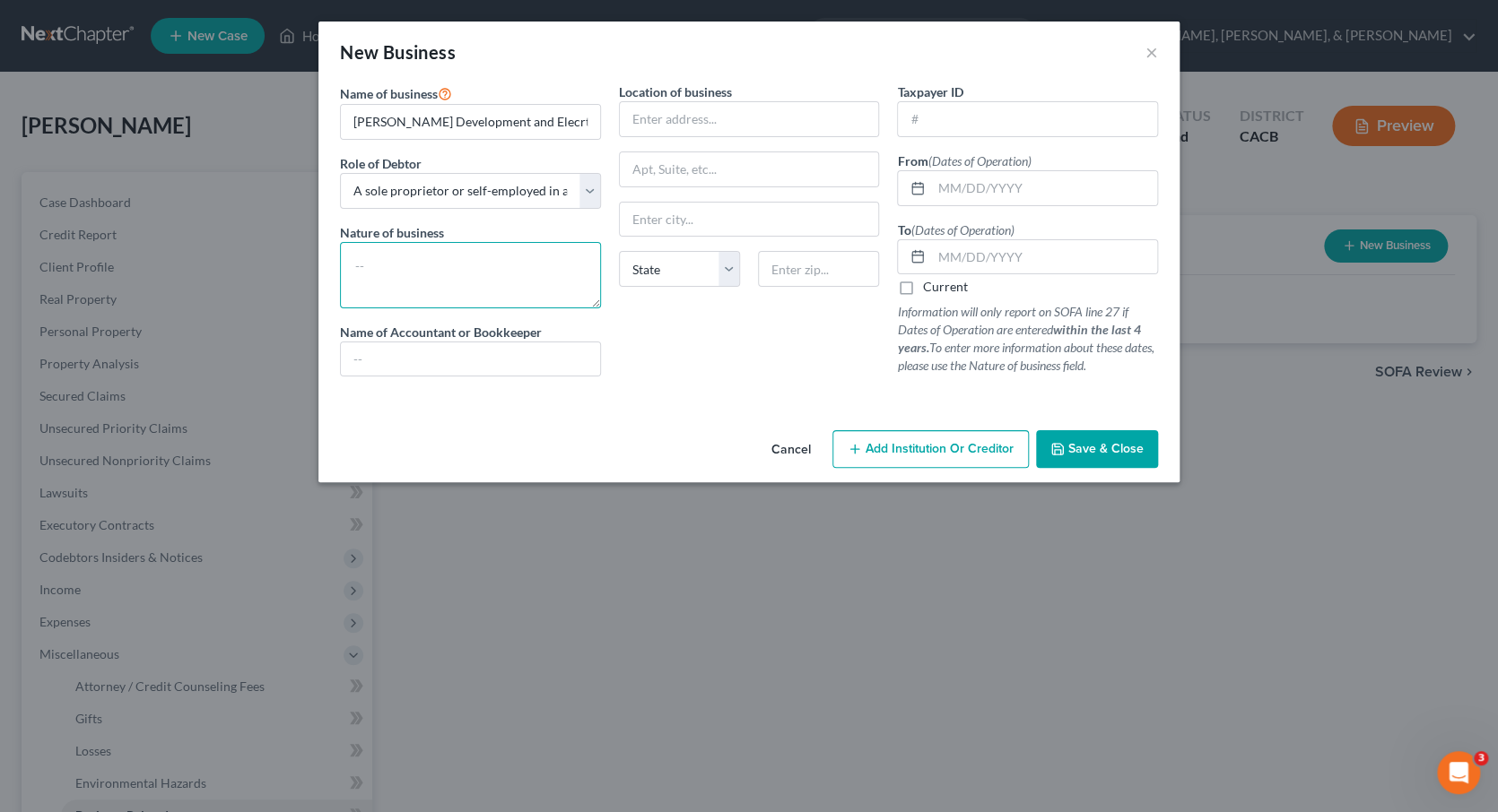
click at [388, 259] on textarea at bounding box center [470, 275] width 261 height 66
click at [359, 265] on textarea "electrical services" at bounding box center [470, 275] width 261 height 66
click at [707, 359] on div "Location of business State [US_STATE][GEOGRAPHIC_DATA] [GEOGRAPHIC_DATA] [GEOGR…" at bounding box center [749, 237] width 279 height 308
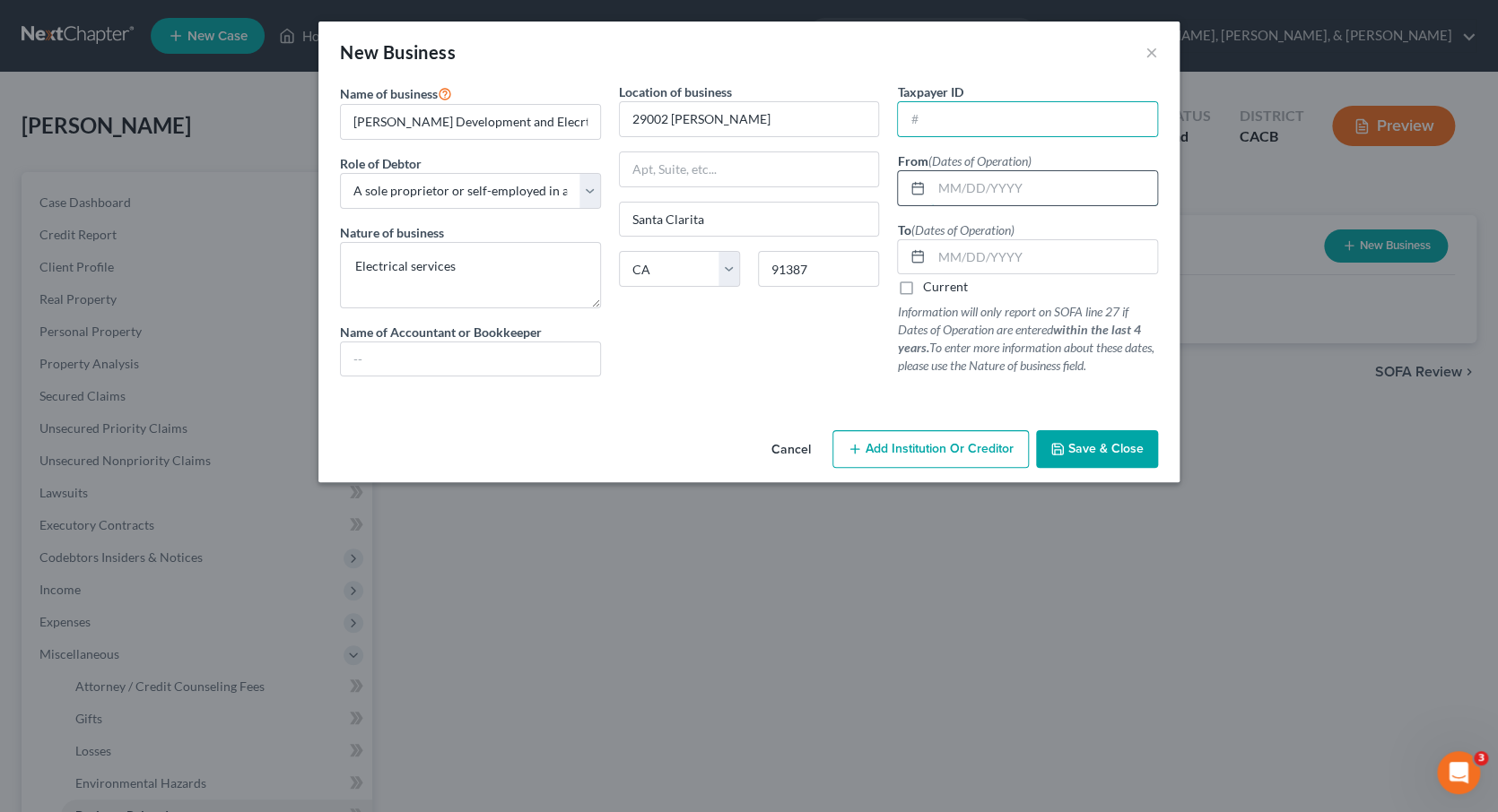
click at [944, 194] on input "text" at bounding box center [1043, 188] width 226 height 34
click at [1082, 444] on span "Save & Close" at bounding box center [1106, 448] width 75 height 15
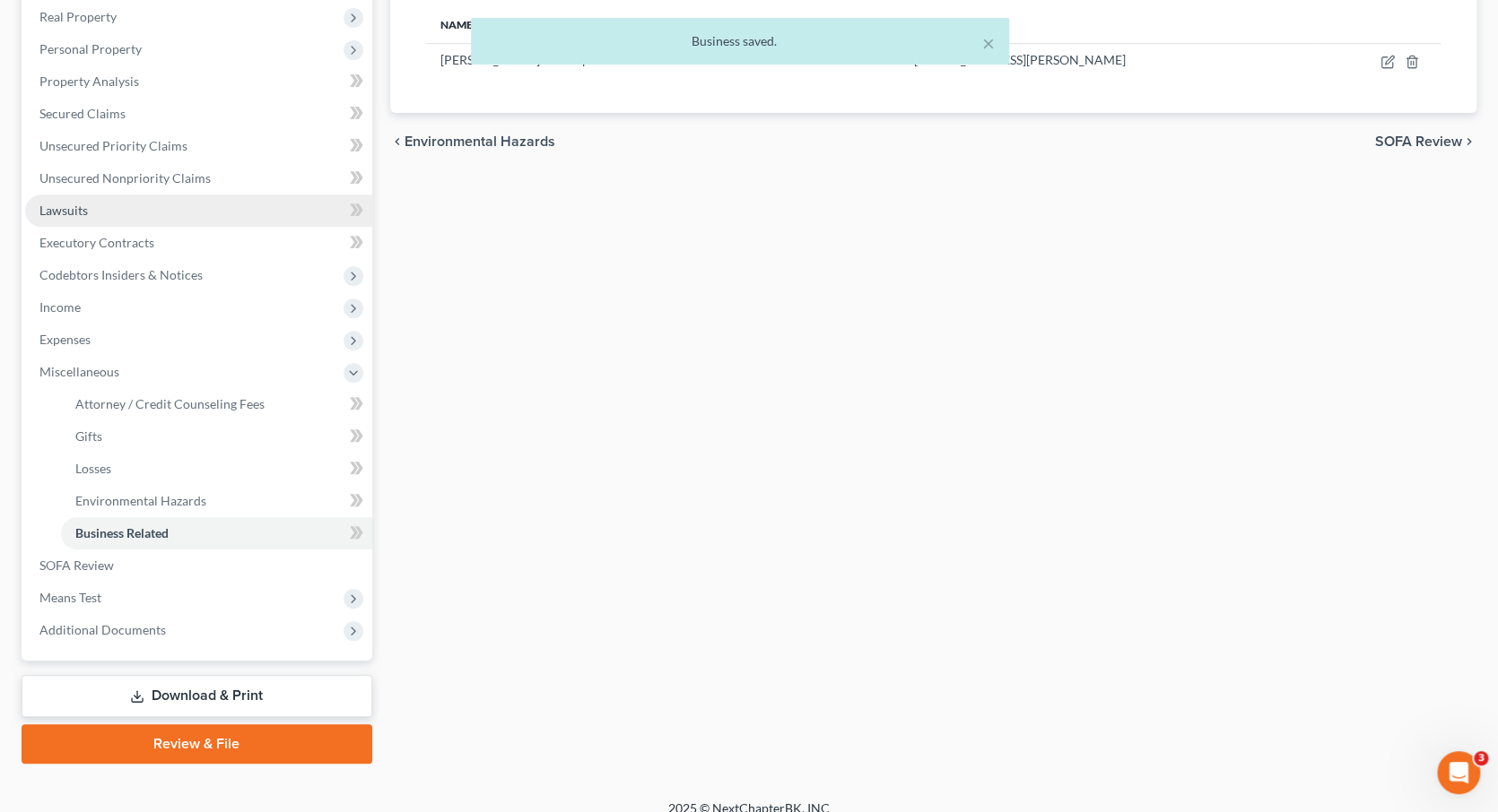
scroll to position [282, 0]
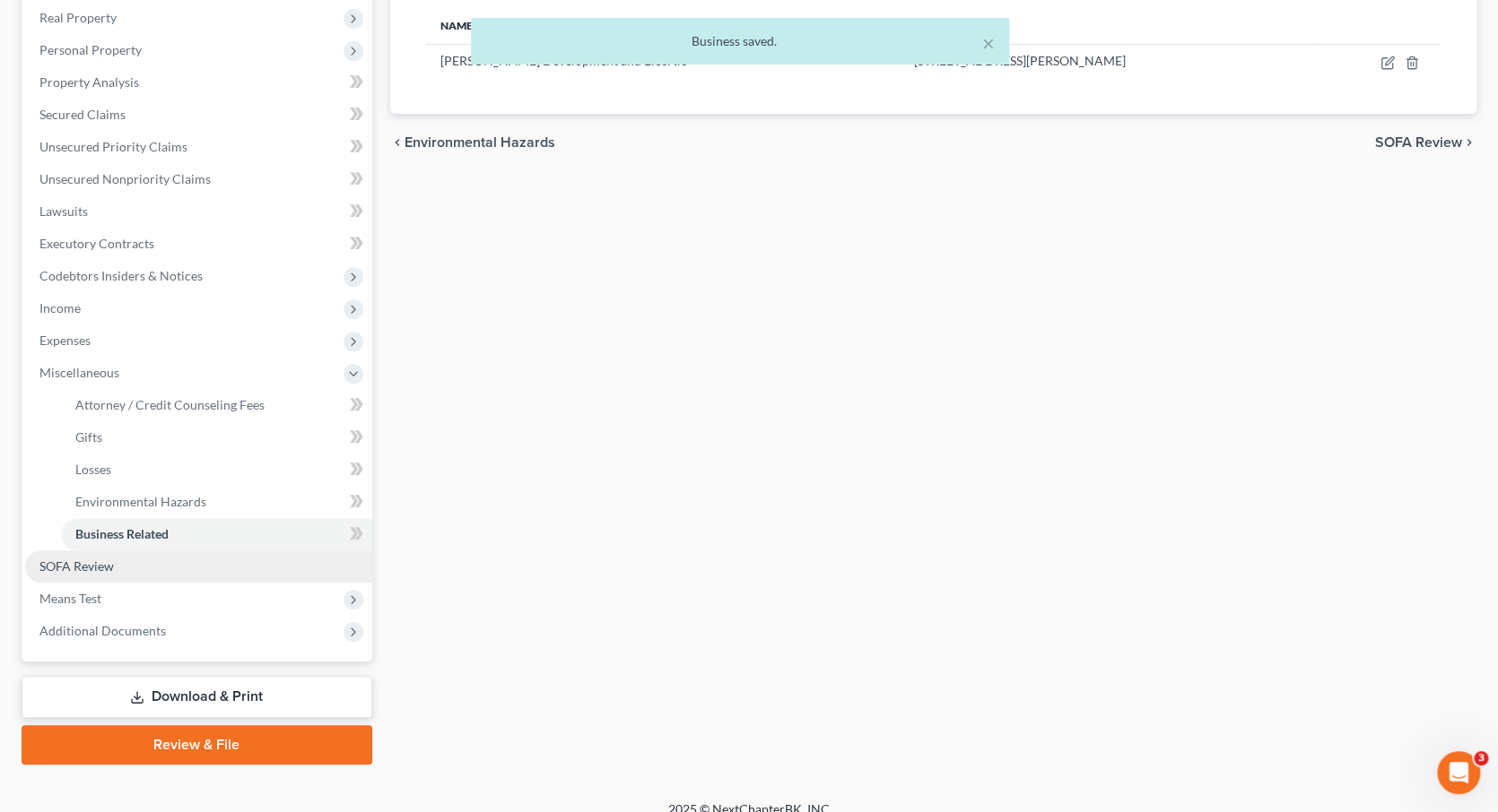
click at [113, 550] on link "SOFA Review" at bounding box center [198, 566] width 347 height 33
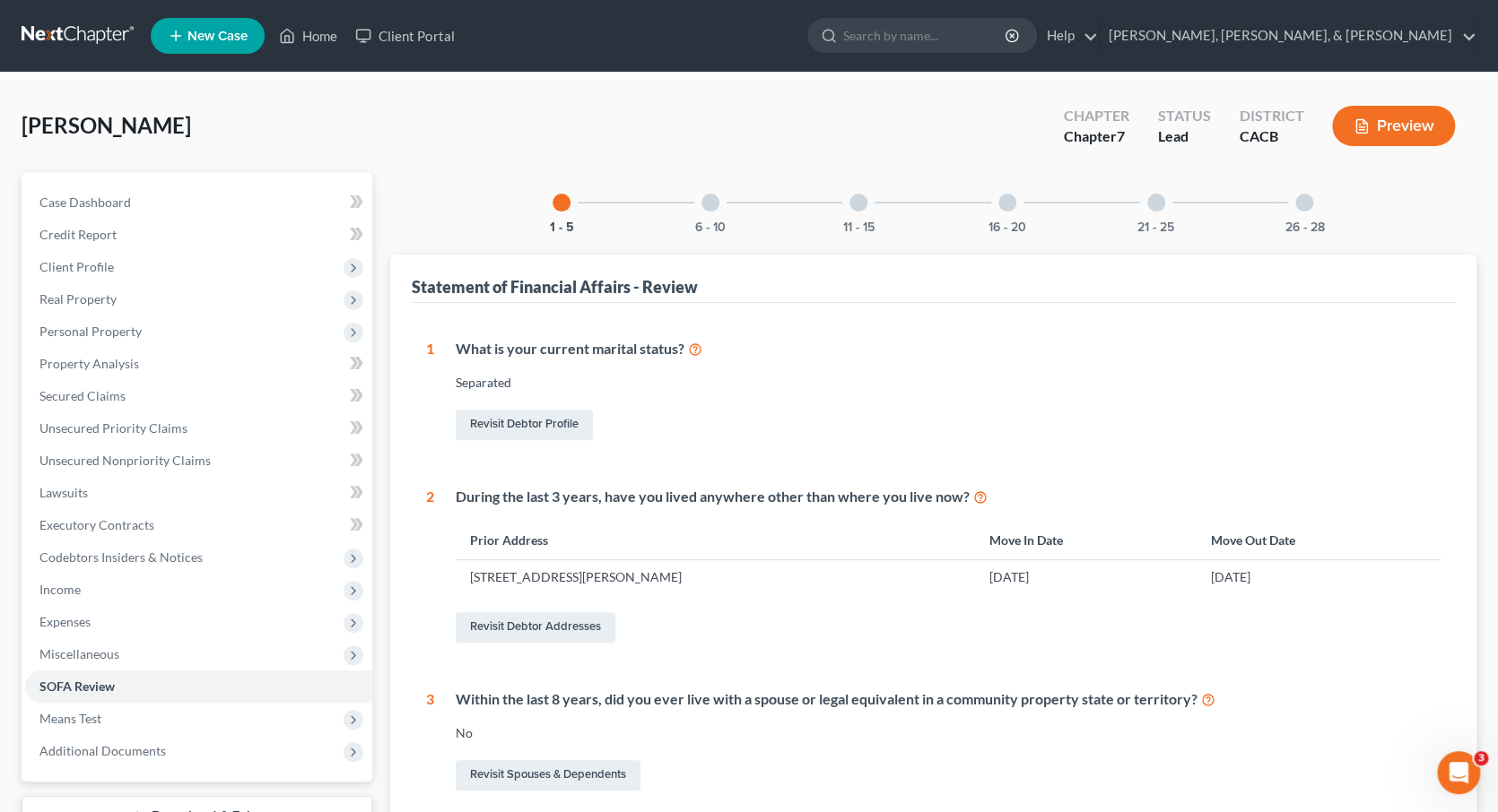
click at [1156, 205] on div at bounding box center [1156, 203] width 18 height 18
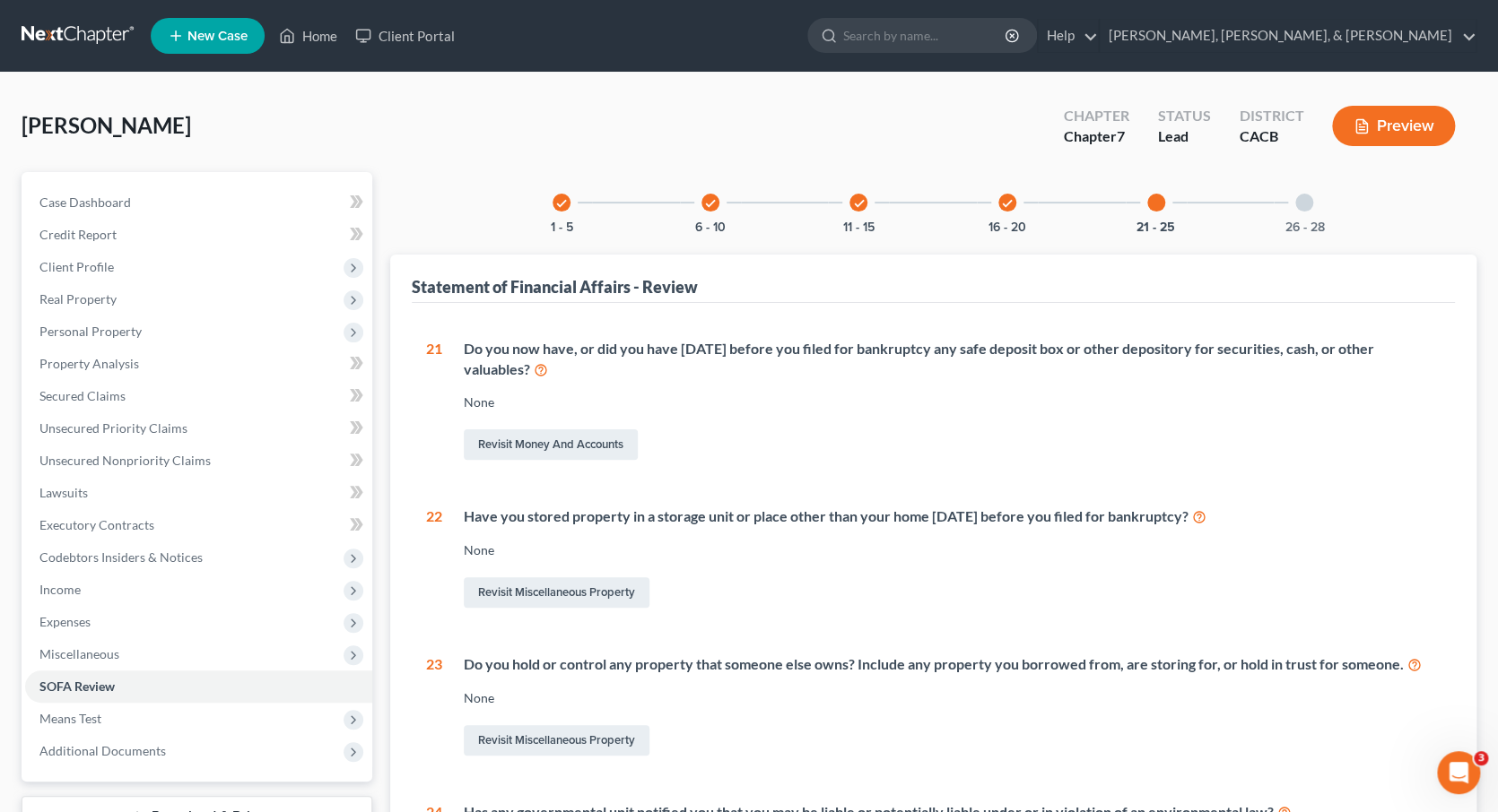
click at [1304, 198] on div at bounding box center [1304, 203] width 18 height 18
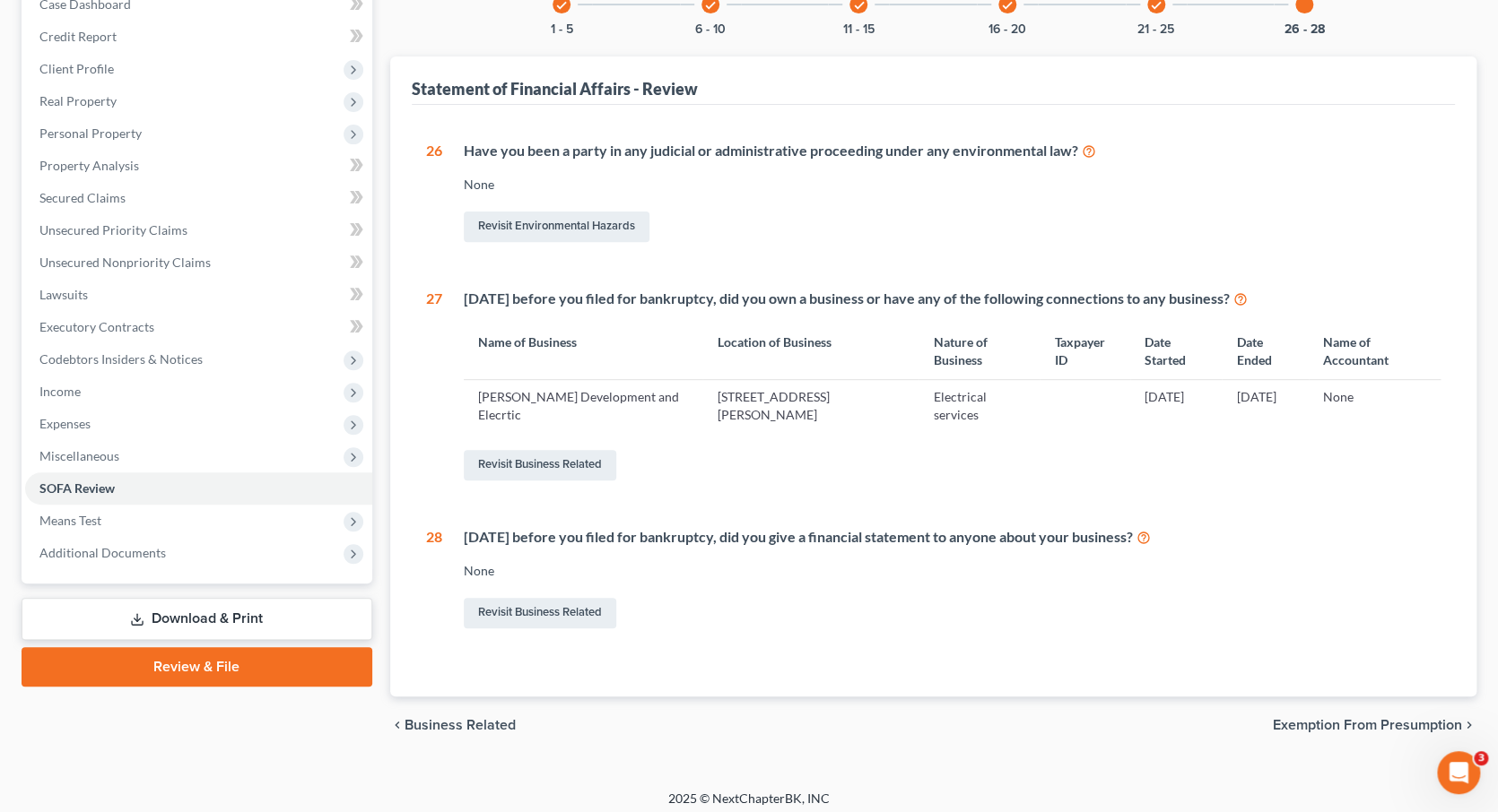
scroll to position [198, 0]
click at [1333, 719] on span "Exemption from Presumption" at bounding box center [1368, 726] width 190 height 15
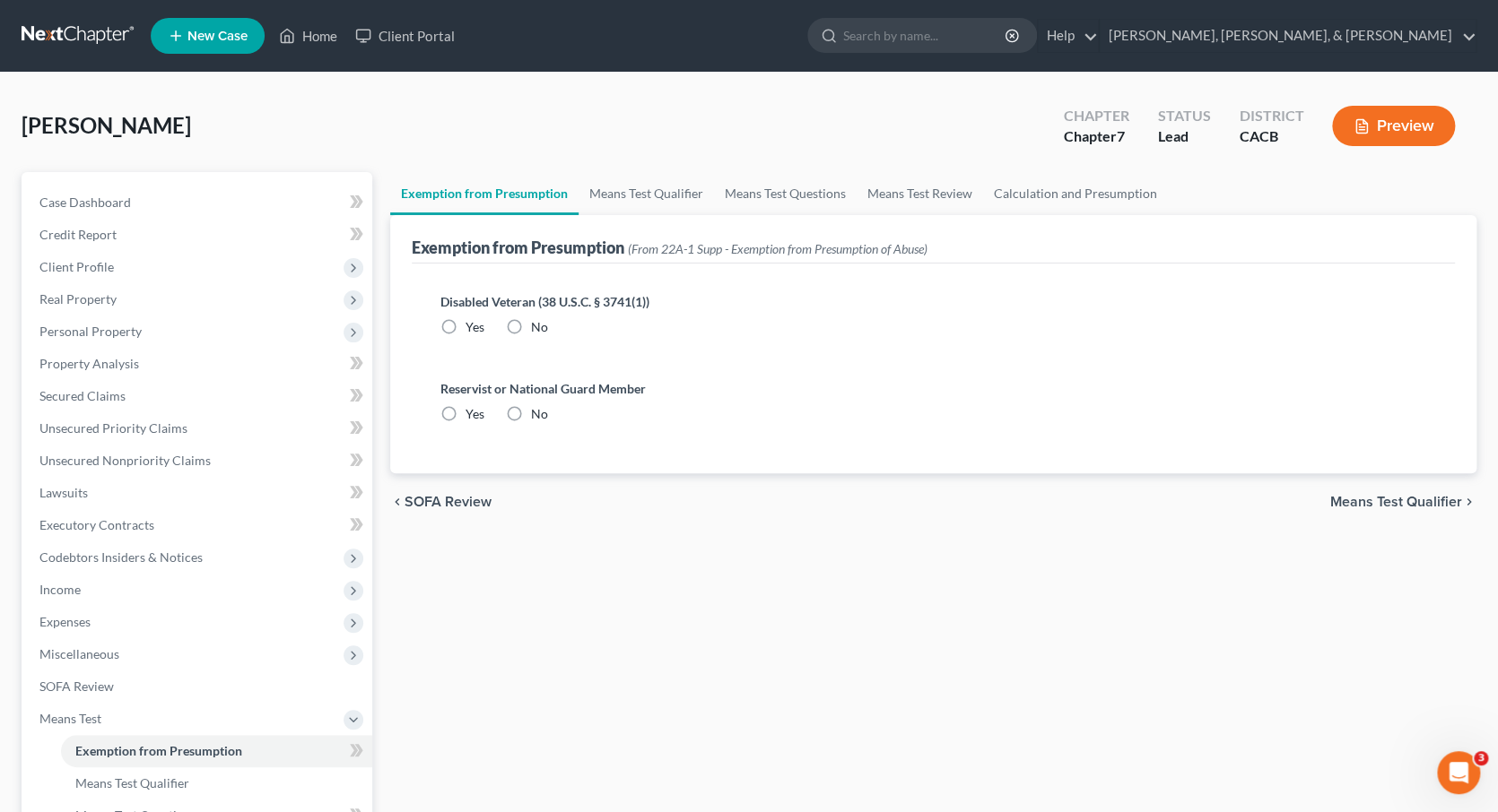
click at [531, 321] on label "No" at bounding box center [539, 327] width 17 height 18
click at [539, 321] on input "No" at bounding box center [544, 324] width 12 height 12
click at [531, 411] on label "No" at bounding box center [539, 414] width 17 height 18
click at [539, 411] on input "No" at bounding box center [544, 411] width 12 height 12
click at [1364, 495] on span "Means Test Qualifier" at bounding box center [1395, 502] width 131 height 15
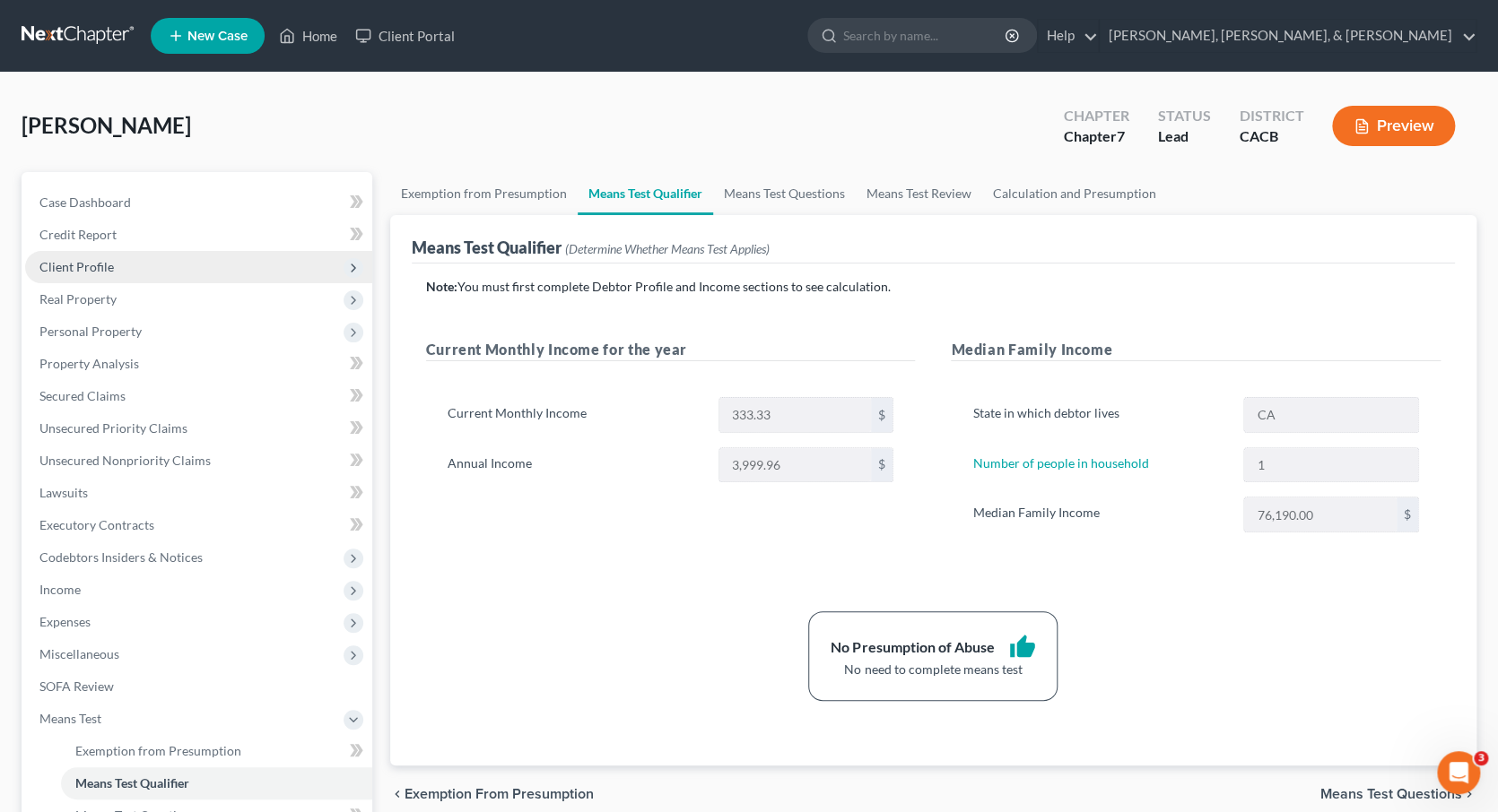
click at [112, 268] on span "Client Profile" at bounding box center [198, 267] width 347 height 33
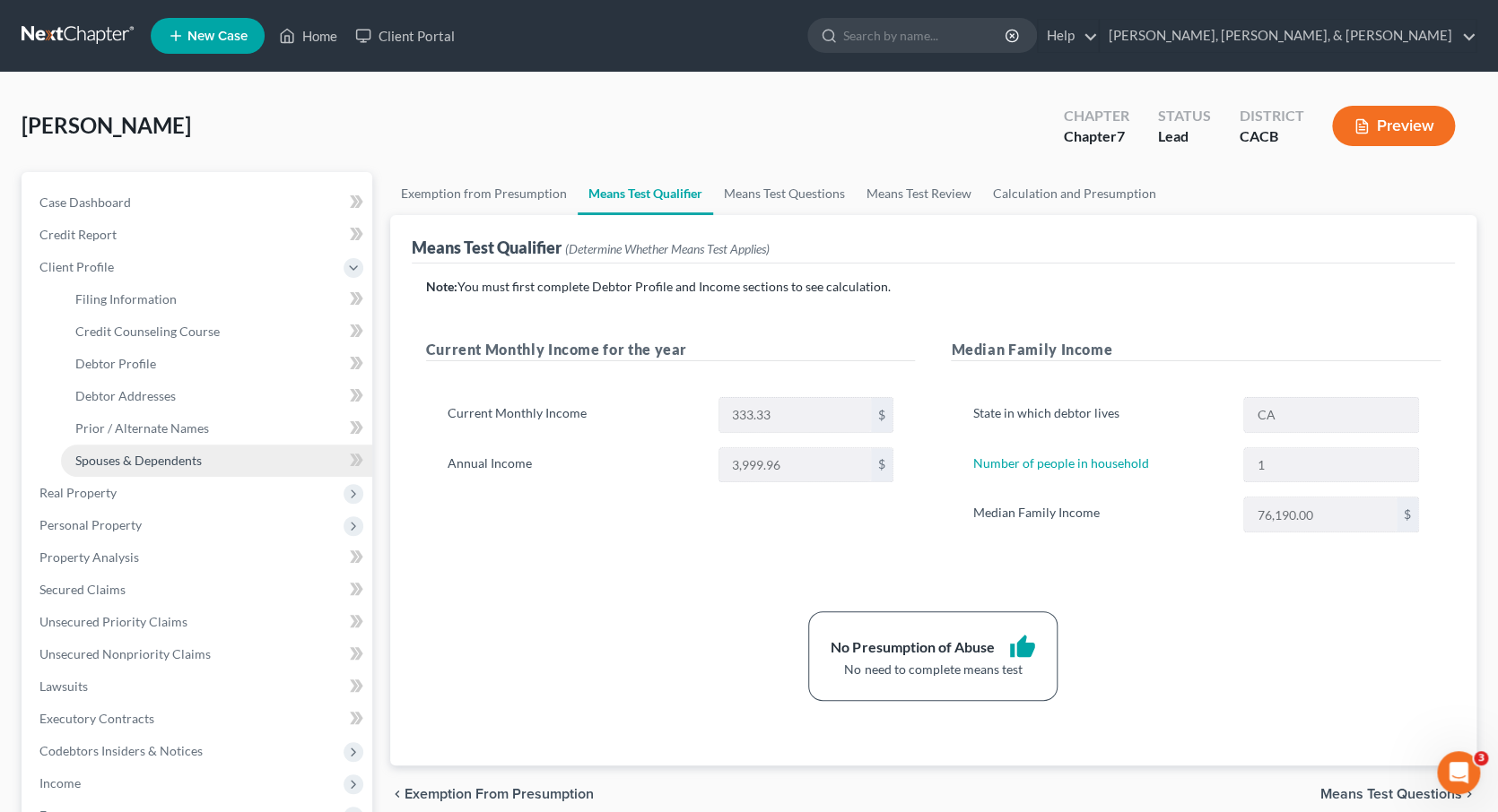
click at [141, 452] on span "Spouses & Dependents" at bounding box center [138, 459] width 126 height 15
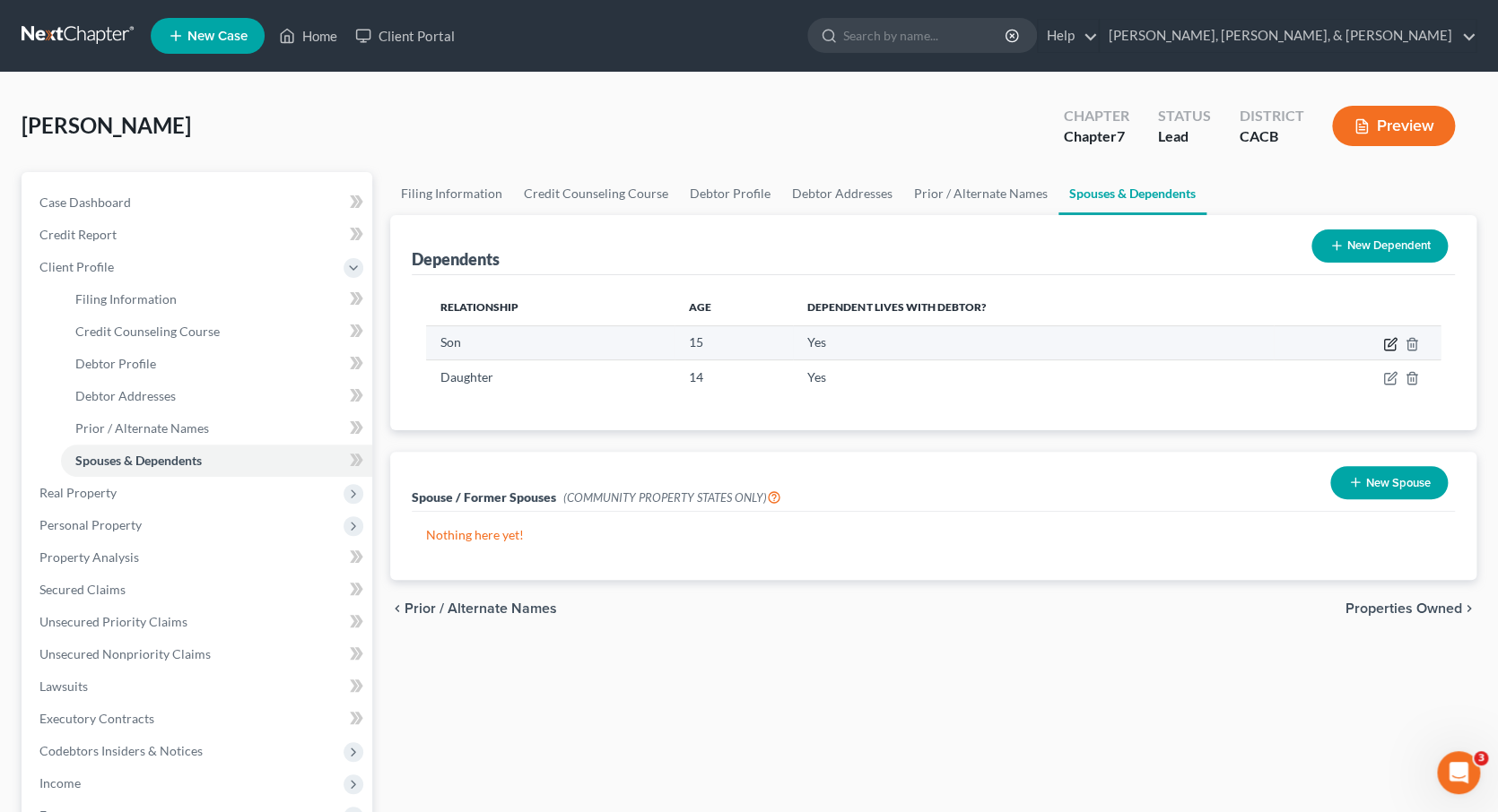
click at [1390, 339] on icon "button" at bounding box center [1391, 342] width 8 height 8
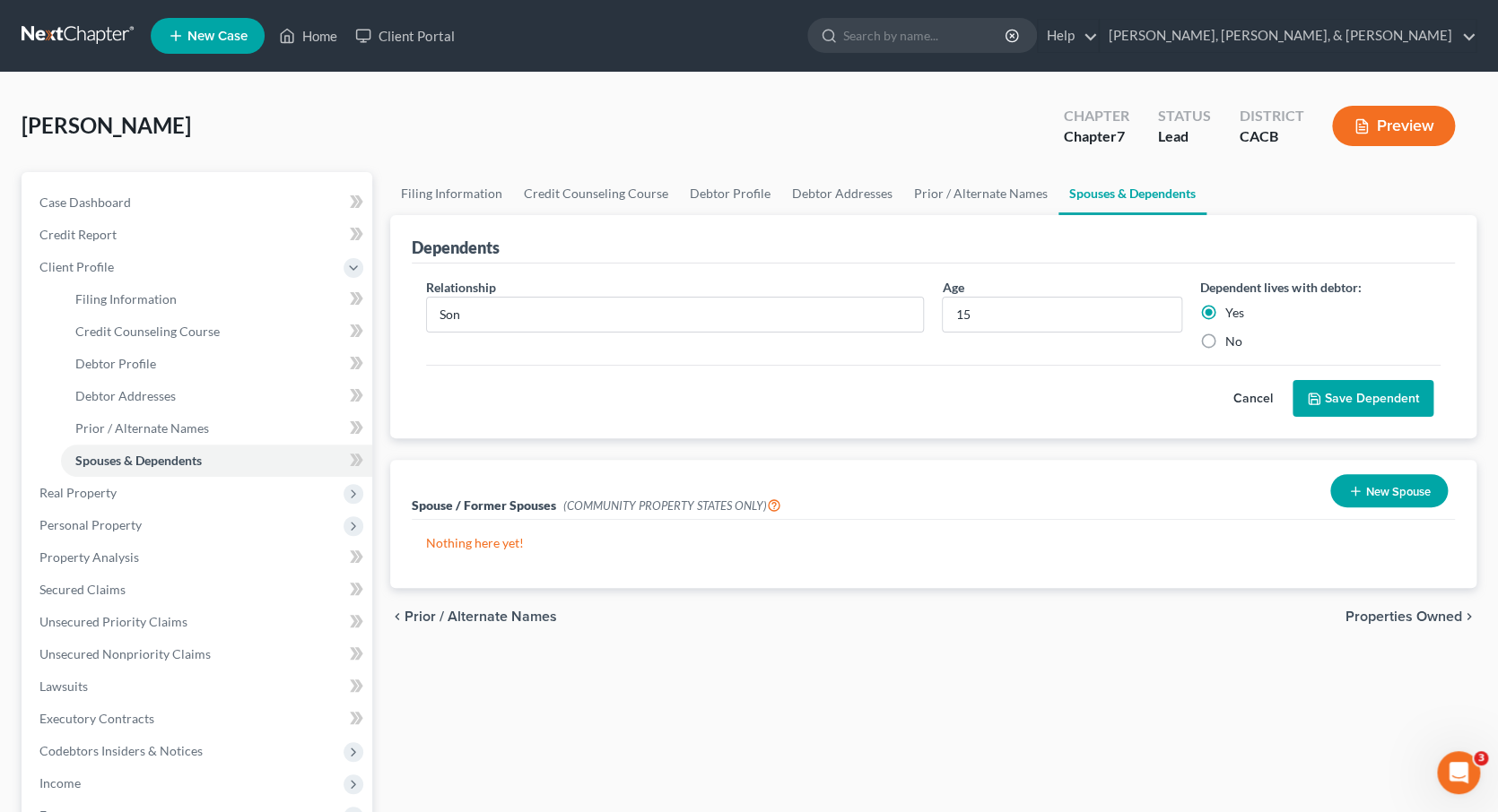
click at [1327, 389] on button "Save Dependent" at bounding box center [1363, 399] width 141 height 38
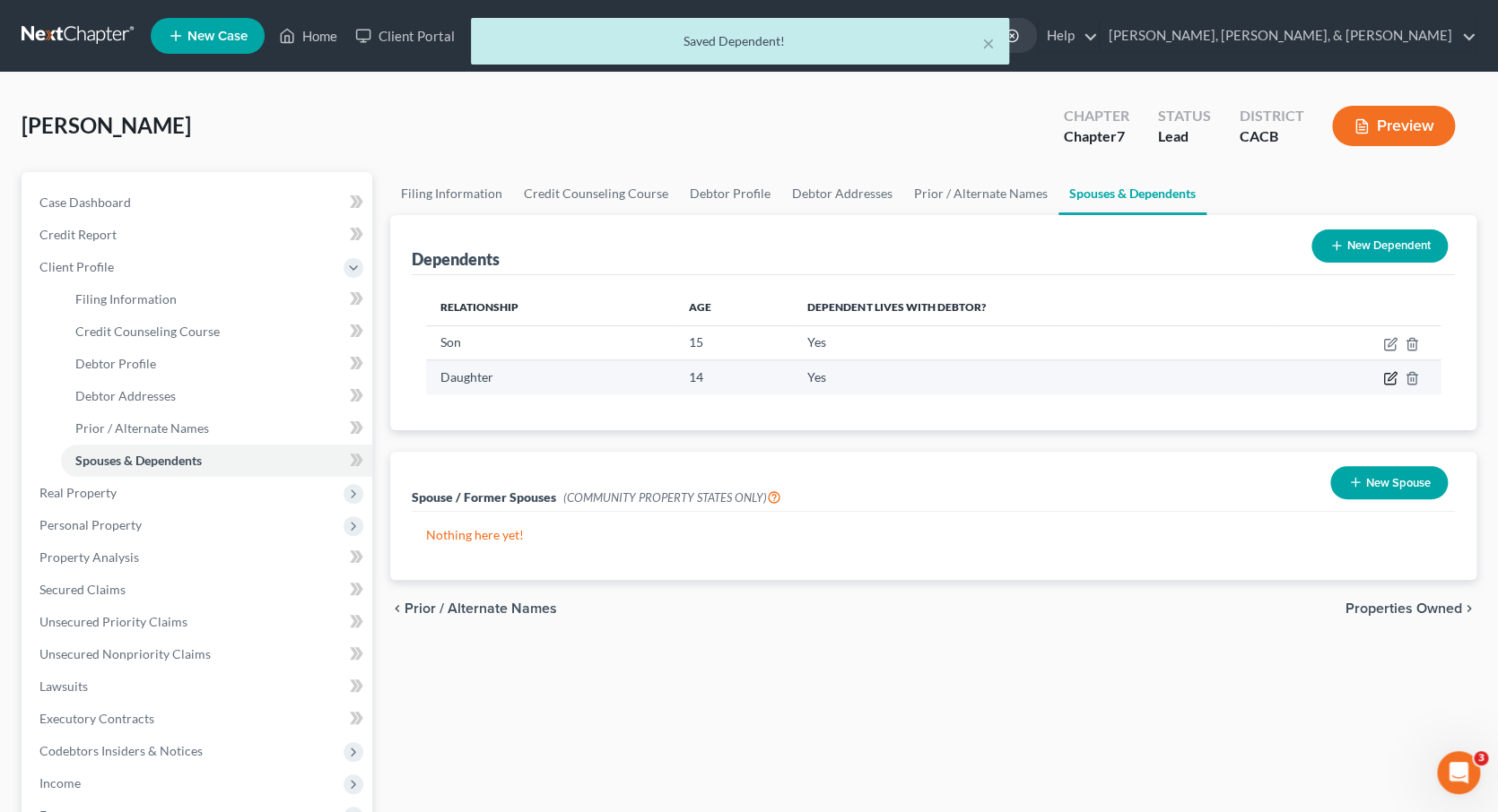
click at [1387, 374] on icon "button" at bounding box center [1390, 378] width 15 height 15
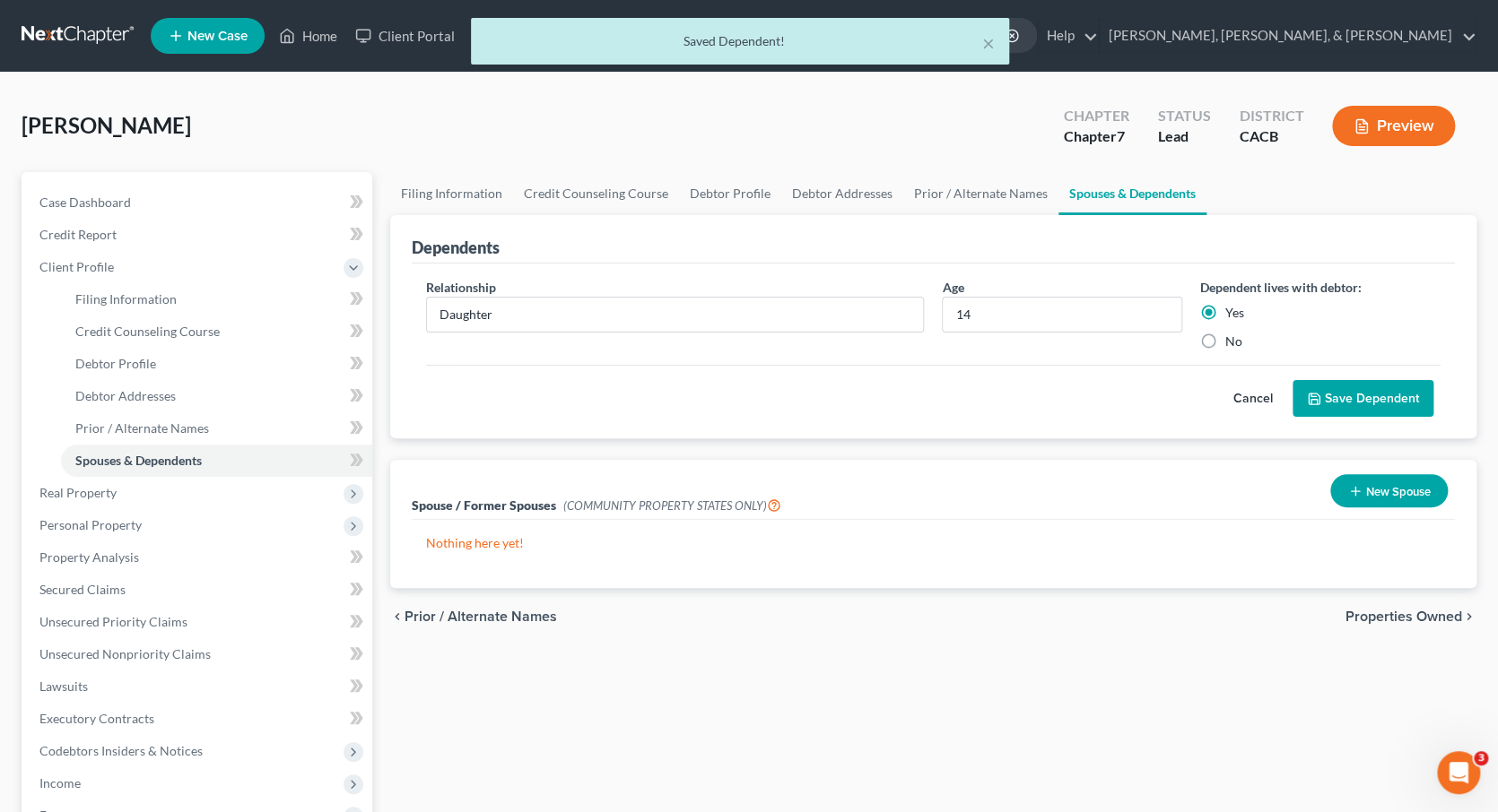
click at [1364, 398] on button "Save Dependent" at bounding box center [1363, 399] width 141 height 38
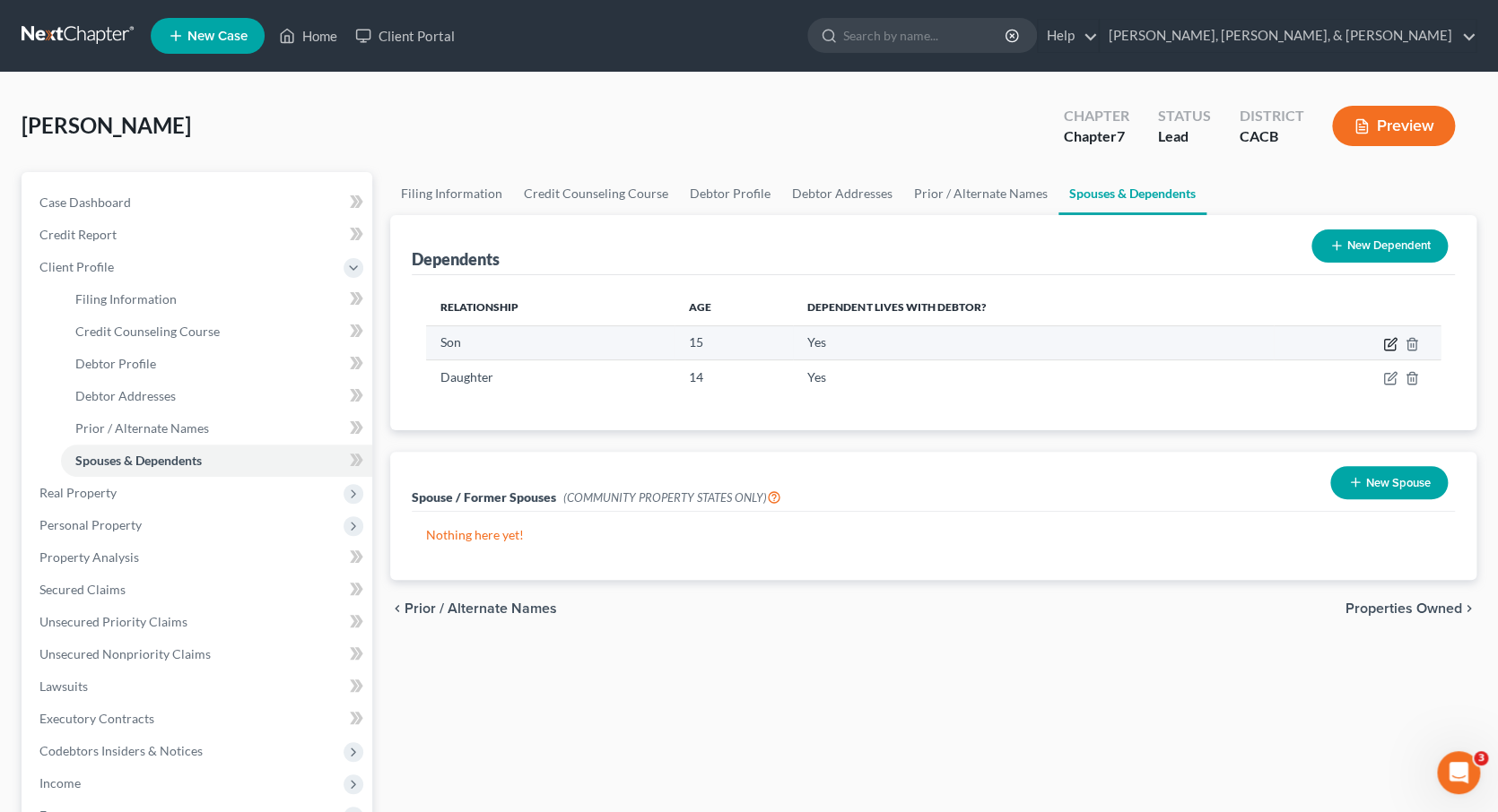
click at [1389, 342] on icon "button" at bounding box center [1390, 344] width 15 height 15
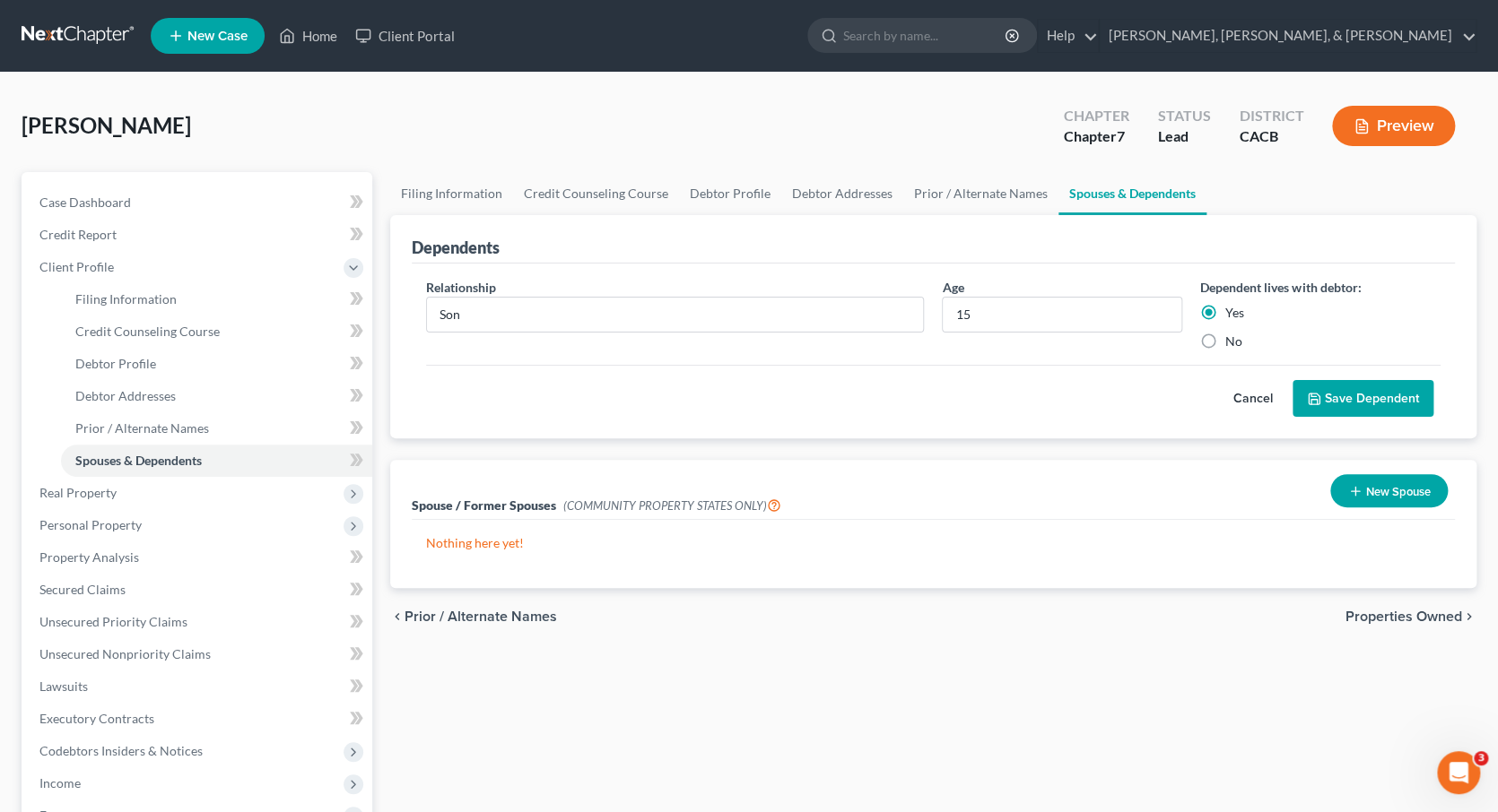
click at [1225, 334] on label "No" at bounding box center [1233, 342] width 17 height 18
click at [1232, 334] on input "No" at bounding box center [1238, 339] width 12 height 12
click at [1346, 388] on button "Save Dependent" at bounding box center [1363, 399] width 141 height 38
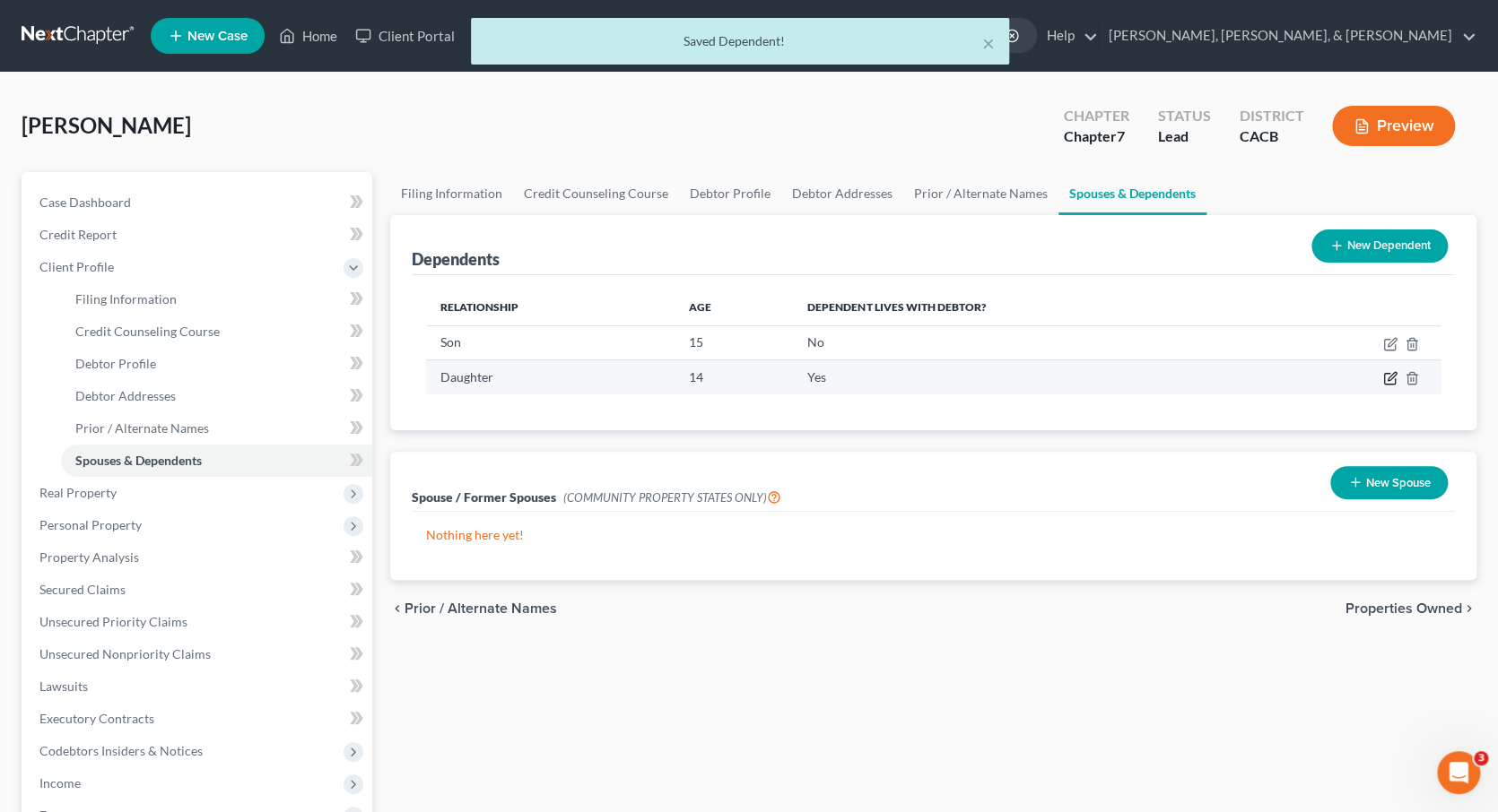
click at [1386, 376] on icon "button" at bounding box center [1390, 378] width 15 height 15
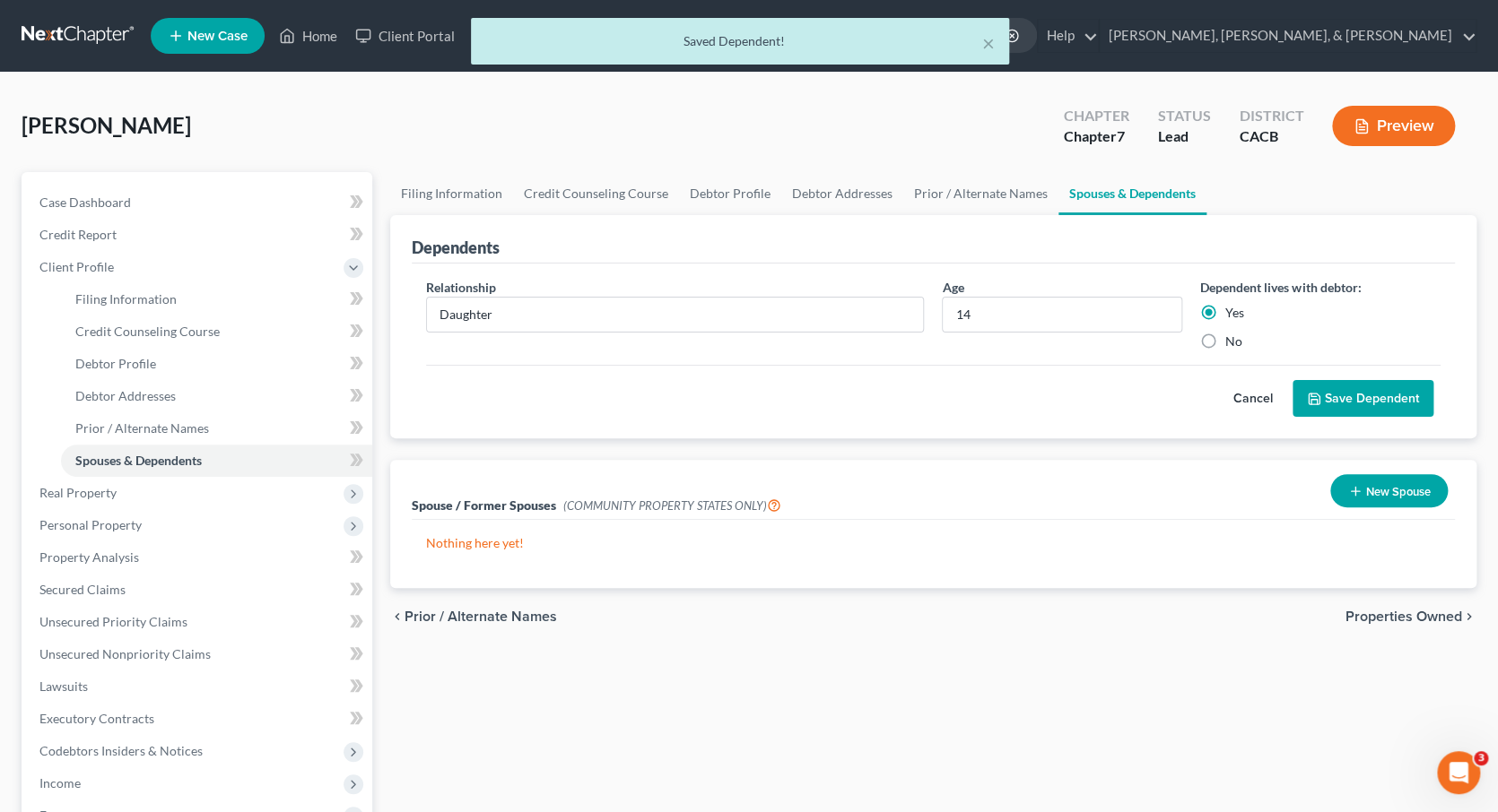
click at [1222, 338] on div "No" at bounding box center [1319, 342] width 240 height 18
click at [1225, 338] on label "No" at bounding box center [1233, 342] width 17 height 18
click at [1232, 338] on input "No" at bounding box center [1238, 339] width 12 height 12
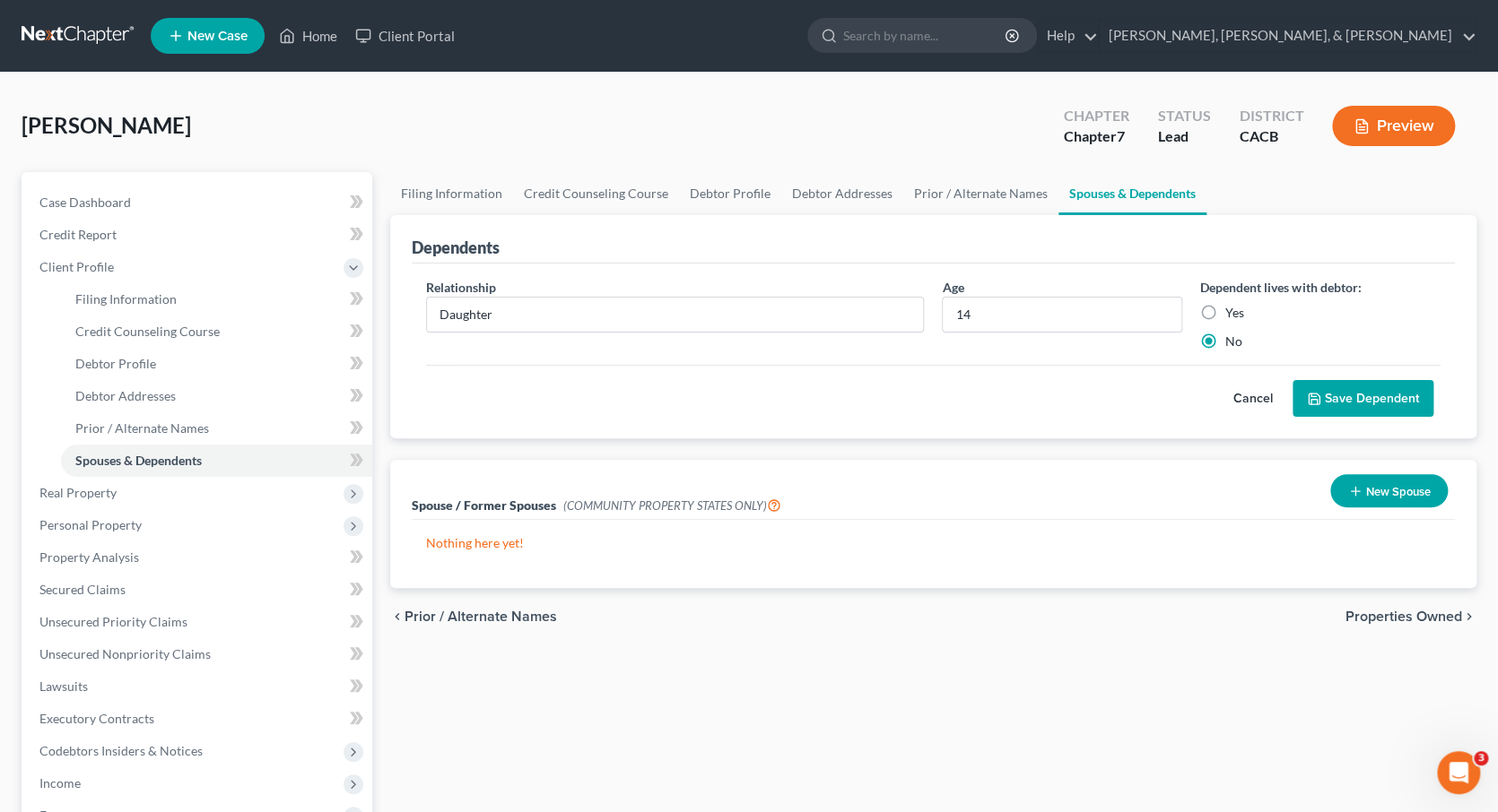
click at [1328, 388] on button "Save Dependent" at bounding box center [1363, 399] width 141 height 38
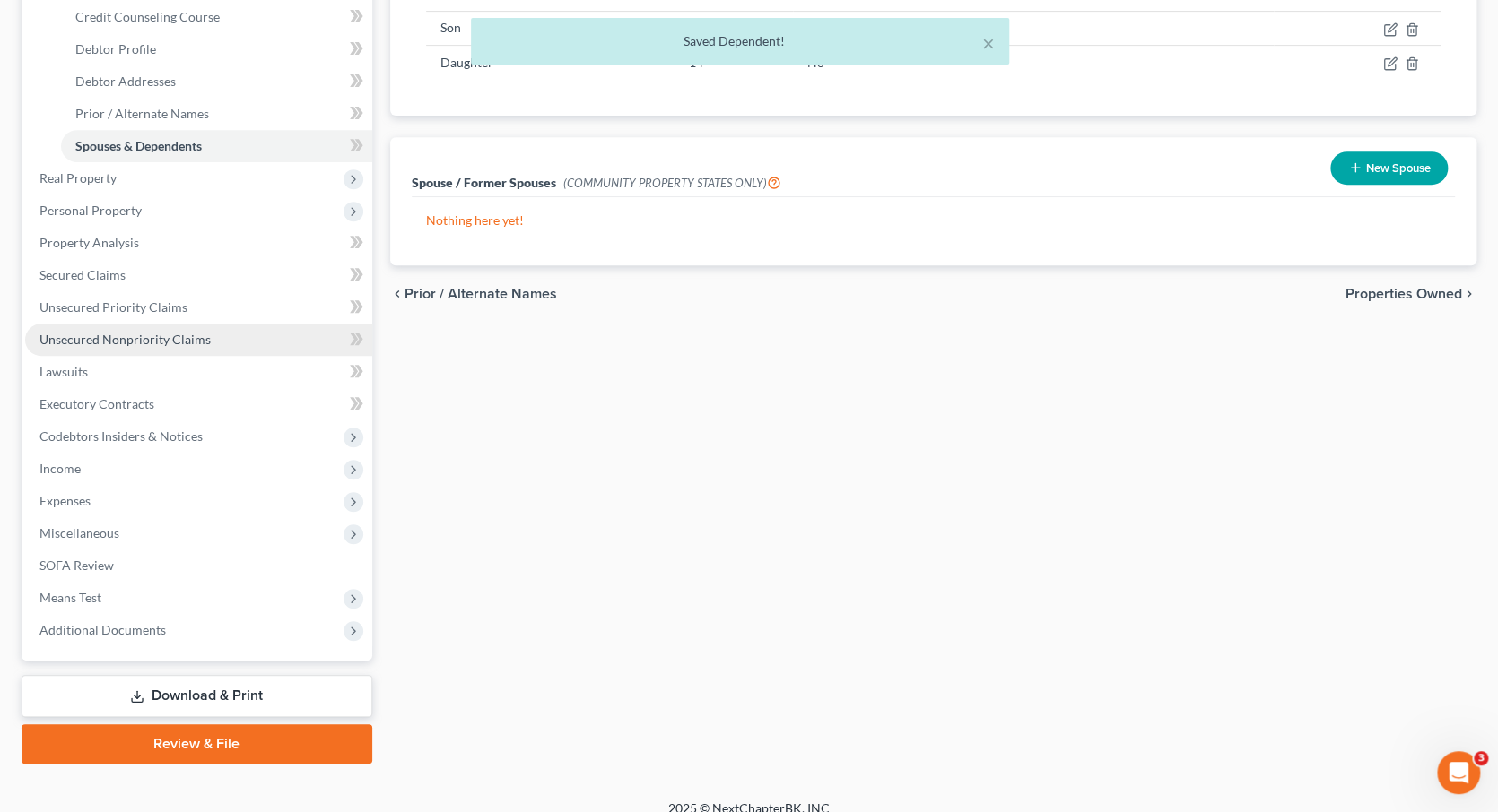
scroll to position [313, 0]
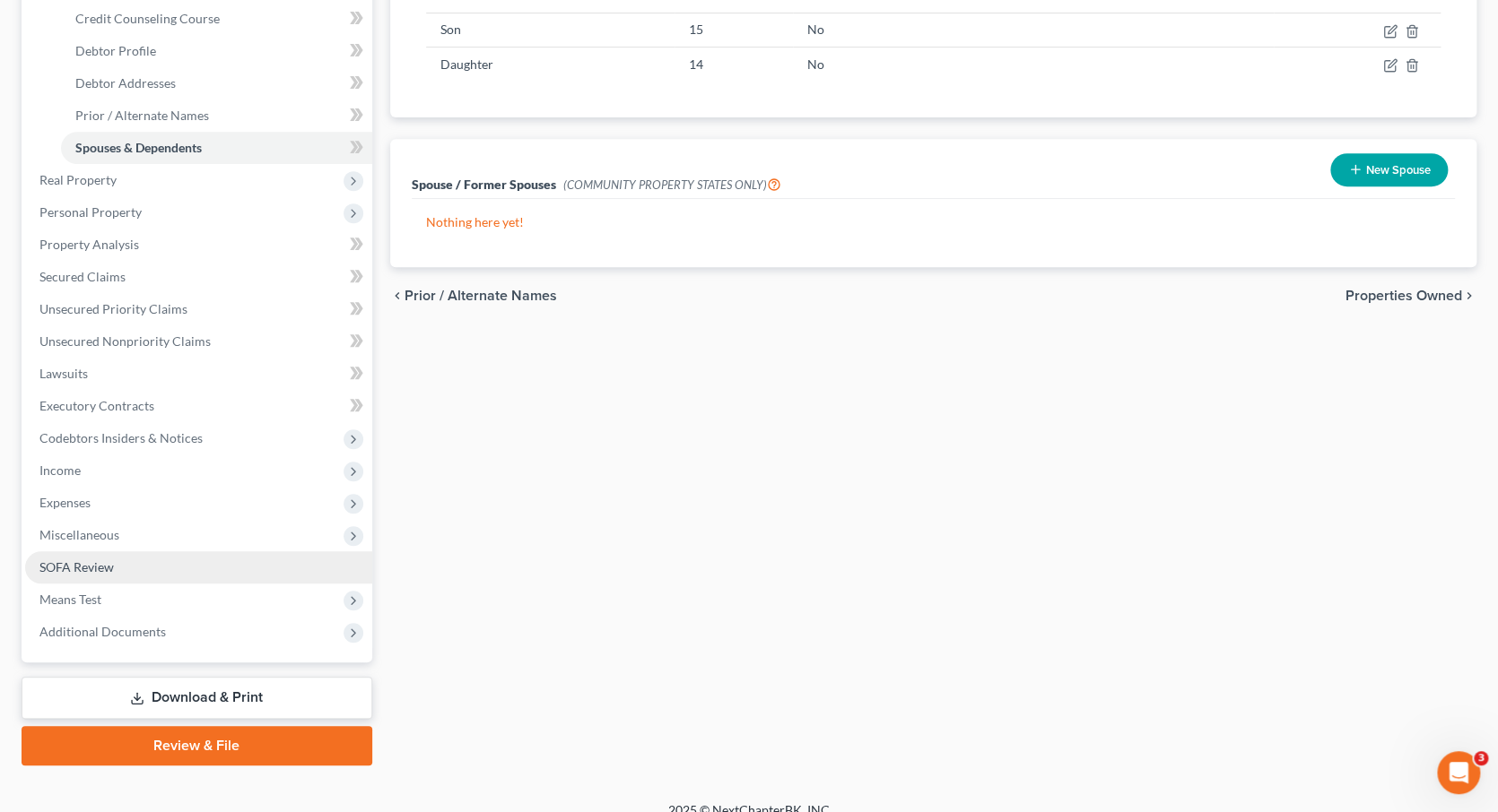
click at [78, 559] on span "SOFA Review" at bounding box center [76, 566] width 74 height 15
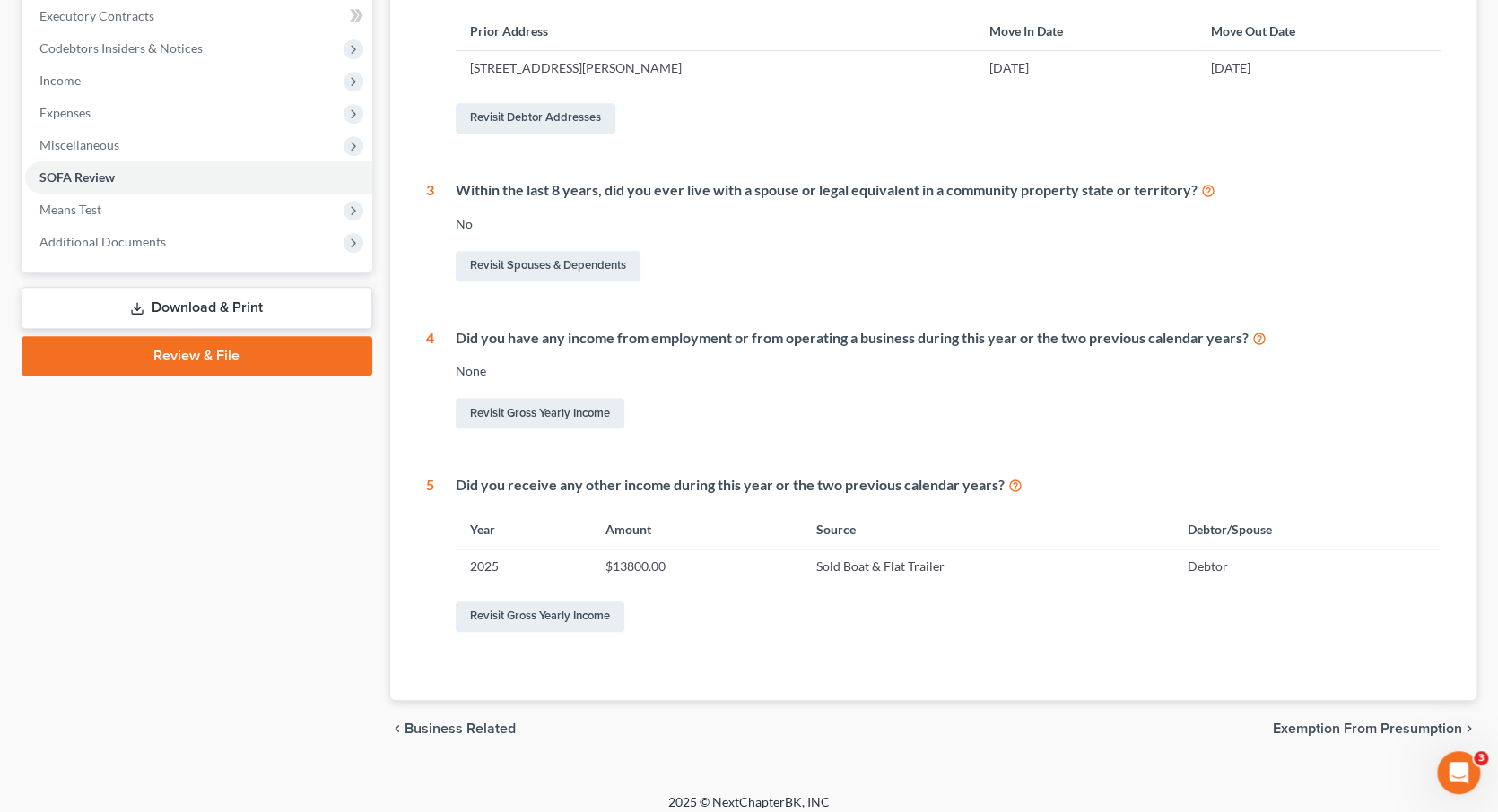
scroll to position [509, 0]
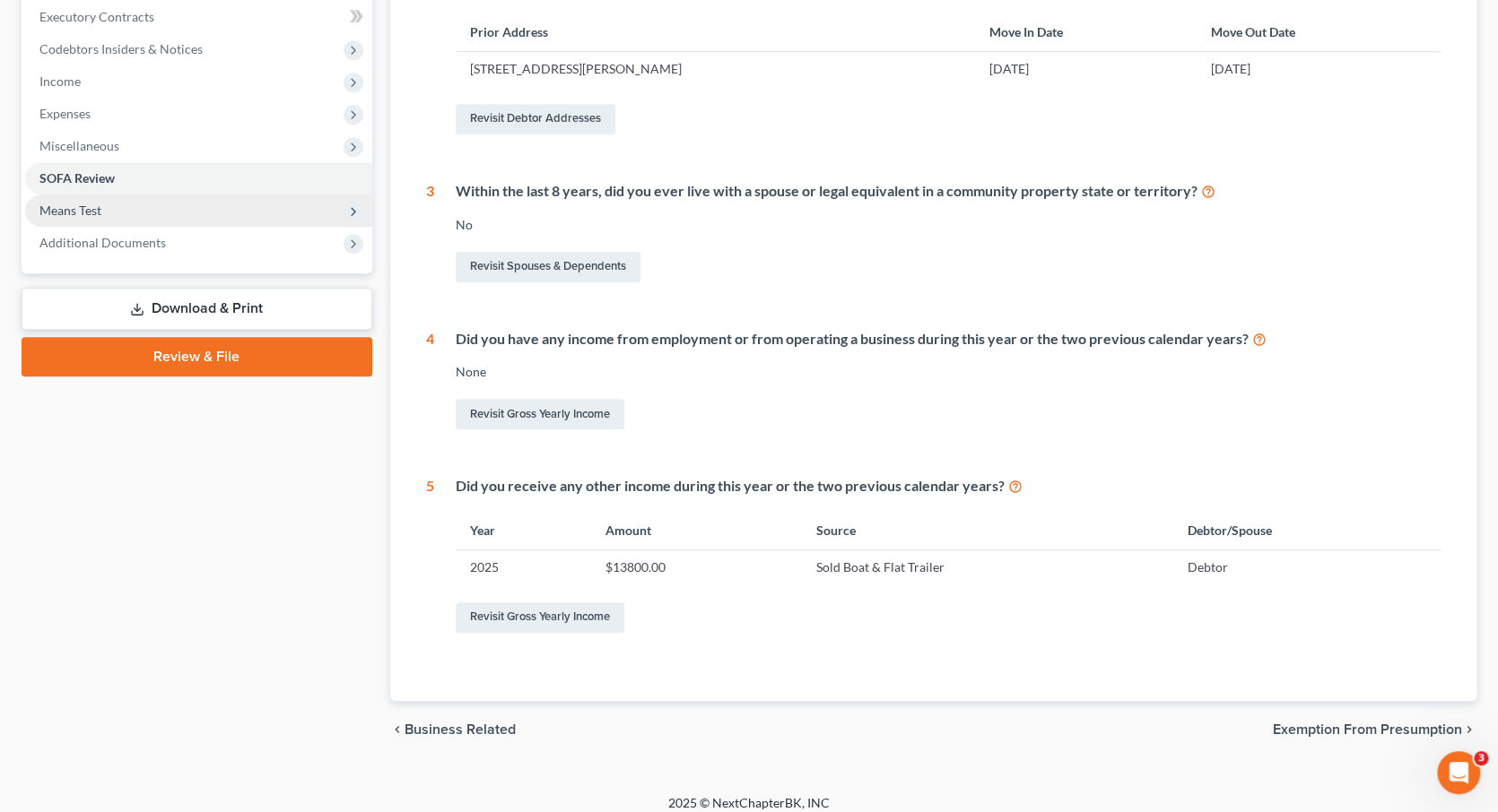
click at [146, 195] on span "Means Test" at bounding box center [198, 210] width 347 height 33
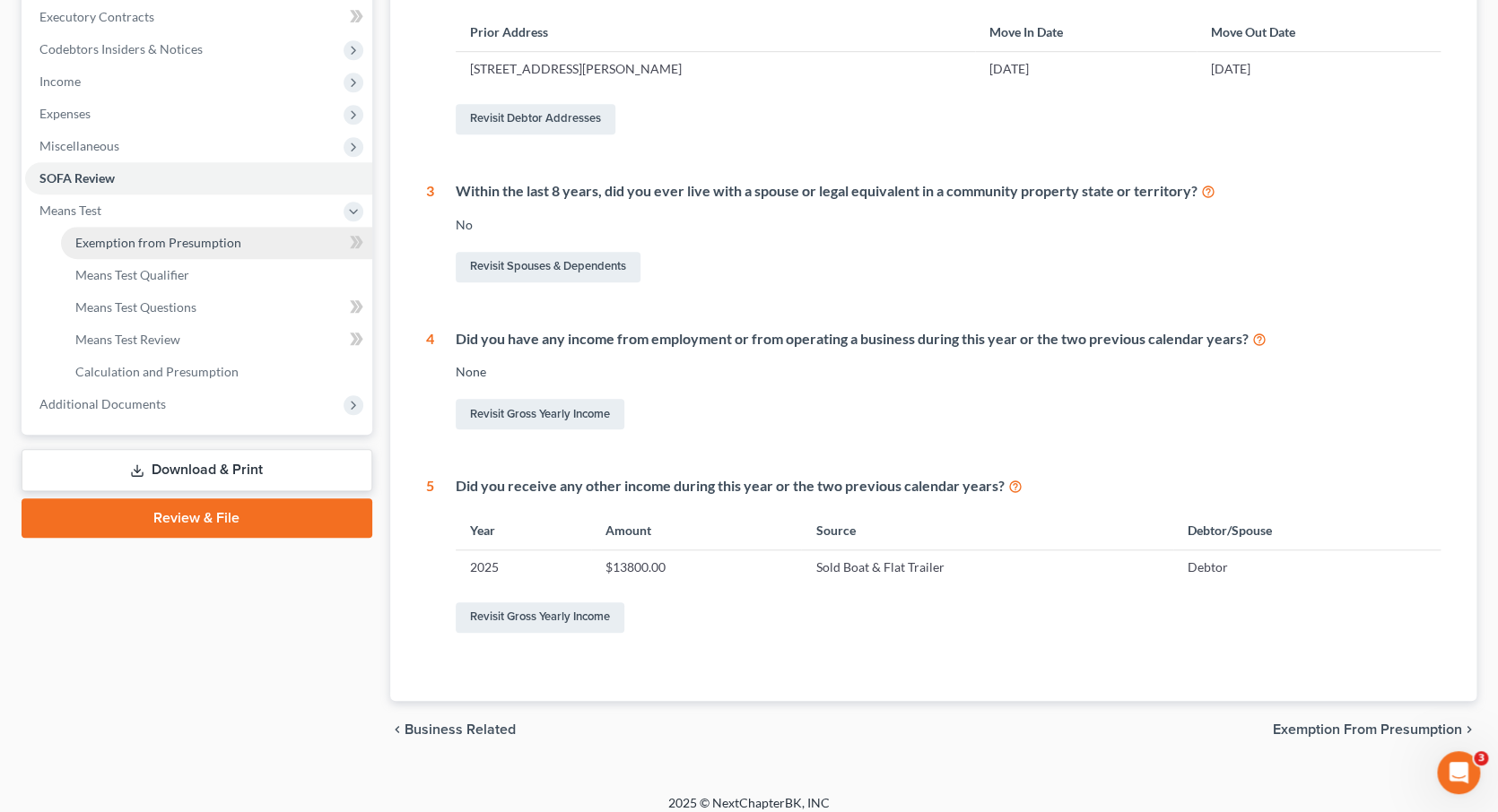
click at [244, 231] on link "Exemption from Presumption" at bounding box center [216, 243] width 311 height 33
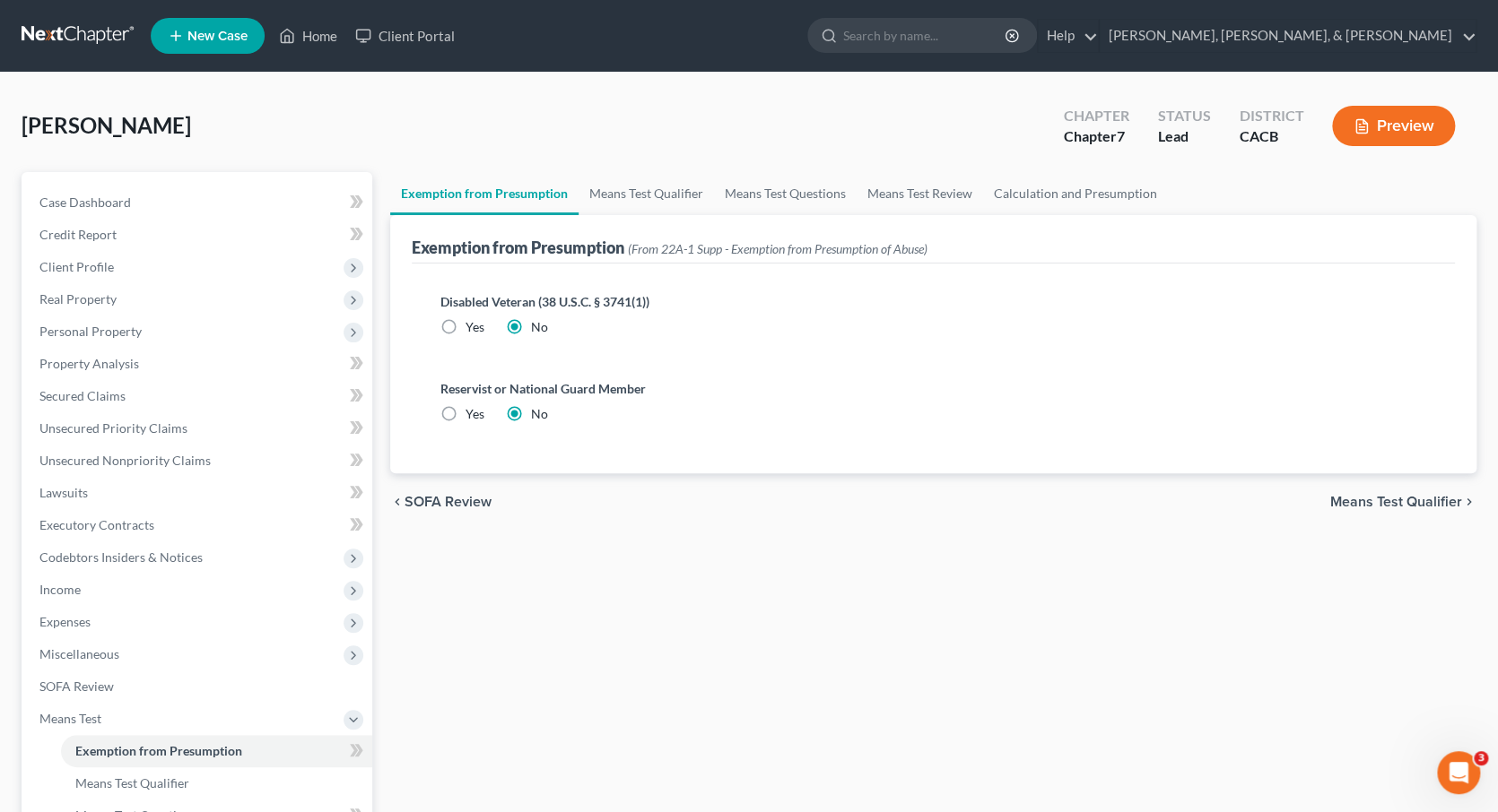
click at [1407, 497] on span "Means Test Qualifier" at bounding box center [1395, 502] width 131 height 15
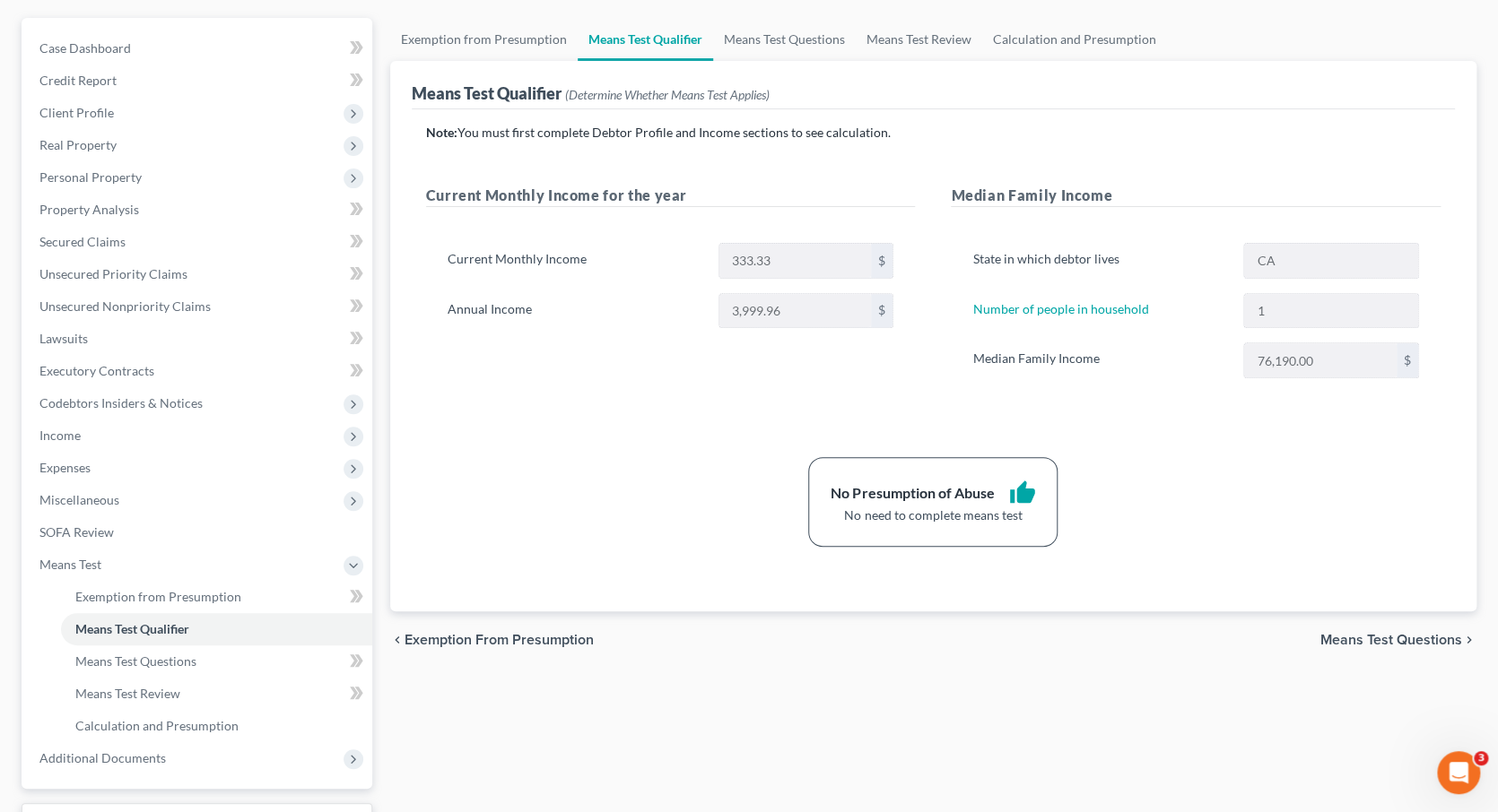
scroll to position [165, 0]
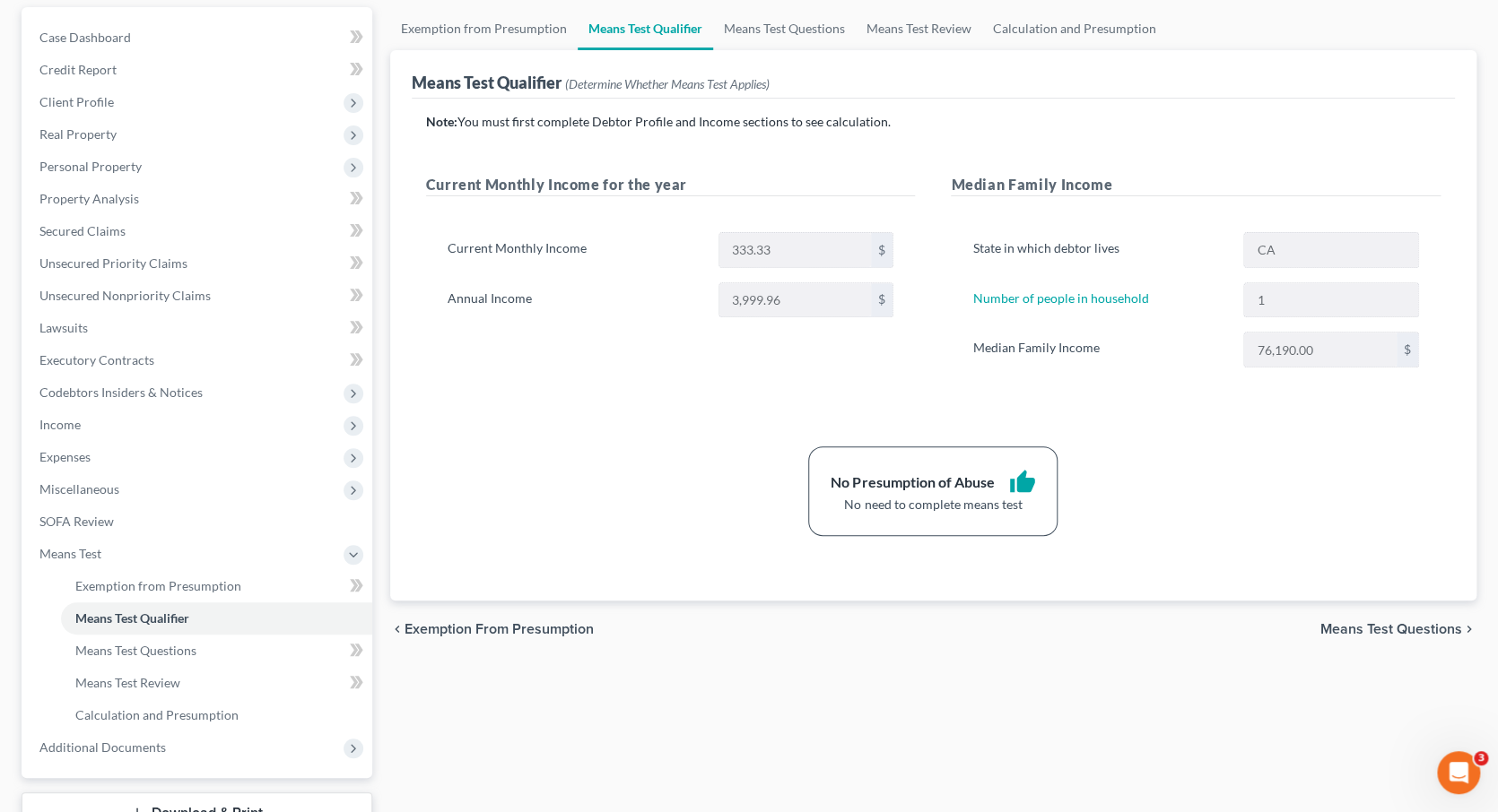
click at [1394, 625] on span "Means Test Questions" at bounding box center [1390, 629] width 141 height 15
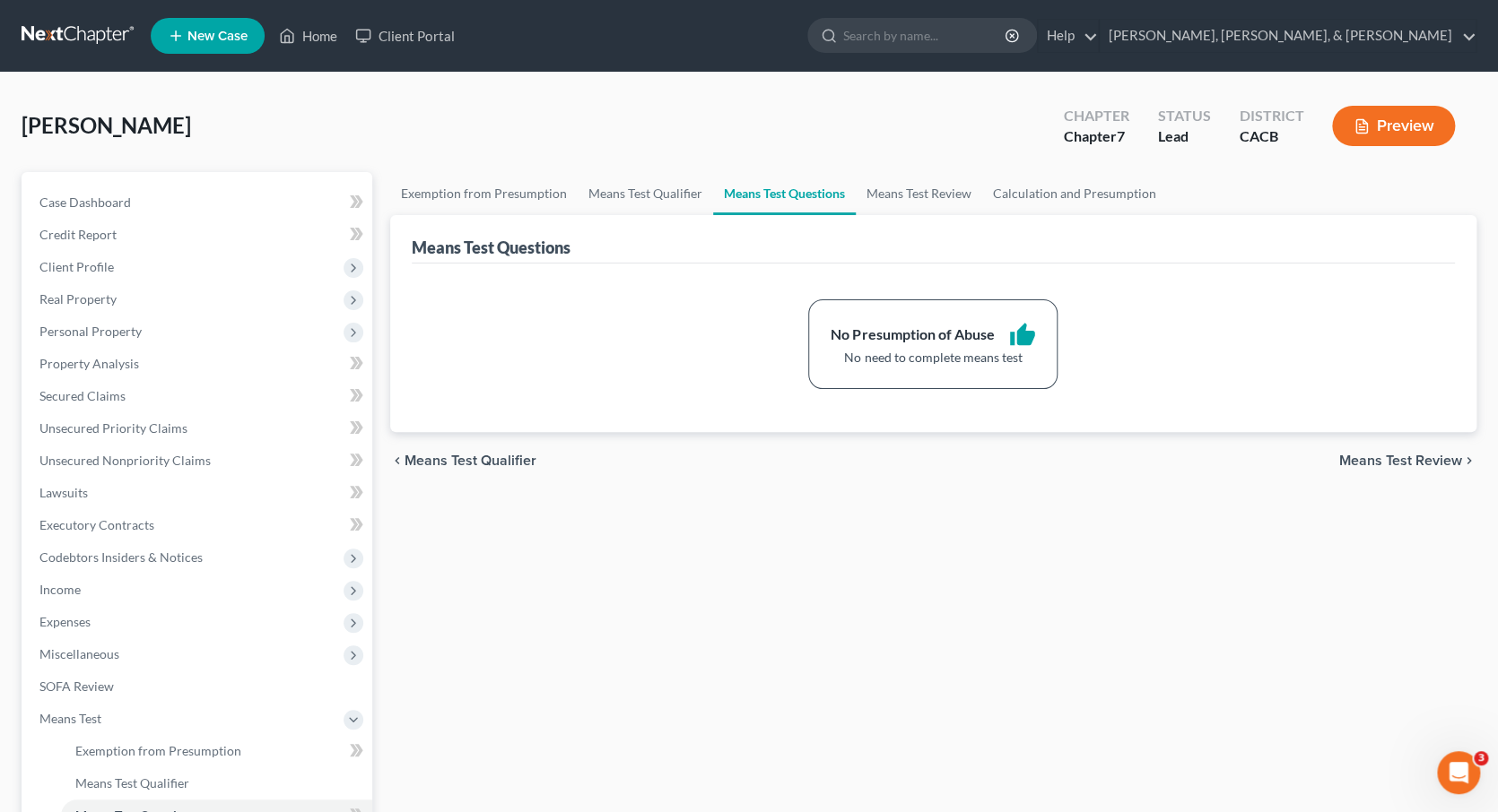
click at [1377, 453] on span "Means Test Review" at bounding box center [1400, 460] width 123 height 15
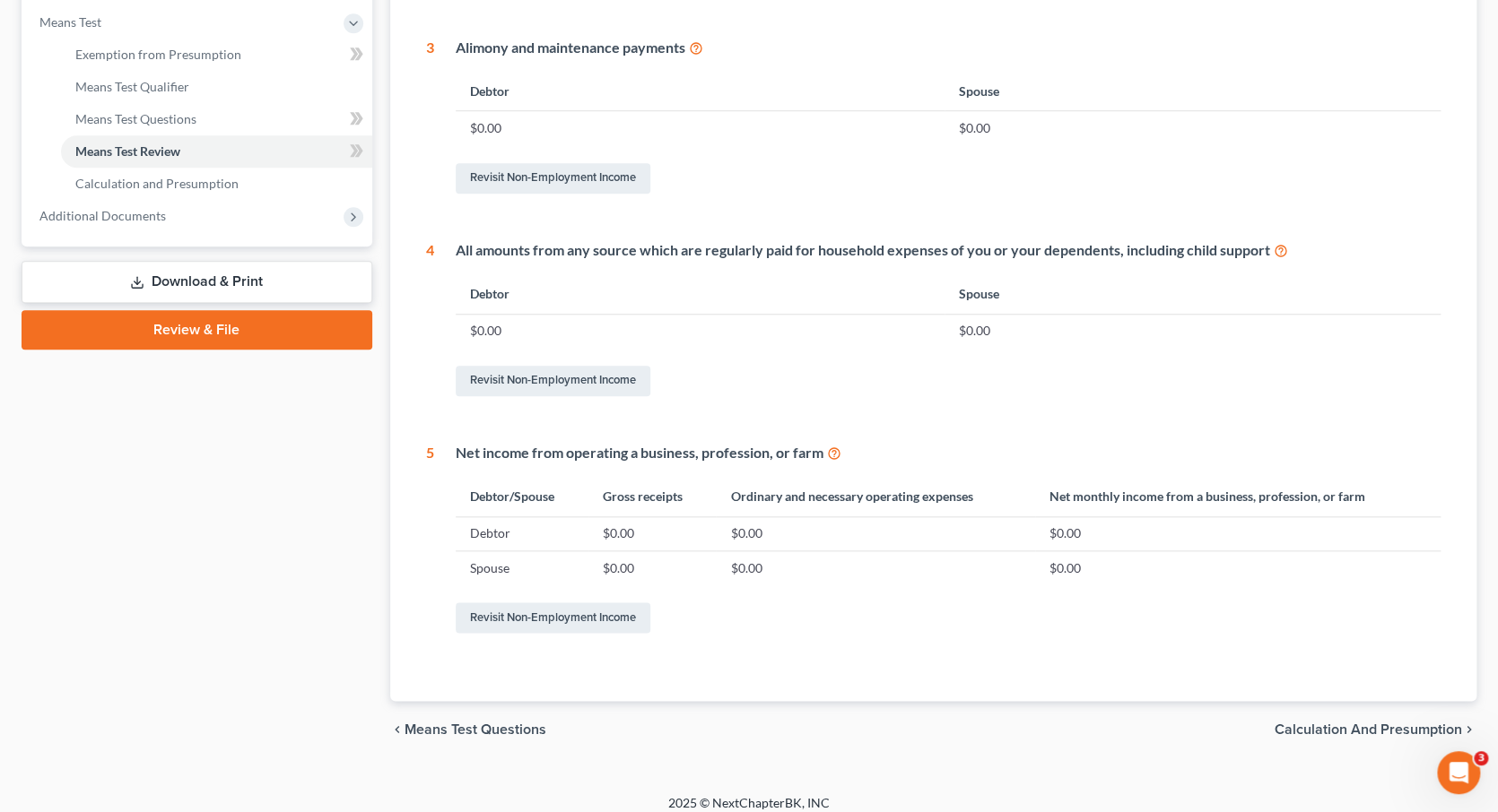
scroll to position [695, 0]
click at [1336, 724] on span "Calculation and Presumption" at bounding box center [1369, 731] width 188 height 15
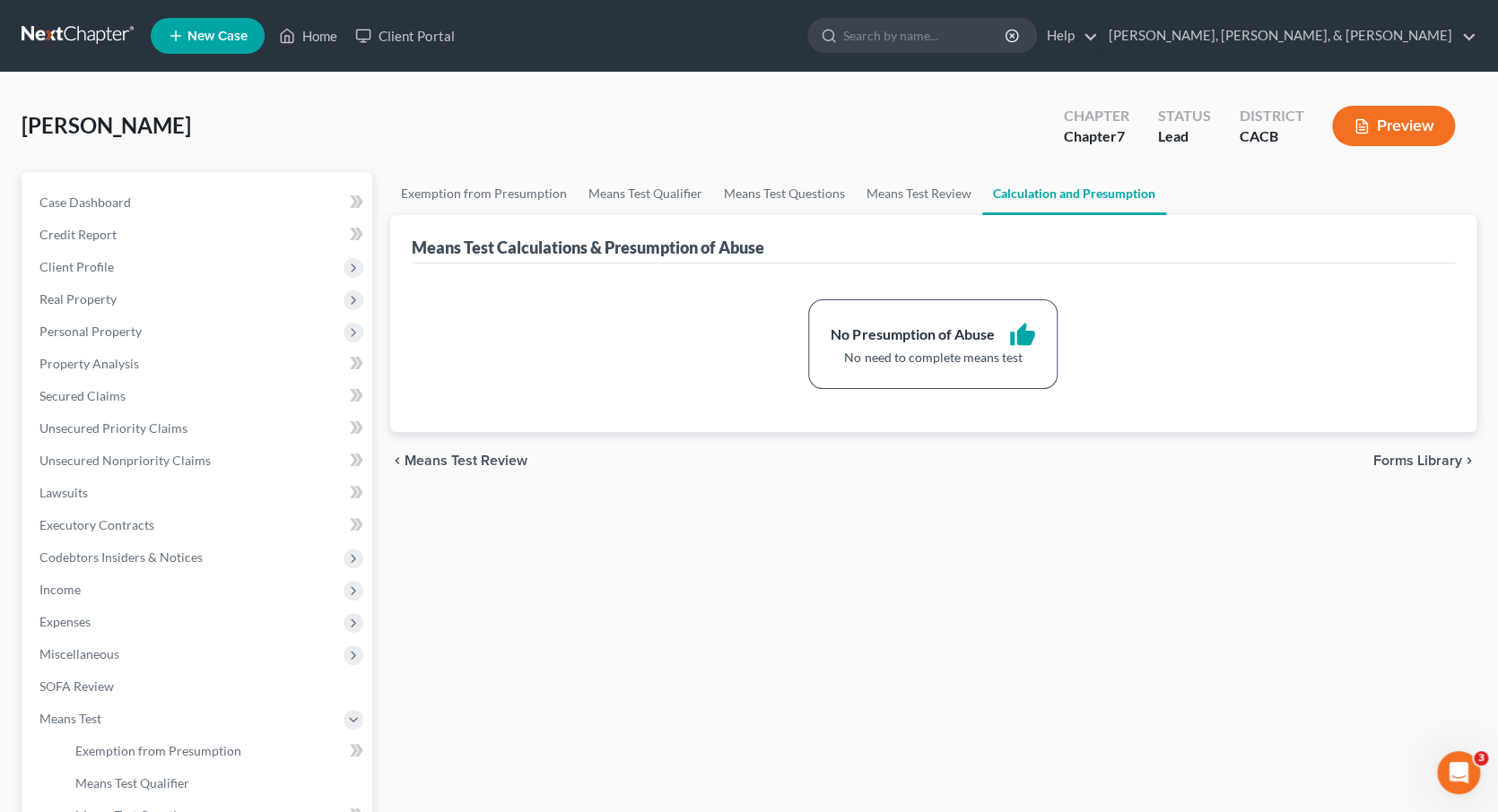
click at [1131, 610] on div "Exemption from Presumption Means Test Qualifier Means Test Questions Means Test…" at bounding box center [934, 609] width 1105 height 874
